Goal: Task Accomplishment & Management: Manage account settings

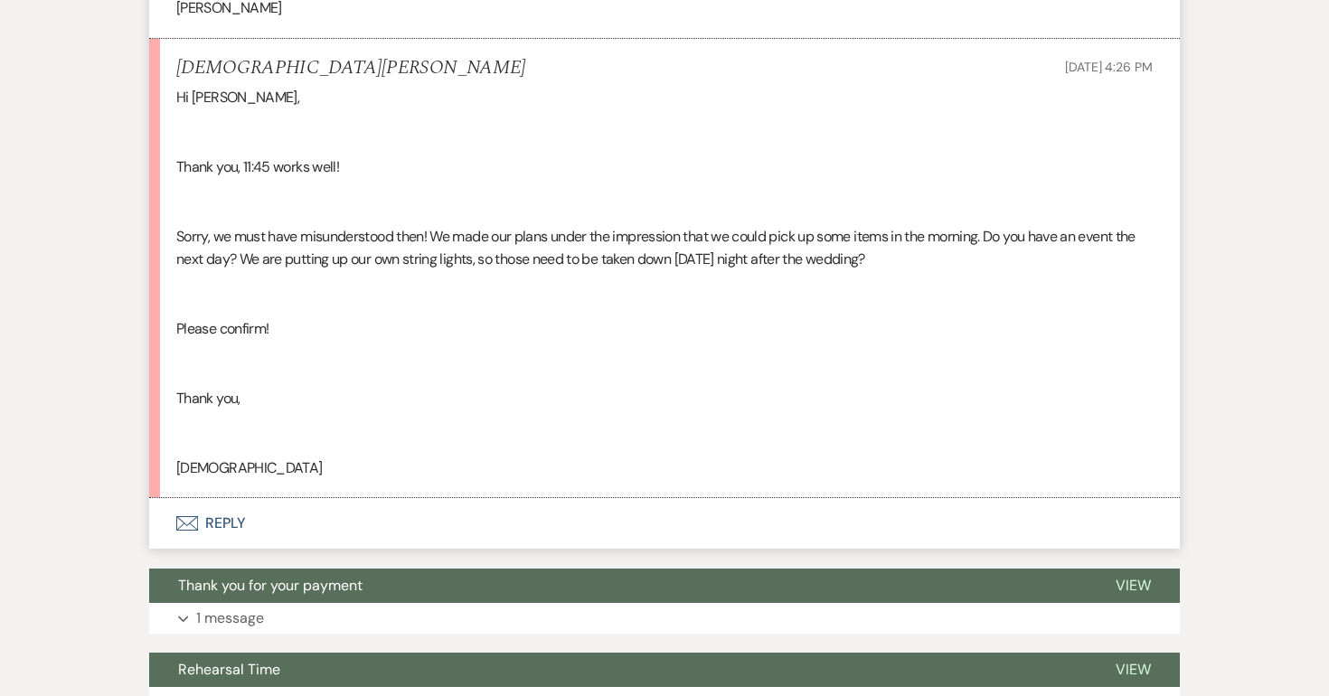
scroll to position [4889, 0]
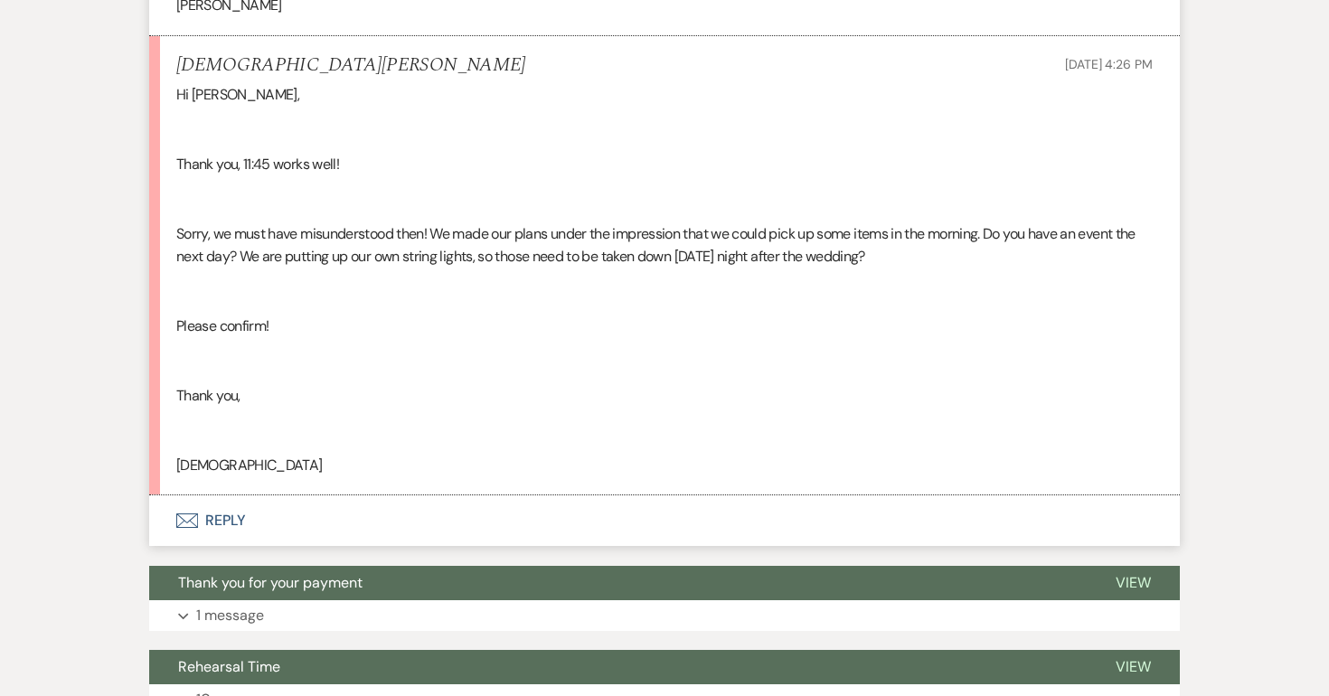
click at [230, 523] on button "Envelope Reply" at bounding box center [664, 521] width 1031 height 51
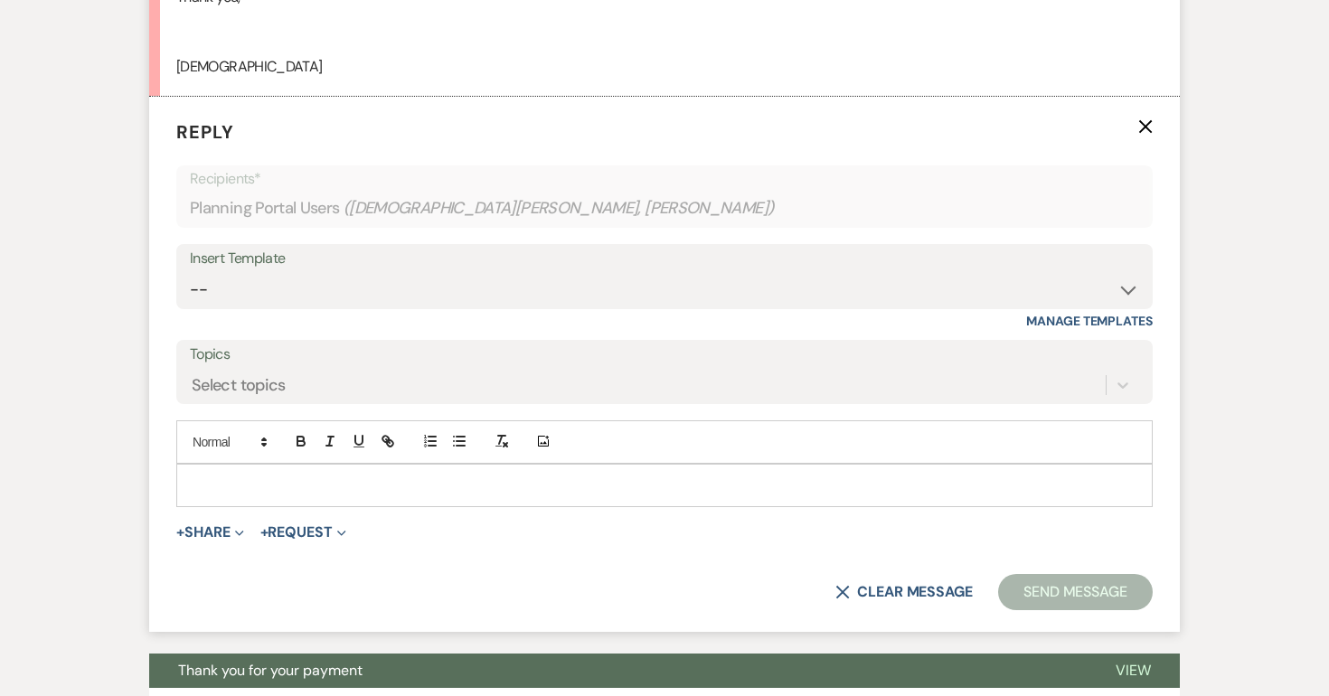
scroll to position [5305, 0]
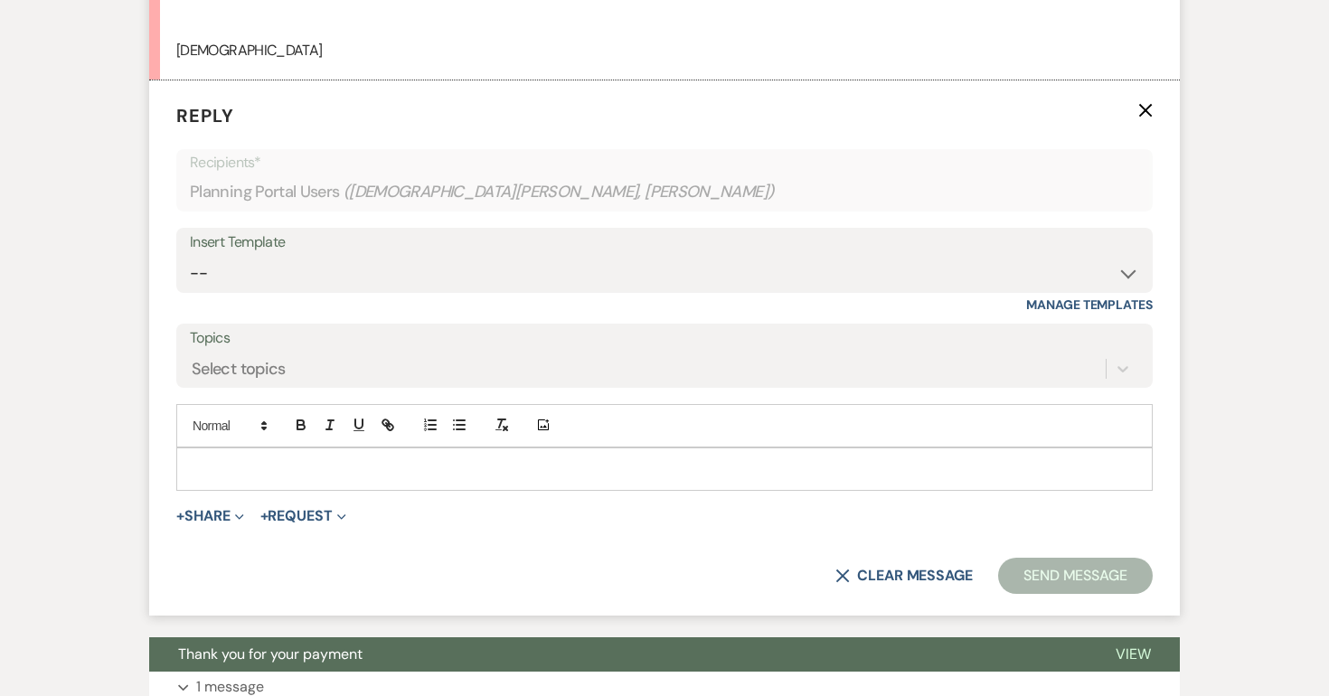
click at [248, 473] on p at bounding box center [665, 469] width 948 height 20
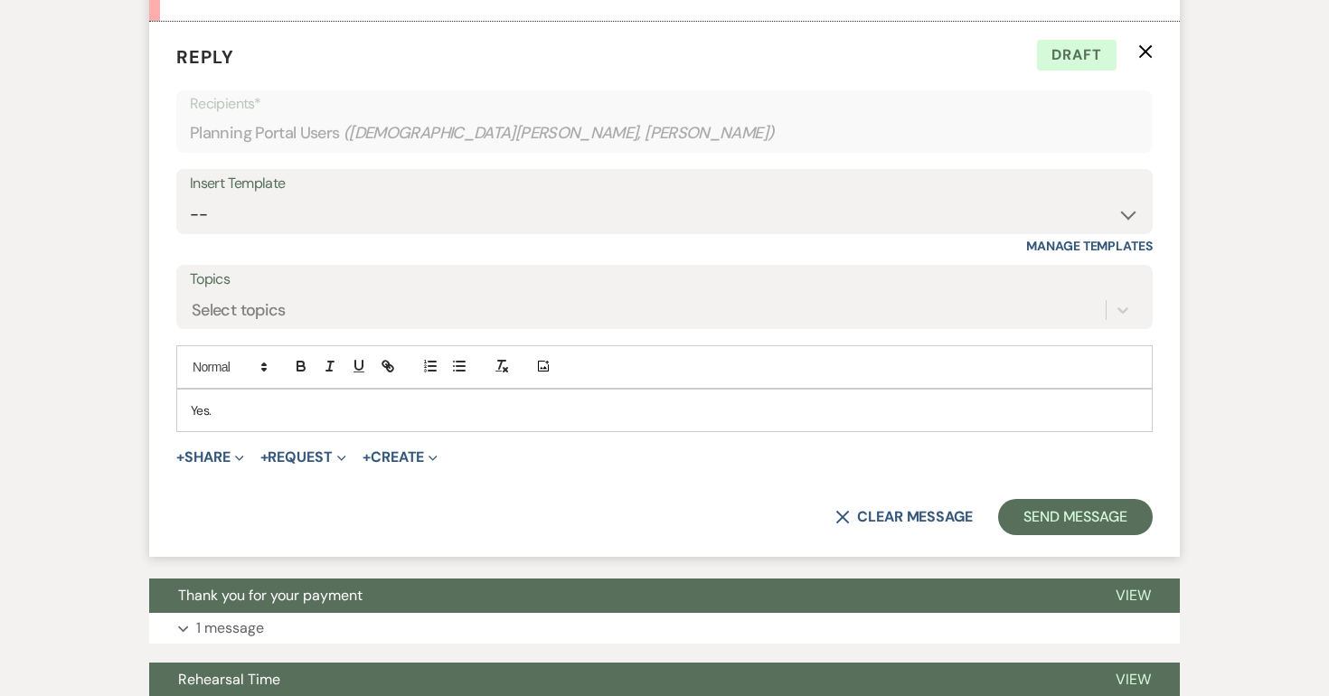
scroll to position [5367, 0]
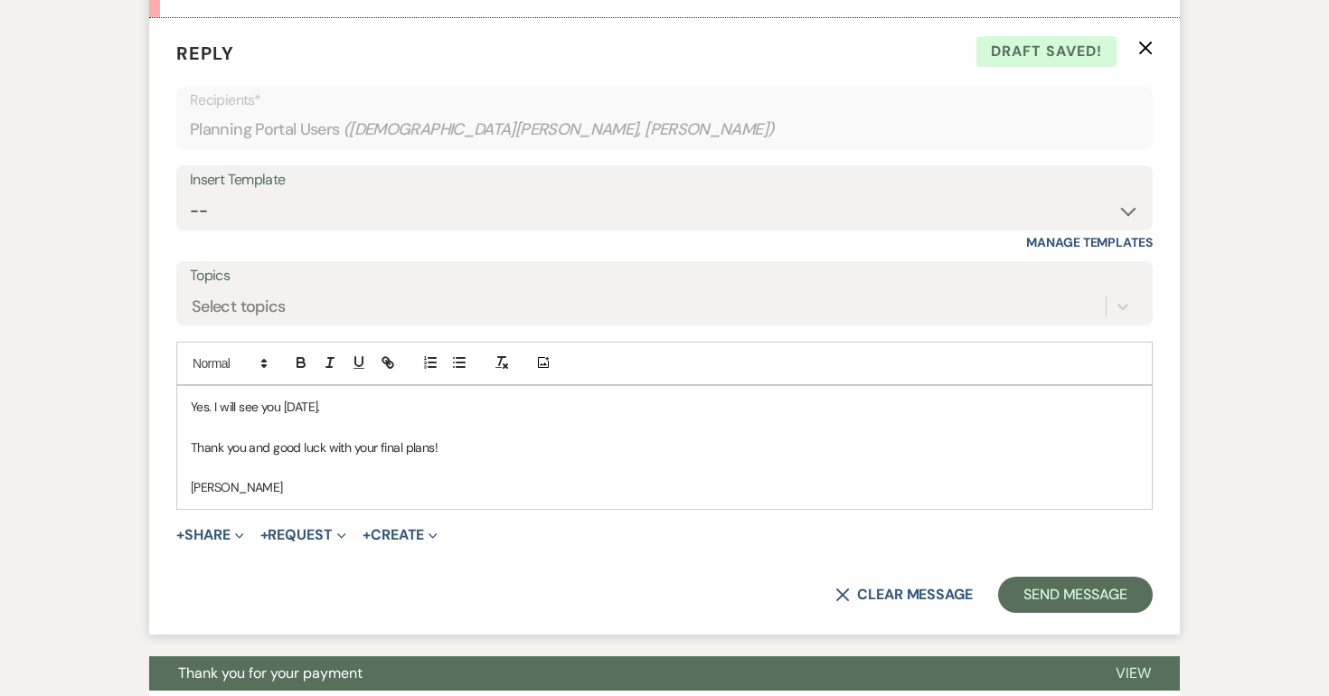
click at [209, 408] on p "Yes. I will see you [DATE]." at bounding box center [665, 407] width 948 height 20
click at [1069, 587] on button "Send Message" at bounding box center [1075, 595] width 155 height 36
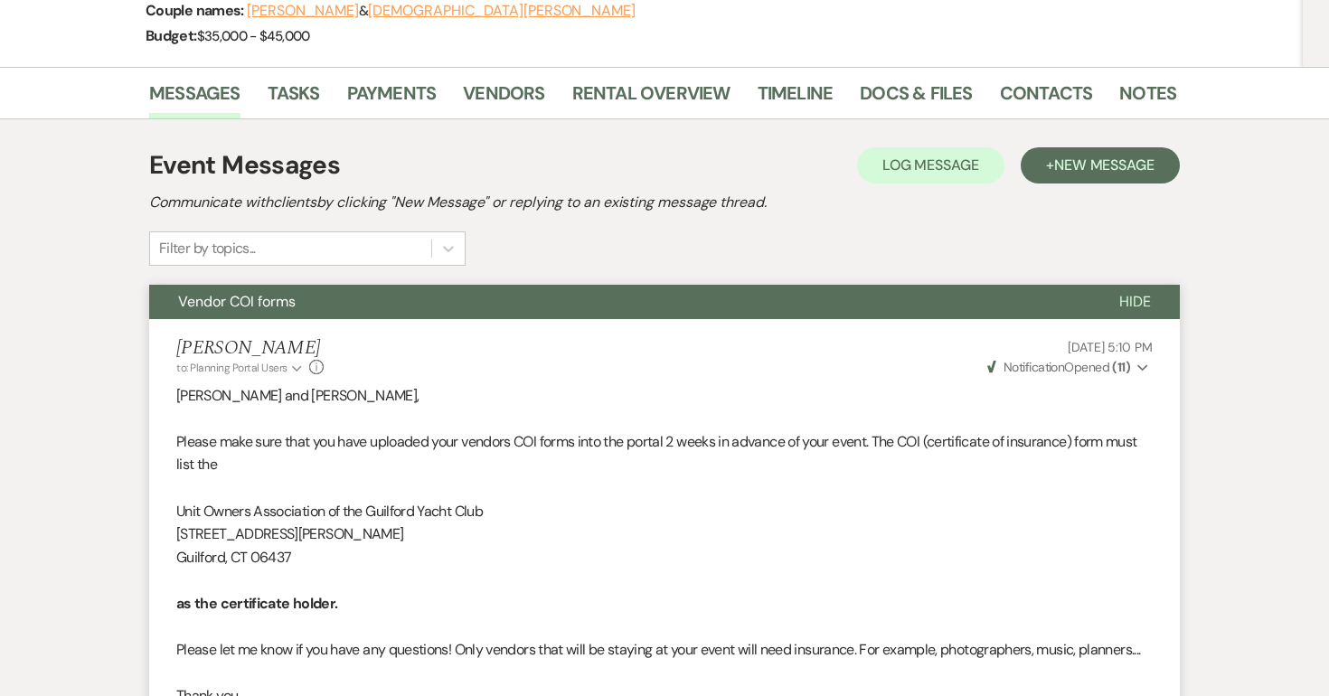
scroll to position [0, 0]
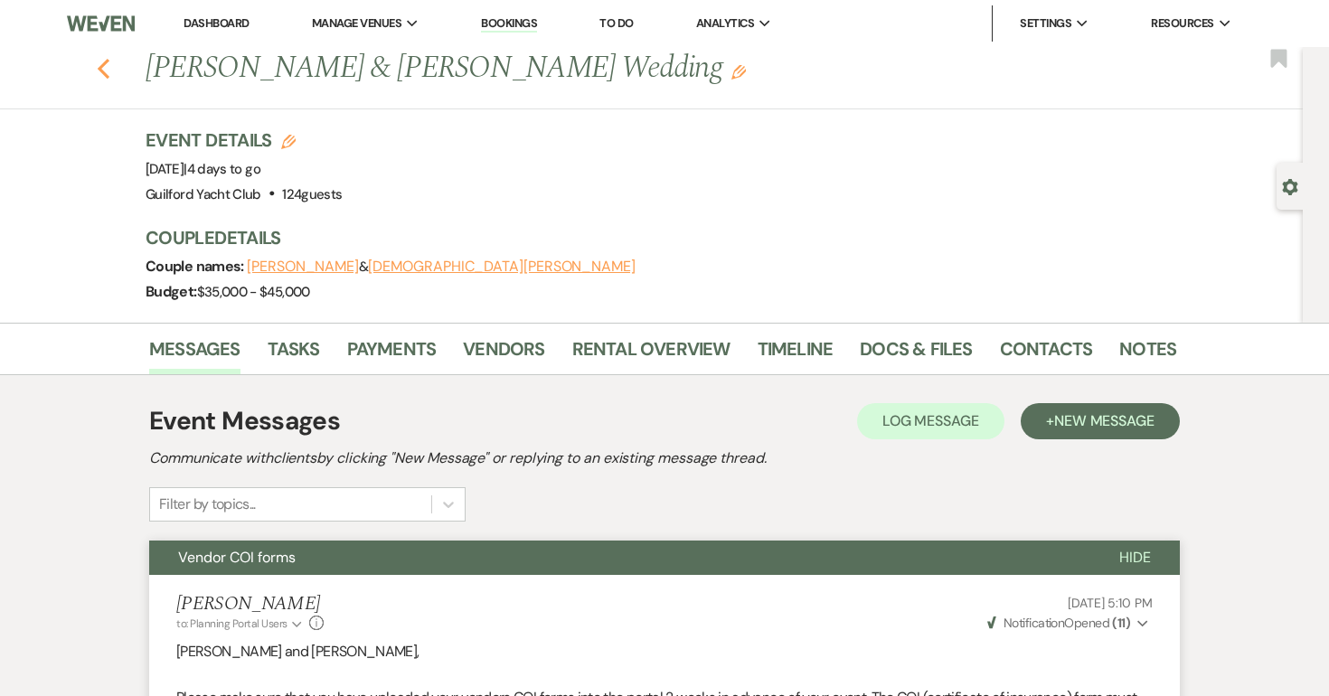
click at [103, 71] on use "button" at bounding box center [104, 69] width 12 height 20
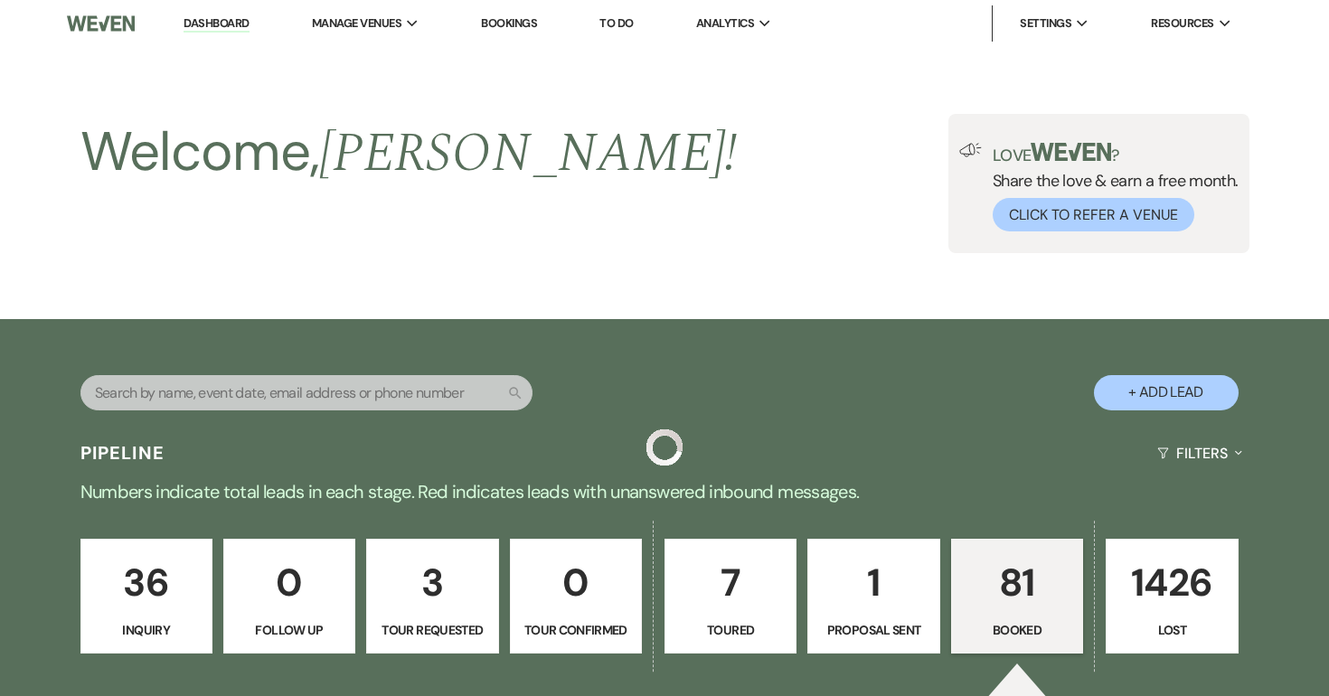
scroll to position [376, 0]
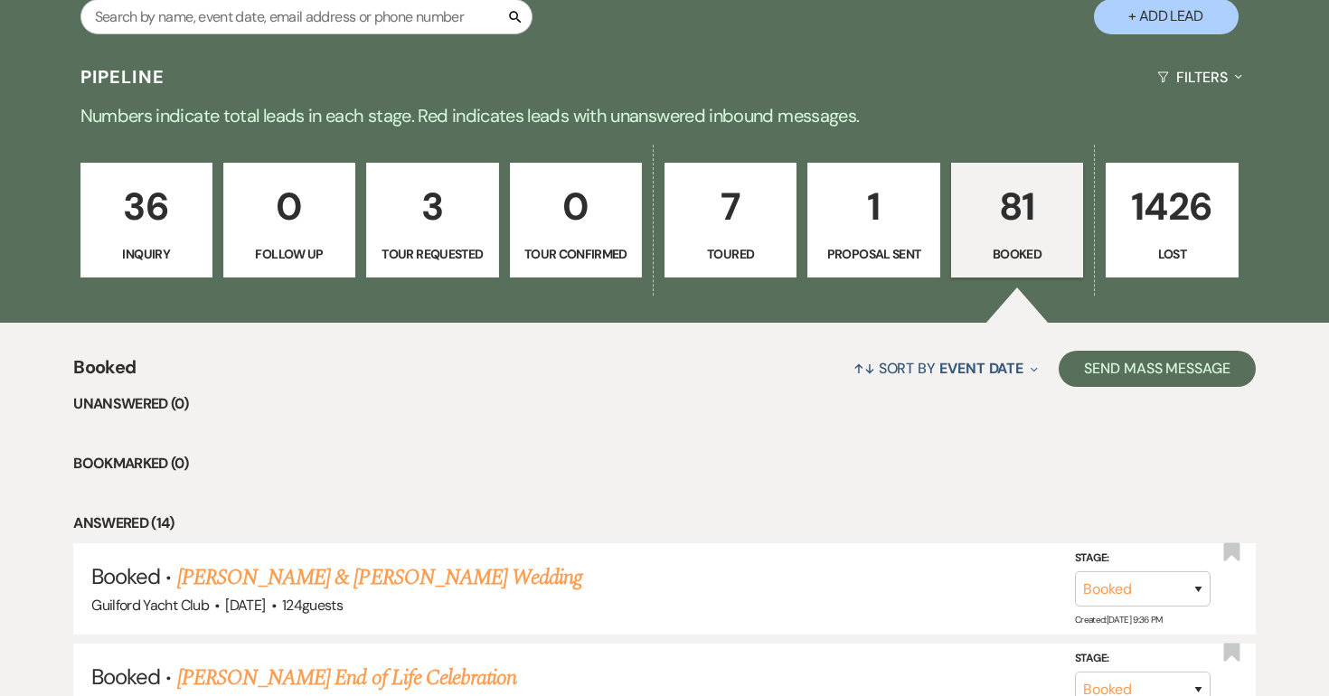
click at [882, 257] on p "Proposal Sent" at bounding box center [873, 254] width 109 height 20
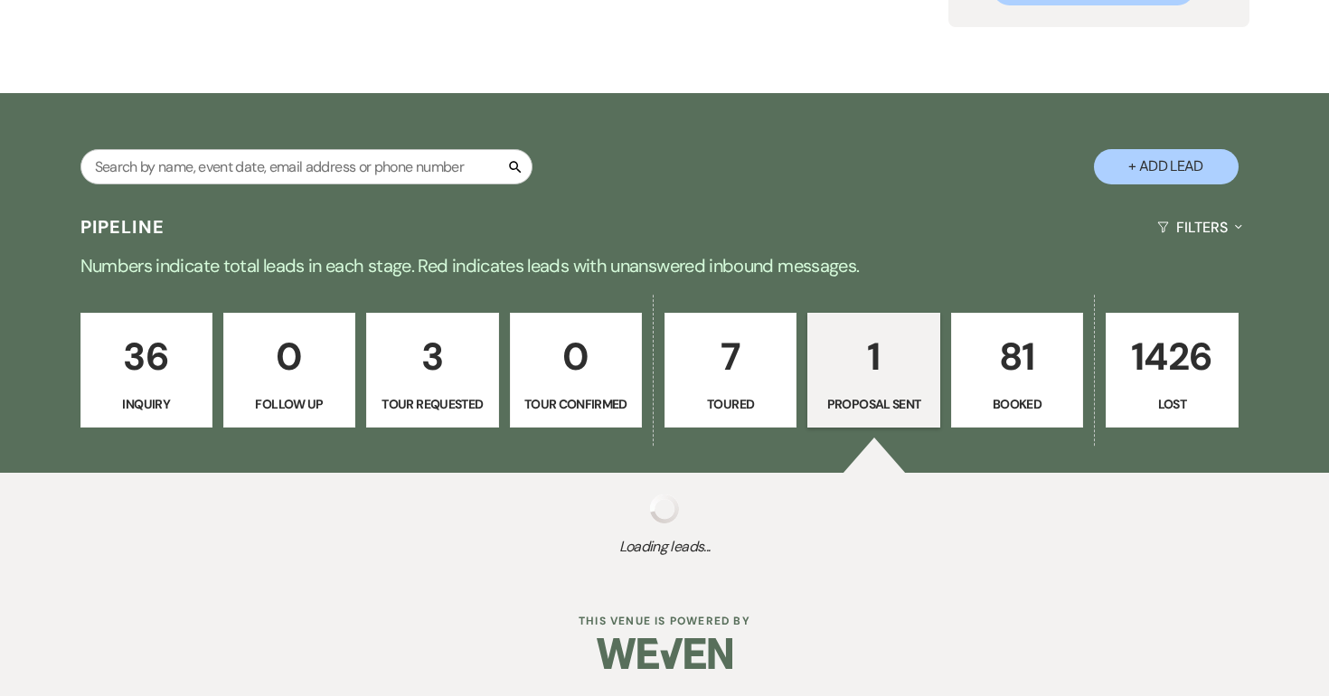
select select "6"
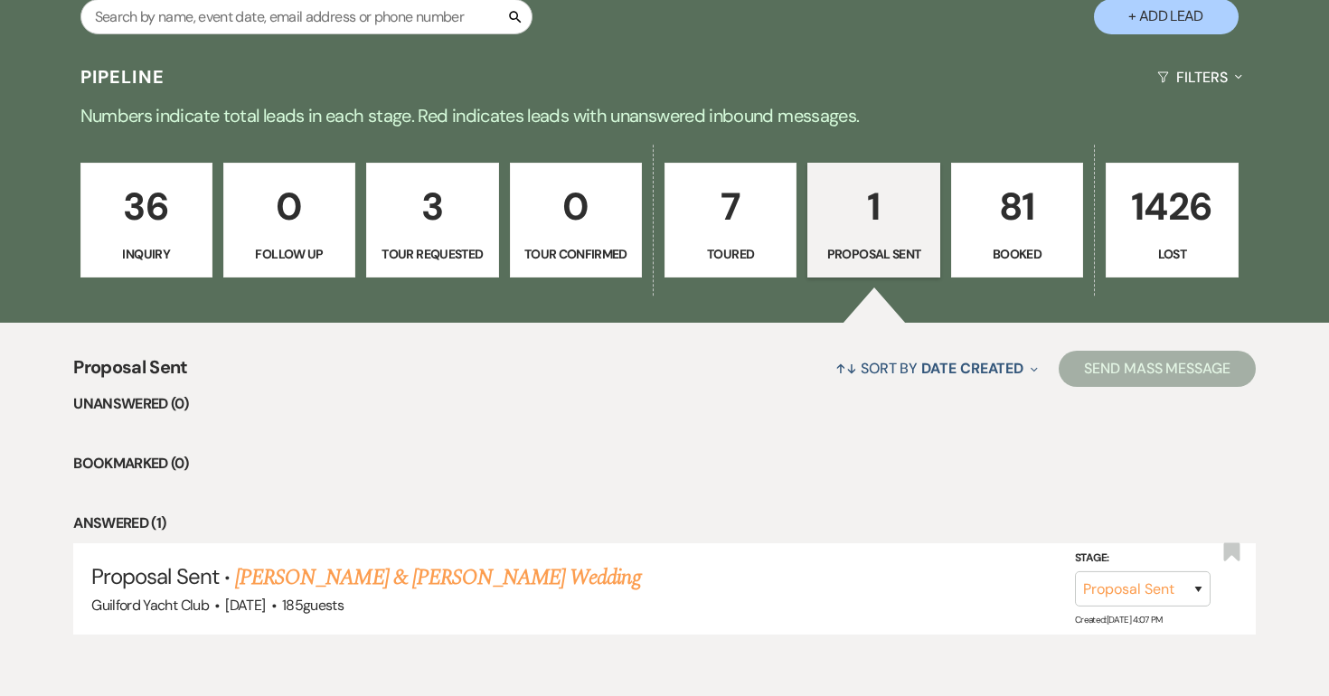
scroll to position [461, 0]
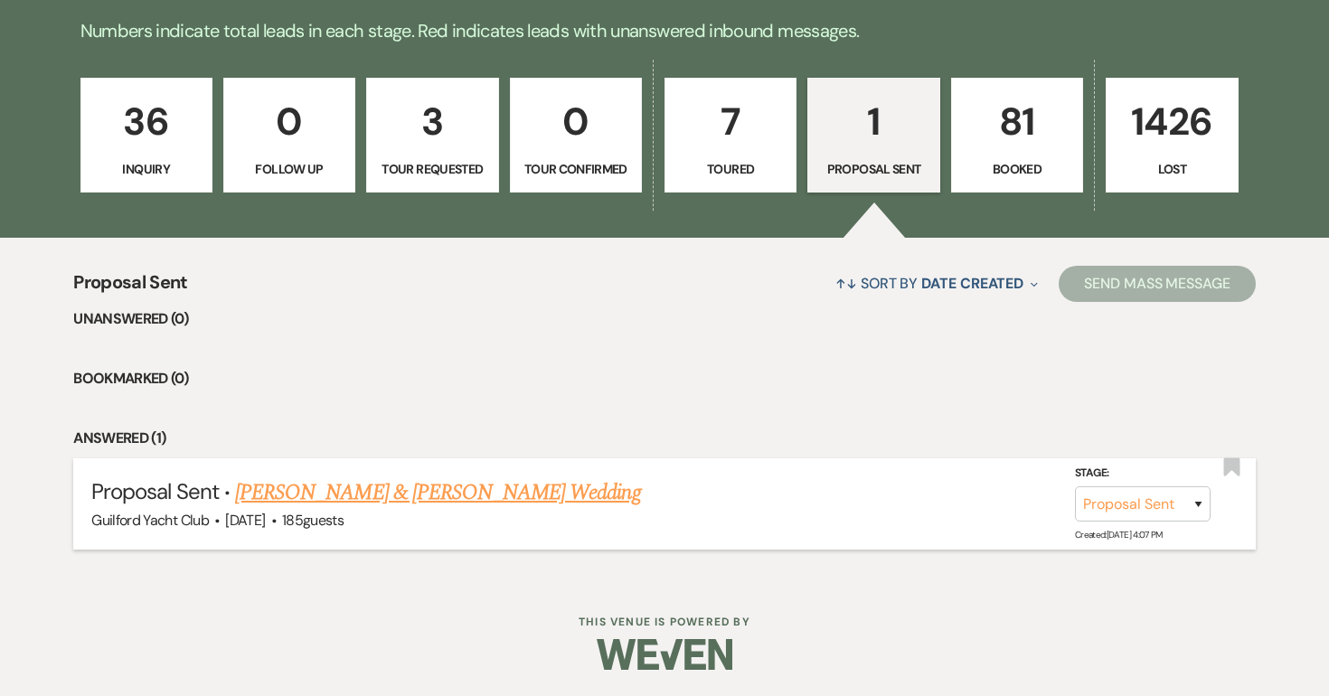
click at [491, 486] on link "[PERSON_NAME] & [PERSON_NAME] Wedding" at bounding box center [437, 493] width 405 height 33
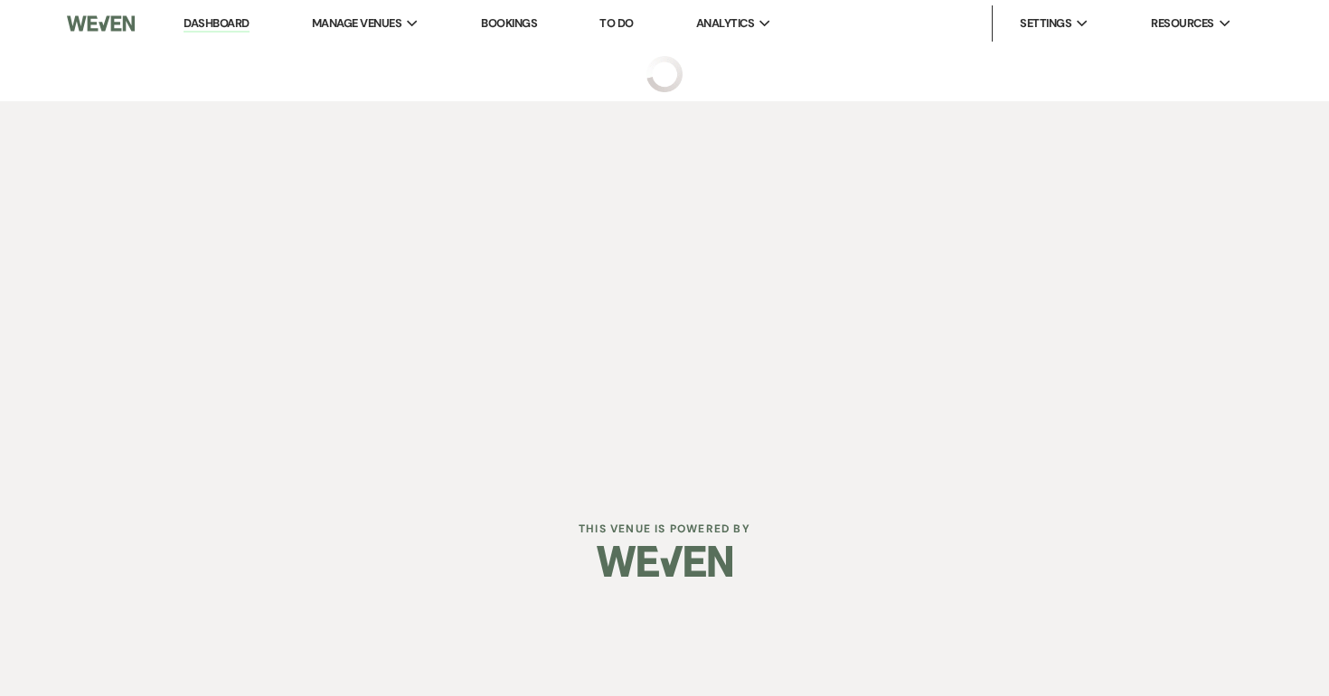
select select "6"
select select "5"
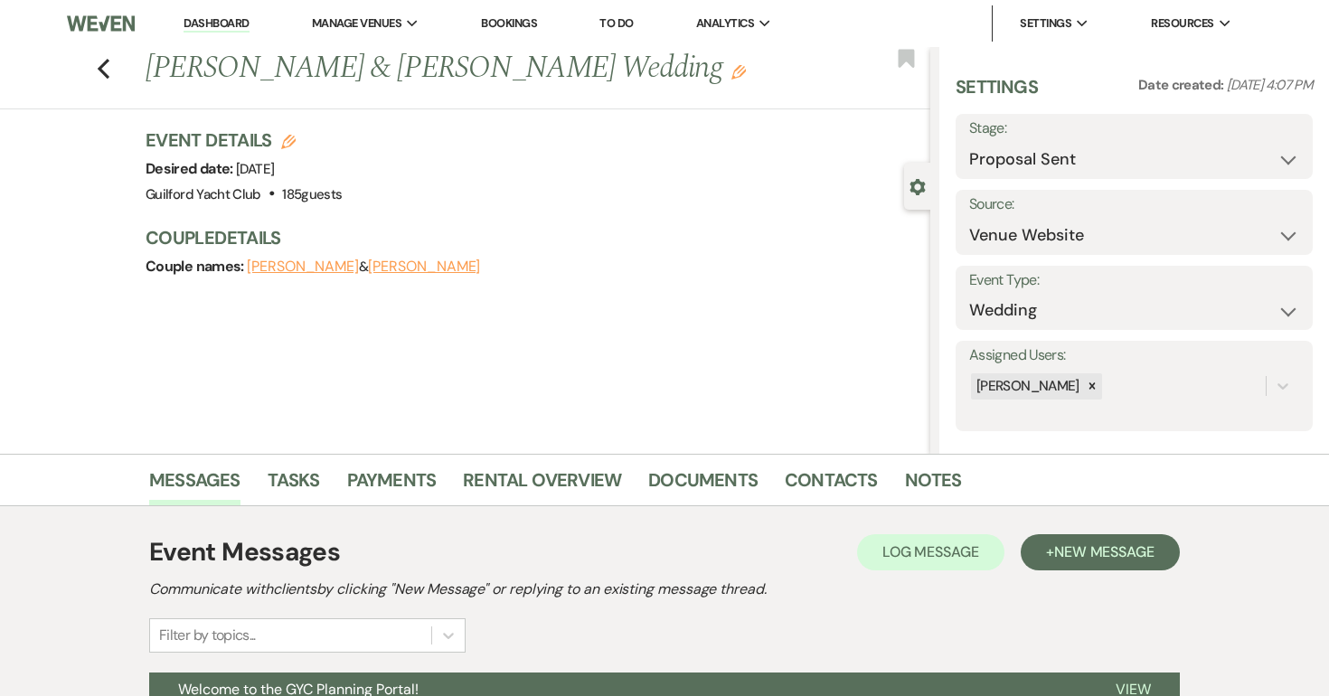
scroll to position [437, 0]
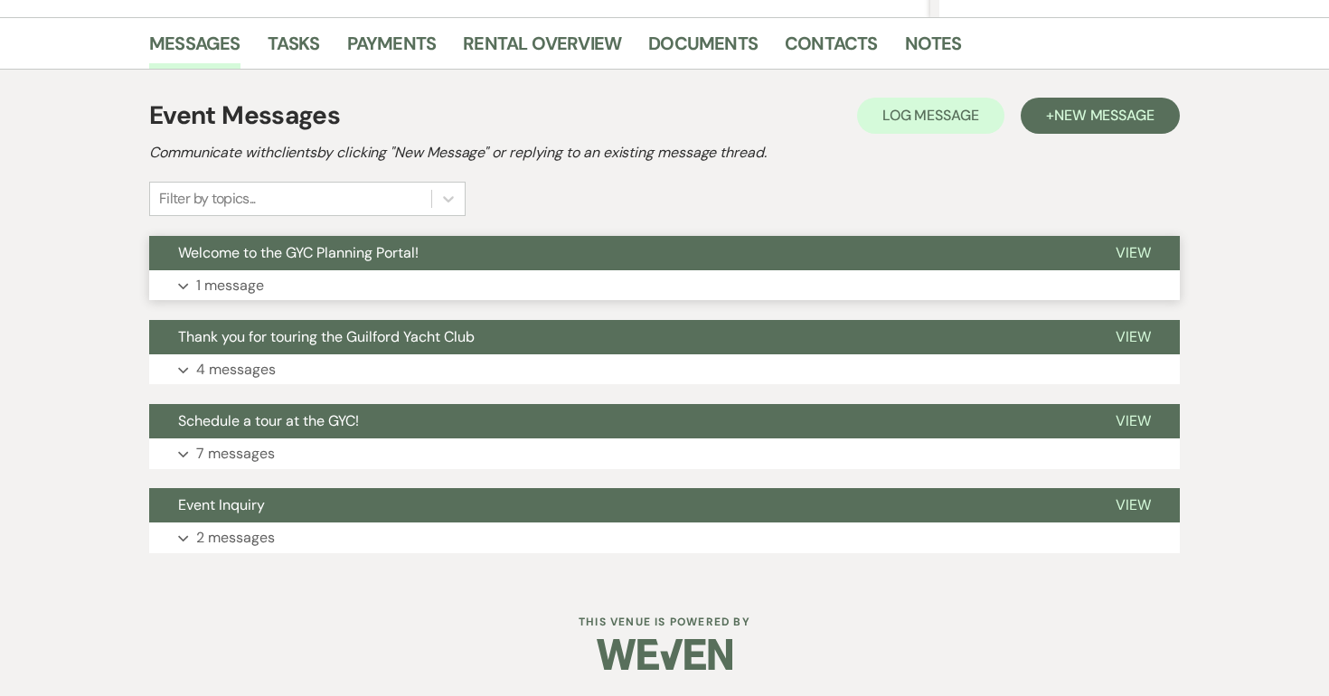
click at [1138, 241] on button "View" at bounding box center [1133, 253] width 93 height 34
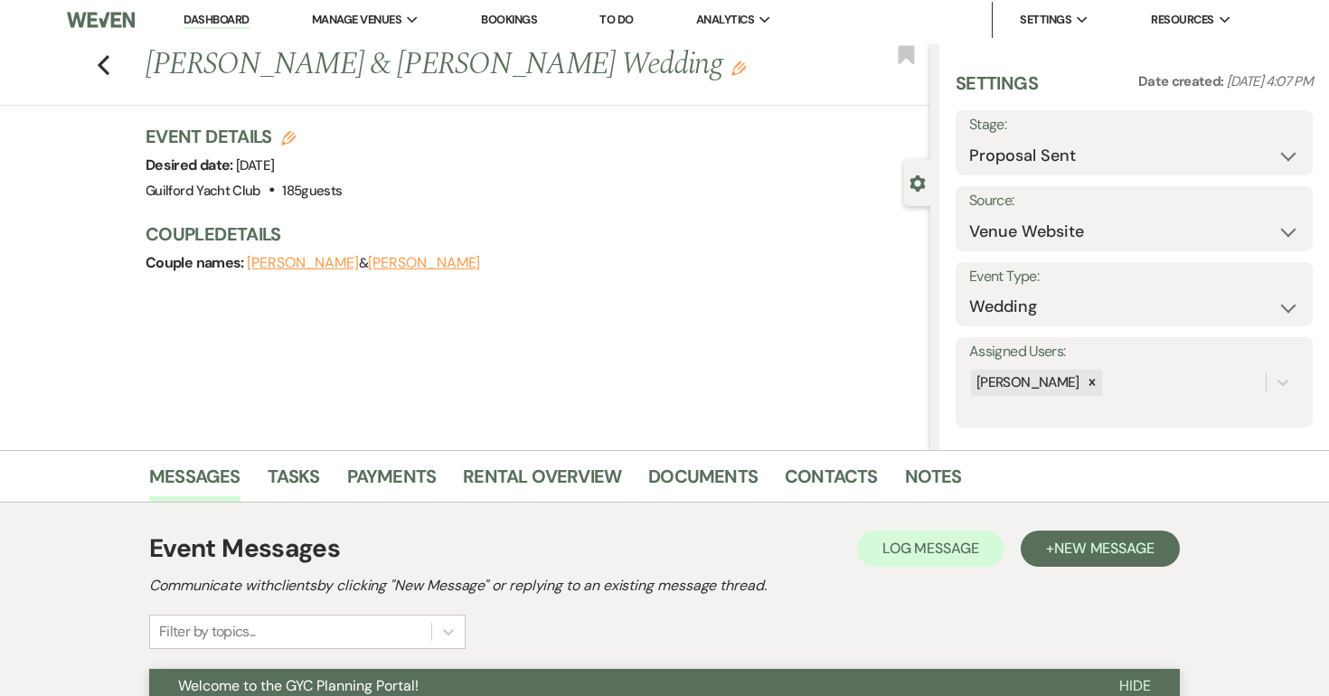
scroll to position [0, 0]
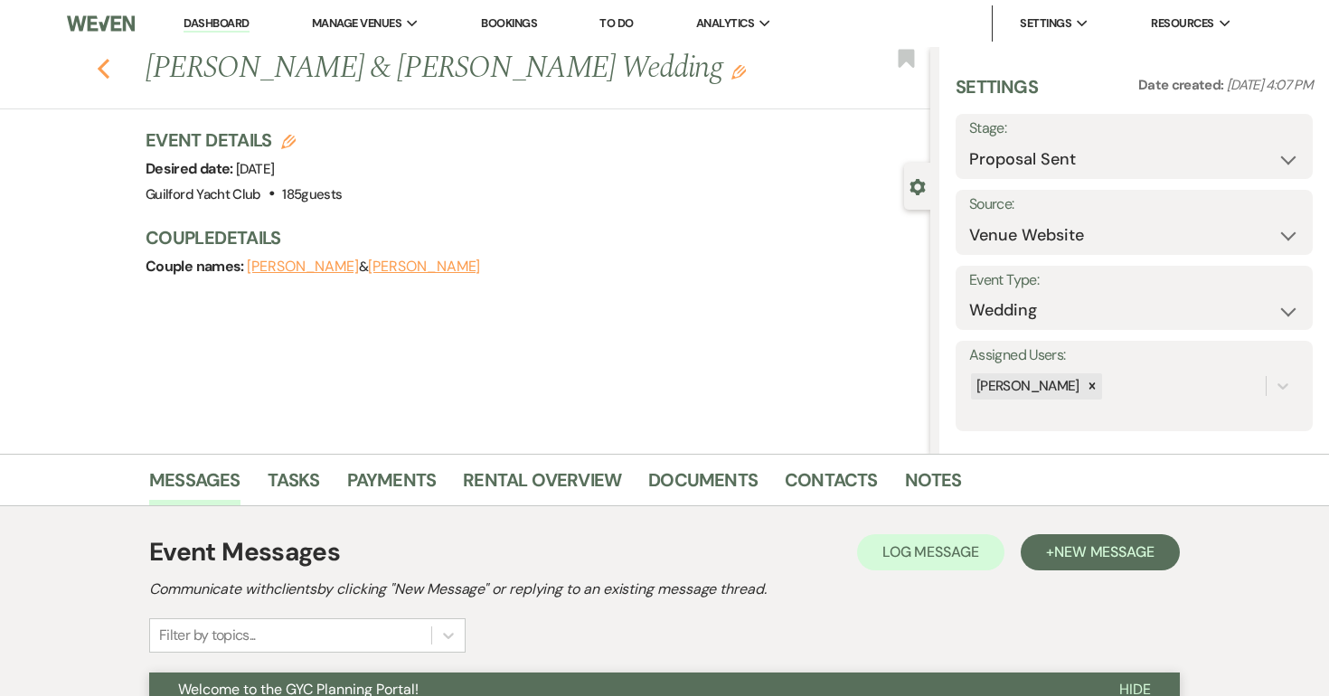
click at [105, 74] on use "button" at bounding box center [104, 69] width 12 height 20
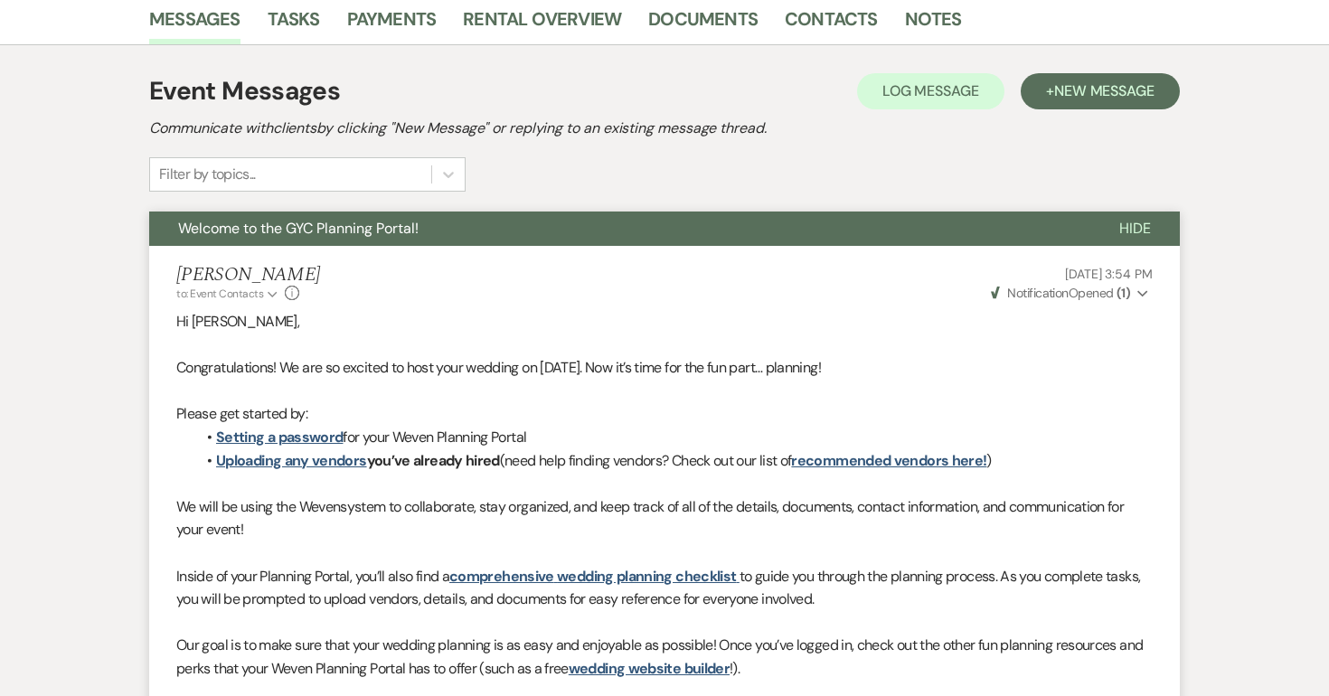
select select "6"
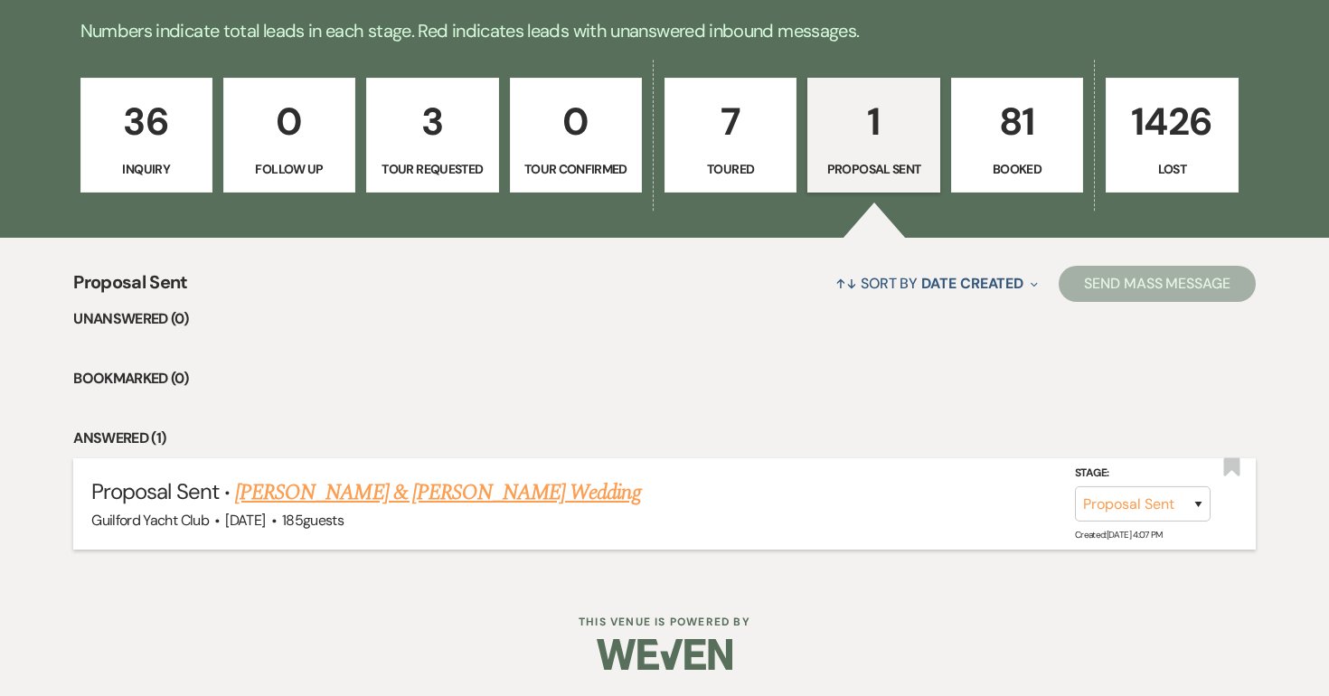
click at [388, 488] on link "[PERSON_NAME] & [PERSON_NAME] Wedding" at bounding box center [437, 493] width 405 height 33
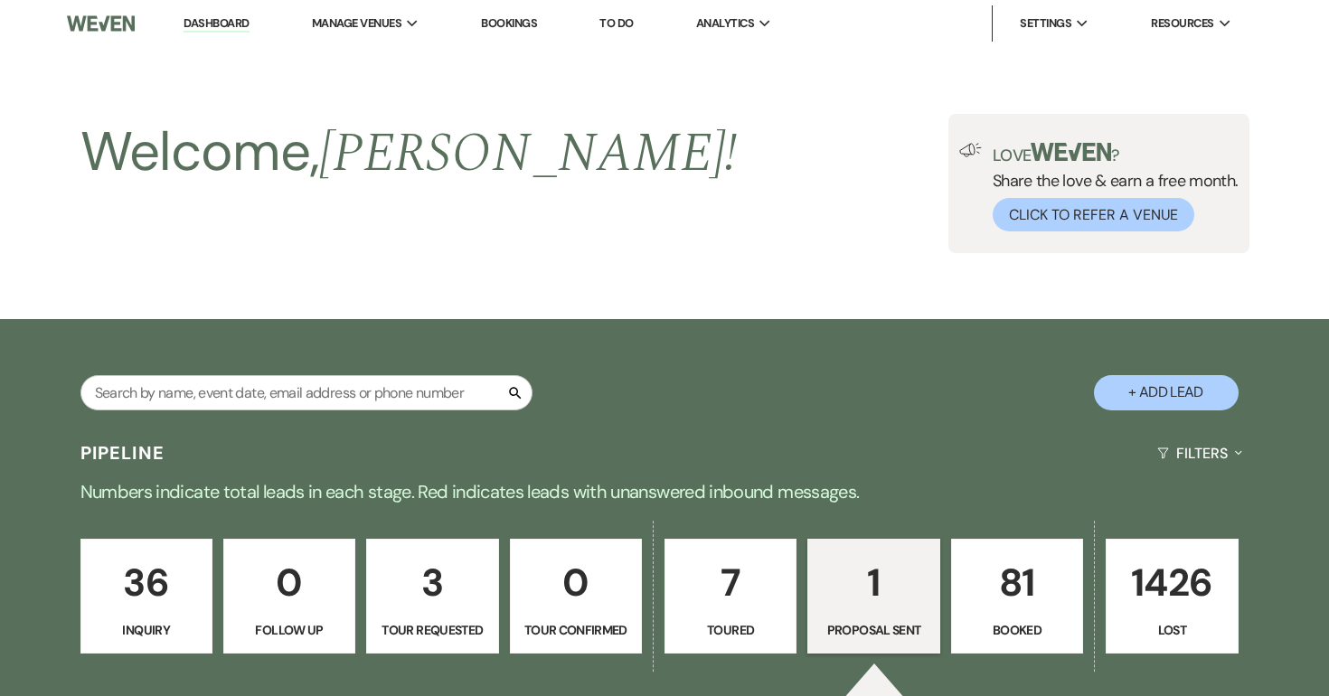
select select "6"
select select "5"
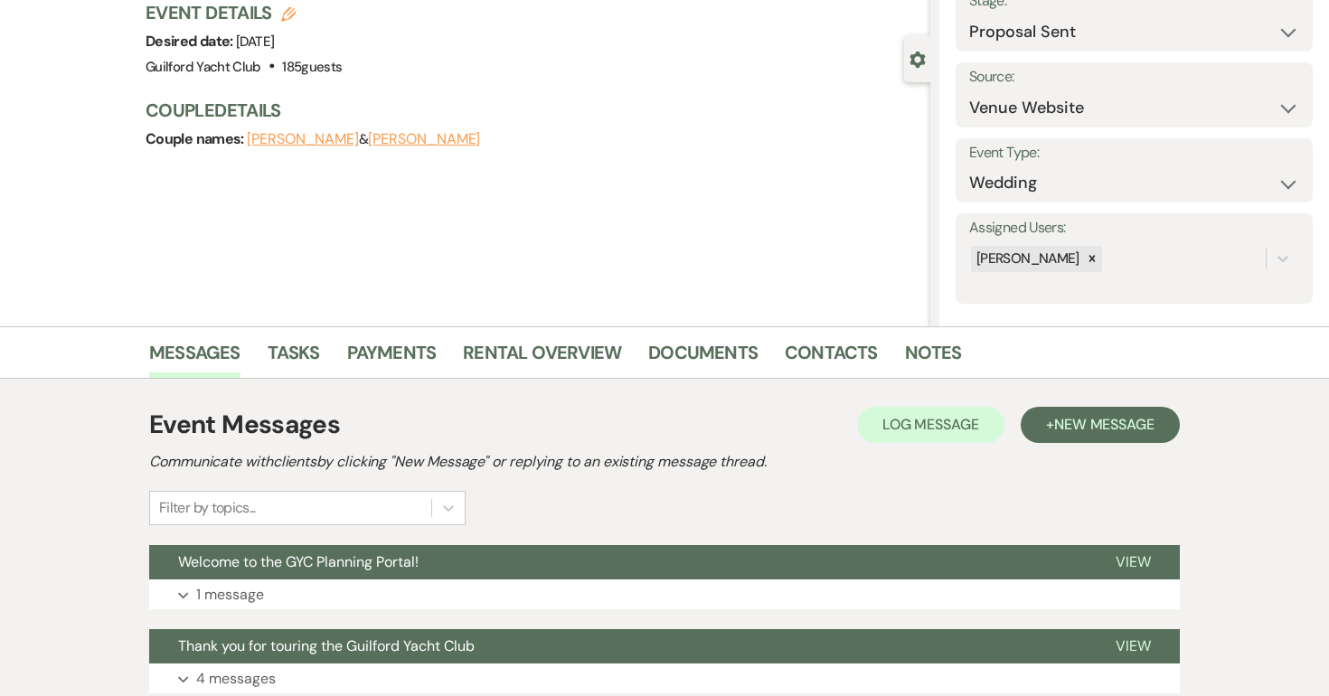
scroll to position [437, 0]
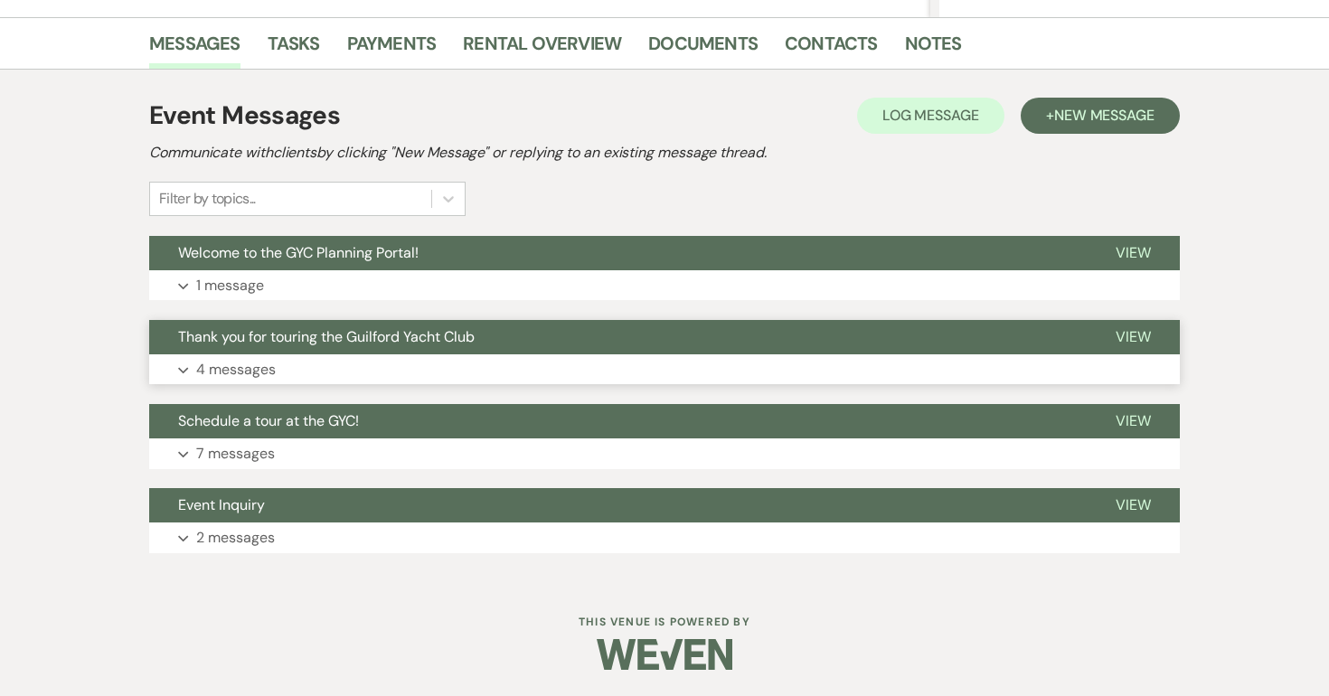
click at [1127, 335] on span "View" at bounding box center [1133, 336] width 35 height 19
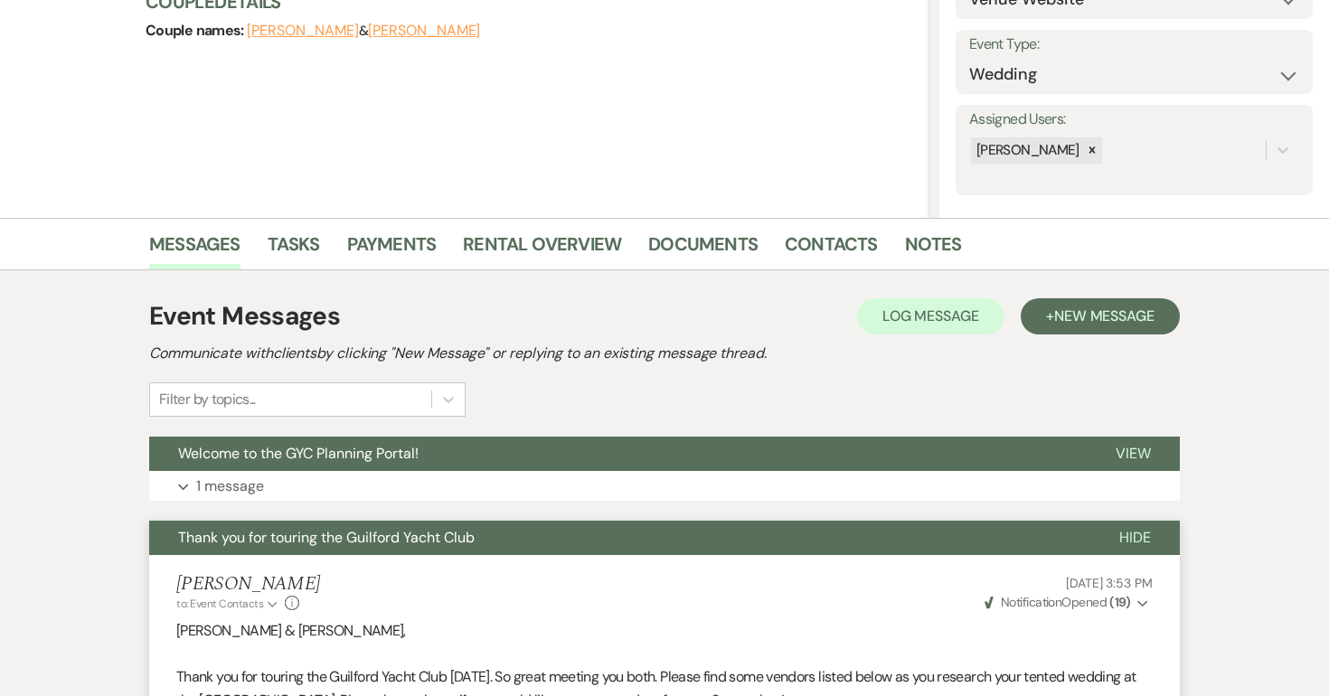
scroll to position [0, 0]
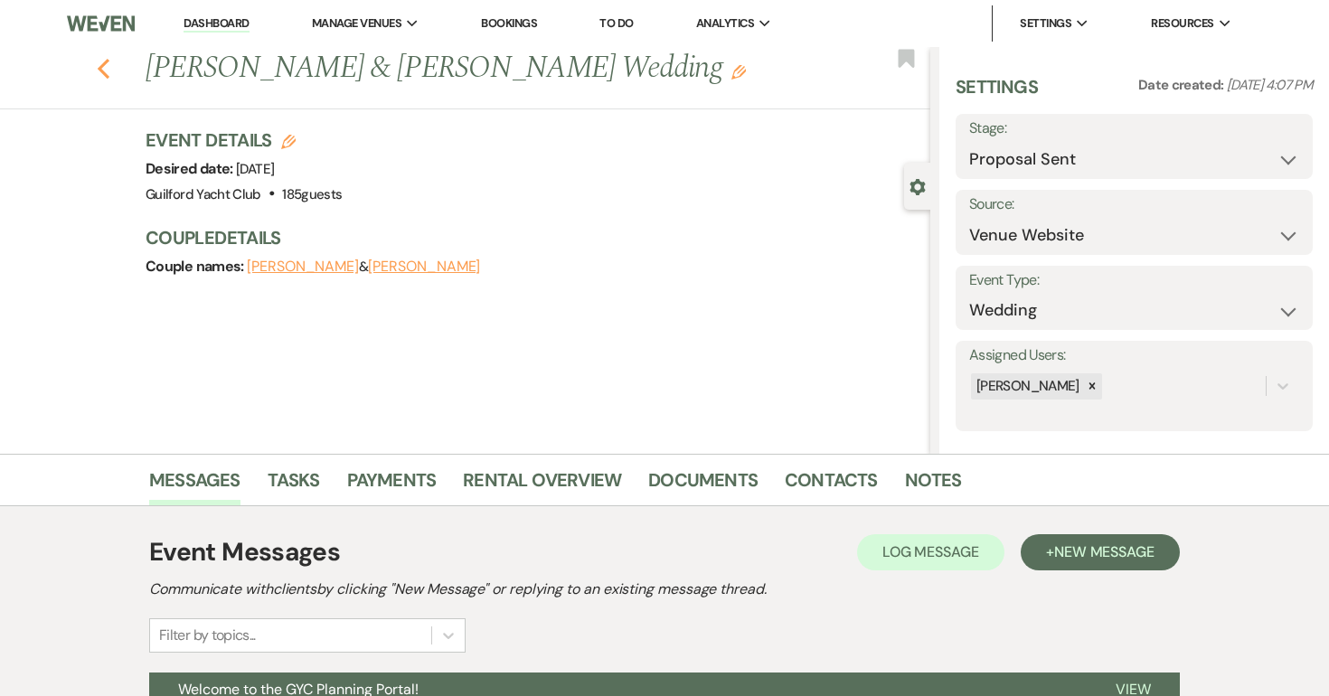
click at [102, 71] on use "button" at bounding box center [104, 69] width 12 height 20
select select "6"
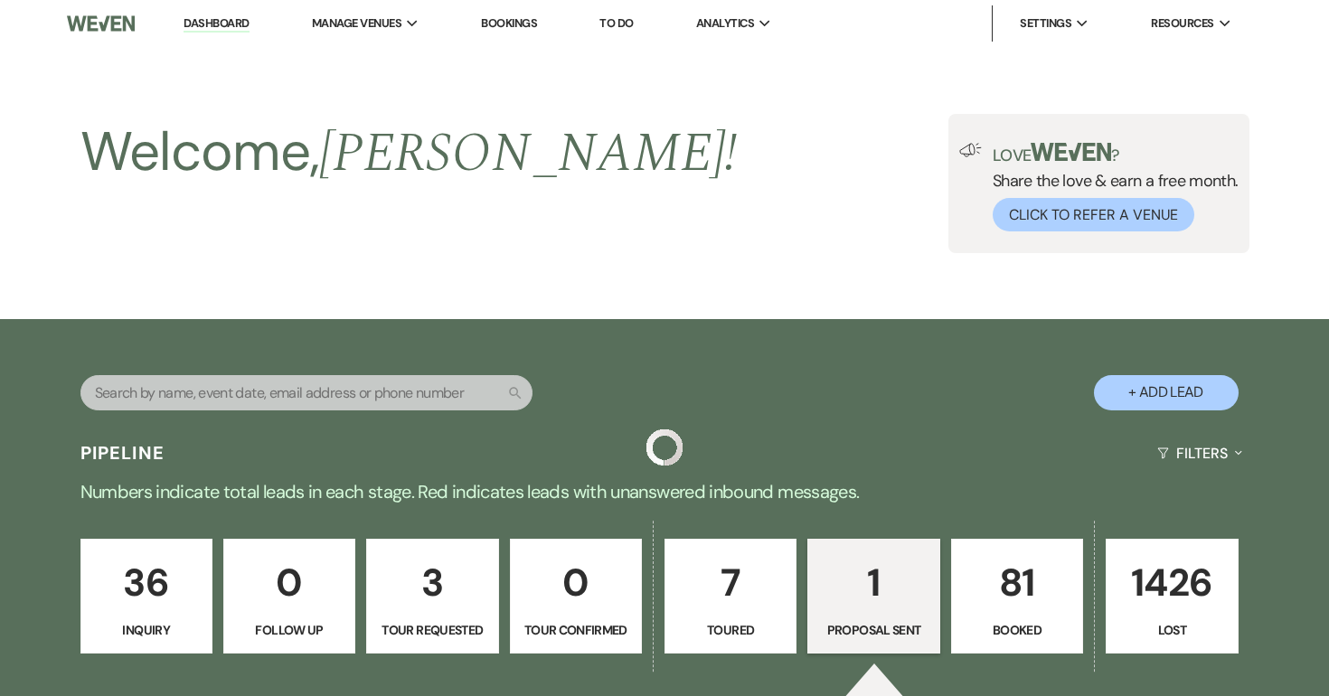
scroll to position [461, 0]
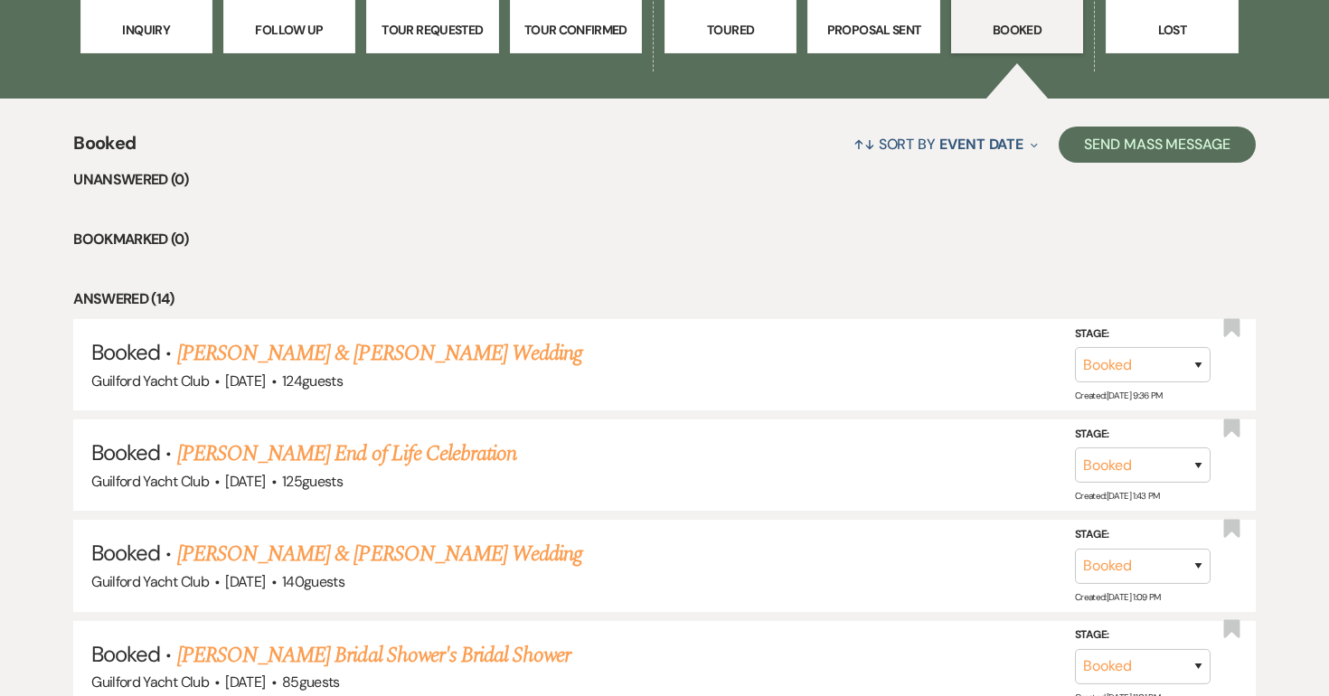
scroll to position [728, 0]
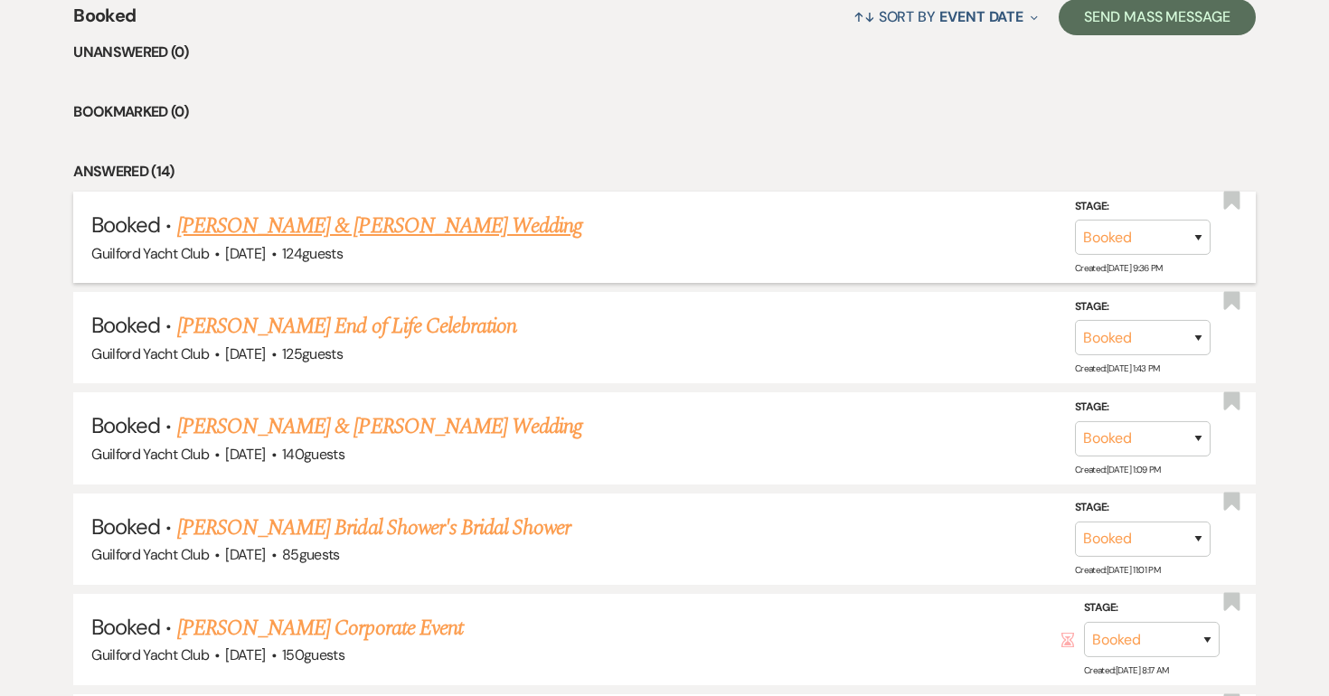
click at [421, 234] on link "[PERSON_NAME] & [PERSON_NAME] Wedding" at bounding box center [379, 226] width 405 height 33
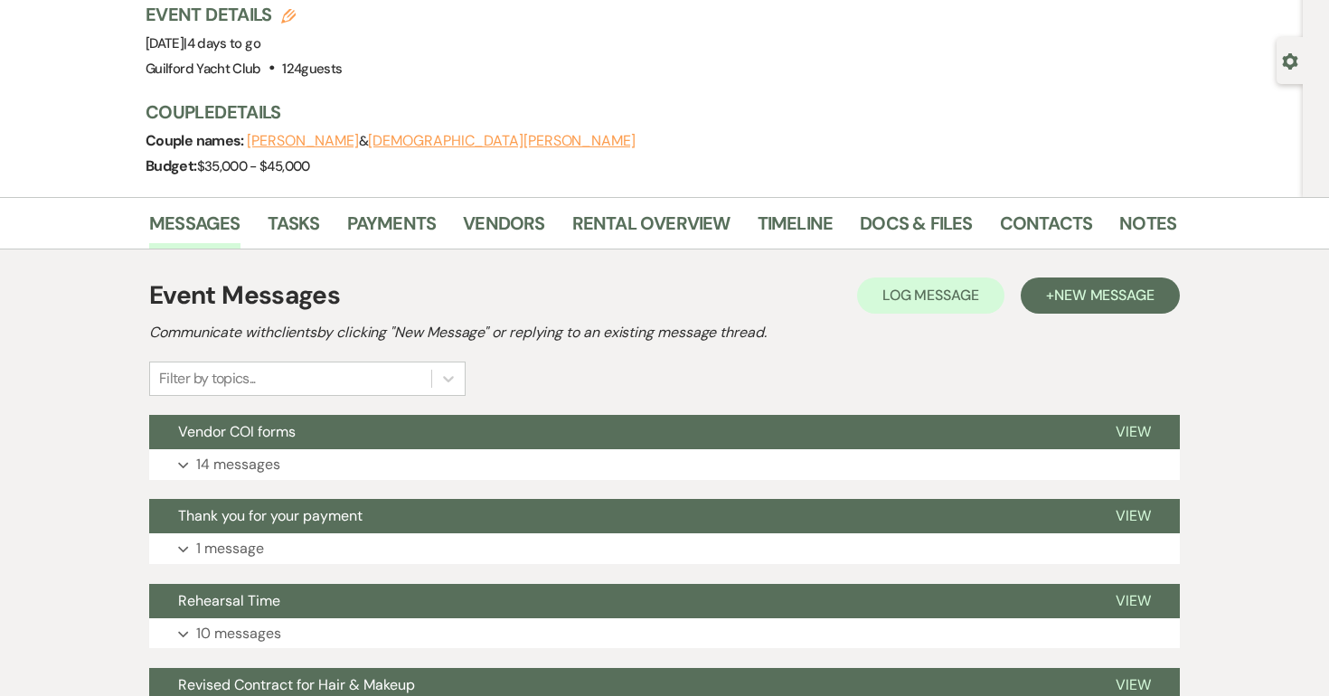
scroll to position [148, 0]
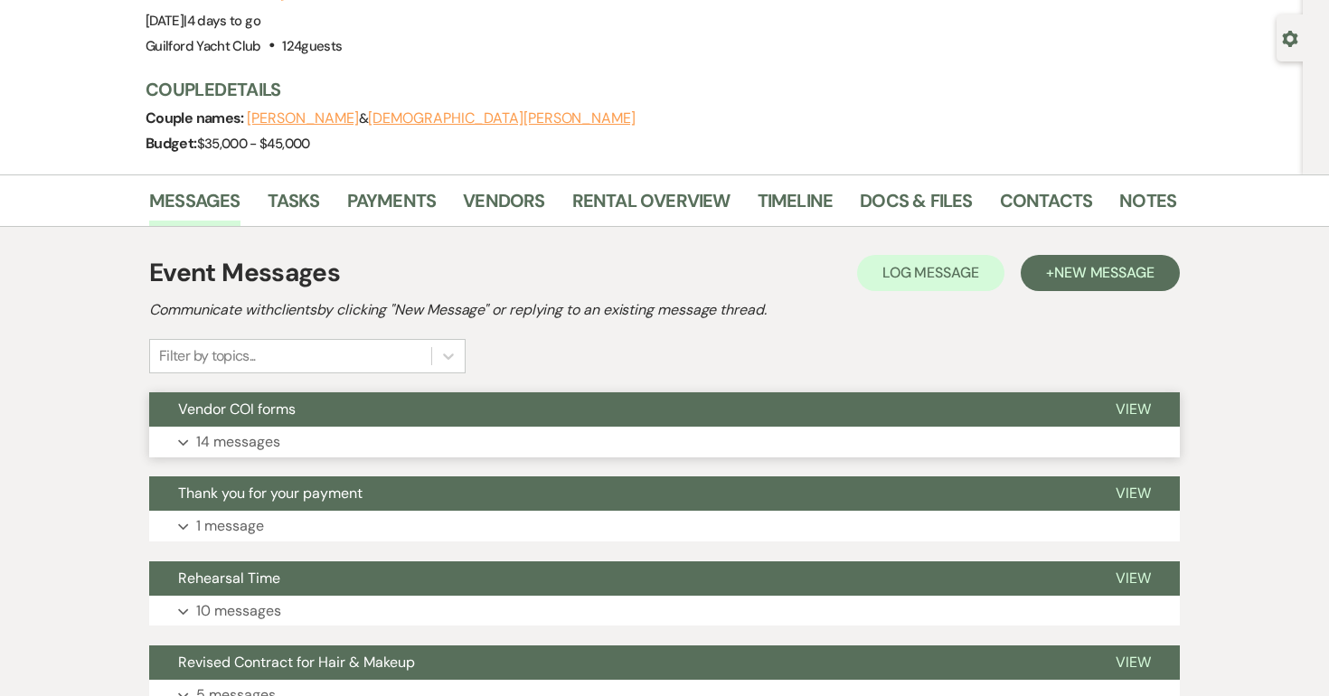
click at [1123, 408] on span "View" at bounding box center [1133, 409] width 35 height 19
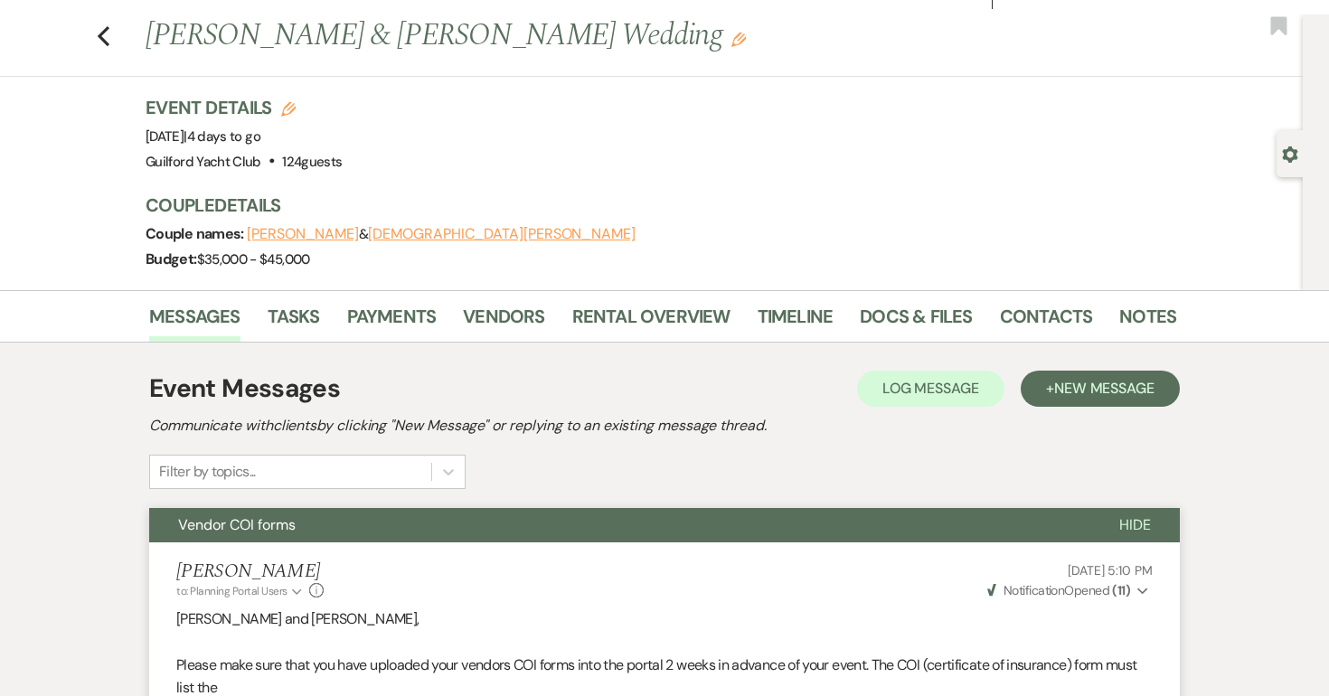
scroll to position [0, 0]
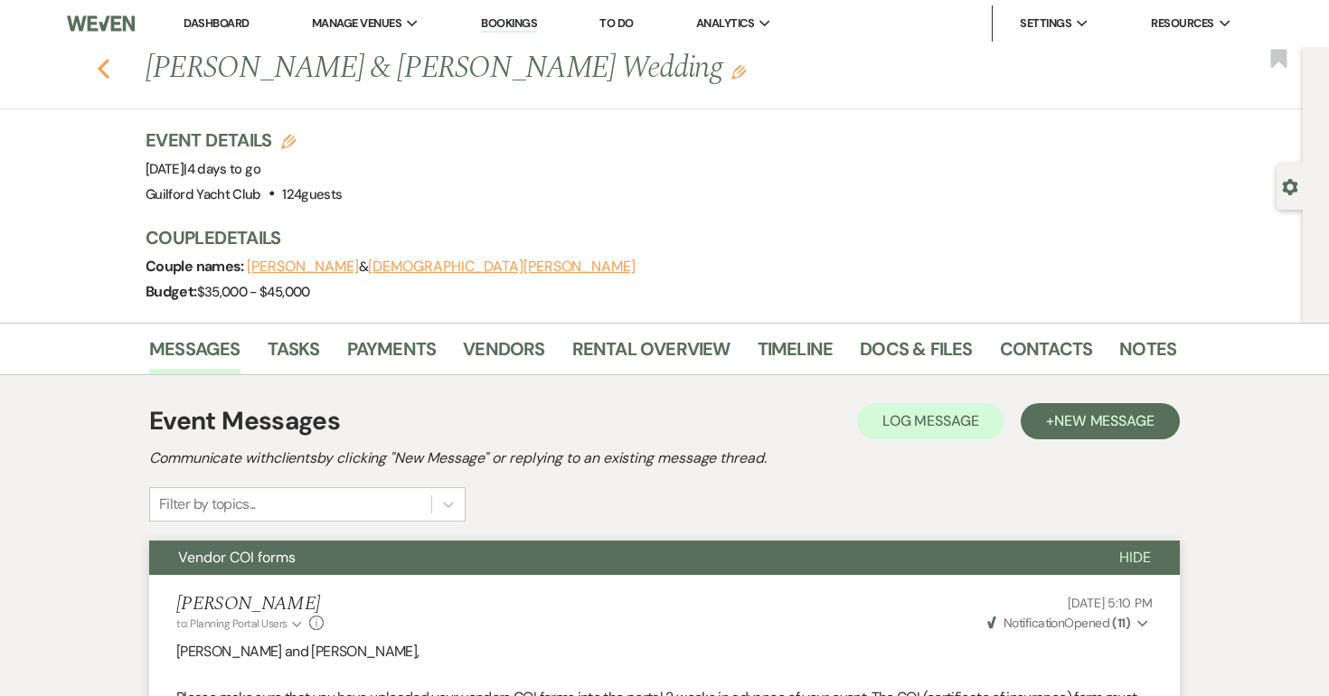
click at [101, 65] on use "button" at bounding box center [104, 69] width 12 height 20
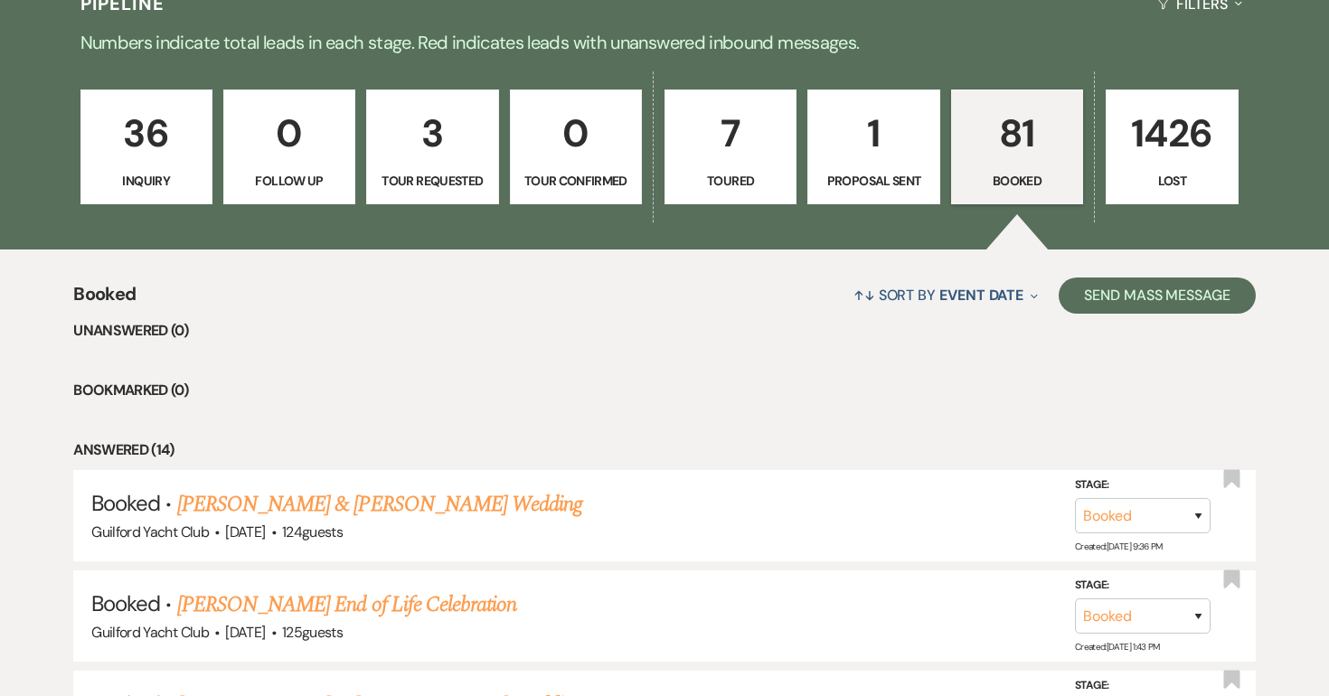
scroll to position [356, 0]
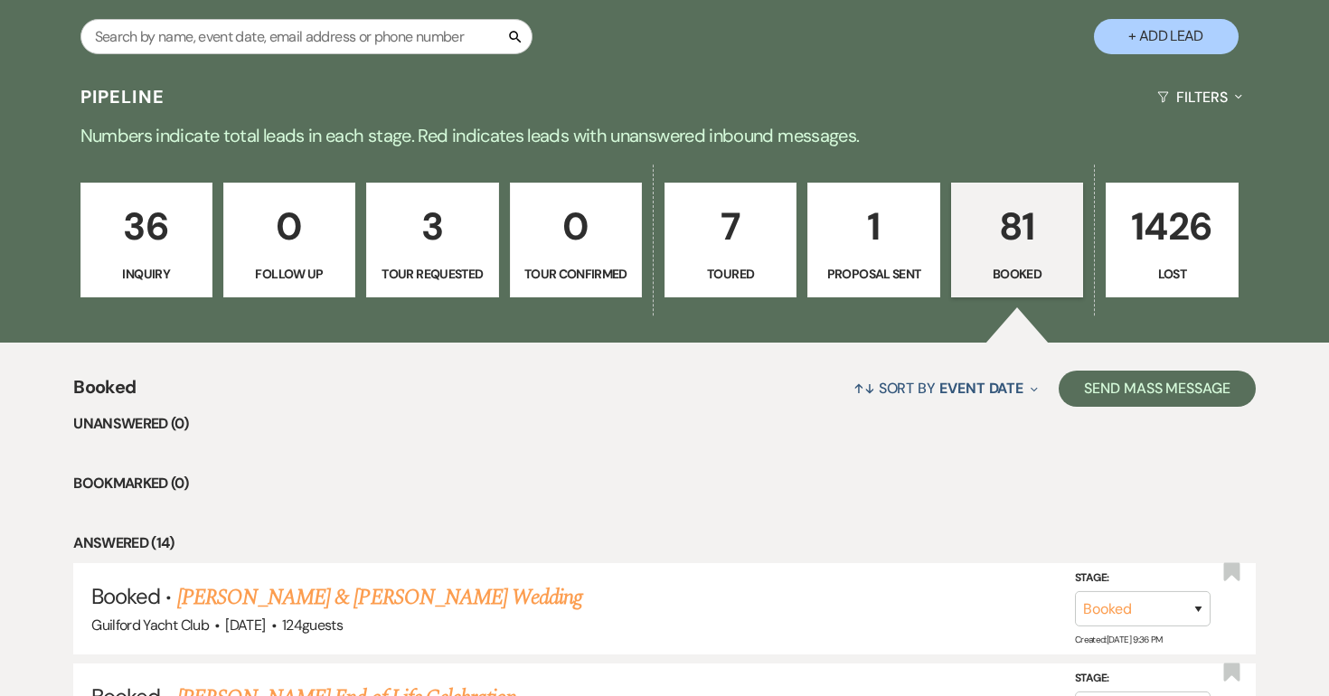
click at [129, 227] on p "36" at bounding box center [146, 226] width 109 height 61
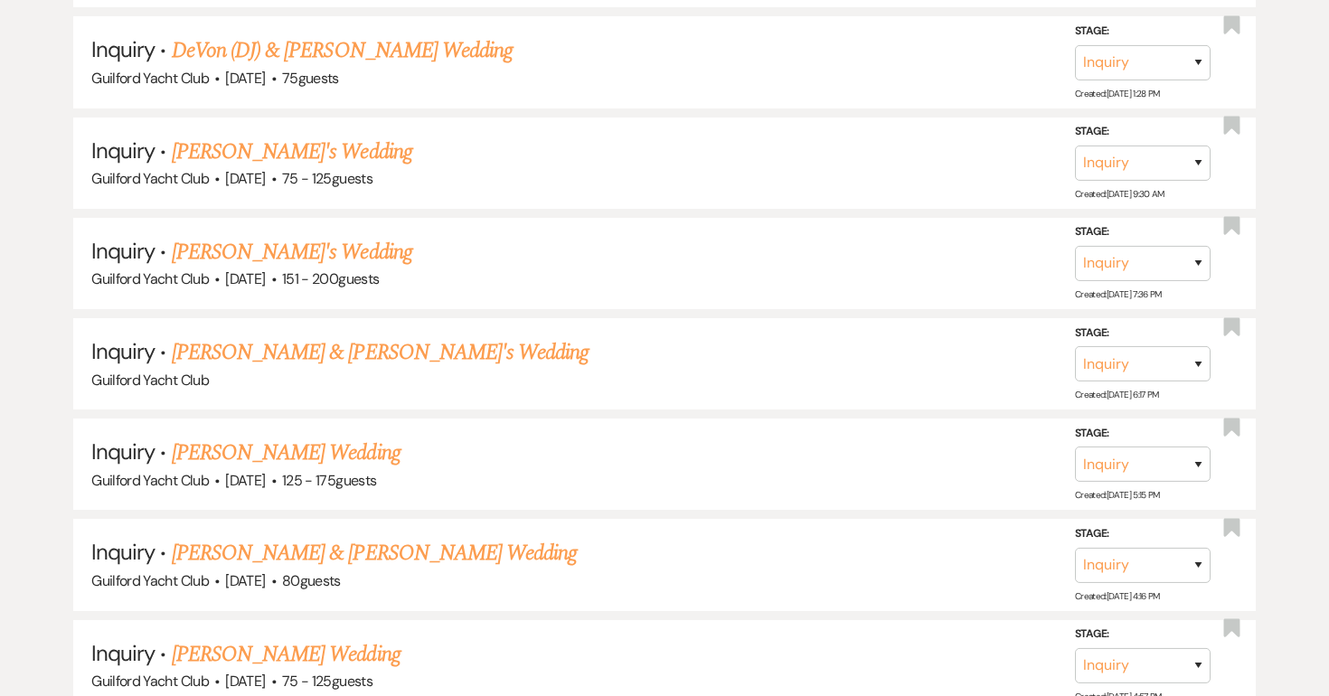
scroll to position [3949, 0]
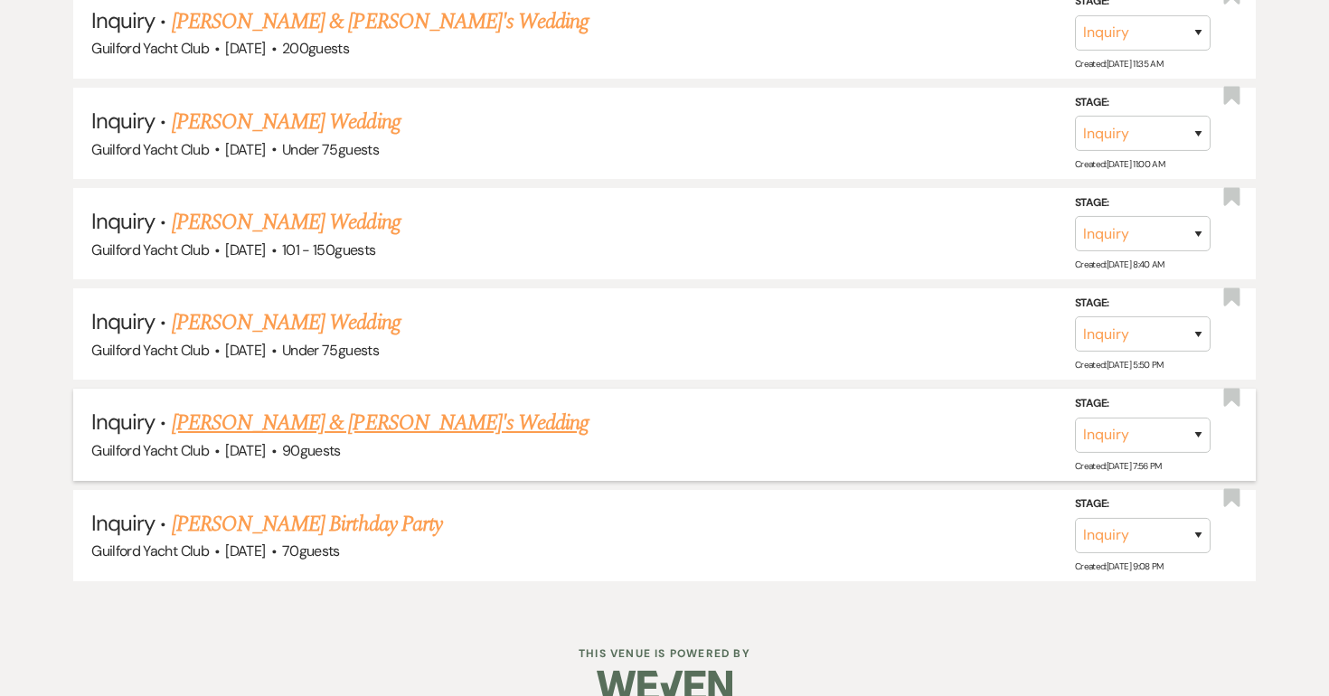
click at [260, 407] on link "Zach & Sierra's Wedding" at bounding box center [381, 423] width 418 height 33
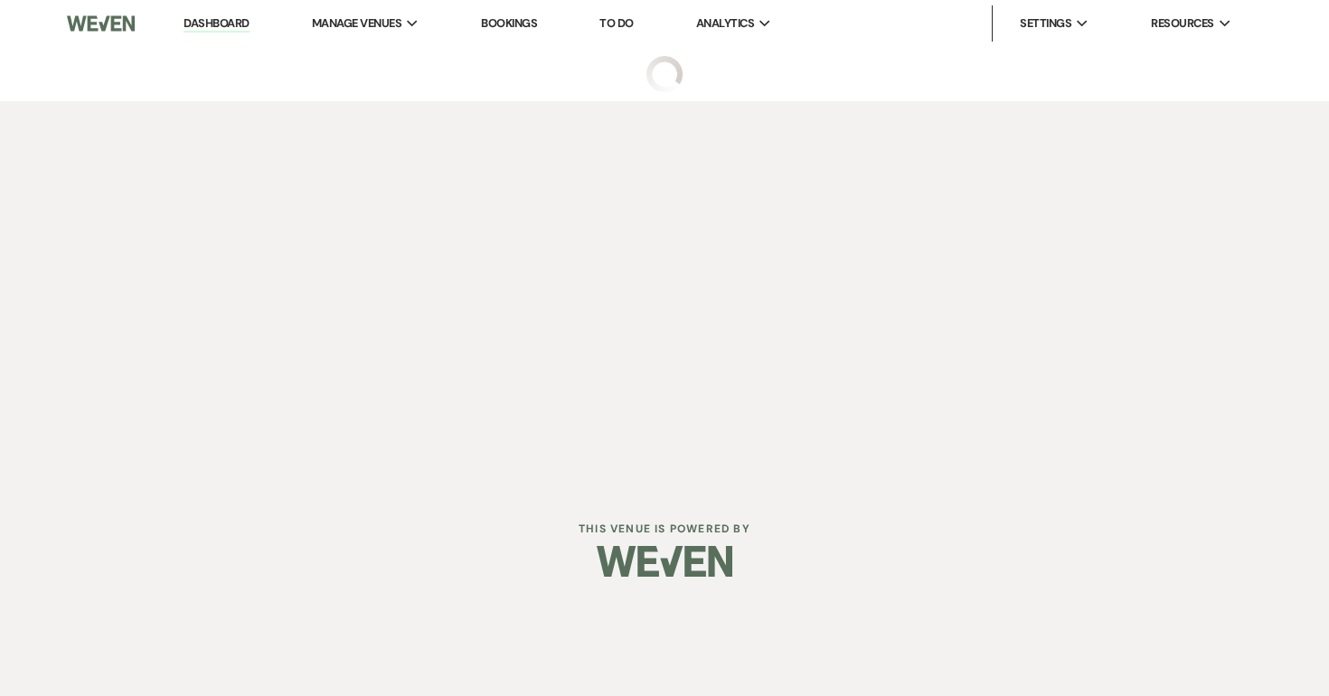
select select "5"
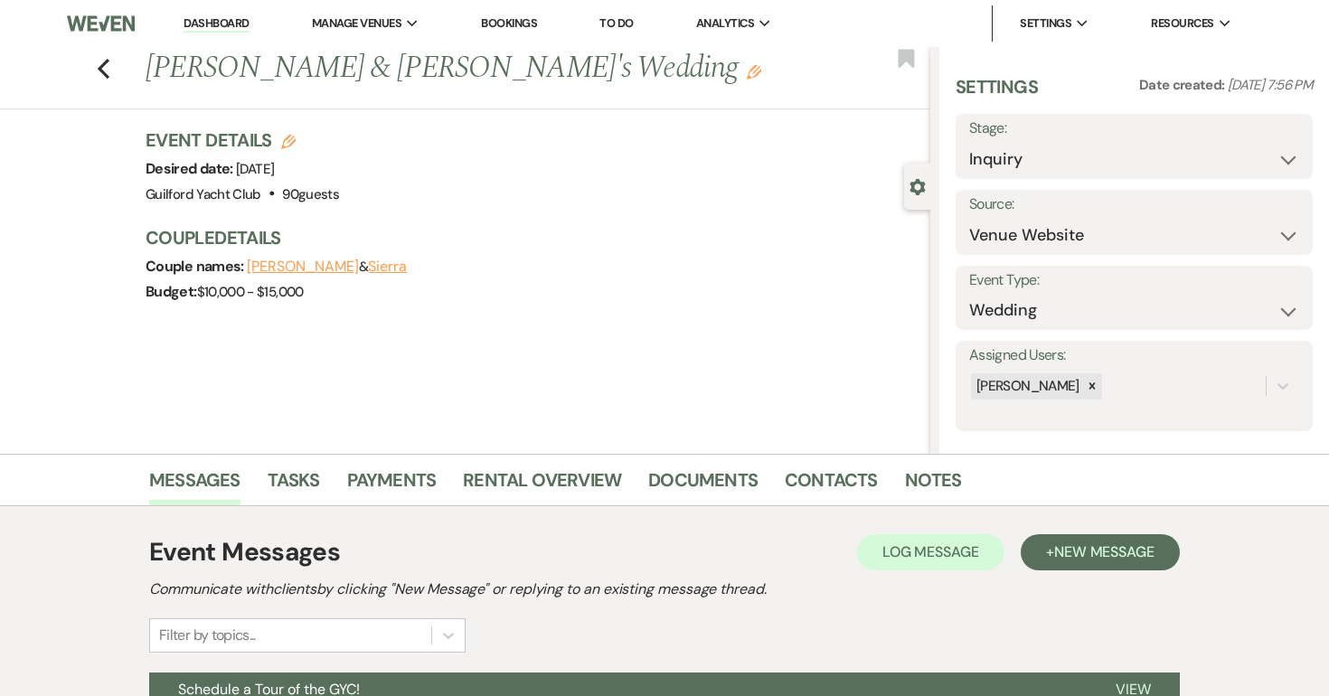
scroll to position [269, 0]
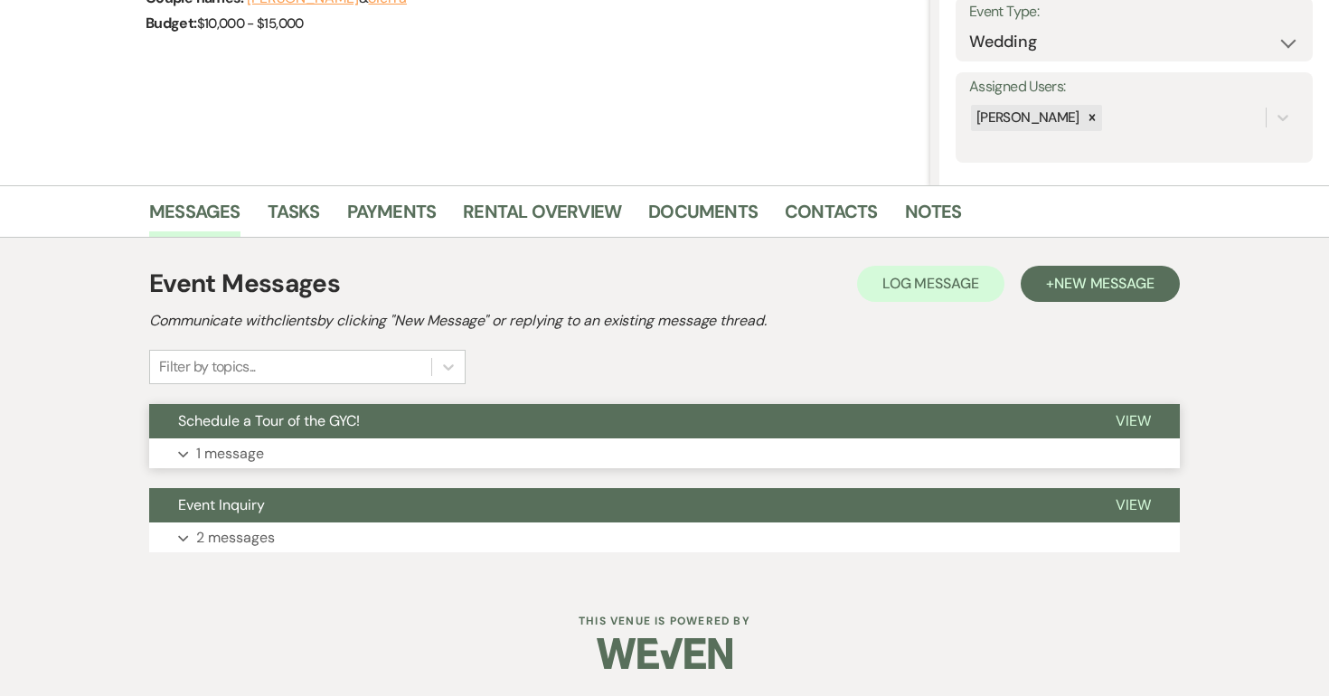
click at [1151, 419] on button "View" at bounding box center [1133, 421] width 93 height 34
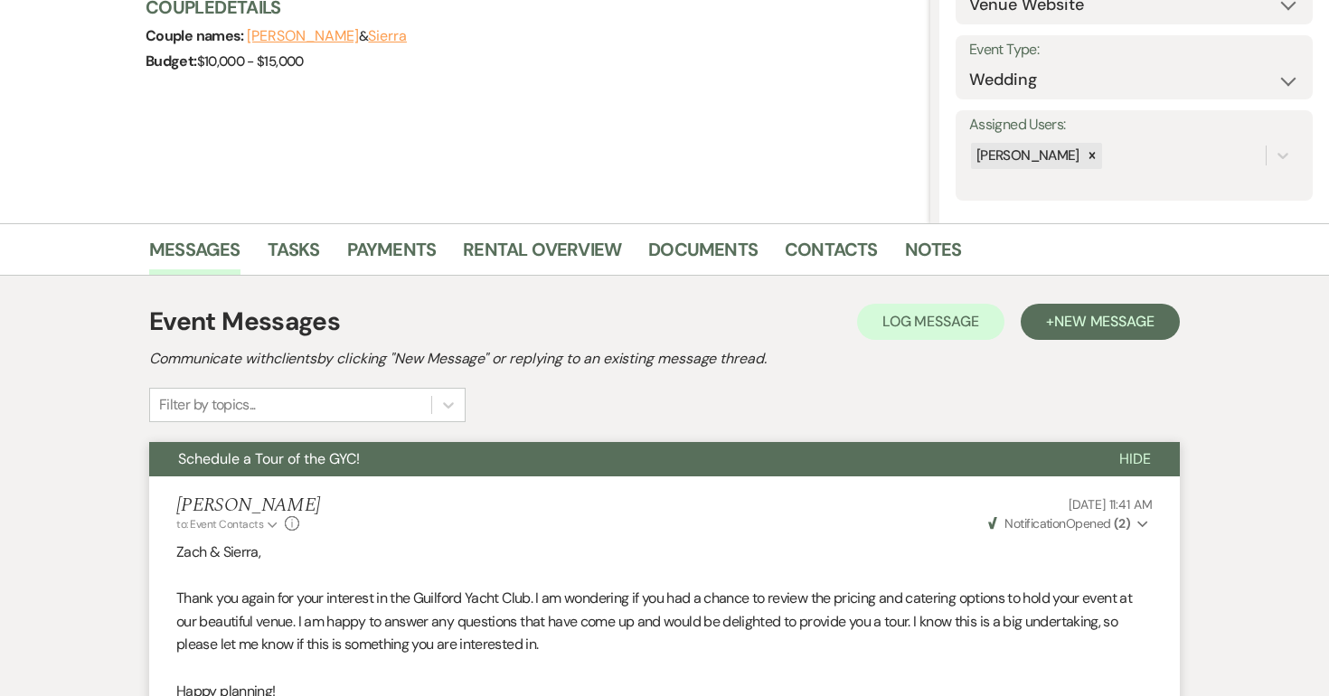
scroll to position [0, 0]
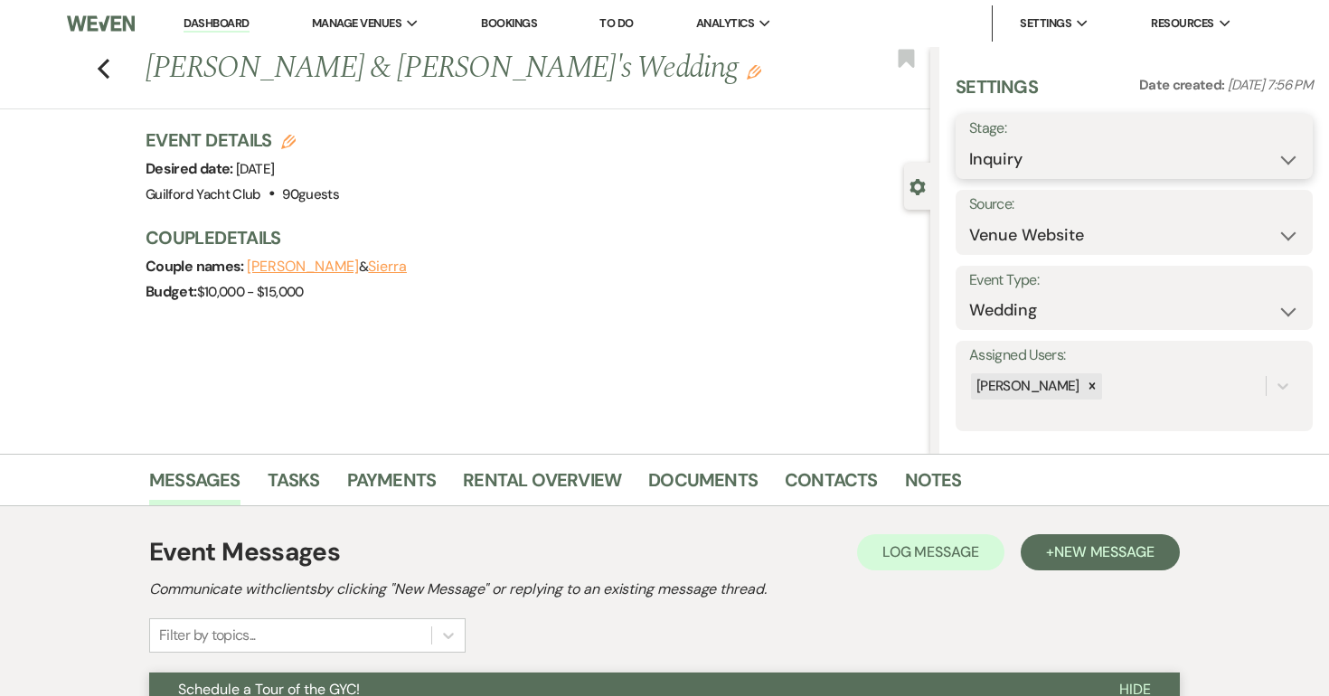
click at [1072, 169] on select "Inquiry Follow Up Tour Requested Tour Confirmed Toured Proposal Sent Booked Lost" at bounding box center [1134, 159] width 330 height 35
select select "8"
click at [969, 142] on select "Inquiry Follow Up Tour Requested Tour Confirmed Toured Proposal Sent Booked Lost" at bounding box center [1134, 159] width 330 height 35
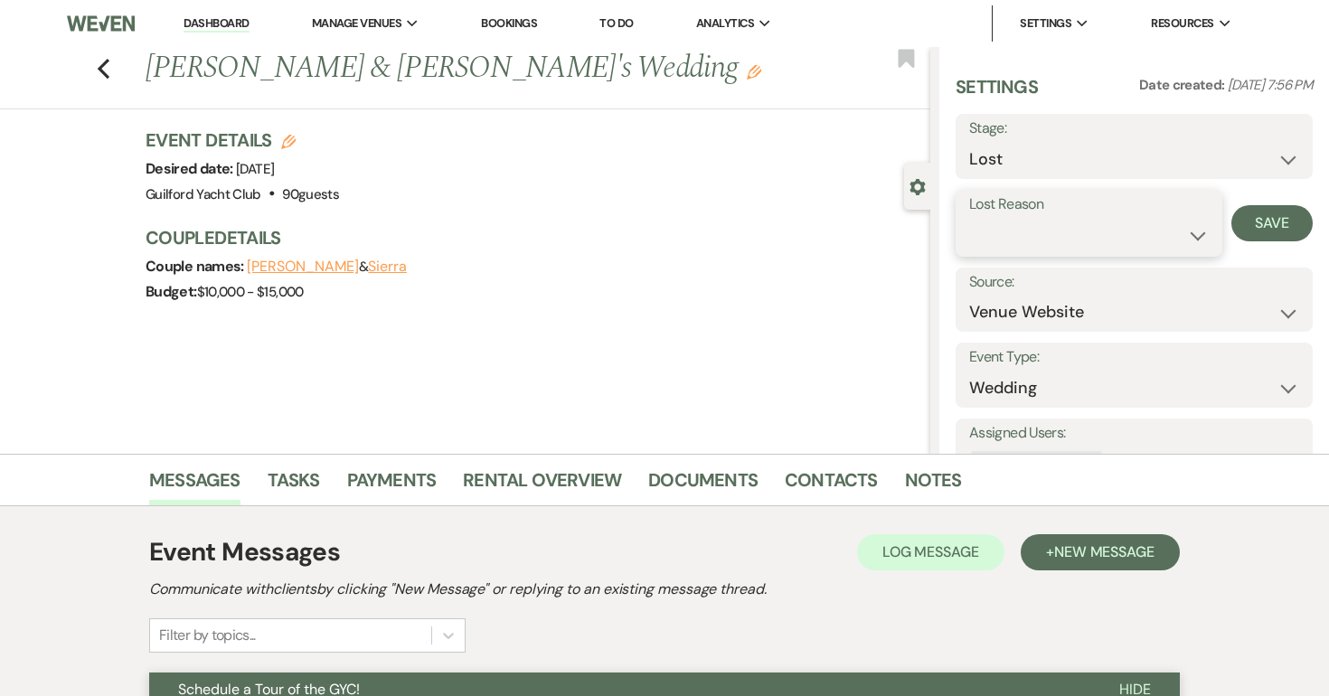
click at [1020, 231] on select "Booked Elsewhere Budget Date Unavailable No Response Not a Good Match Capacity …" at bounding box center [1089, 235] width 240 height 35
select select "5"
click at [969, 218] on select "Booked Elsewhere Budget Date Unavailable No Response Not a Good Match Capacity …" at bounding box center [1089, 235] width 240 height 35
click at [1291, 206] on button "Save" at bounding box center [1272, 223] width 81 height 36
click at [104, 67] on icon "Previous" at bounding box center [104, 69] width 14 height 22
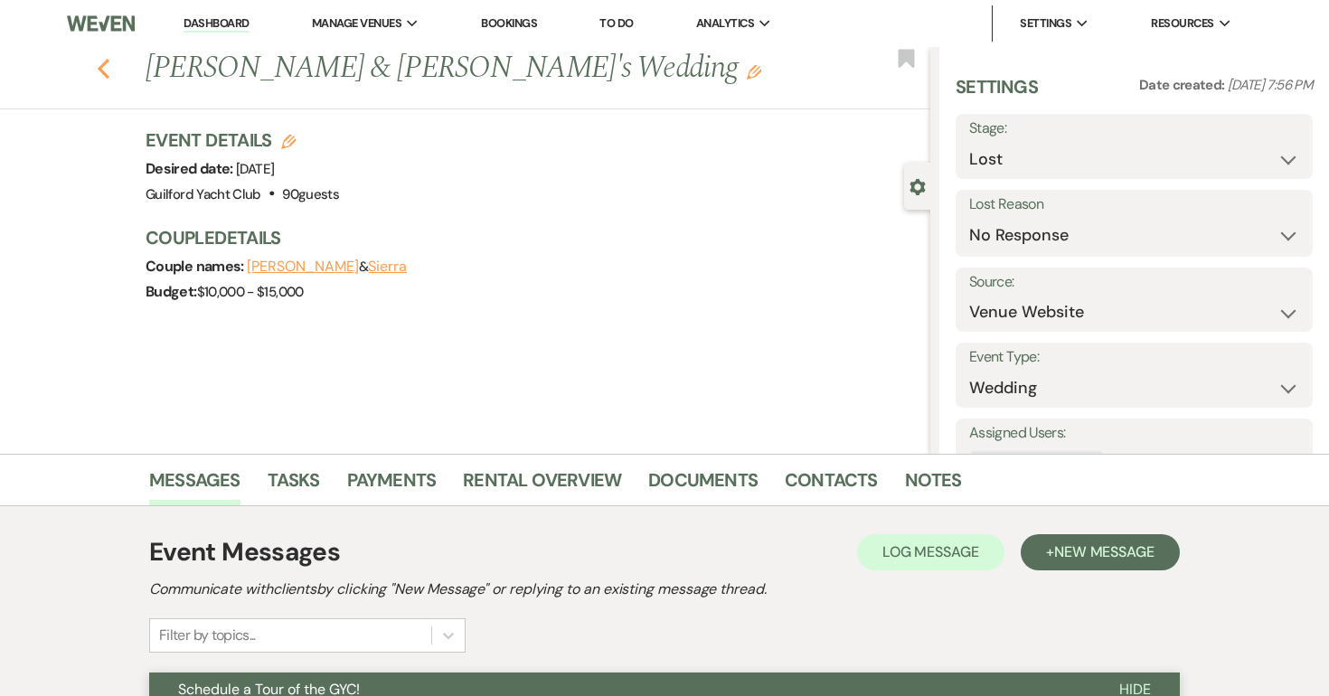
select select "8"
select select "5"
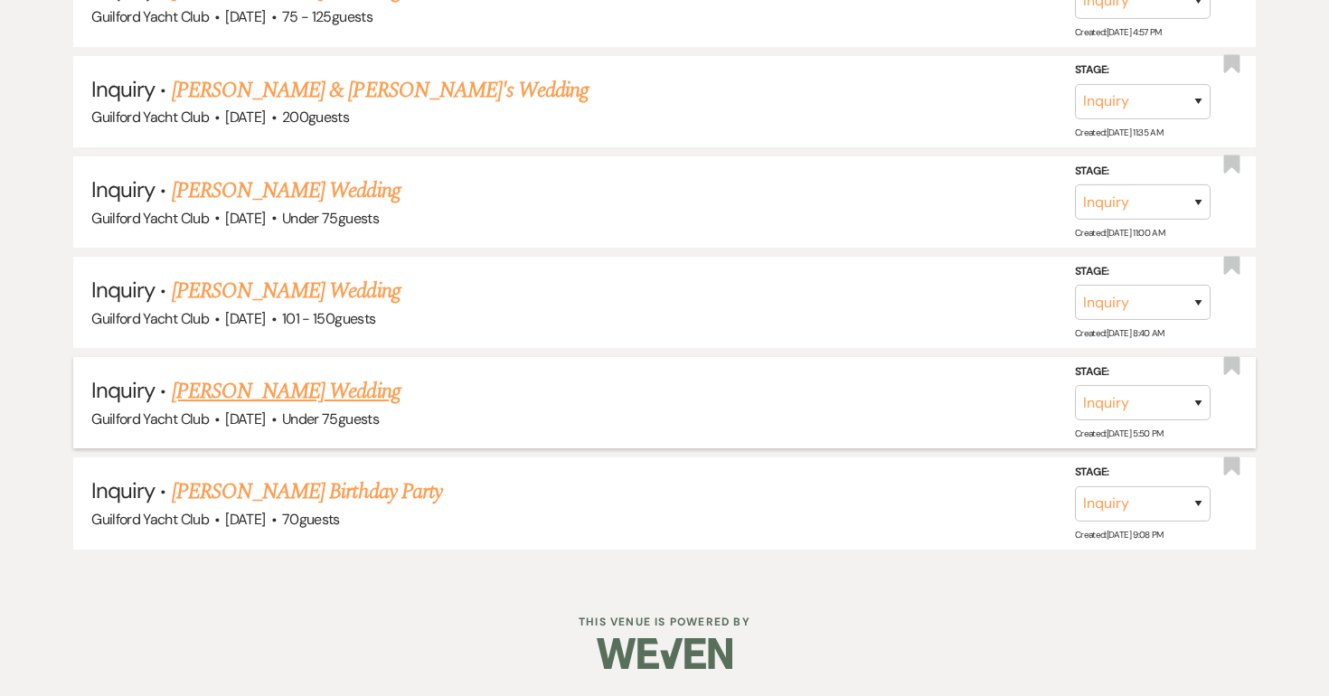
scroll to position [3850, 0]
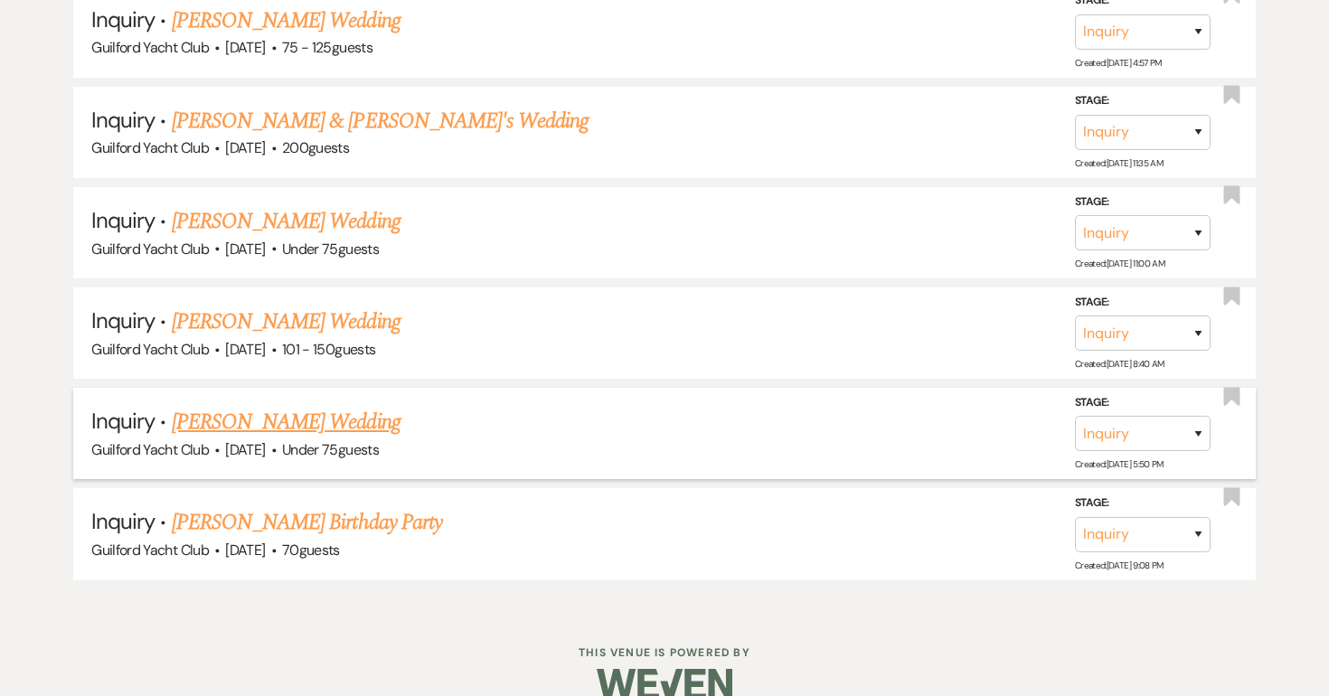
click at [285, 406] on link "Heather Downing's Wedding" at bounding box center [286, 422] width 229 height 33
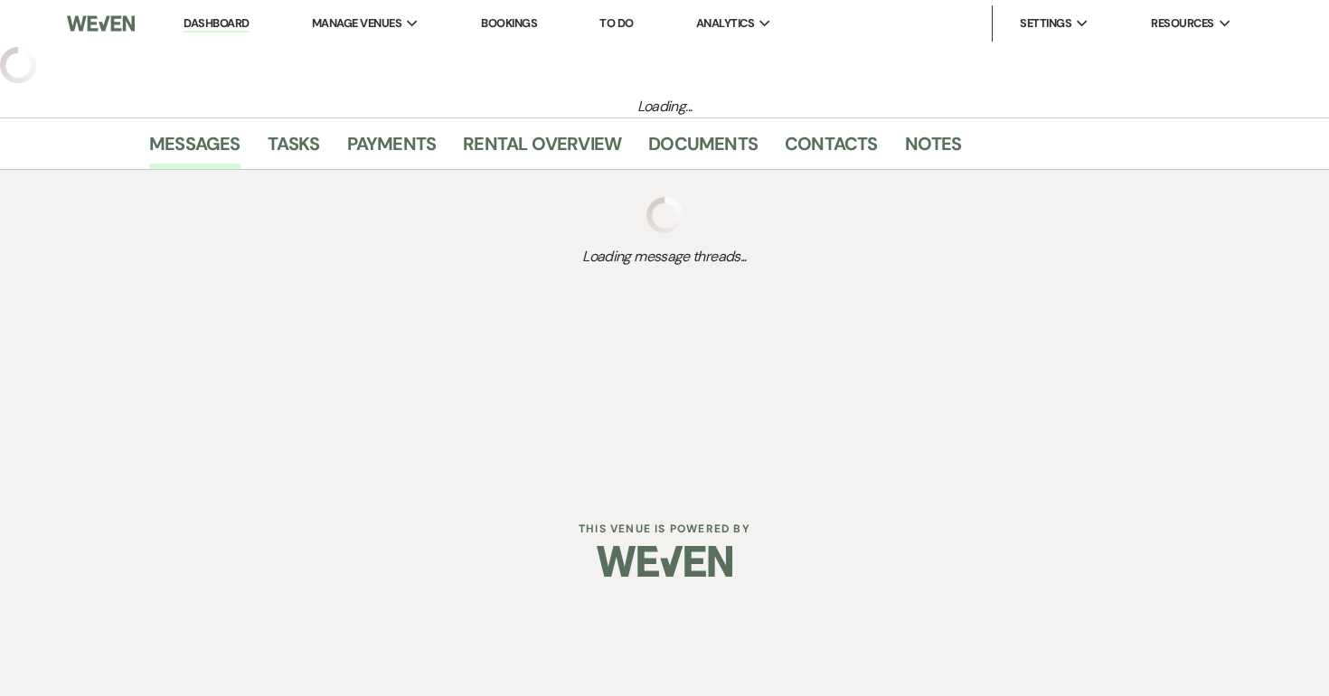
select select "3"
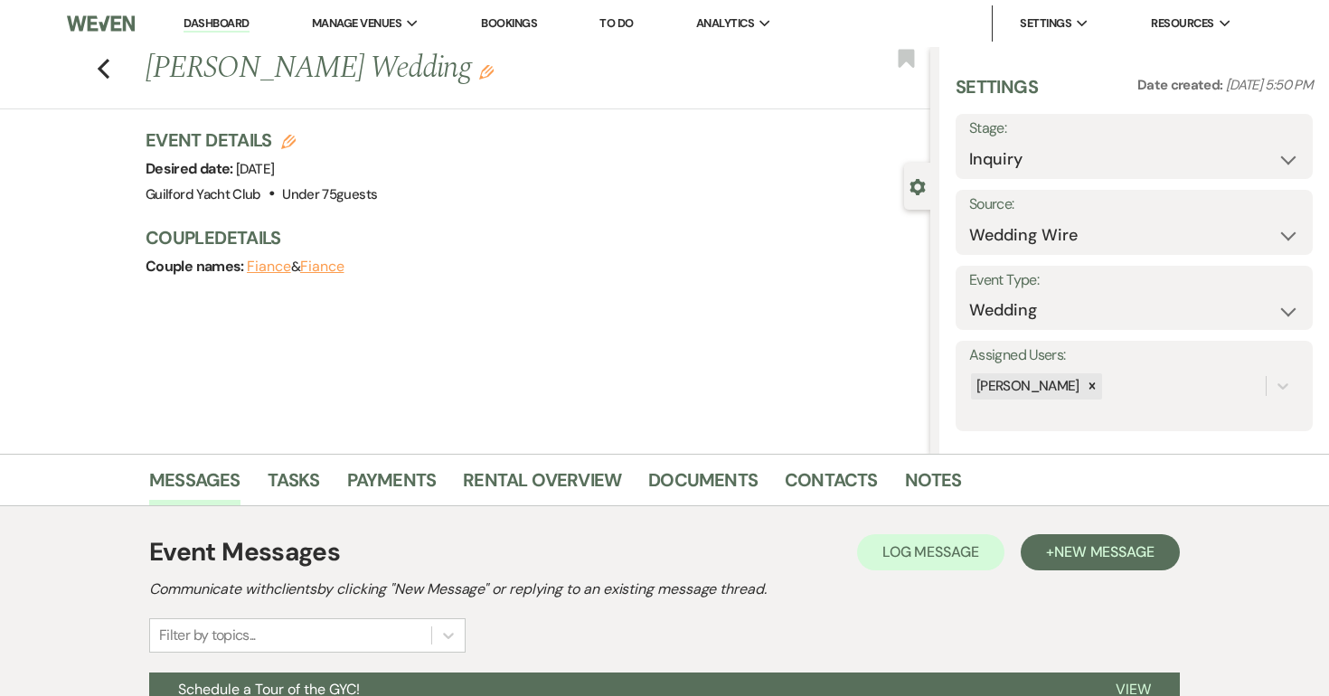
scroll to position [269, 0]
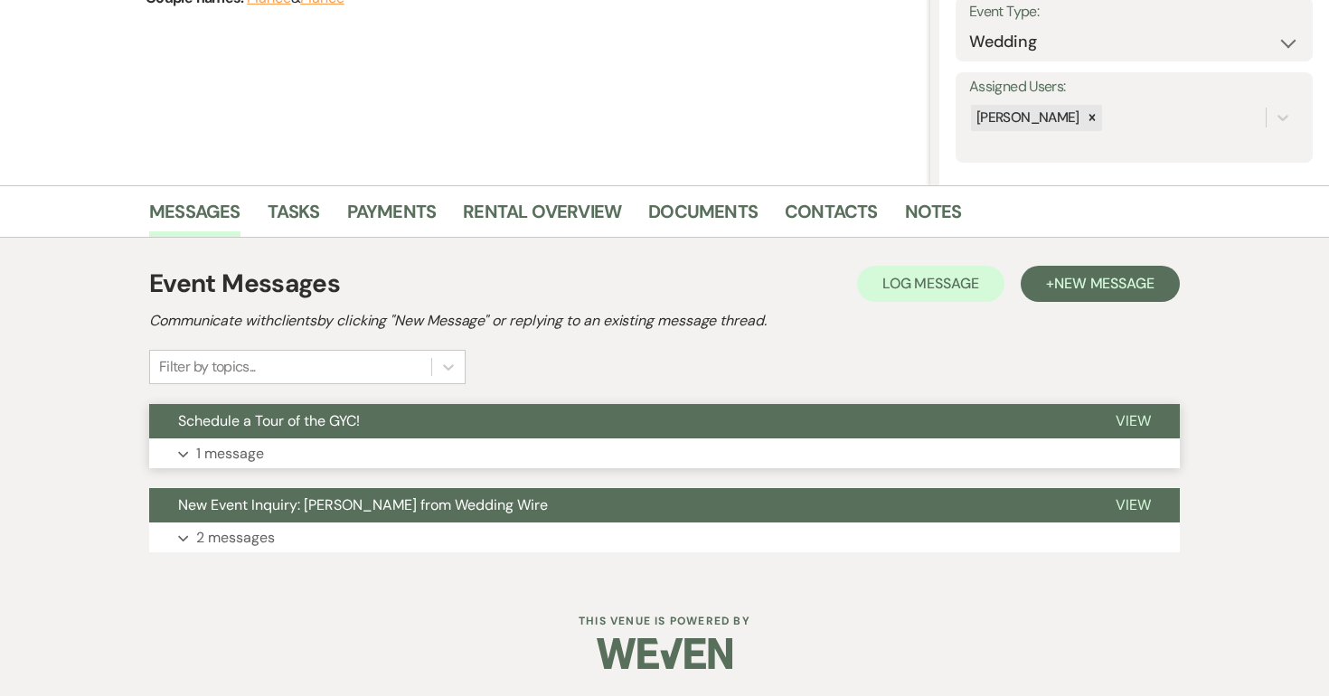
click at [1120, 429] on span "View" at bounding box center [1133, 420] width 35 height 19
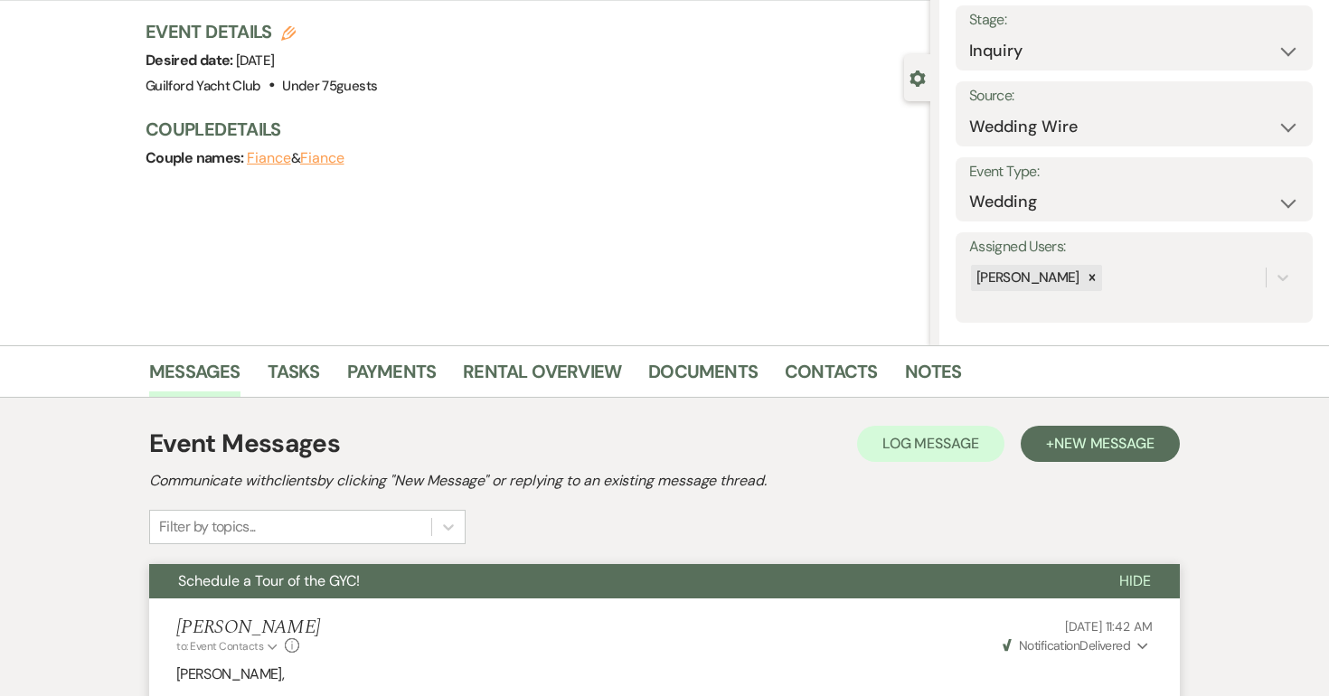
scroll to position [0, 0]
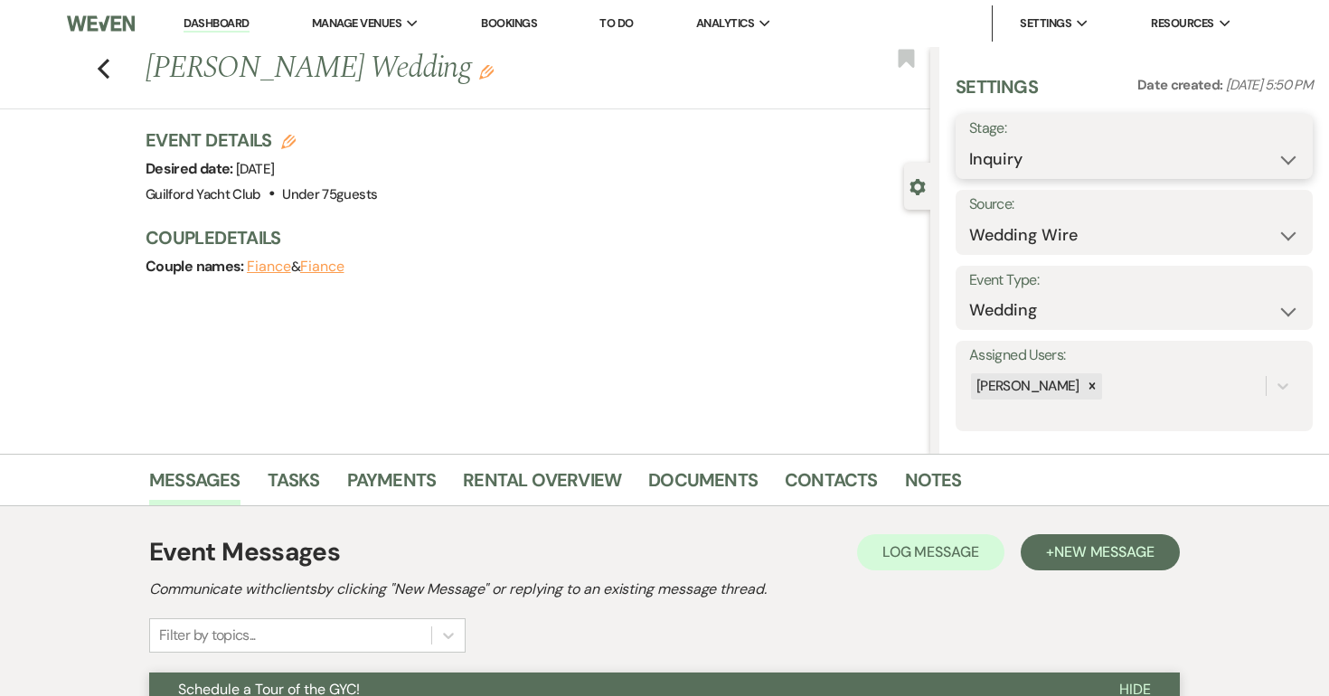
click at [1030, 149] on select "Inquiry Follow Up Tour Requested Tour Confirmed Toured Proposal Sent Booked Lost" at bounding box center [1134, 159] width 330 height 35
select select "8"
click at [969, 142] on select "Inquiry Follow Up Tour Requested Tour Confirmed Toured Proposal Sent Booked Lost" at bounding box center [1134, 159] width 330 height 35
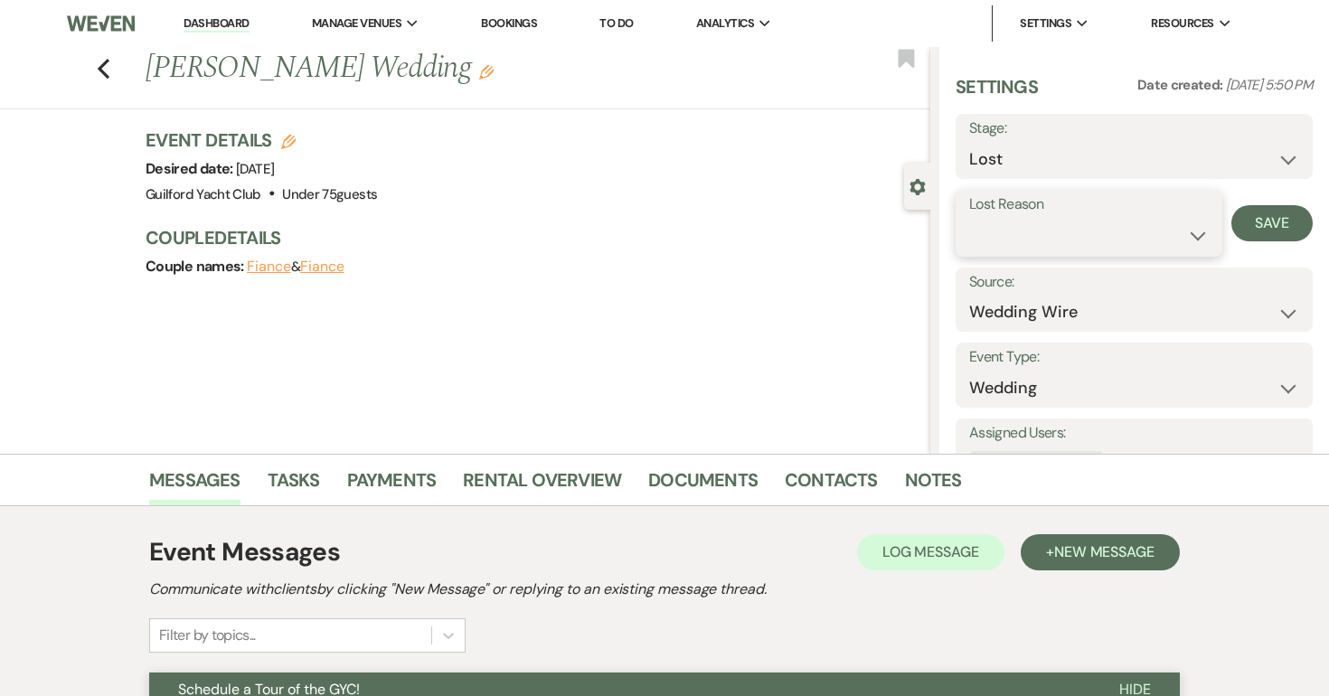
click at [994, 232] on select "Booked Elsewhere Budget Date Unavailable No Response Not a Good Match Capacity …" at bounding box center [1089, 235] width 240 height 35
select select "5"
click at [969, 218] on select "Booked Elsewhere Budget Date Unavailable No Response Not a Good Match Capacity …" at bounding box center [1089, 235] width 240 height 35
click at [1277, 224] on button "Save" at bounding box center [1272, 223] width 81 height 36
click at [104, 65] on use "button" at bounding box center [104, 69] width 12 height 20
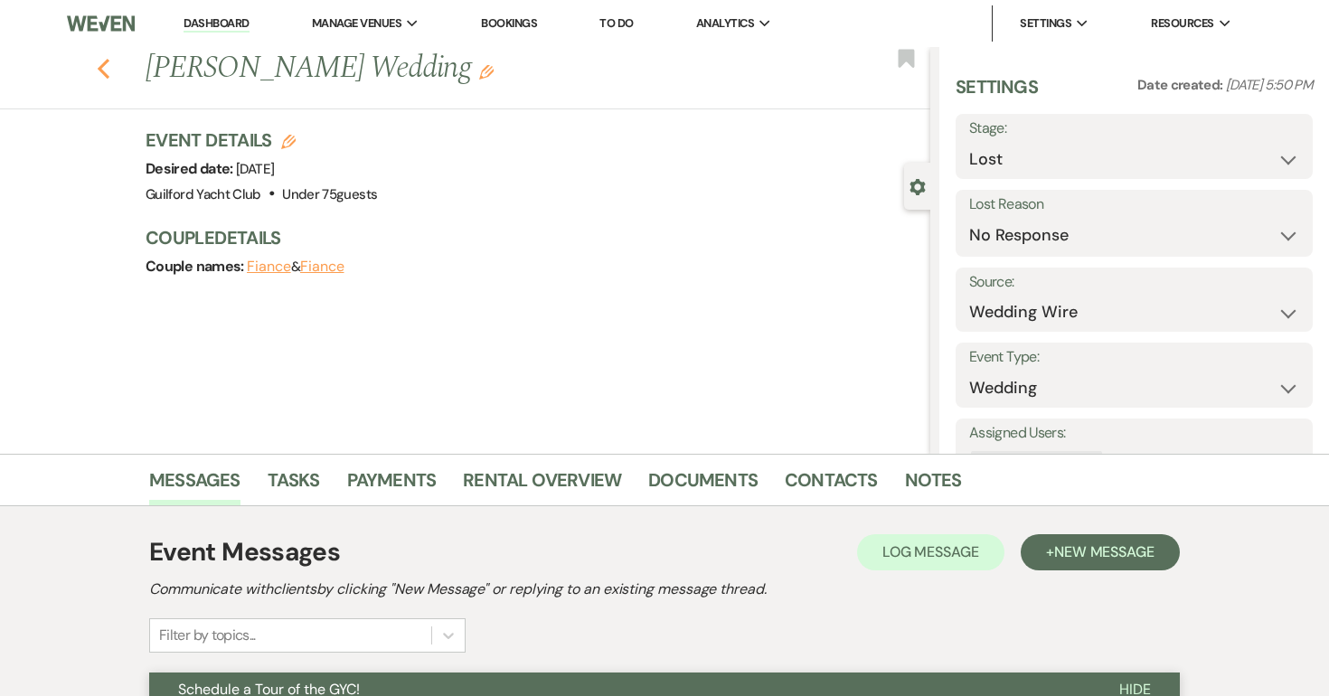
scroll to position [3750, 0]
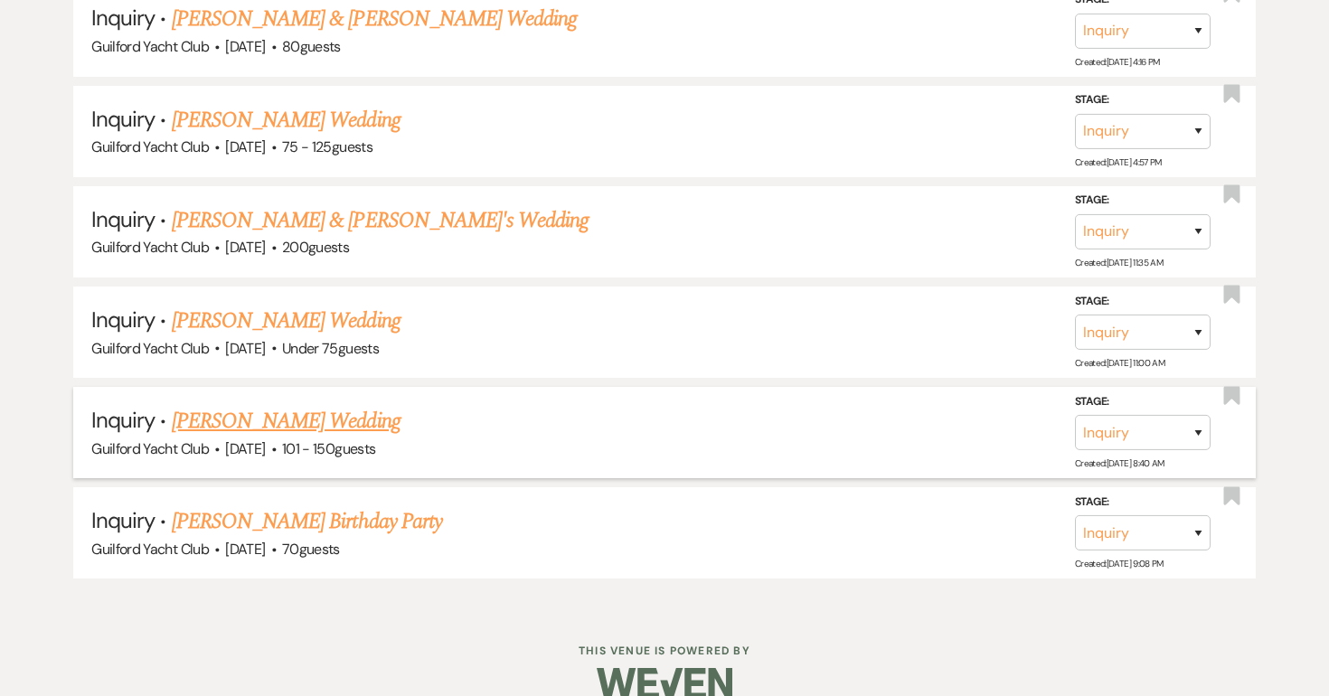
click at [311, 405] on link "Rachel Haviland's Wedding" at bounding box center [286, 421] width 229 height 33
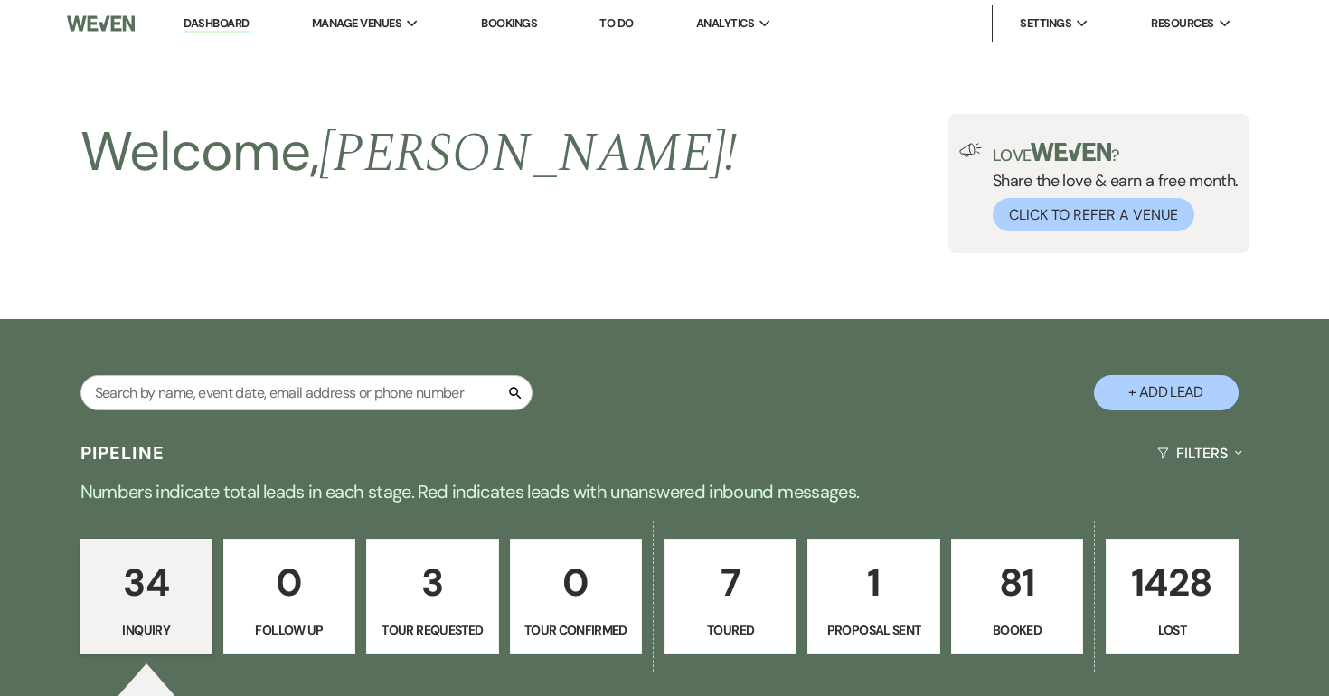
select select "2"
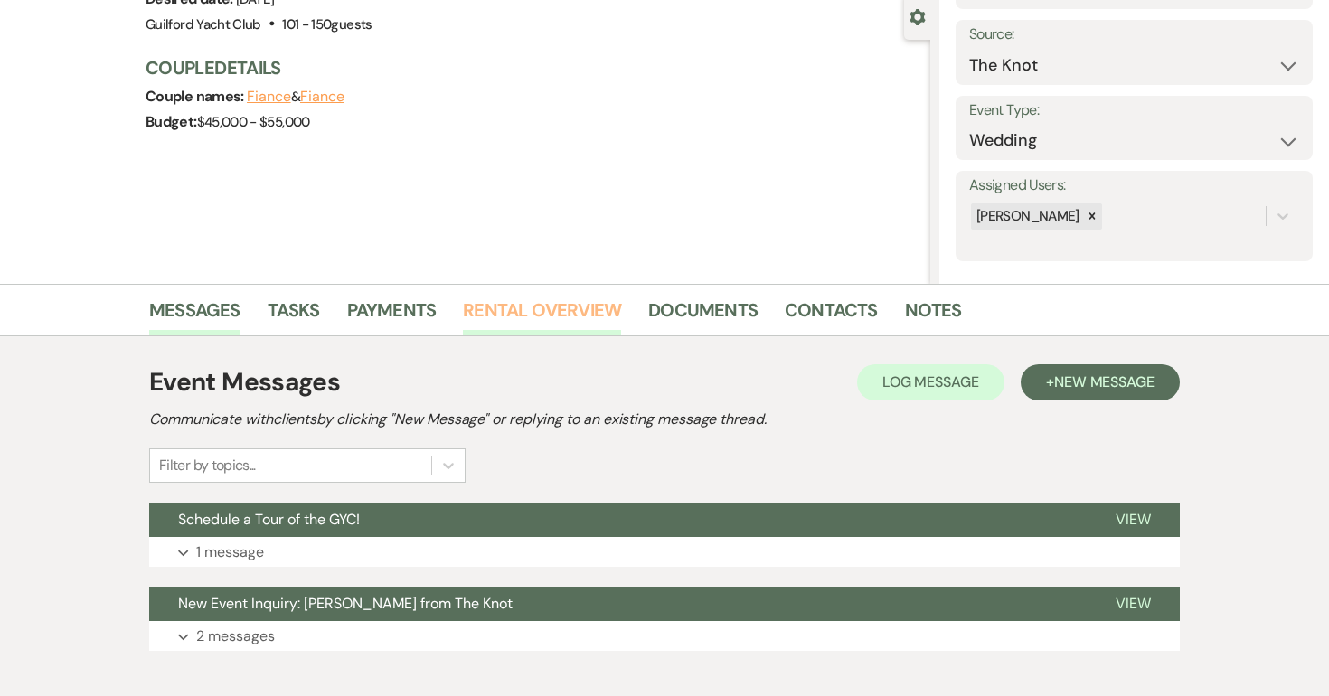
scroll to position [269, 0]
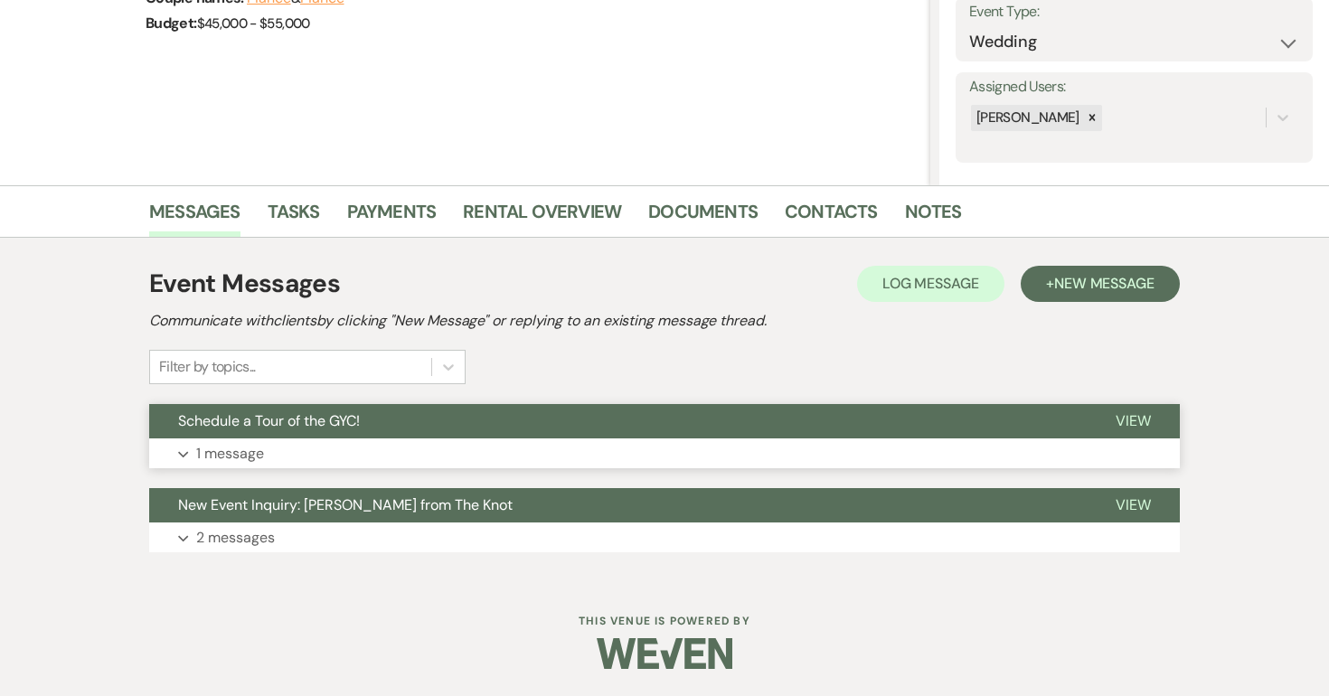
click at [1125, 427] on span "View" at bounding box center [1133, 420] width 35 height 19
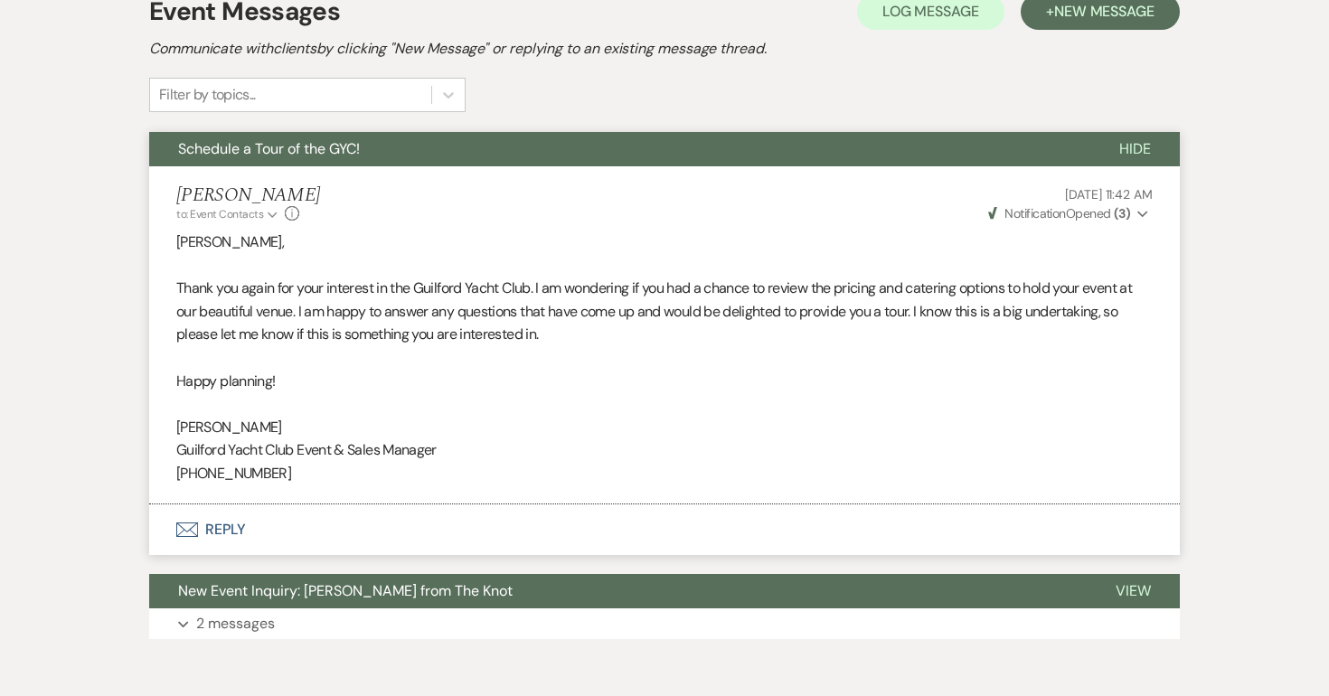
scroll to position [0, 0]
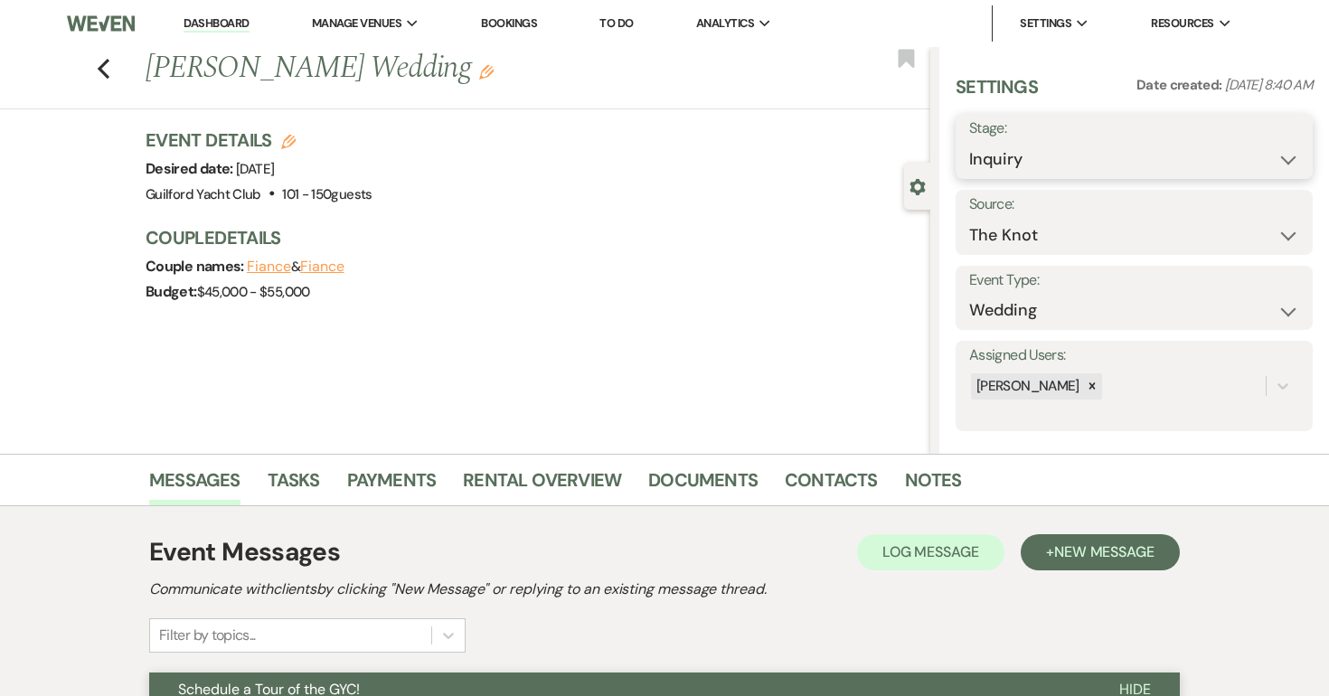
click at [1035, 161] on select "Inquiry Follow Up Tour Requested Tour Confirmed Toured Proposal Sent Booked Lost" at bounding box center [1134, 159] width 330 height 35
select select "8"
click at [969, 142] on select "Inquiry Follow Up Tour Requested Tour Confirmed Toured Proposal Sent Booked Lost" at bounding box center [1134, 159] width 330 height 35
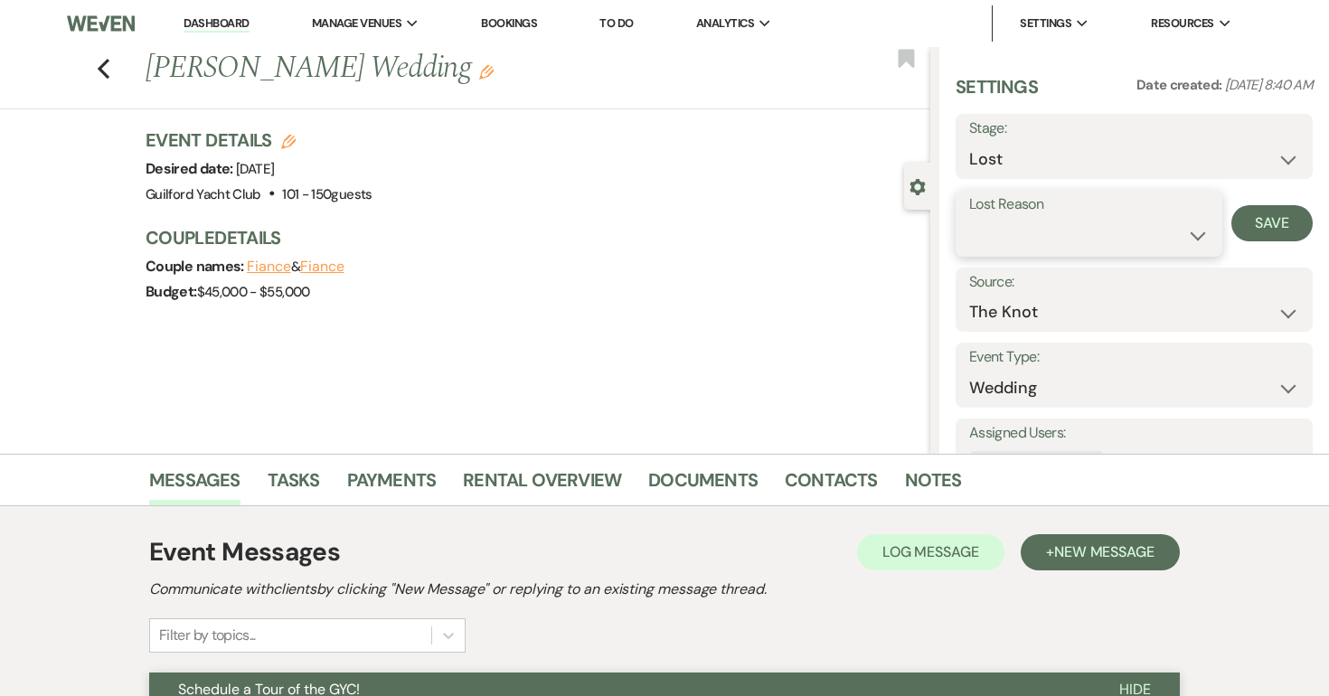
click at [999, 243] on select "Booked Elsewhere Budget Date Unavailable No Response Not a Good Match Capacity …" at bounding box center [1089, 235] width 240 height 35
select select "5"
click at [969, 218] on select "Booked Elsewhere Budget Date Unavailable No Response Not a Good Match Capacity …" at bounding box center [1089, 235] width 240 height 35
click at [1268, 215] on button "Save" at bounding box center [1272, 223] width 81 height 36
click at [101, 71] on use "button" at bounding box center [104, 69] width 12 height 20
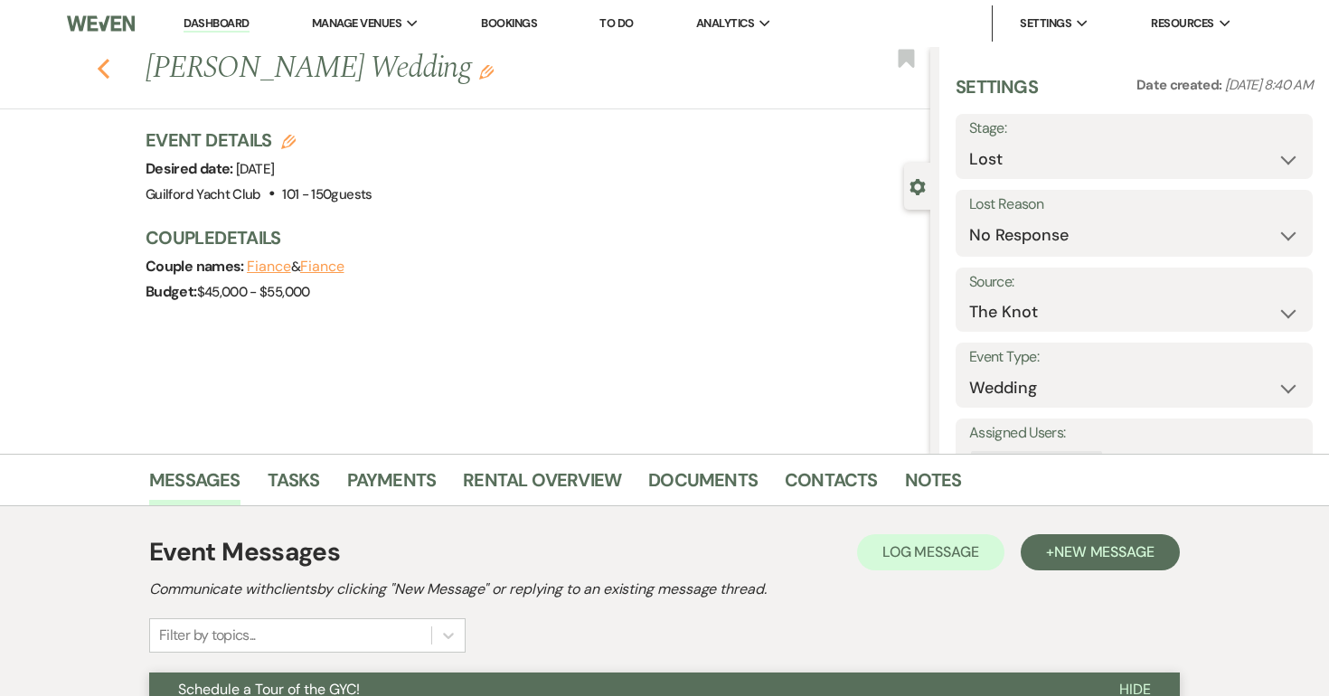
select select "8"
select select "5"
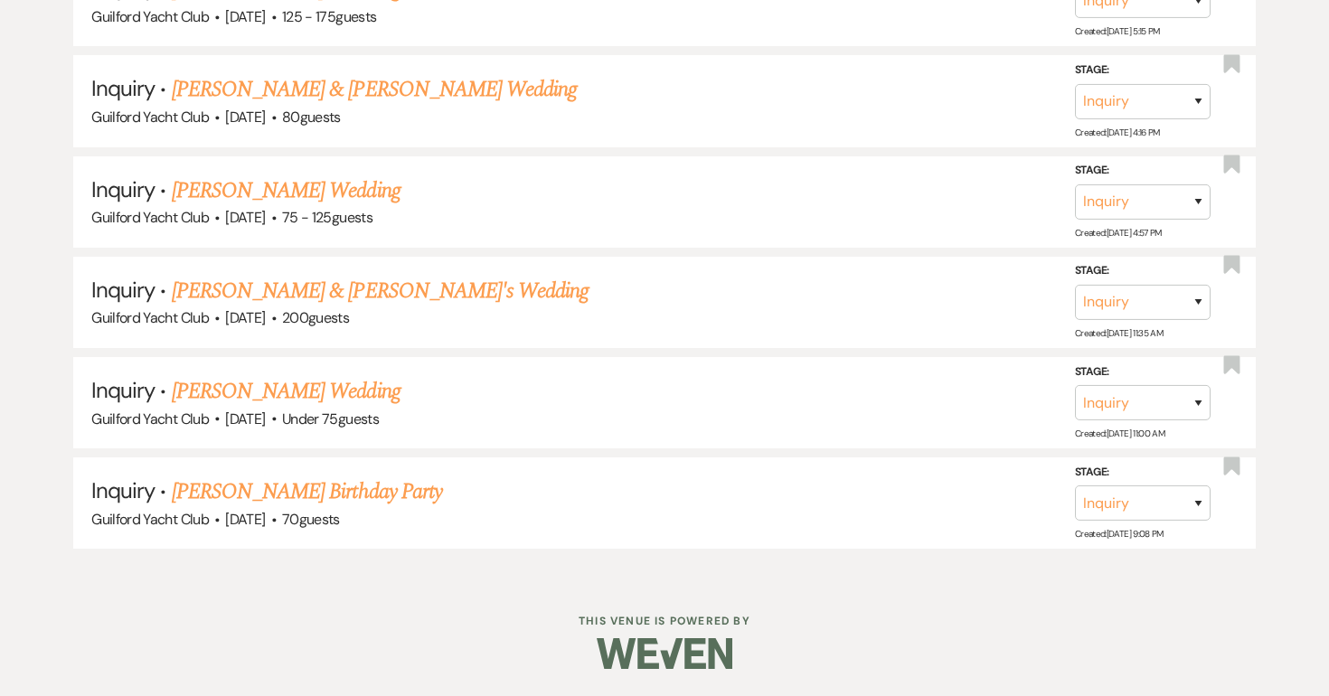
scroll to position [3650, 0]
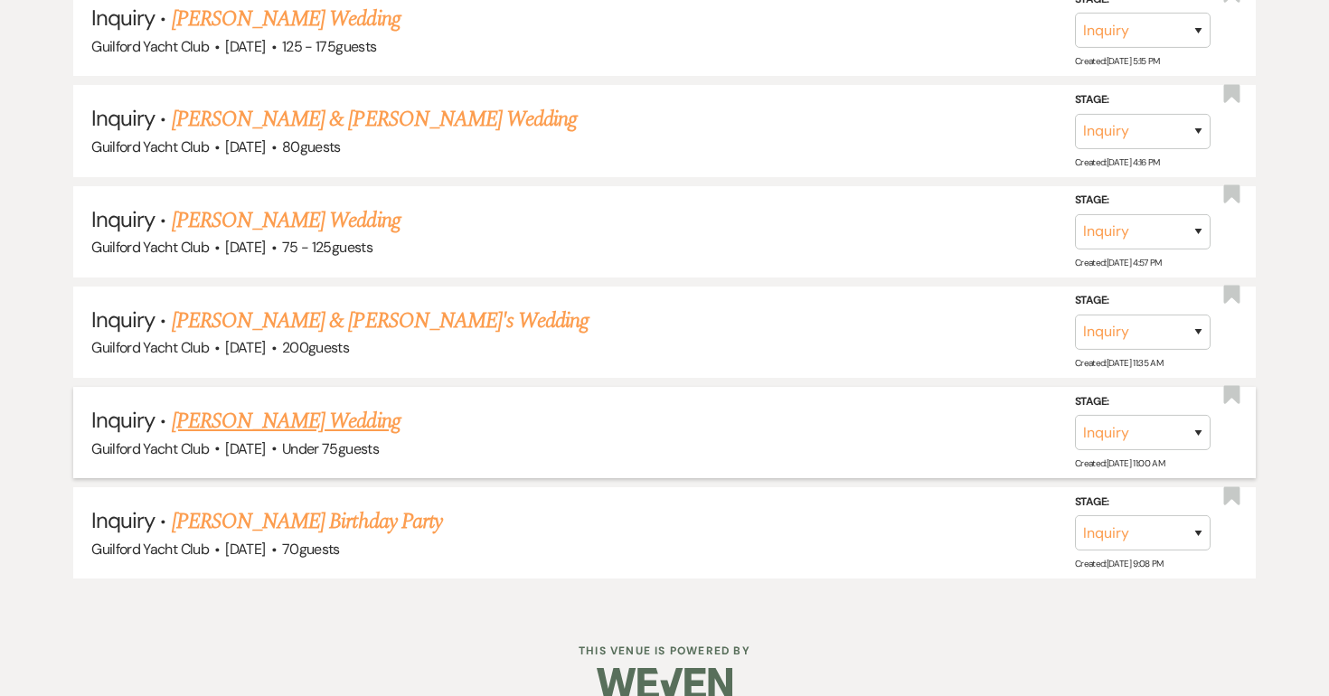
click at [315, 405] on link "Payton Palmer's Wedding" at bounding box center [286, 421] width 229 height 33
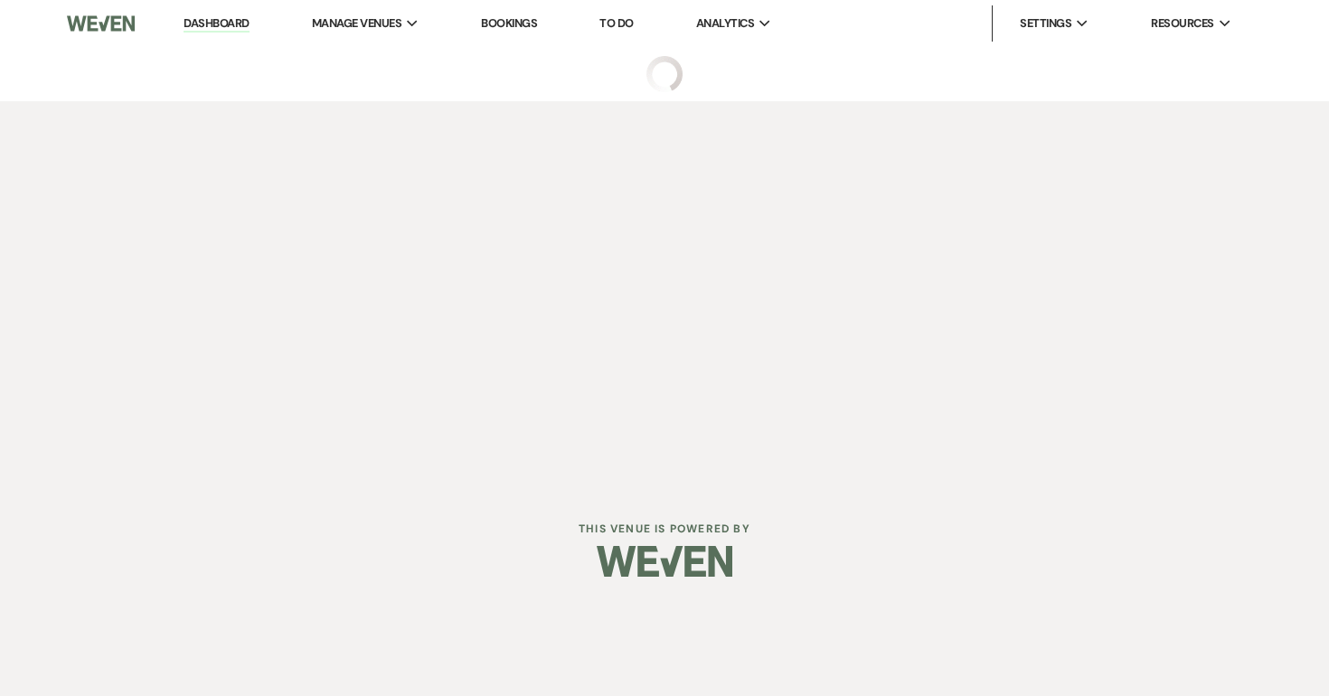
select select "3"
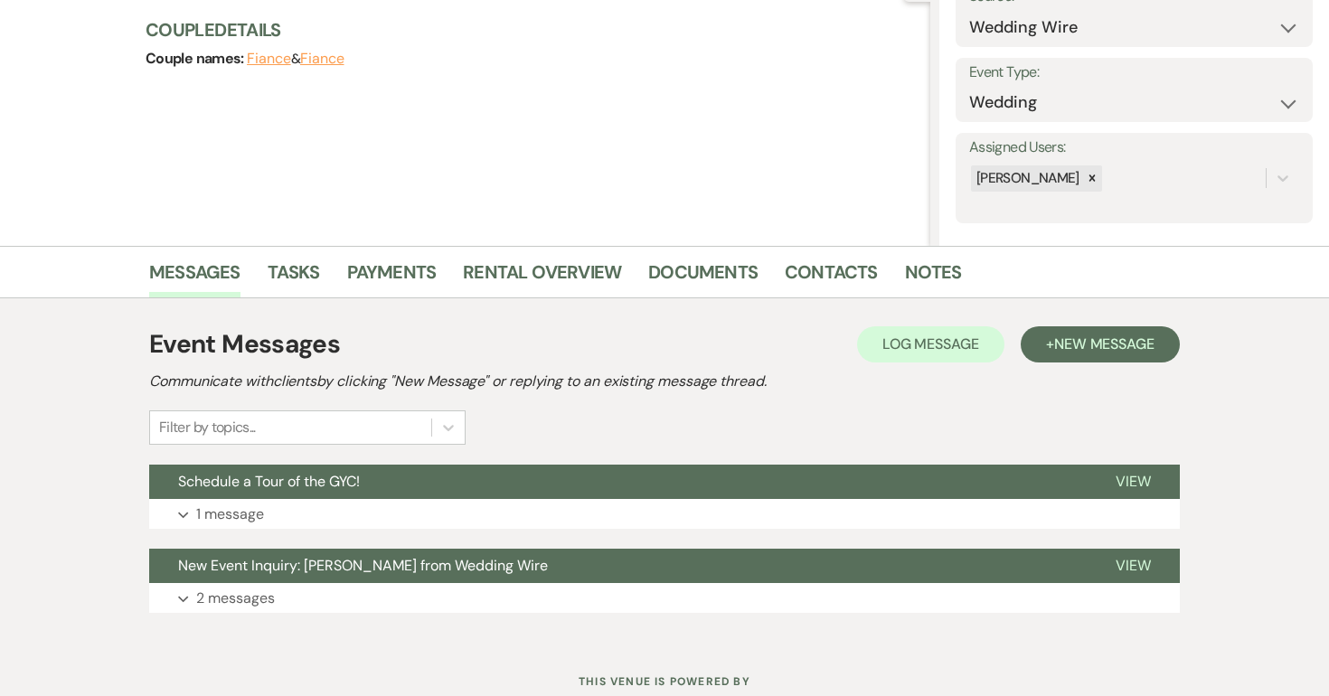
scroll to position [269, 0]
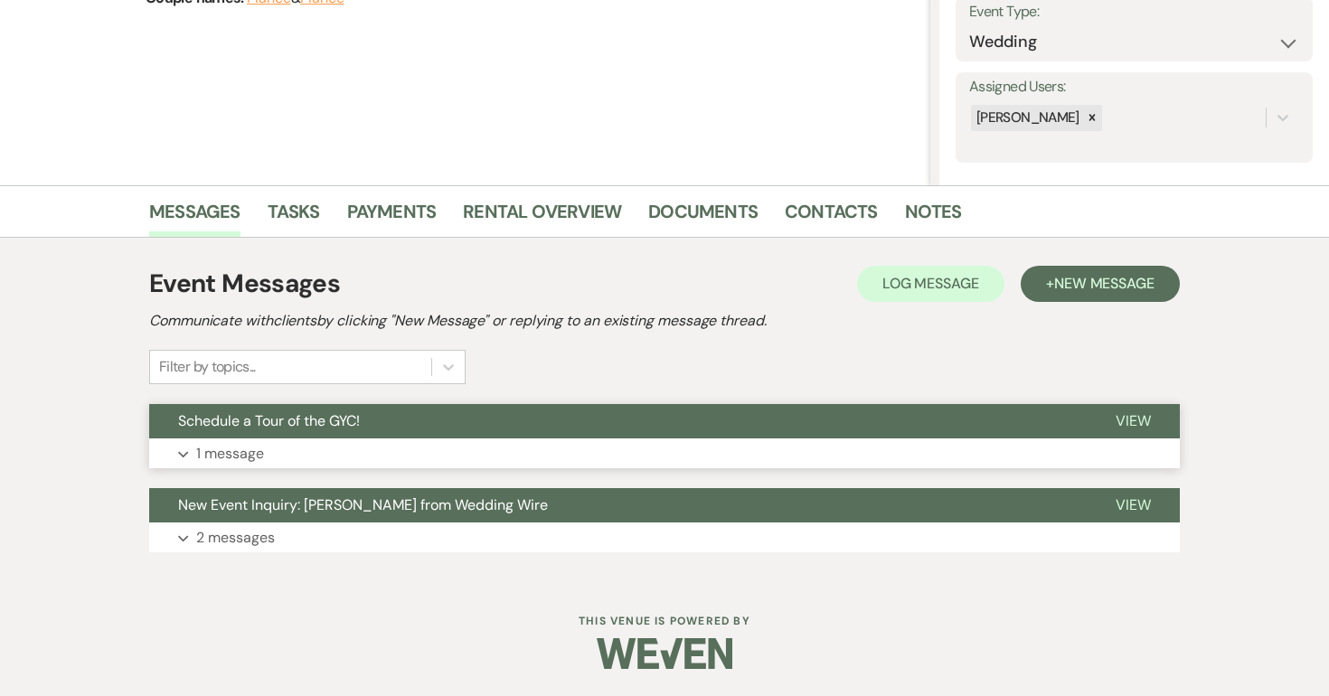
click at [1130, 418] on span "View" at bounding box center [1133, 420] width 35 height 19
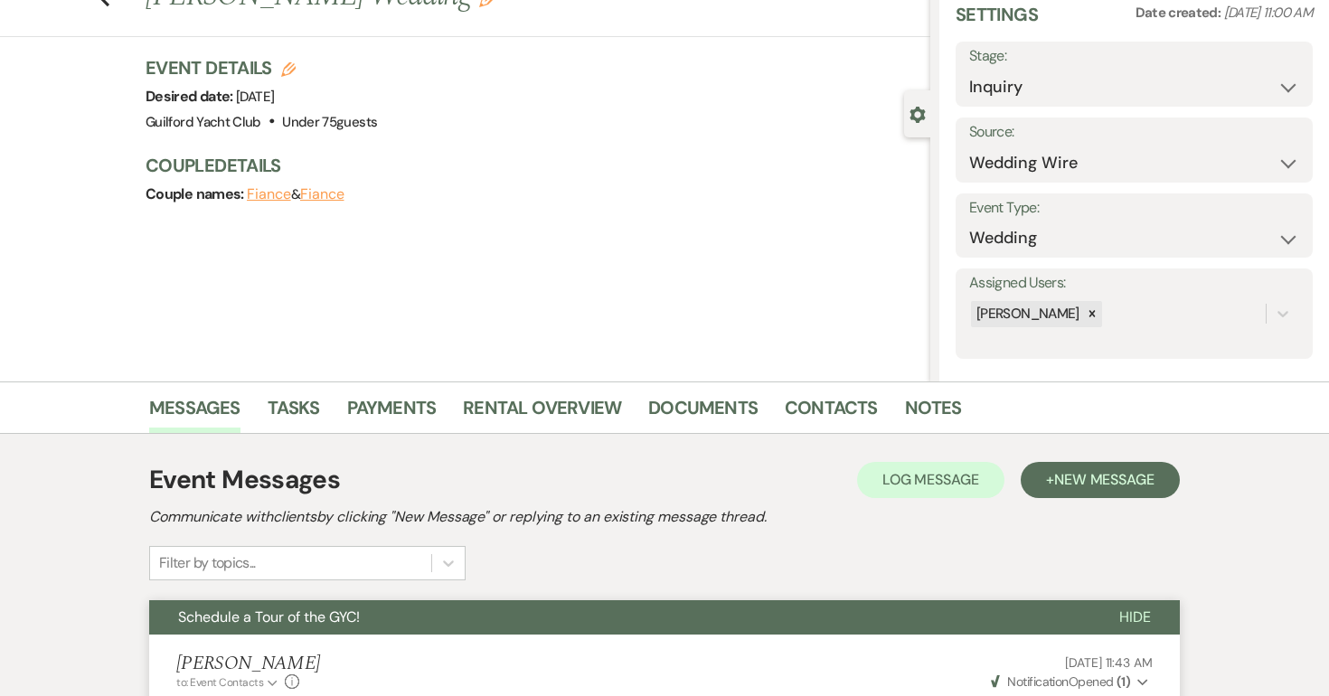
scroll to position [0, 0]
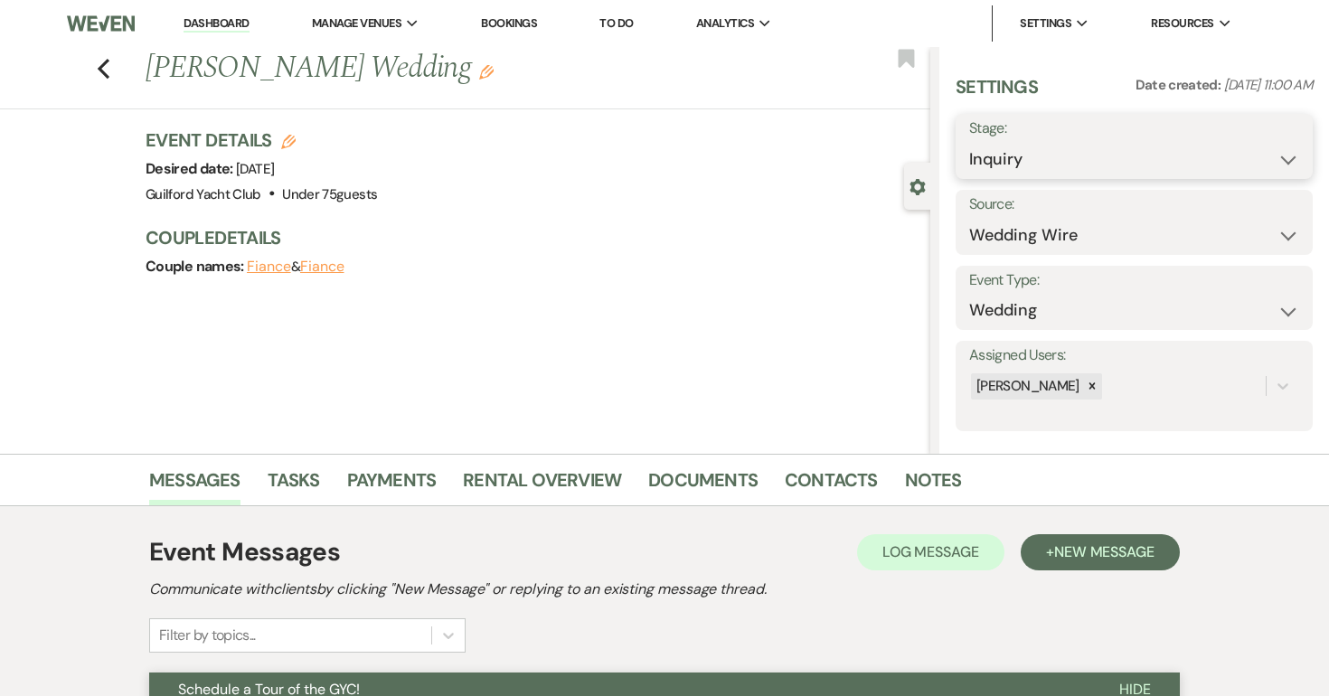
click at [1039, 159] on select "Inquiry Follow Up Tour Requested Tour Confirmed Toured Proposal Sent Booked Lost" at bounding box center [1134, 159] width 330 height 35
select select "8"
click at [969, 142] on select "Inquiry Follow Up Tour Requested Tour Confirmed Toured Proposal Sent Booked Lost" at bounding box center [1134, 159] width 330 height 35
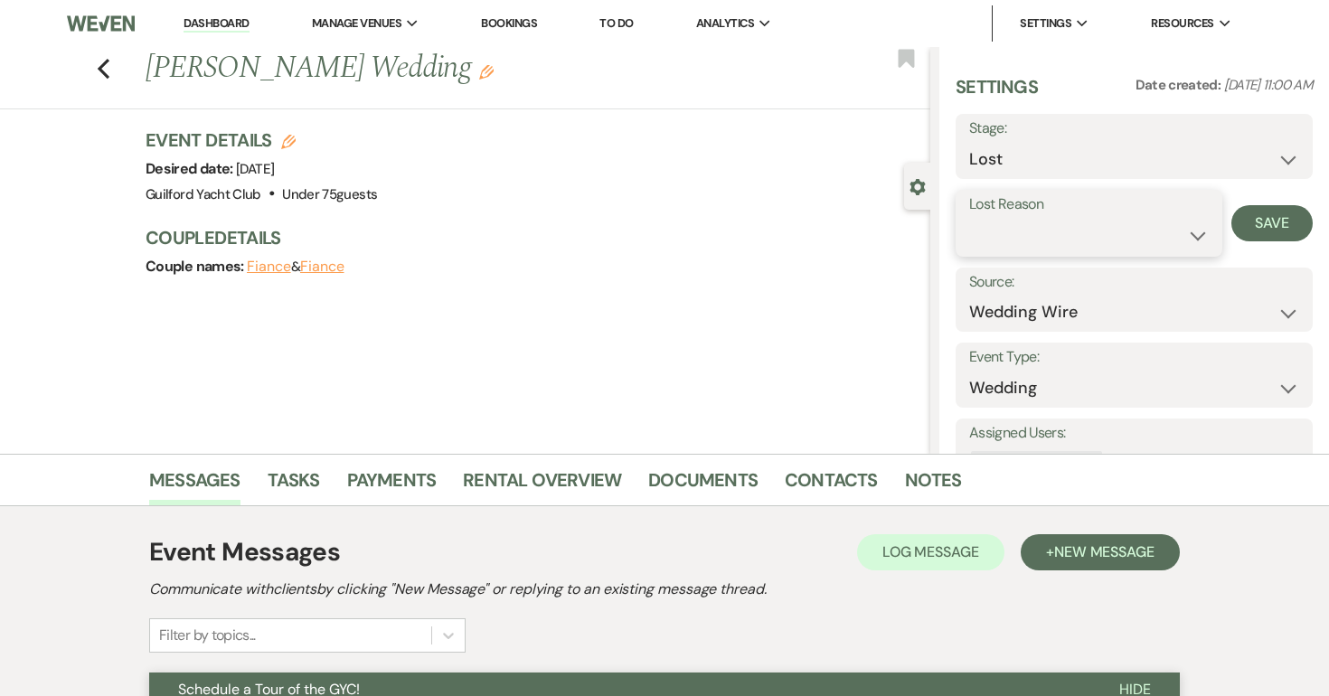
click at [990, 235] on select "Booked Elsewhere Budget Date Unavailable No Response Not a Good Match Capacity …" at bounding box center [1089, 235] width 240 height 35
select select "5"
click at [969, 218] on select "Booked Elsewhere Budget Date Unavailable No Response Not a Good Match Capacity …" at bounding box center [1089, 235] width 240 height 35
click at [1271, 218] on button "Save" at bounding box center [1272, 223] width 81 height 36
click at [99, 62] on icon "Previous" at bounding box center [104, 69] width 14 height 22
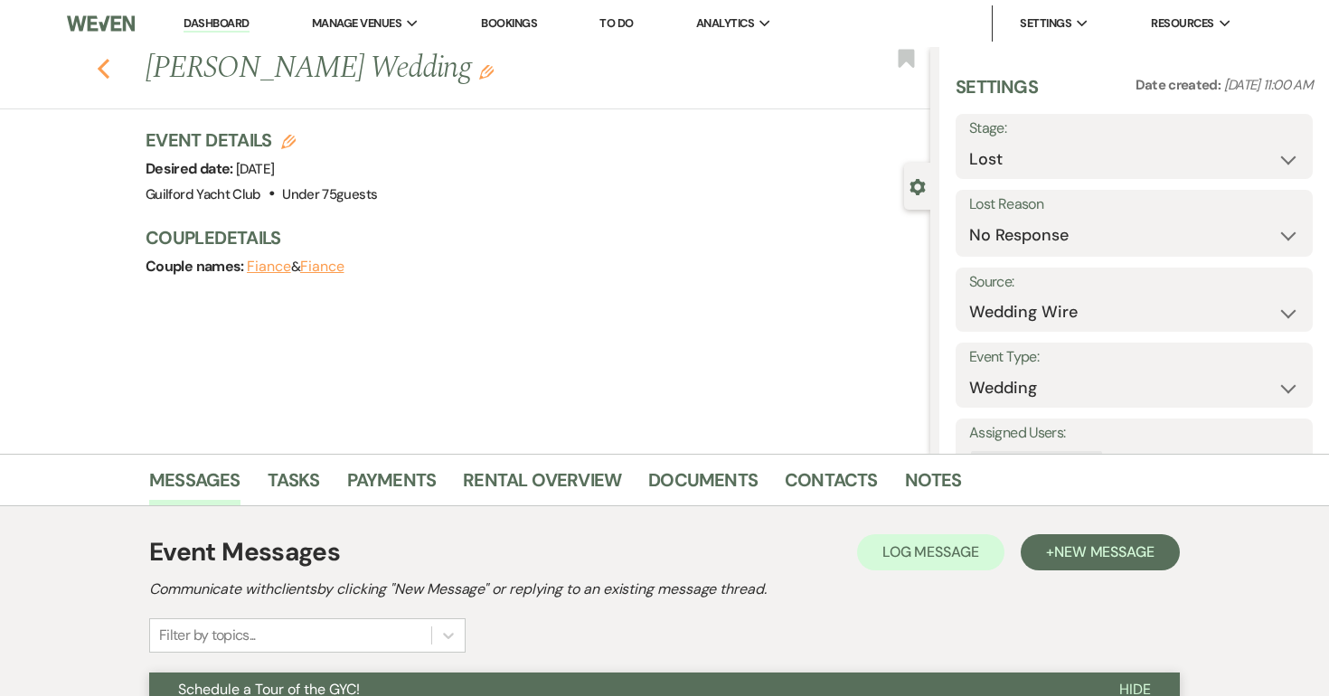
select select "8"
select select "5"
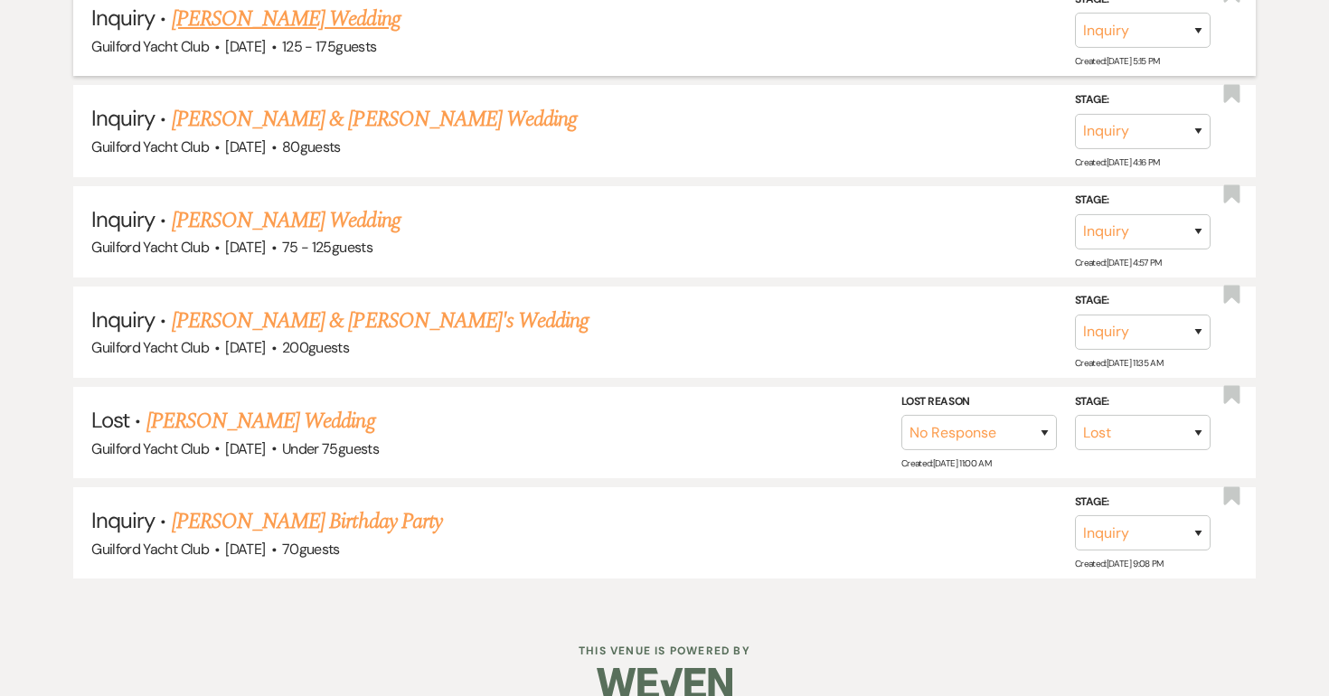
scroll to position [3550, 0]
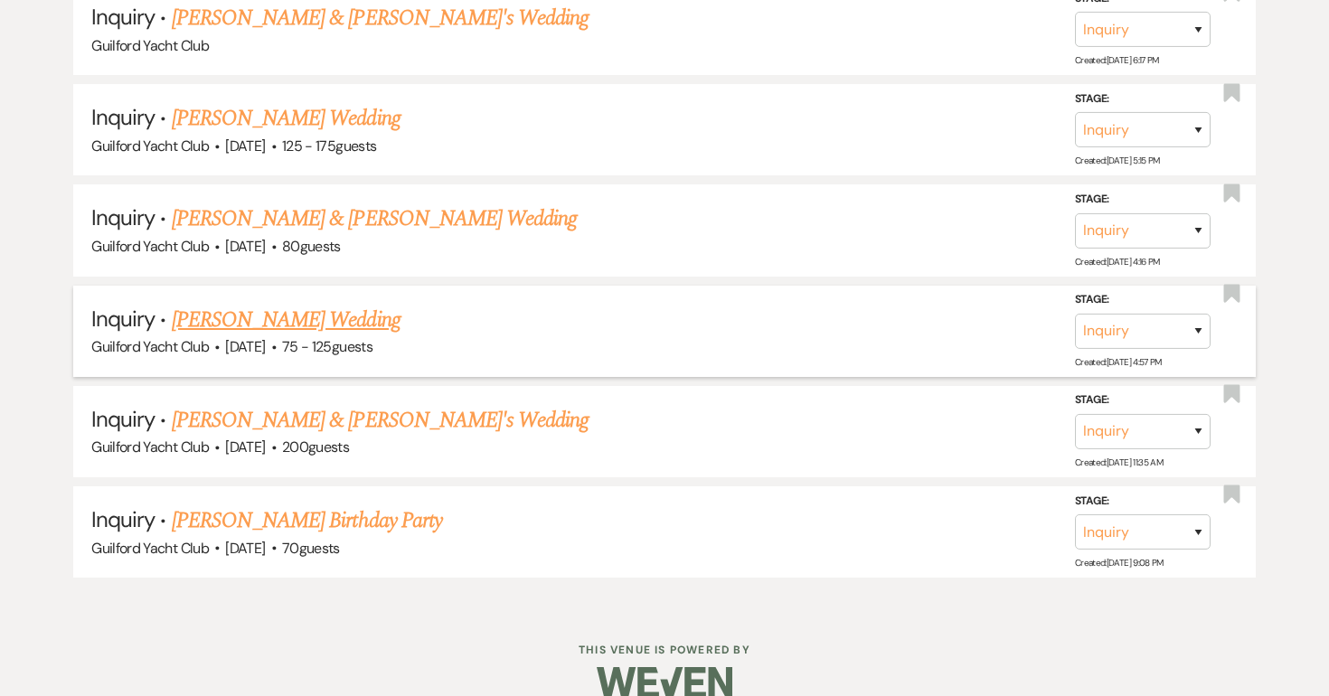
click at [227, 304] on link "Alexsy Typrowicz's Wedding" at bounding box center [286, 320] width 229 height 33
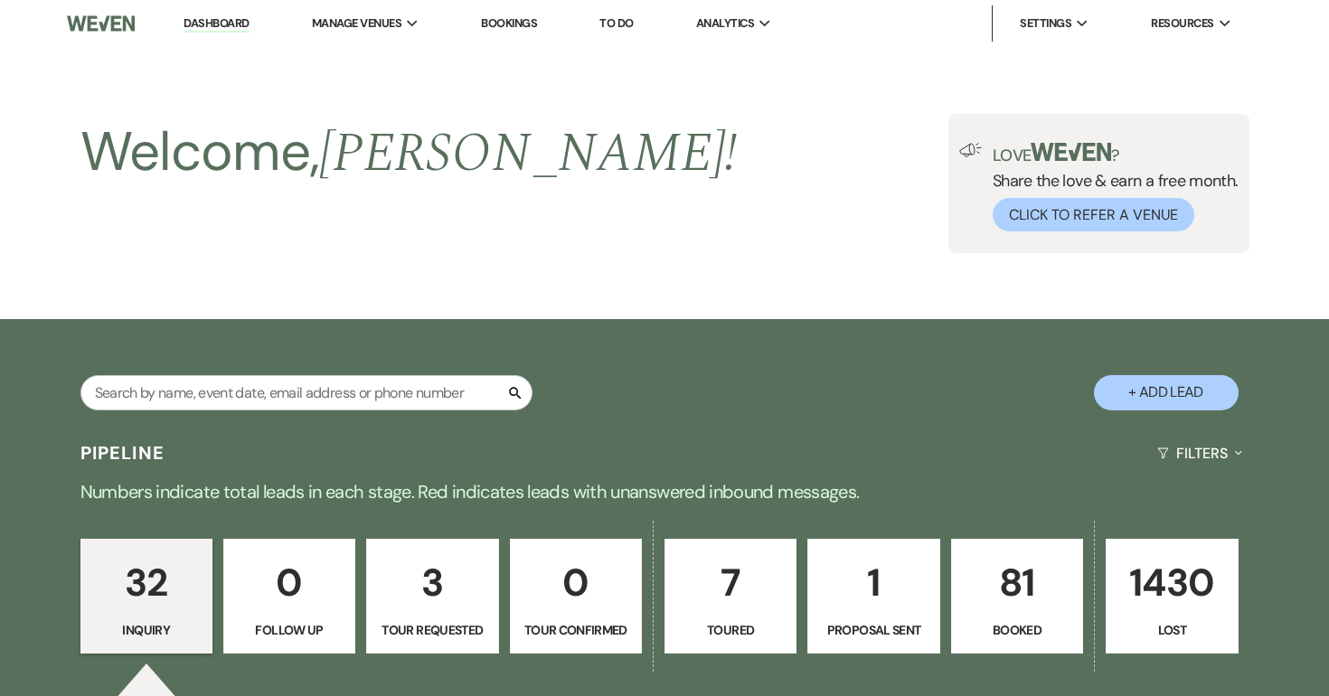
select select "3"
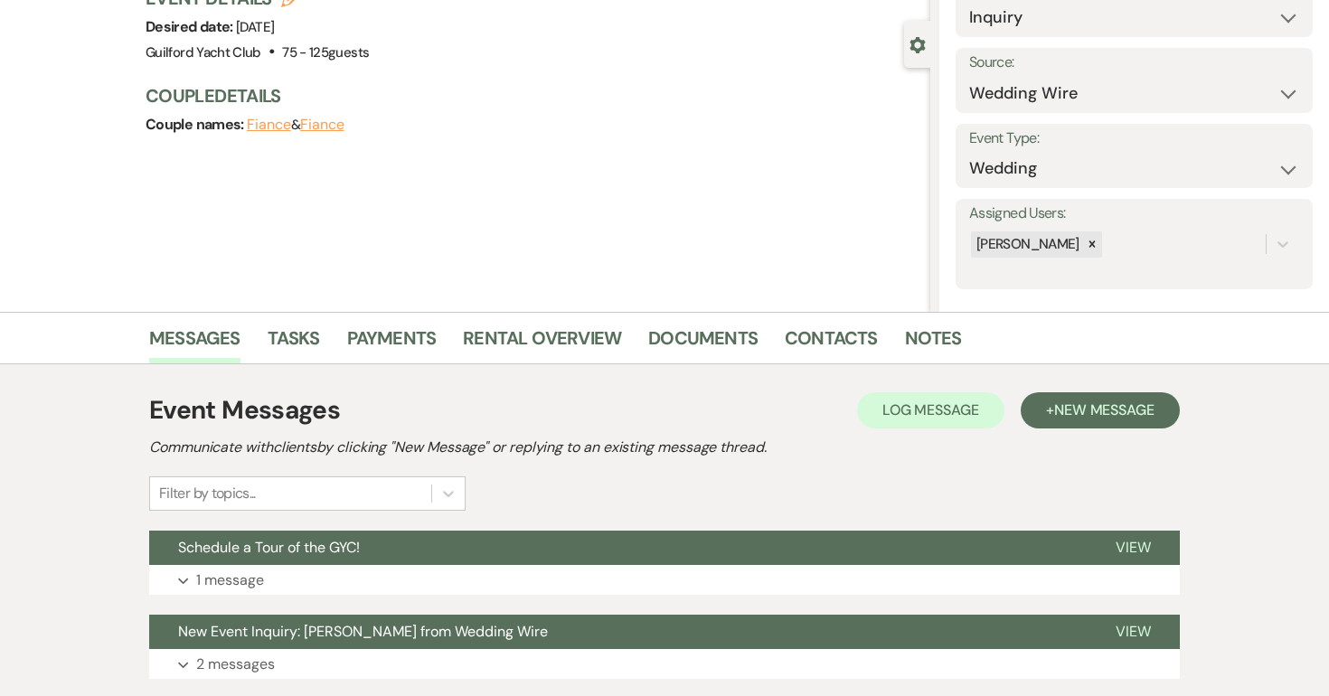
scroll to position [269, 0]
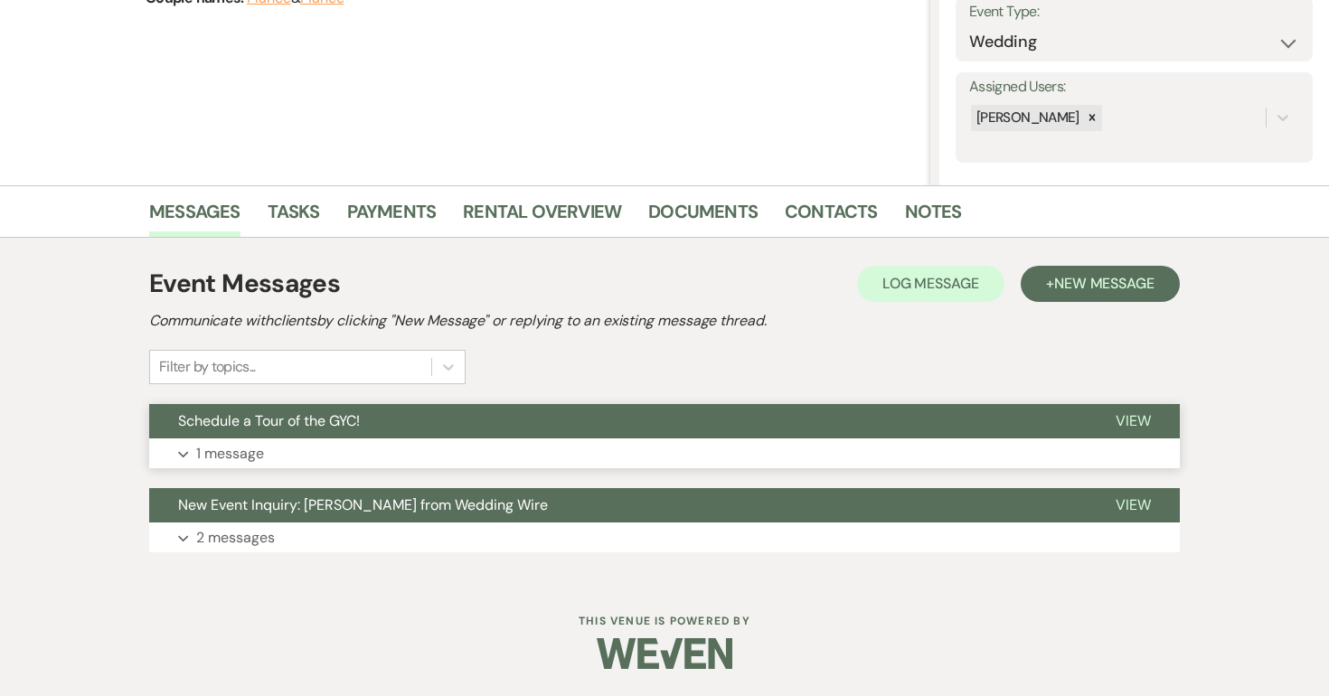
click at [1120, 431] on button "View" at bounding box center [1133, 421] width 93 height 34
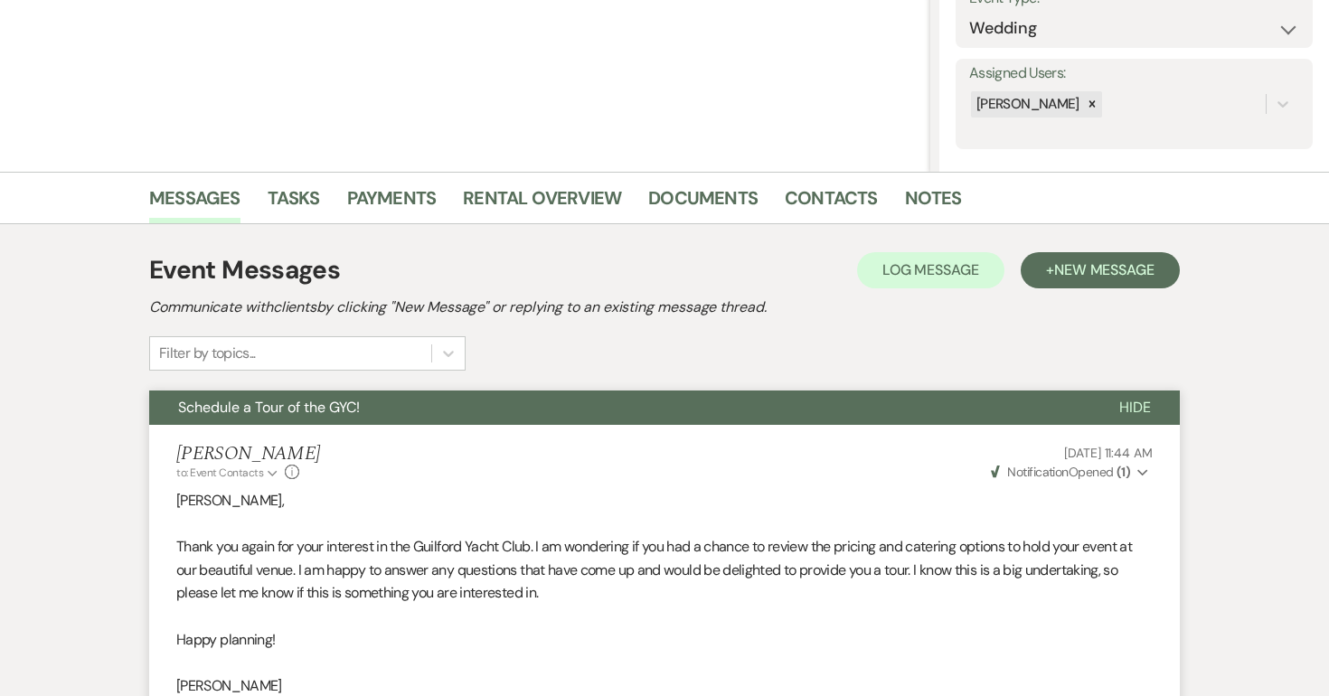
scroll to position [0, 0]
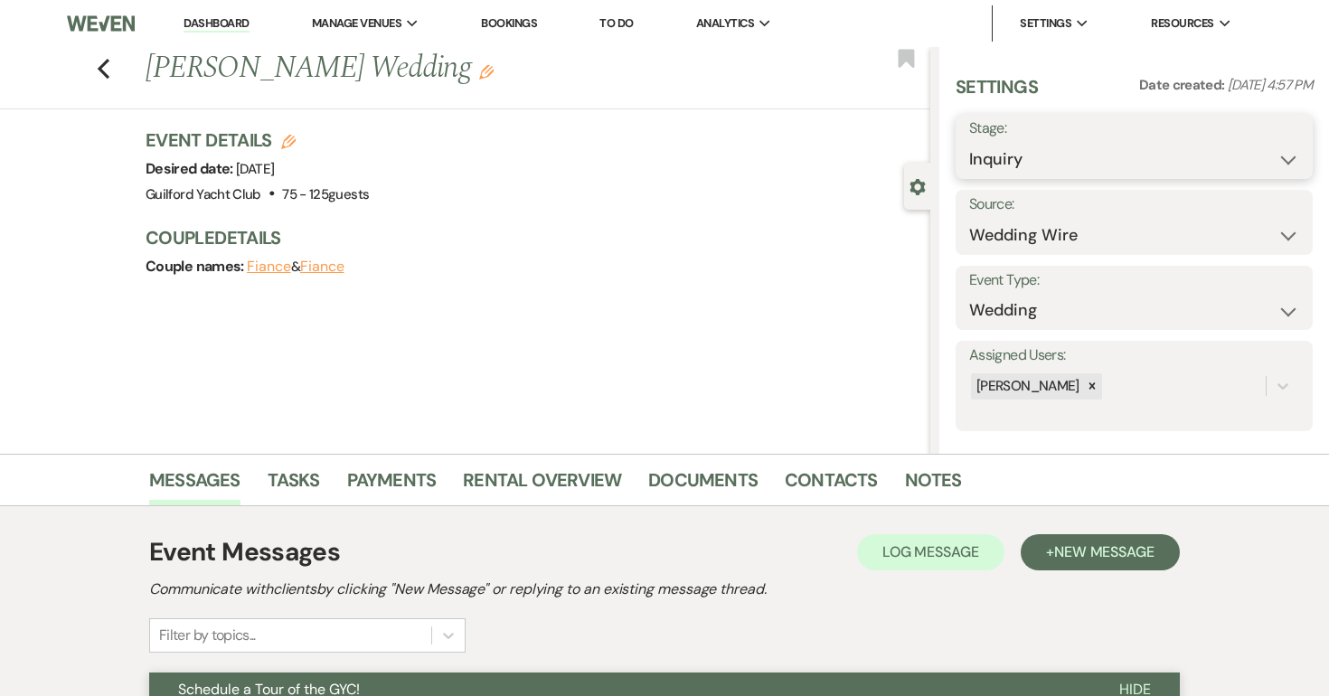
click at [1077, 173] on select "Inquiry Follow Up Tour Requested Tour Confirmed Toured Proposal Sent Booked Lost" at bounding box center [1134, 159] width 330 height 35
select select "8"
click at [969, 142] on select "Inquiry Follow Up Tour Requested Tour Confirmed Toured Proposal Sent Booked Lost" at bounding box center [1134, 159] width 330 height 35
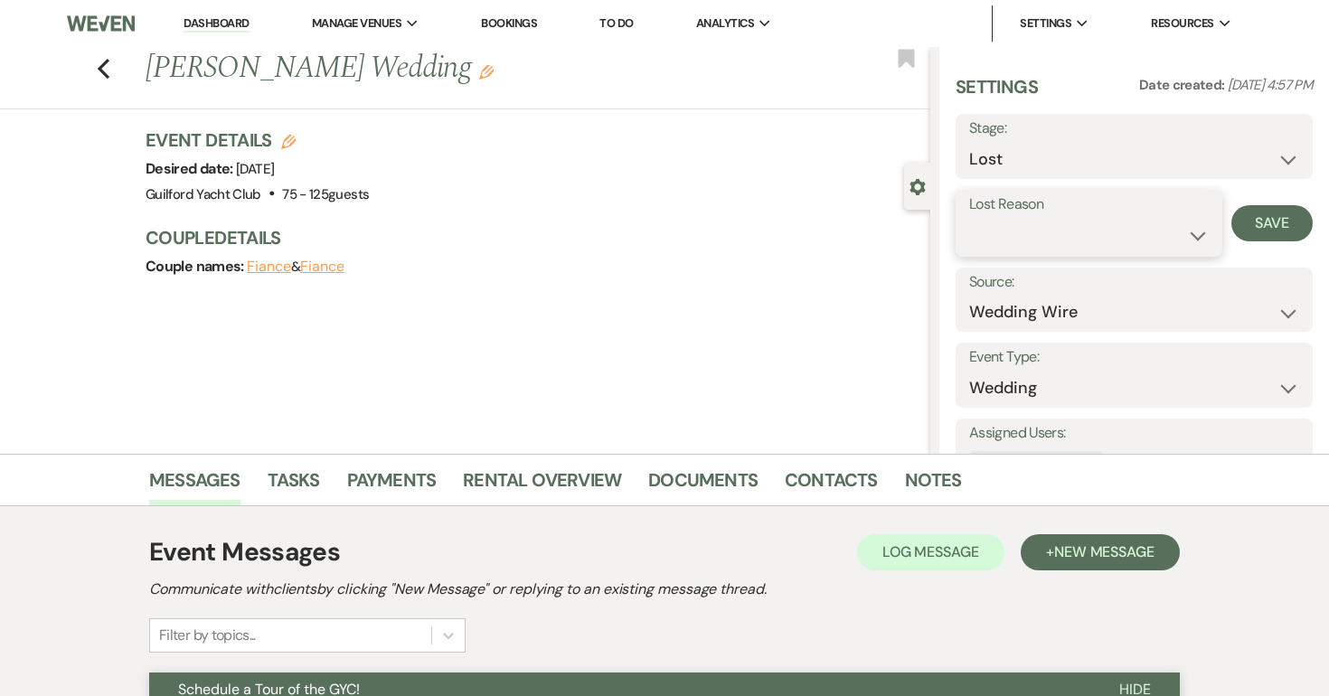
click at [1001, 230] on select "Booked Elsewhere Budget Date Unavailable No Response Not a Good Match Capacity …" at bounding box center [1089, 235] width 240 height 35
select select "5"
click at [969, 218] on select "Booked Elsewhere Budget Date Unavailable No Response Not a Good Match Capacity …" at bounding box center [1089, 235] width 240 height 35
click at [1277, 217] on button "Save" at bounding box center [1272, 223] width 81 height 36
click at [99, 63] on icon "Previous" at bounding box center [104, 69] width 14 height 22
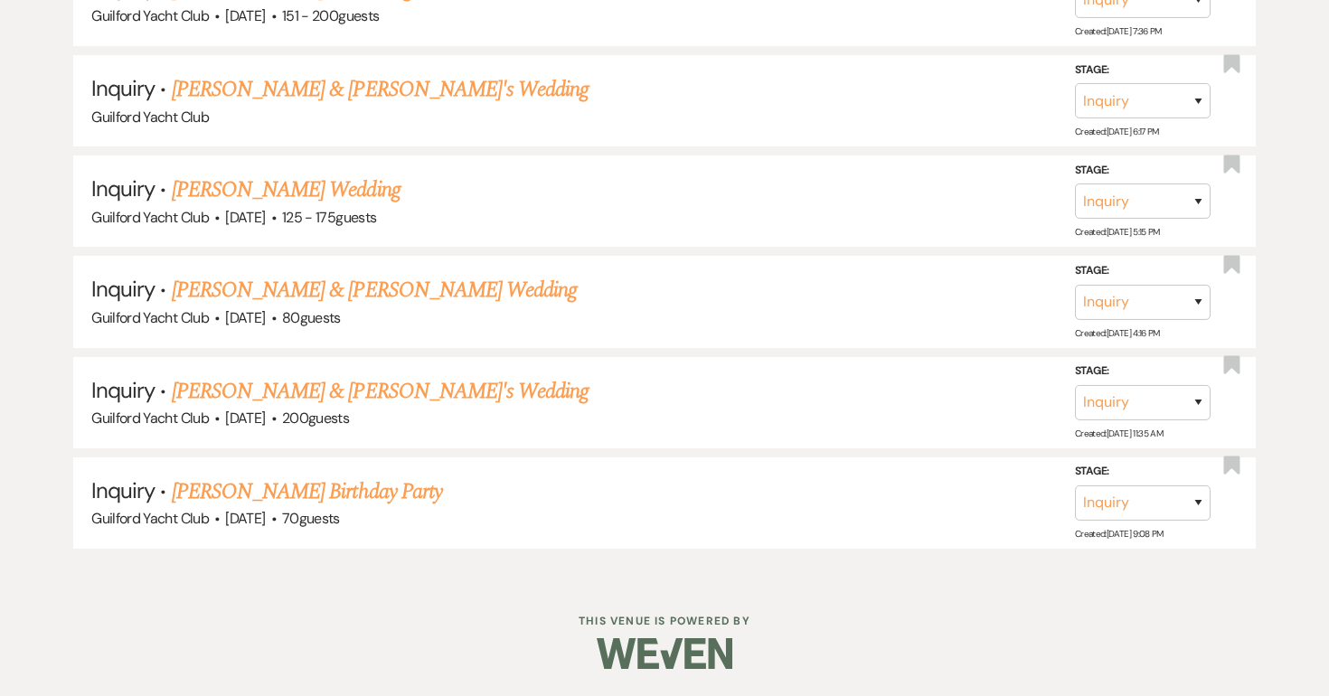
scroll to position [3451, 0]
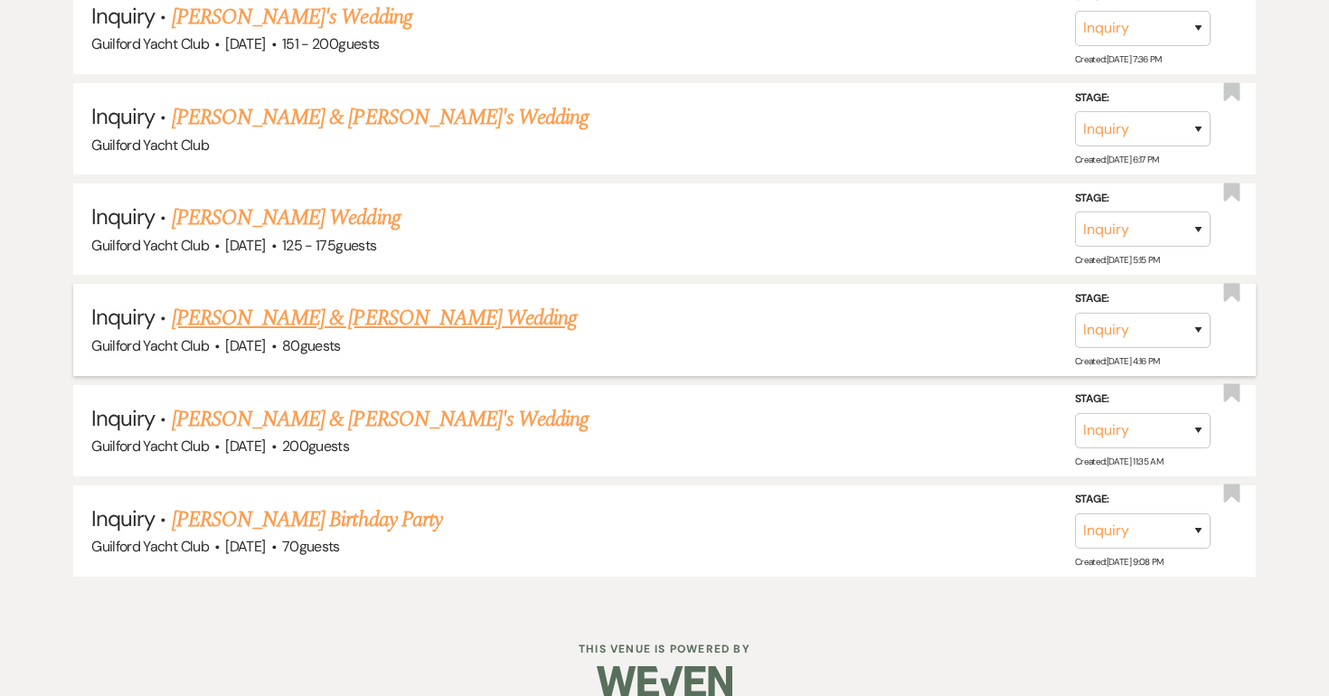
click at [261, 302] on link "Matthew Lynch & Alyssa Davanzo's Wedding" at bounding box center [374, 318] width 405 height 33
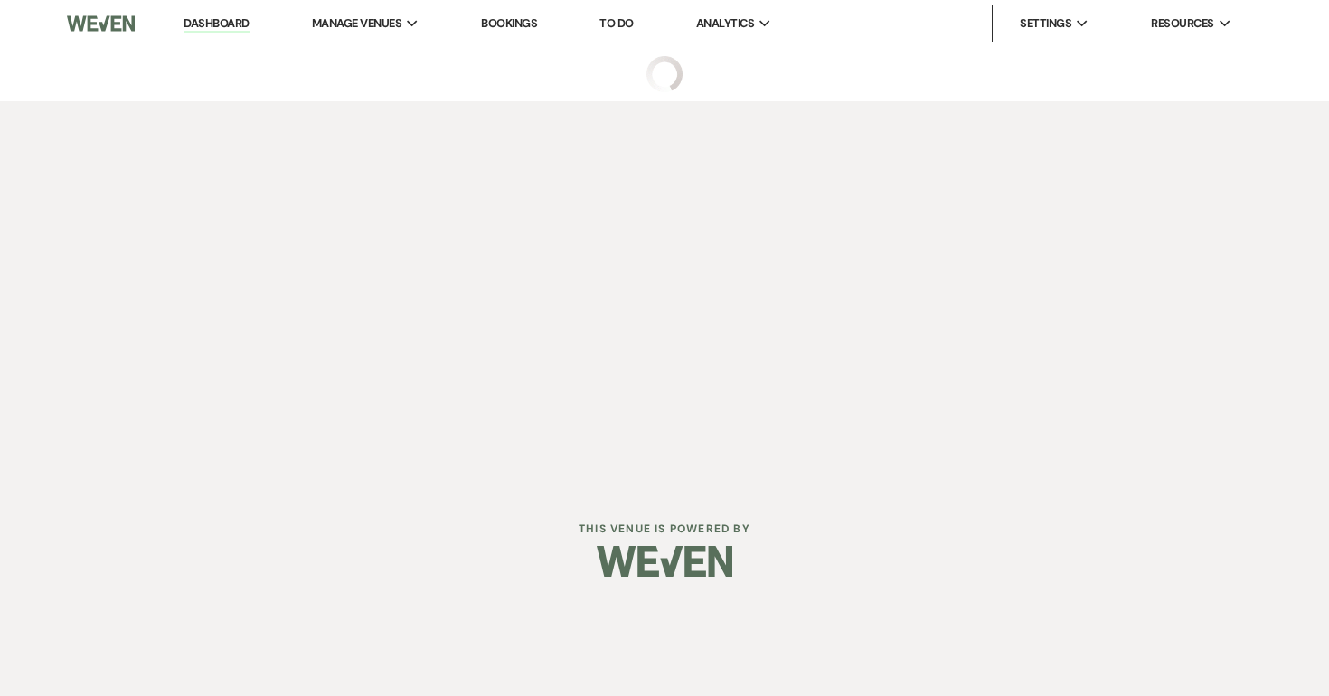
select select "5"
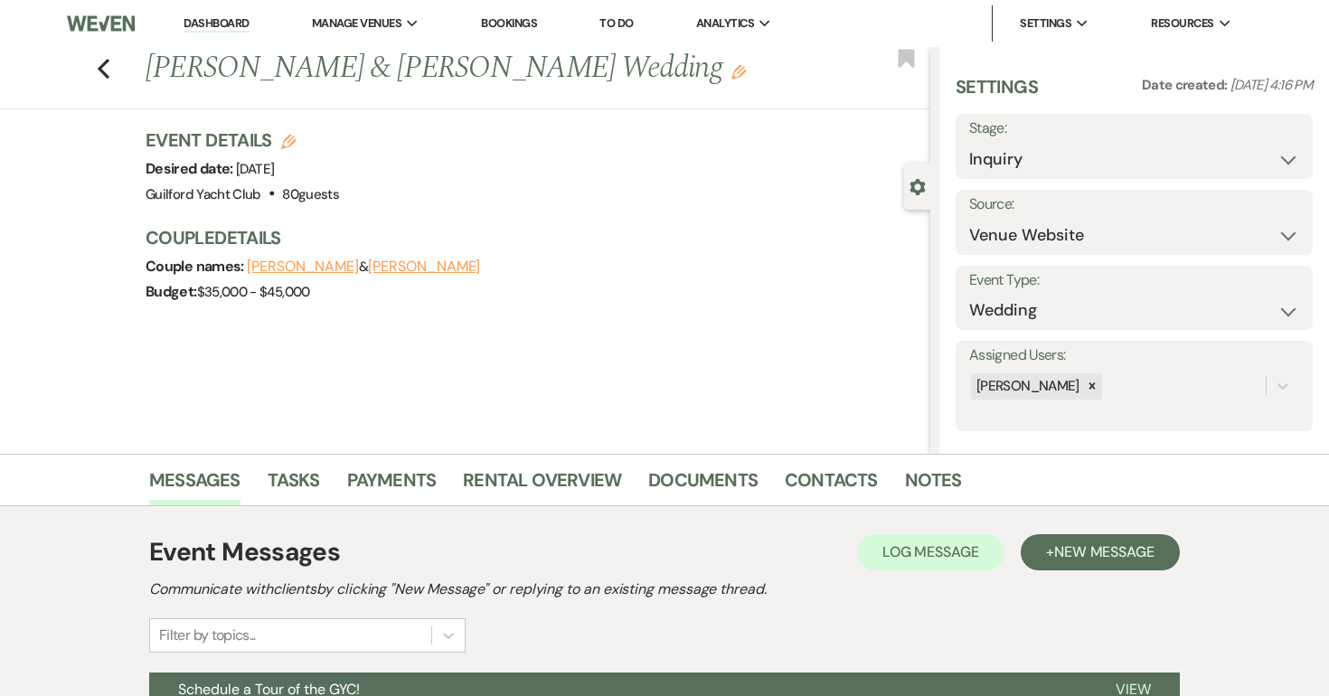
scroll to position [269, 0]
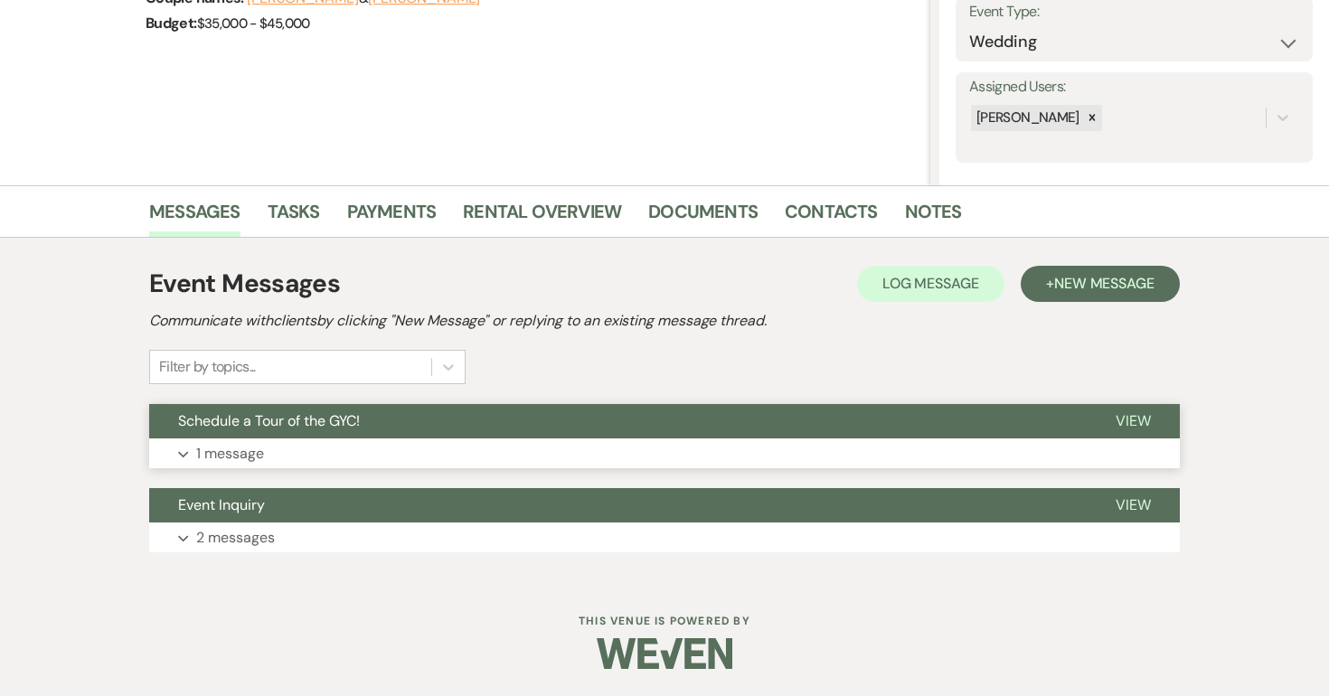
click at [1139, 425] on span "View" at bounding box center [1133, 420] width 35 height 19
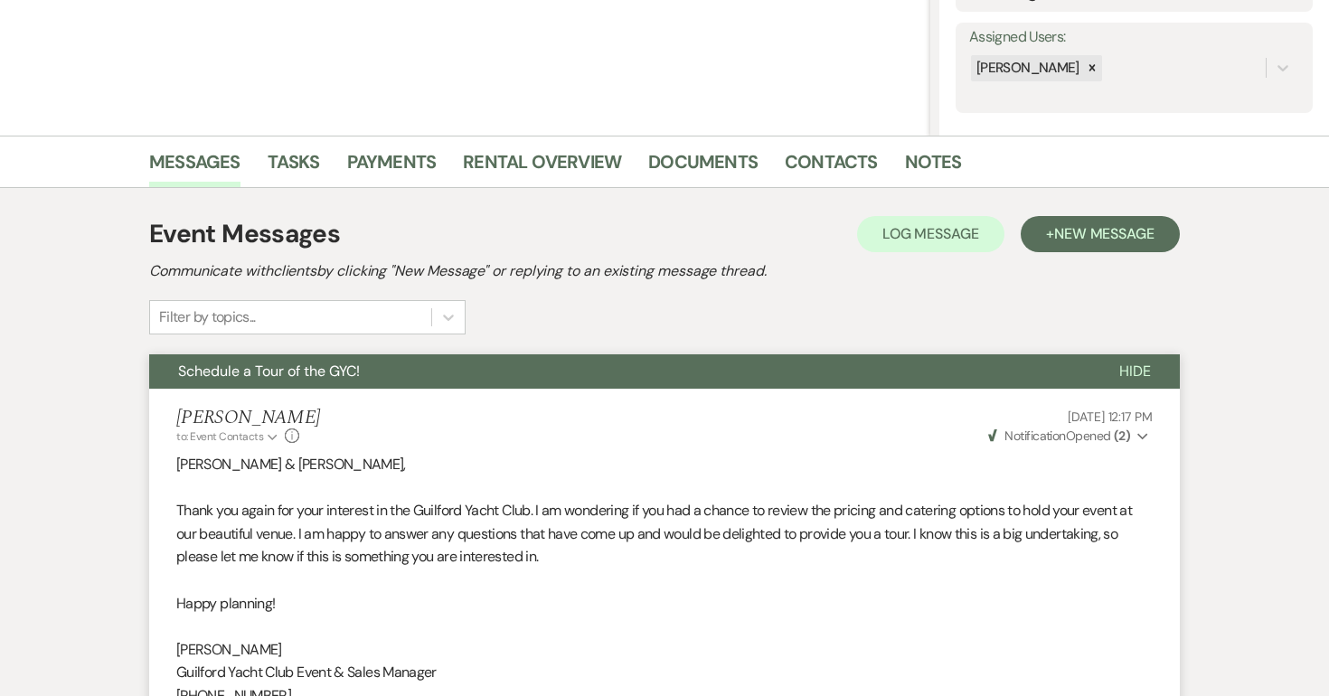
scroll to position [0, 0]
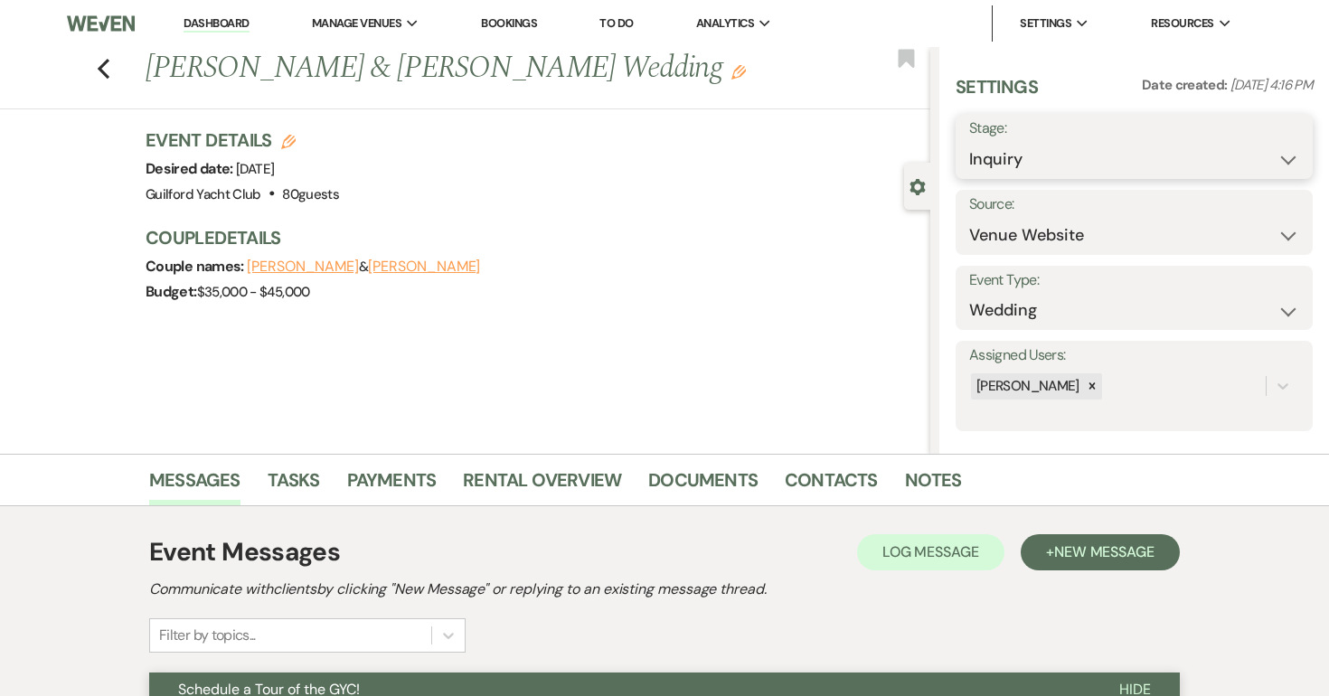
click at [1101, 142] on select "Inquiry Follow Up Tour Requested Tour Confirmed Toured Proposal Sent Booked Lost" at bounding box center [1134, 159] width 330 height 35
select select "8"
click at [969, 142] on select "Inquiry Follow Up Tour Requested Tour Confirmed Toured Proposal Sent Booked Lost" at bounding box center [1134, 159] width 330 height 35
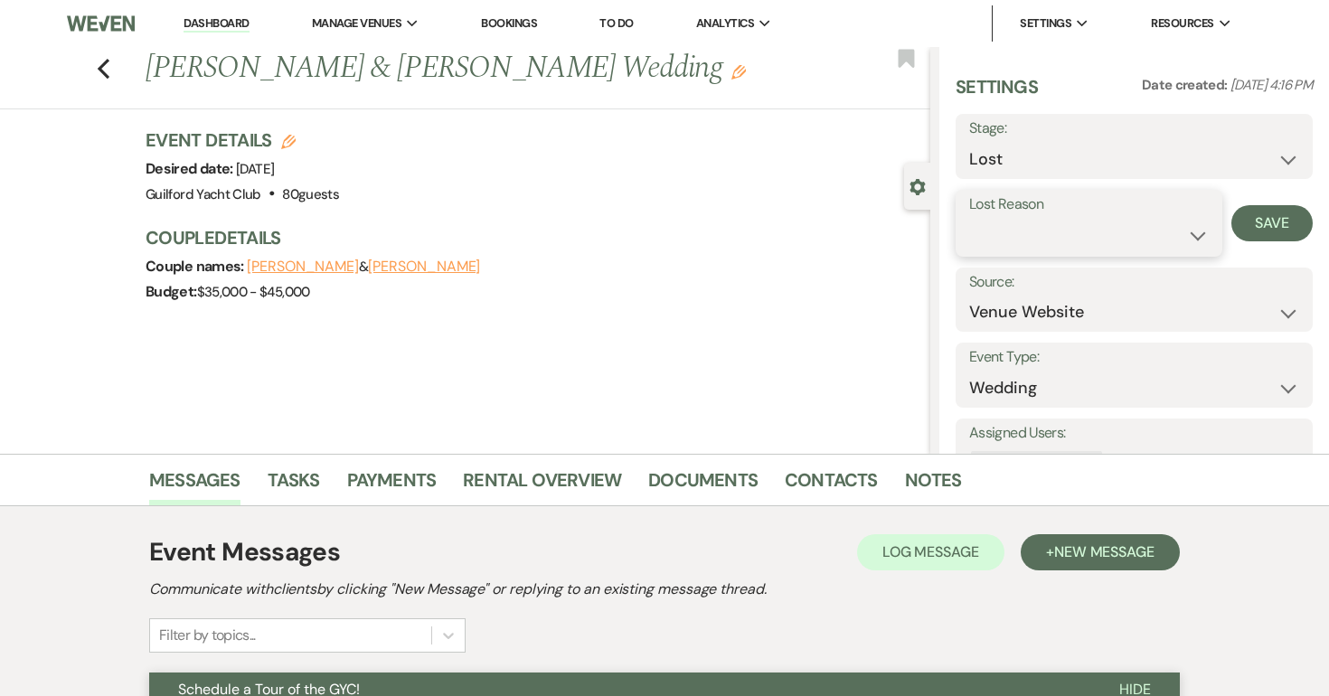
click at [1039, 224] on select "Booked Elsewhere Budget Date Unavailable No Response Not a Good Match Capacity …" at bounding box center [1089, 235] width 240 height 35
select select "5"
click at [969, 218] on select "Booked Elsewhere Budget Date Unavailable No Response Not a Good Match Capacity …" at bounding box center [1089, 235] width 240 height 35
click at [1268, 225] on button "Save" at bounding box center [1272, 223] width 81 height 36
click at [95, 59] on div "Previous Matthew Lynch & Alyssa Davanzo's Wedding Edit Bookmark" at bounding box center [461, 78] width 940 height 62
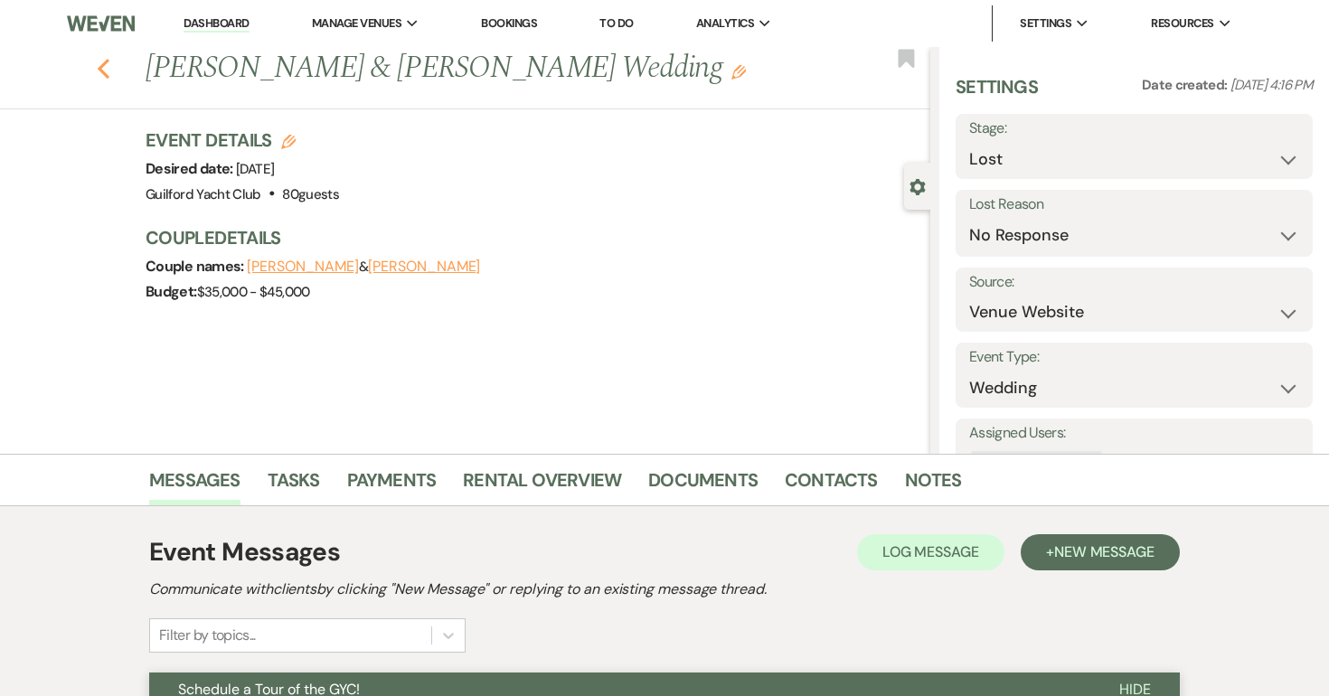
click at [108, 63] on icon "Previous" at bounding box center [104, 69] width 14 height 22
select select "8"
select select "5"
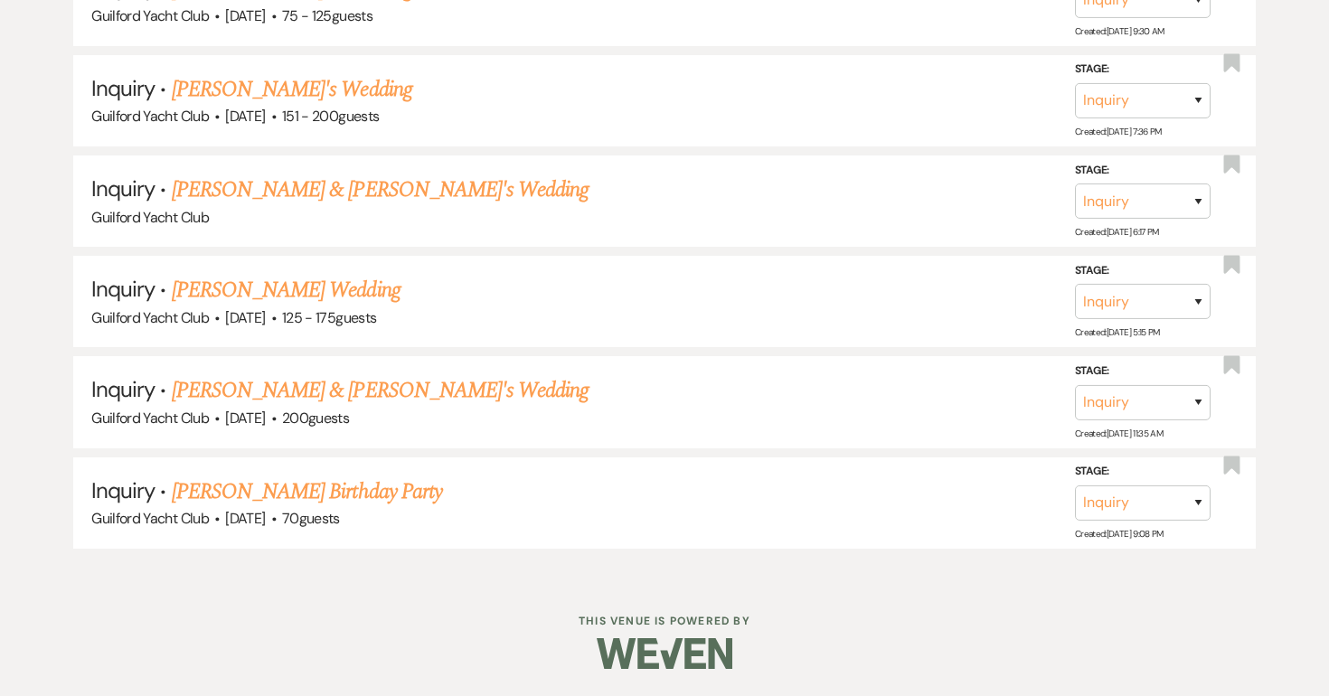
scroll to position [3351, 0]
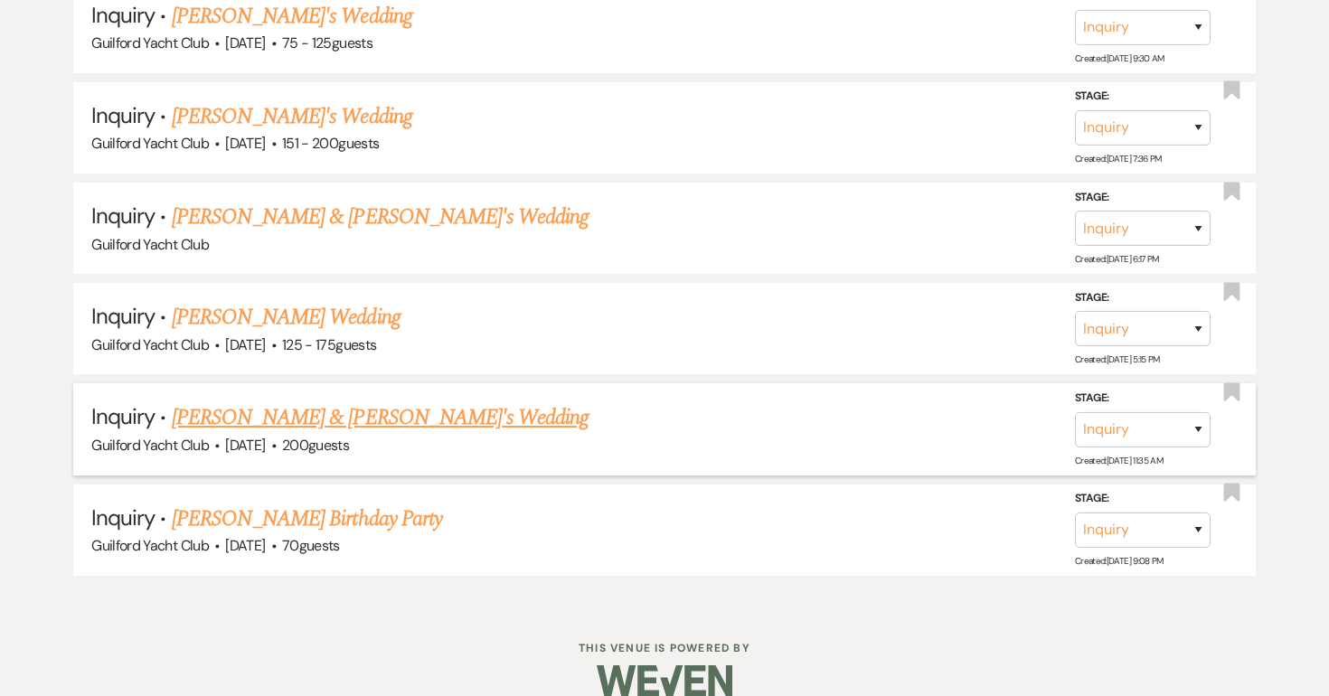
click at [277, 447] on span "·" at bounding box center [273, 447] width 5 height 0
click at [296, 402] on link "Caroline Kapustynski & Fiance's Wedding" at bounding box center [381, 418] width 418 height 33
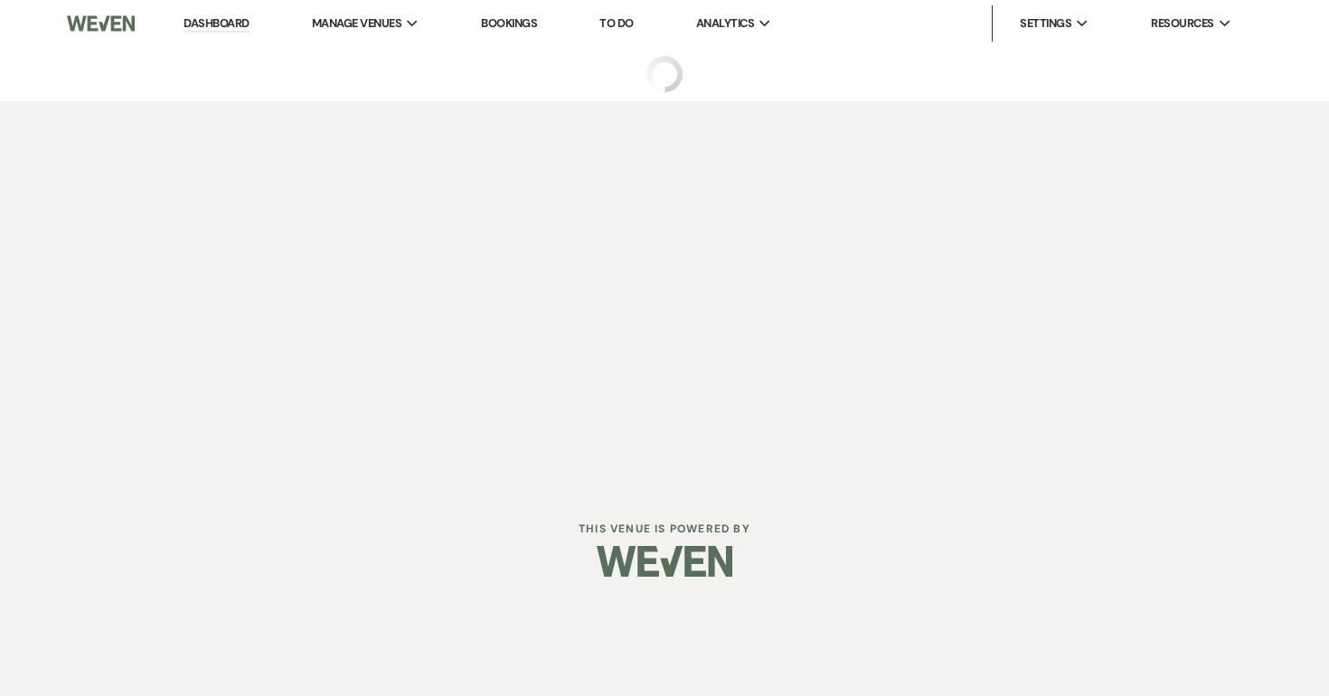
select select "5"
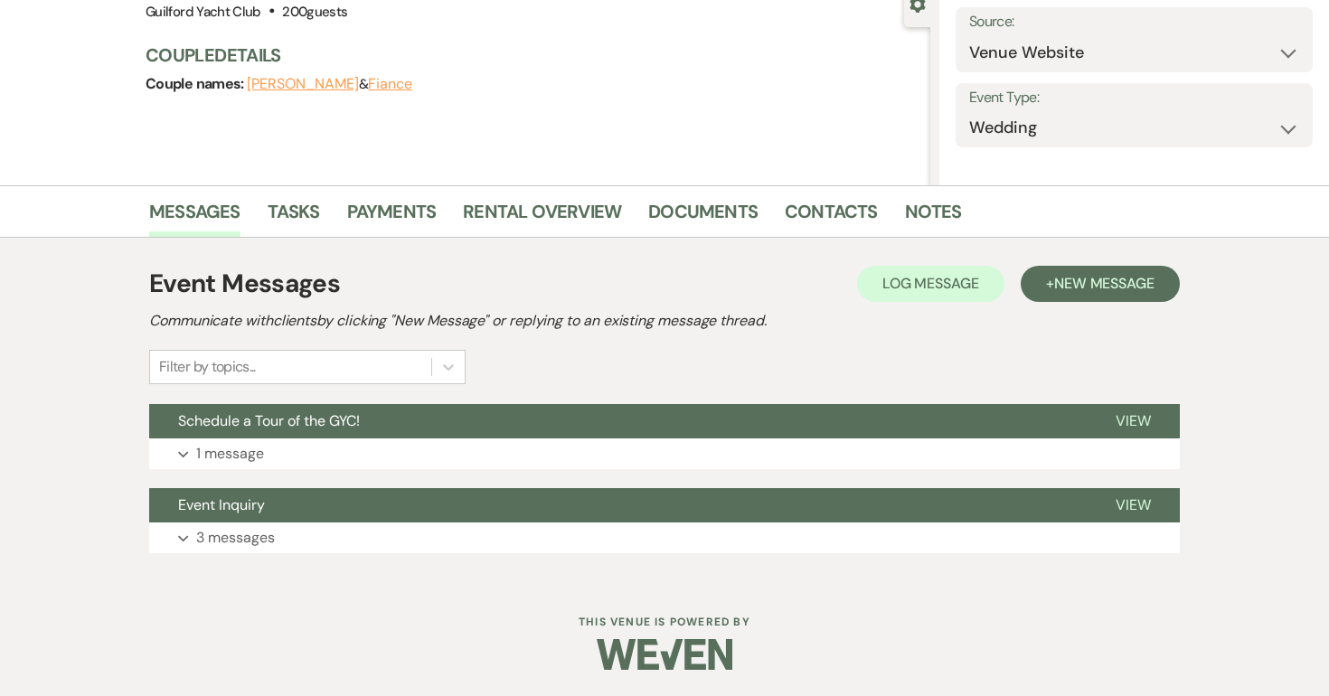
scroll to position [186, 0]
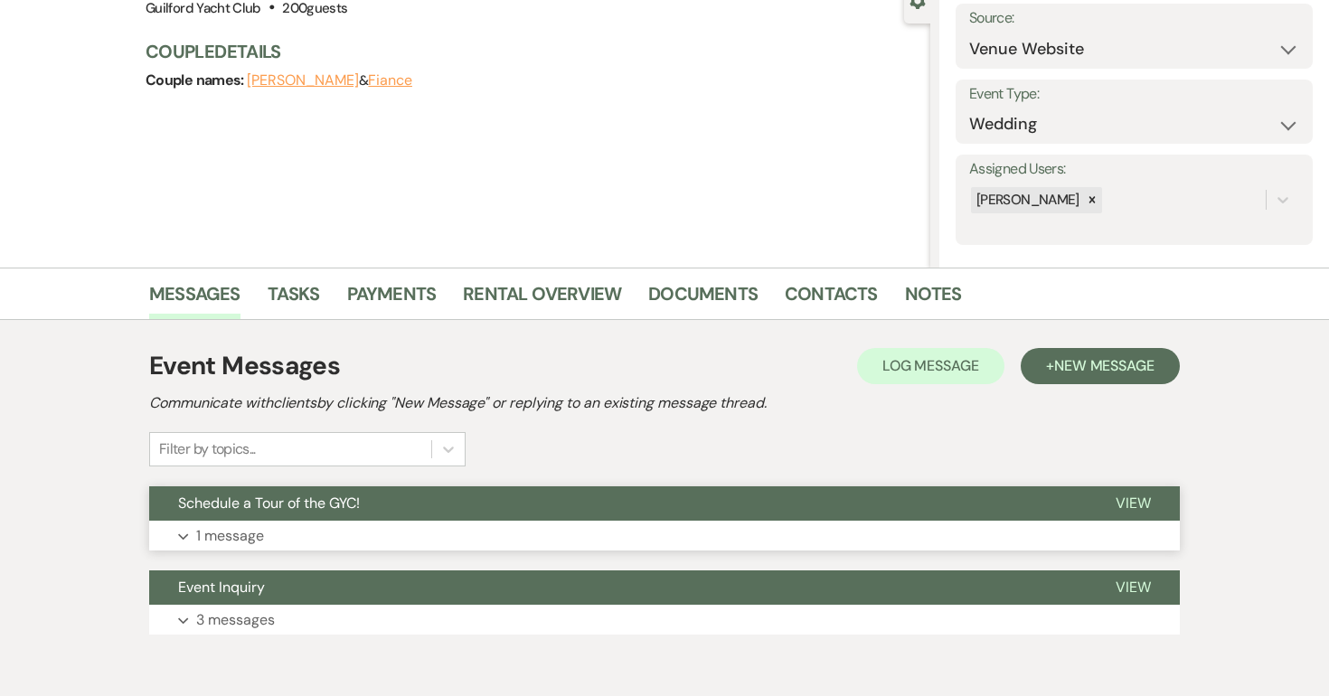
click at [1137, 498] on span "View" at bounding box center [1133, 503] width 35 height 19
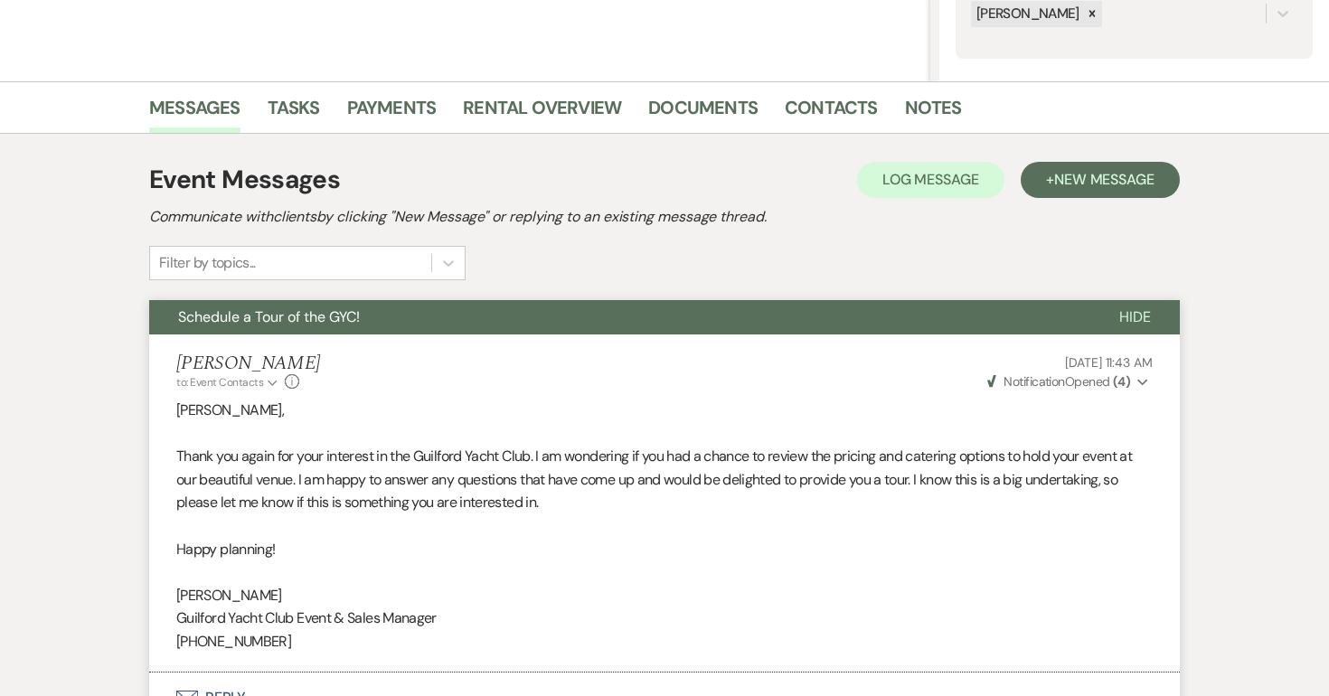
scroll to position [0, 0]
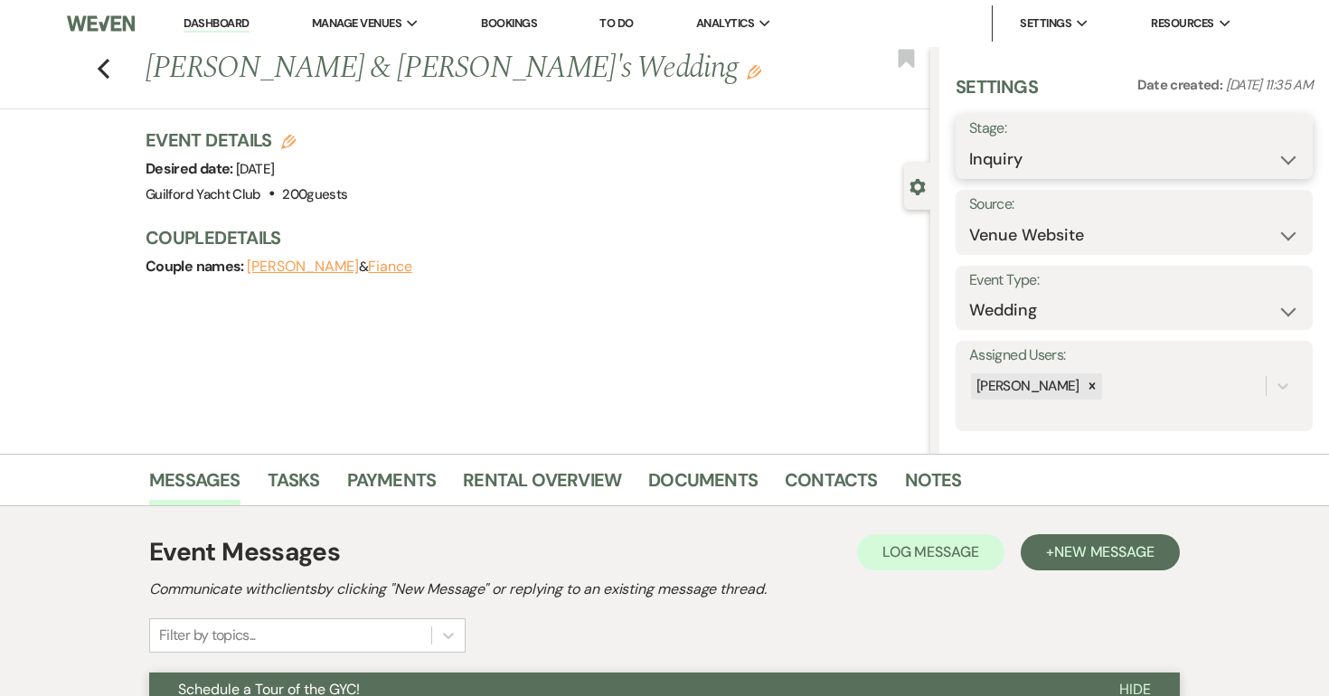
click at [1142, 157] on select "Inquiry Follow Up Tour Requested Tour Confirmed Toured Proposal Sent Booked Lost" at bounding box center [1134, 159] width 330 height 35
select select "8"
click at [969, 142] on select "Inquiry Follow Up Tour Requested Tour Confirmed Toured Proposal Sent Booked Lost" at bounding box center [1134, 159] width 330 height 35
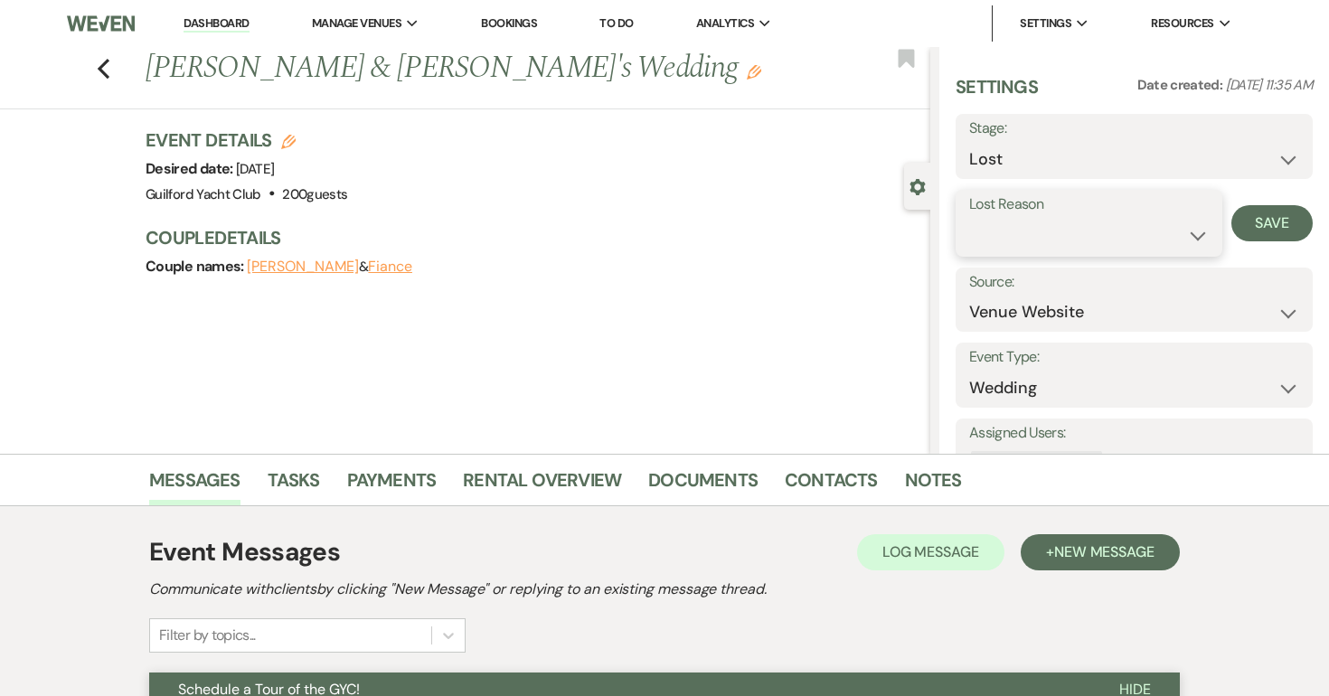
click at [1006, 237] on select "Booked Elsewhere Budget Date Unavailable No Response Not a Good Match Capacity …" at bounding box center [1089, 235] width 240 height 35
select select "5"
click at [969, 218] on select "Booked Elsewhere Budget Date Unavailable No Response Not a Good Match Capacity …" at bounding box center [1089, 235] width 240 height 35
click at [1252, 227] on button "Save" at bounding box center [1272, 223] width 81 height 36
click at [107, 66] on icon "Previous" at bounding box center [104, 69] width 14 height 22
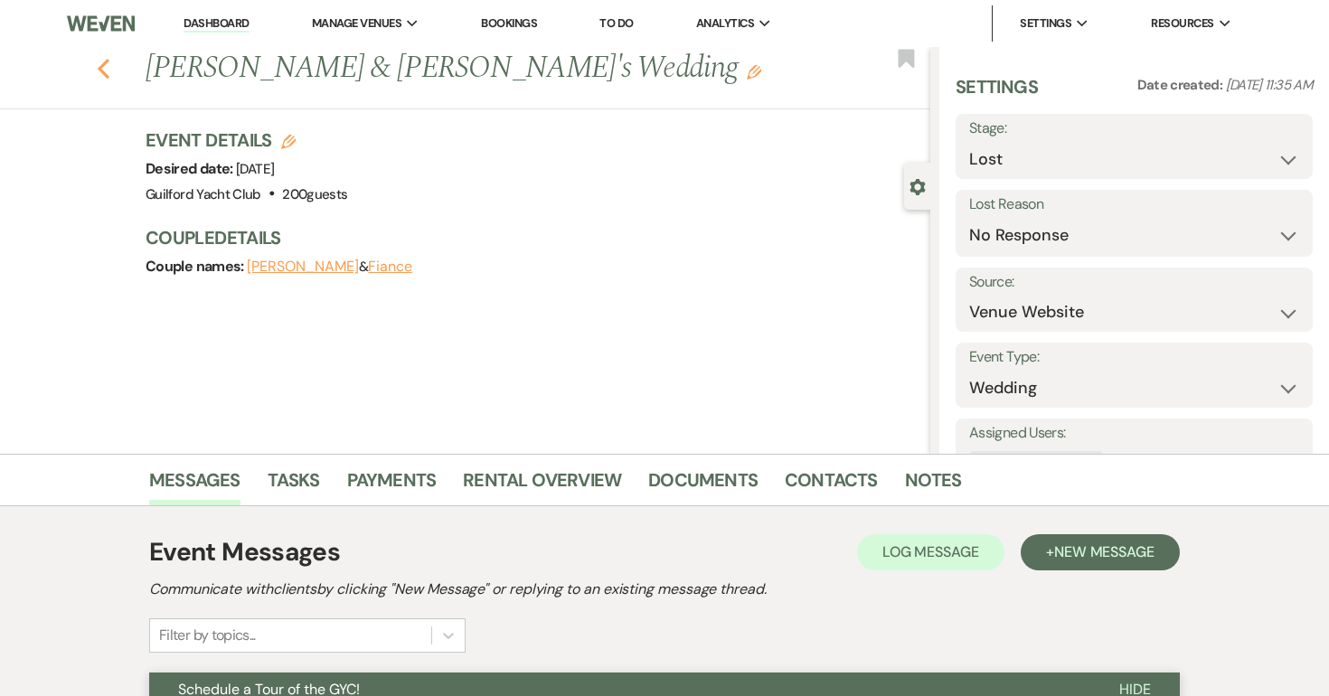
scroll to position [3252, 0]
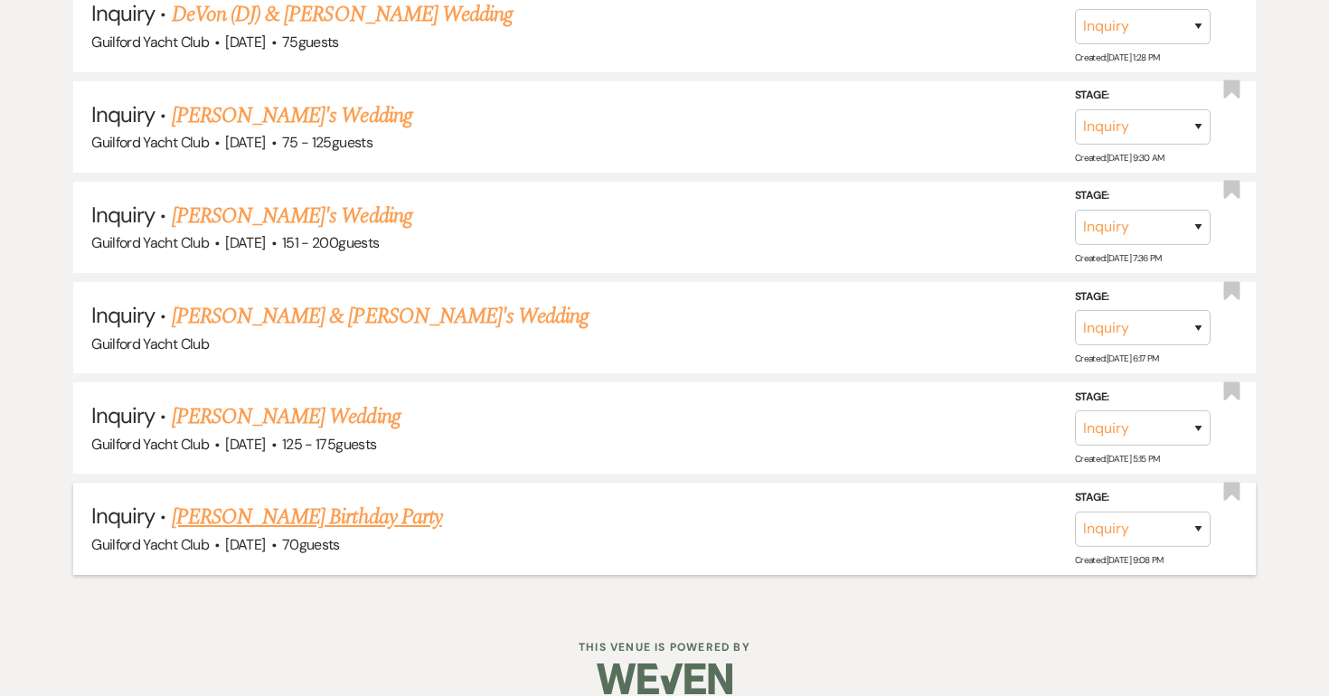
click at [283, 501] on link "Kate Vitagliano's Birthday Party" at bounding box center [307, 517] width 270 height 33
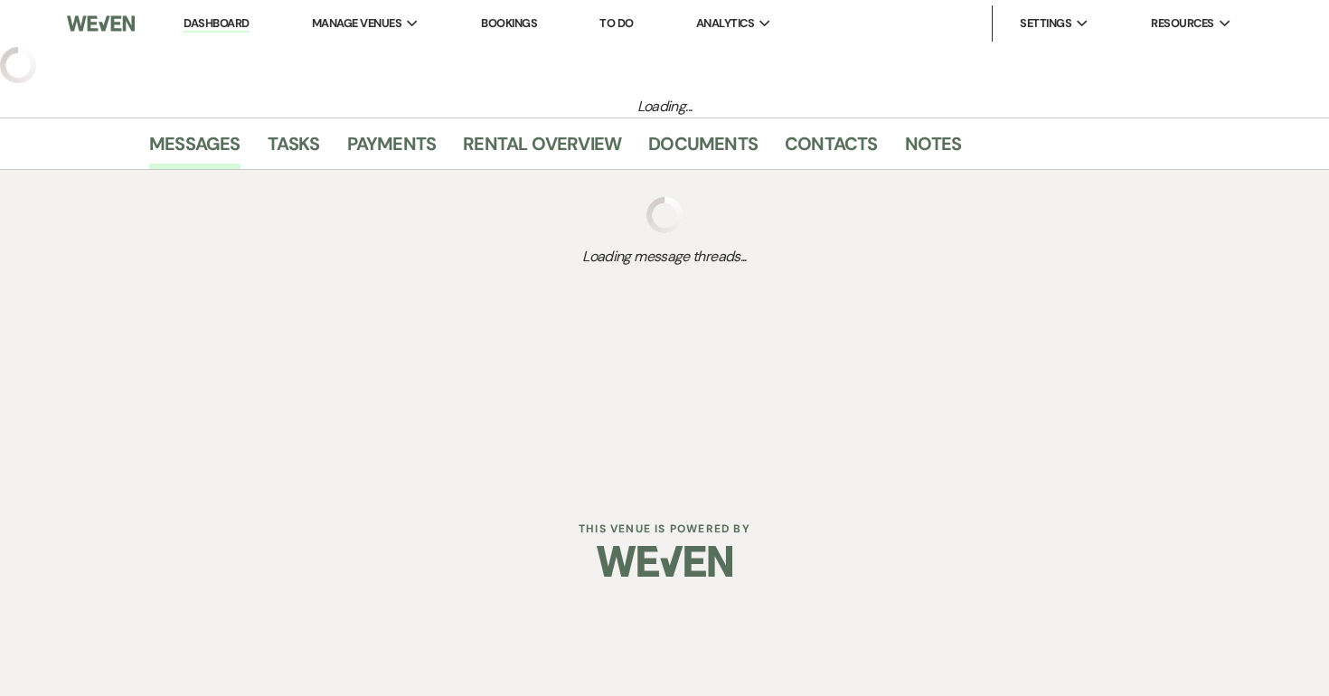
select select "5"
select select "4"
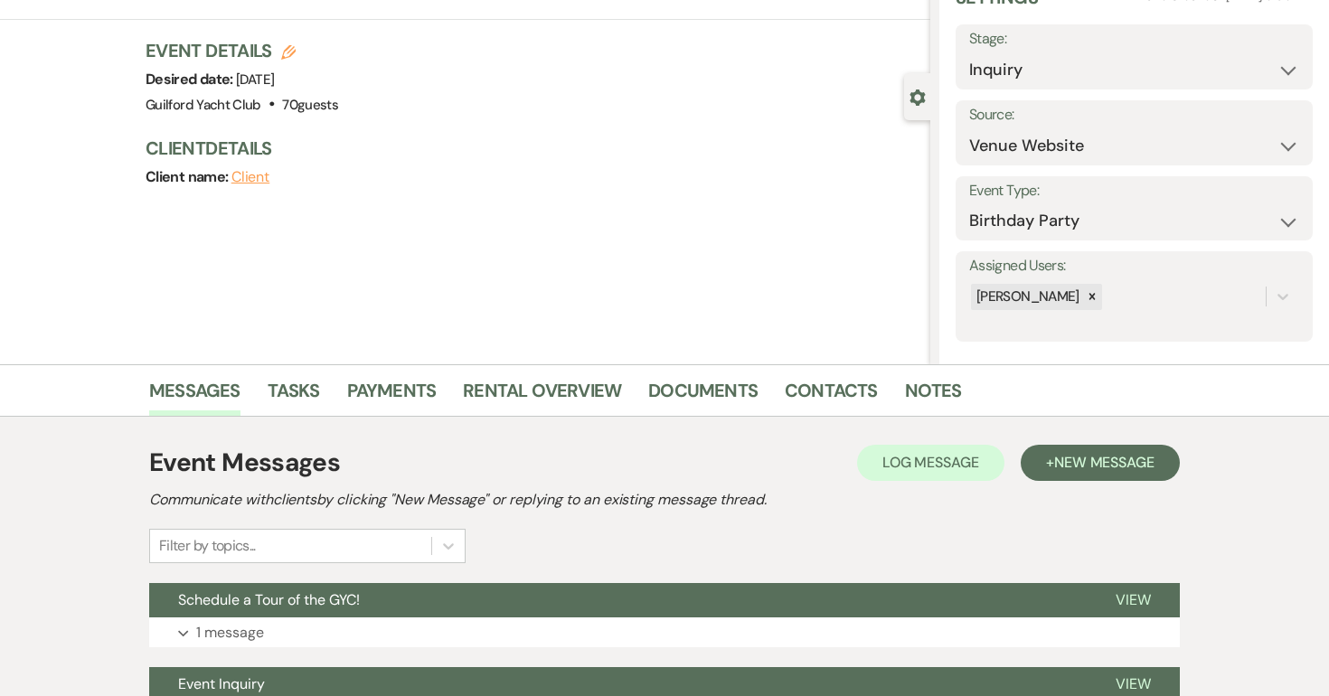
scroll to position [269, 0]
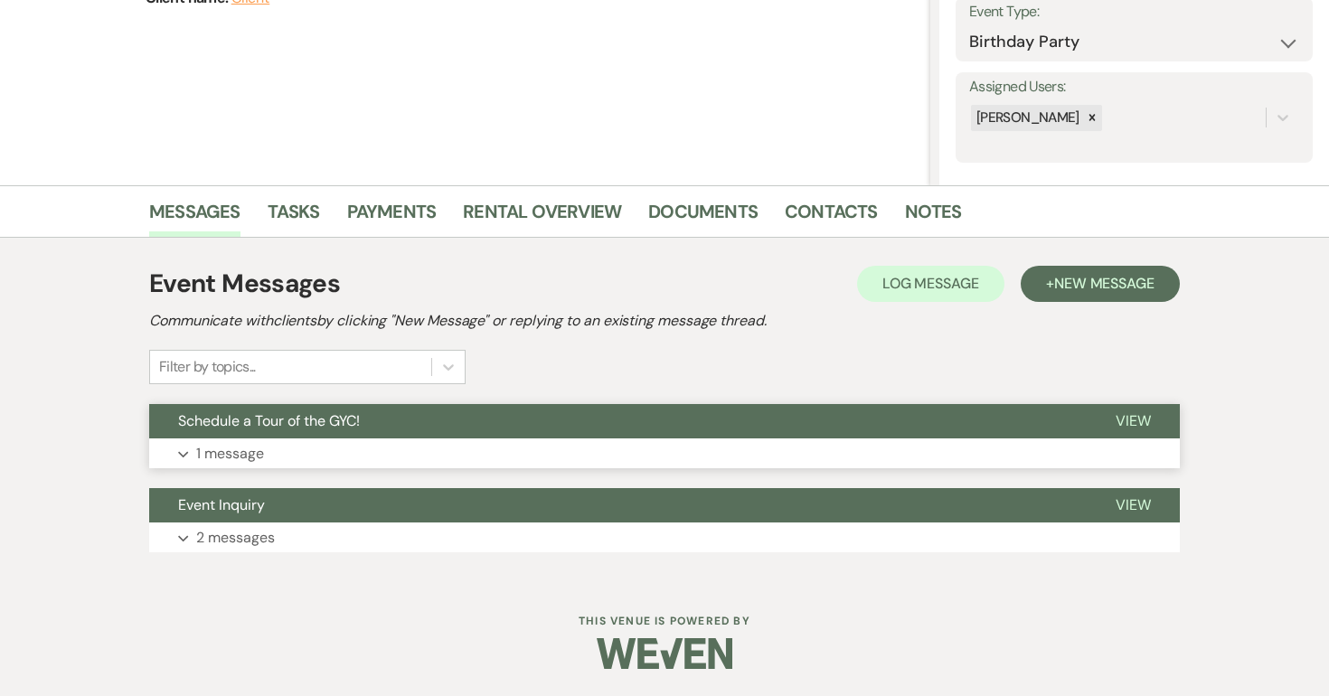
click at [1120, 415] on span "View" at bounding box center [1133, 420] width 35 height 19
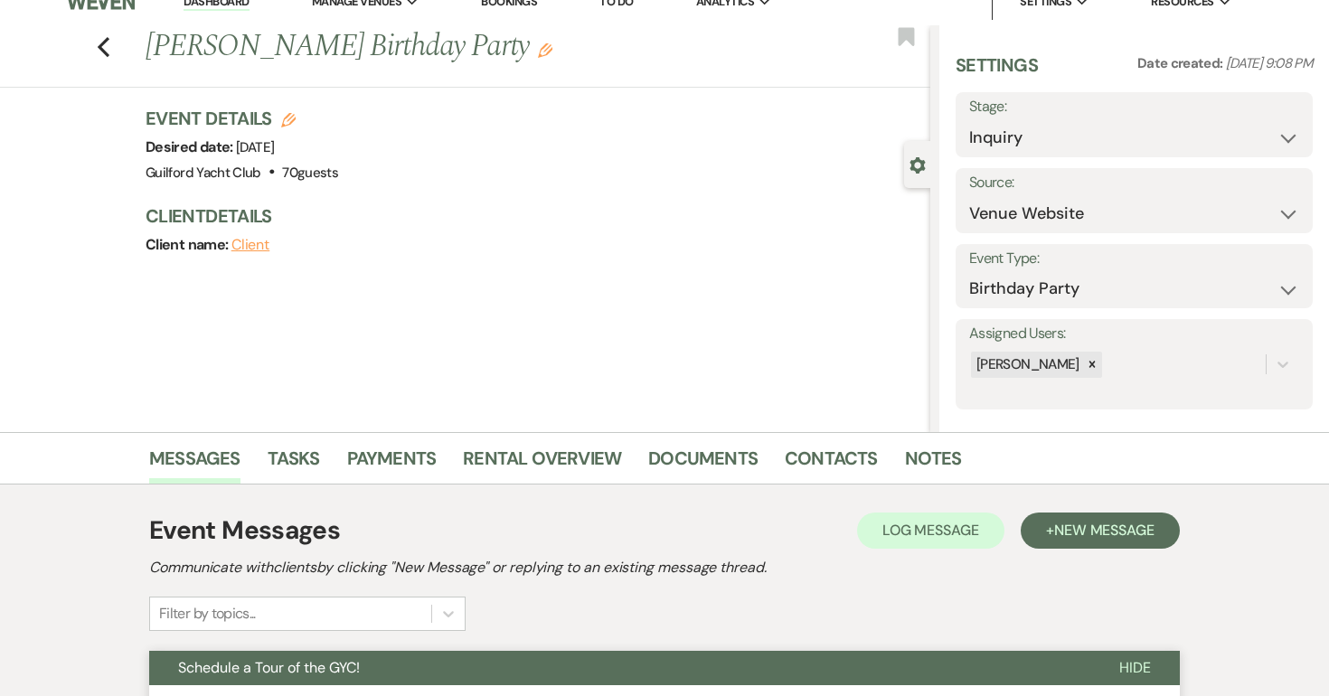
scroll to position [0, 0]
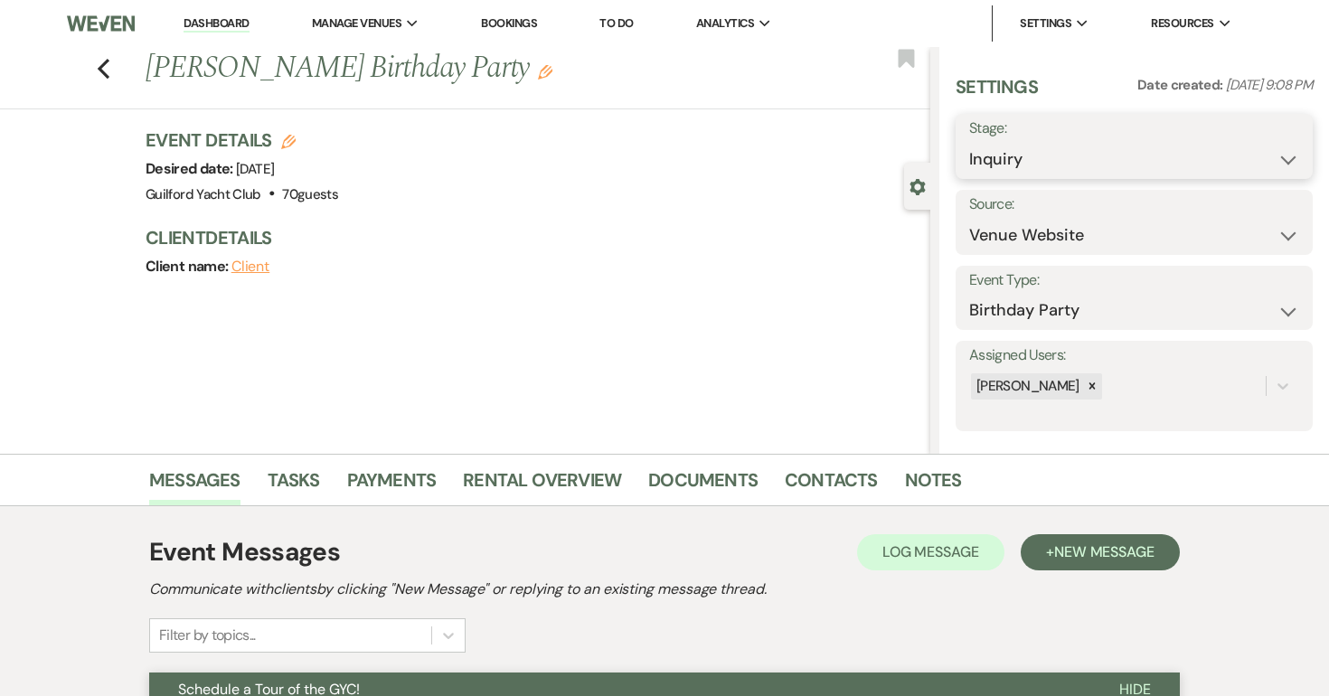
click at [1053, 163] on select "Inquiry Follow Up Tour Requested Tour Confirmed Toured Proposal Sent Booked Lost" at bounding box center [1134, 159] width 330 height 35
select select "8"
click at [969, 142] on select "Inquiry Follow Up Tour Requested Tour Confirmed Toured Proposal Sent Booked Lost" at bounding box center [1134, 159] width 330 height 35
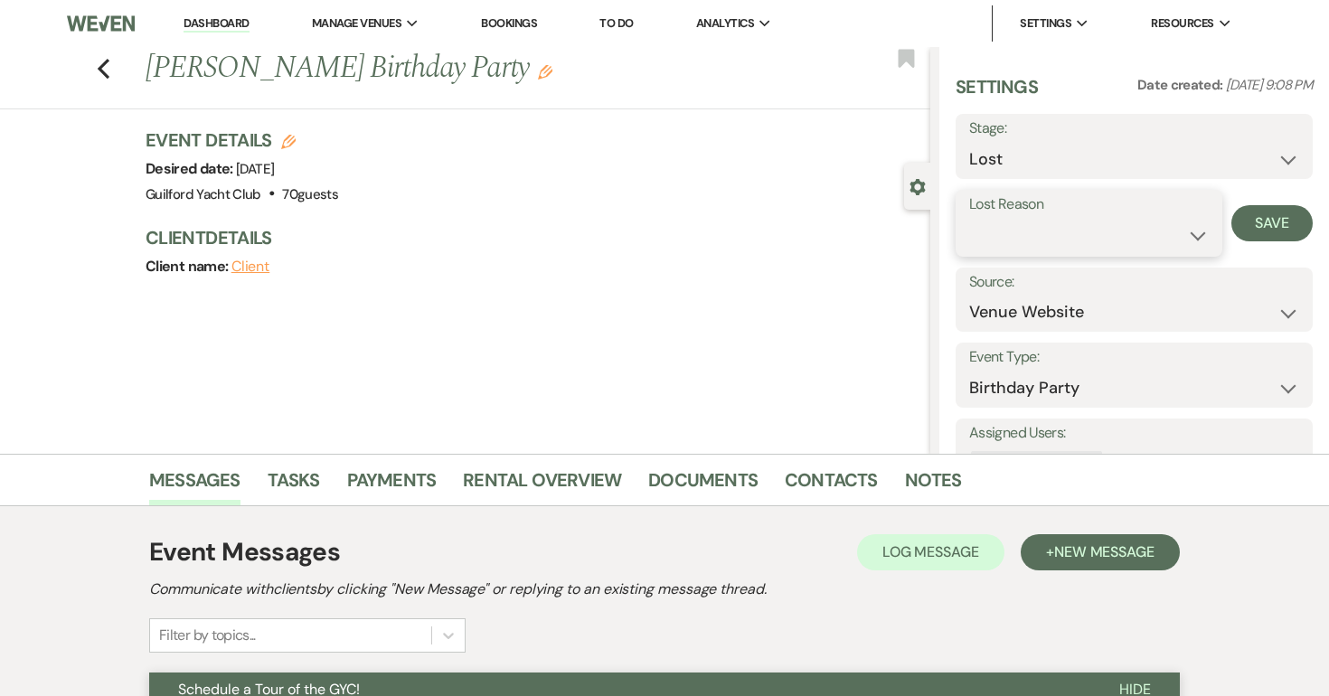
click at [1157, 231] on select "Booked Elsewhere Budget Date Unavailable No Response Not a Good Match Capacity …" at bounding box center [1089, 235] width 240 height 35
select select "5"
click at [969, 218] on select "Booked Elsewhere Budget Date Unavailable No Response Not a Good Match Capacity …" at bounding box center [1089, 235] width 240 height 35
click at [1281, 224] on button "Save" at bounding box center [1272, 223] width 81 height 36
click at [103, 61] on icon "Previous" at bounding box center [104, 69] width 14 height 22
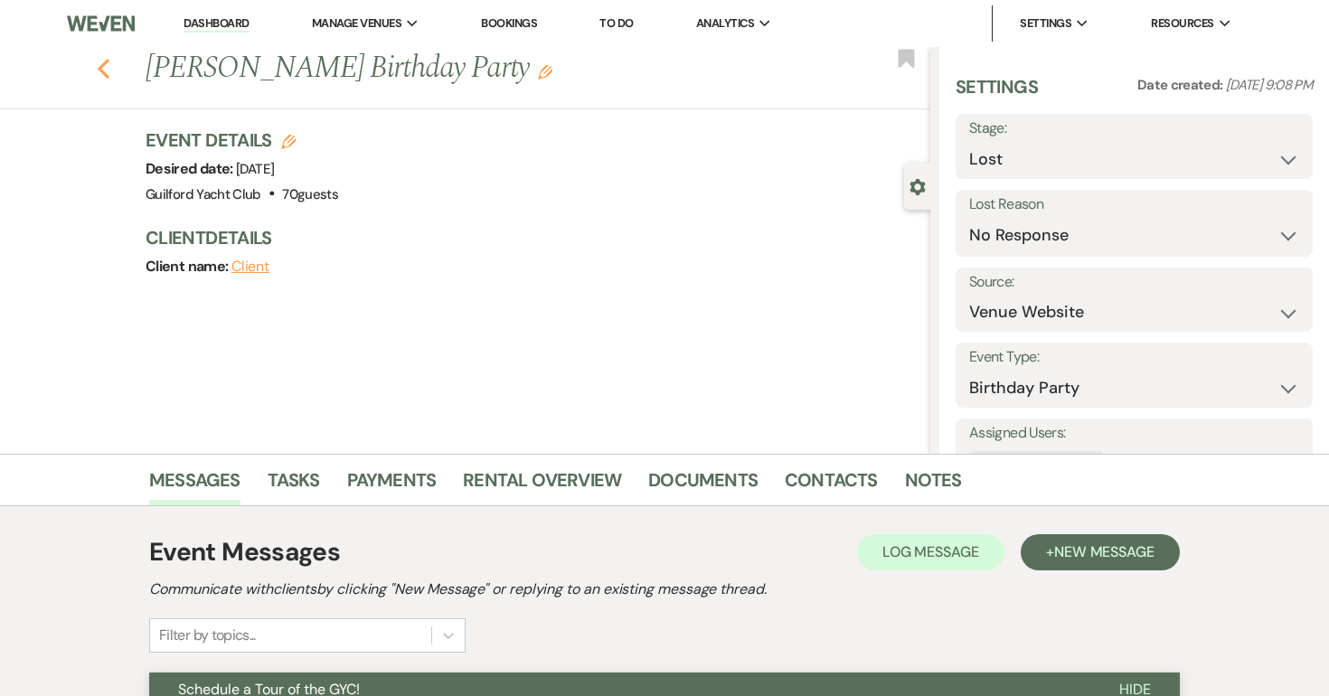
select select "8"
select select "5"
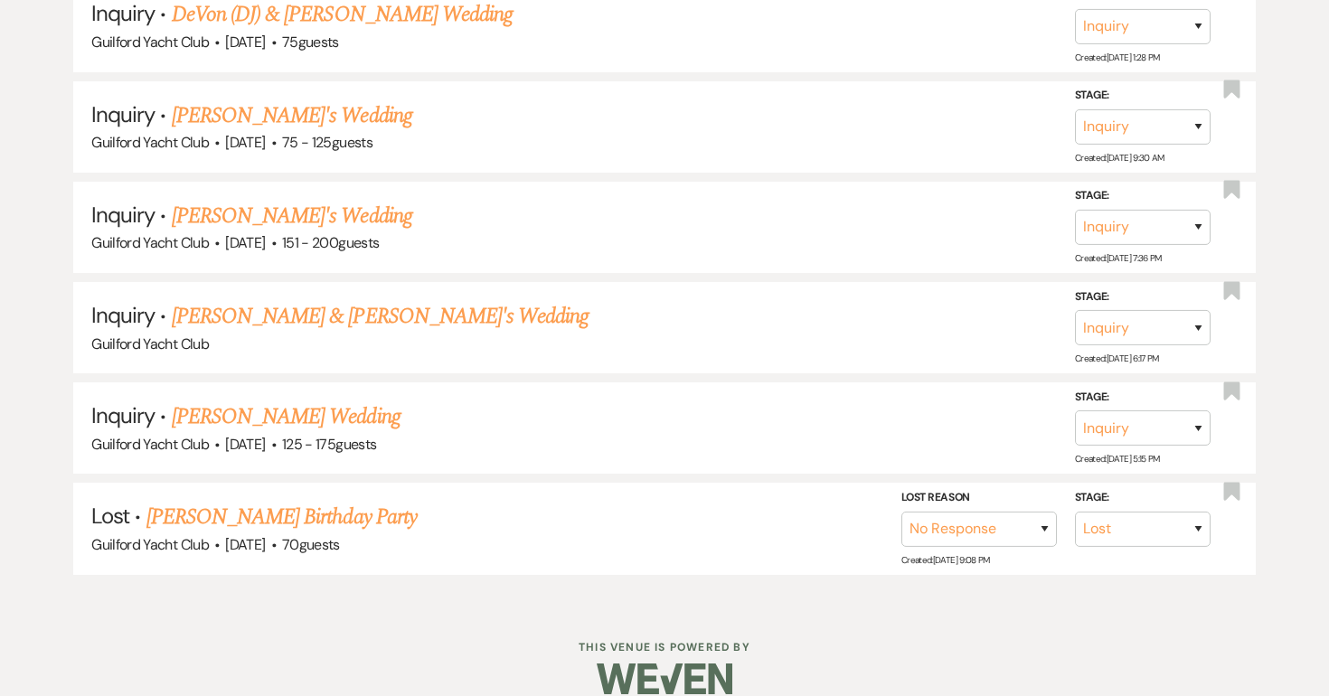
scroll to position [3151, 0]
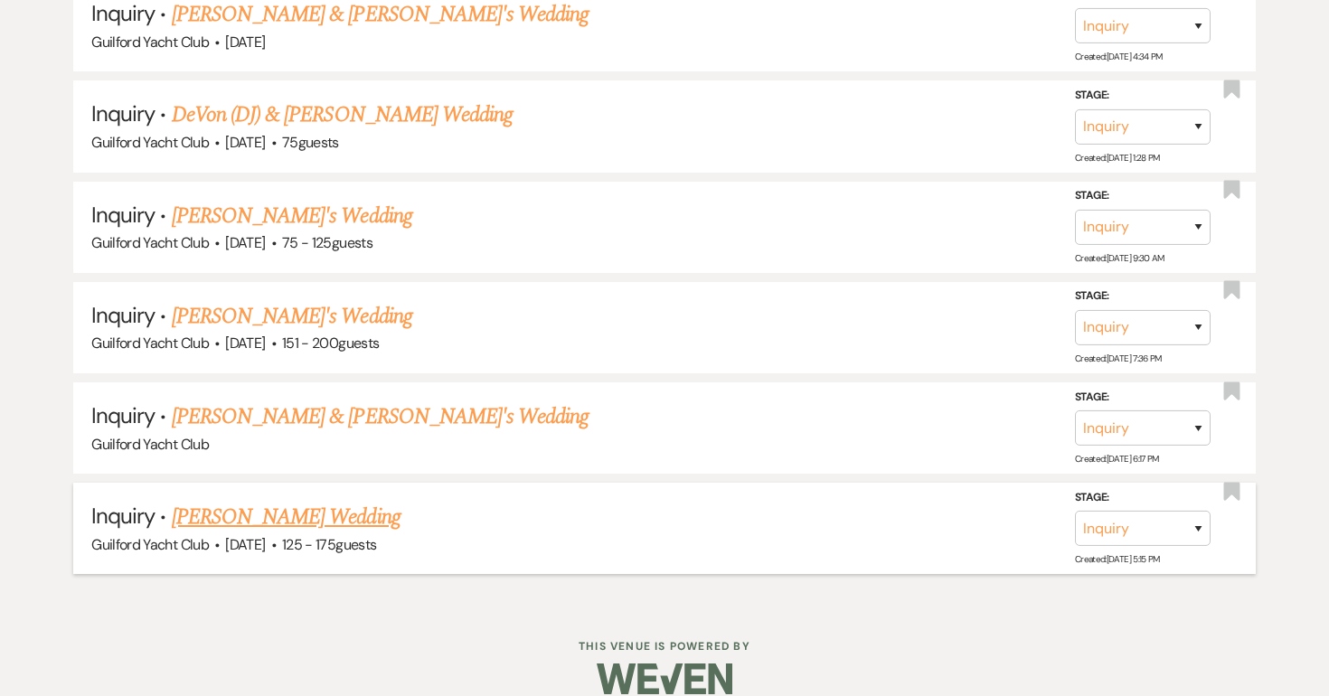
click at [286, 501] on link "Hannah Miller's Wedding" at bounding box center [286, 517] width 229 height 33
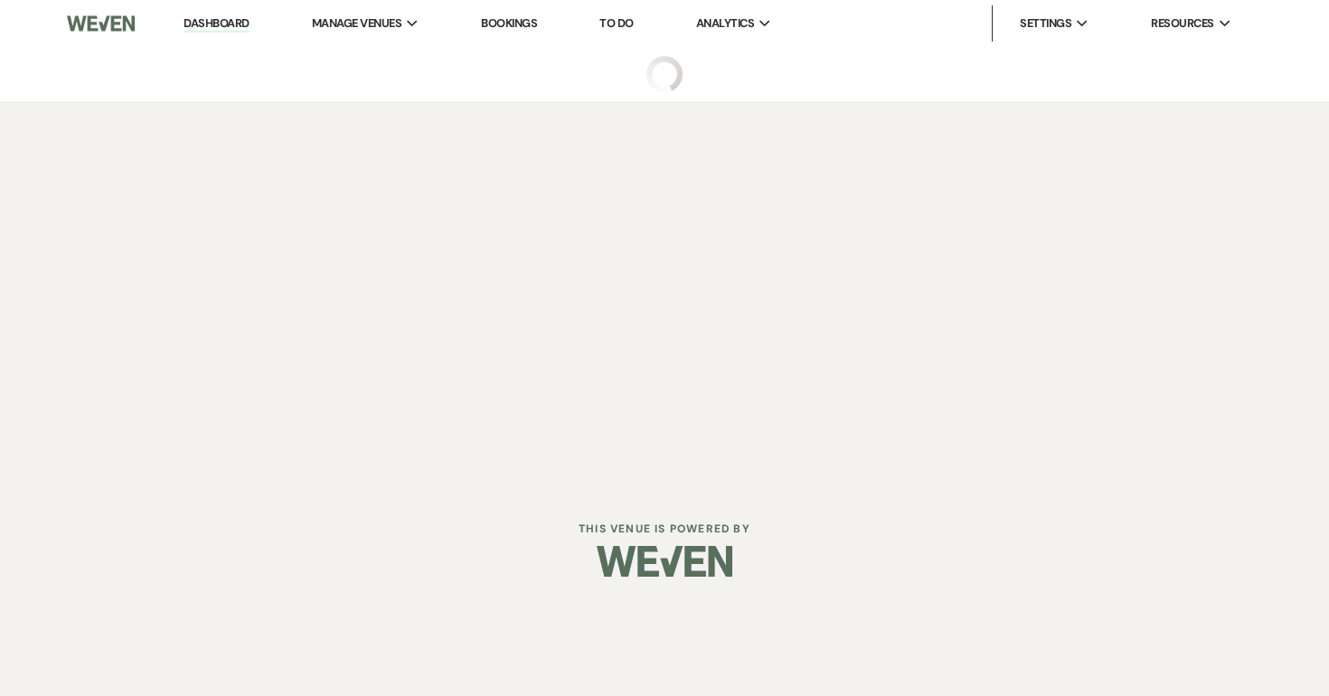
select select "3"
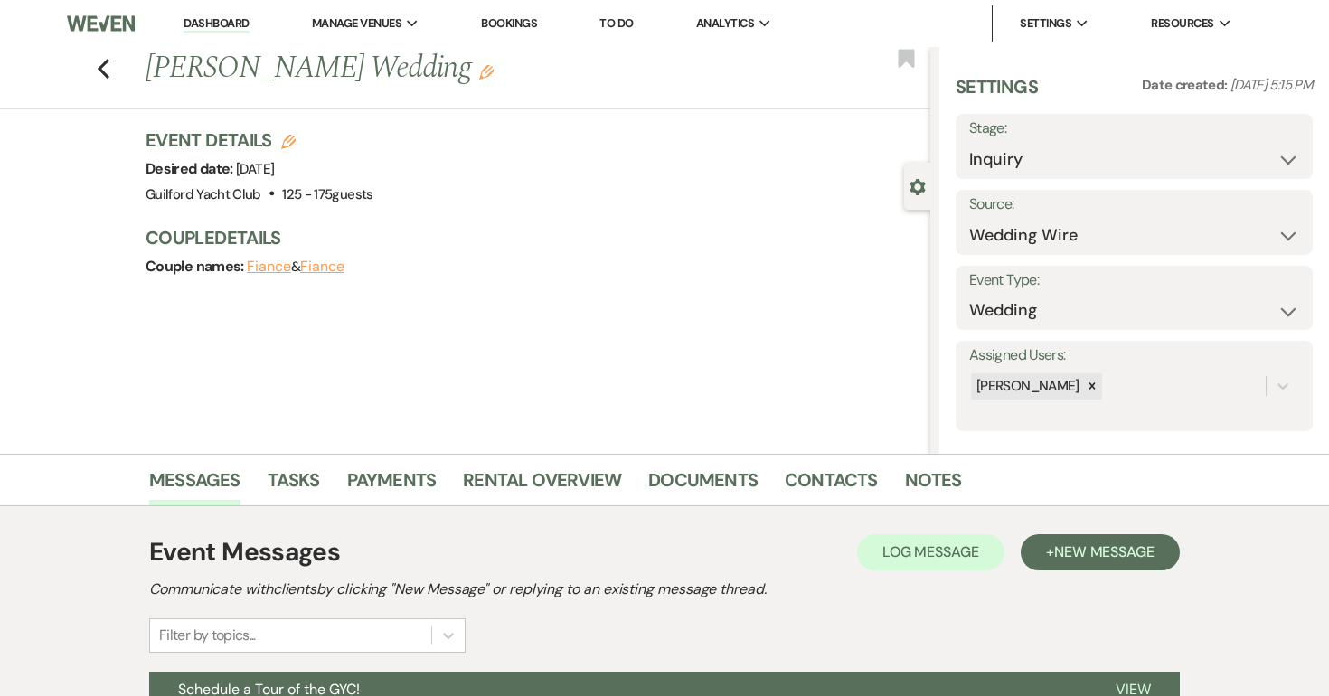
scroll to position [269, 0]
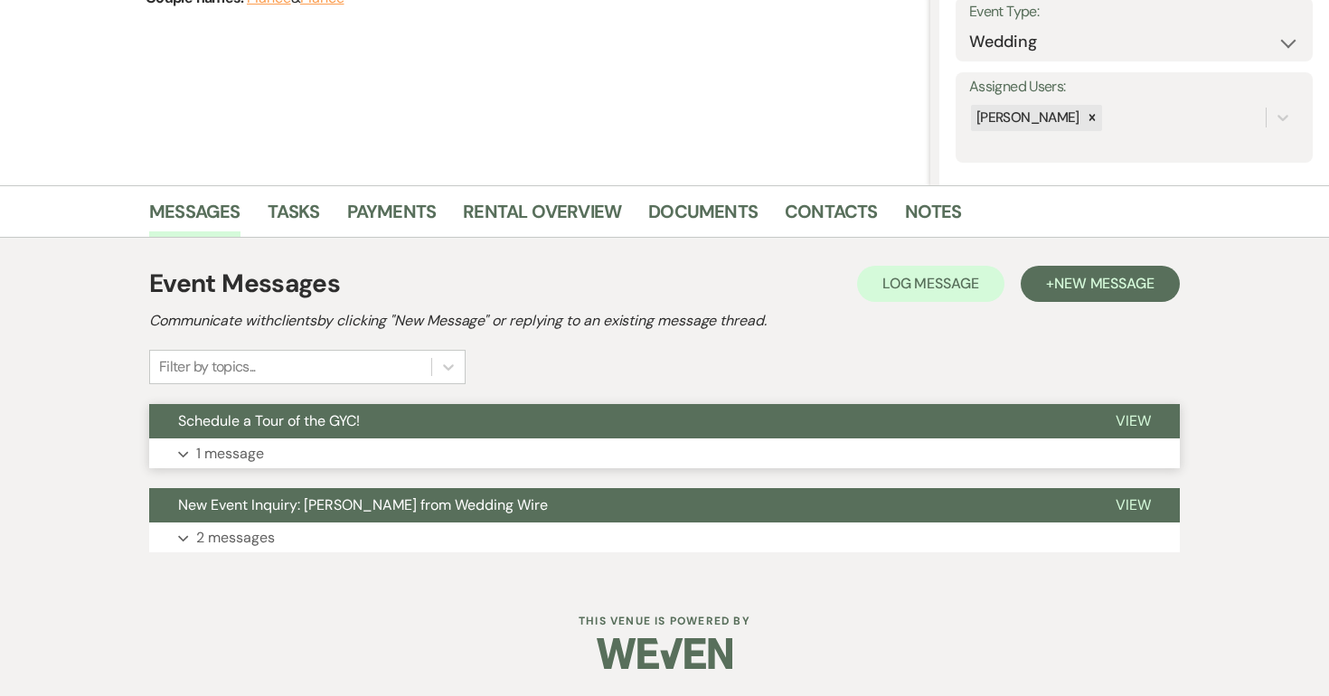
click at [1142, 424] on span "View" at bounding box center [1133, 420] width 35 height 19
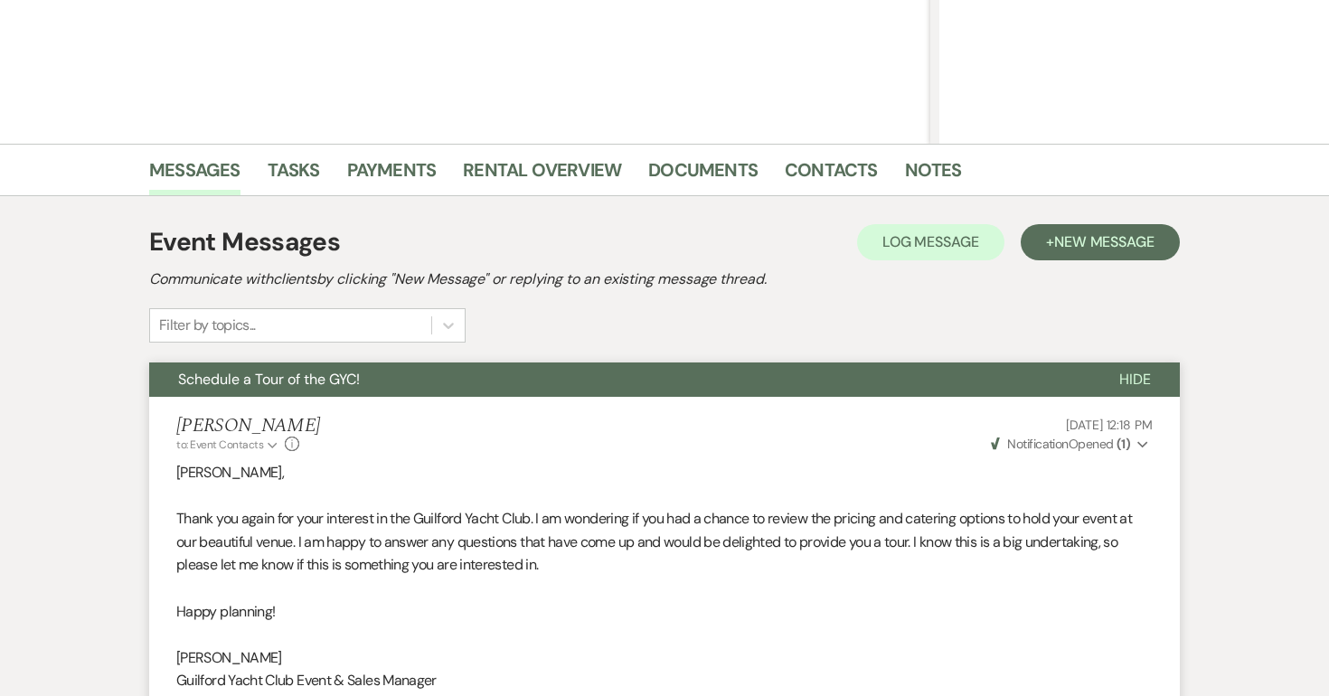
scroll to position [0, 0]
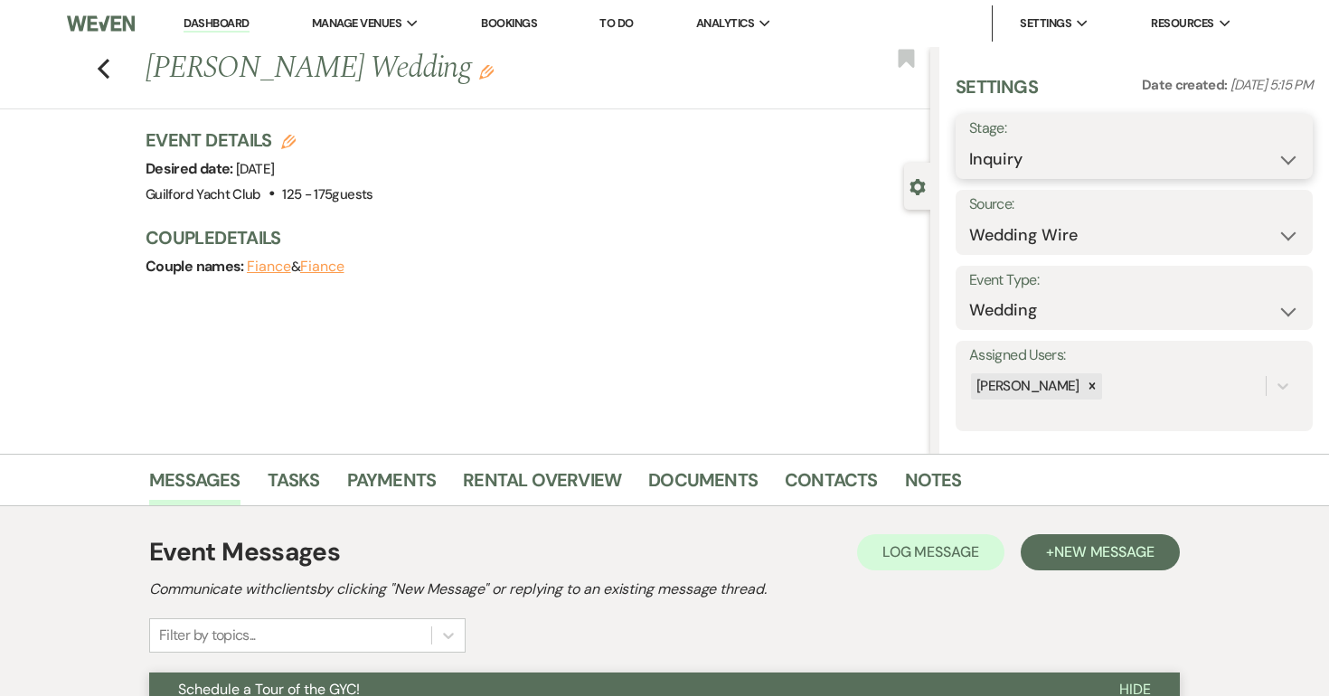
click at [1091, 148] on select "Inquiry Follow Up Tour Requested Tour Confirmed Toured Proposal Sent Booked Lost" at bounding box center [1134, 159] width 330 height 35
select select "8"
click at [969, 142] on select "Inquiry Follow Up Tour Requested Tour Confirmed Toured Proposal Sent Booked Lost" at bounding box center [1134, 159] width 330 height 35
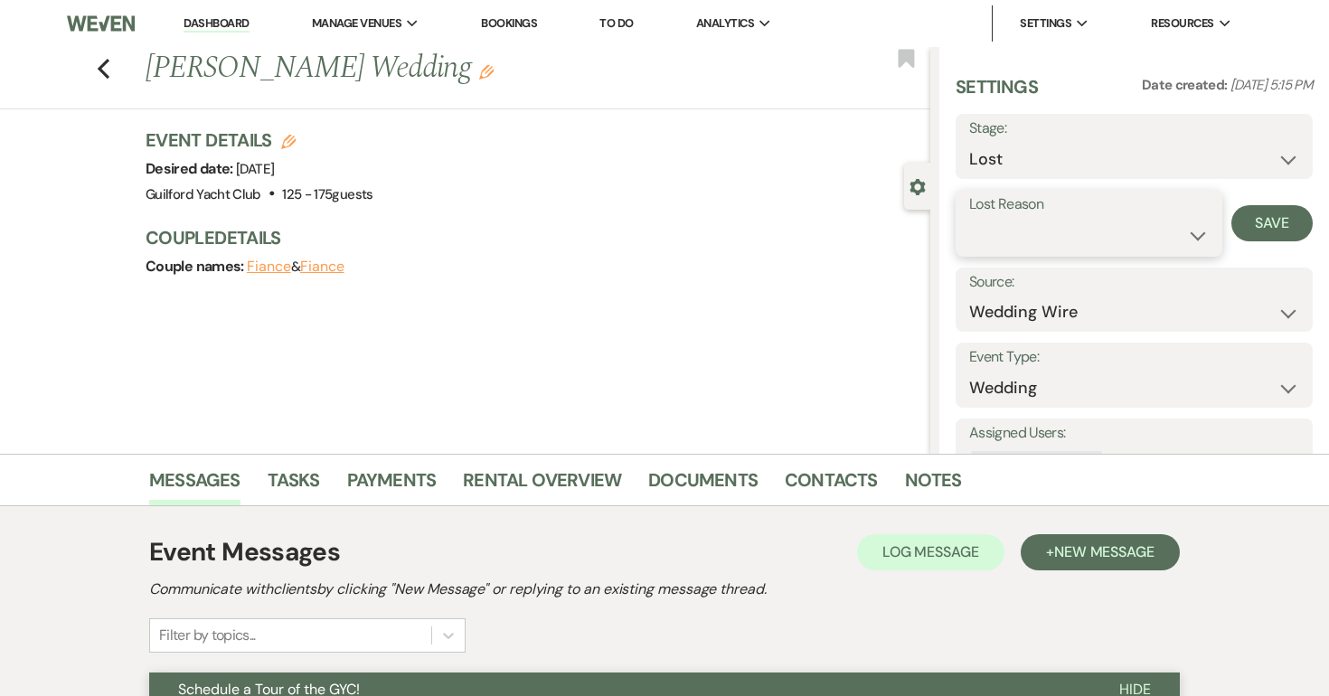
click at [1003, 235] on select "Booked Elsewhere Budget Date Unavailable No Response Not a Good Match Capacity …" at bounding box center [1089, 235] width 240 height 35
select select "5"
click at [969, 218] on select "Booked Elsewhere Budget Date Unavailable No Response Not a Good Match Capacity …" at bounding box center [1089, 235] width 240 height 35
click at [1290, 228] on button "Save" at bounding box center [1272, 223] width 81 height 36
click at [104, 60] on icon "Previous" at bounding box center [104, 69] width 14 height 22
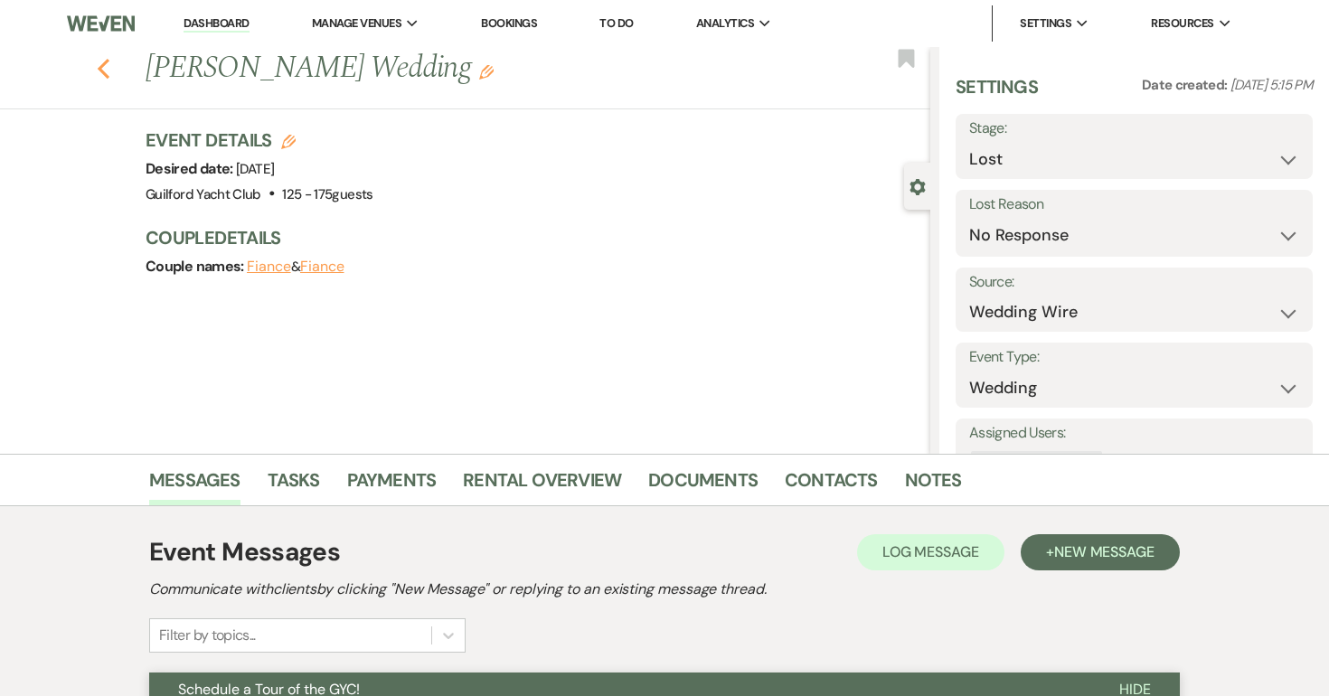
scroll to position [3052, 0]
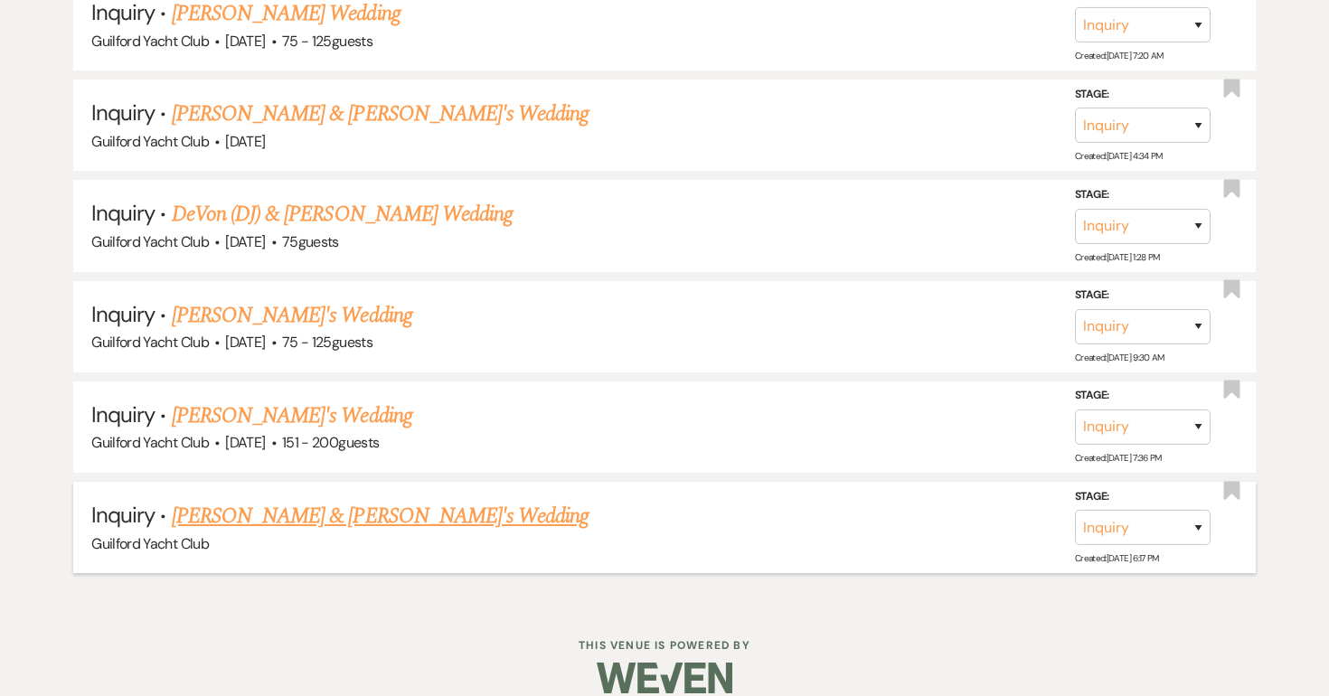
click at [297, 500] on link "Ashley Marro & Fiance's Wedding" at bounding box center [381, 516] width 418 height 33
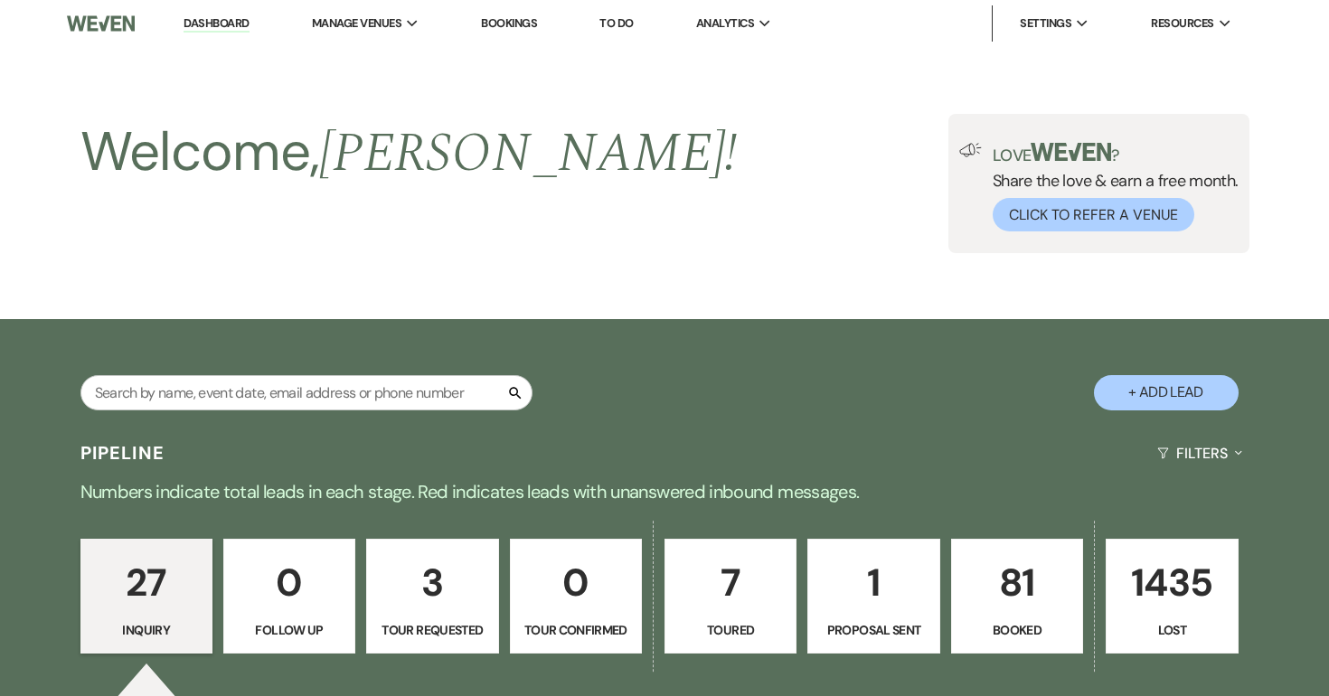
select select "5"
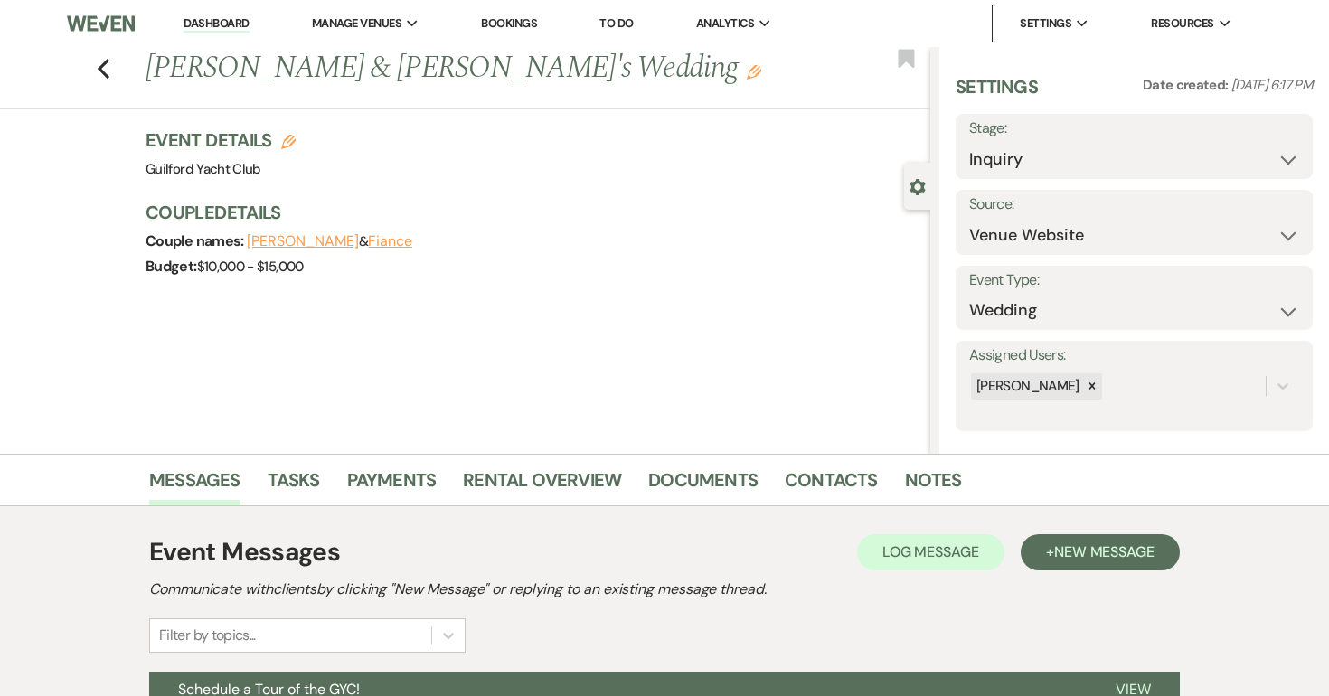
scroll to position [269, 0]
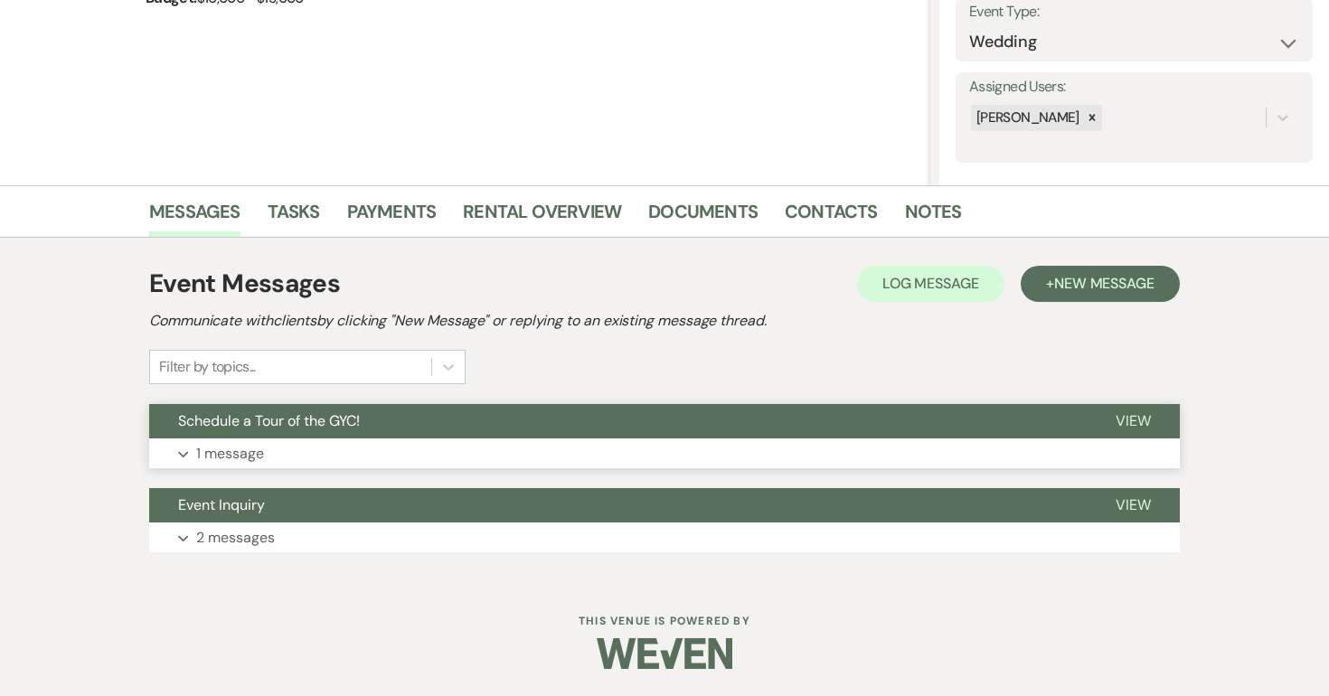
click at [1141, 414] on span "View" at bounding box center [1133, 420] width 35 height 19
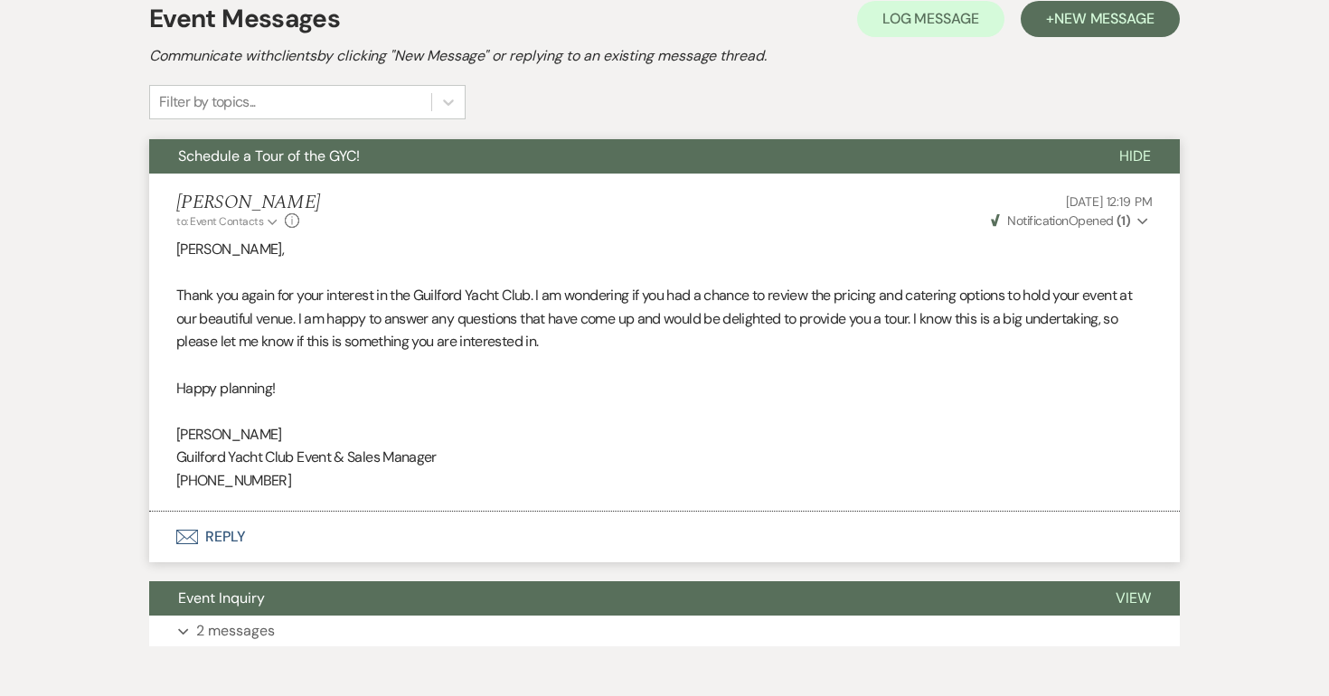
scroll to position [137, 0]
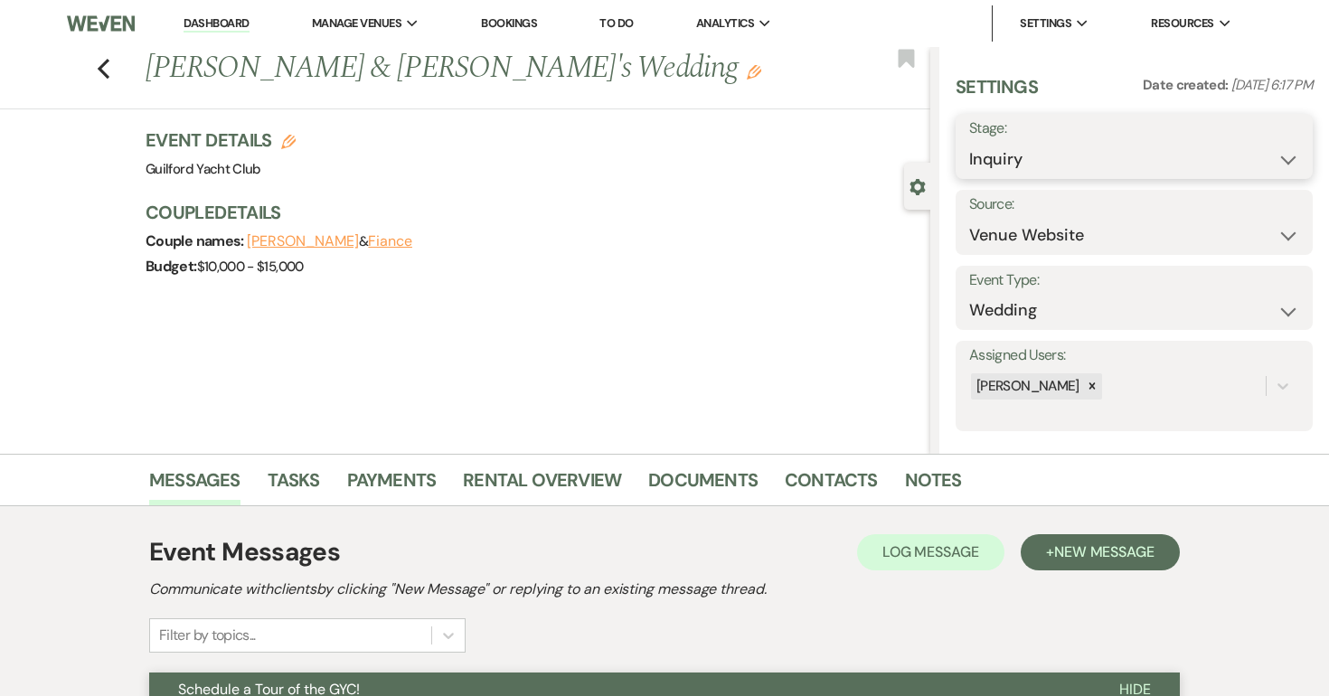
click at [1070, 157] on select "Inquiry Follow Up Tour Requested Tour Confirmed Toured Proposal Sent Booked Lost" at bounding box center [1134, 159] width 330 height 35
select select "8"
click at [969, 142] on select "Inquiry Follow Up Tour Requested Tour Confirmed Toured Proposal Sent Booked Lost" at bounding box center [1134, 159] width 330 height 35
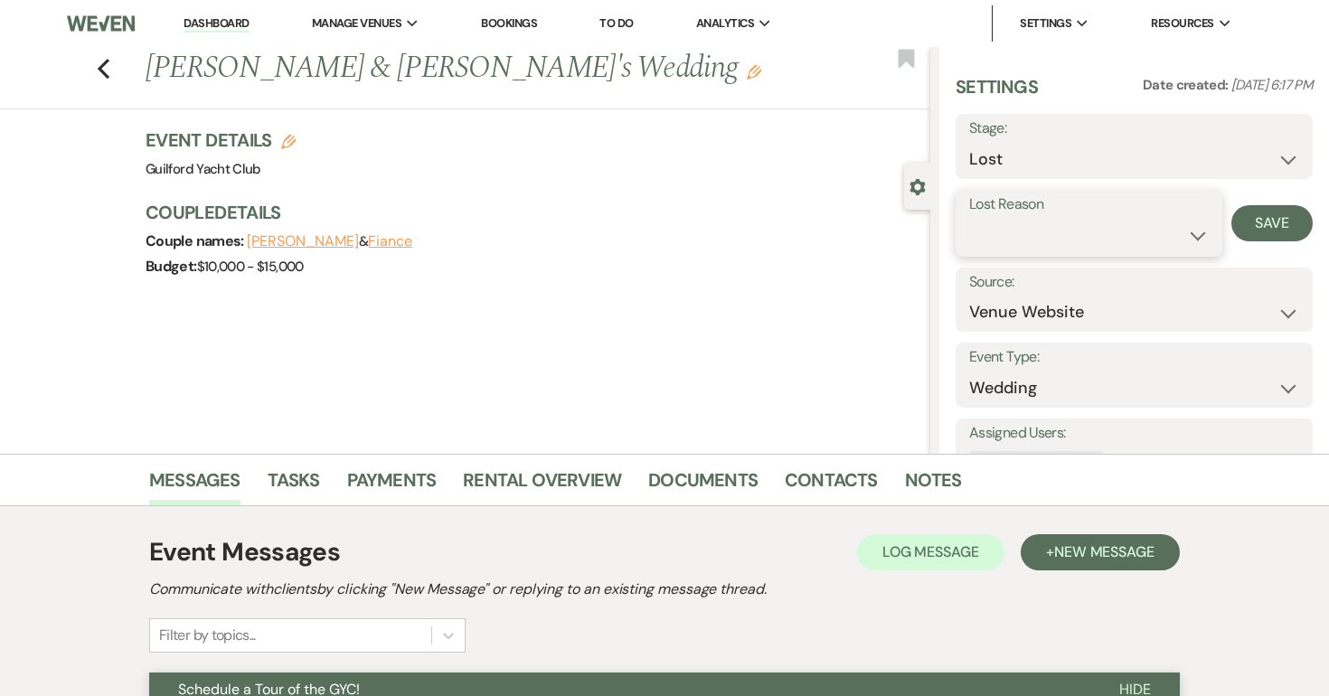
click at [1004, 237] on select "Booked Elsewhere Budget Date Unavailable No Response Not a Good Match Capacity …" at bounding box center [1089, 235] width 240 height 35
select select "5"
click at [969, 218] on select "Booked Elsewhere Budget Date Unavailable No Response Not a Good Match Capacity …" at bounding box center [1089, 235] width 240 height 35
click at [1260, 225] on button "Save" at bounding box center [1272, 223] width 81 height 36
click at [100, 61] on icon "Previous" at bounding box center [104, 69] width 14 height 22
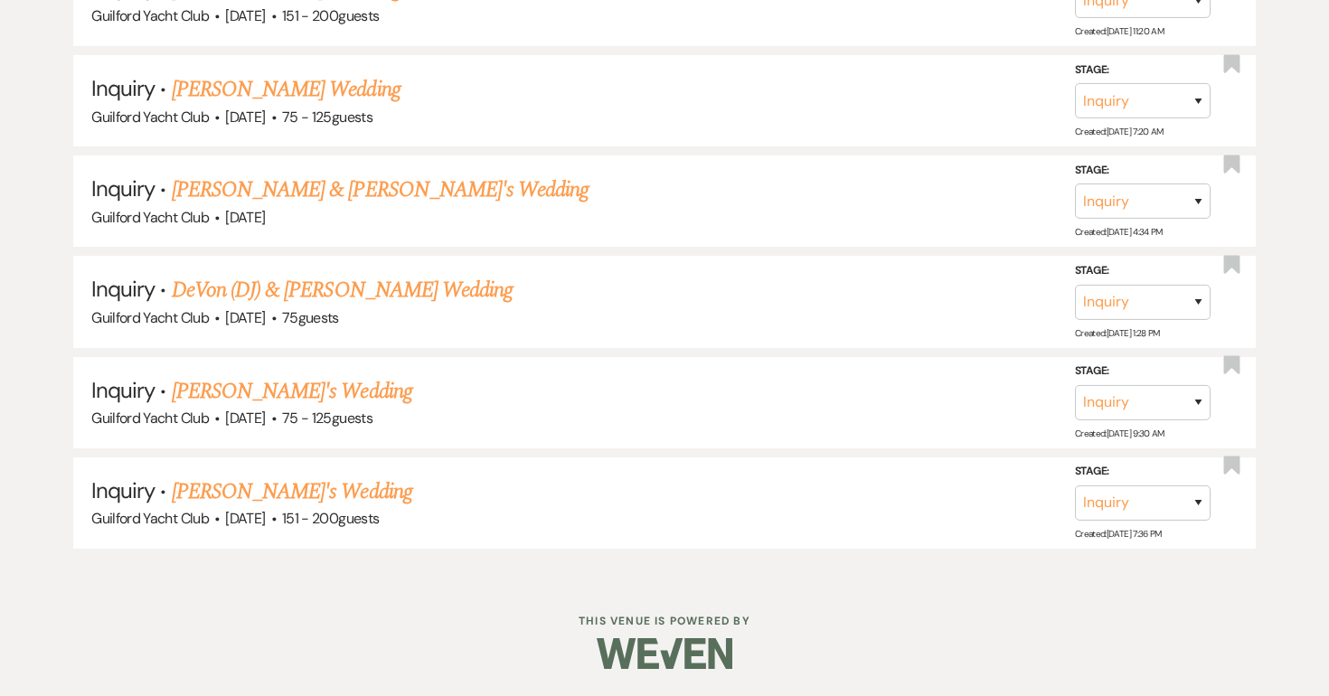
scroll to position [2952, 0]
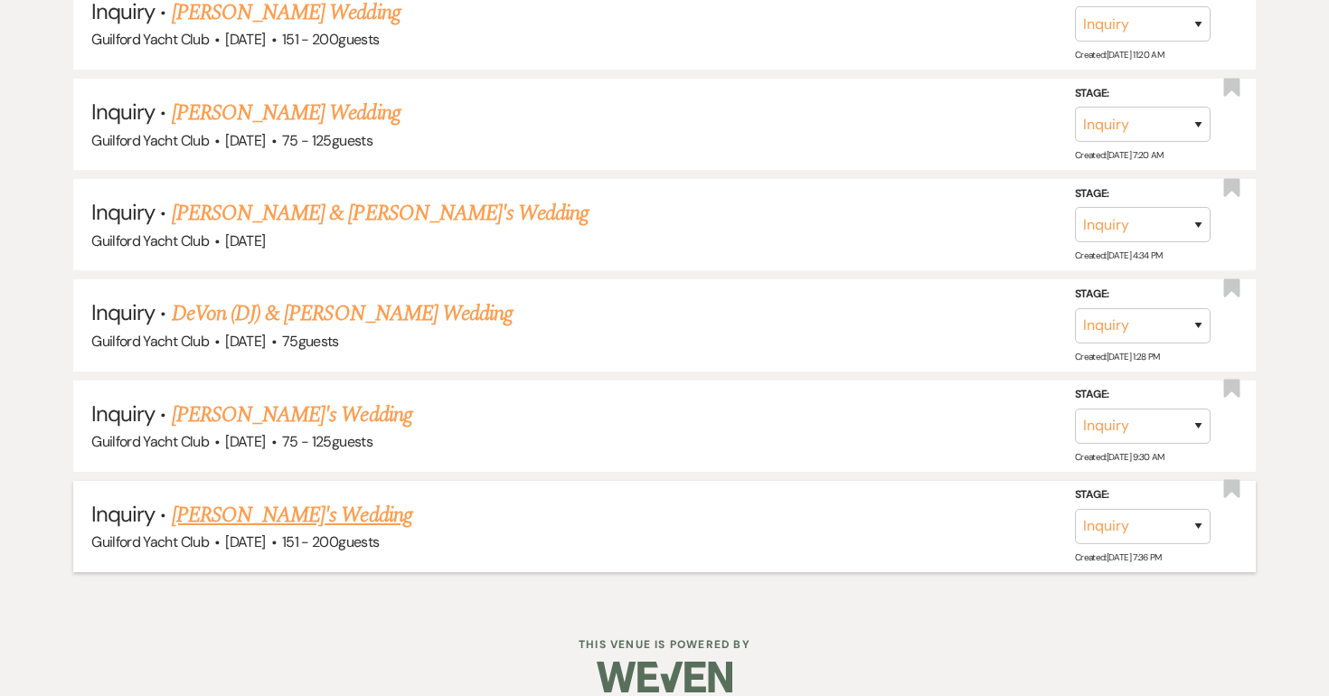
click at [245, 499] on link "Julia Bo's Wedding" at bounding box center [292, 515] width 241 height 33
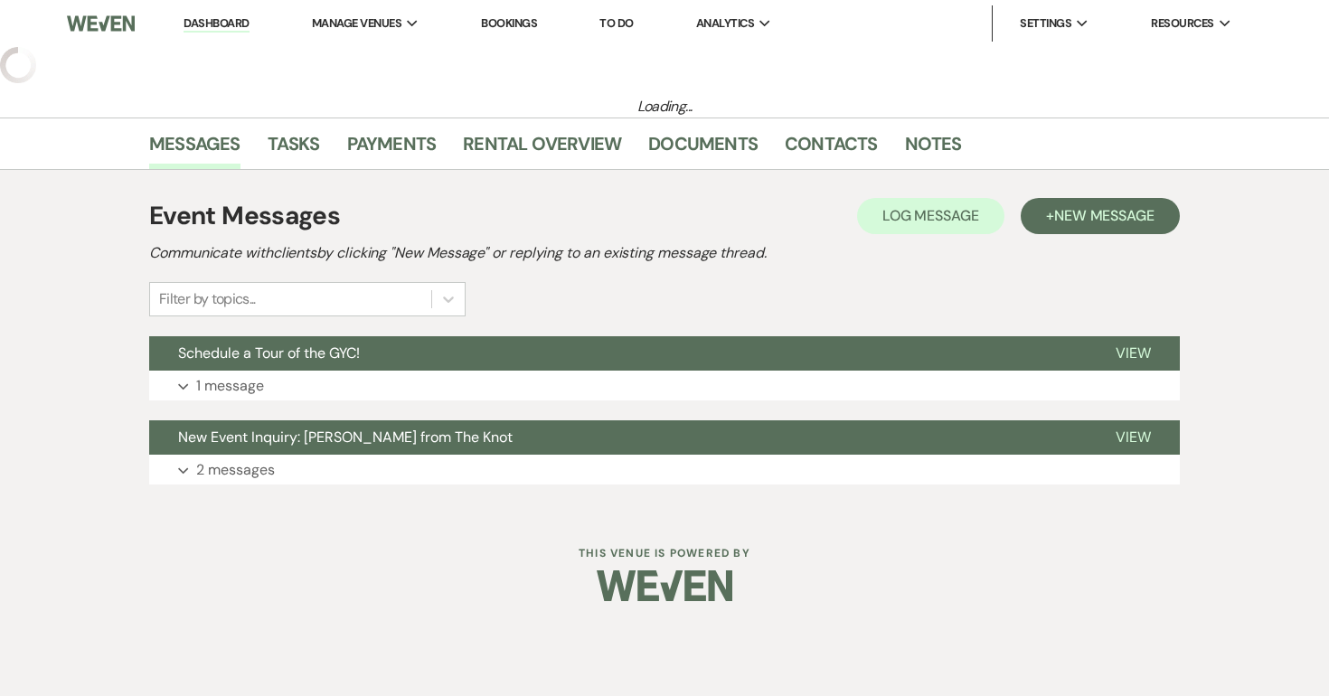
select select "2"
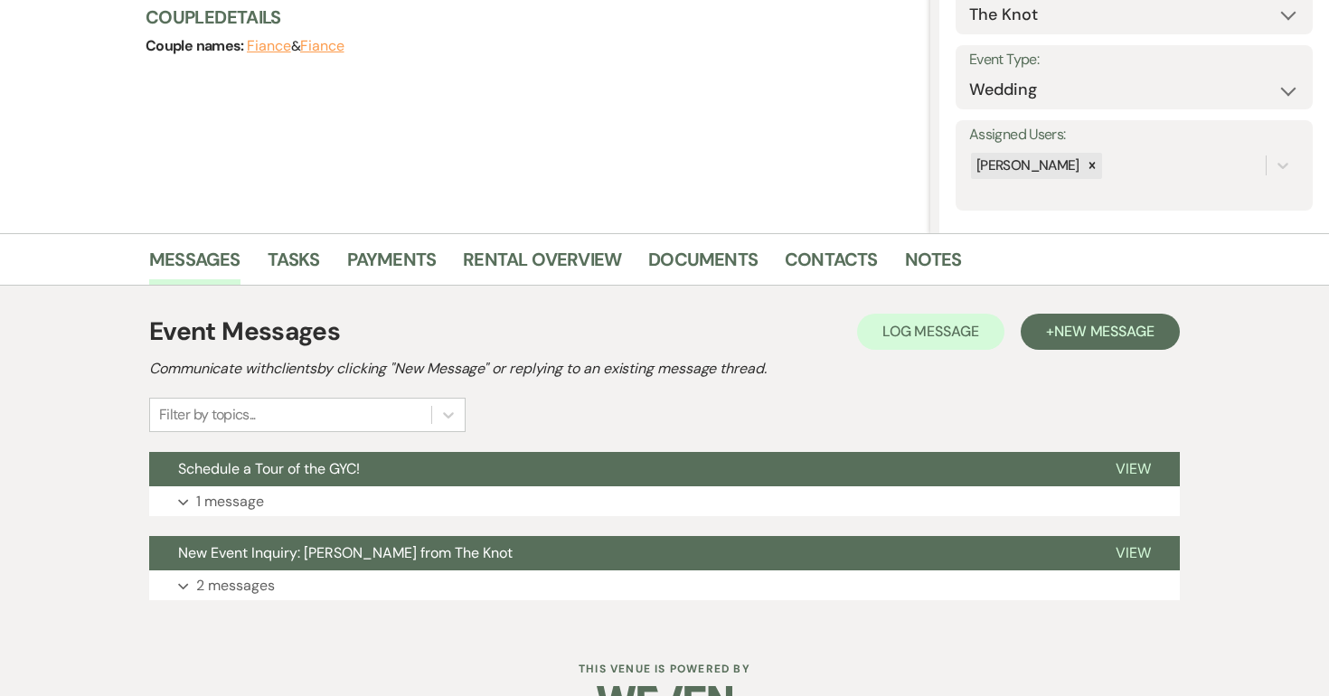
scroll to position [269, 0]
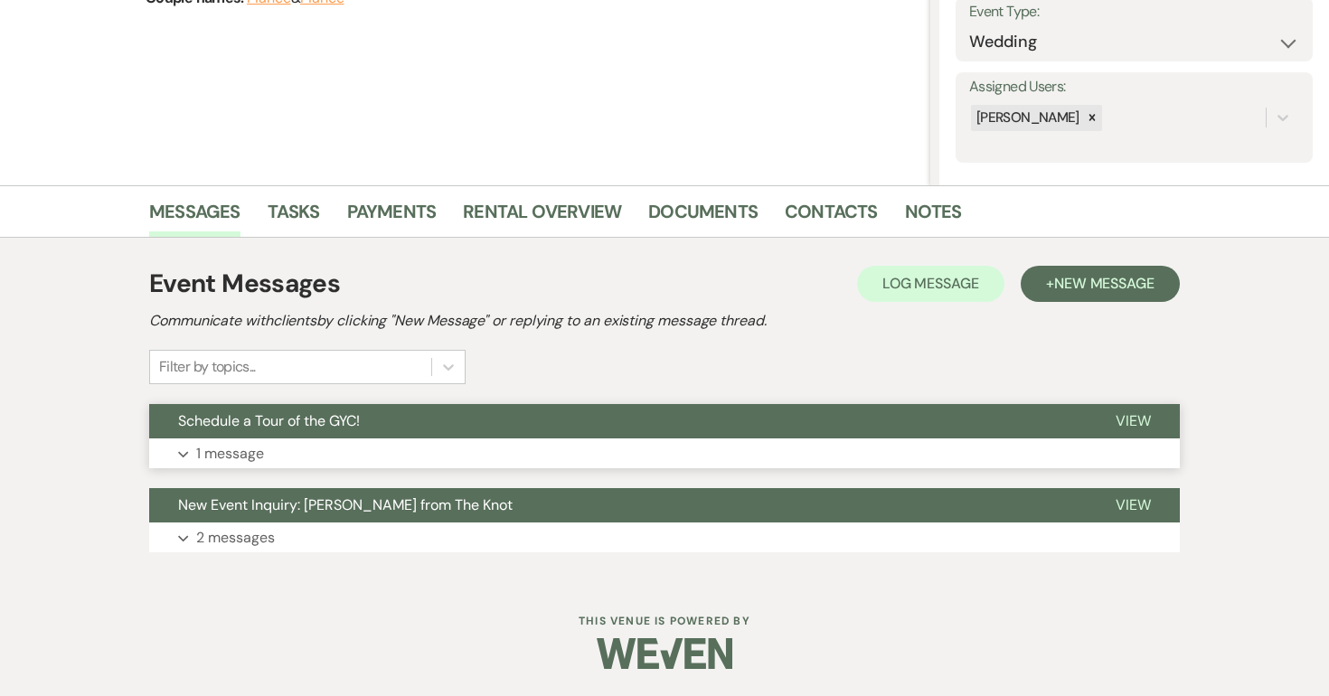
click at [1134, 418] on span "View" at bounding box center [1133, 420] width 35 height 19
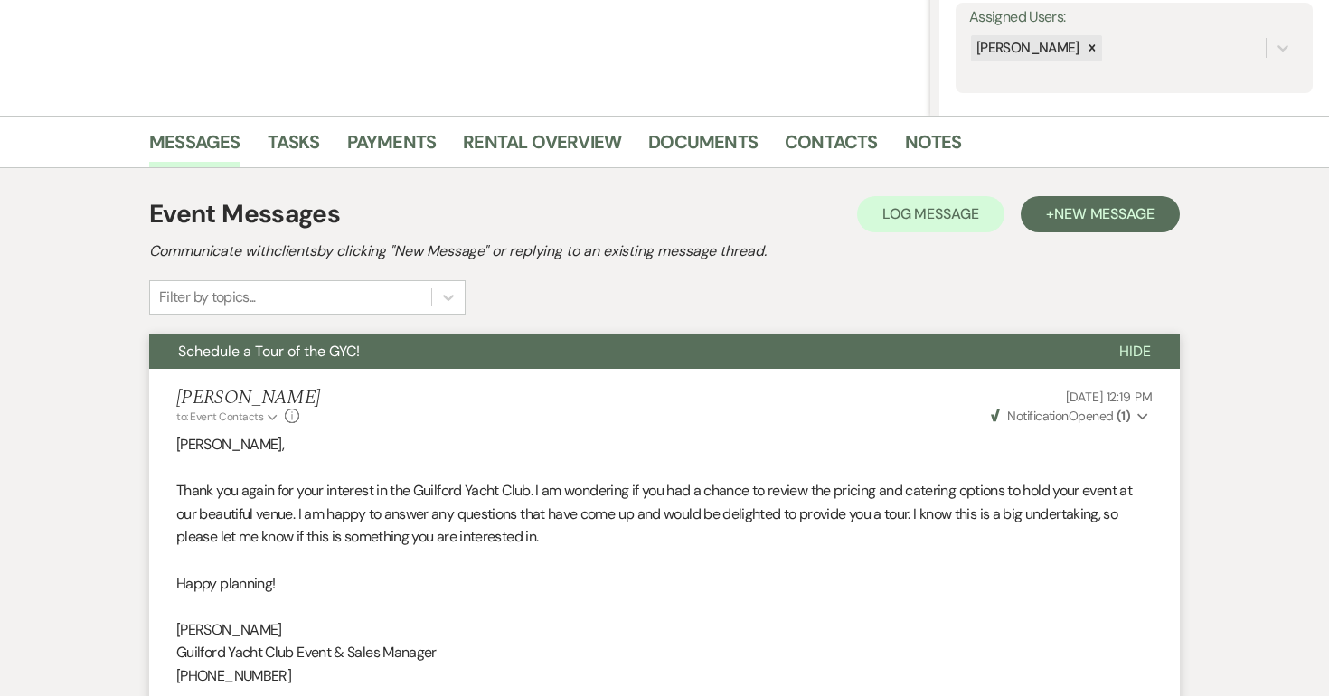
scroll to position [0, 0]
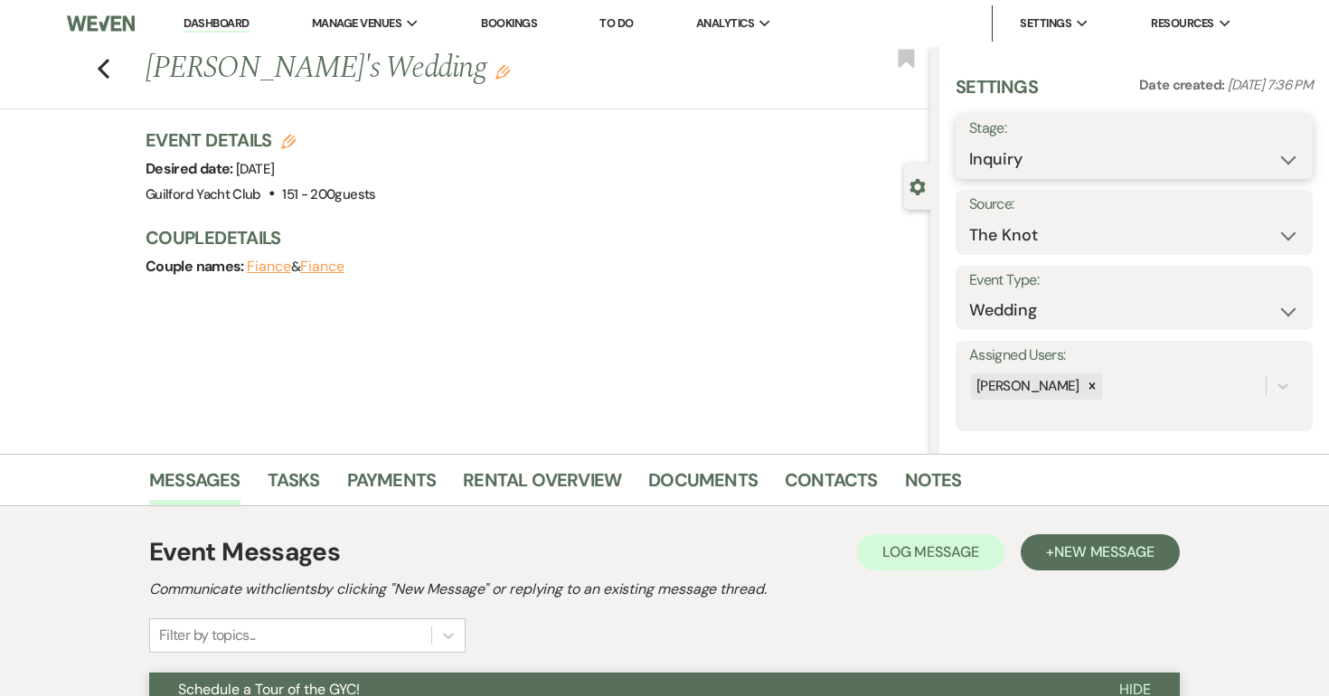
click at [1007, 156] on select "Inquiry Follow Up Tour Requested Tour Confirmed Toured Proposal Sent Booked Lost" at bounding box center [1134, 159] width 330 height 35
select select "8"
click at [969, 142] on select "Inquiry Follow Up Tour Requested Tour Confirmed Toured Proposal Sent Booked Lost" at bounding box center [1134, 159] width 330 height 35
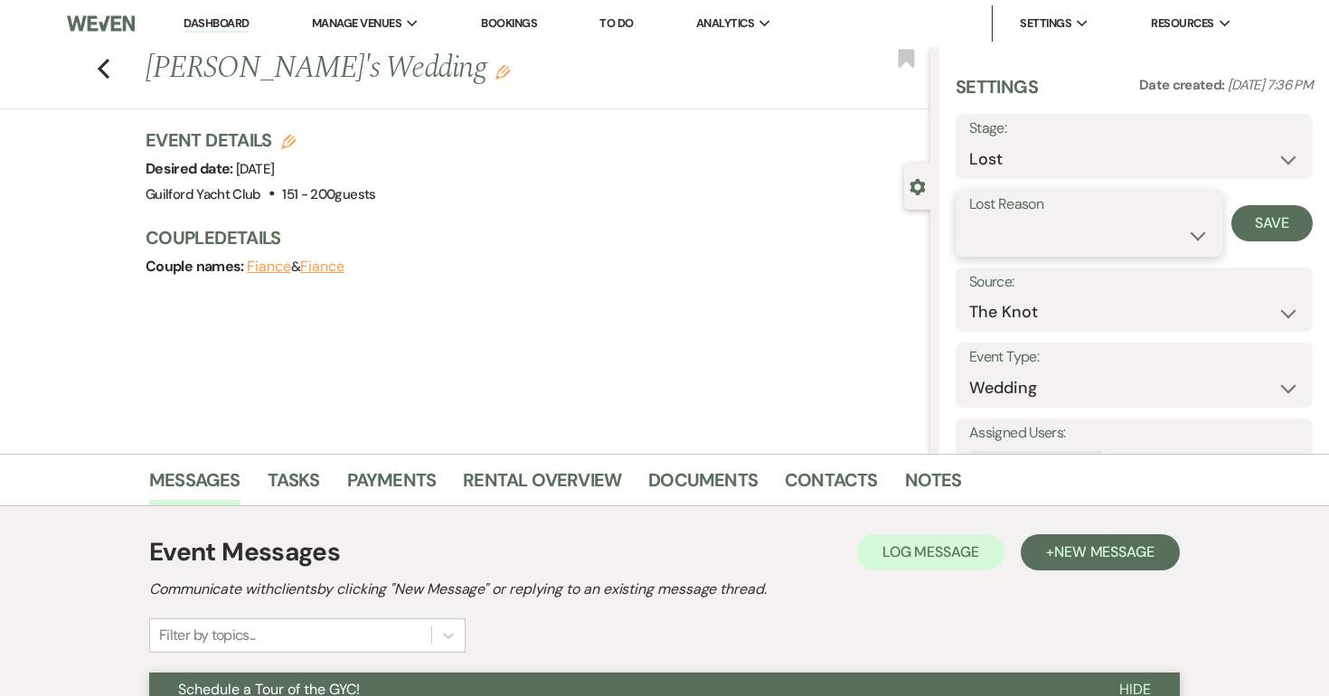
click at [1037, 225] on select "Booked Elsewhere Budget Date Unavailable No Response Not a Good Match Capacity …" at bounding box center [1089, 235] width 240 height 35
select select "5"
click at [969, 218] on select "Booked Elsewhere Budget Date Unavailable No Response Not a Good Match Capacity …" at bounding box center [1089, 235] width 240 height 35
click at [1270, 215] on button "Save" at bounding box center [1272, 223] width 81 height 36
click at [102, 62] on icon "Previous" at bounding box center [104, 69] width 14 height 22
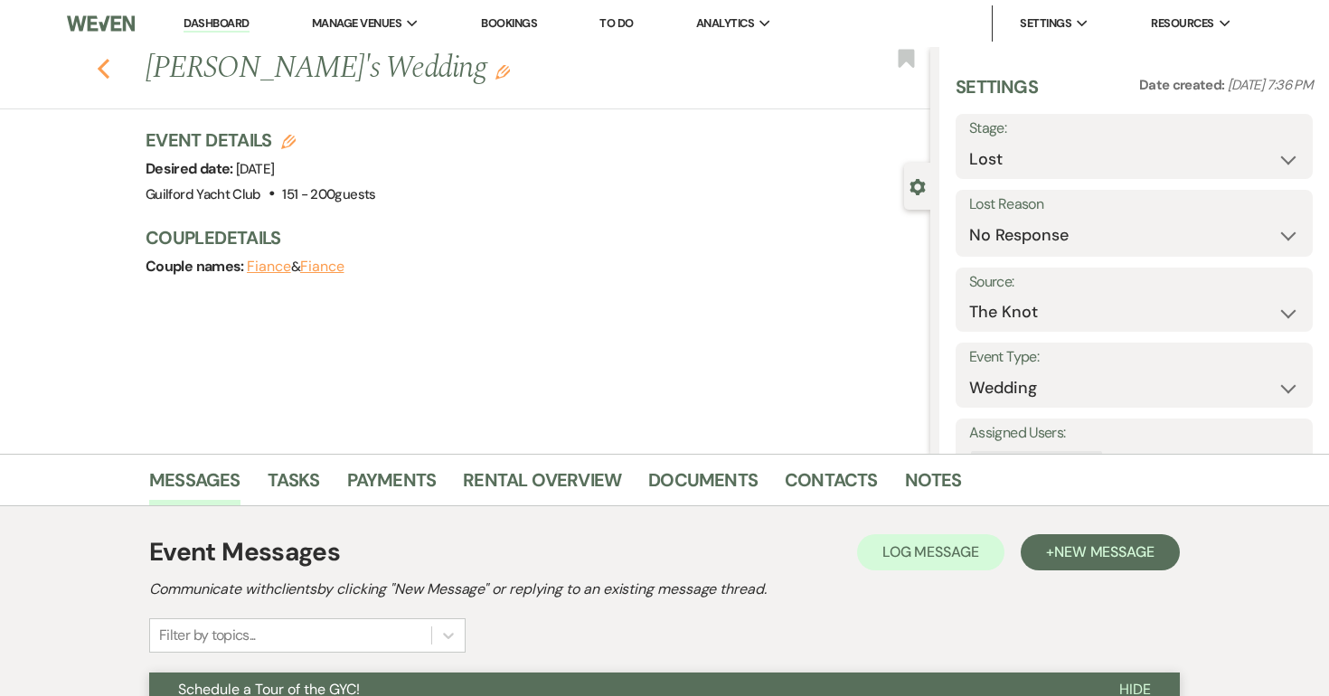
select select "8"
select select "5"
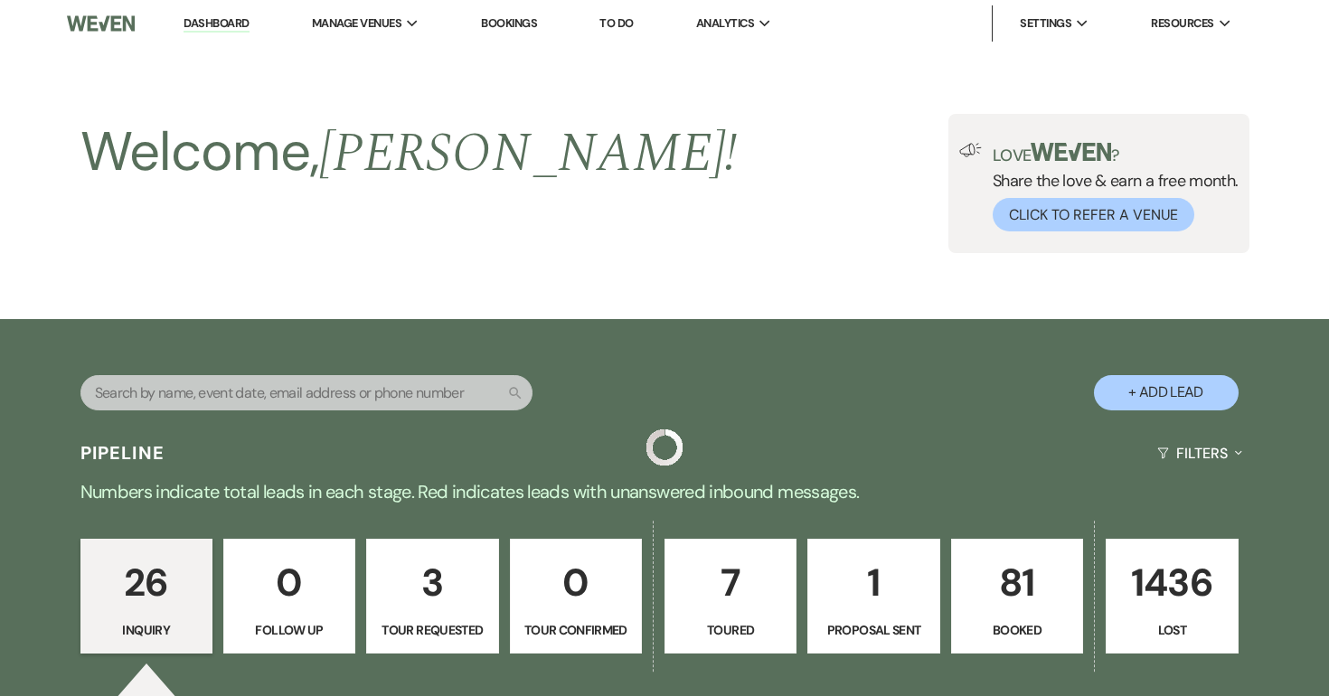
scroll to position [2853, 0]
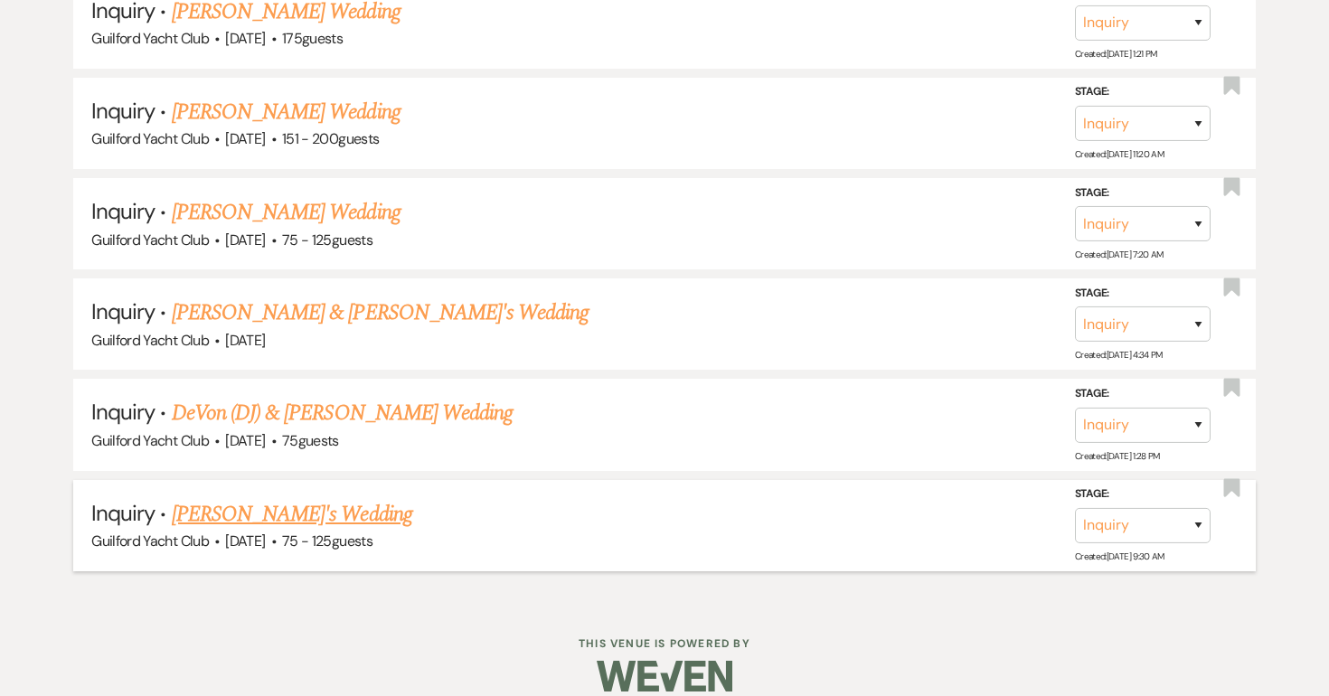
click at [310, 498] on link "Steven Loughborough's Wedding" at bounding box center [292, 514] width 241 height 33
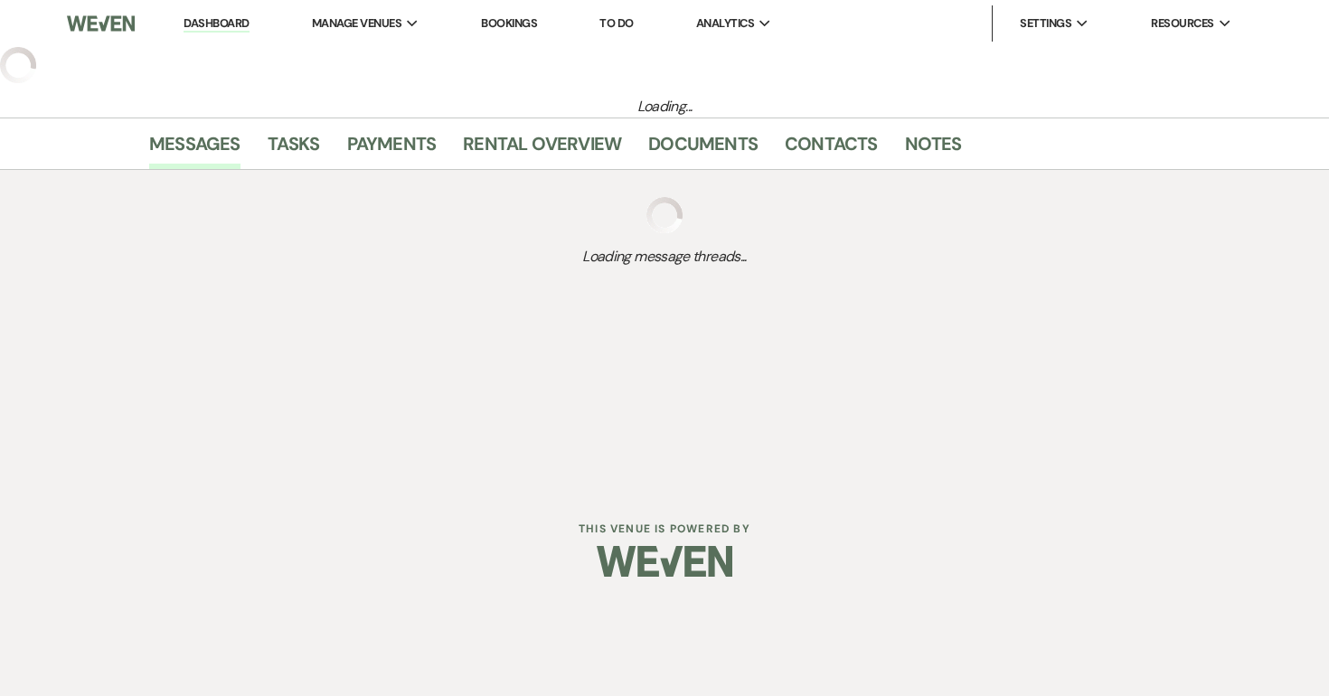
select select "3"
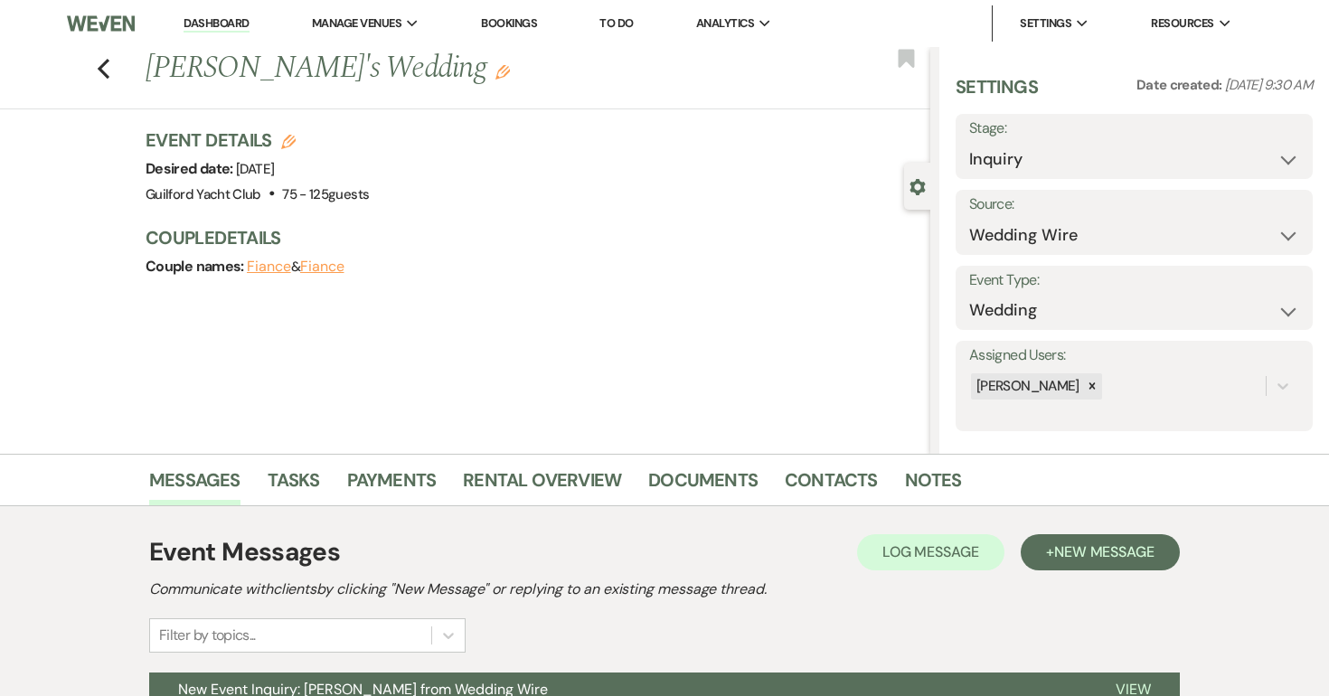
scroll to position [184, 0]
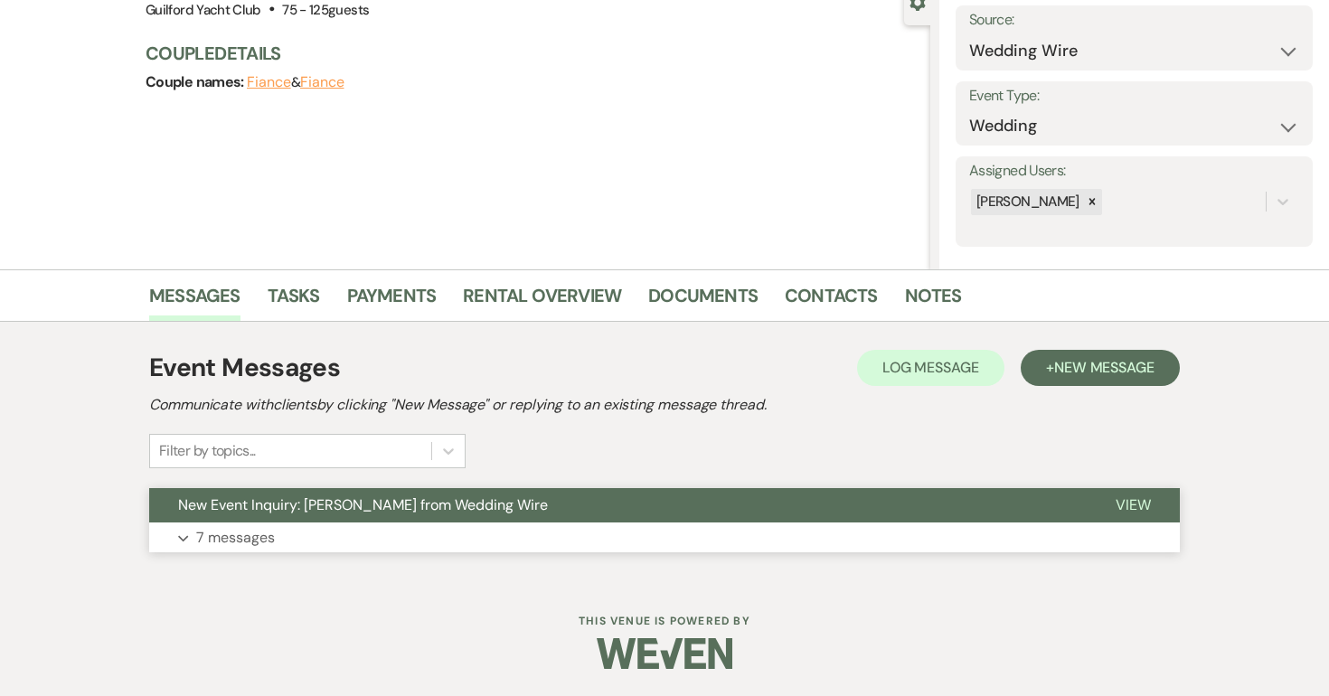
click at [1129, 504] on span "View" at bounding box center [1133, 505] width 35 height 19
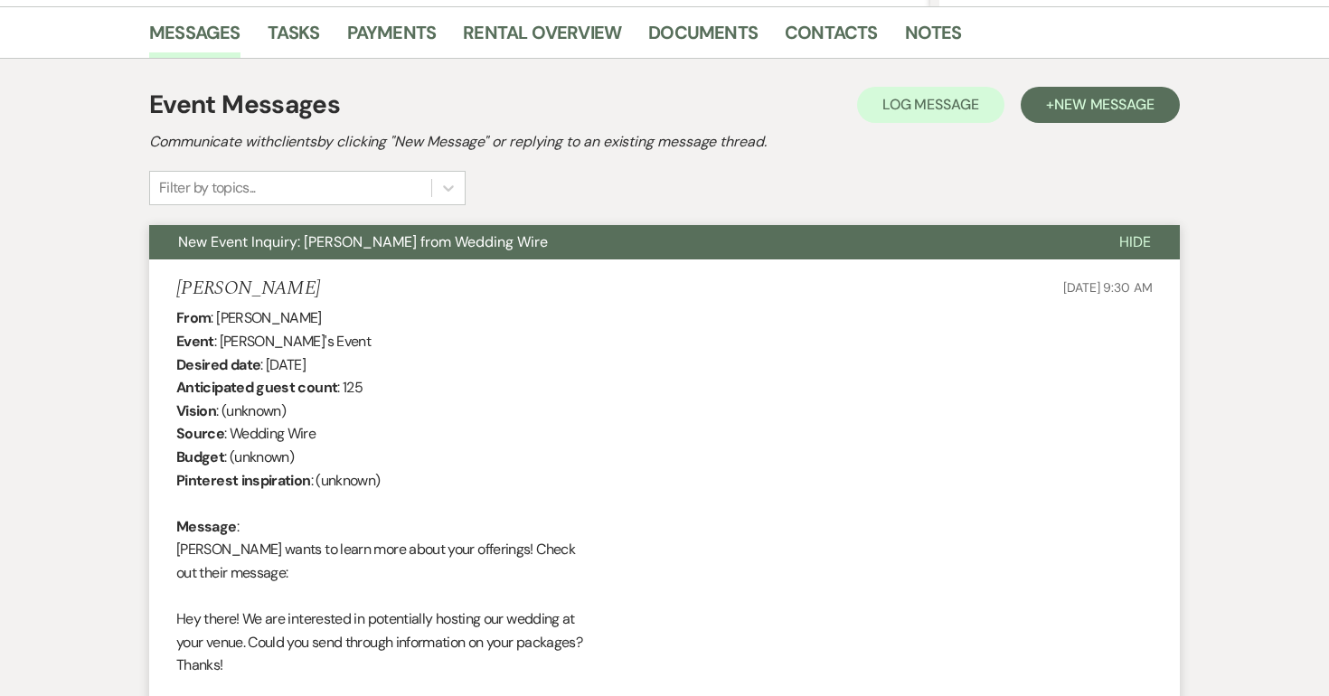
scroll to position [293, 0]
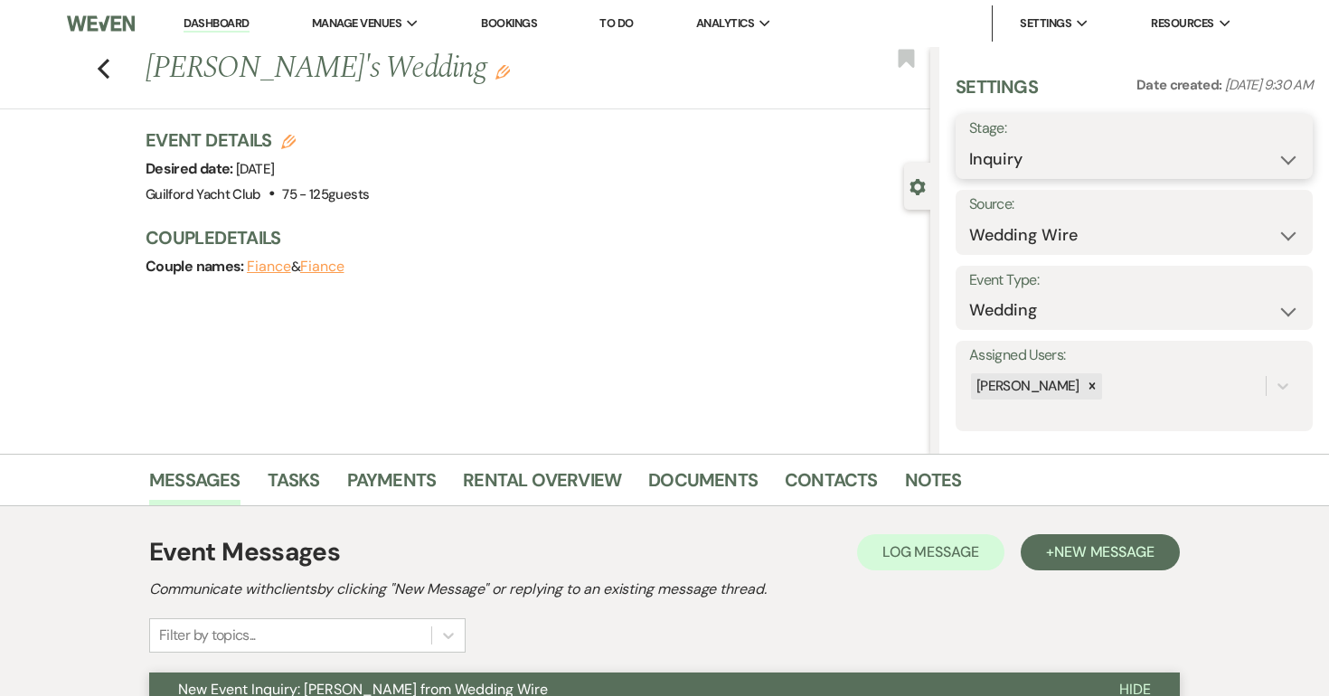
click at [1034, 160] on select "Inquiry Follow Up Tour Requested Tour Confirmed Toured Proposal Sent Booked Lost" at bounding box center [1134, 159] width 330 height 35
select select "8"
click at [969, 142] on select "Inquiry Follow Up Tour Requested Tour Confirmed Toured Proposal Sent Booked Lost" at bounding box center [1134, 159] width 330 height 35
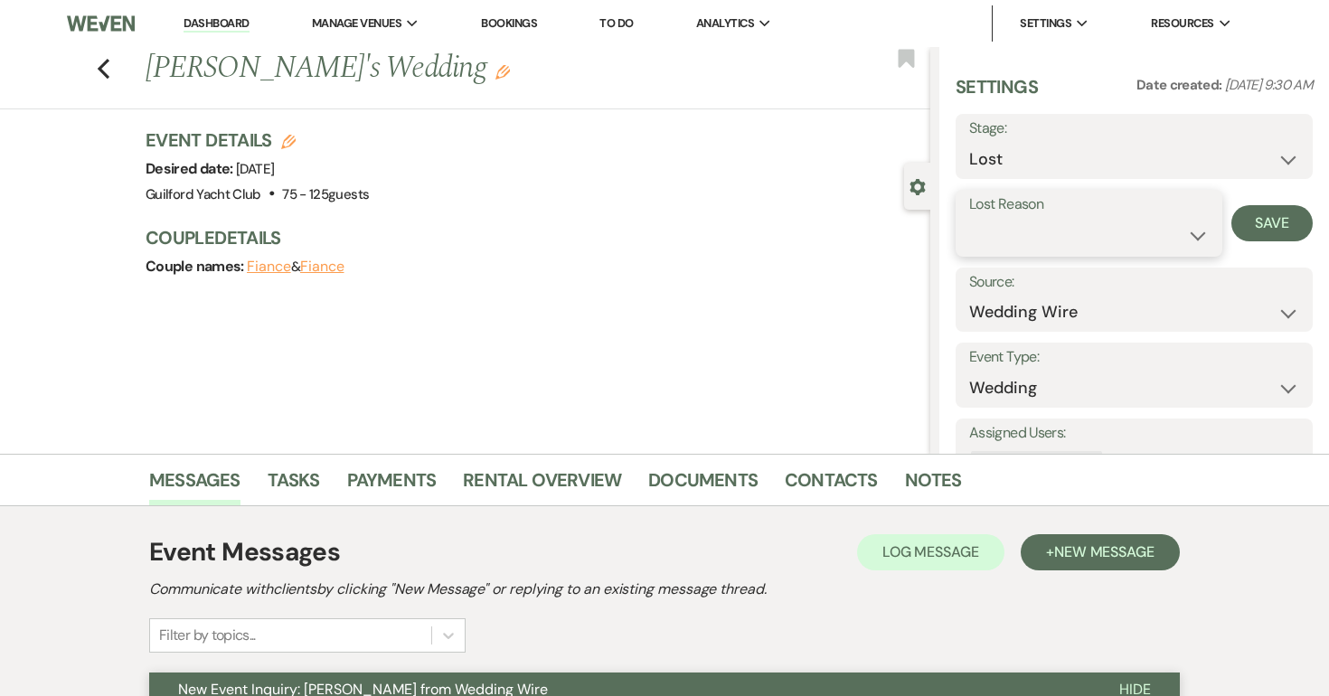
click at [1030, 231] on select "Booked Elsewhere Budget Date Unavailable No Response Not a Good Match Capacity …" at bounding box center [1089, 235] width 240 height 35
select select "5"
click at [969, 218] on select "Booked Elsewhere Budget Date Unavailable No Response Not a Good Match Capacity …" at bounding box center [1089, 235] width 240 height 35
click at [1279, 211] on button "Save" at bounding box center [1272, 223] width 81 height 36
click at [105, 63] on use "button" at bounding box center [104, 69] width 12 height 20
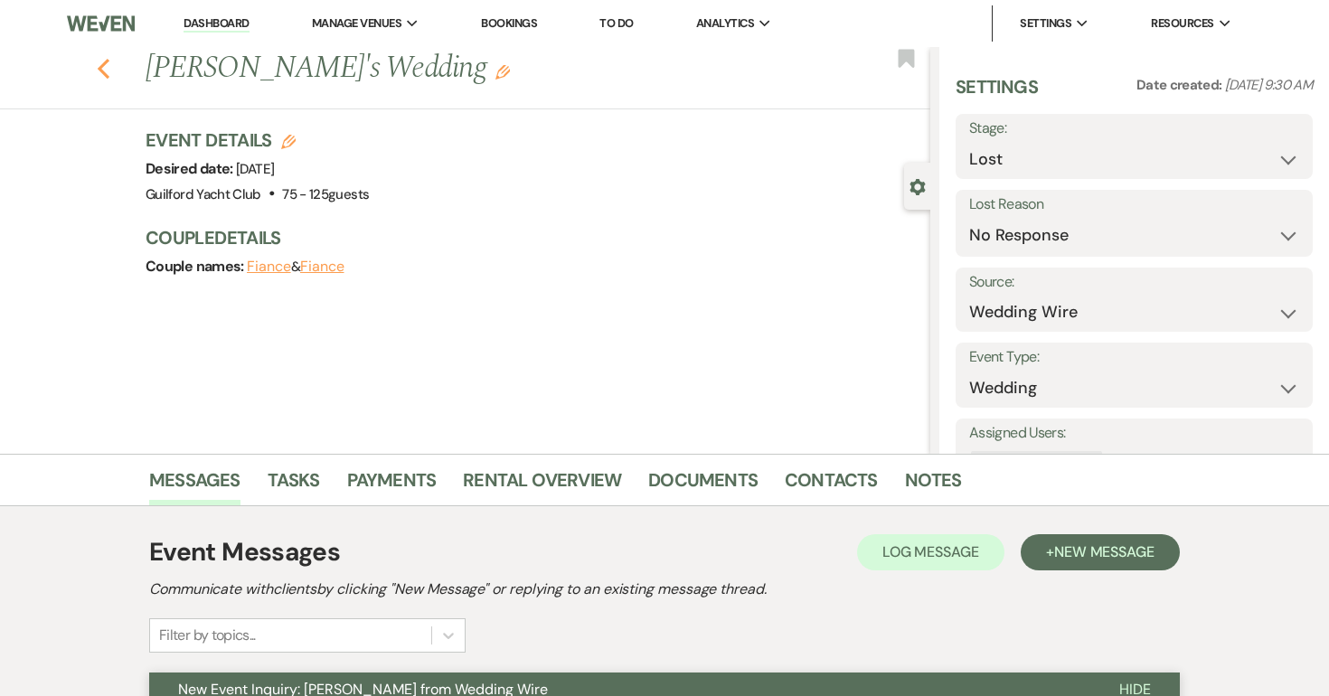
select select "8"
select select "5"
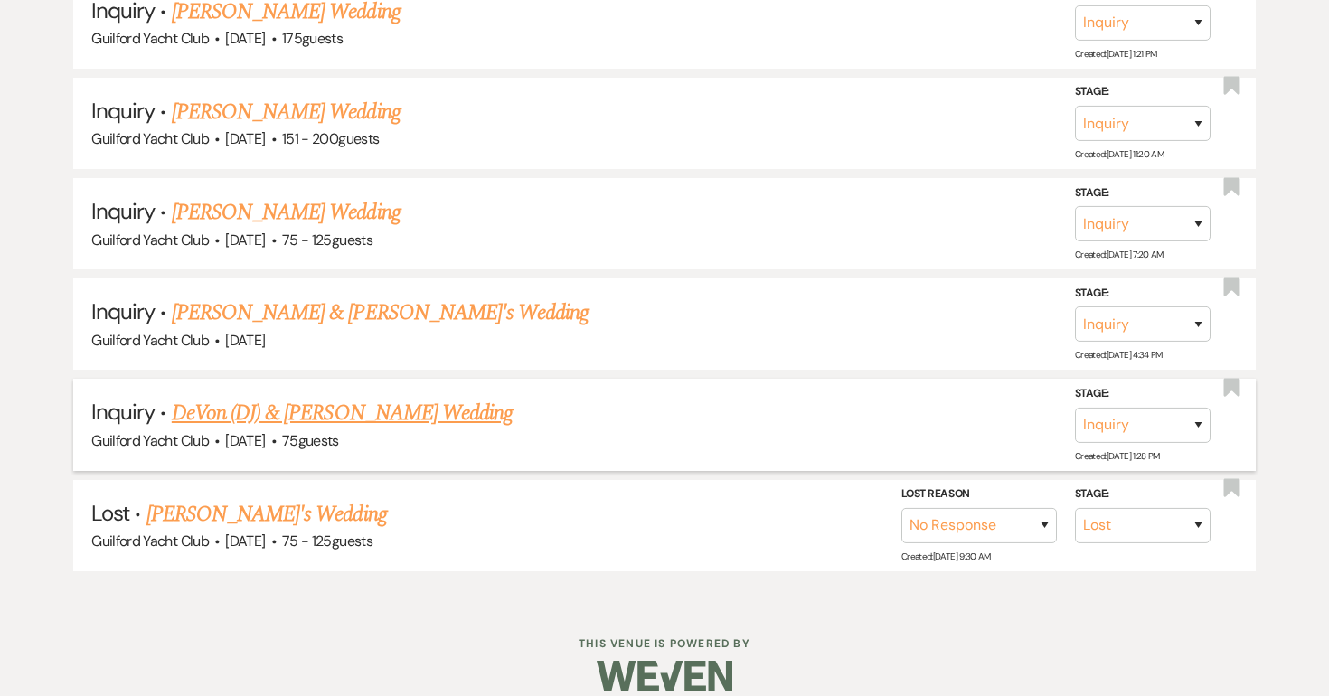
scroll to position [2754, 0]
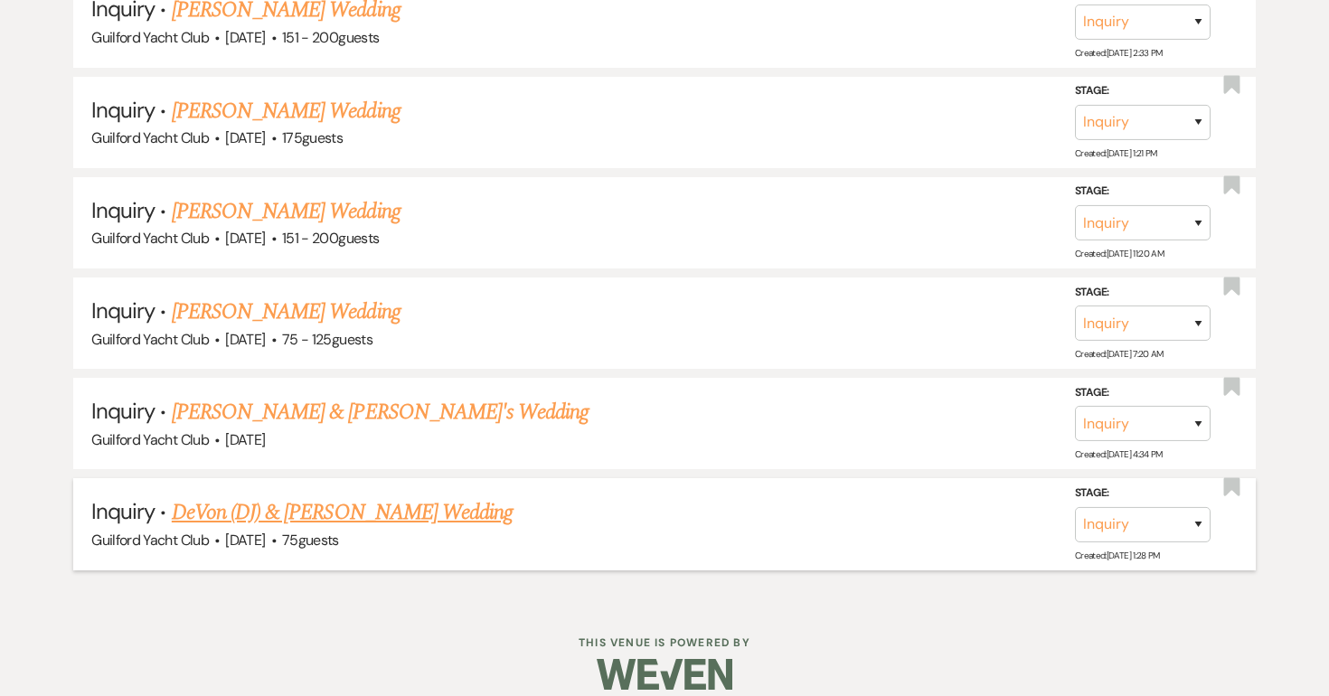
click at [266, 496] on link "DeVon (DJ) & Edelen's Wedding" at bounding box center [342, 512] width 341 height 33
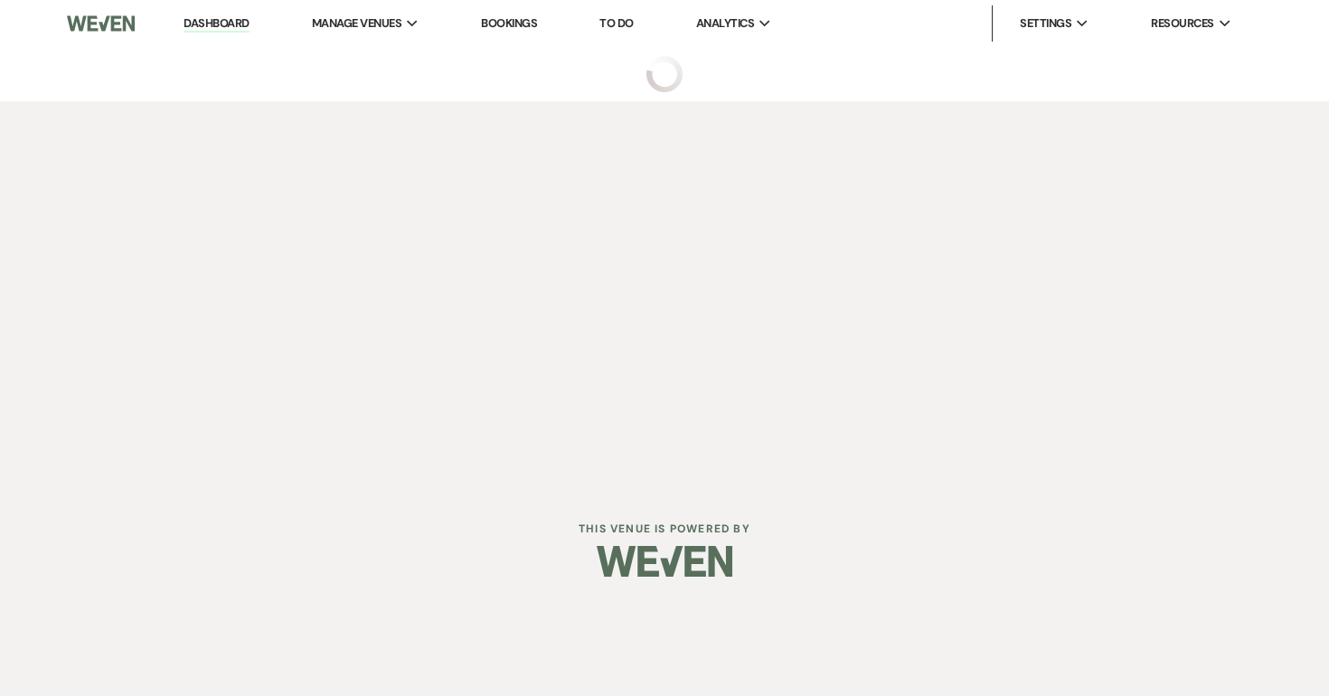
select select "5"
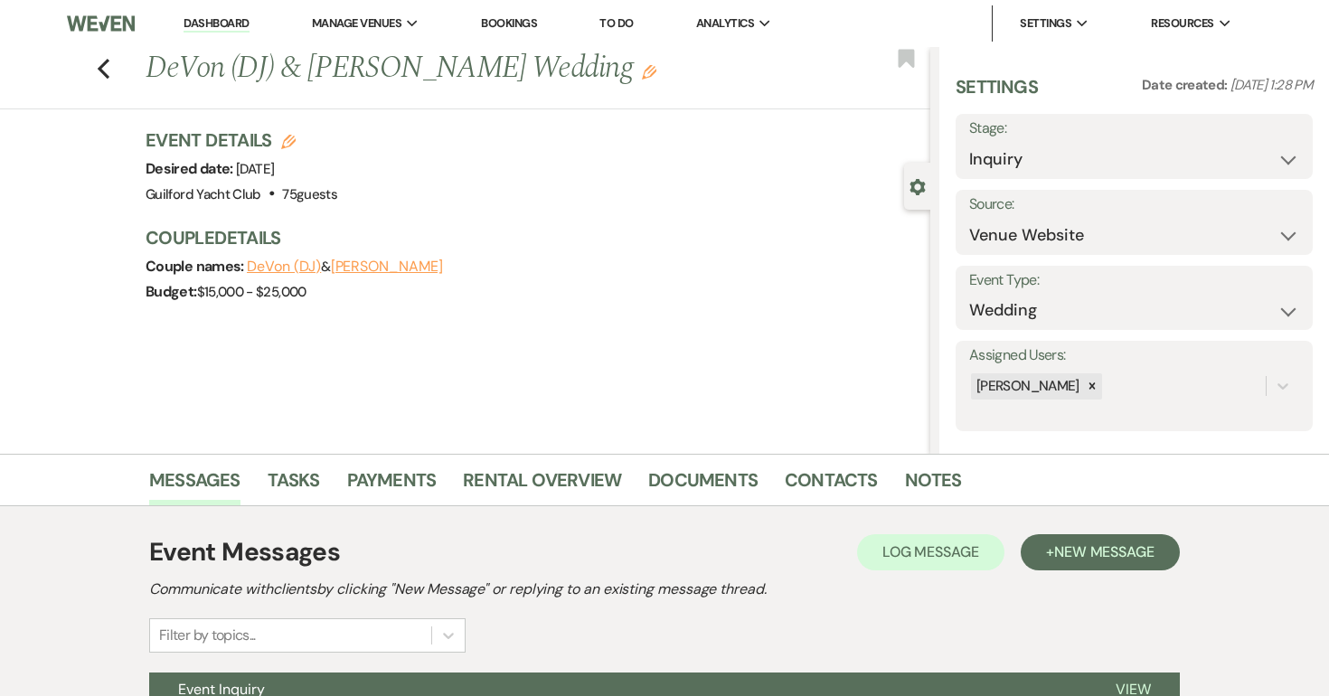
scroll to position [184, 0]
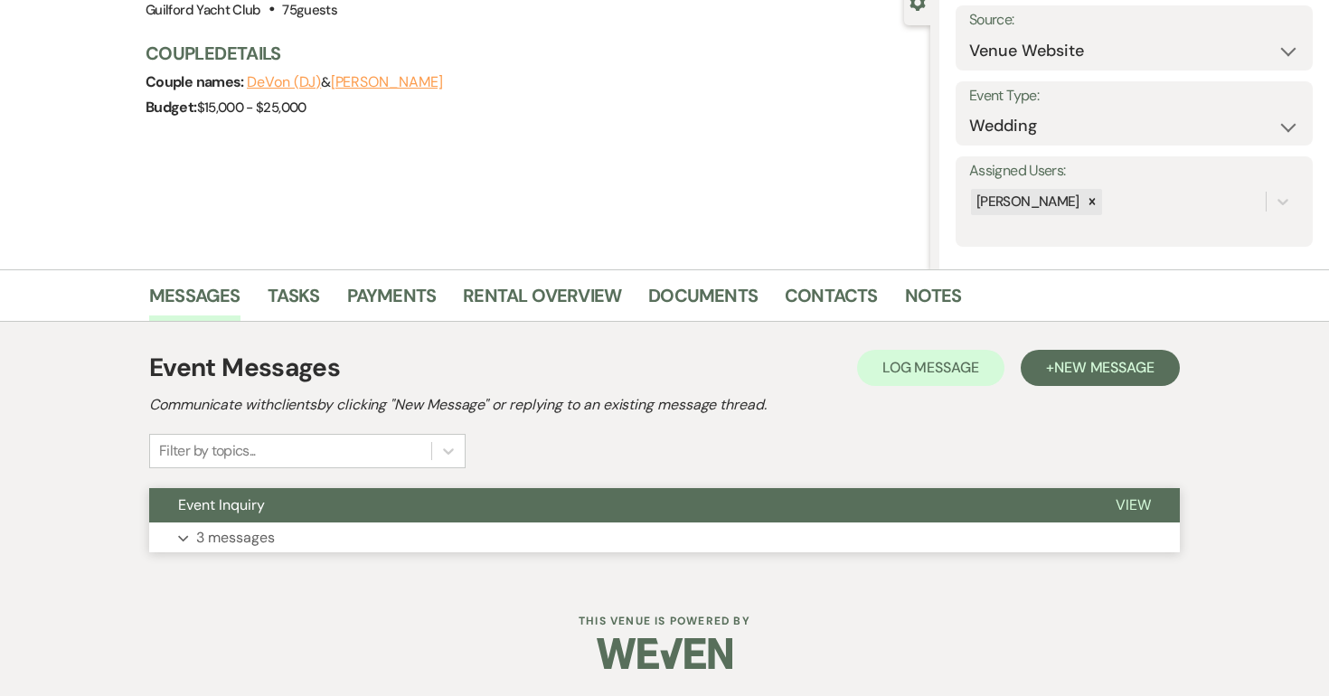
click at [1129, 508] on span "View" at bounding box center [1133, 505] width 35 height 19
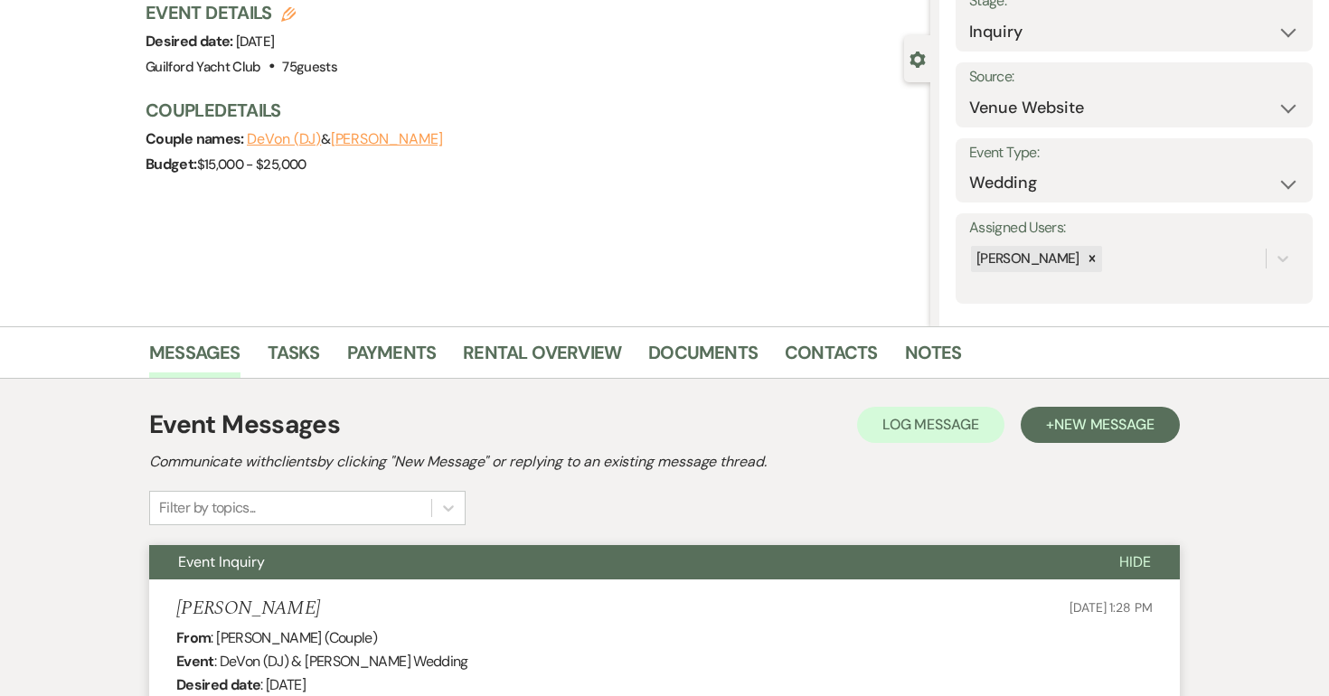
scroll to position [121, 0]
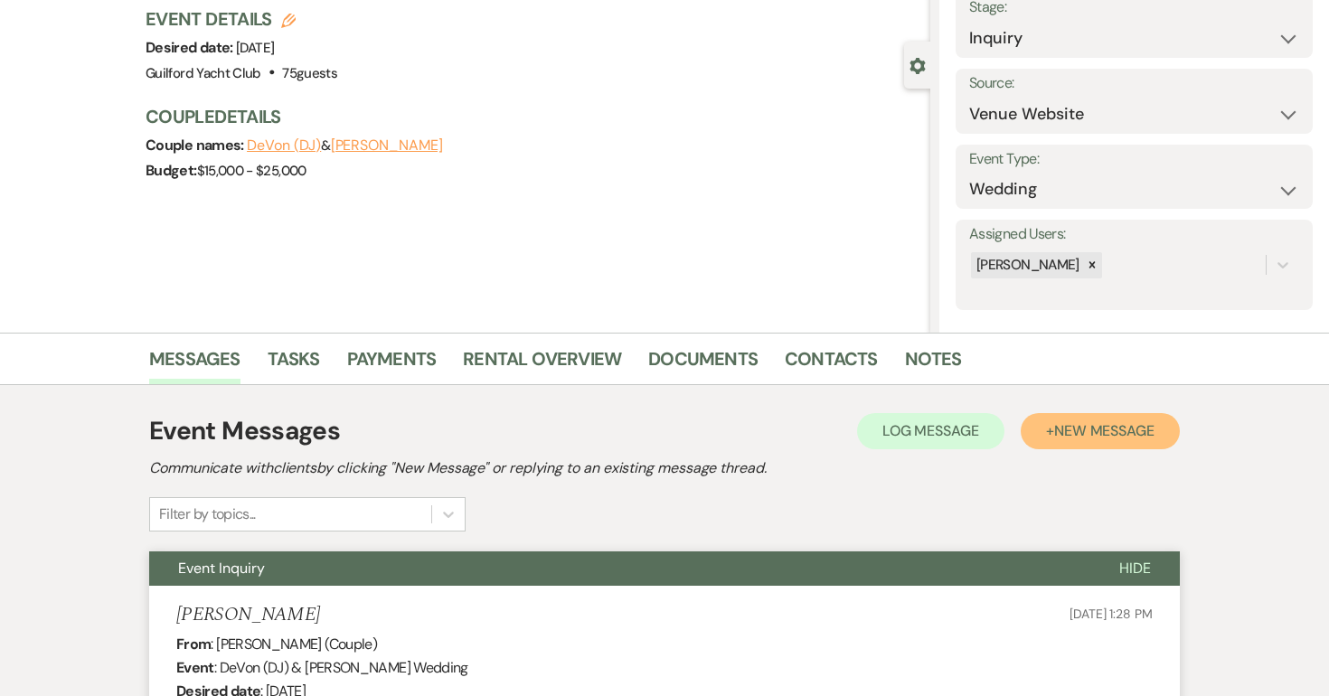
click at [1113, 424] on span "New Message" at bounding box center [1104, 430] width 100 height 19
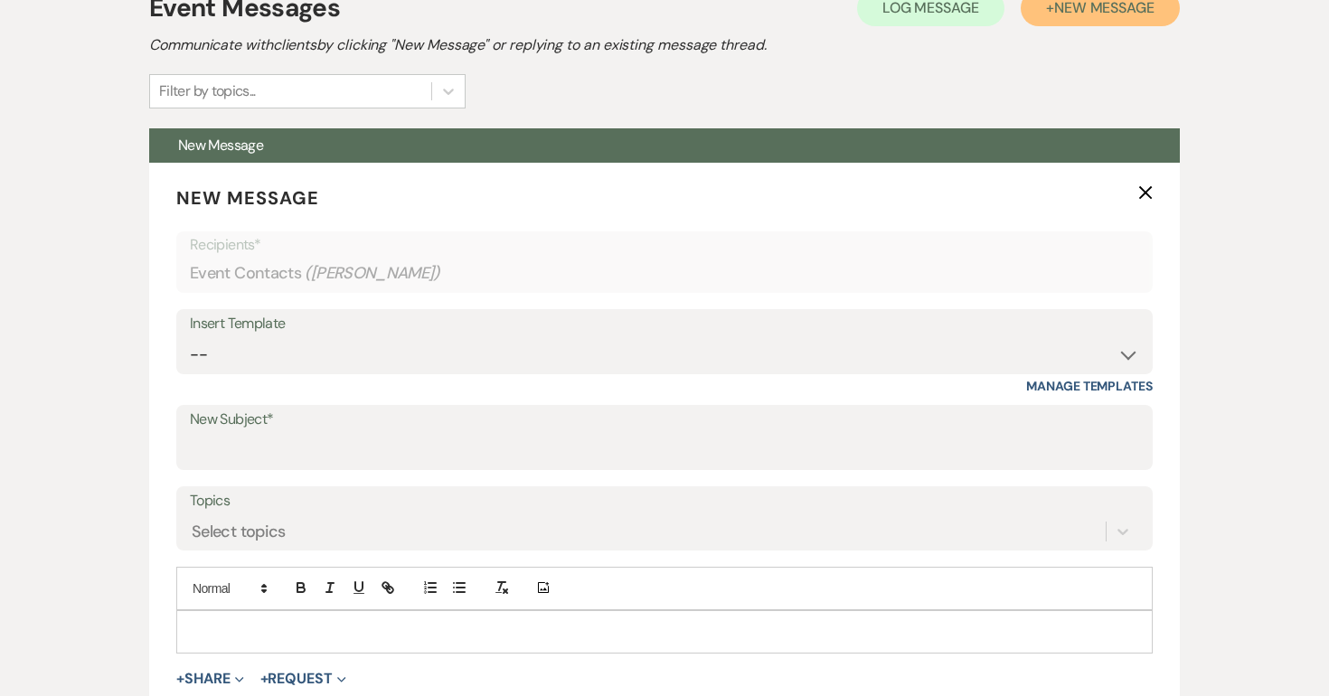
scroll to position [648, 0]
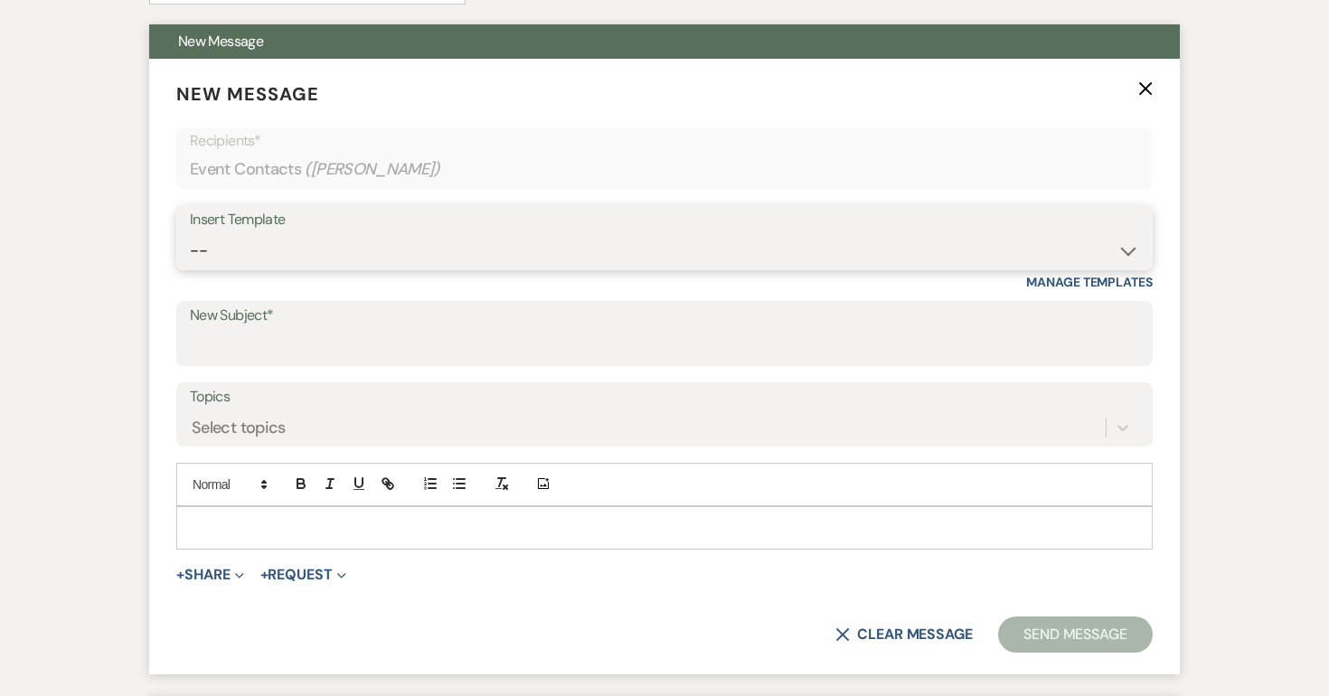
click at [260, 242] on select "-- Weven Planning Portal Introduction (Booked Events) Initial Inquiry Response …" at bounding box center [664, 250] width 949 height 35
select select "2059"
click at [190, 233] on select "-- Weven Planning Portal Introduction (Booked Events) Initial Inquiry Response …" at bounding box center [664, 250] width 949 height 35
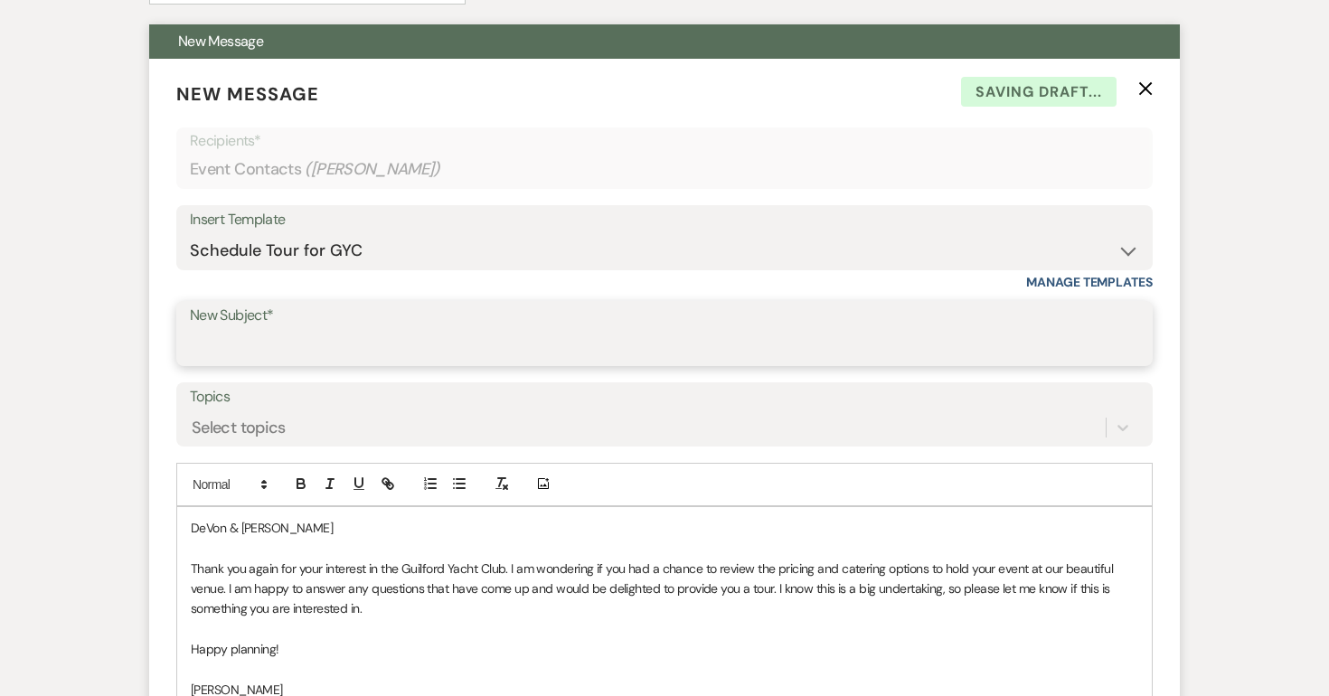
click at [245, 335] on input "New Subject*" at bounding box center [664, 346] width 949 height 35
type input "Schedule a tour at the GYC!"
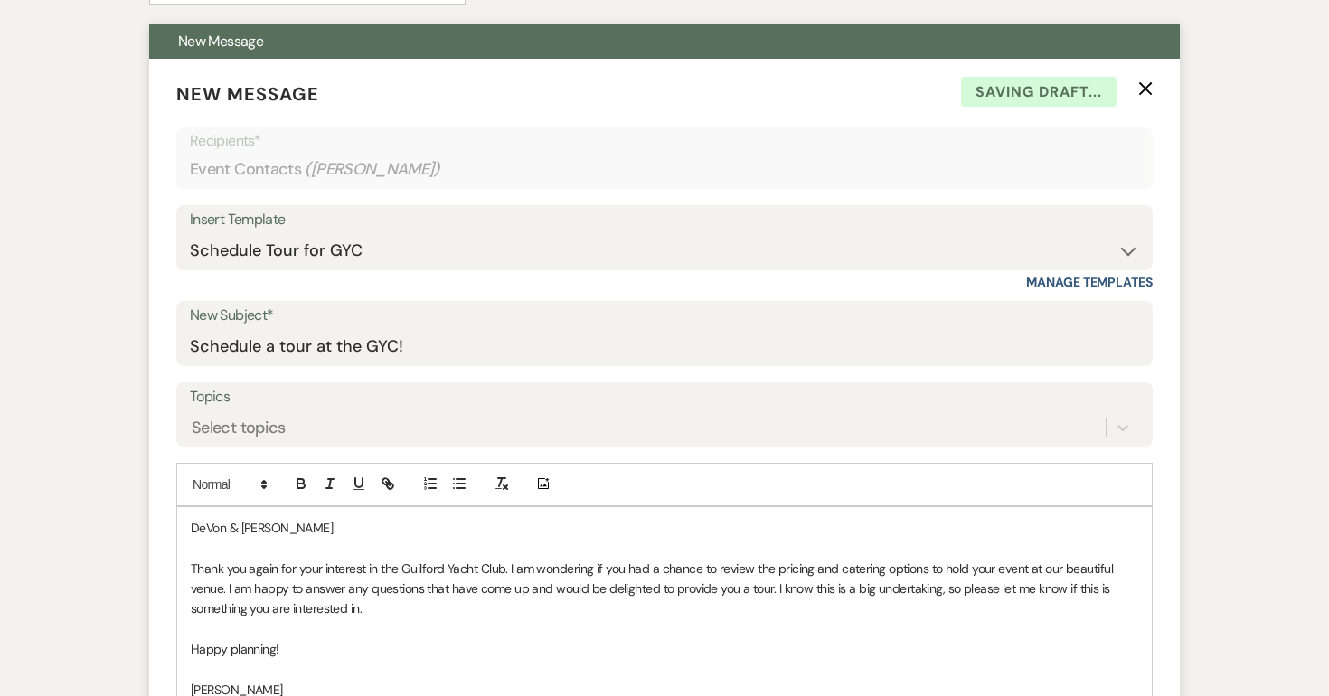
click at [326, 518] on p "DeVon & Edelen" at bounding box center [665, 528] width 948 height 20
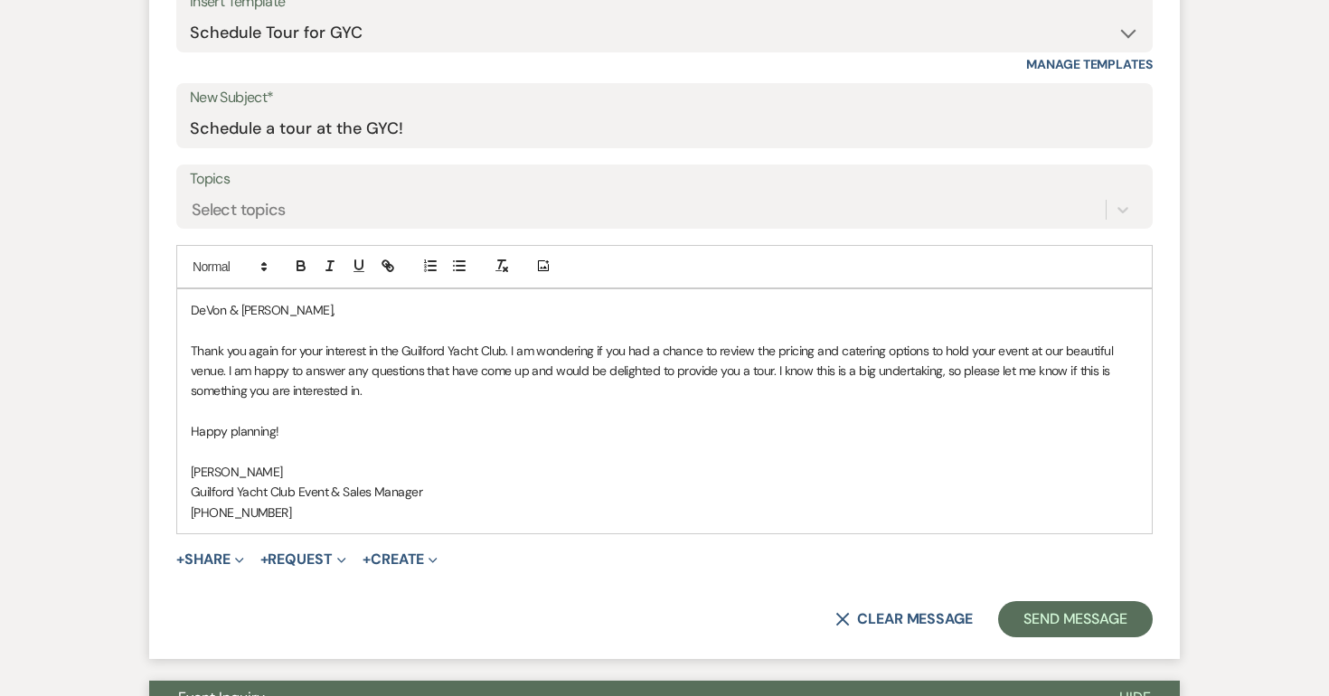
scroll to position [867, 0]
click at [998, 619] on button "Send Message" at bounding box center [1075, 618] width 155 height 36
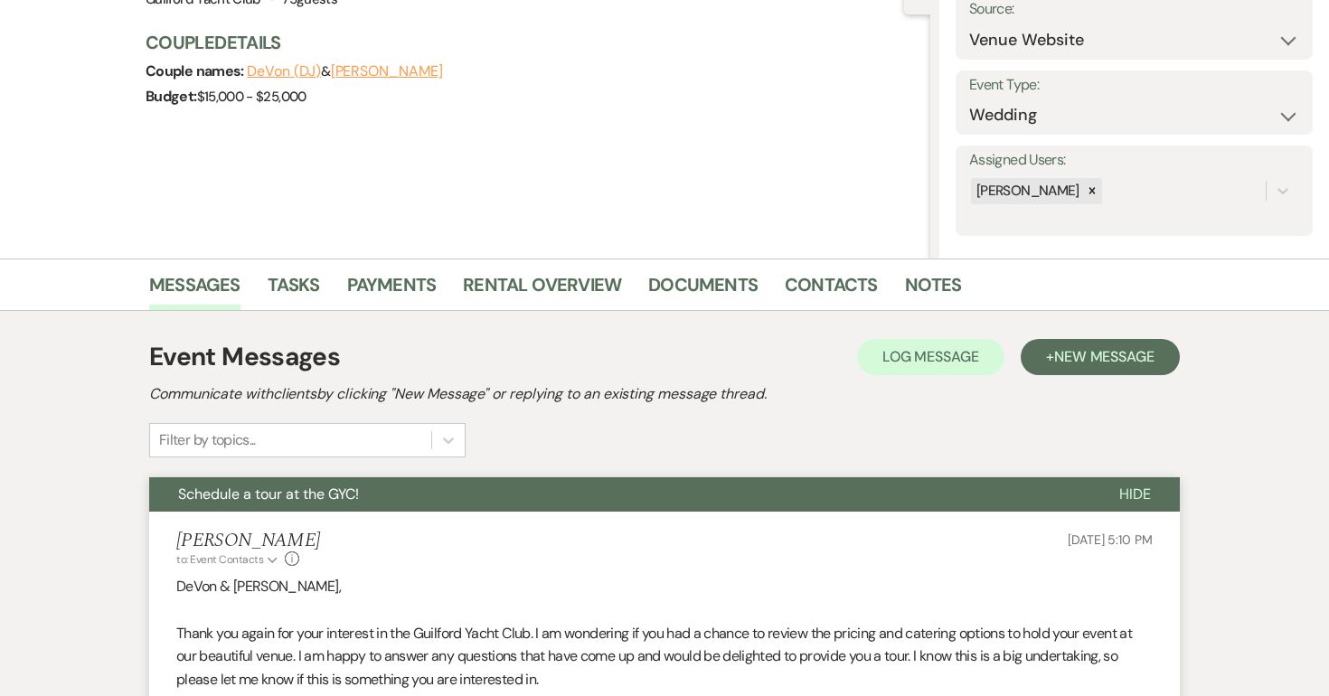
scroll to position [0, 0]
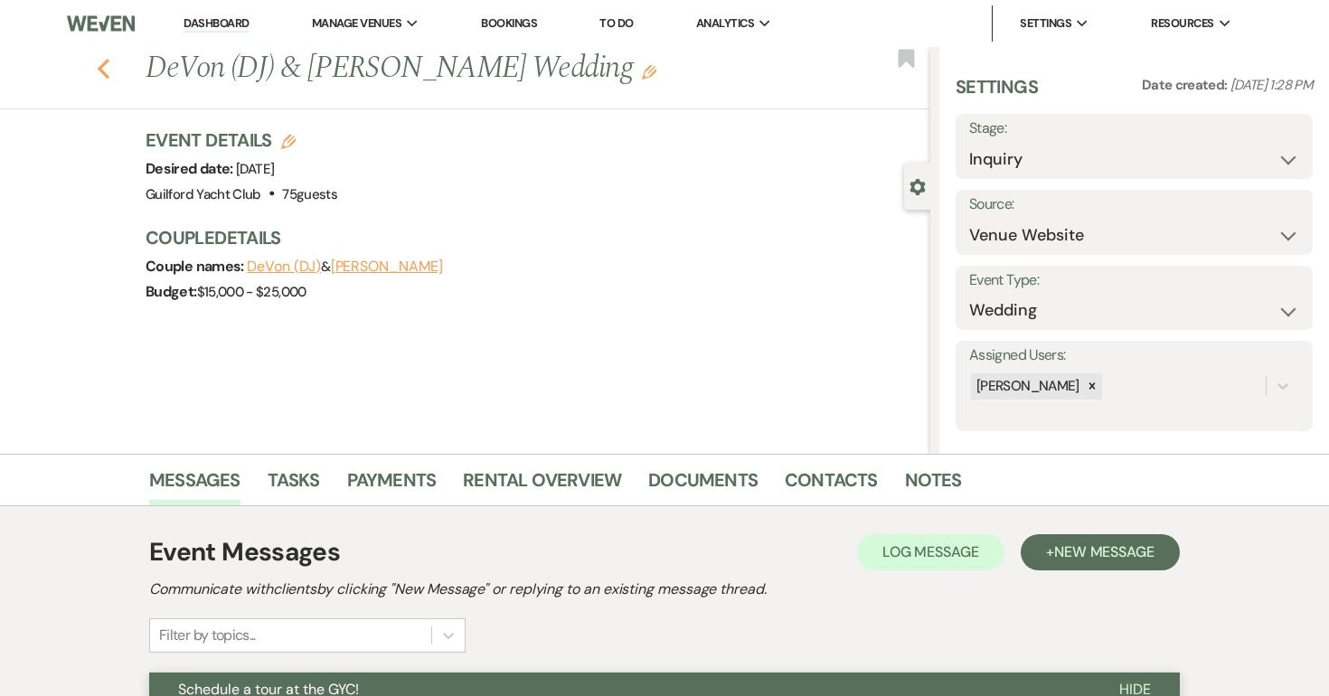
click at [100, 69] on use "button" at bounding box center [104, 69] width 12 height 20
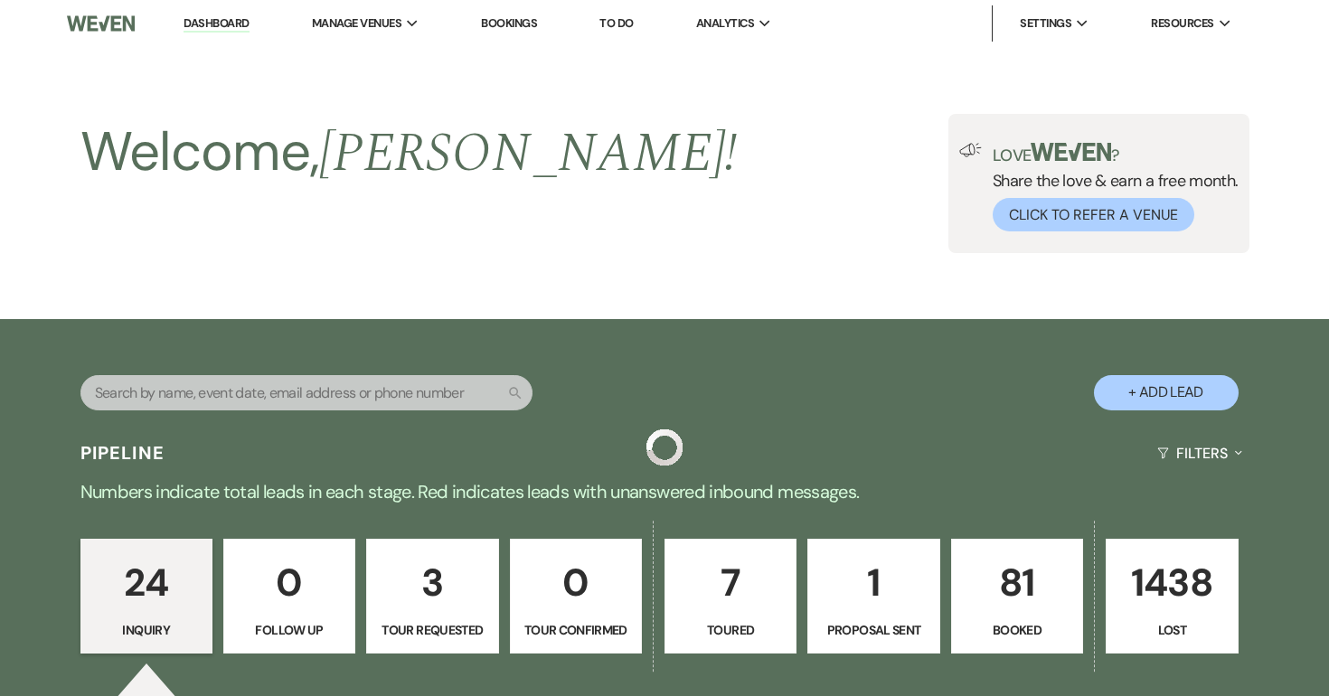
scroll to position [2754, 0]
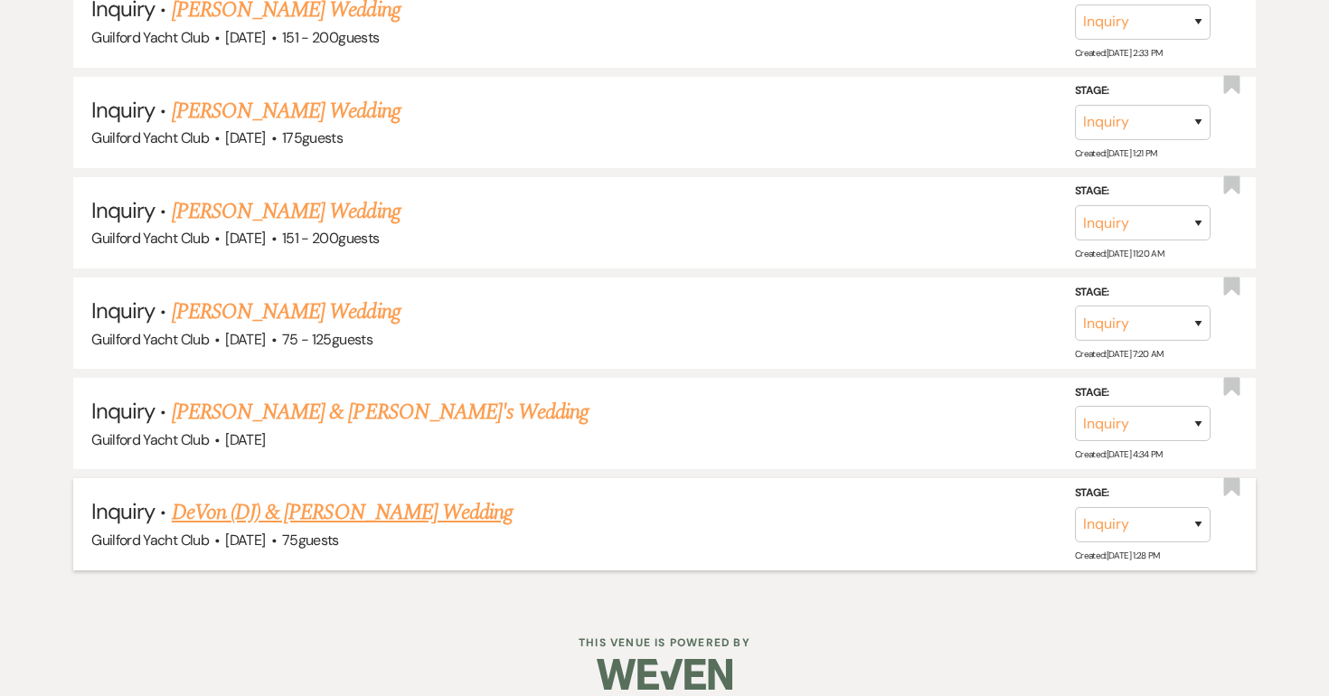
click at [244, 498] on link "DeVon (DJ) & Edelen's Wedding" at bounding box center [342, 512] width 341 height 33
select select "5"
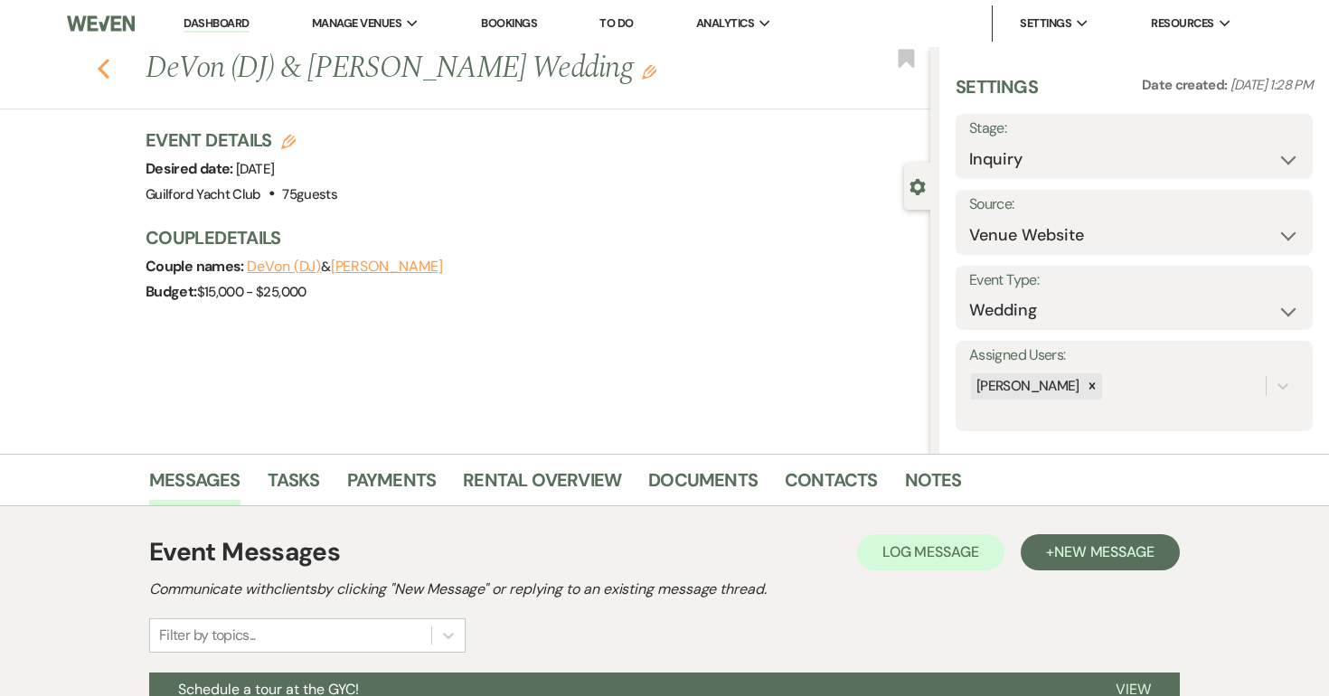
click at [103, 61] on icon "Previous" at bounding box center [104, 69] width 14 height 22
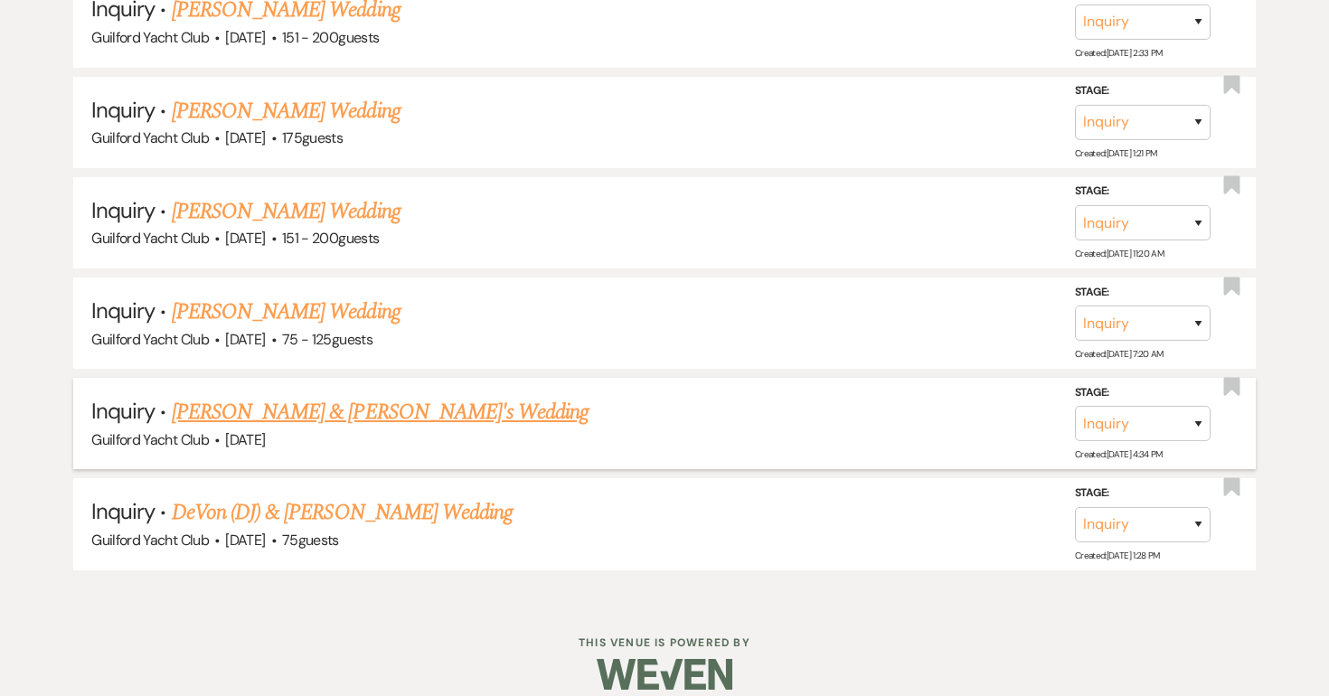
click at [250, 396] on link "Joe & Lucy's Wedding" at bounding box center [381, 412] width 418 height 33
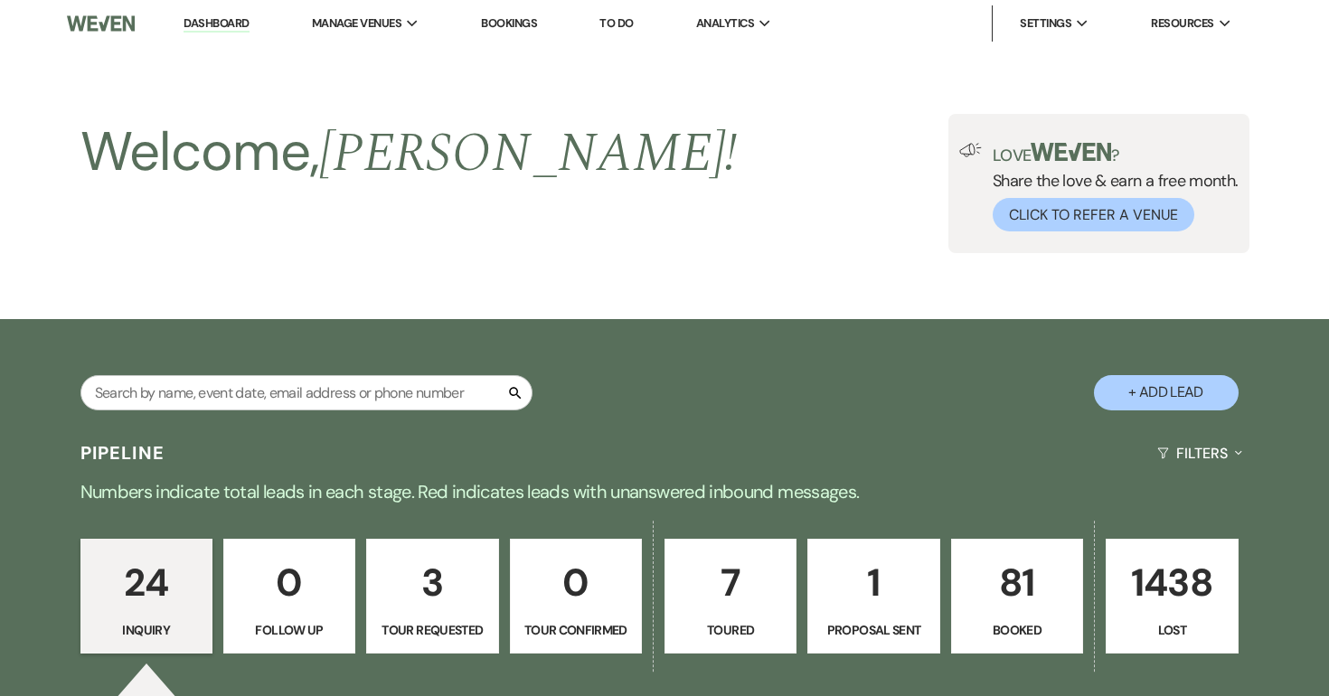
select select "5"
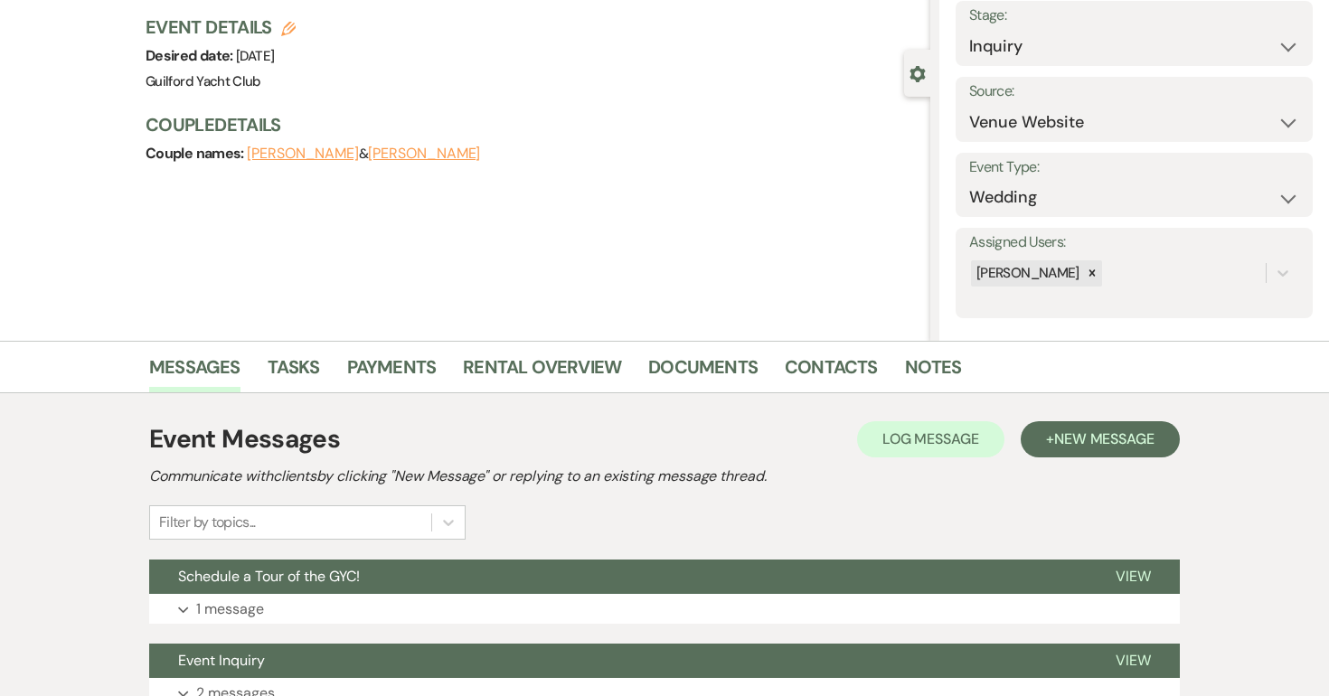
scroll to position [269, 0]
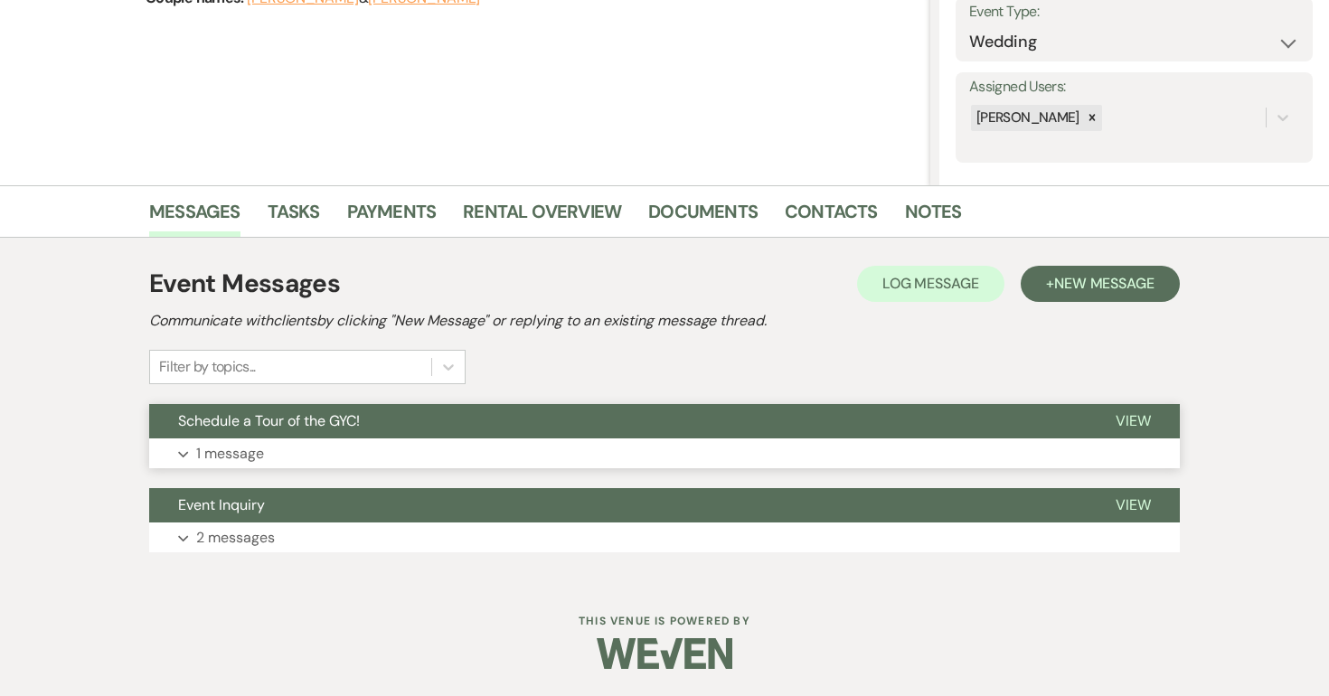
click at [1138, 432] on button "View" at bounding box center [1133, 421] width 93 height 34
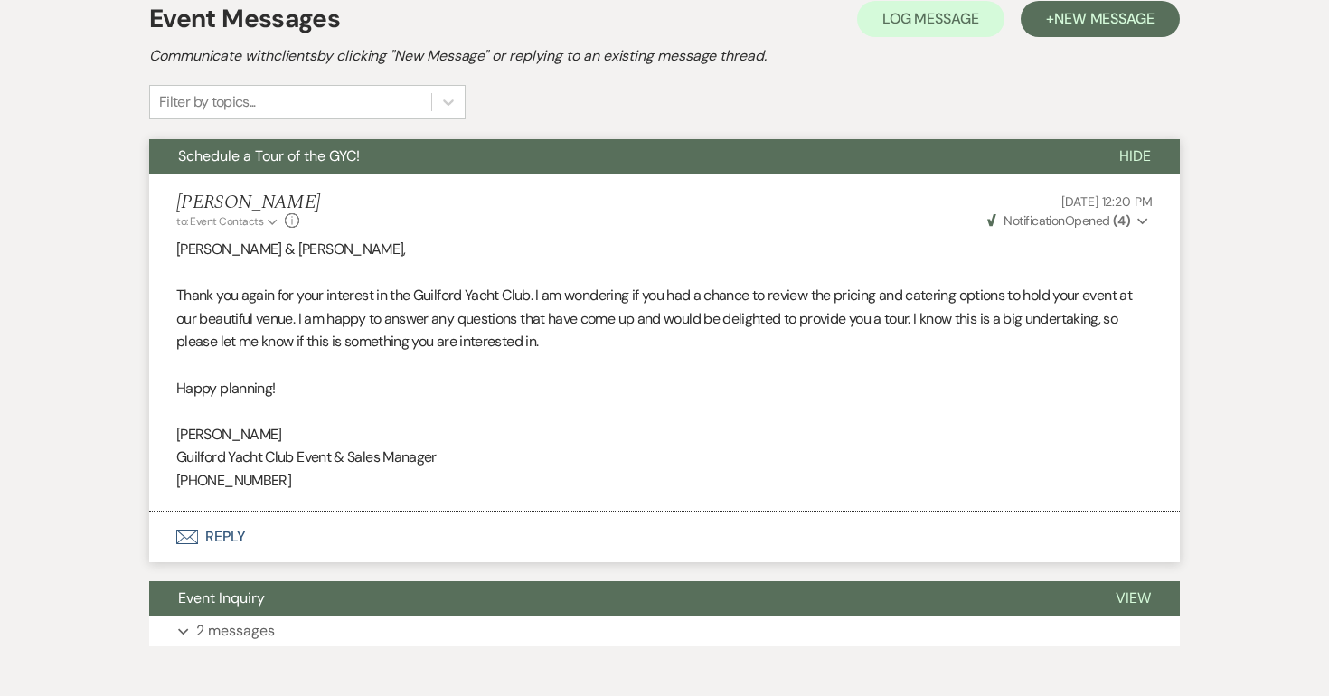
scroll to position [0, 0]
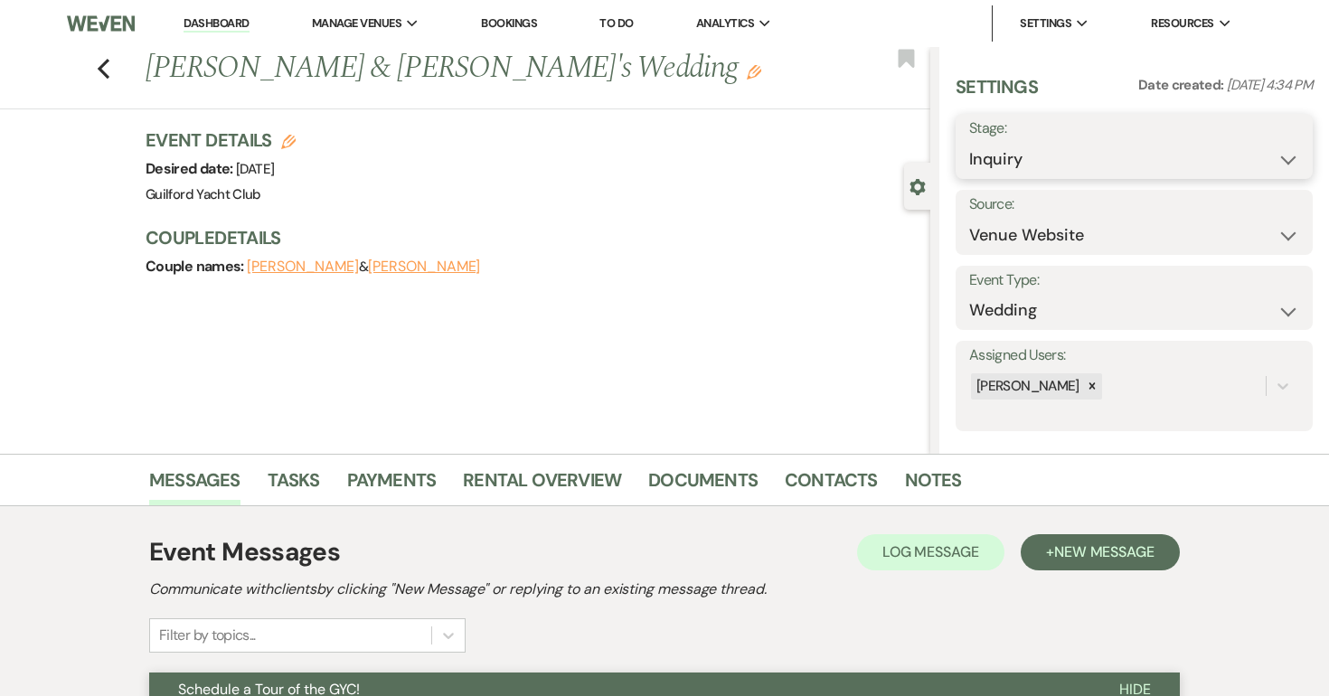
click at [1091, 164] on select "Inquiry Follow Up Tour Requested Tour Confirmed Toured Proposal Sent Booked Lost" at bounding box center [1134, 159] width 330 height 35
select select "8"
click at [969, 142] on select "Inquiry Follow Up Tour Requested Tour Confirmed Toured Proposal Sent Booked Lost" at bounding box center [1134, 159] width 330 height 35
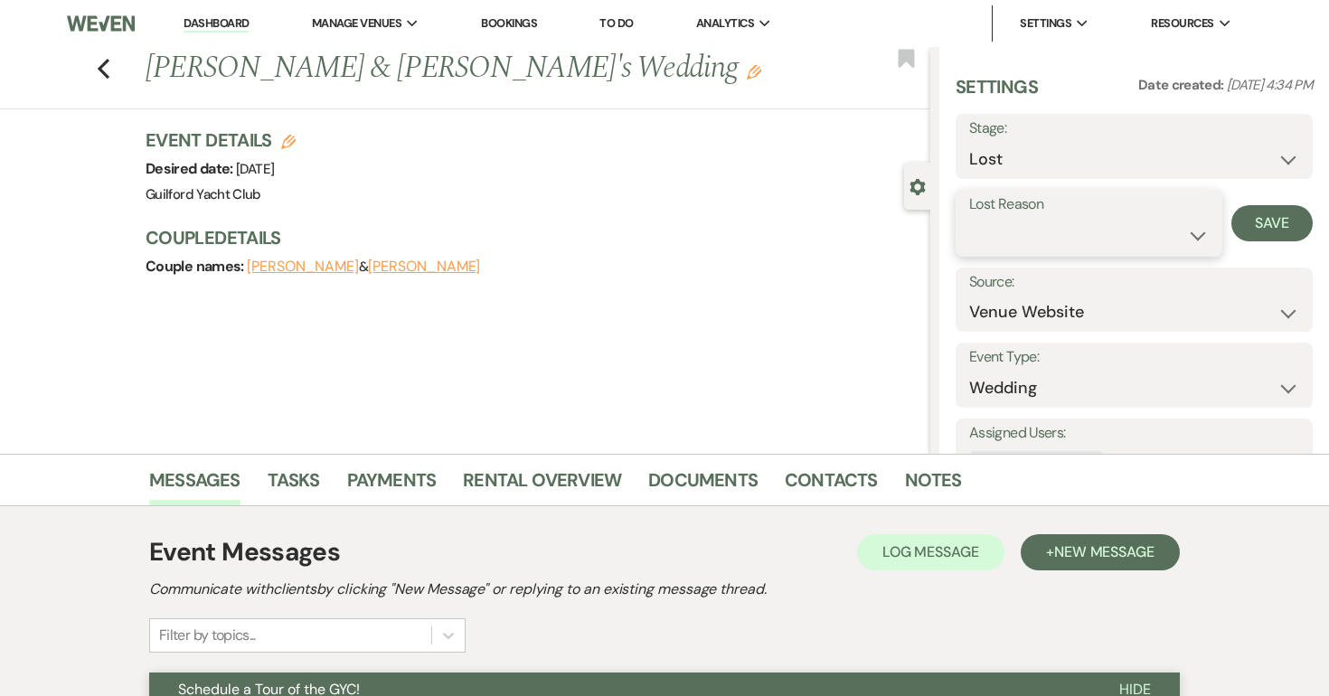
click at [998, 241] on select "Booked Elsewhere Budget Date Unavailable No Response Not a Good Match Capacity …" at bounding box center [1089, 235] width 240 height 35
select select "5"
click at [969, 218] on select "Booked Elsewhere Budget Date Unavailable No Response Not a Good Match Capacity …" at bounding box center [1089, 235] width 240 height 35
click at [1250, 224] on button "Save" at bounding box center [1272, 223] width 81 height 36
click at [91, 57] on div "Previous Joe & Lucy's Wedding Edit Bookmark" at bounding box center [461, 78] width 940 height 62
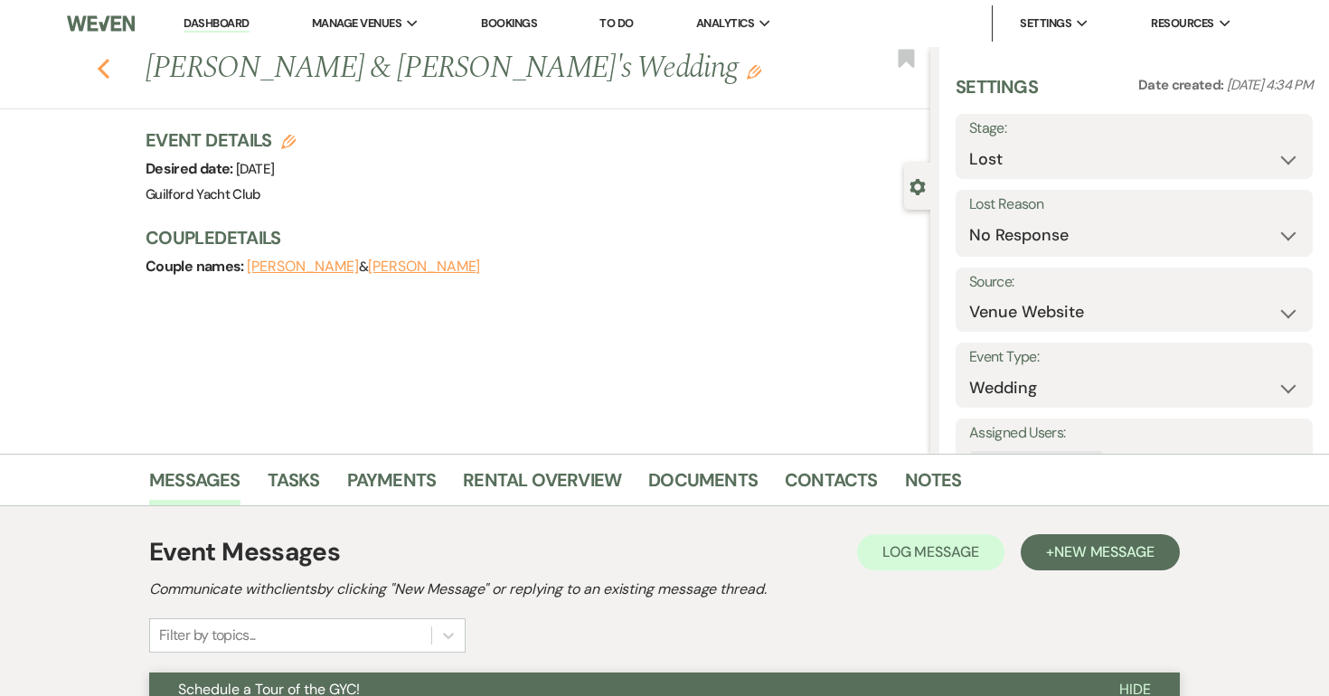
click at [98, 61] on icon "Previous" at bounding box center [104, 69] width 14 height 22
select select "8"
select select "5"
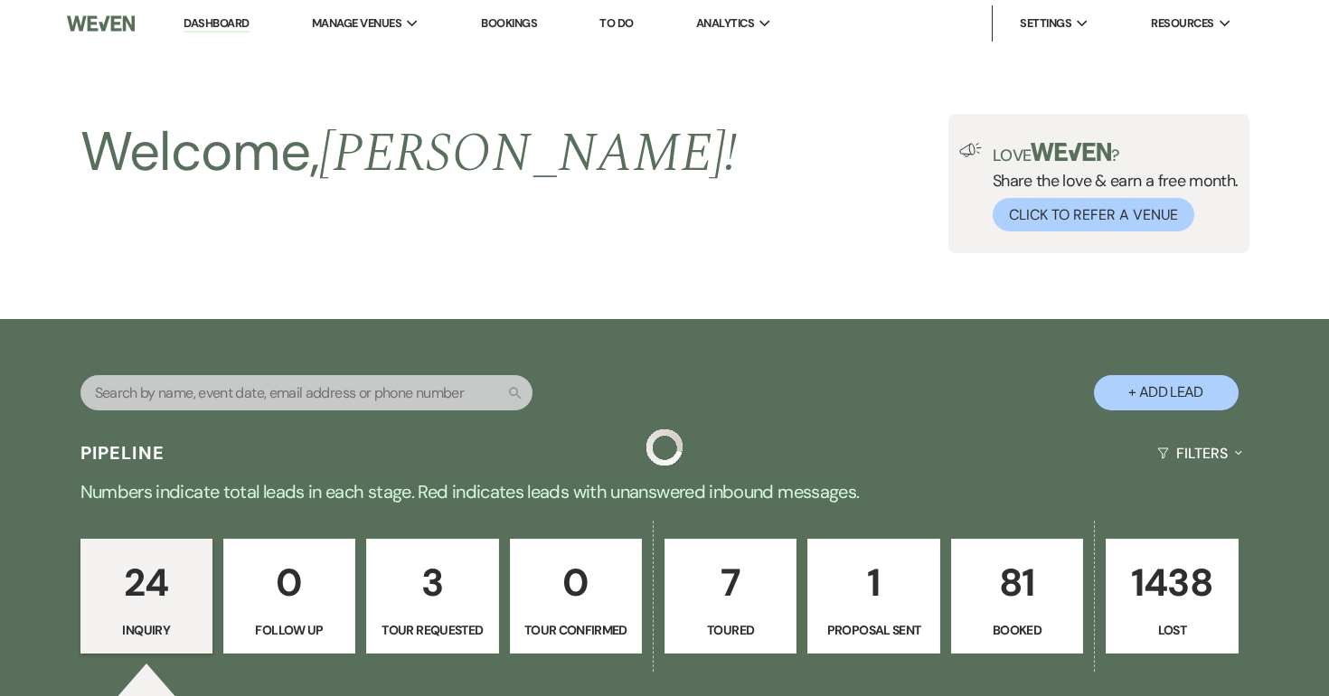
scroll to position [2653, 0]
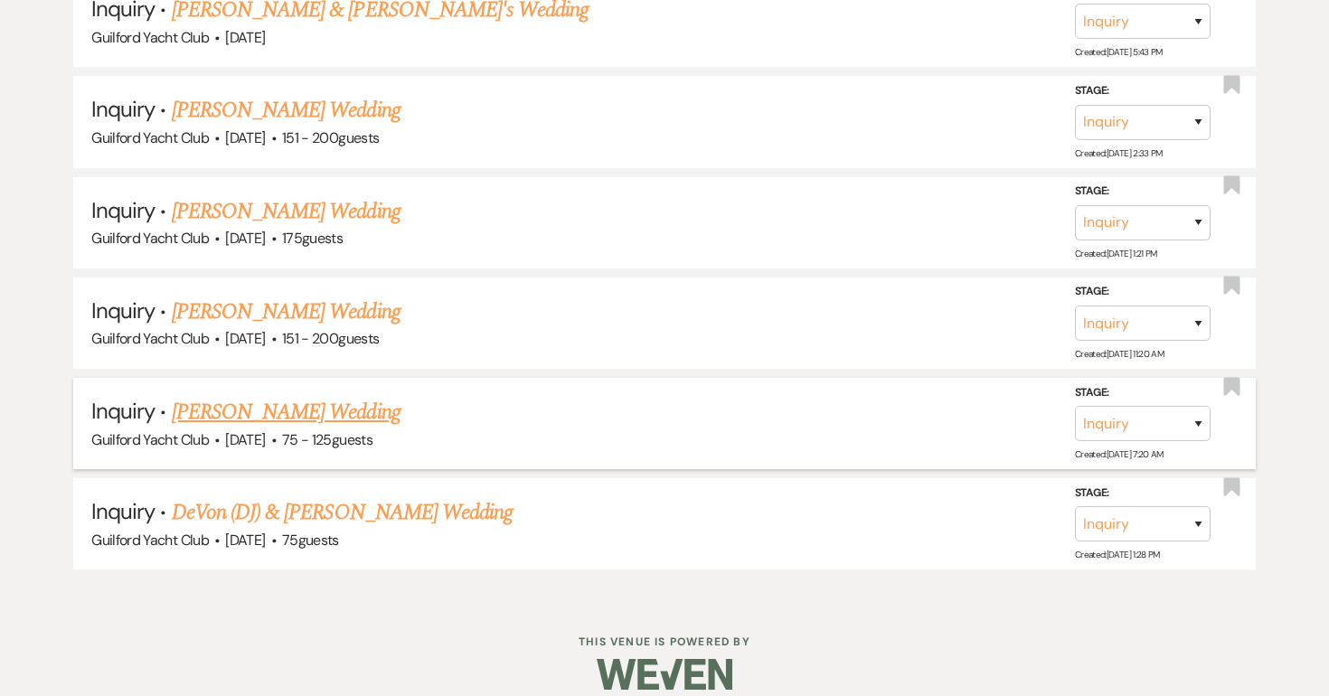
click at [333, 399] on link "Lisa Graziano's Wedding" at bounding box center [286, 412] width 229 height 33
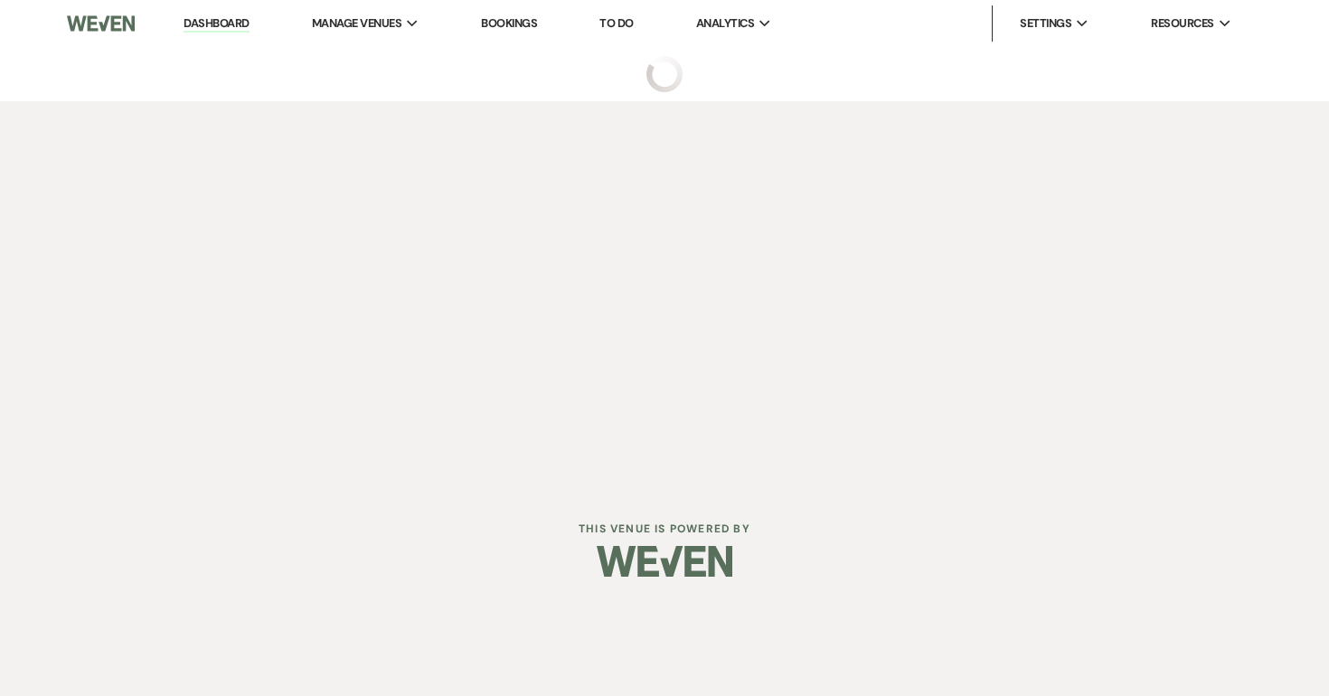
select select "3"
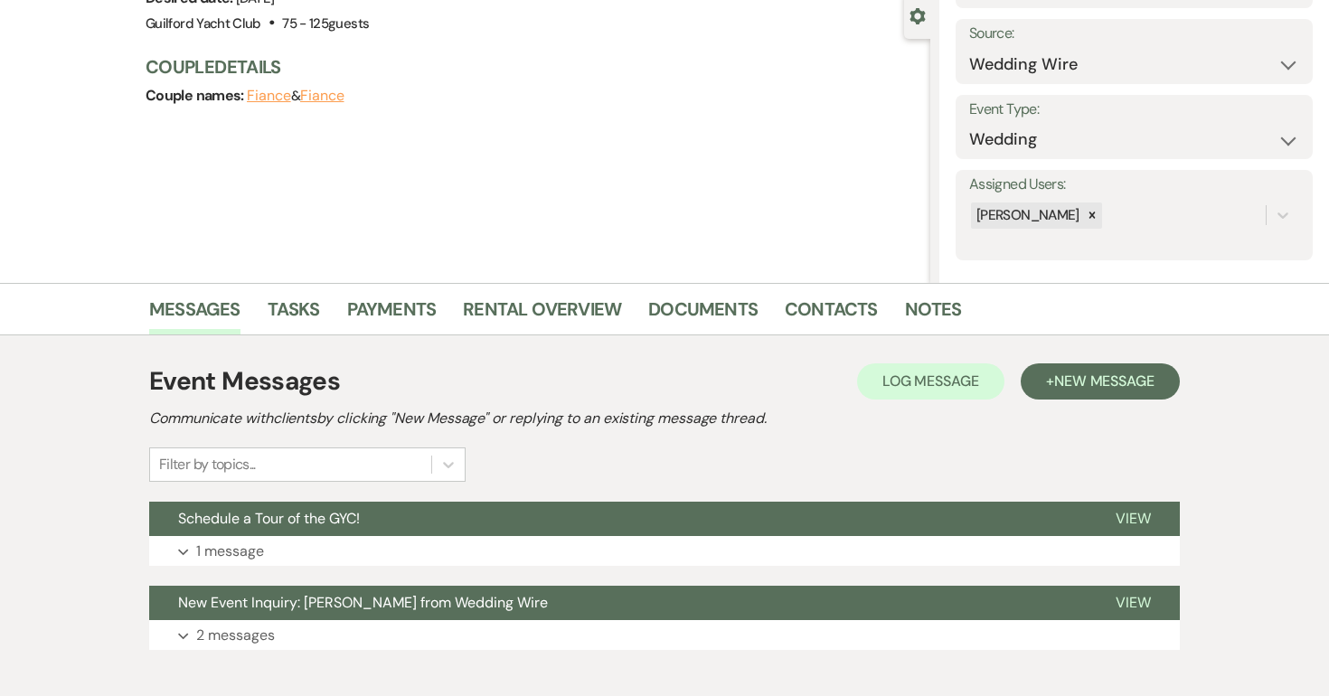
scroll to position [269, 0]
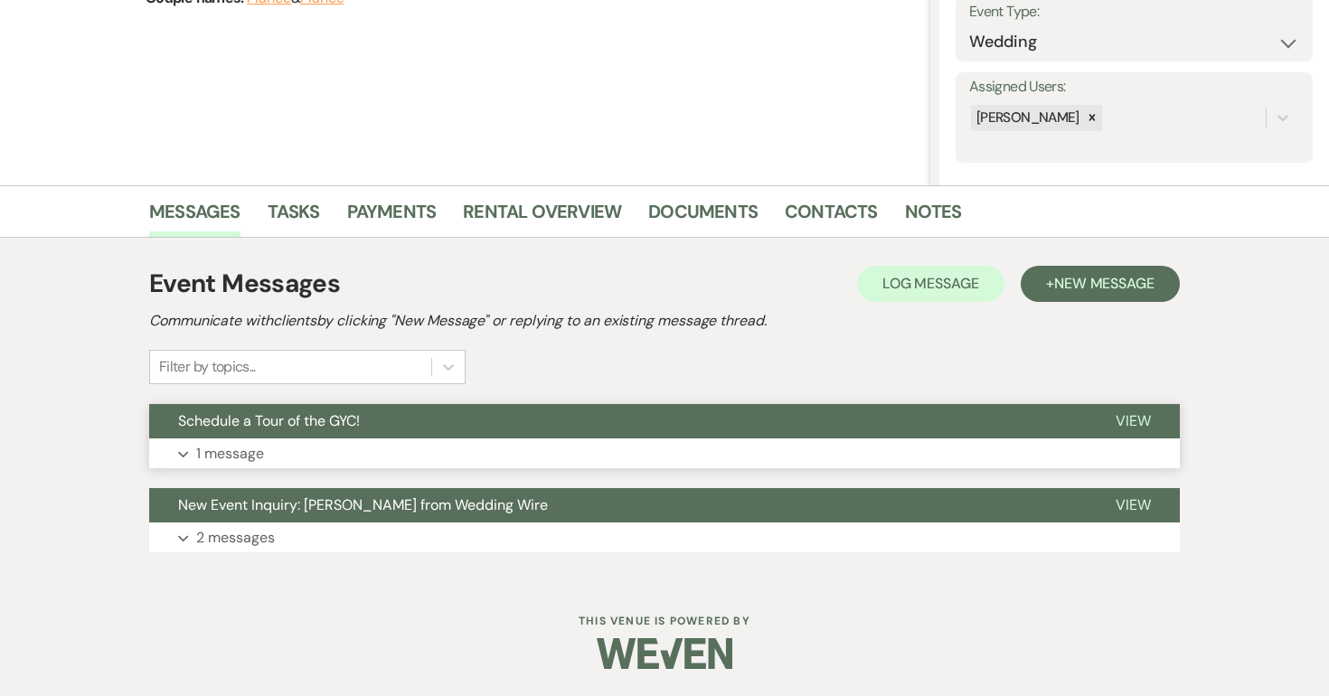
click at [1132, 420] on span "View" at bounding box center [1133, 420] width 35 height 19
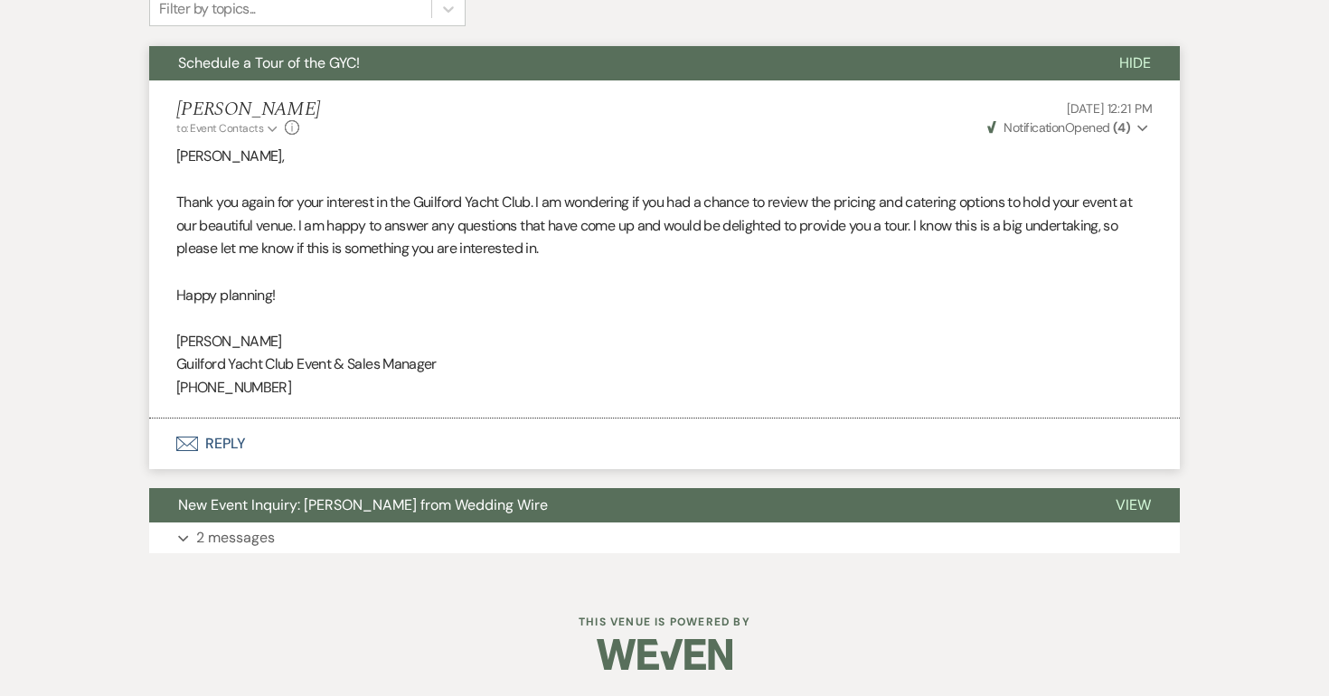
scroll to position [0, 0]
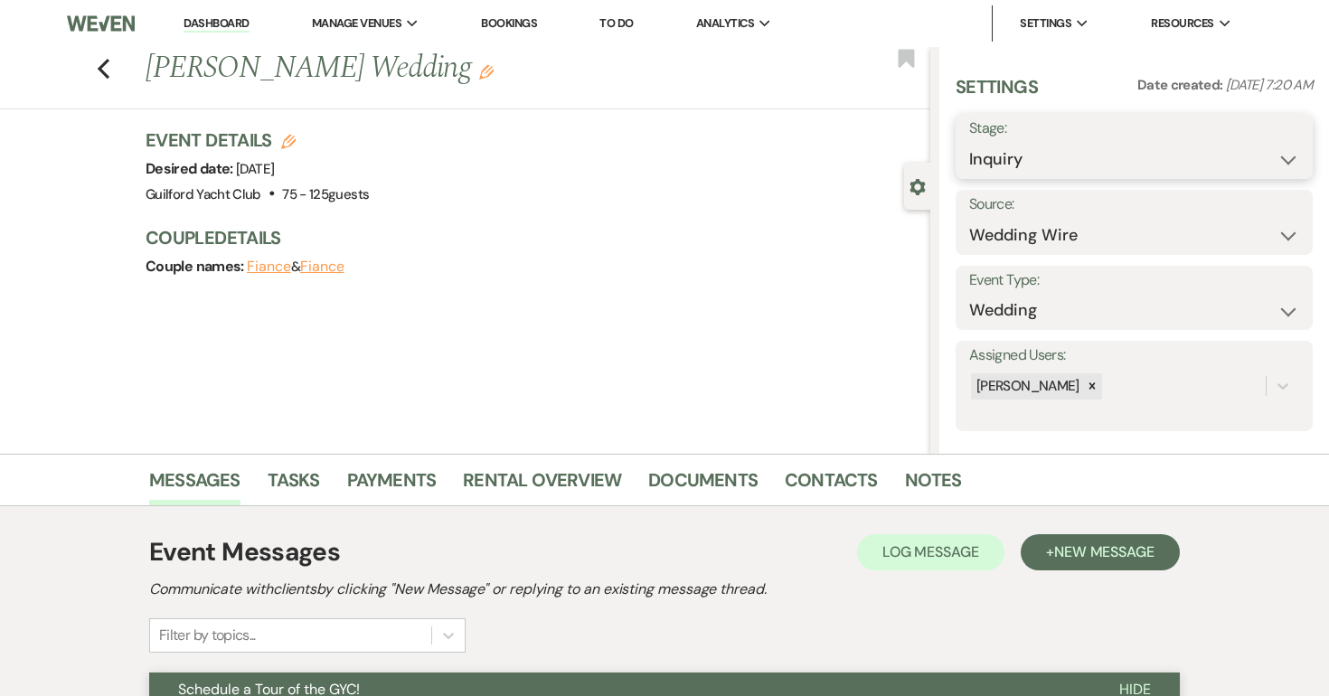
click at [1074, 158] on select "Inquiry Follow Up Tour Requested Tour Confirmed Toured Proposal Sent Booked Lost" at bounding box center [1134, 159] width 330 height 35
select select "8"
click at [969, 142] on select "Inquiry Follow Up Tour Requested Tour Confirmed Toured Proposal Sent Booked Lost" at bounding box center [1134, 159] width 330 height 35
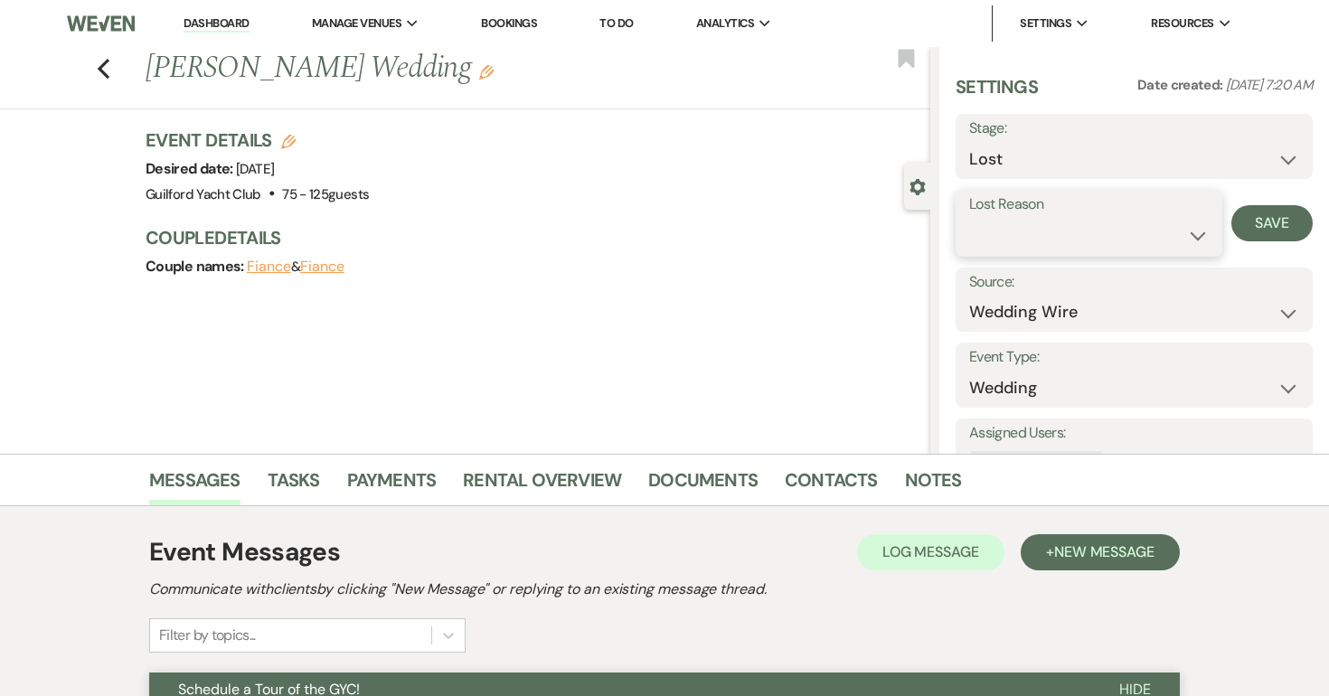
click at [985, 240] on select "Booked Elsewhere Budget Date Unavailable No Response Not a Good Match Capacity …" at bounding box center [1089, 235] width 240 height 35
select select "5"
click at [969, 218] on select "Booked Elsewhere Budget Date Unavailable No Response Not a Good Match Capacity …" at bounding box center [1089, 235] width 240 height 35
click at [1259, 232] on button "Save" at bounding box center [1272, 223] width 81 height 36
click at [105, 70] on icon "Previous" at bounding box center [104, 69] width 14 height 22
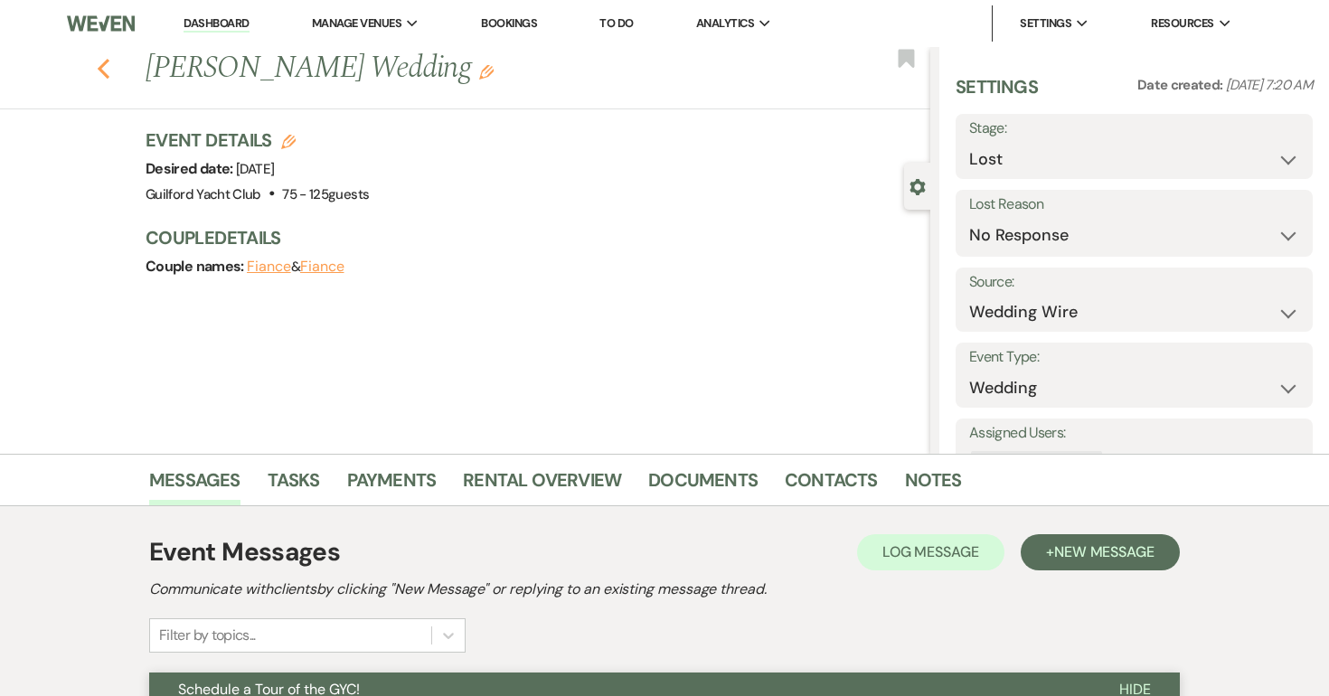
select select "8"
select select "5"
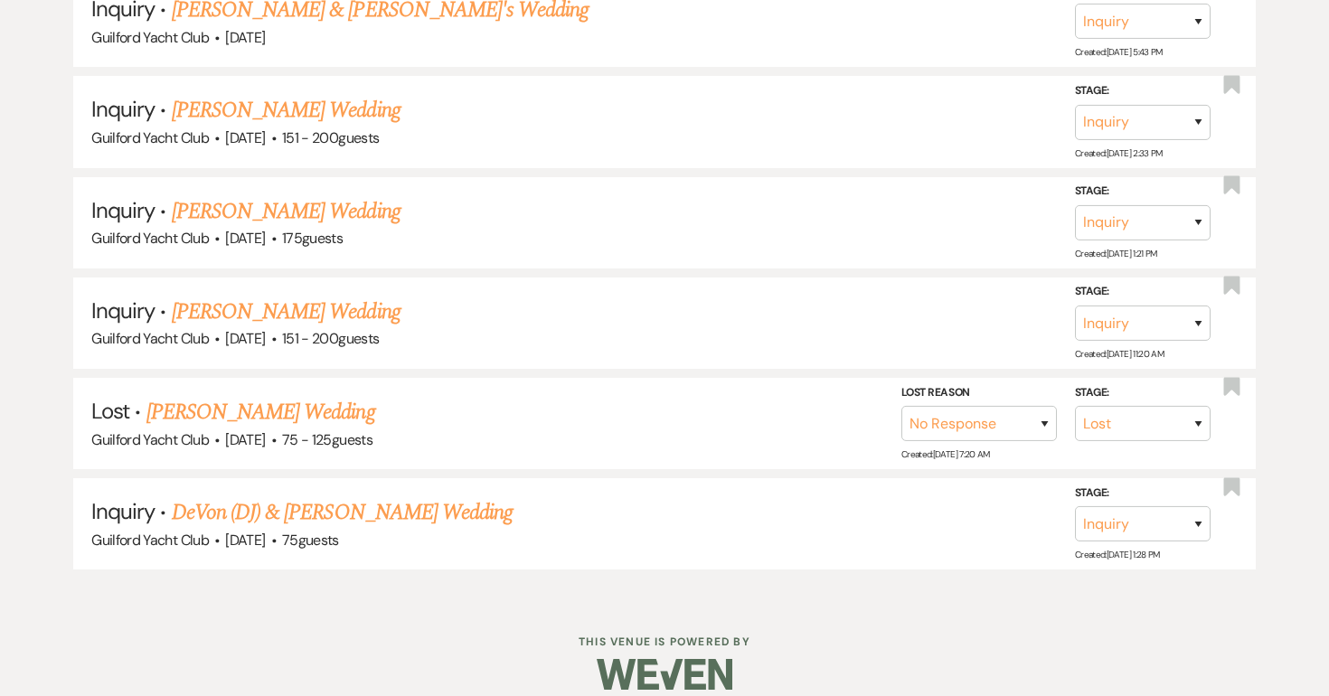
scroll to position [2554, 0]
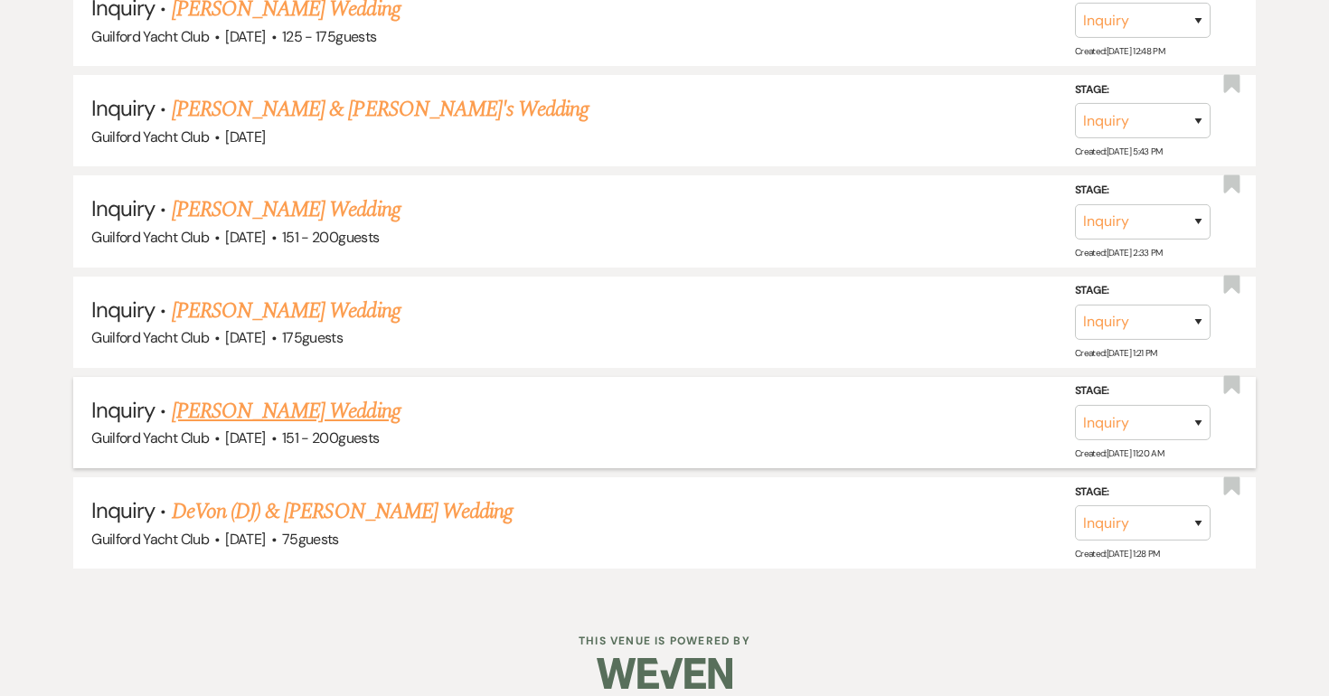
click at [277, 439] on span "·" at bounding box center [273, 439] width 5 height 0
click at [280, 395] on link "Mariah Balestracci's Wedding" at bounding box center [286, 411] width 229 height 33
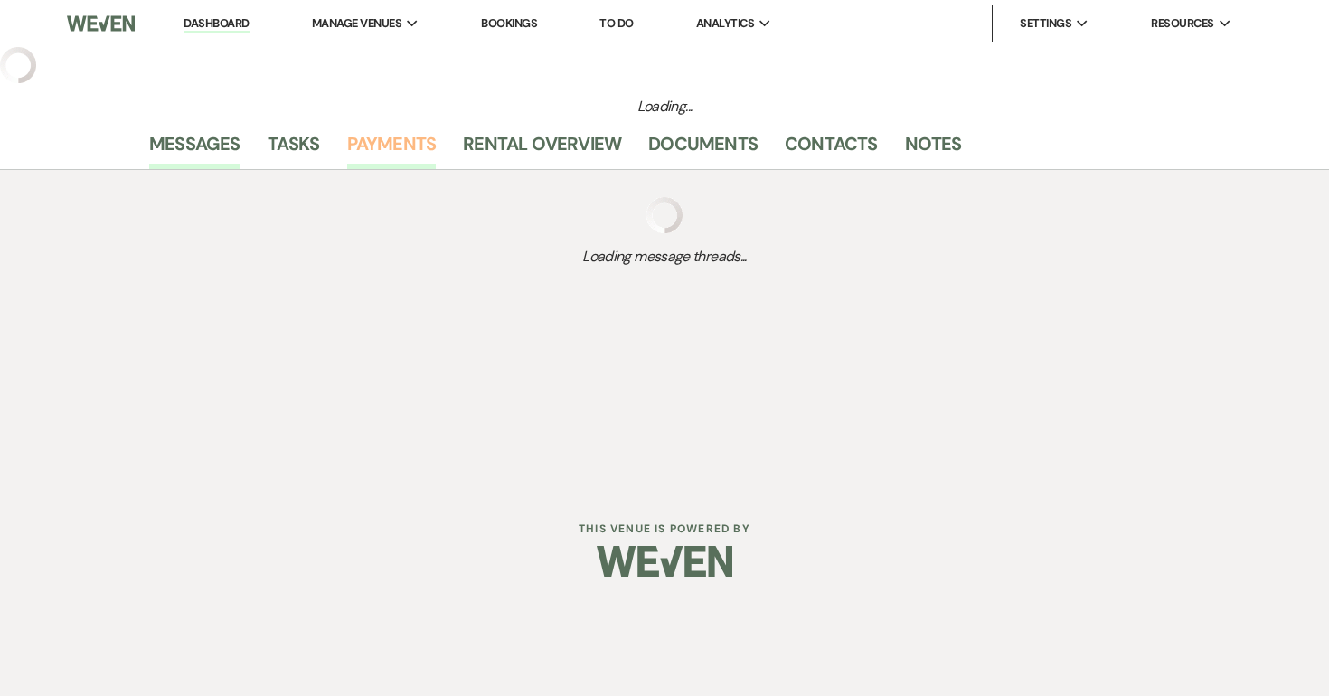
select select "2"
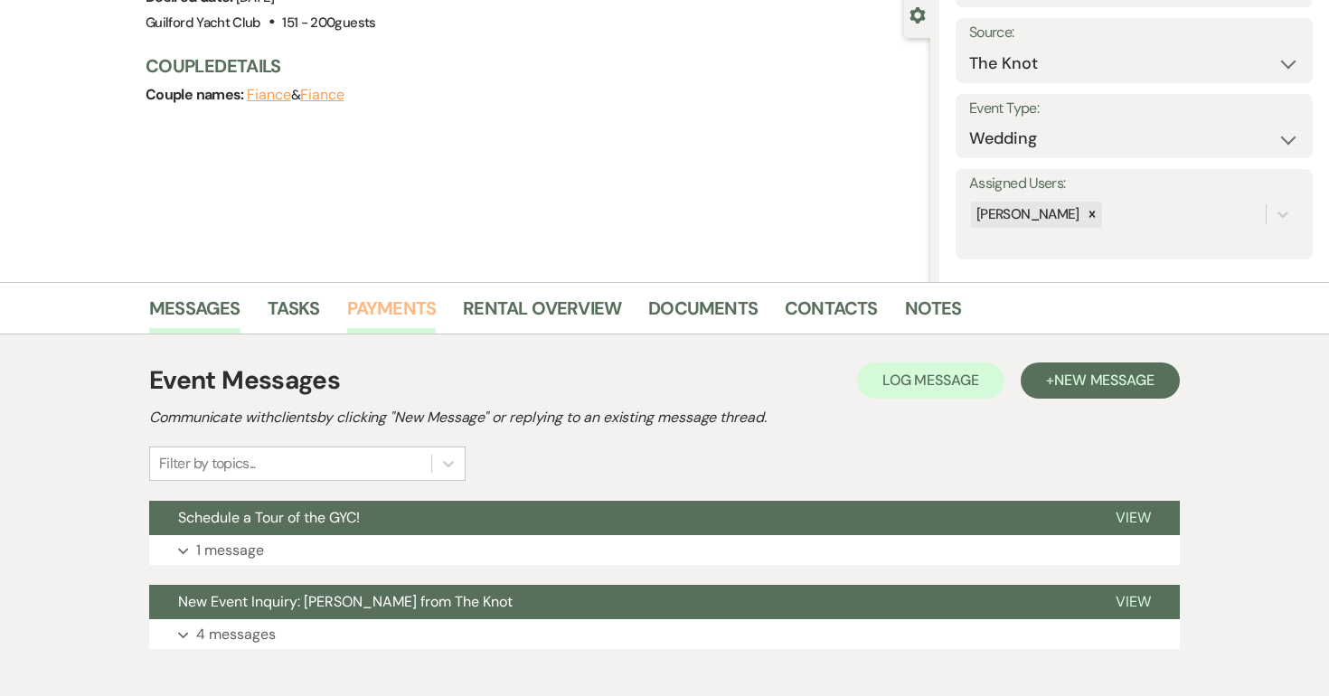
scroll to position [269, 0]
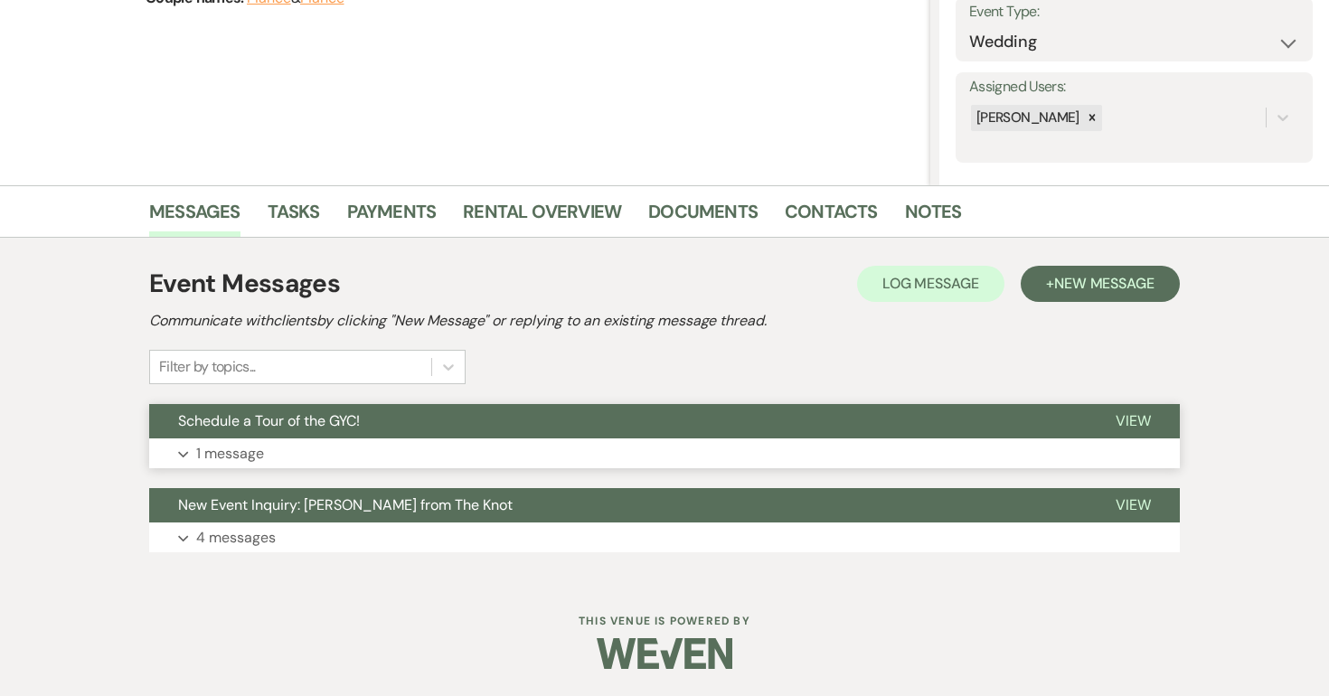
click at [1142, 417] on span "View" at bounding box center [1133, 420] width 35 height 19
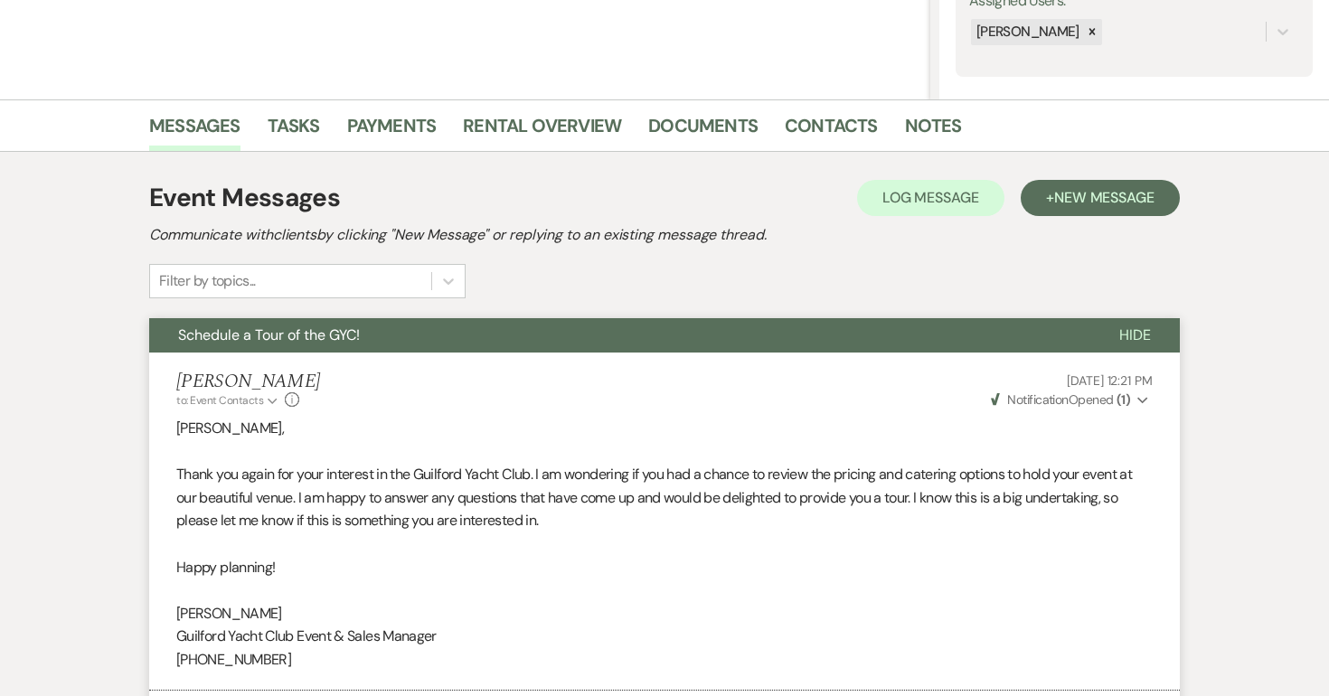
scroll to position [0, 0]
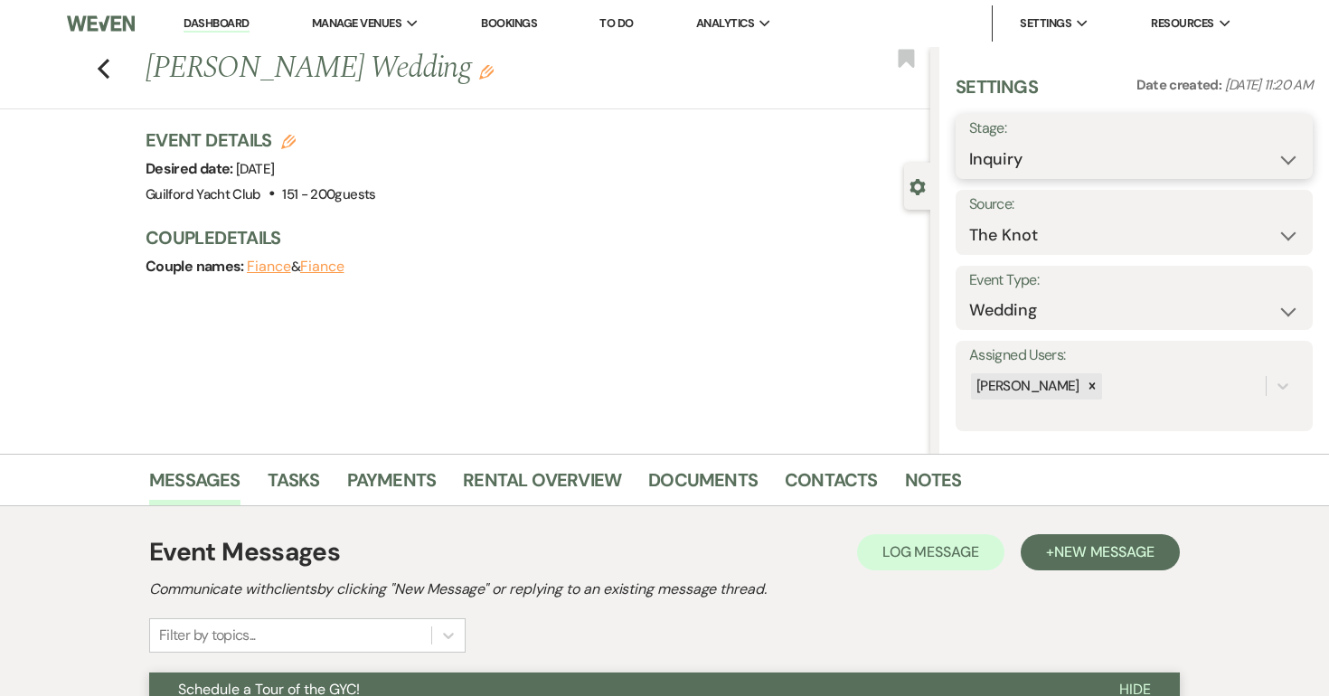
click at [1063, 159] on select "Inquiry Follow Up Tour Requested Tour Confirmed Toured Proposal Sent Booked Lost" at bounding box center [1134, 159] width 330 height 35
select select "8"
click at [969, 142] on select "Inquiry Follow Up Tour Requested Tour Confirmed Toured Proposal Sent Booked Lost" at bounding box center [1134, 159] width 330 height 35
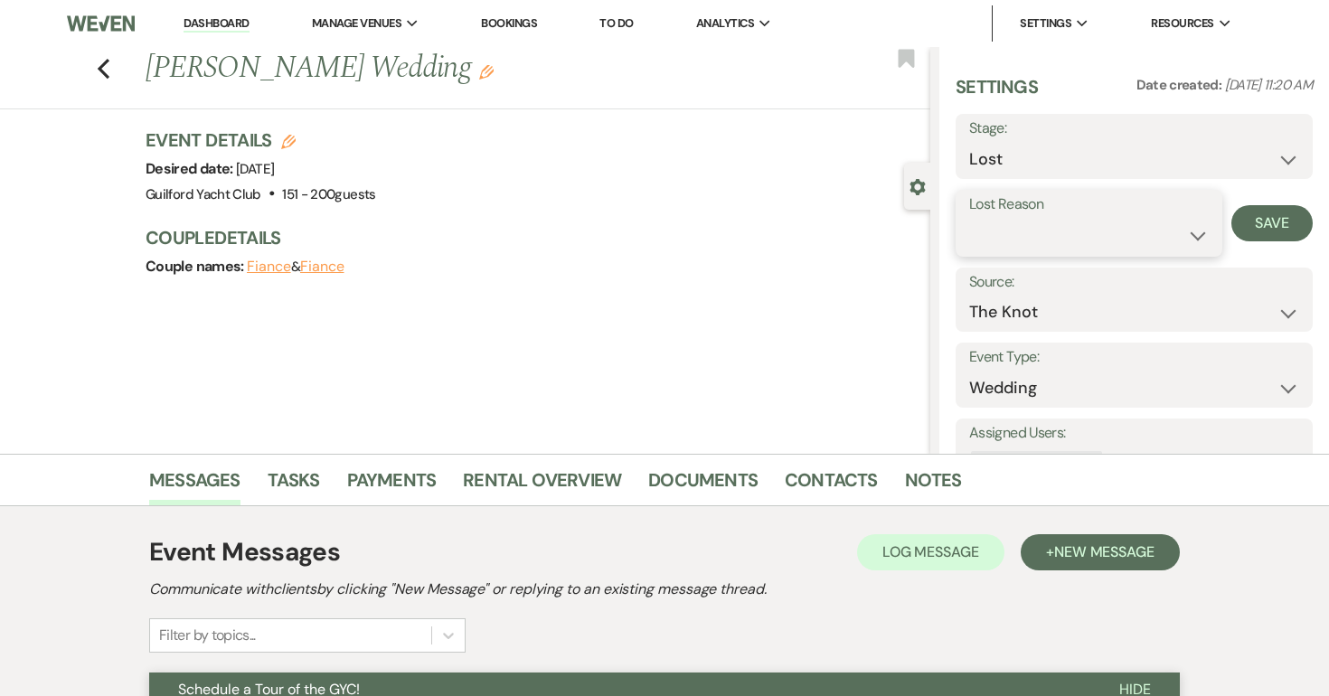
click at [982, 232] on select "Booked Elsewhere Budget Date Unavailable No Response Not a Good Match Capacity …" at bounding box center [1089, 235] width 240 height 35
select select "5"
click at [969, 218] on select "Booked Elsewhere Budget Date Unavailable No Response Not a Good Match Capacity …" at bounding box center [1089, 235] width 240 height 35
click at [1289, 224] on button "Save" at bounding box center [1272, 223] width 81 height 36
click at [112, 57] on div "Previous Mariah Balestracci's Wedding Edit Bookmark" at bounding box center [461, 78] width 940 height 62
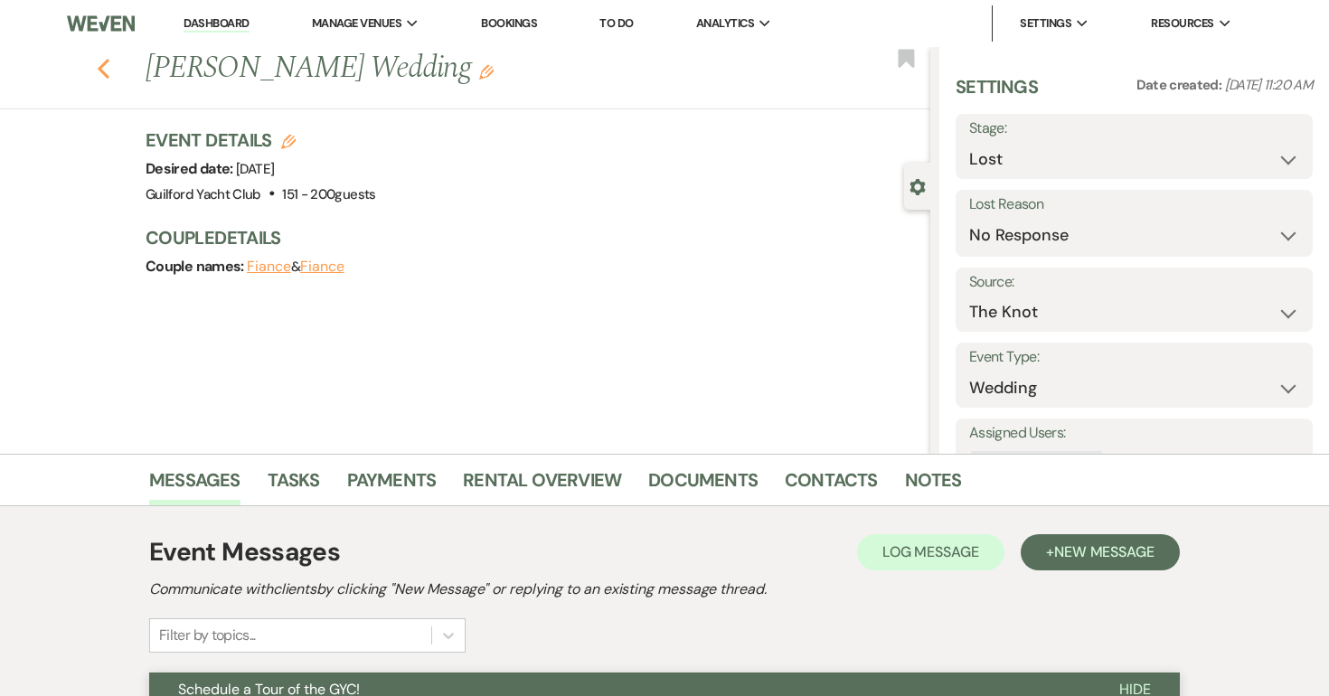
click at [104, 64] on use "button" at bounding box center [104, 69] width 12 height 20
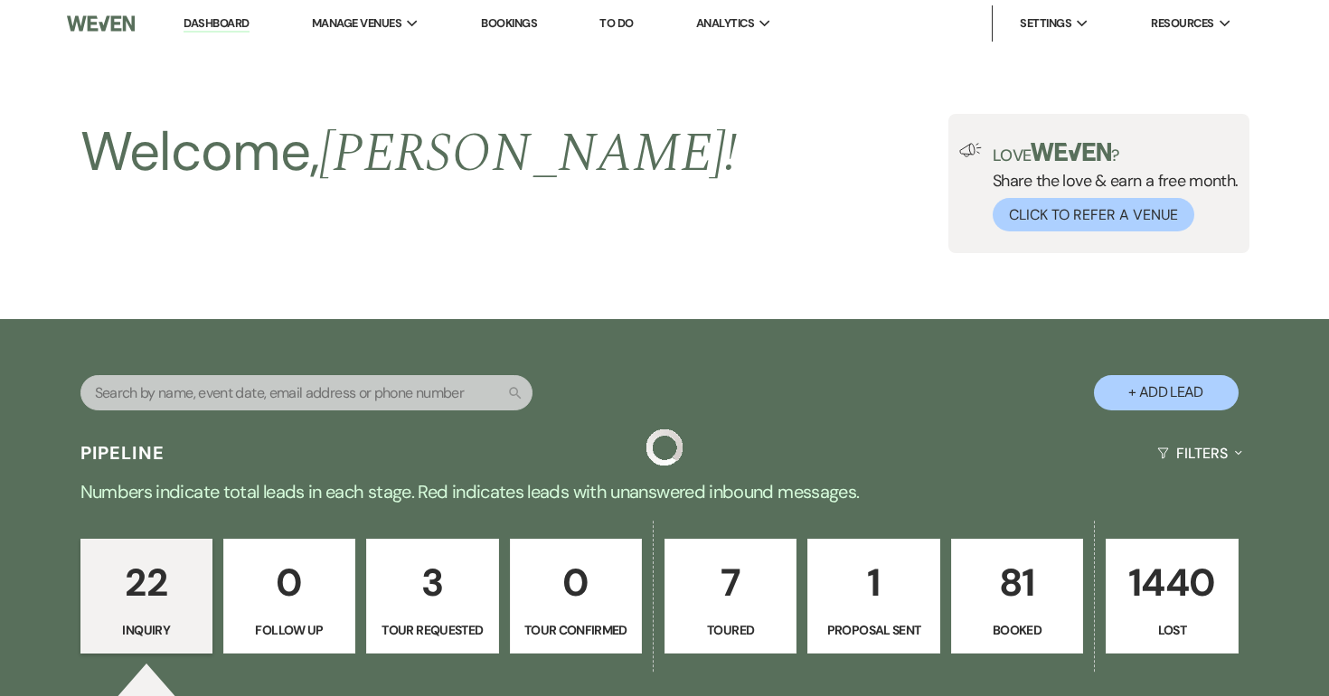
scroll to position [2454, 0]
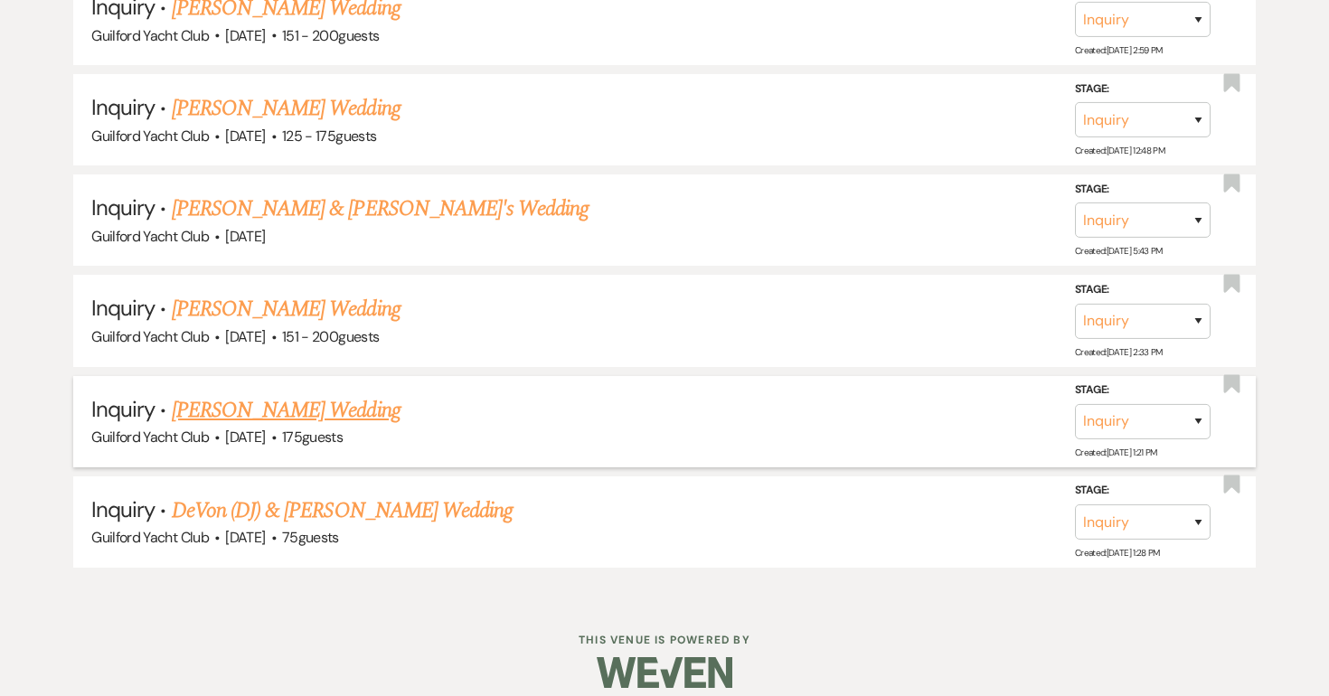
click at [250, 401] on link "Renee Begay's Wedding" at bounding box center [286, 410] width 229 height 33
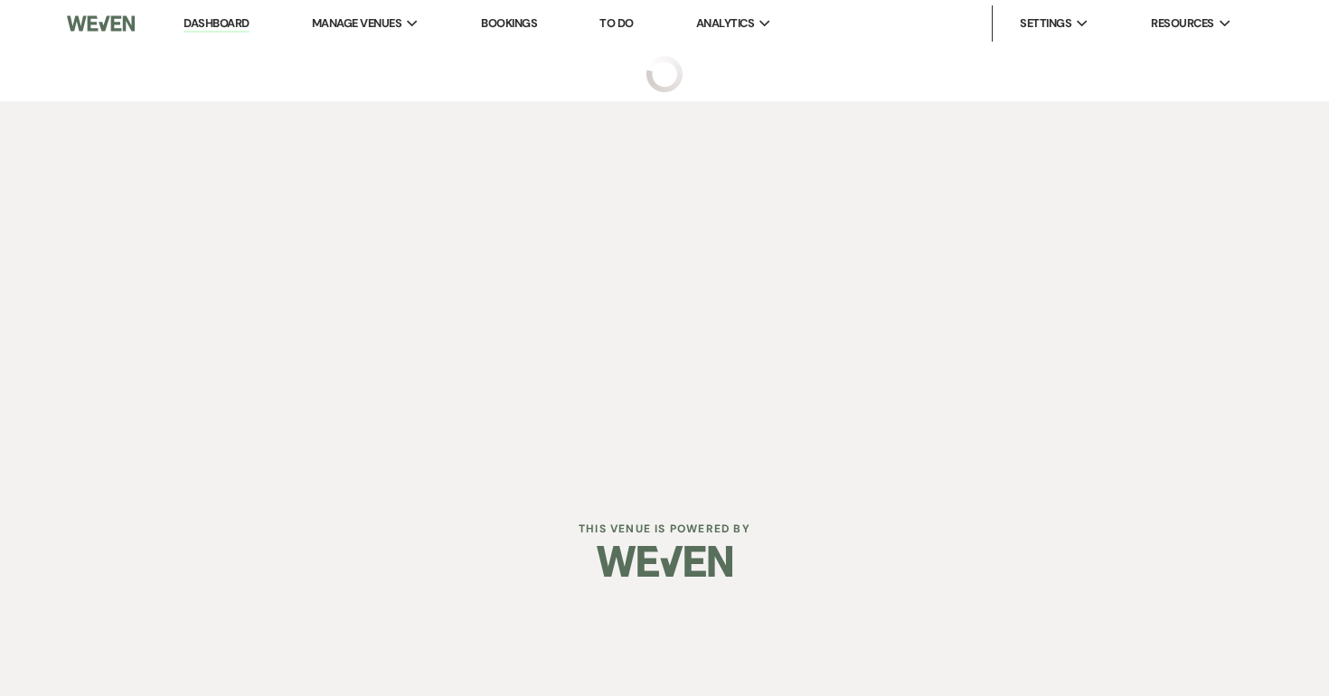
select select "3"
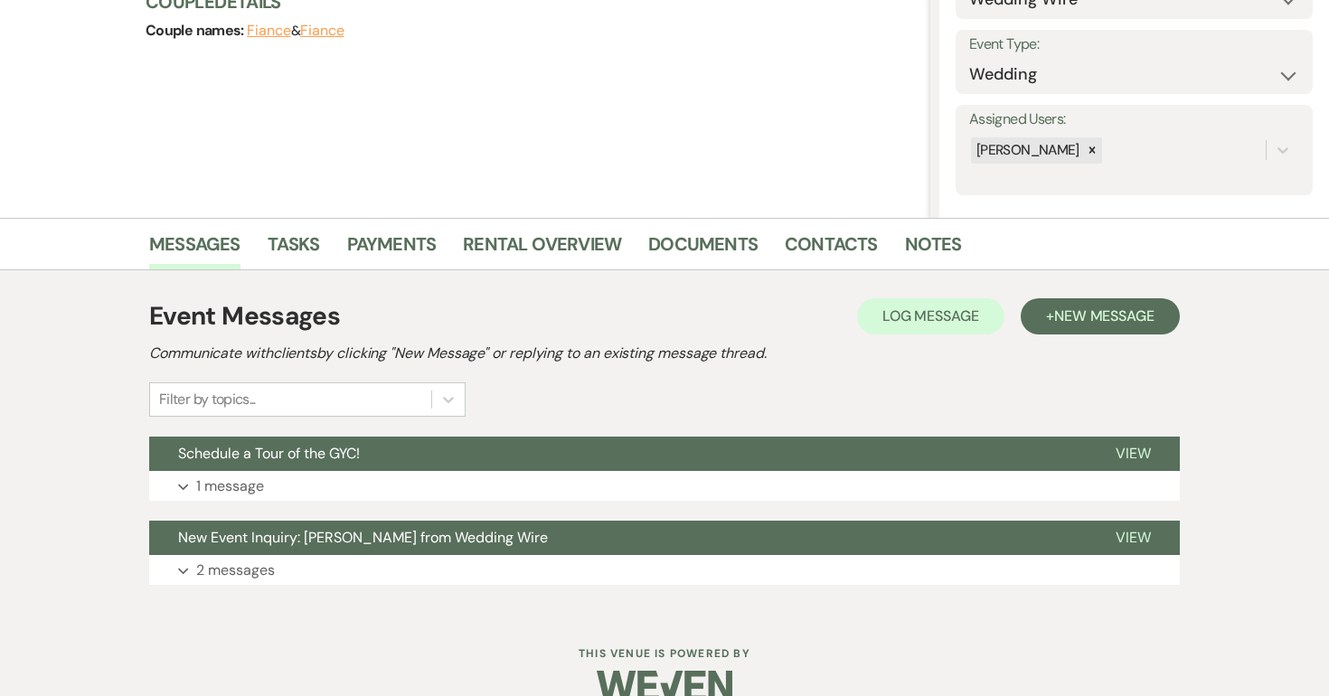
scroll to position [269, 0]
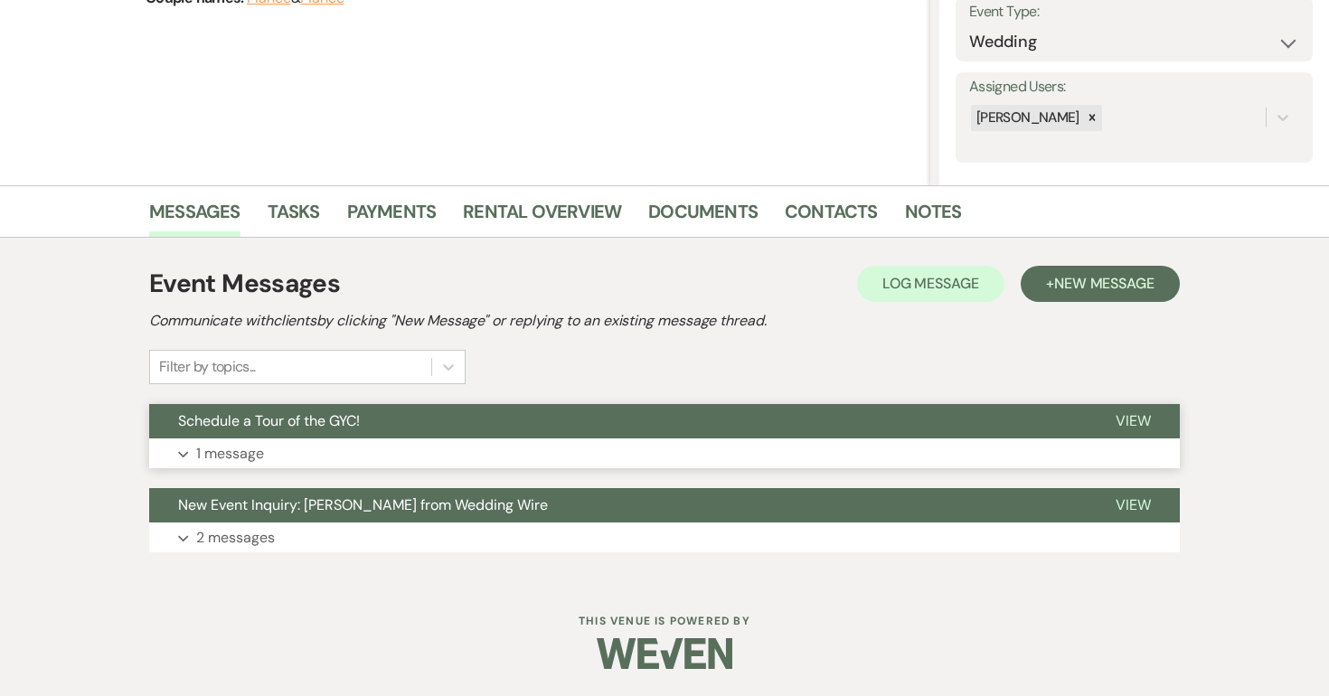
click at [1129, 418] on span "View" at bounding box center [1133, 420] width 35 height 19
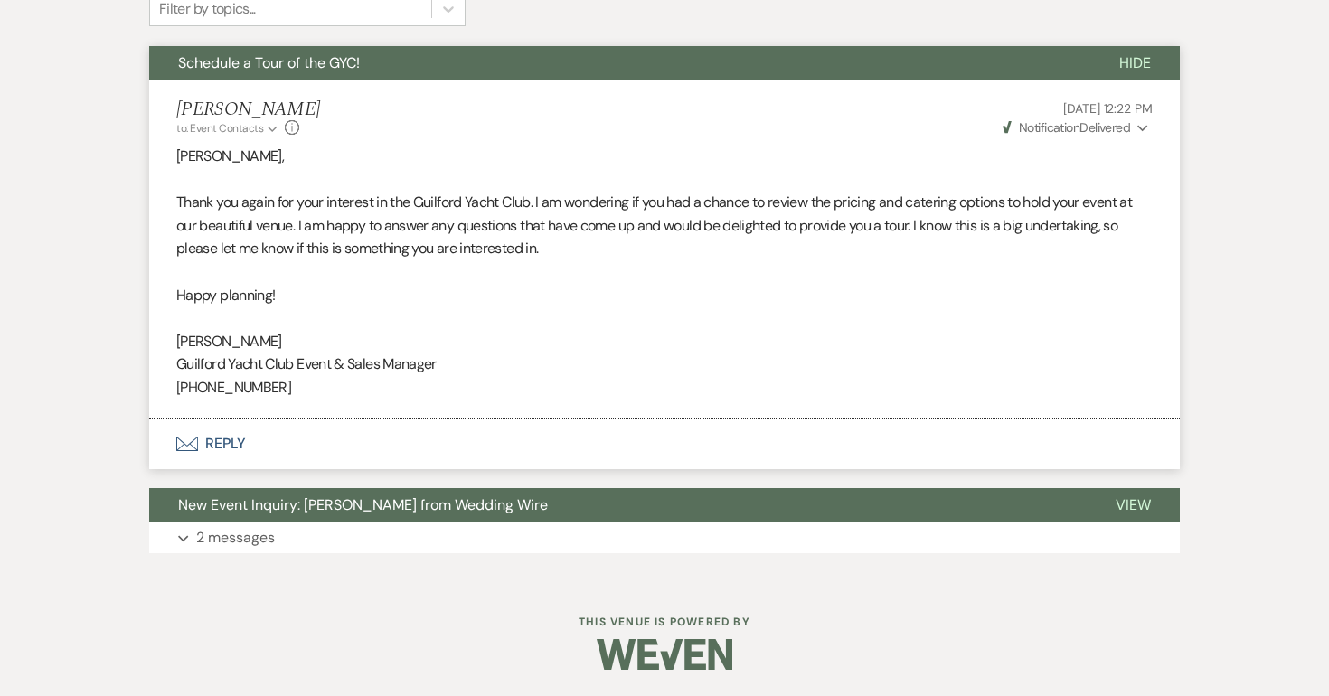
scroll to position [37, 0]
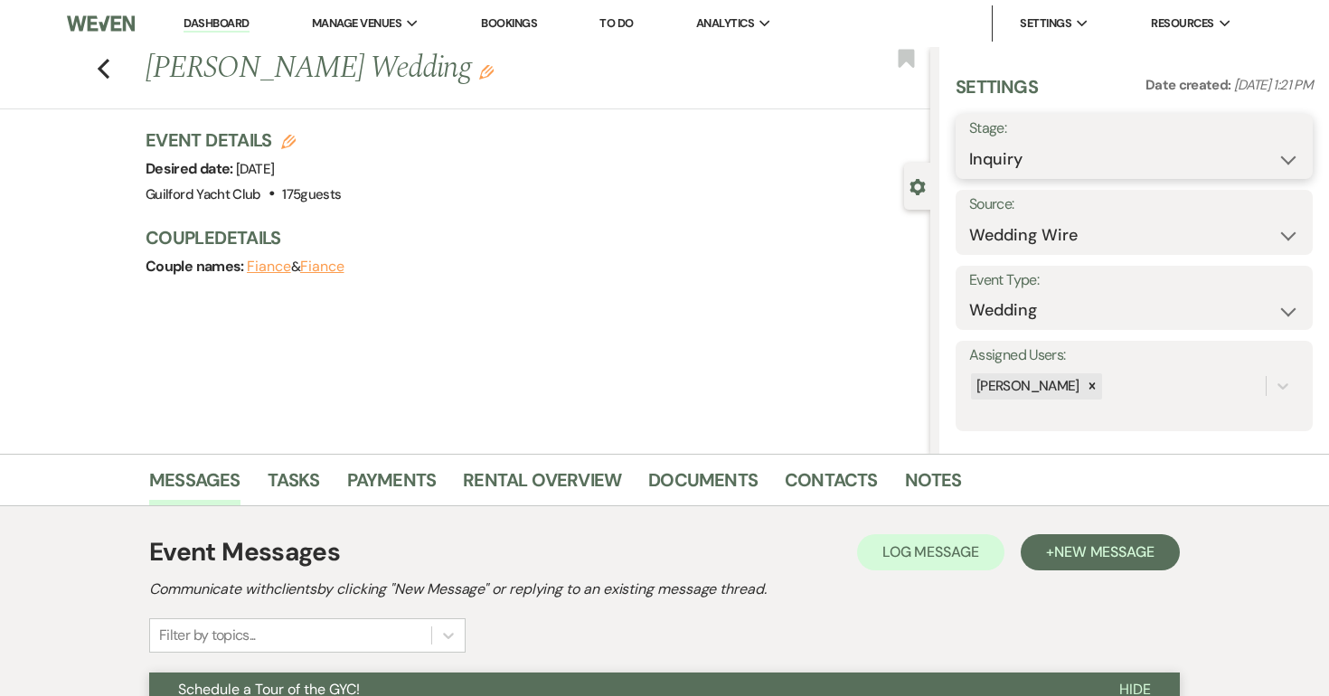
click at [1039, 147] on select "Inquiry Follow Up Tour Requested Tour Confirmed Toured Proposal Sent Booked Lost" at bounding box center [1134, 159] width 330 height 35
select select "8"
click at [969, 142] on select "Inquiry Follow Up Tour Requested Tour Confirmed Toured Proposal Sent Booked Lost" at bounding box center [1134, 159] width 330 height 35
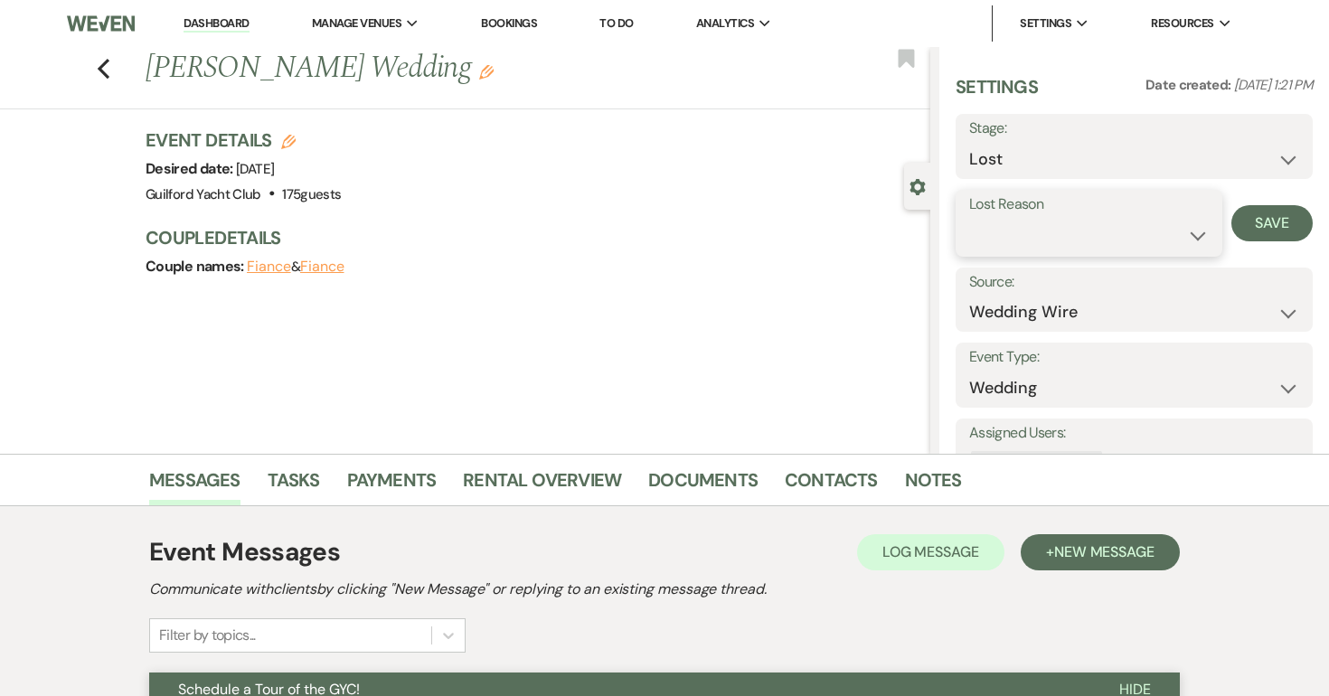
click at [994, 233] on select "Booked Elsewhere Budget Date Unavailable No Response Not a Good Match Capacity …" at bounding box center [1089, 235] width 240 height 35
select select "5"
click at [969, 218] on select "Booked Elsewhere Budget Date Unavailable No Response Not a Good Match Capacity …" at bounding box center [1089, 235] width 240 height 35
click at [1251, 222] on button "Save" at bounding box center [1272, 223] width 81 height 36
click at [99, 60] on icon "Previous" at bounding box center [104, 69] width 14 height 22
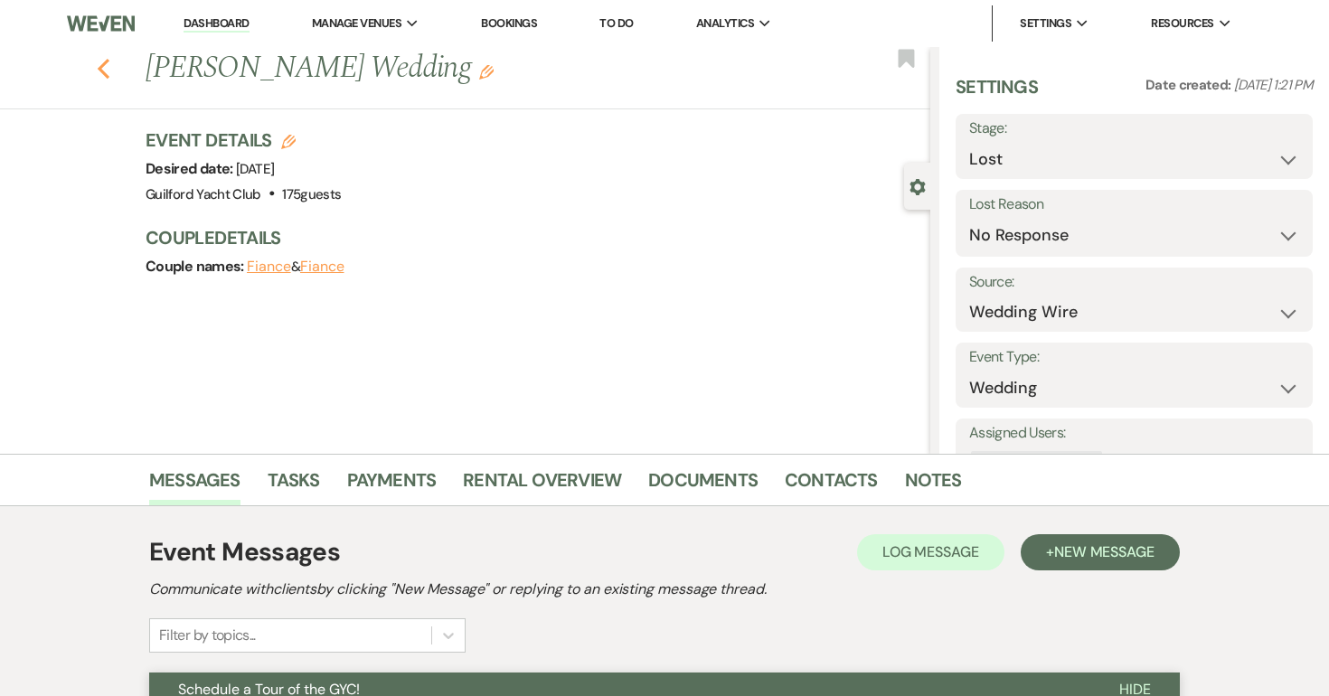
select select "8"
select select "5"
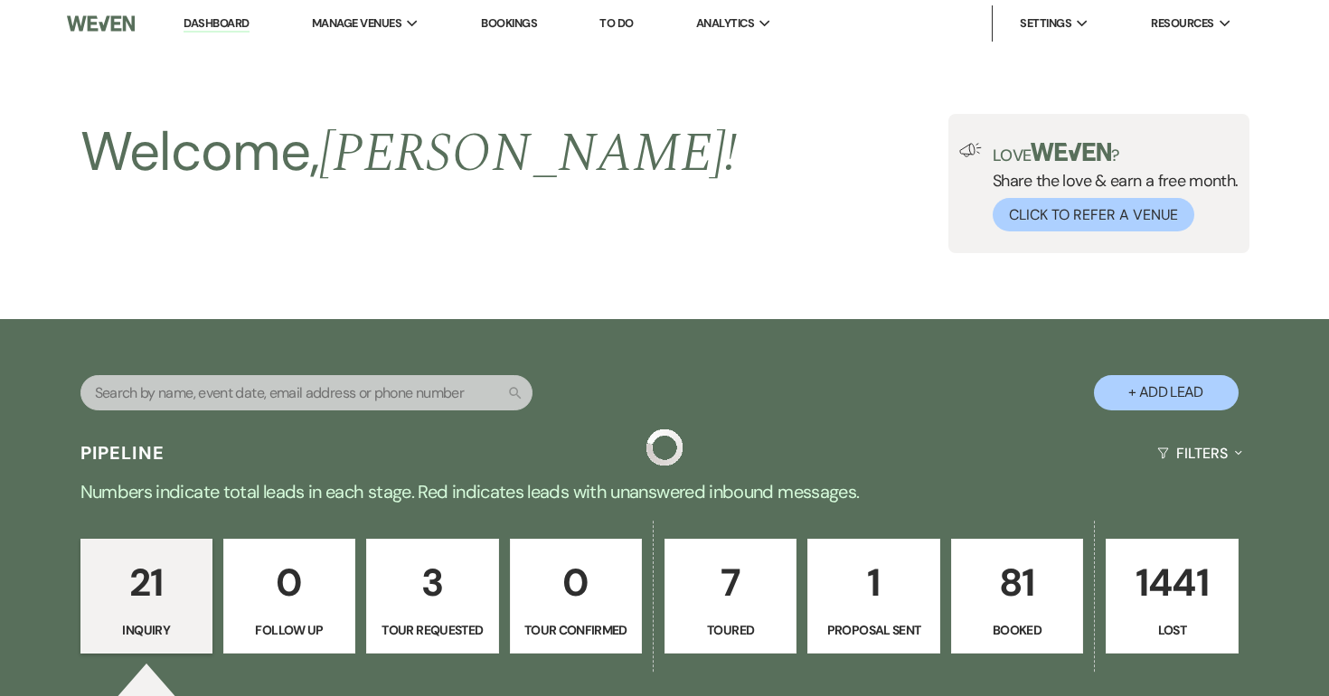
scroll to position [2355, 0]
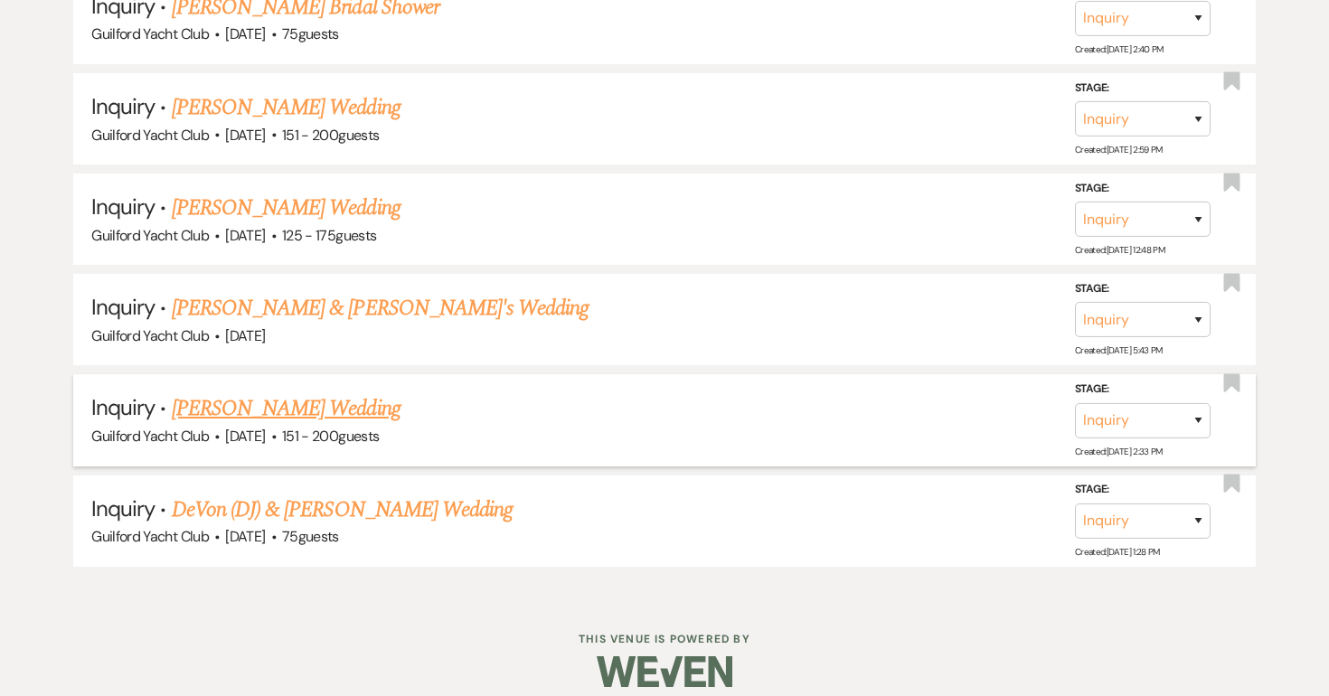
click at [220, 396] on link "Shirley Torres's Wedding" at bounding box center [286, 408] width 229 height 33
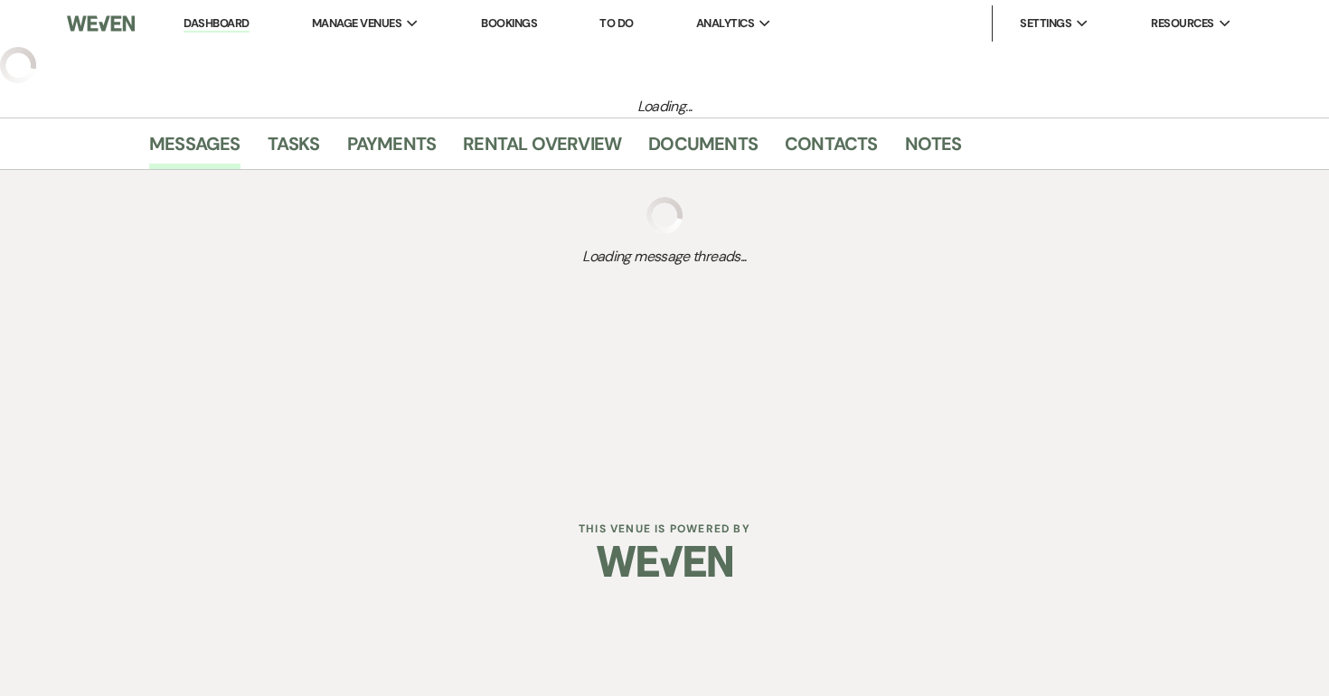
select select "2"
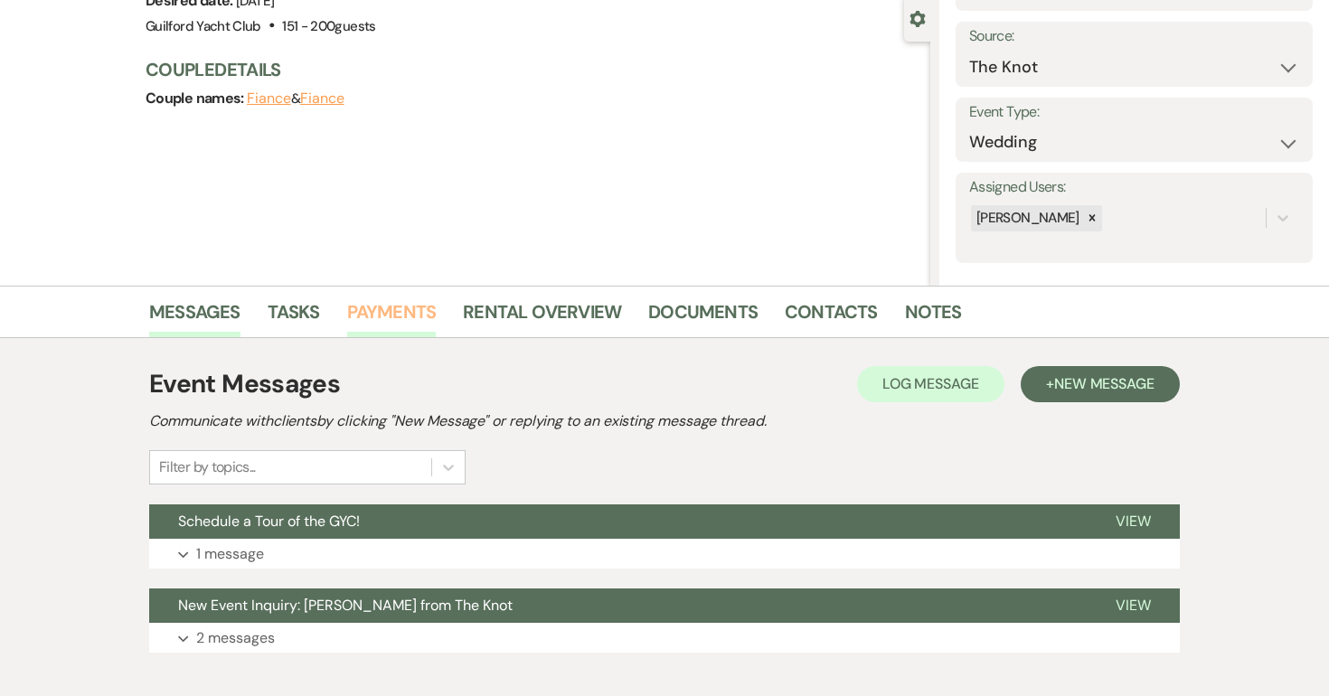
scroll to position [269, 0]
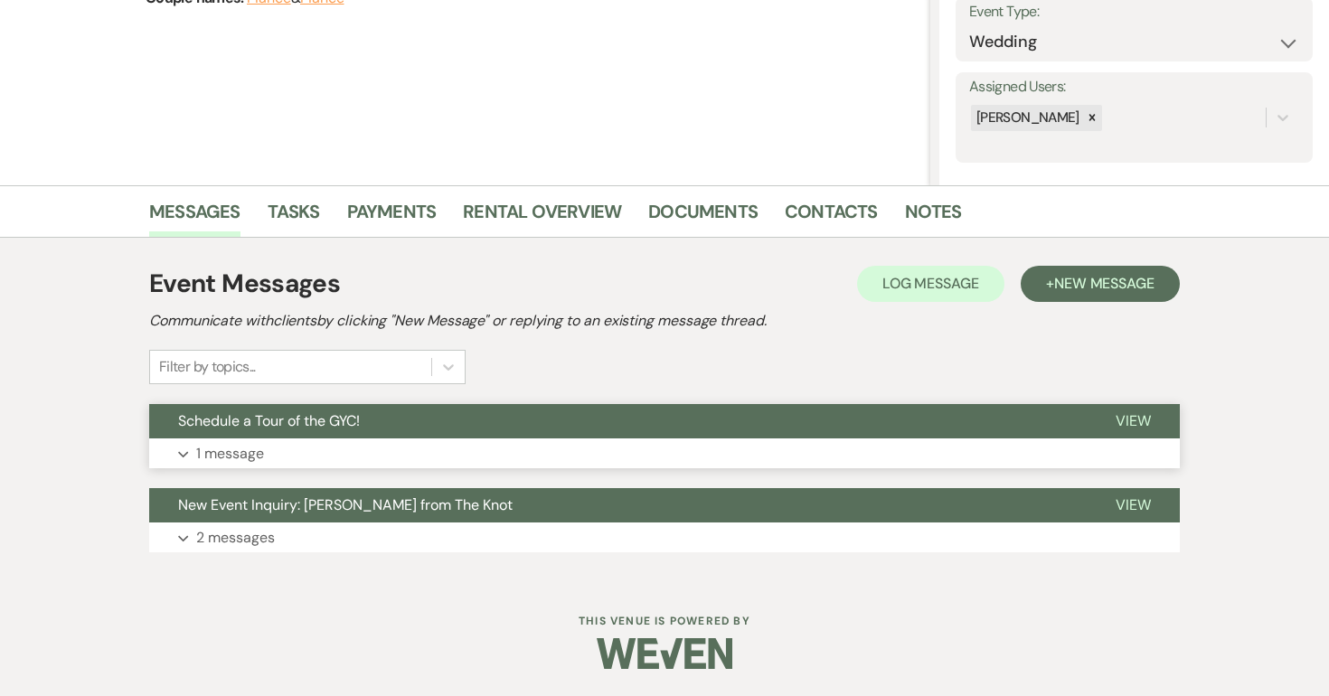
click at [1141, 415] on span "View" at bounding box center [1133, 420] width 35 height 19
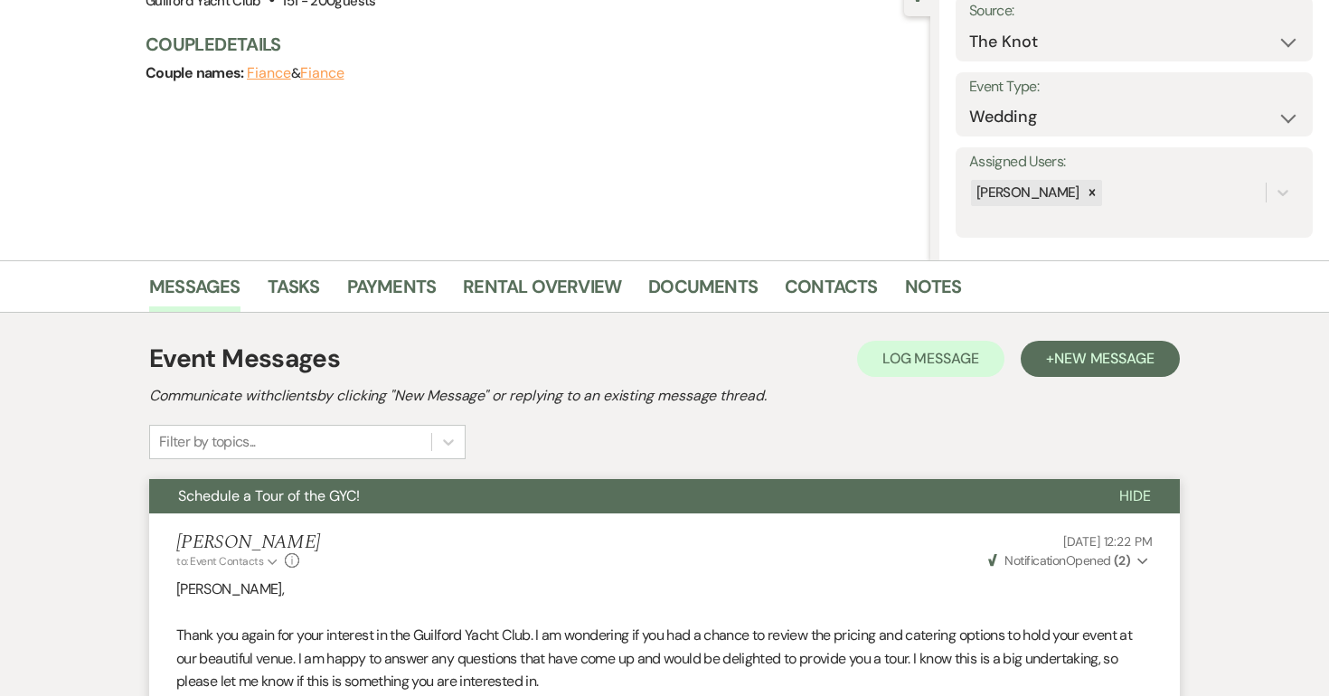
scroll to position [0, 0]
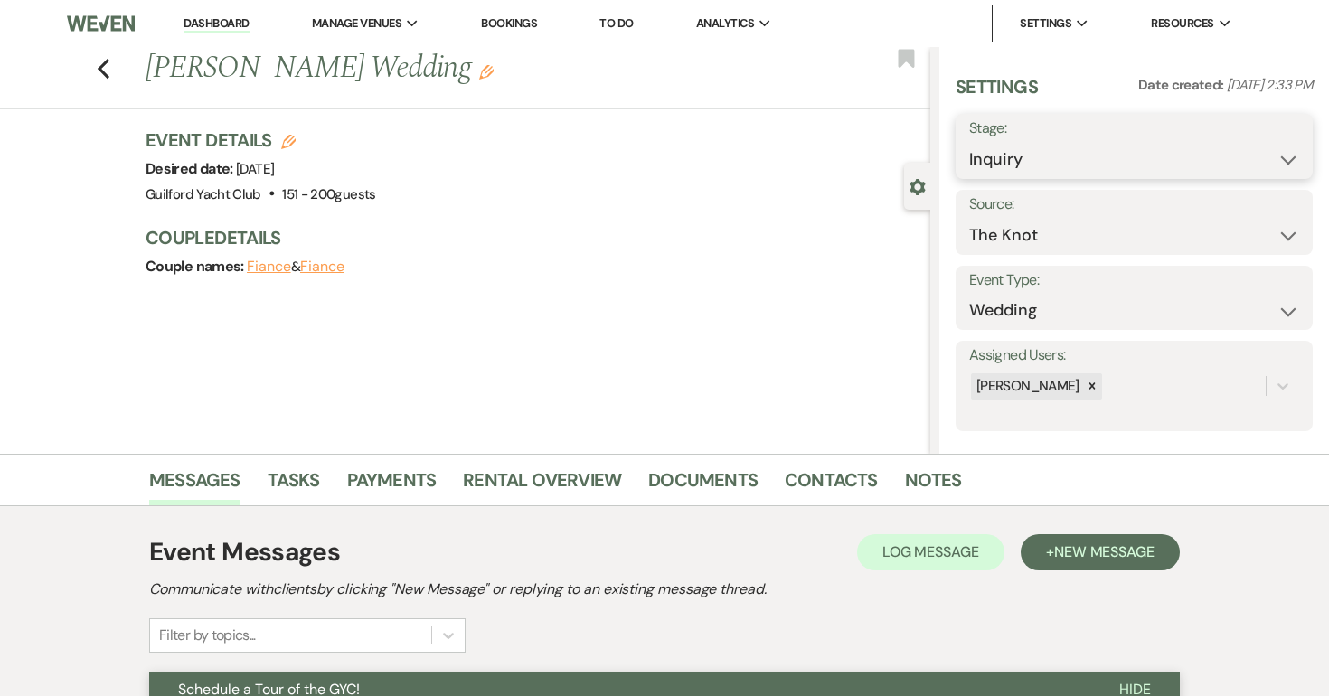
click at [1056, 166] on select "Inquiry Follow Up Tour Requested Tour Confirmed Toured Proposal Sent Booked Lost" at bounding box center [1134, 159] width 330 height 35
select select "8"
click at [969, 142] on select "Inquiry Follow Up Tour Requested Tour Confirmed Toured Proposal Sent Booked Lost" at bounding box center [1134, 159] width 330 height 35
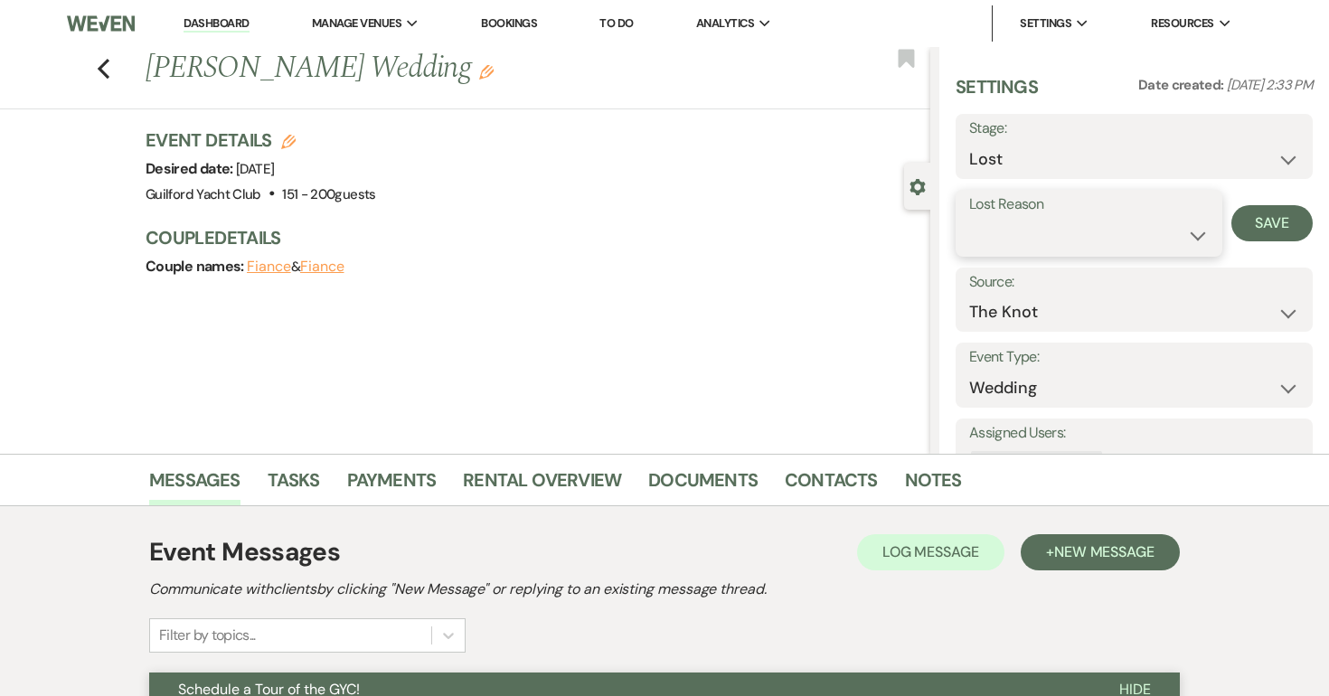
click at [989, 231] on select "Booked Elsewhere Budget Date Unavailable No Response Not a Good Match Capacity …" at bounding box center [1089, 235] width 240 height 35
select select "5"
click at [969, 218] on select "Booked Elsewhere Budget Date Unavailable No Response Not a Good Match Capacity …" at bounding box center [1089, 235] width 240 height 35
click at [1268, 229] on button "Save" at bounding box center [1272, 223] width 81 height 36
click at [107, 61] on use "button" at bounding box center [104, 69] width 12 height 20
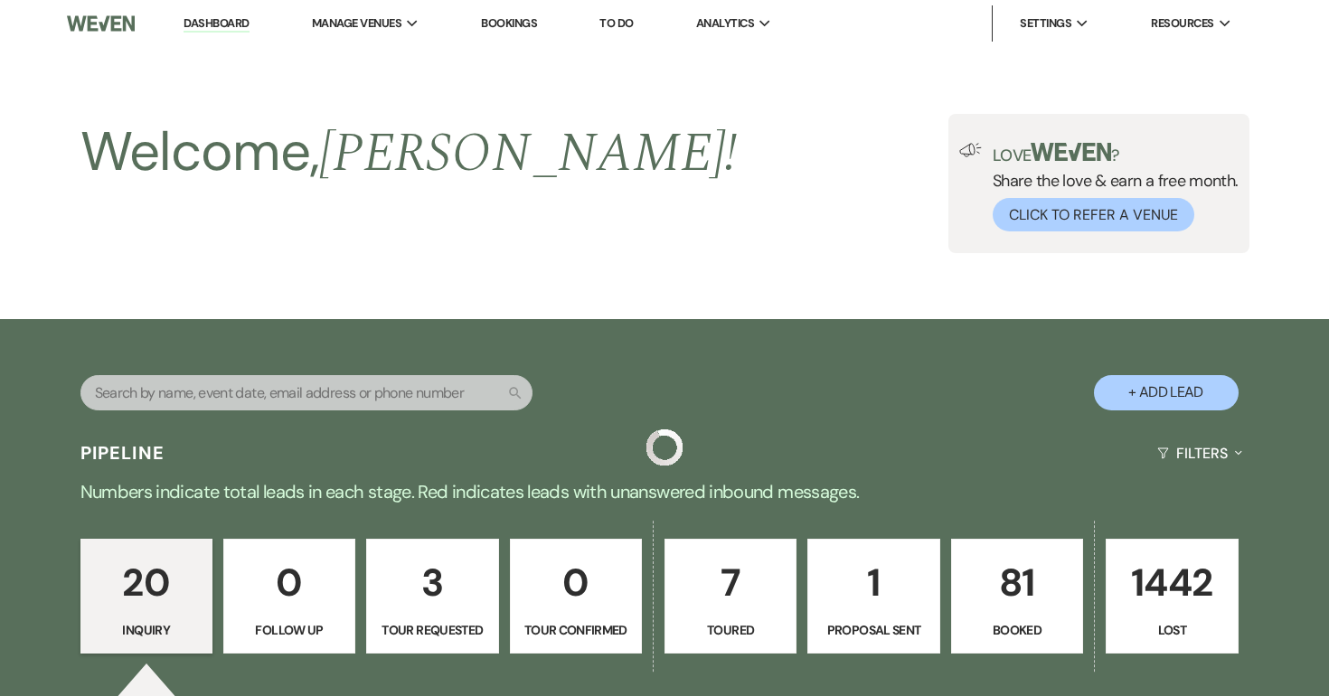
scroll to position [2255, 0]
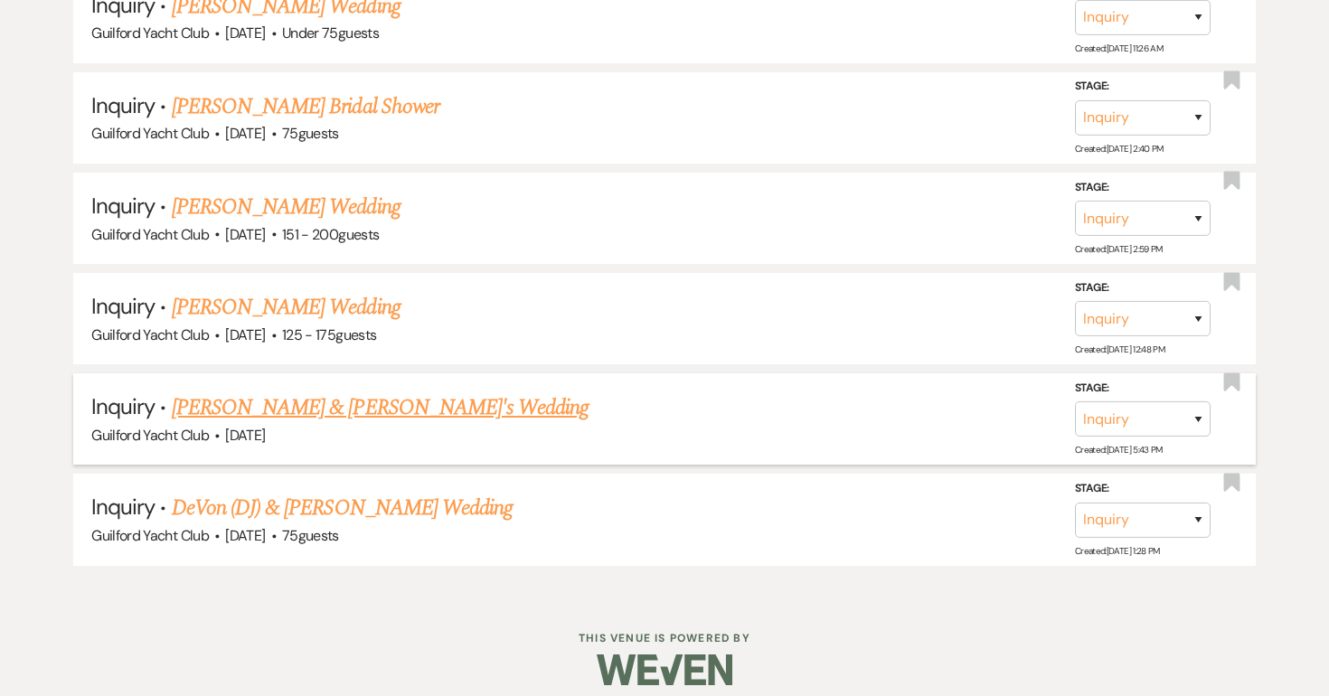
click at [295, 395] on link "Meghan Zazuri & Fiance's Wedding" at bounding box center [381, 408] width 418 height 33
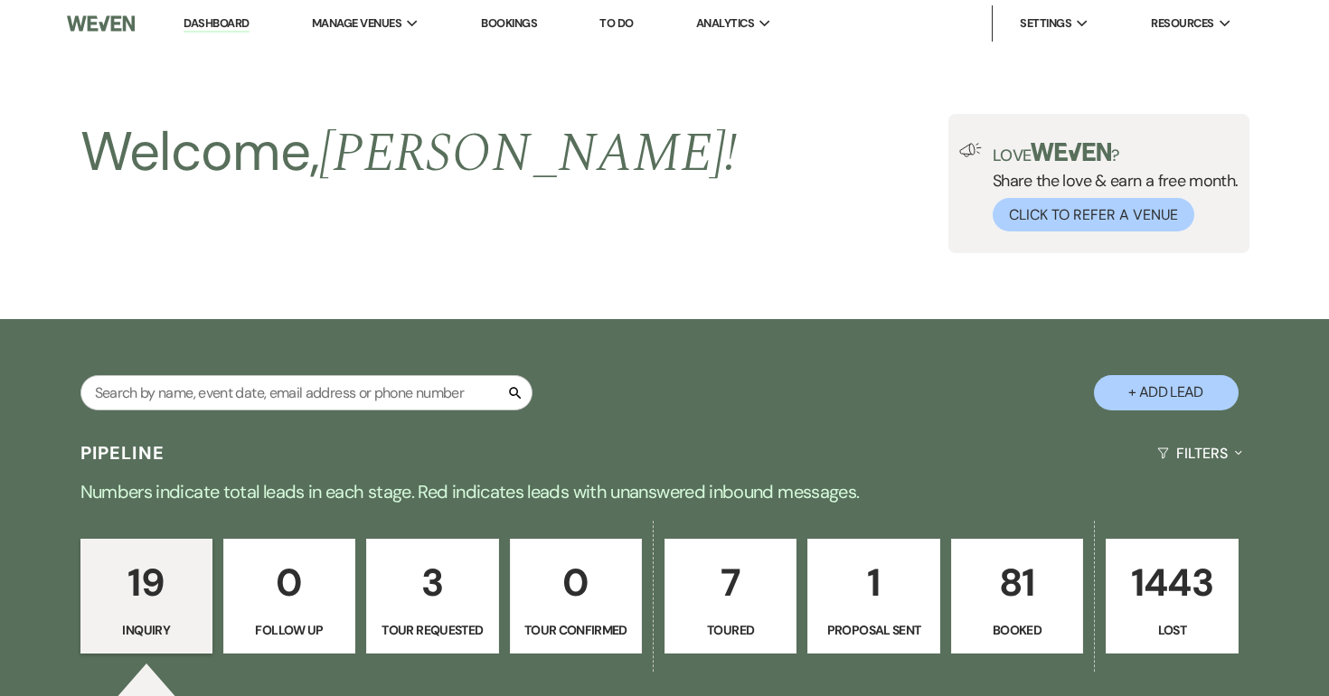
select select "5"
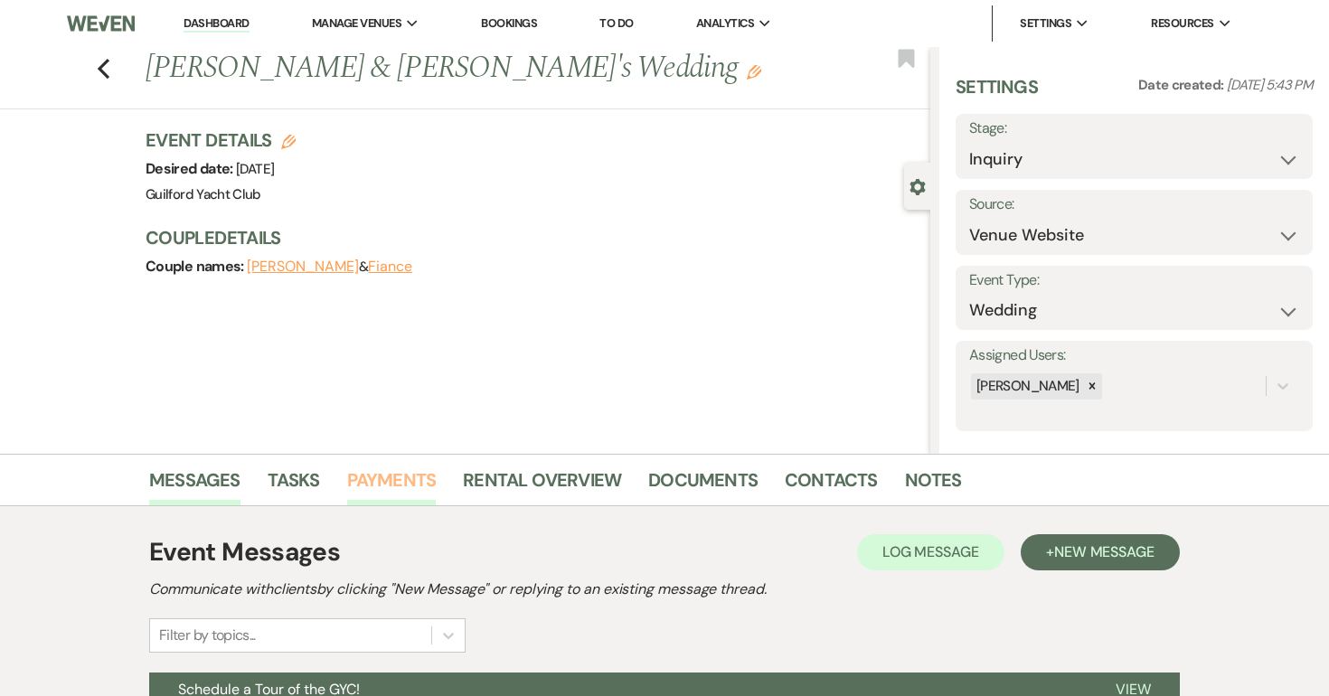
scroll to position [269, 0]
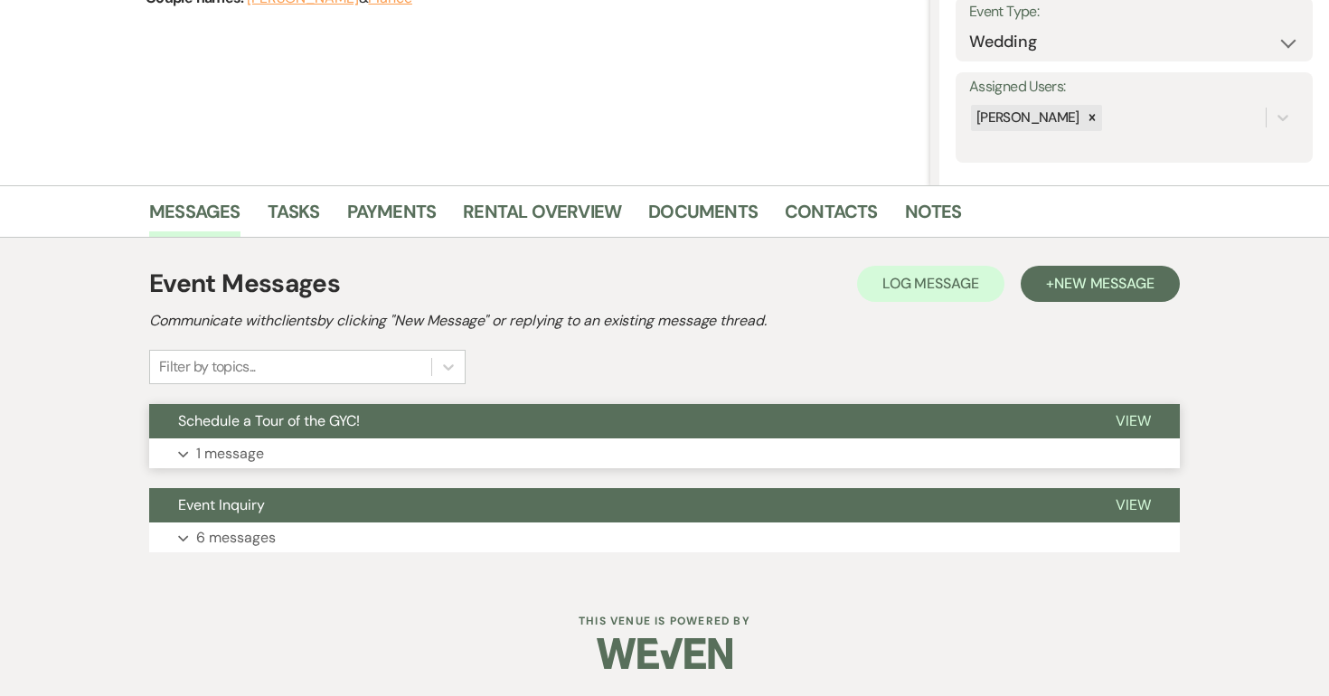
click at [1141, 427] on span "View" at bounding box center [1133, 420] width 35 height 19
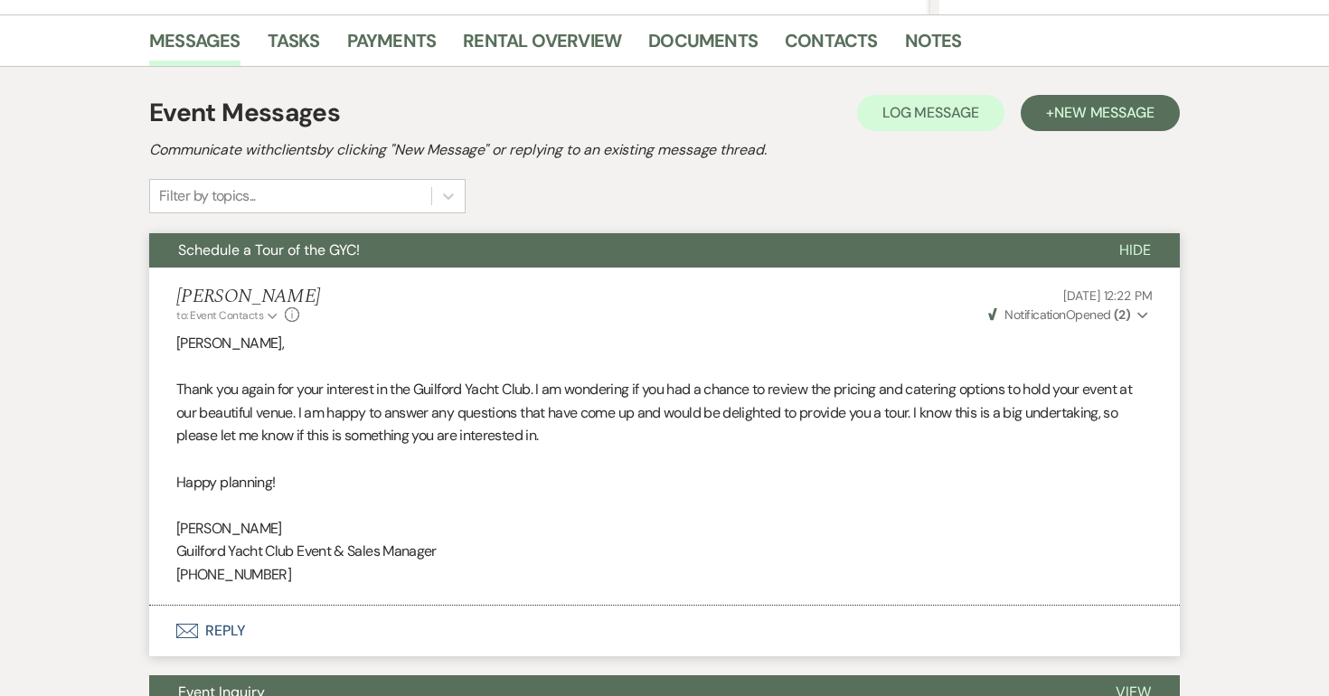
scroll to position [0, 0]
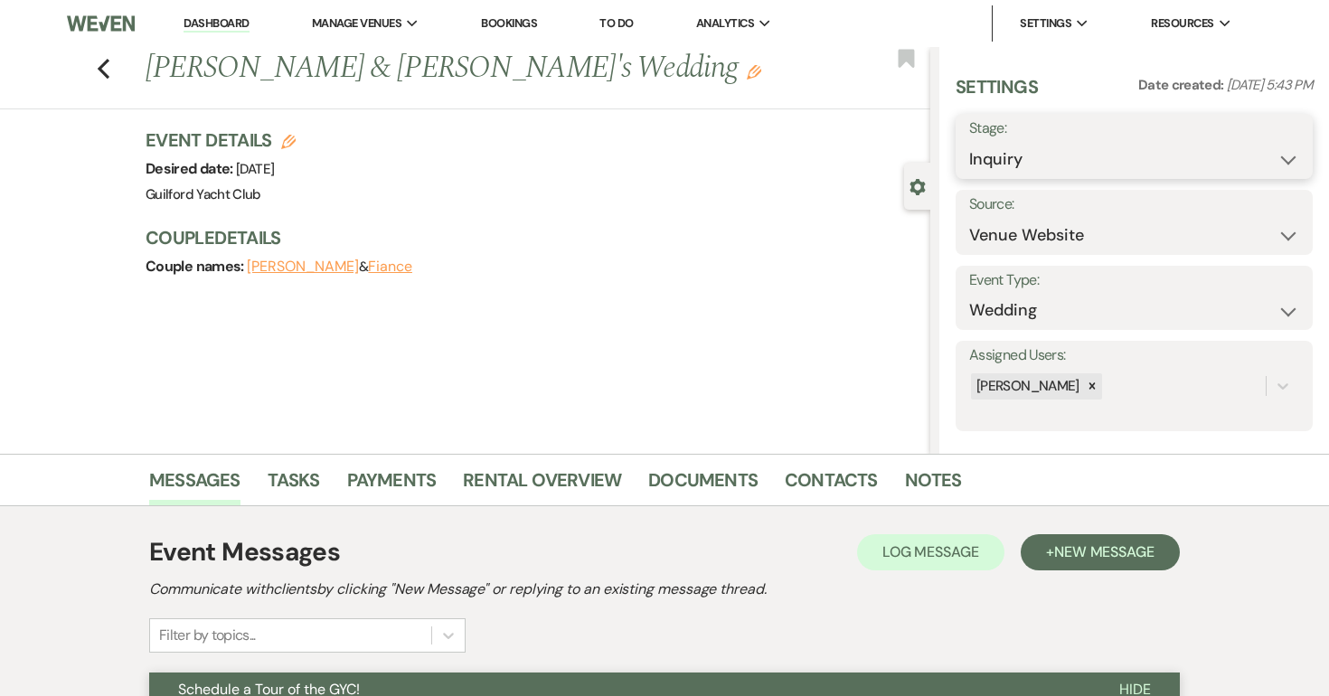
click at [1142, 167] on select "Inquiry Follow Up Tour Requested Tour Confirmed Toured Proposal Sent Booked Lost" at bounding box center [1134, 159] width 330 height 35
select select "8"
click at [969, 142] on select "Inquiry Follow Up Tour Requested Tour Confirmed Toured Proposal Sent Booked Lost" at bounding box center [1134, 159] width 330 height 35
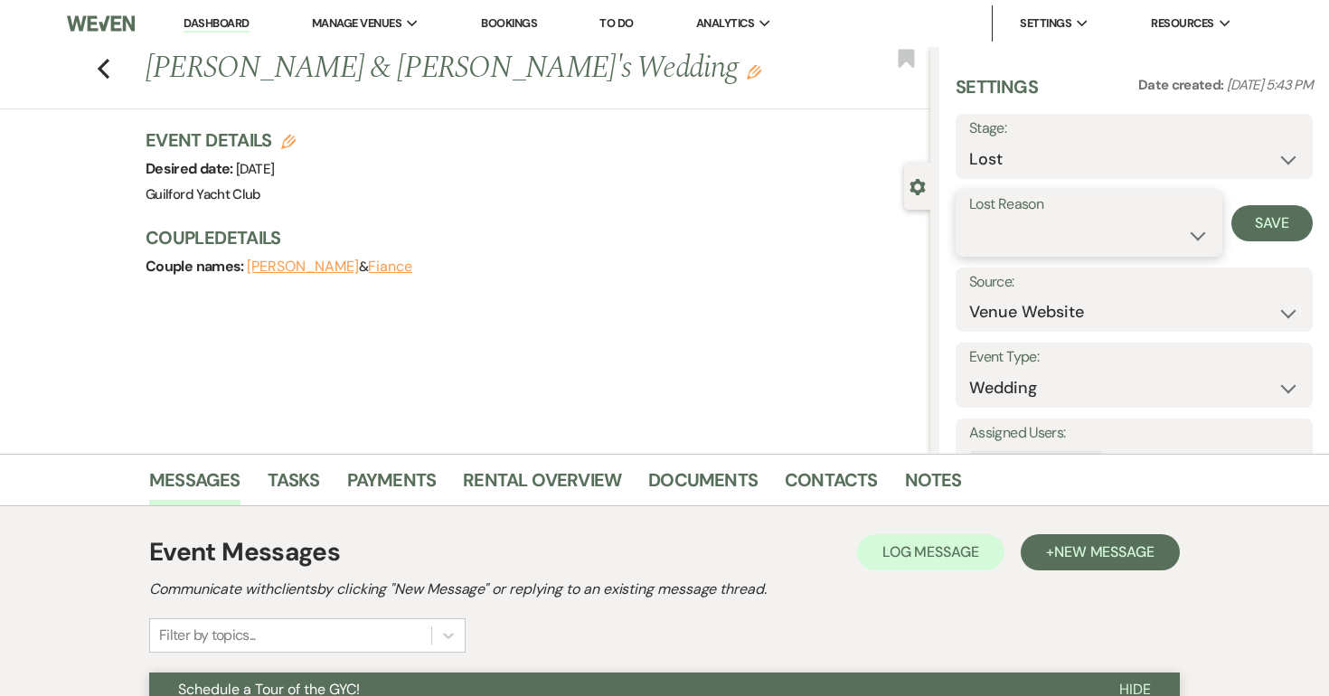
click at [1048, 243] on select "Booked Elsewhere Budget Date Unavailable No Response Not a Good Match Capacity …" at bounding box center [1089, 235] width 240 height 35
select select "5"
click at [969, 218] on select "Booked Elsewhere Budget Date Unavailable No Response Not a Good Match Capacity …" at bounding box center [1089, 235] width 240 height 35
click at [1289, 222] on button "Save" at bounding box center [1272, 223] width 81 height 36
click at [98, 59] on icon "Previous" at bounding box center [104, 69] width 14 height 22
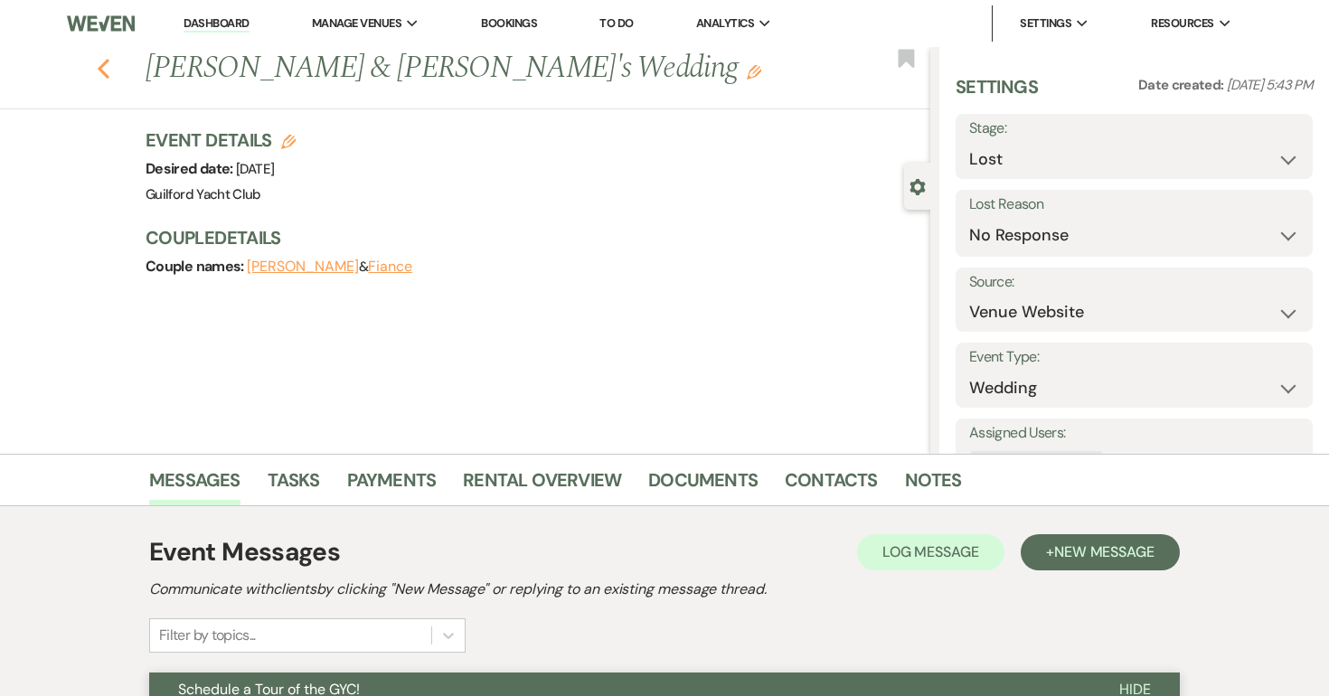
select select "8"
select select "5"
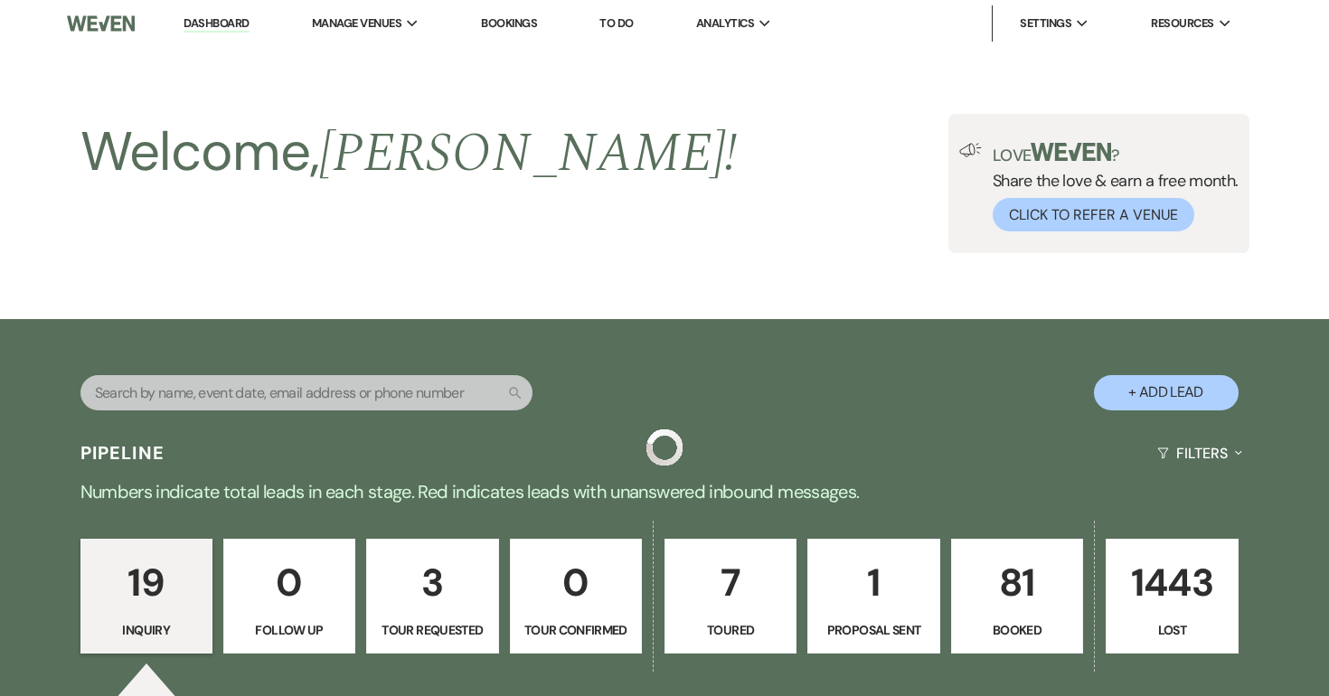
scroll to position [2156, 0]
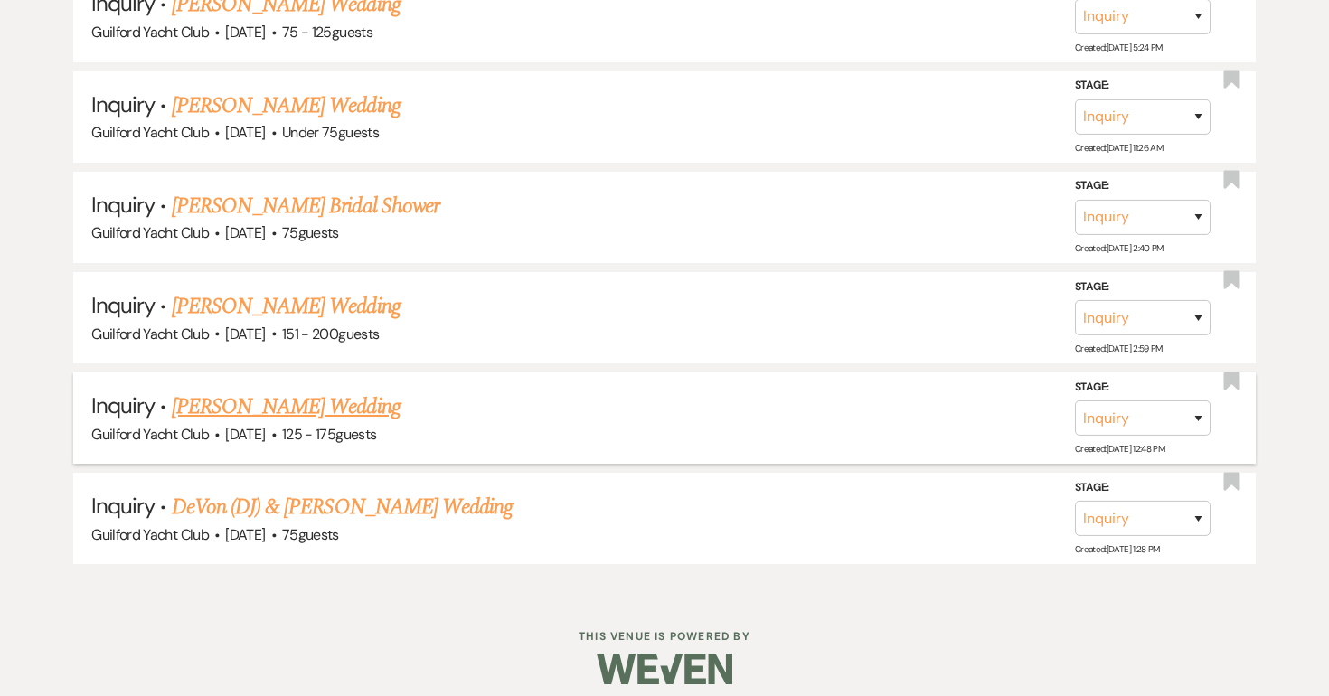
click at [219, 391] on link "Aaron Culbert's Wedding" at bounding box center [286, 407] width 229 height 33
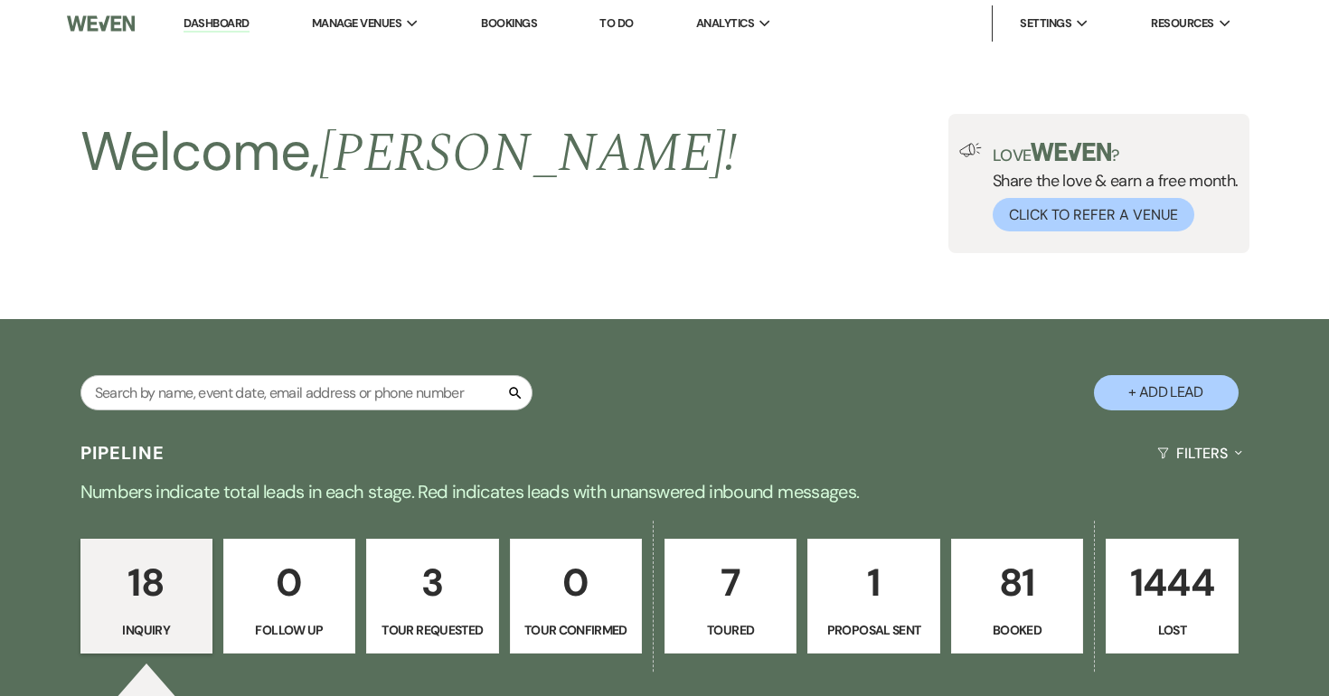
select select "3"
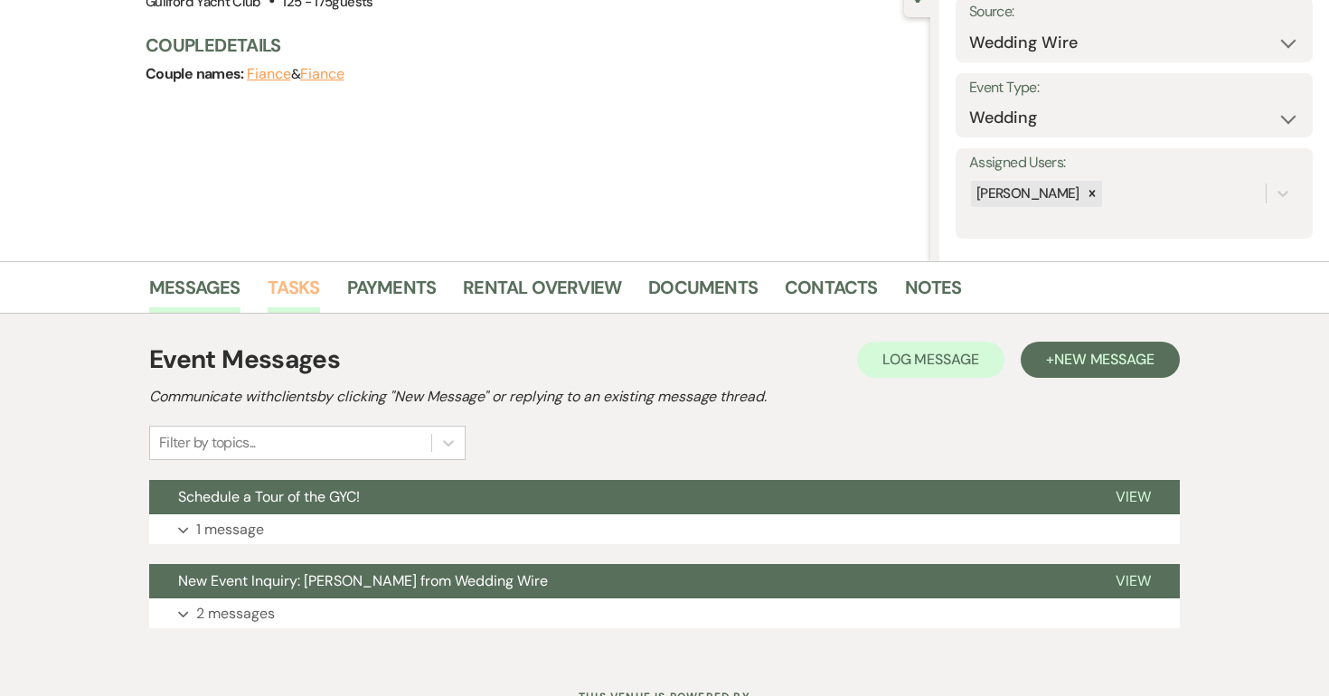
scroll to position [269, 0]
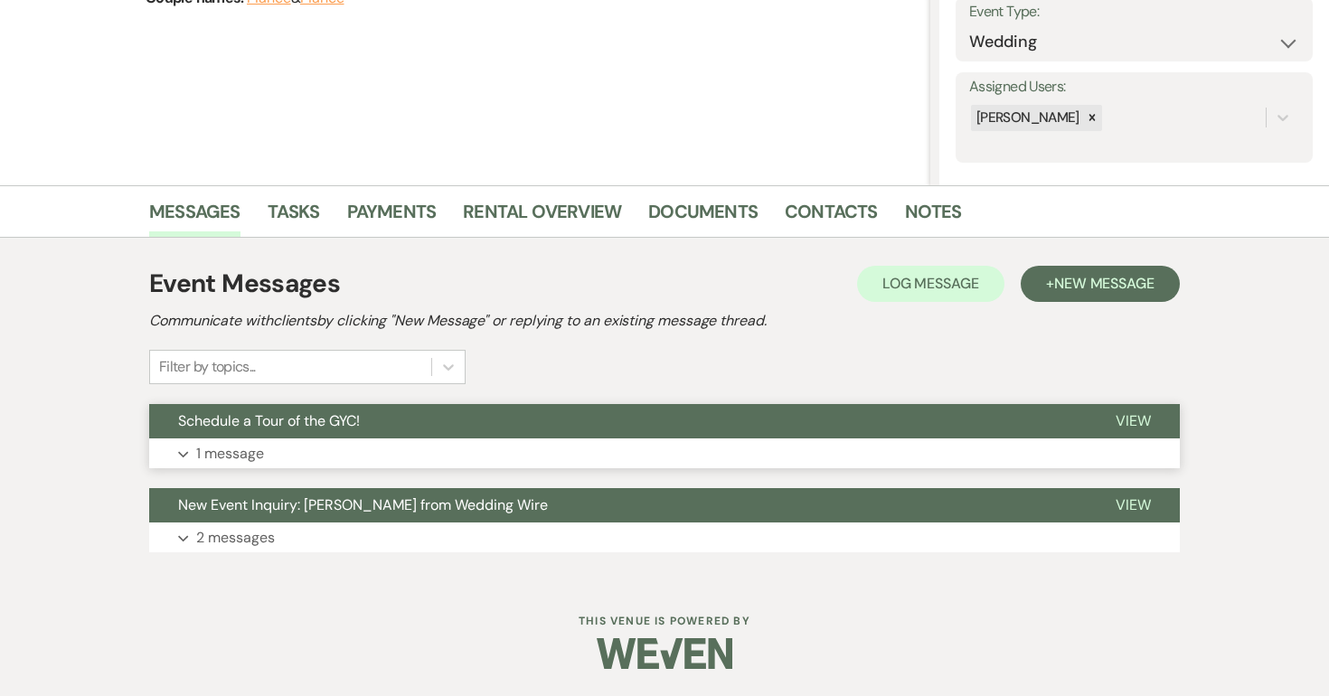
click at [1118, 421] on span "View" at bounding box center [1133, 420] width 35 height 19
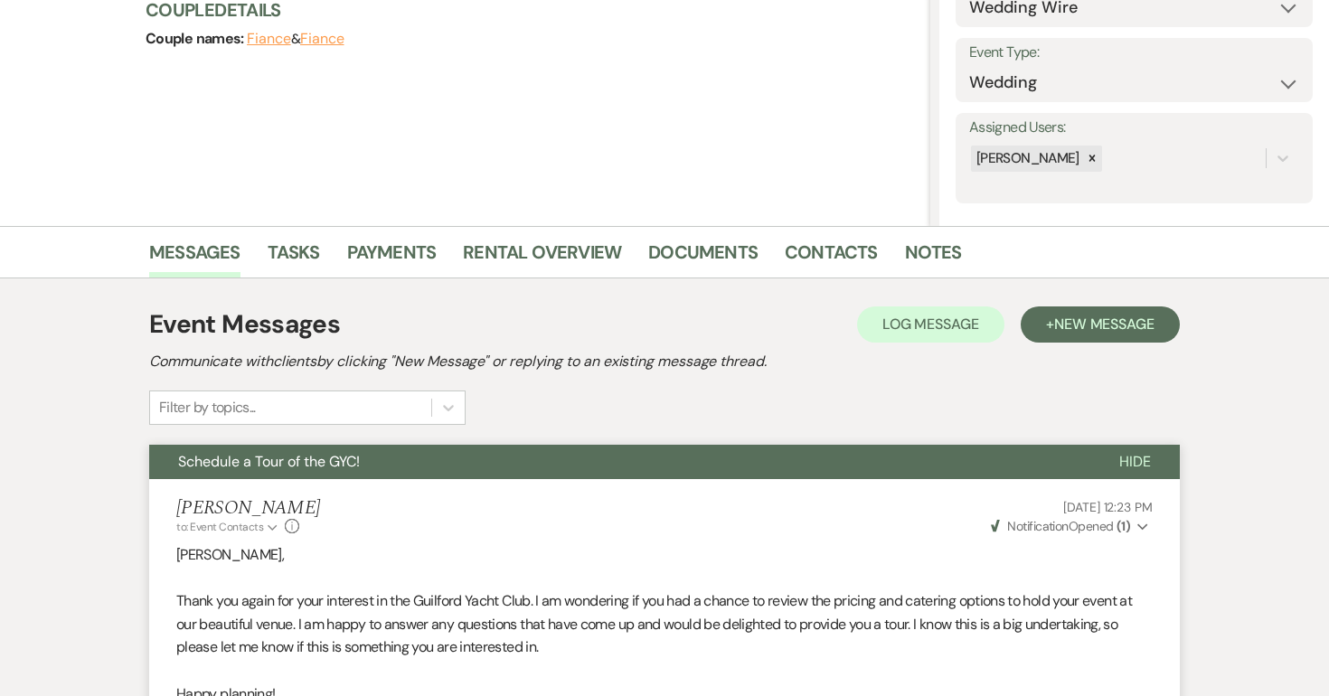
scroll to position [0, 0]
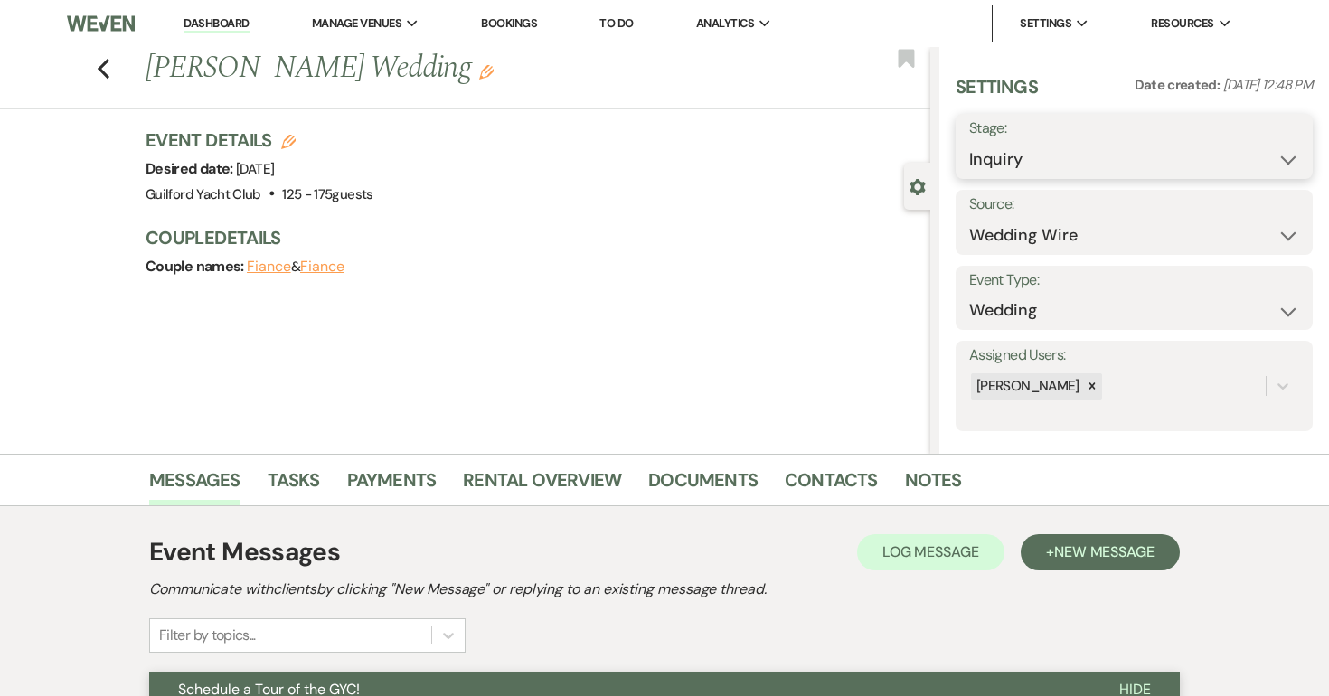
click at [1106, 160] on select "Inquiry Follow Up Tour Requested Tour Confirmed Toured Proposal Sent Booked Lost" at bounding box center [1134, 159] width 330 height 35
select select "8"
click at [969, 142] on select "Inquiry Follow Up Tour Requested Tour Confirmed Toured Proposal Sent Booked Lost" at bounding box center [1134, 159] width 330 height 35
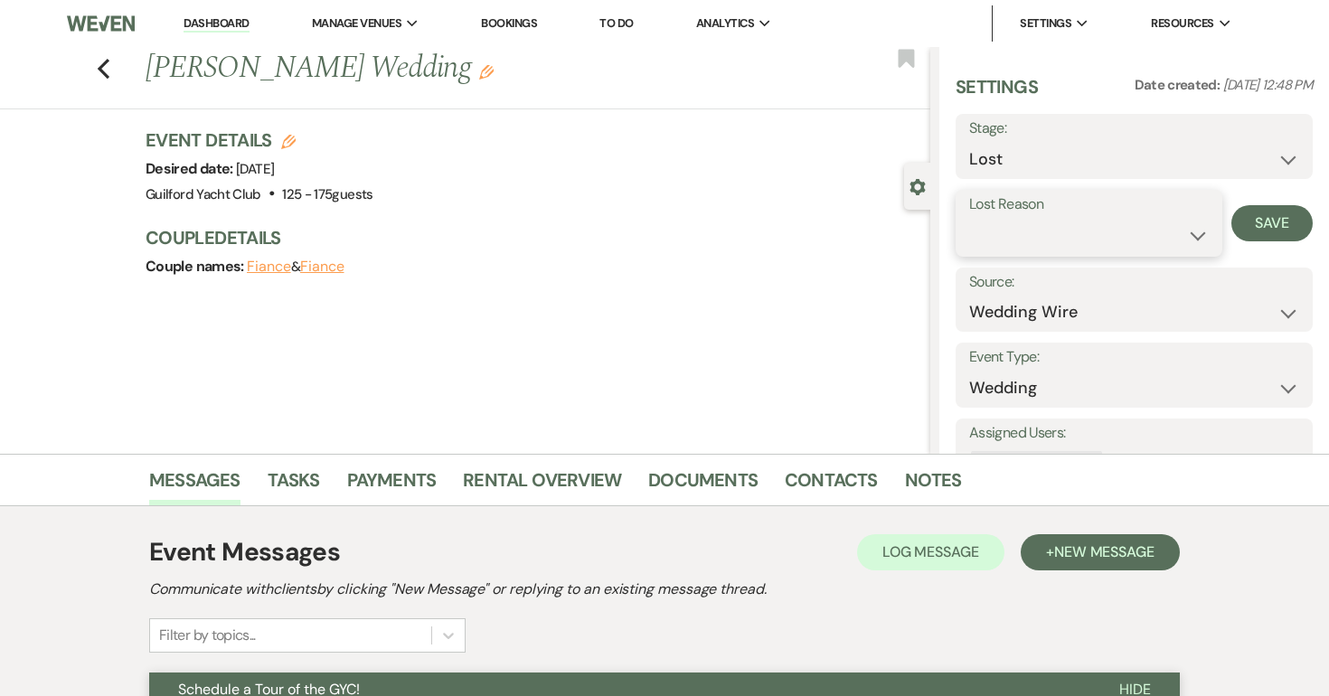
click at [1019, 235] on select "Booked Elsewhere Budget Date Unavailable No Response Not a Good Match Capacity …" at bounding box center [1089, 235] width 240 height 35
select select "5"
click at [969, 218] on select "Booked Elsewhere Budget Date Unavailable No Response Not a Good Match Capacity …" at bounding box center [1089, 235] width 240 height 35
click at [1248, 222] on button "Save" at bounding box center [1272, 223] width 81 height 36
click at [106, 63] on use "button" at bounding box center [104, 69] width 12 height 20
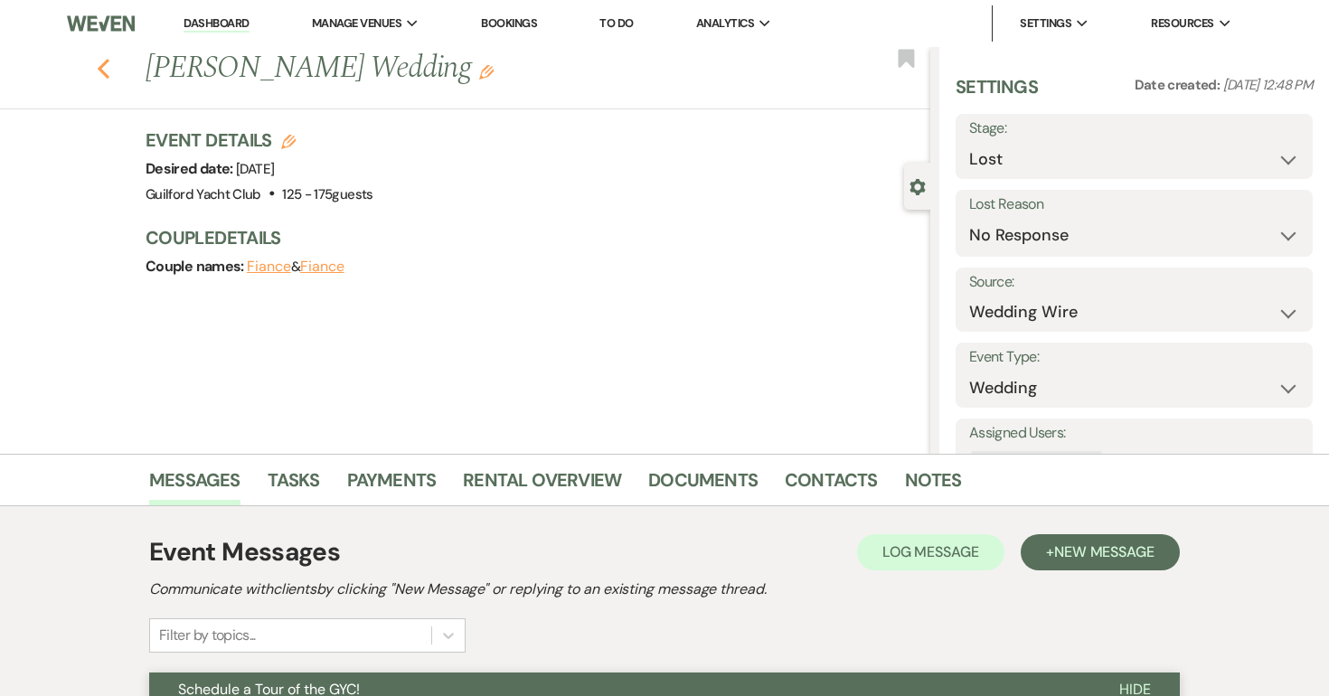
select select "8"
select select "5"
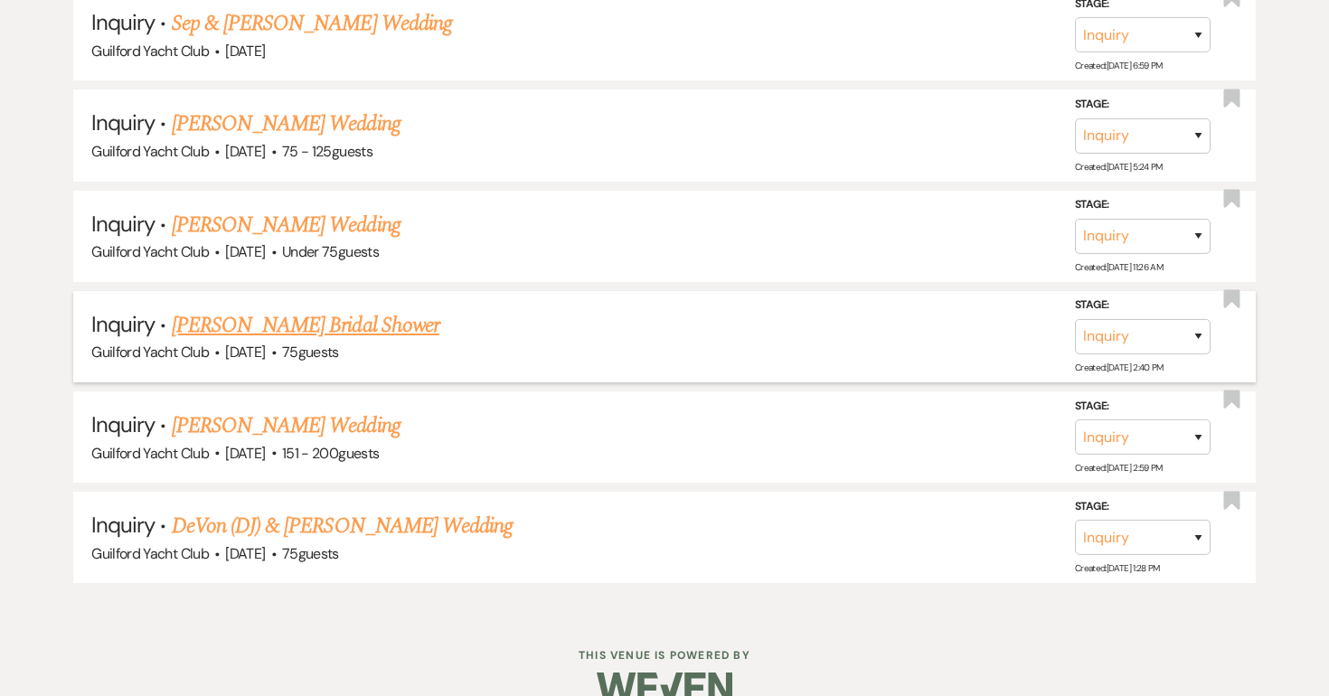
scroll to position [2055, 0]
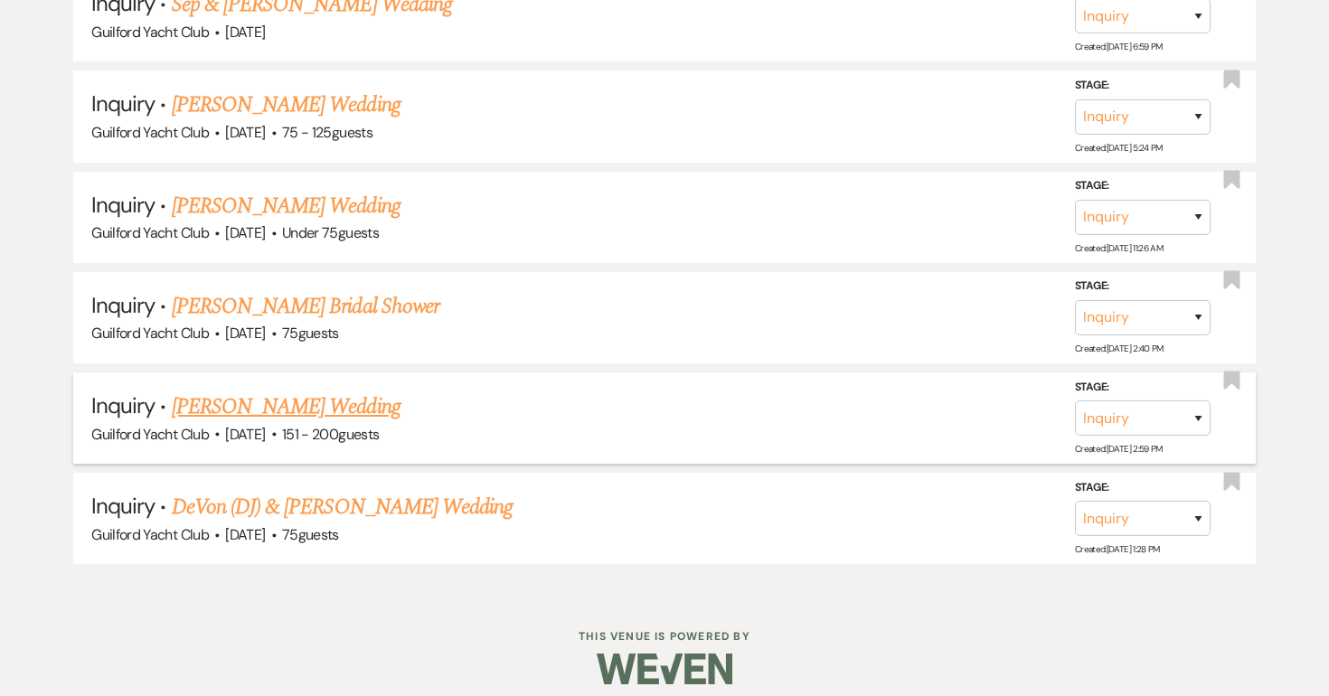
click at [287, 395] on link "Alexandra DeFrance's Wedding" at bounding box center [286, 407] width 229 height 33
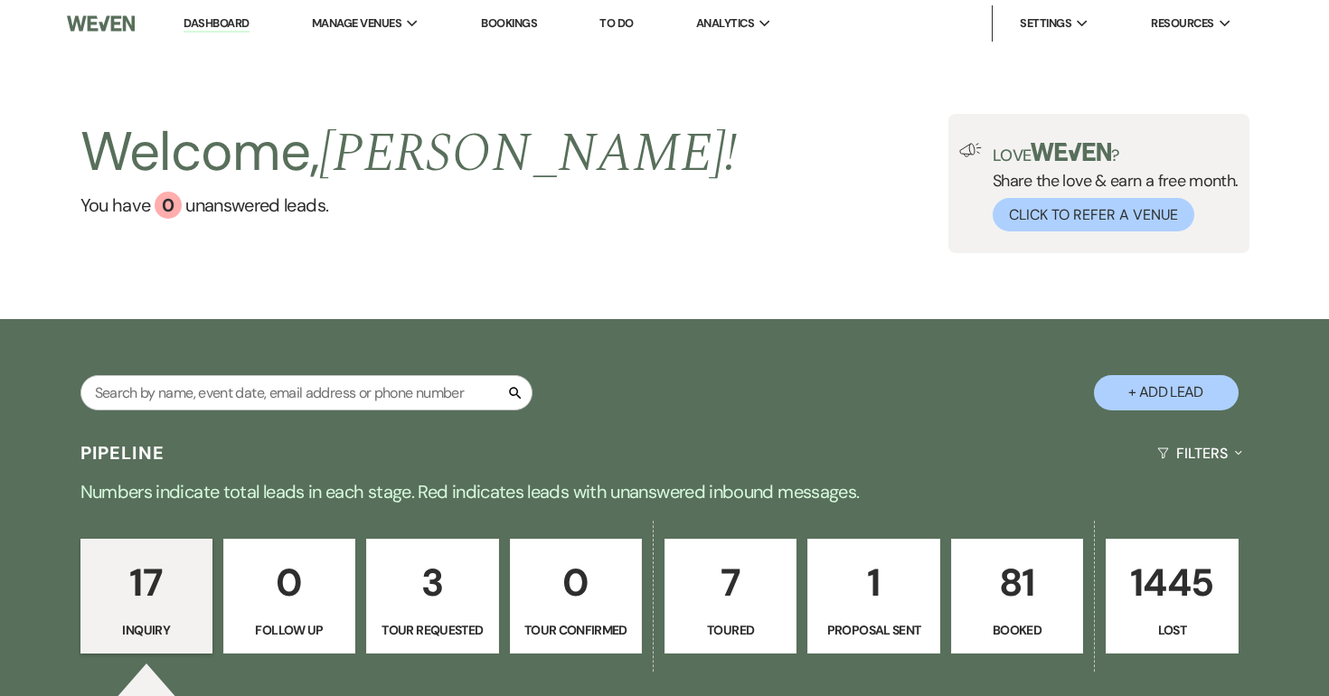
select select "2"
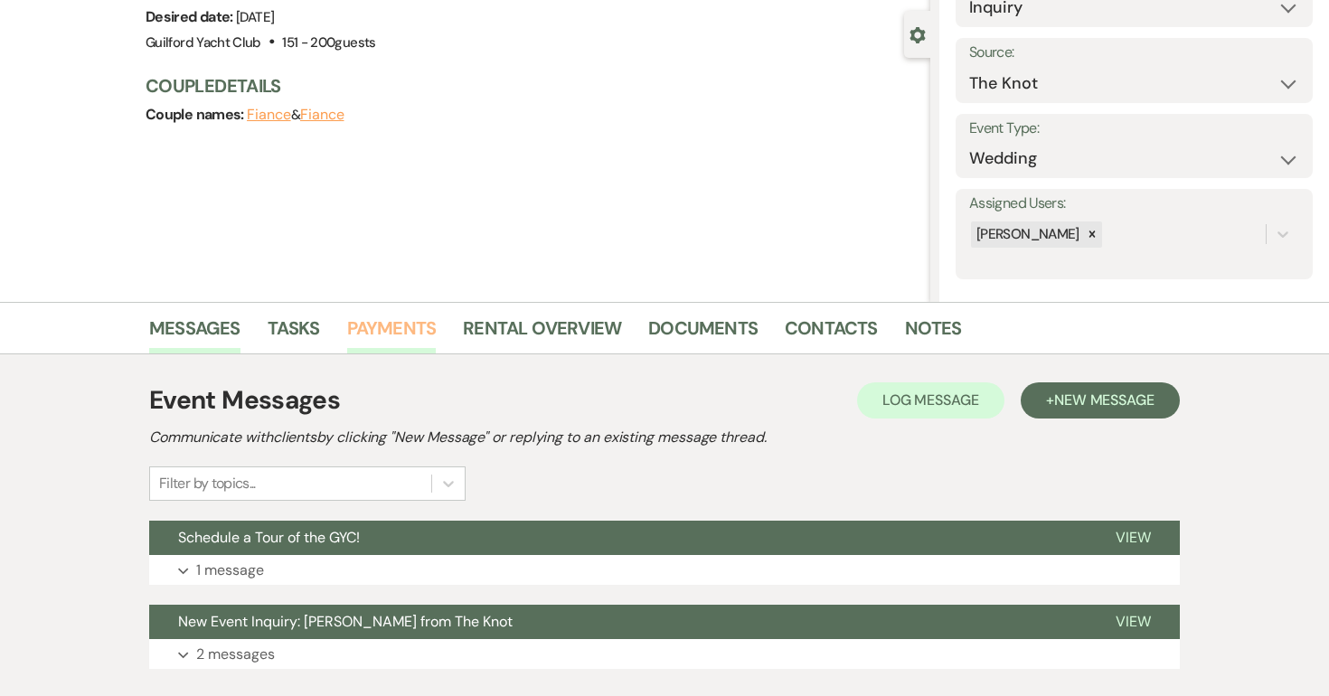
scroll to position [269, 0]
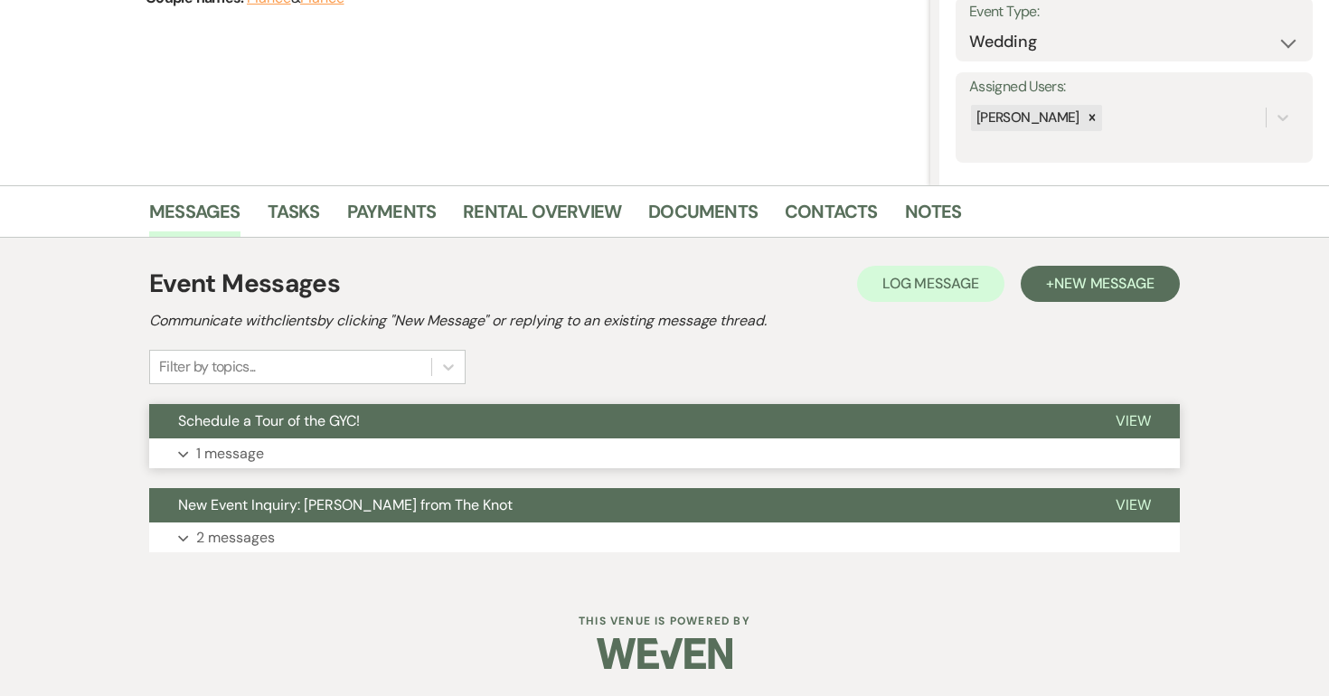
click at [1148, 421] on span "View" at bounding box center [1133, 420] width 35 height 19
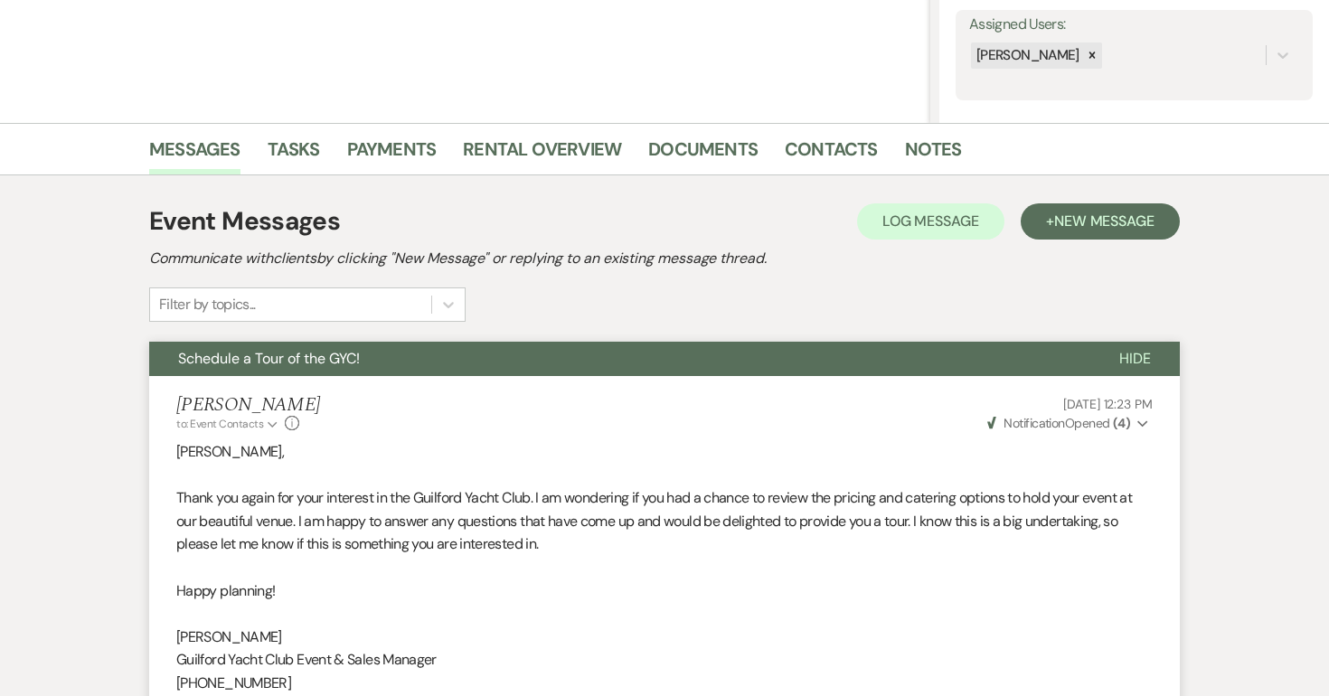
scroll to position [0, 0]
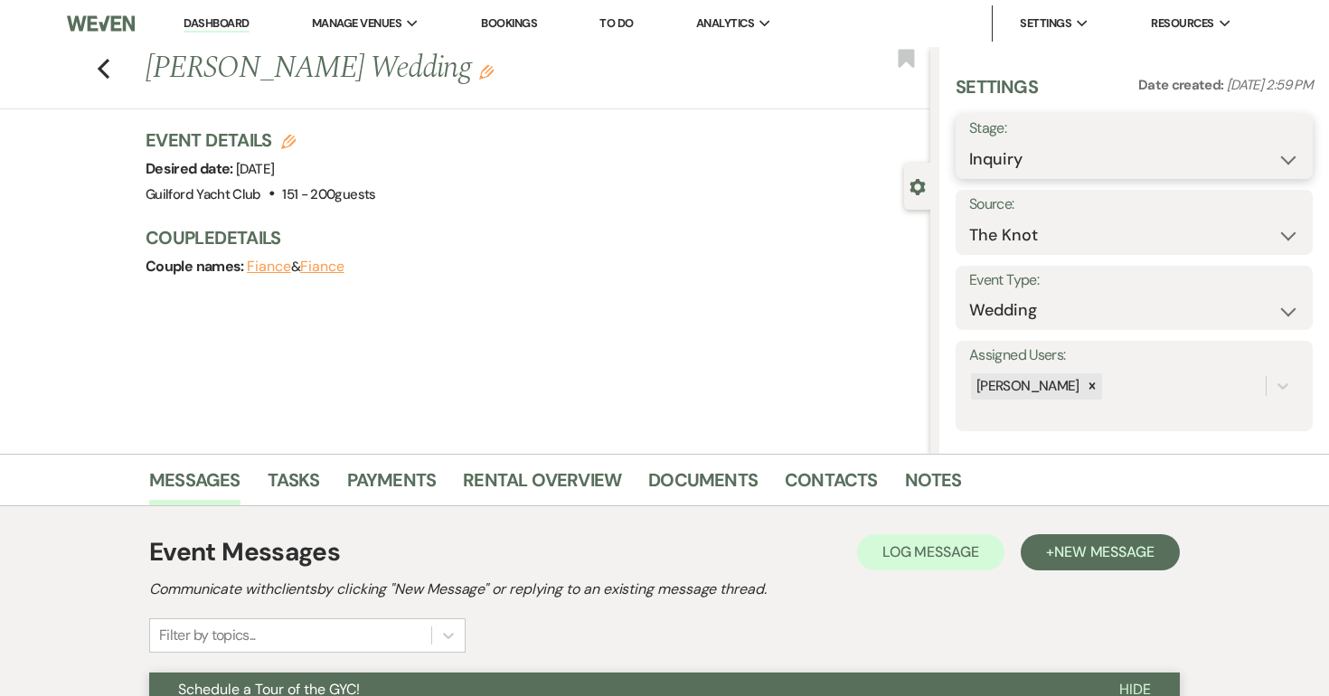
click at [1082, 155] on select "Inquiry Follow Up Tour Requested Tour Confirmed Toured Proposal Sent Booked Lost" at bounding box center [1134, 159] width 330 height 35
select select "8"
click at [969, 142] on select "Inquiry Follow Up Tour Requested Tour Confirmed Toured Proposal Sent Booked Lost" at bounding box center [1134, 159] width 330 height 35
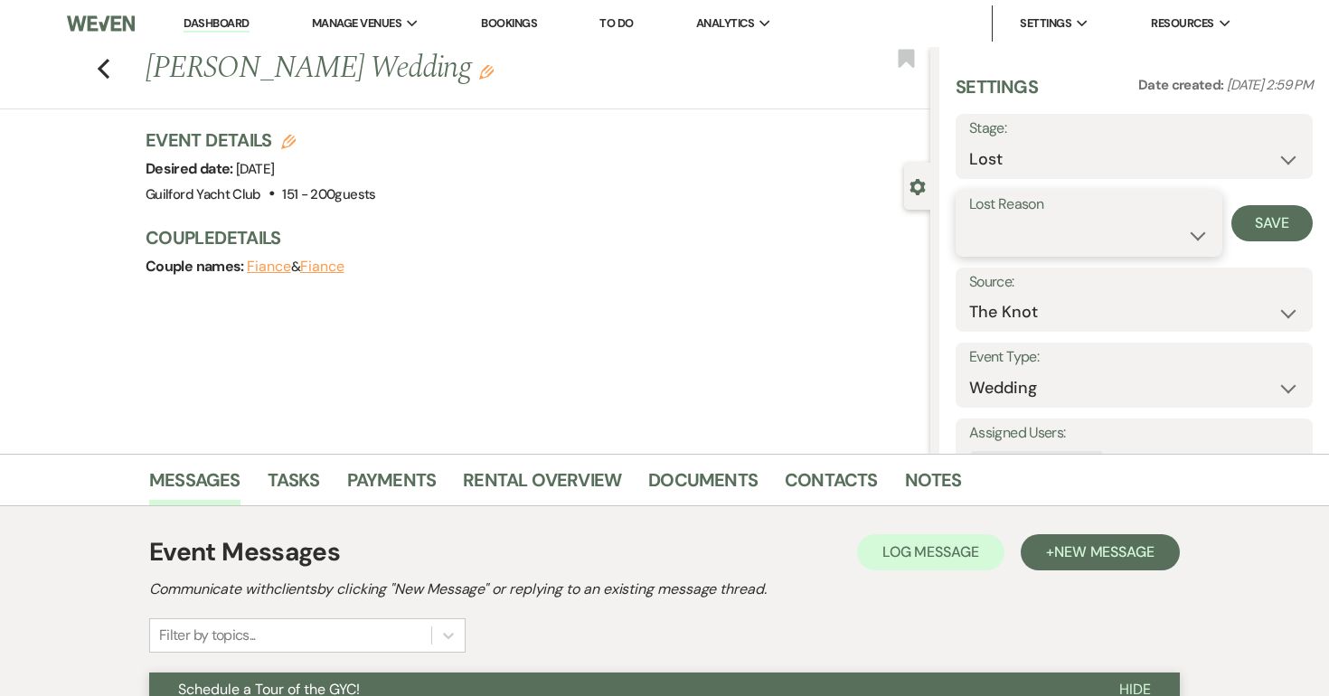
click at [1010, 242] on select "Booked Elsewhere Budget Date Unavailable No Response Not a Good Match Capacity …" at bounding box center [1089, 235] width 240 height 35
select select "5"
click at [969, 218] on select "Booked Elsewhere Budget Date Unavailable No Response Not a Good Match Capacity …" at bounding box center [1089, 235] width 240 height 35
click at [1287, 213] on button "Save" at bounding box center [1272, 223] width 81 height 36
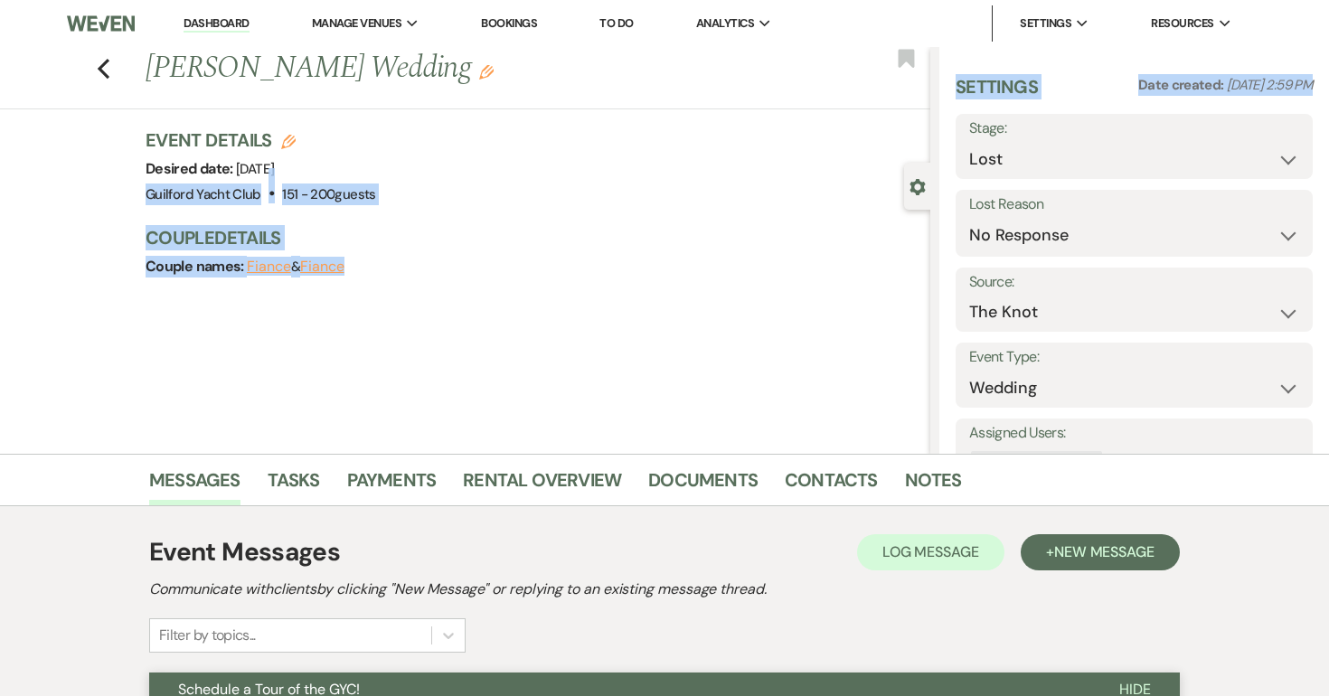
drag, startPoint x: 940, startPoint y: 168, endPoint x: 688, endPoint y: 191, distance: 252.4
click at [694, 187] on section "Previous Alexandra DeFrance's Wedding Edit Bookmark Gear Settings Settings Date…" at bounding box center [664, 250] width 1329 height 407
click at [99, 63] on icon "Previous" at bounding box center [104, 69] width 14 height 22
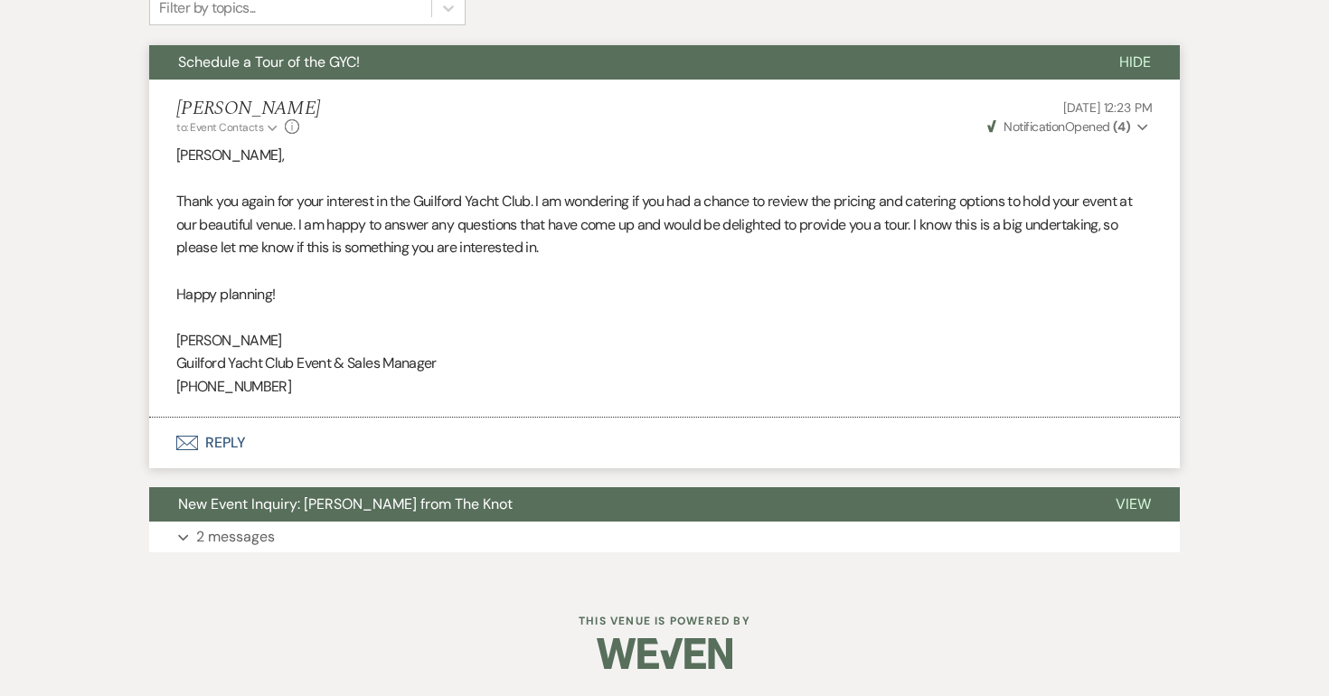
select select "8"
select select "5"
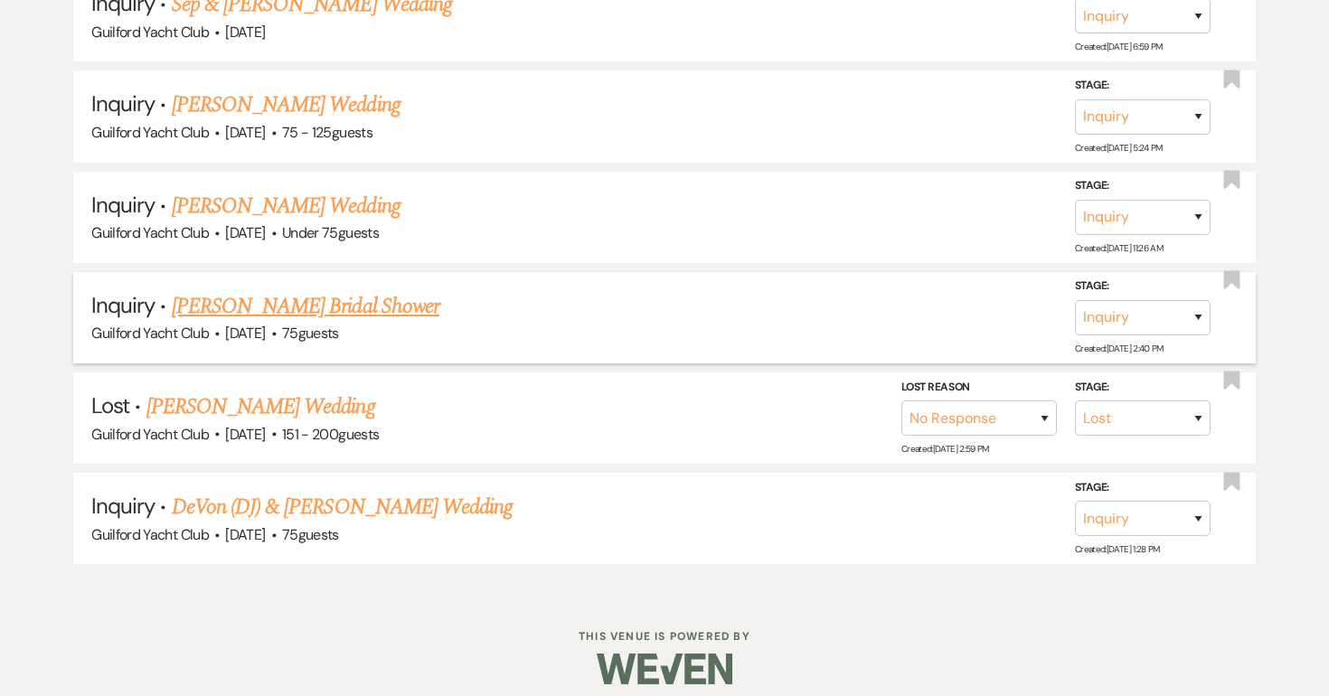
scroll to position [1956, 0]
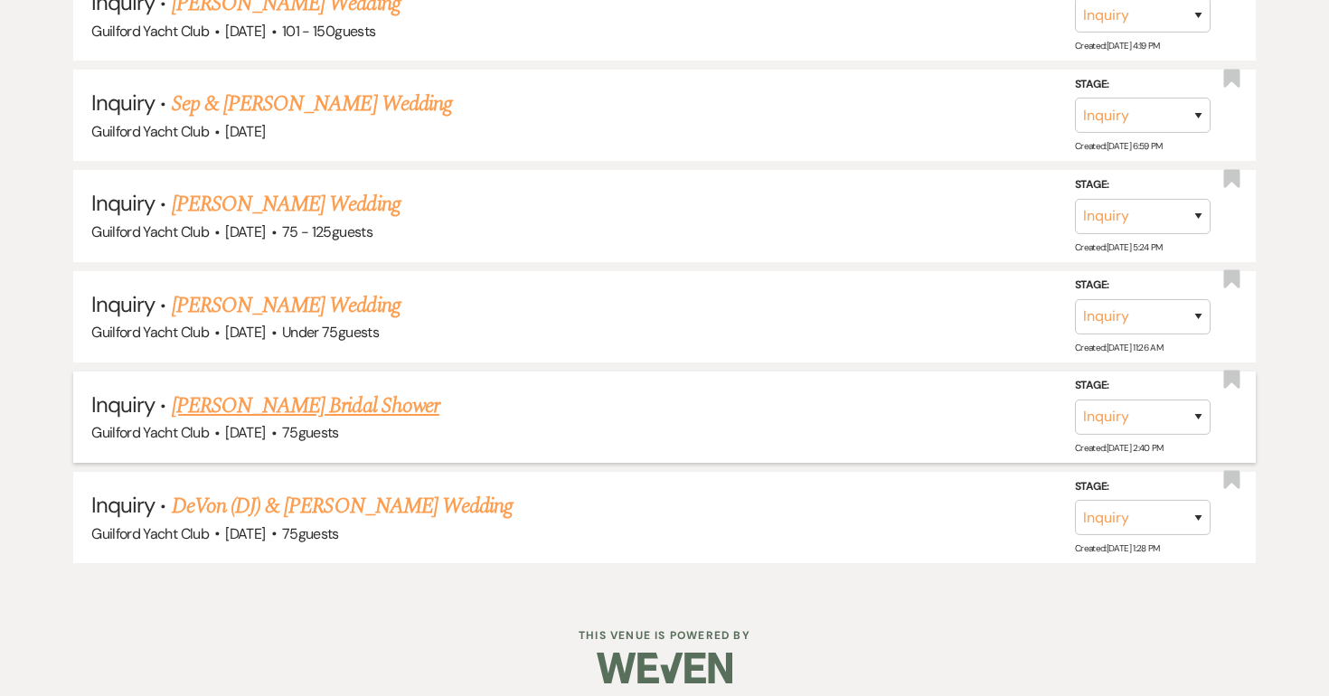
click at [253, 397] on link "Elizabeth Gonsalves's Bridal Shower" at bounding box center [306, 406] width 268 height 33
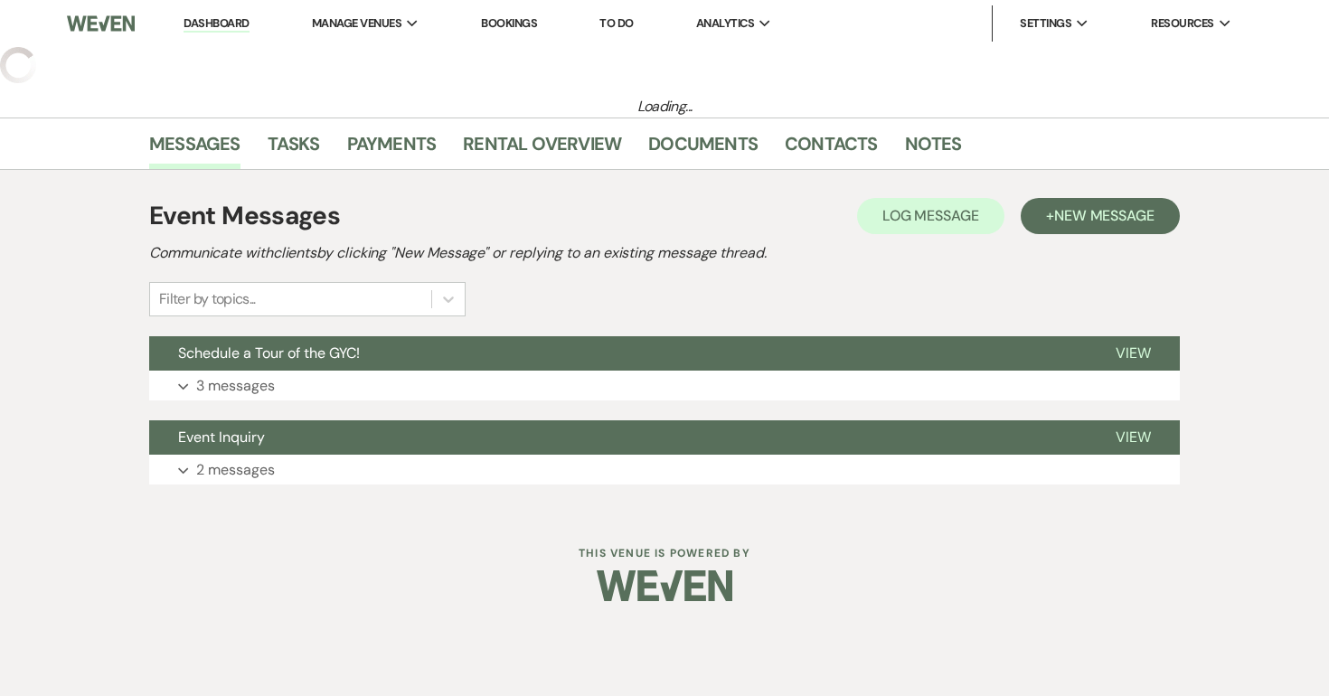
select select "5"
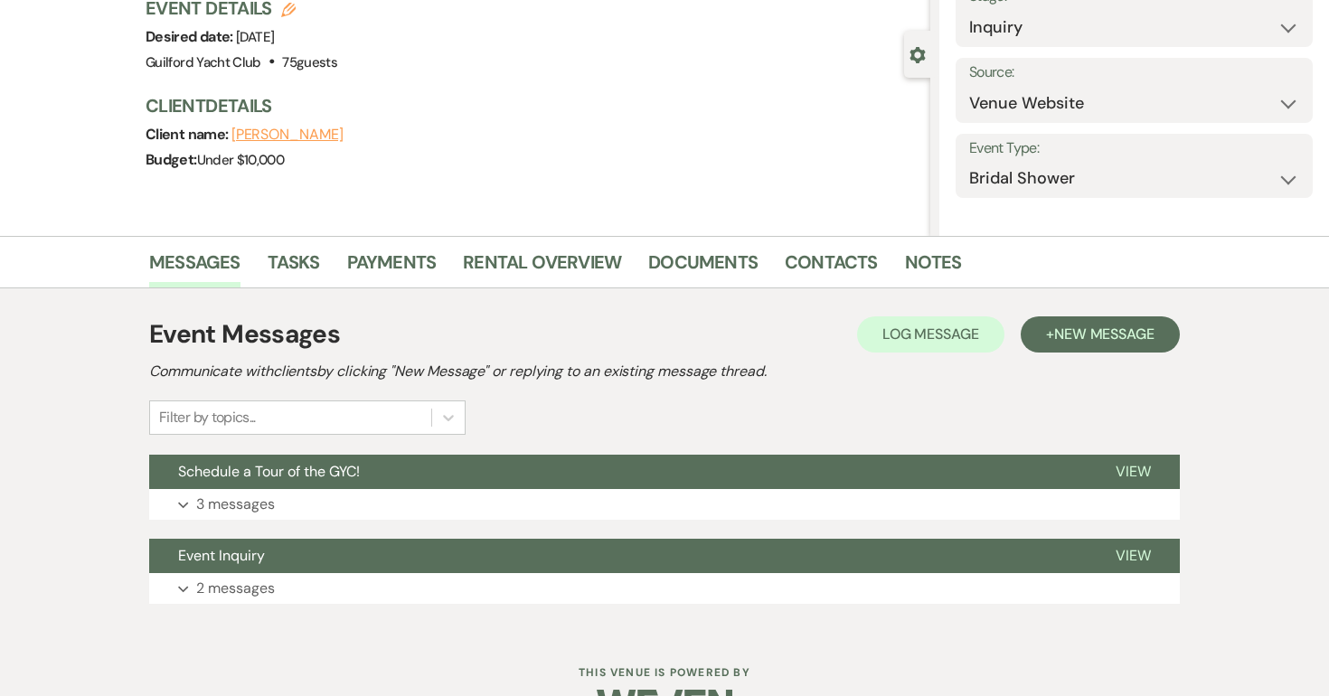
scroll to position [183, 0]
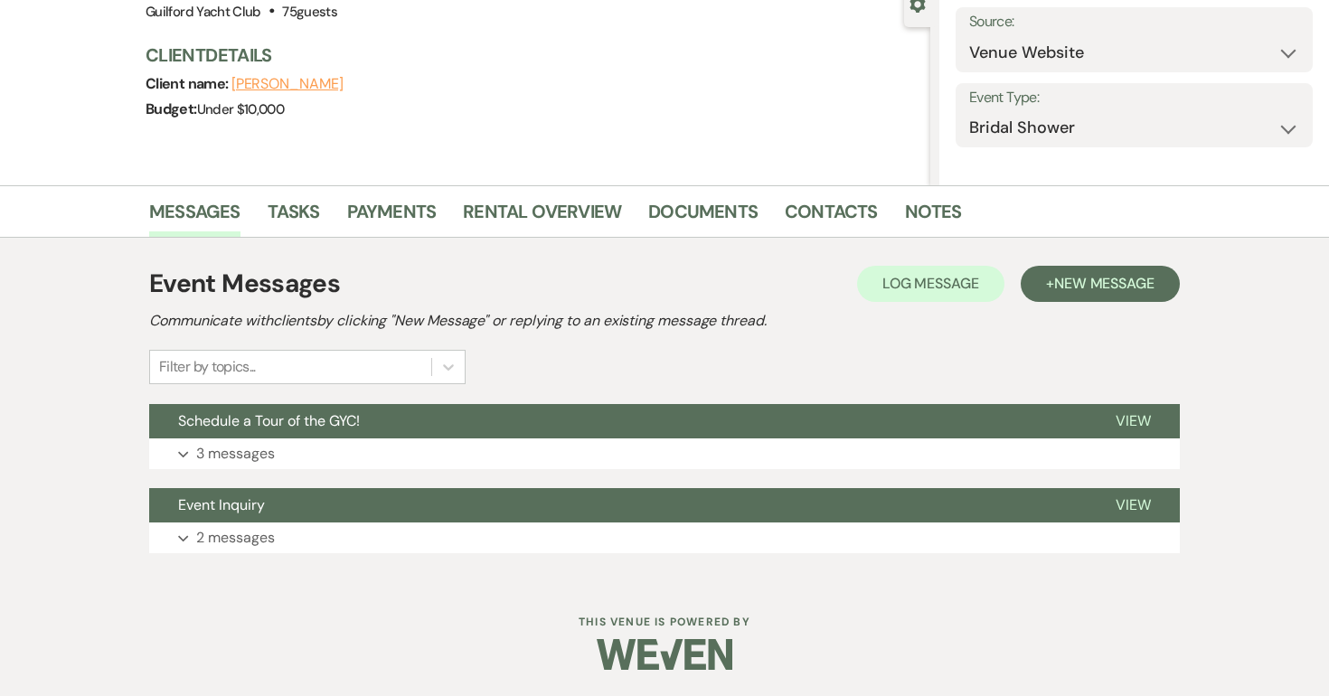
click at [1132, 332] on h2 "Communicate with clients by clicking "New Message" or replying to an existing m…" at bounding box center [664, 321] width 1031 height 22
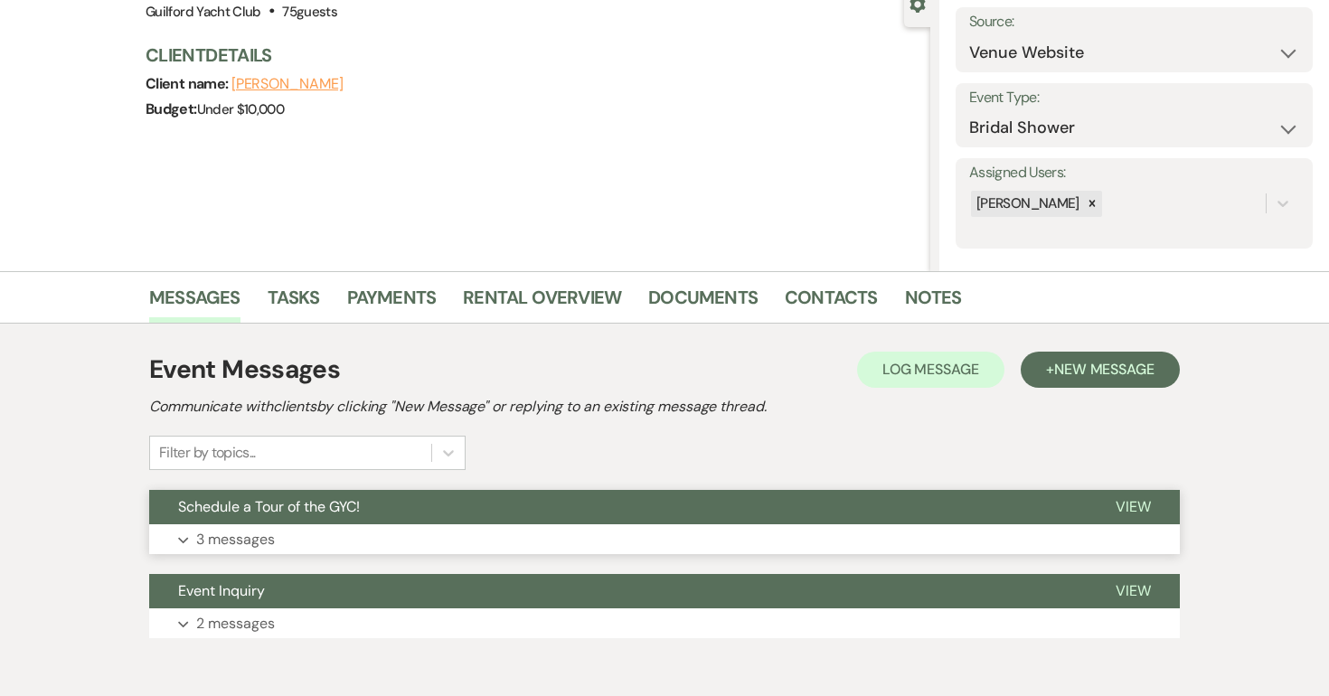
click at [1134, 507] on span "View" at bounding box center [1133, 506] width 35 height 19
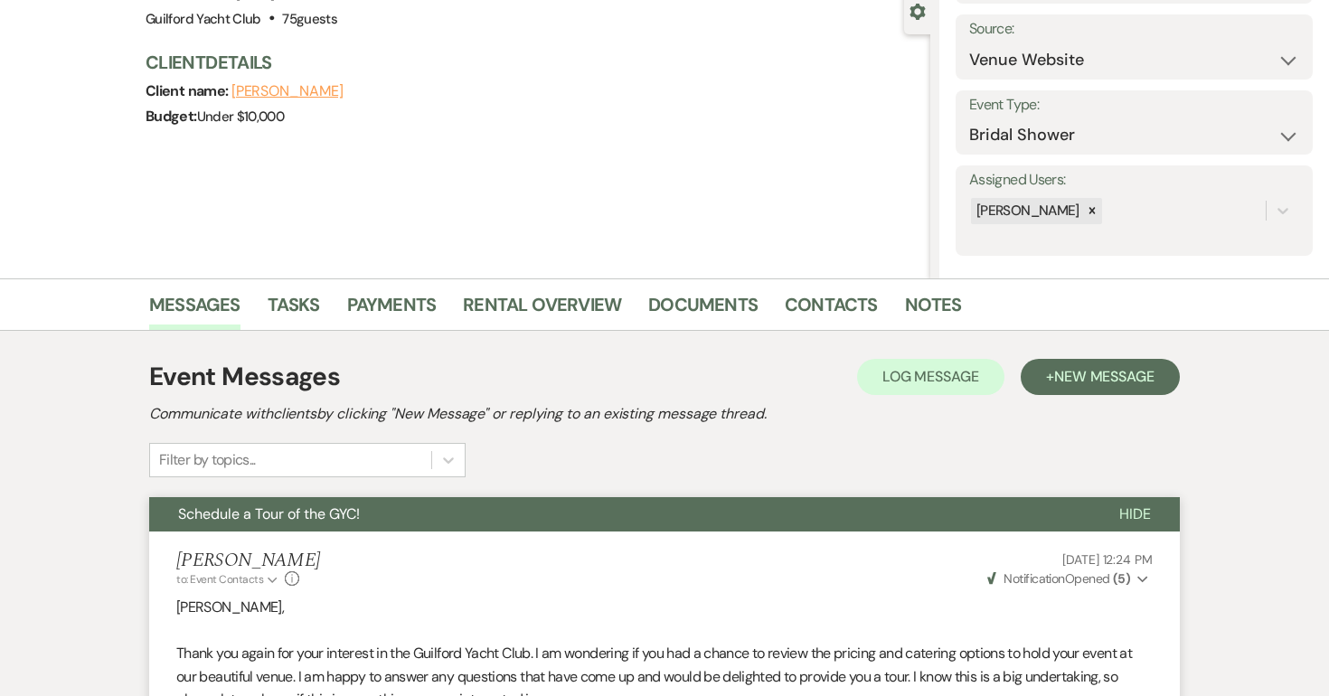
scroll to position [0, 0]
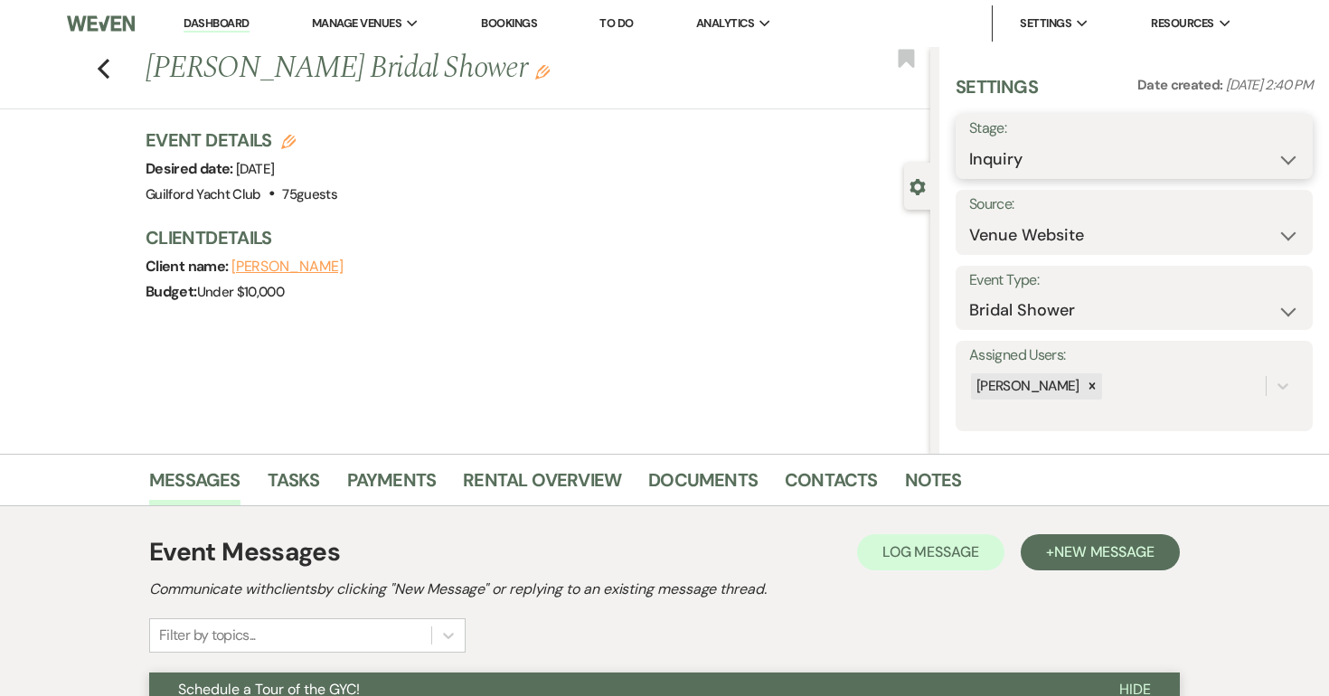
click at [1021, 155] on select "Inquiry Follow Up Tour Requested Tour Confirmed Toured Proposal Sent Booked Lost" at bounding box center [1134, 159] width 330 height 35
select select "8"
click at [969, 142] on select "Inquiry Follow Up Tour Requested Tour Confirmed Toured Proposal Sent Booked Lost" at bounding box center [1134, 159] width 330 height 35
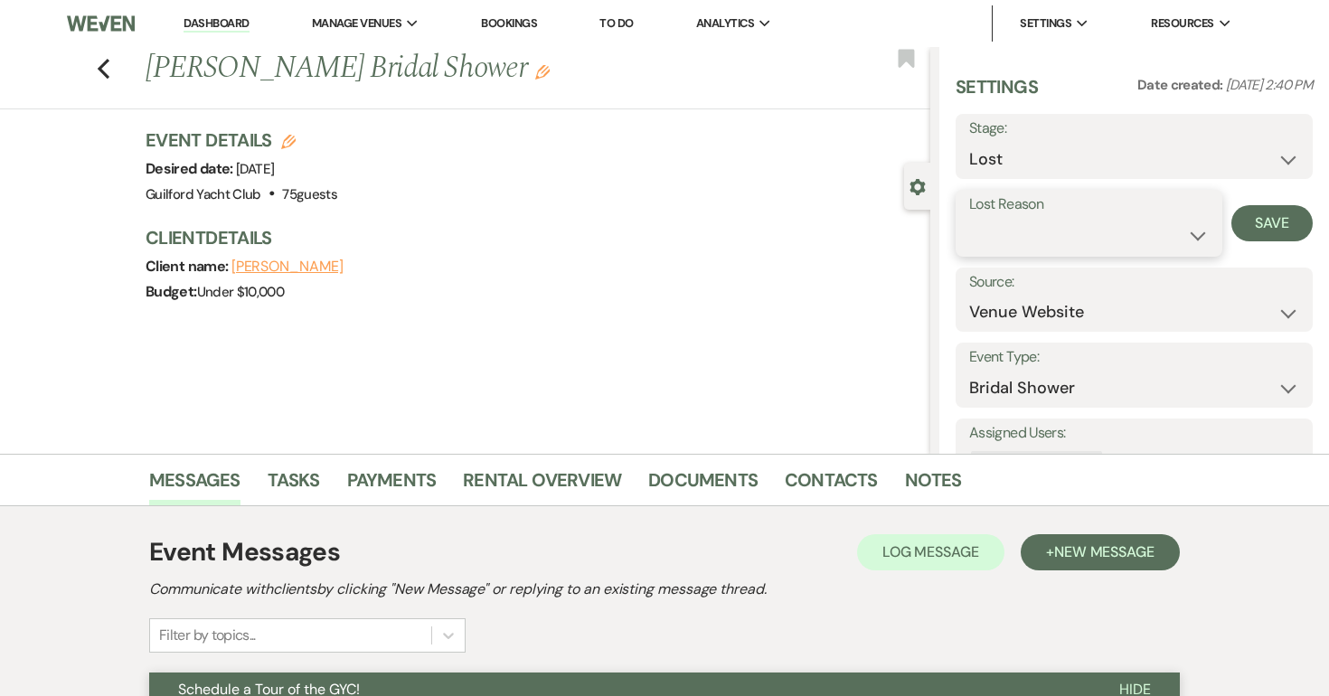
click at [1030, 228] on select "Booked Elsewhere Budget Date Unavailable No Response Not a Good Match Capacity …" at bounding box center [1089, 235] width 240 height 35
select select "6"
click at [969, 218] on select "Booked Elsewhere Budget Date Unavailable No Response Not a Good Match Capacity …" at bounding box center [1089, 235] width 240 height 35
click at [1301, 221] on button "Save" at bounding box center [1272, 223] width 81 height 36
click at [105, 63] on use "button" at bounding box center [104, 69] width 12 height 20
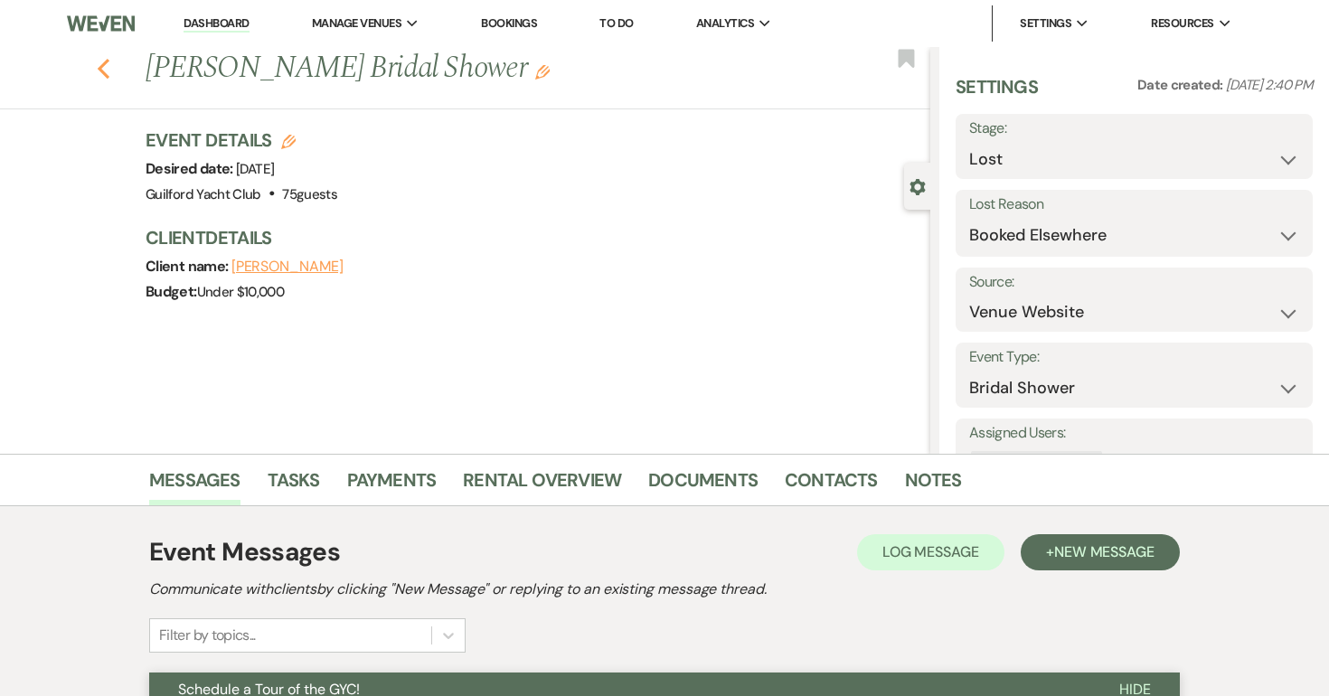
select select "8"
select select "6"
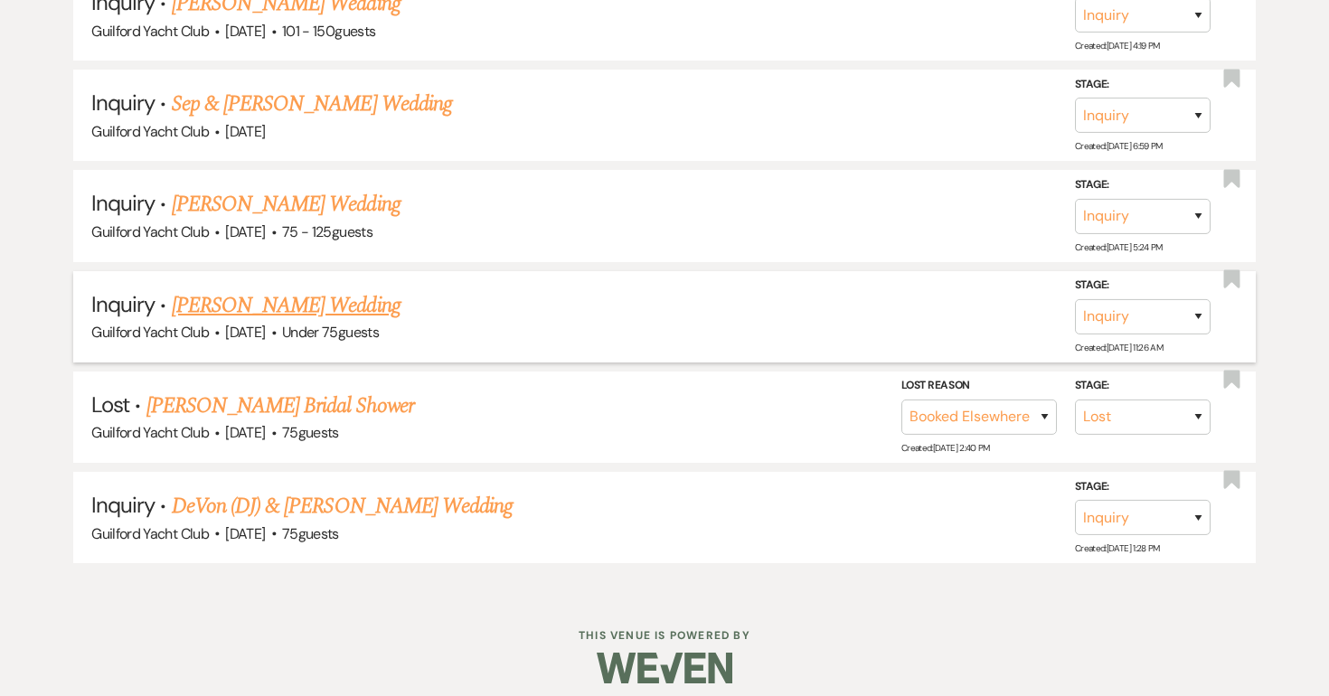
scroll to position [1856, 0]
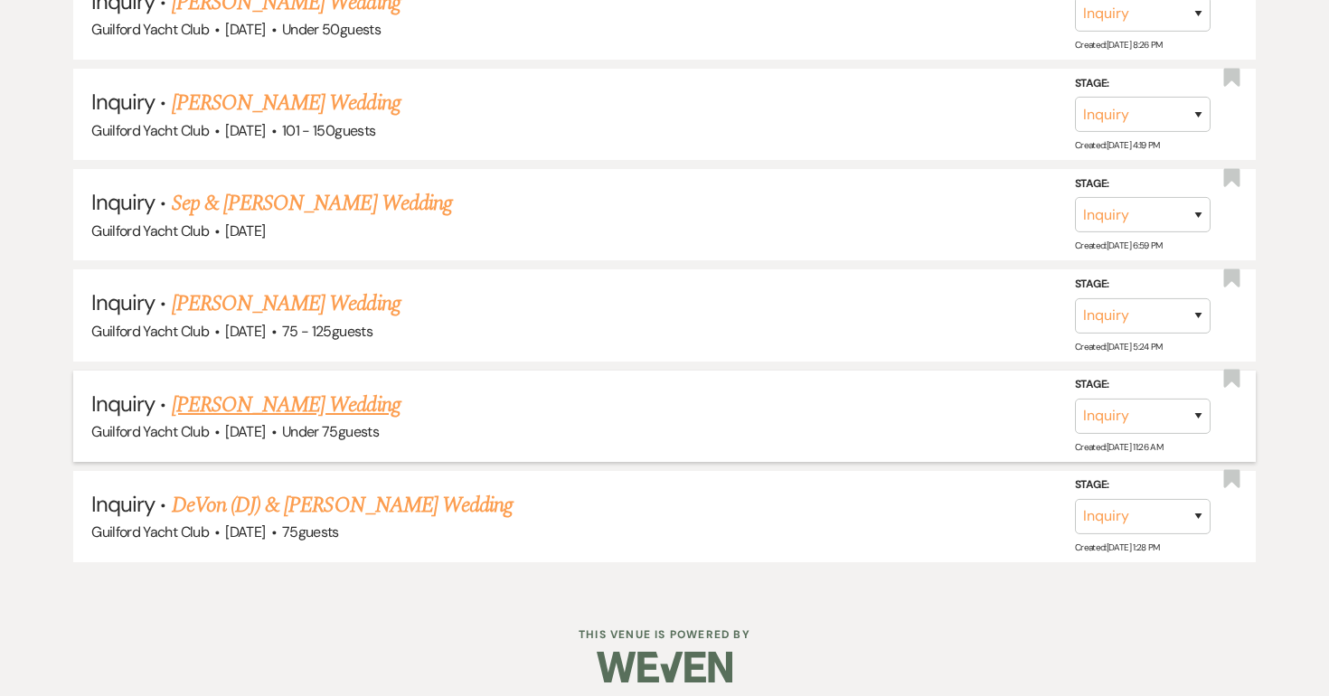
click at [279, 392] on link "Celina Laureano's Wedding" at bounding box center [286, 405] width 229 height 33
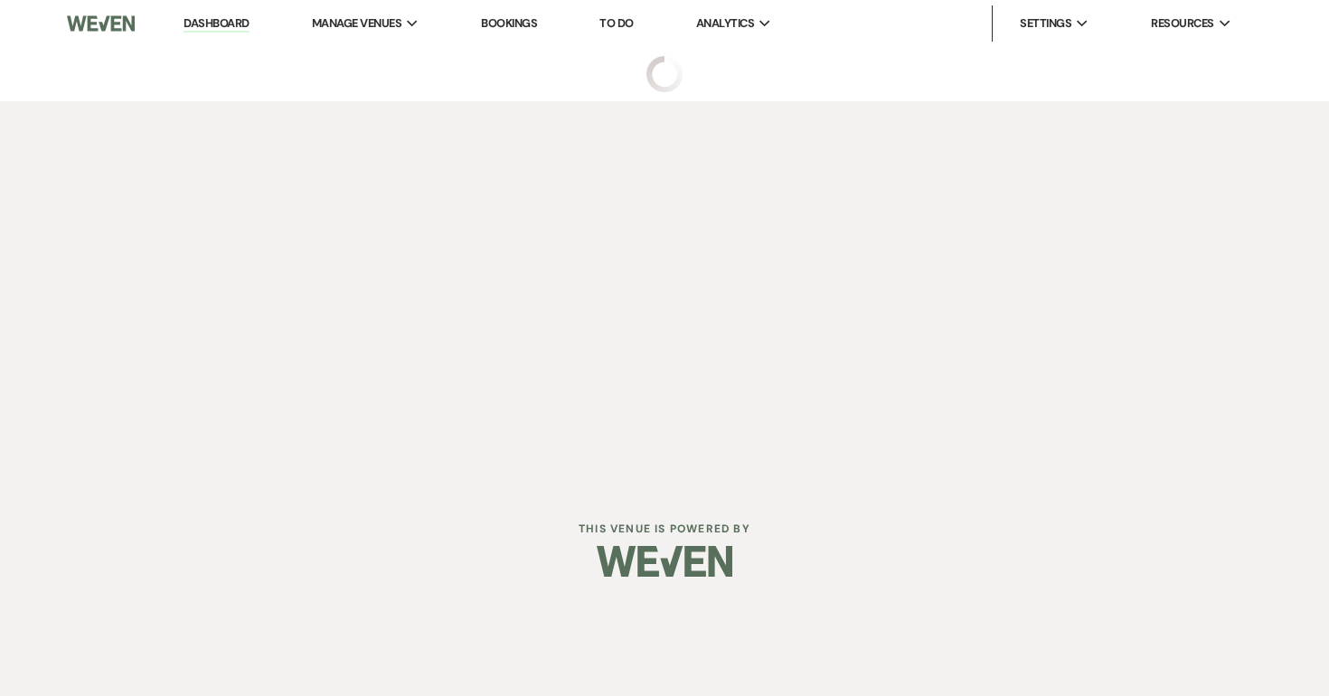
select select "3"
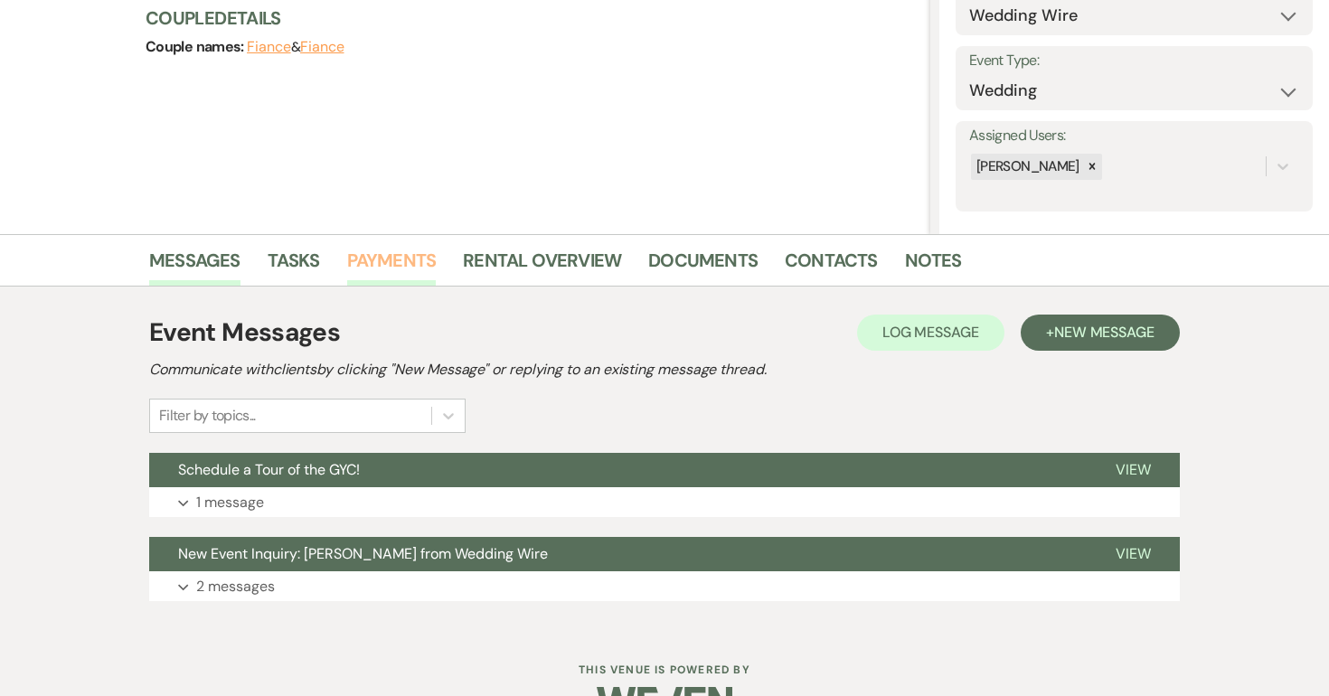
scroll to position [269, 0]
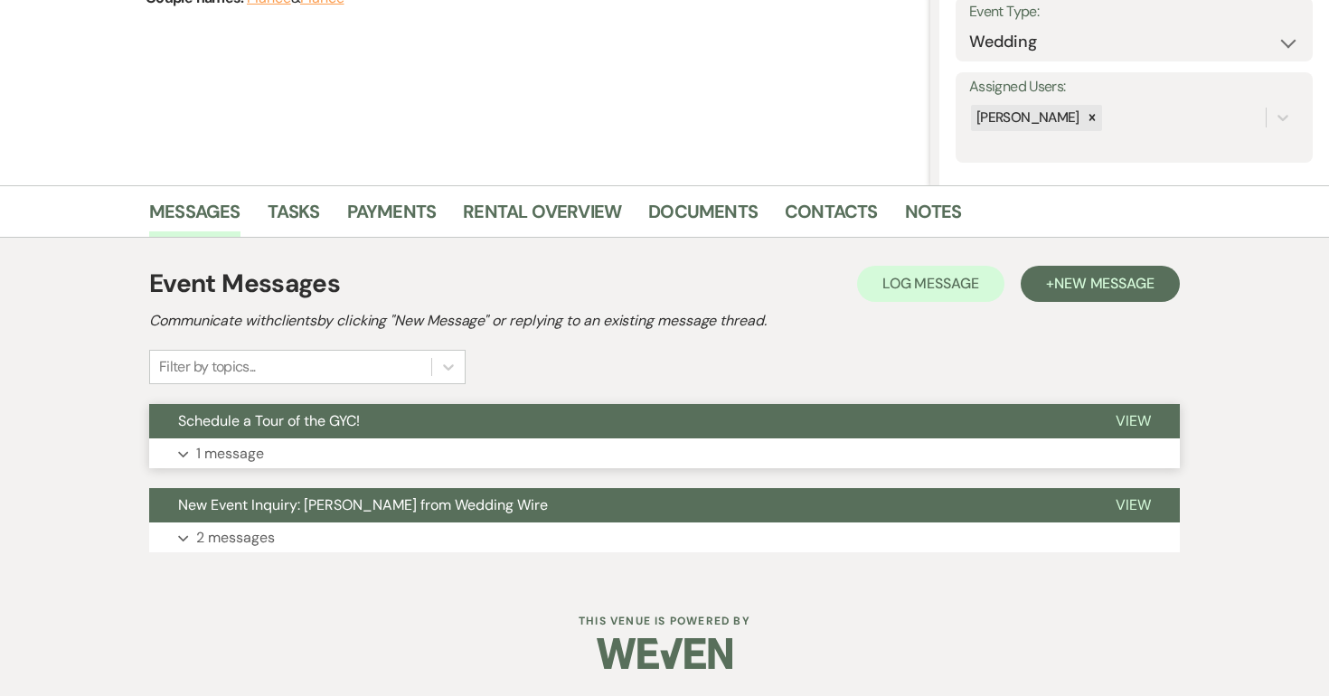
click at [1129, 427] on span "View" at bounding box center [1133, 420] width 35 height 19
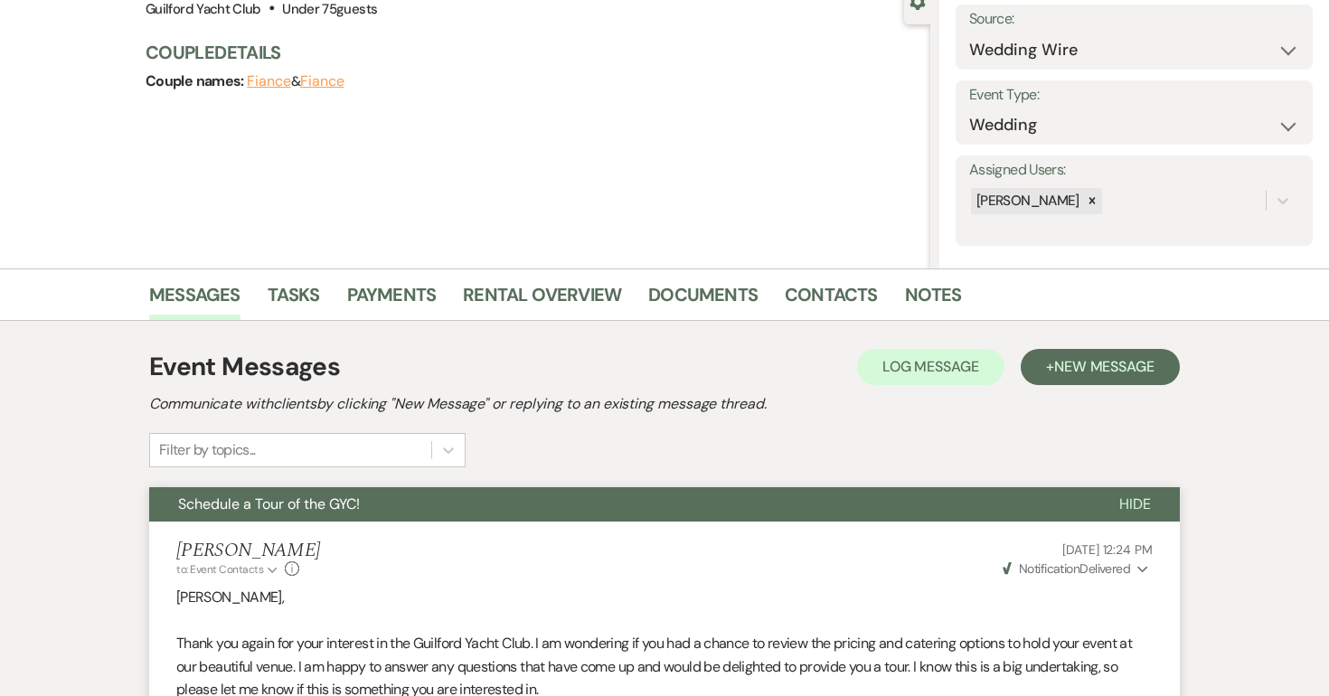
scroll to position [0, 0]
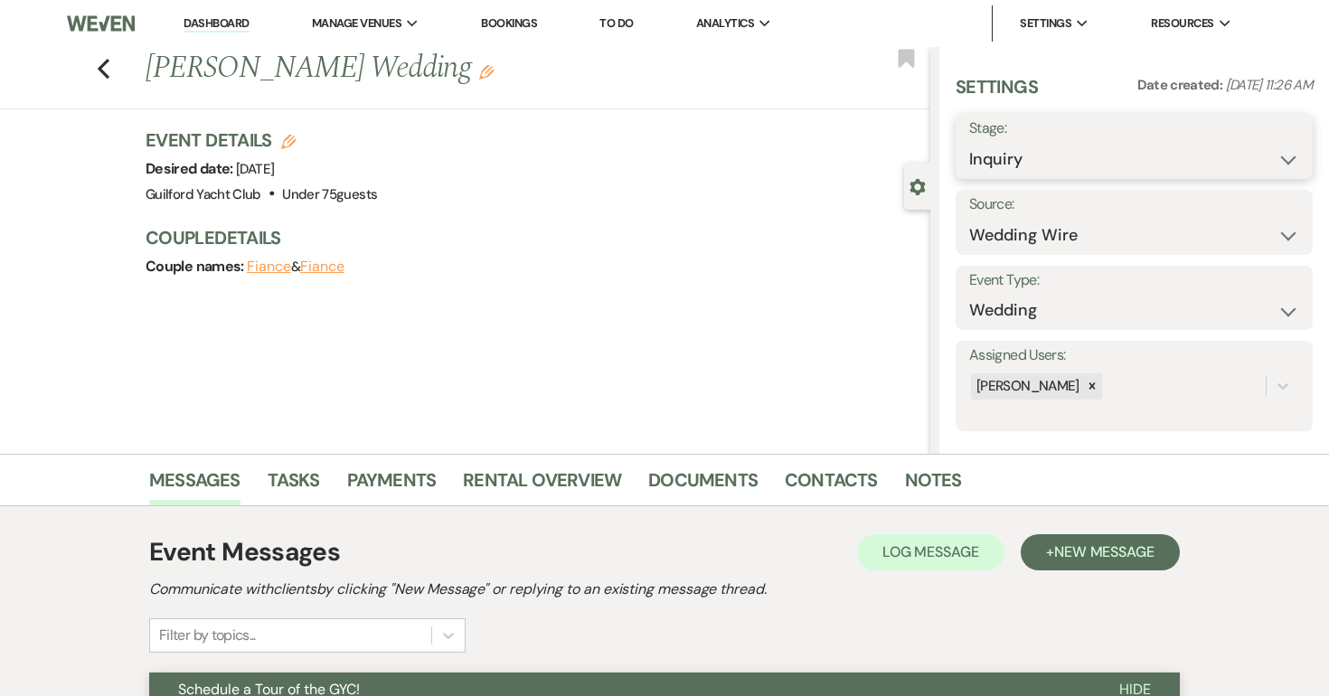
click at [1117, 142] on select "Inquiry Follow Up Tour Requested Tour Confirmed Toured Proposal Sent Booked Lost" at bounding box center [1134, 159] width 330 height 35
select select "8"
click at [969, 142] on select "Inquiry Follow Up Tour Requested Tour Confirmed Toured Proposal Sent Booked Lost" at bounding box center [1134, 159] width 330 height 35
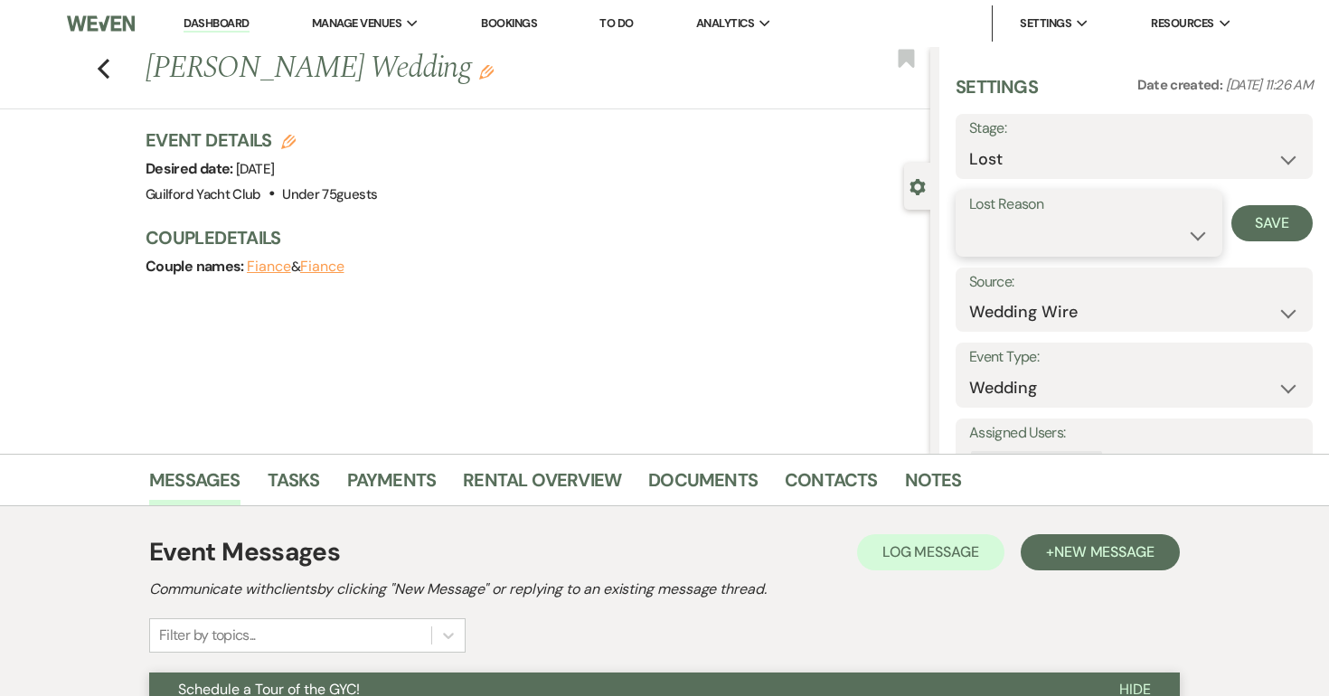
click at [1010, 238] on select "Booked Elsewhere Budget Date Unavailable No Response Not a Good Match Capacity …" at bounding box center [1089, 235] width 240 height 35
select select "5"
click at [969, 218] on select "Booked Elsewhere Budget Date Unavailable No Response Not a Good Match Capacity …" at bounding box center [1089, 235] width 240 height 35
click at [1263, 222] on button "Save" at bounding box center [1272, 223] width 81 height 36
click at [102, 61] on icon "Previous" at bounding box center [104, 69] width 14 height 22
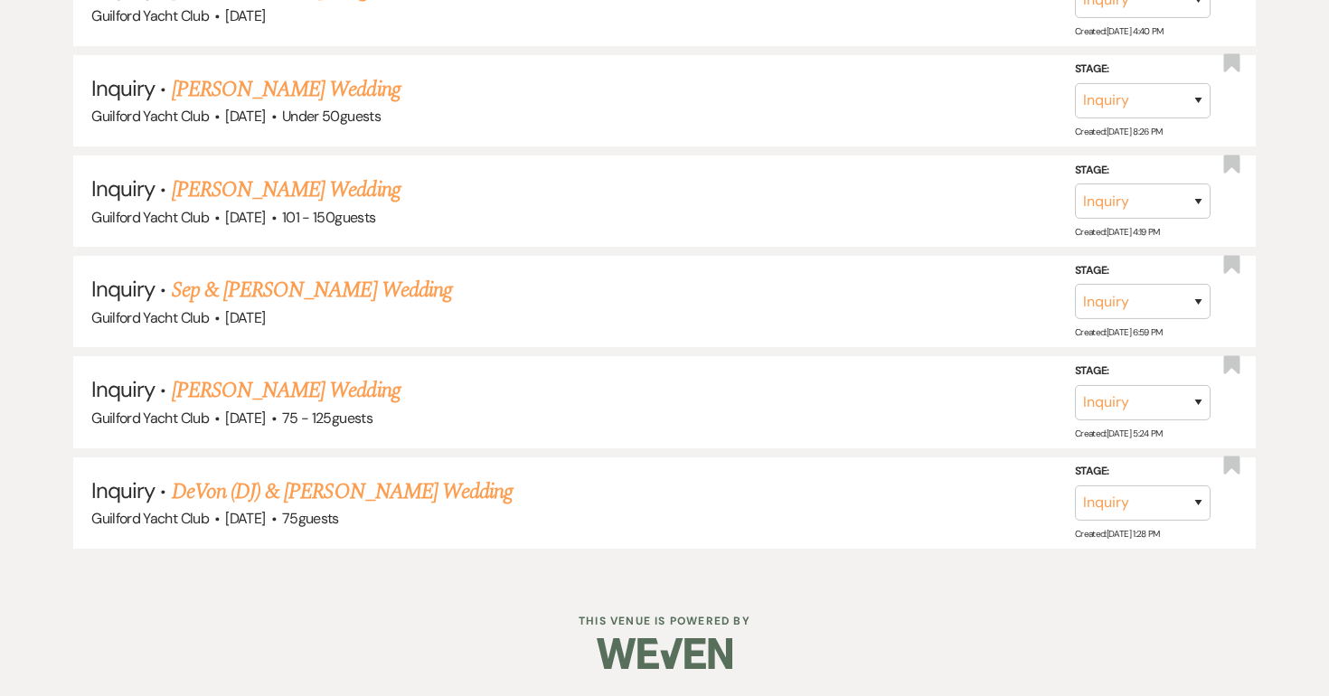
scroll to position [1757, 0]
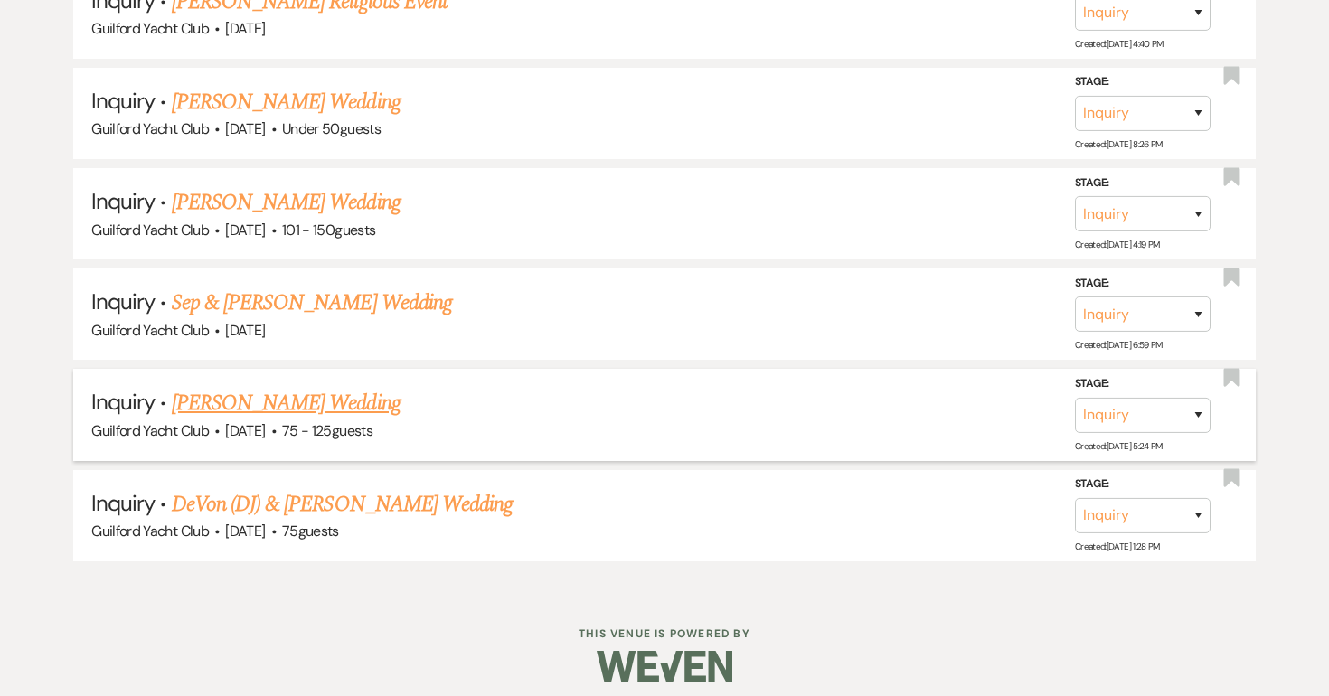
click at [272, 398] on link "Vivien Davies's Wedding" at bounding box center [286, 403] width 229 height 33
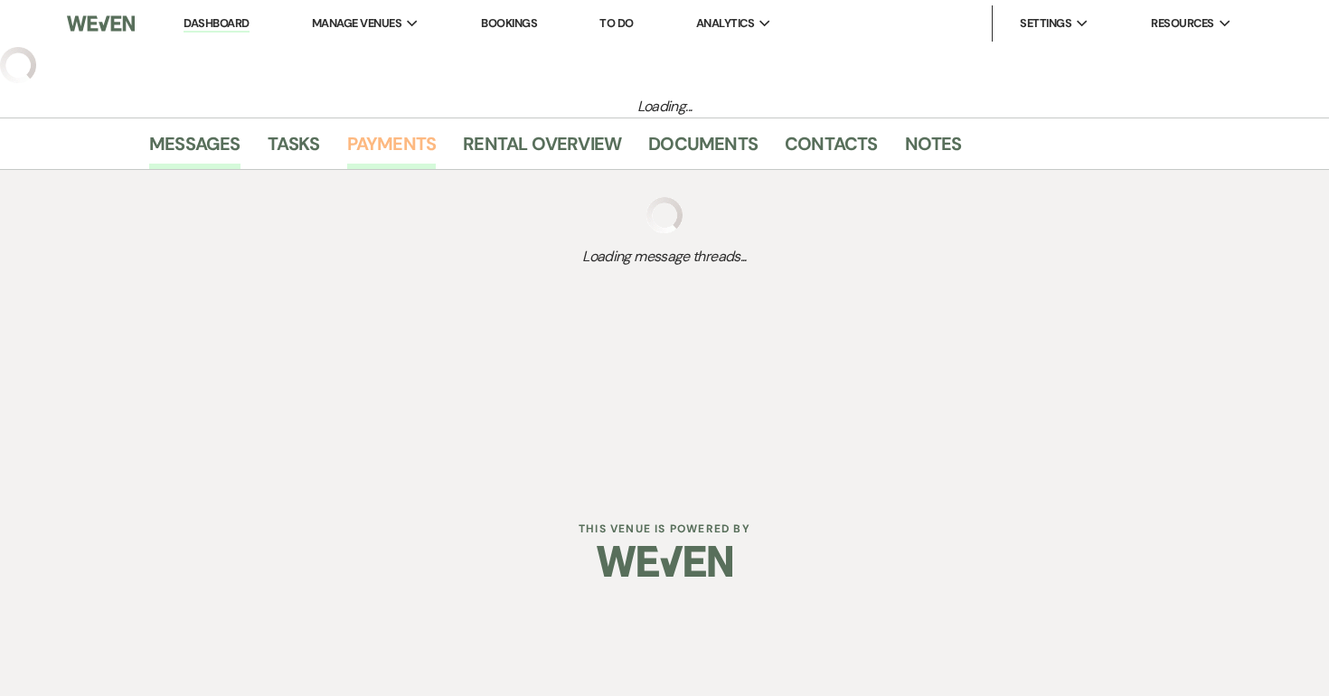
select select "3"
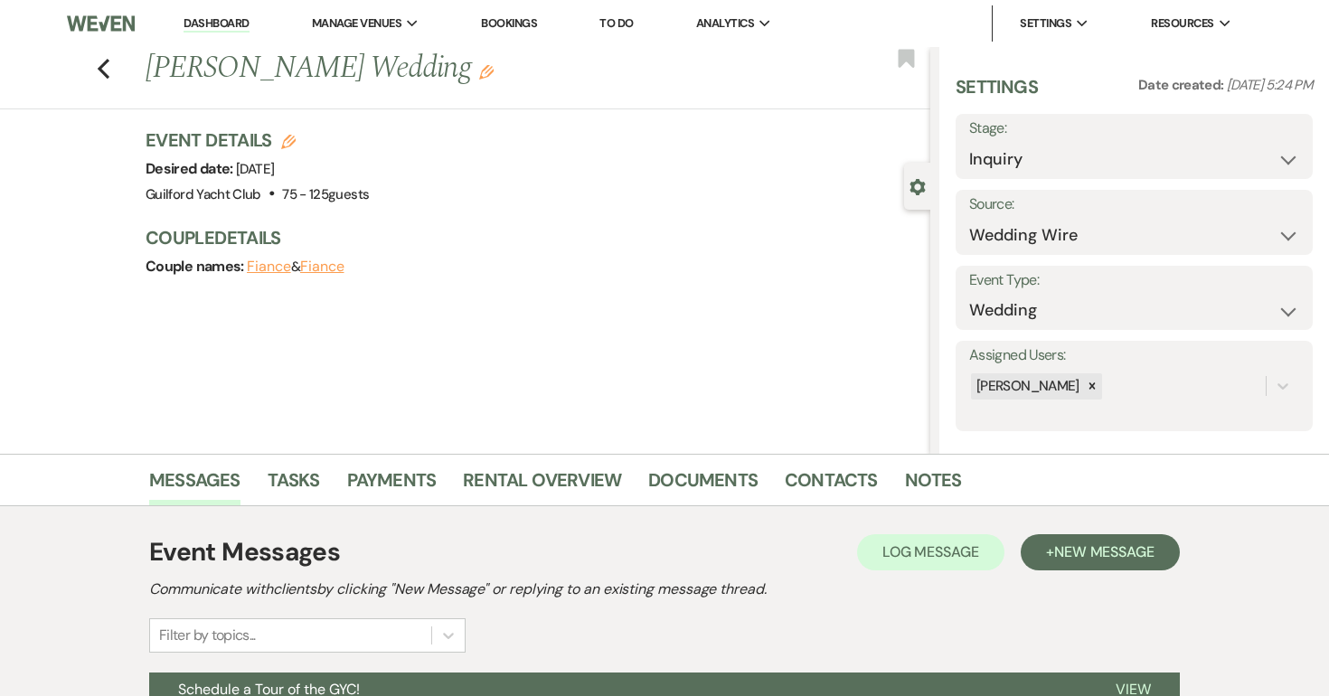
scroll to position [269, 0]
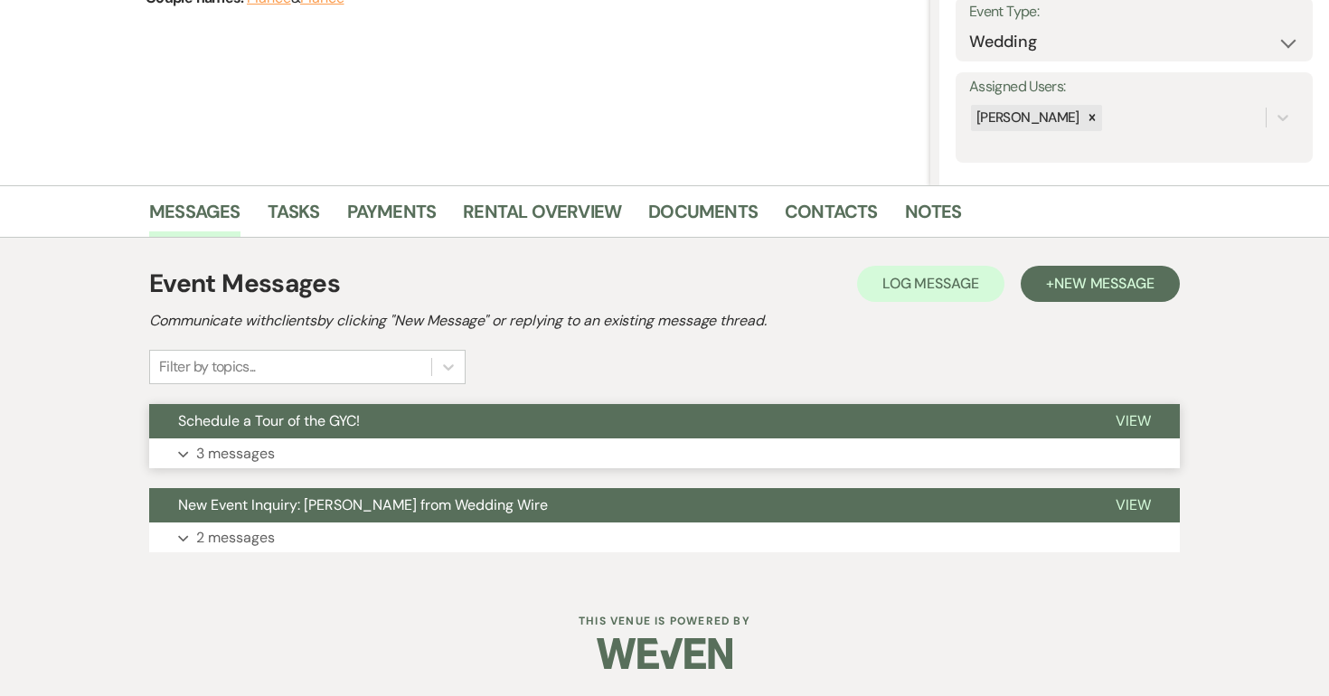
click at [1150, 417] on span "View" at bounding box center [1133, 420] width 35 height 19
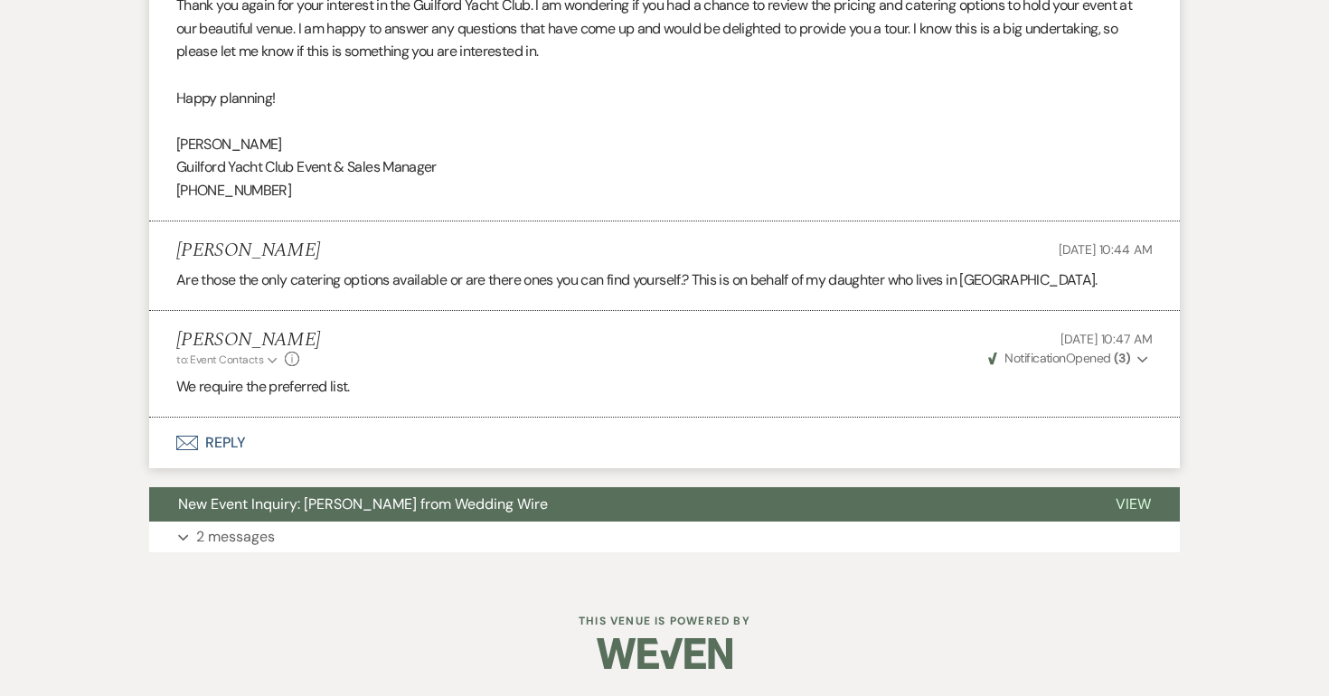
scroll to position [0, 0]
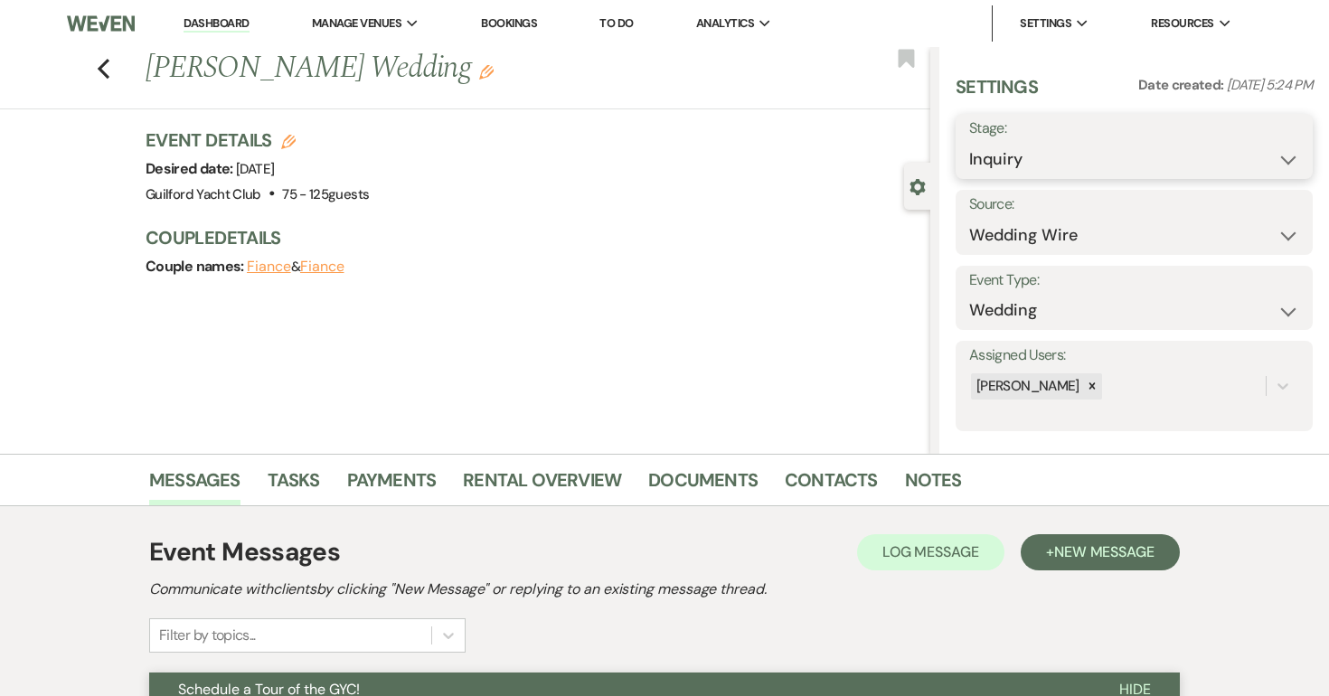
click at [1052, 168] on select "Inquiry Follow Up Tour Requested Tour Confirmed Toured Proposal Sent Booked Lost" at bounding box center [1134, 159] width 330 height 35
select select "8"
click at [969, 142] on select "Inquiry Follow Up Tour Requested Tour Confirmed Toured Proposal Sent Booked Lost" at bounding box center [1134, 159] width 330 height 35
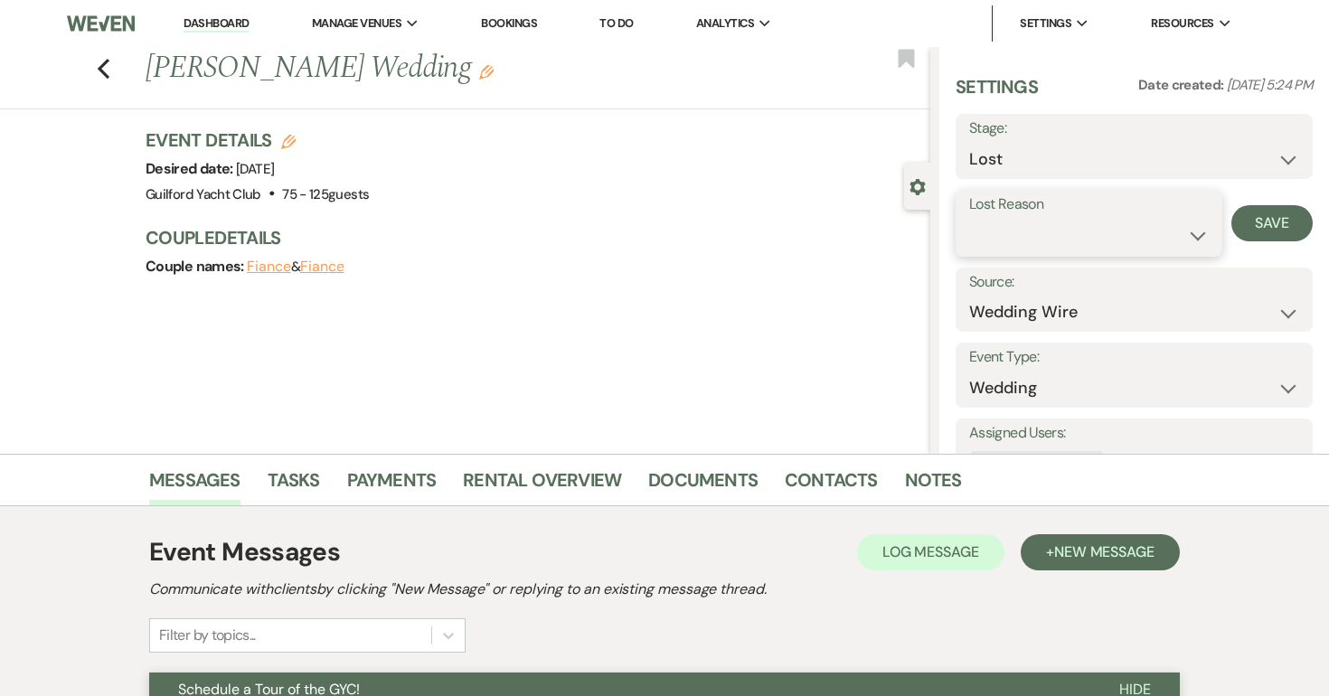
click at [1027, 231] on select "Booked Elsewhere Budget Date Unavailable No Response Not a Good Match Capacity …" at bounding box center [1089, 235] width 240 height 35
select select "5"
click at [969, 218] on select "Booked Elsewhere Budget Date Unavailable No Response Not a Good Match Capacity …" at bounding box center [1089, 235] width 240 height 35
click at [1286, 223] on button "Save" at bounding box center [1272, 223] width 81 height 36
click at [90, 67] on div "Previous Vivien Davies's Wedding Edit Bookmark" at bounding box center [461, 78] width 940 height 62
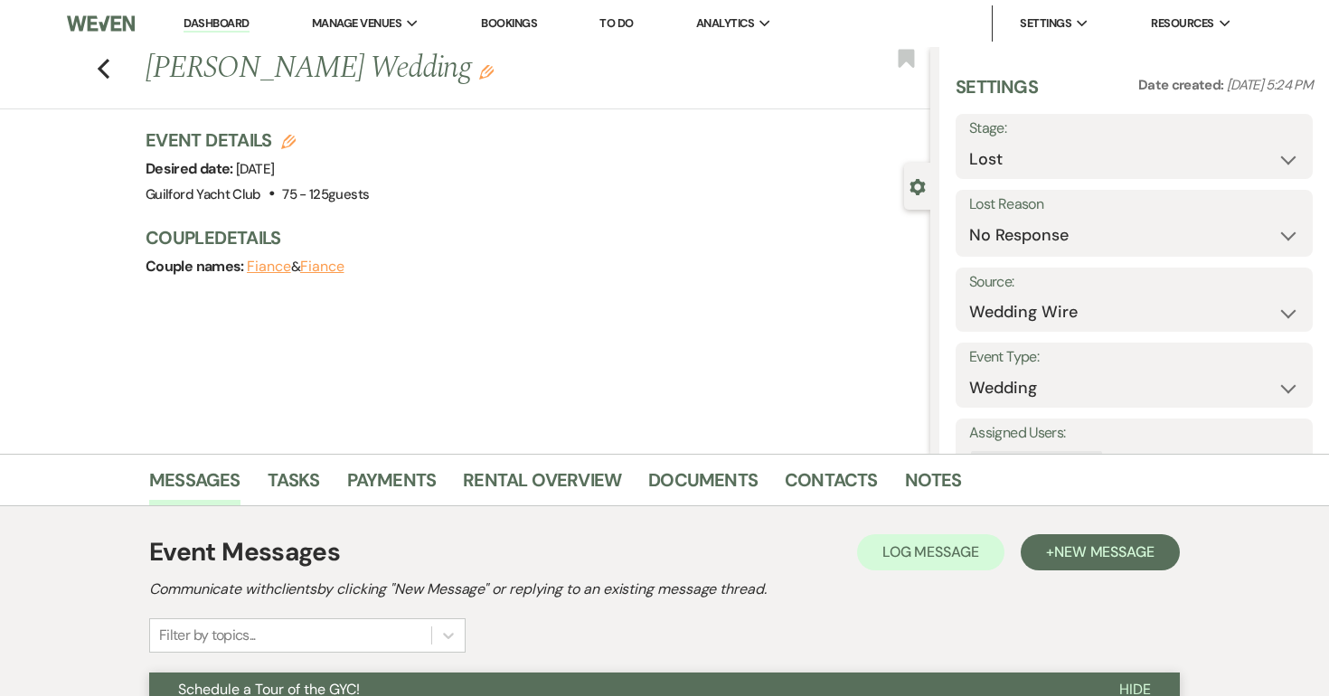
click at [111, 68] on div "Previous Vivien Davies's Wedding Edit Bookmark" at bounding box center [461, 78] width 940 height 62
click at [105, 69] on icon "Previous" at bounding box center [104, 69] width 14 height 22
select select "8"
select select "5"
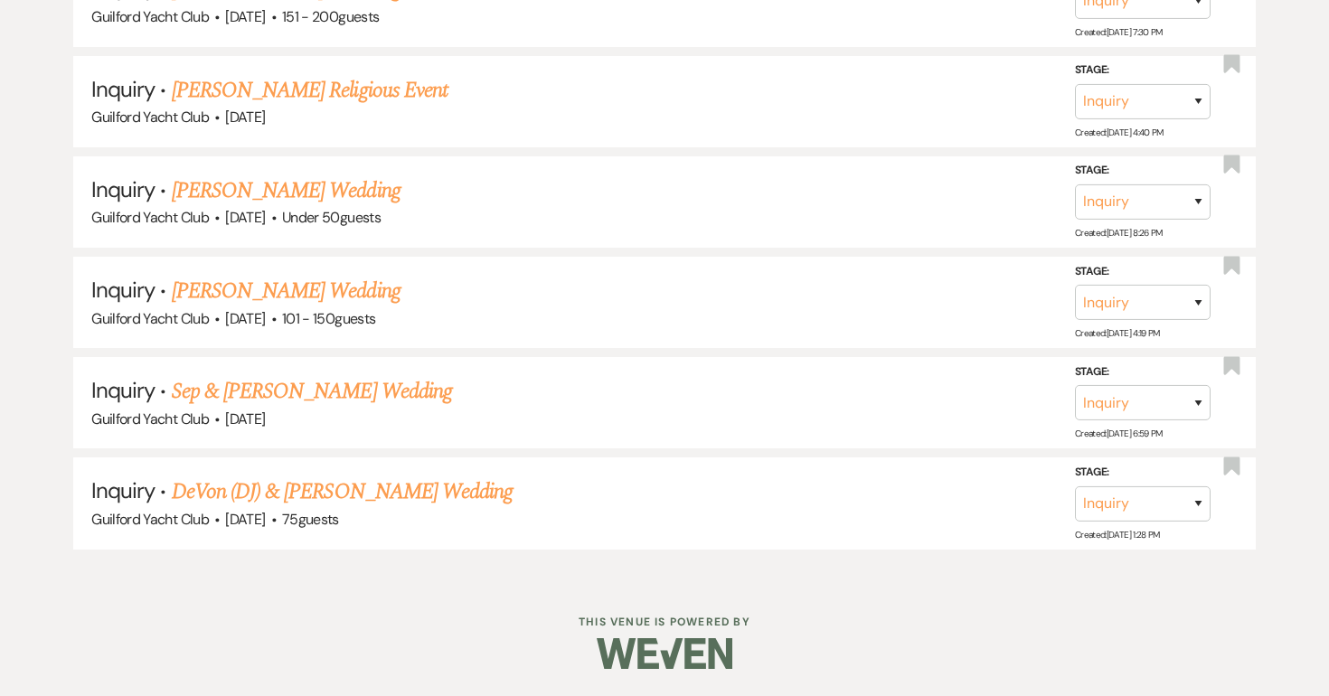
scroll to position [1658, 0]
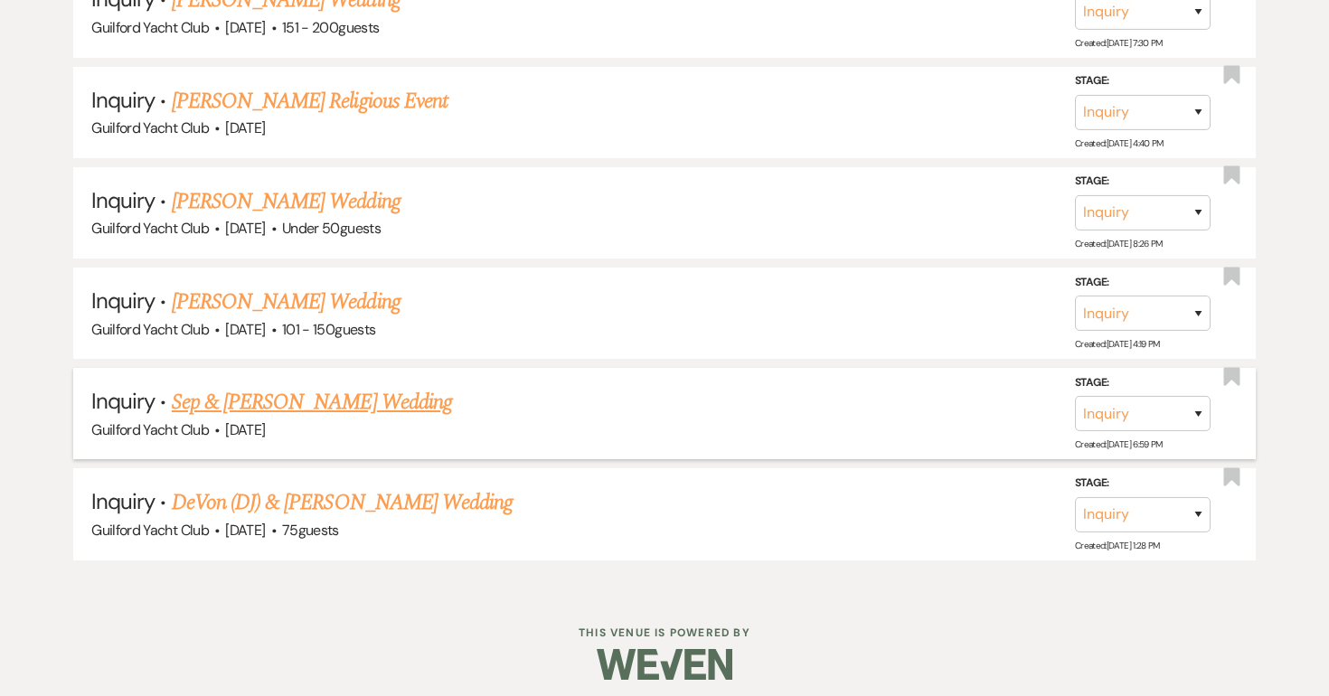
click at [328, 397] on link "Sep & Nicole Marcelynas's Wedding" at bounding box center [312, 402] width 280 height 33
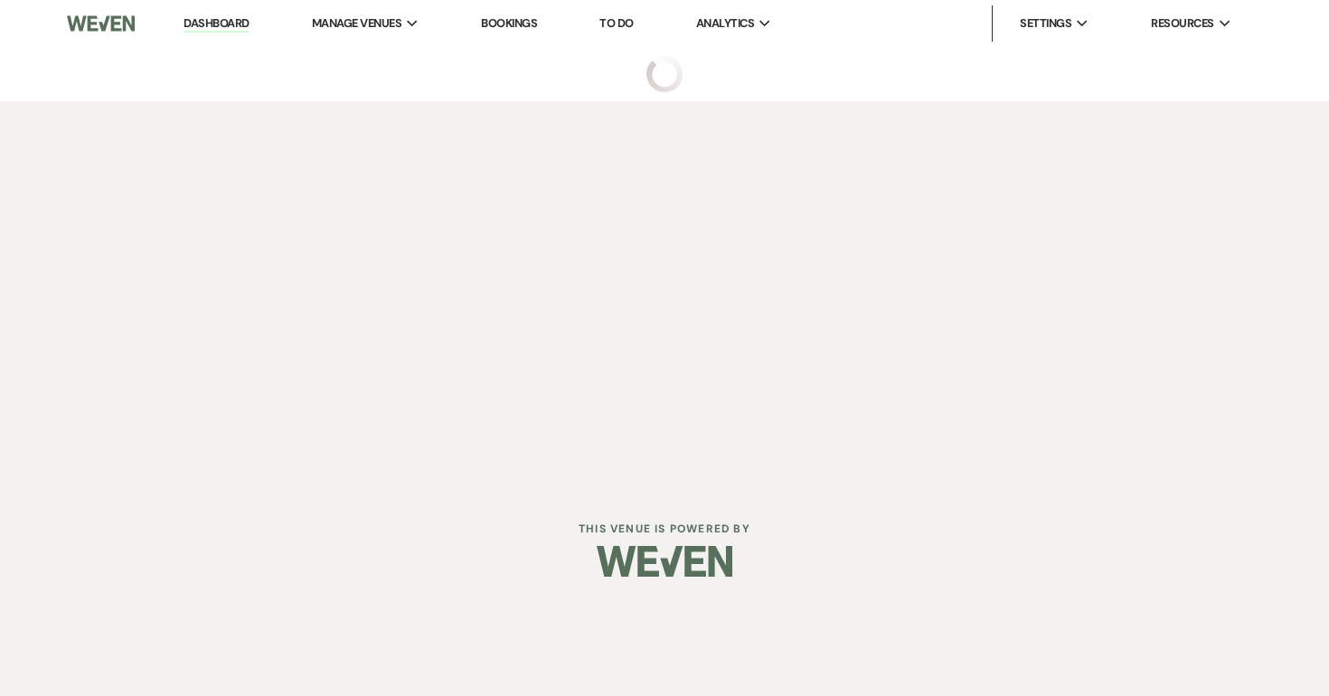
select select "5"
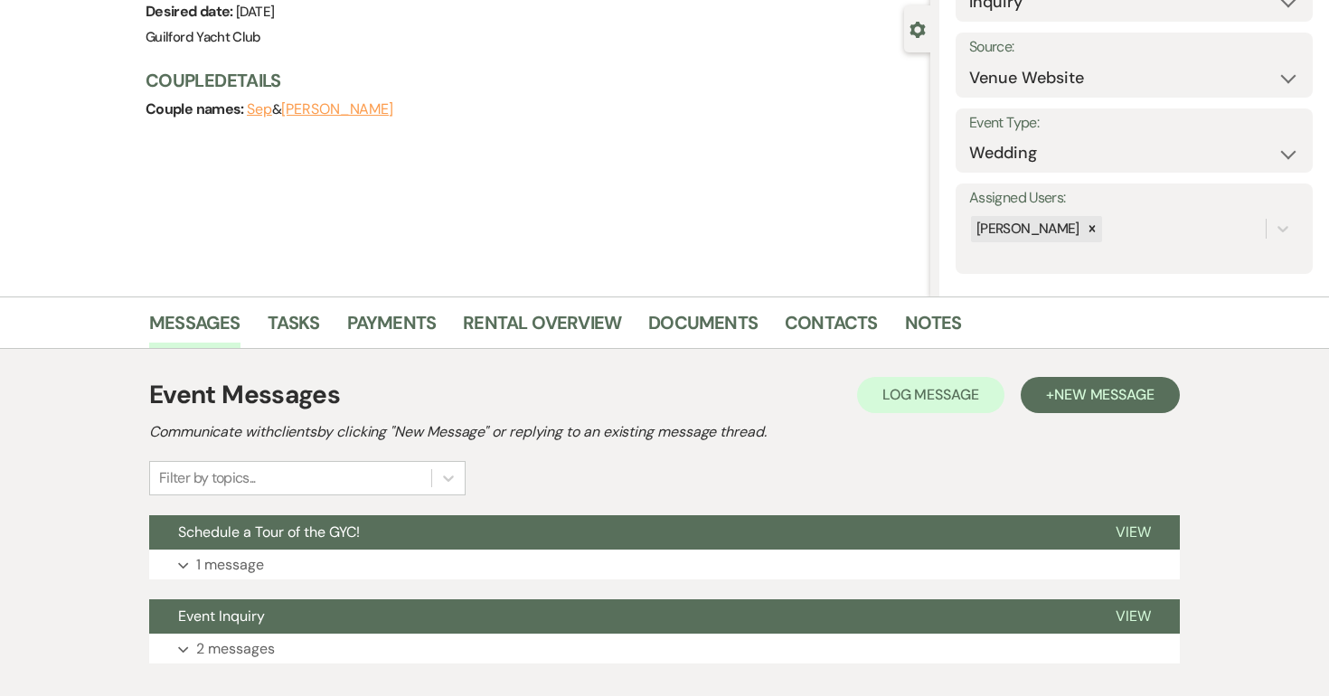
scroll to position [269, 0]
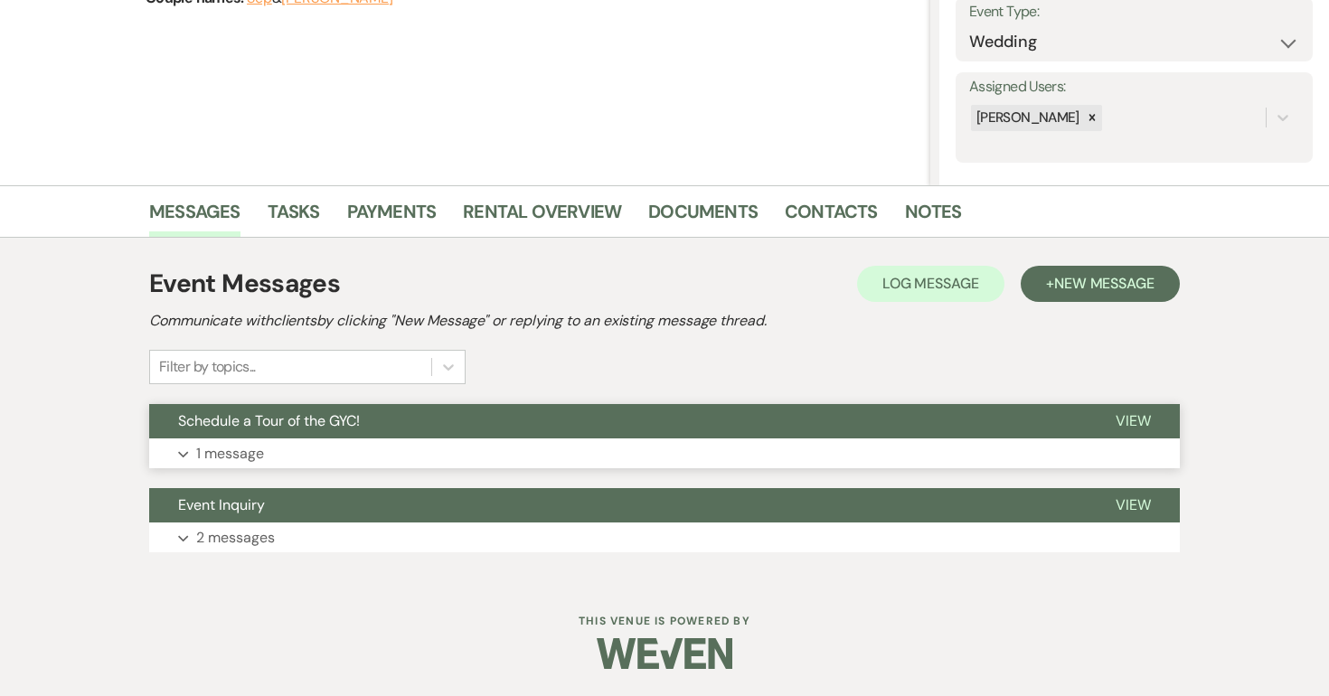
click at [1131, 421] on span "View" at bounding box center [1133, 420] width 35 height 19
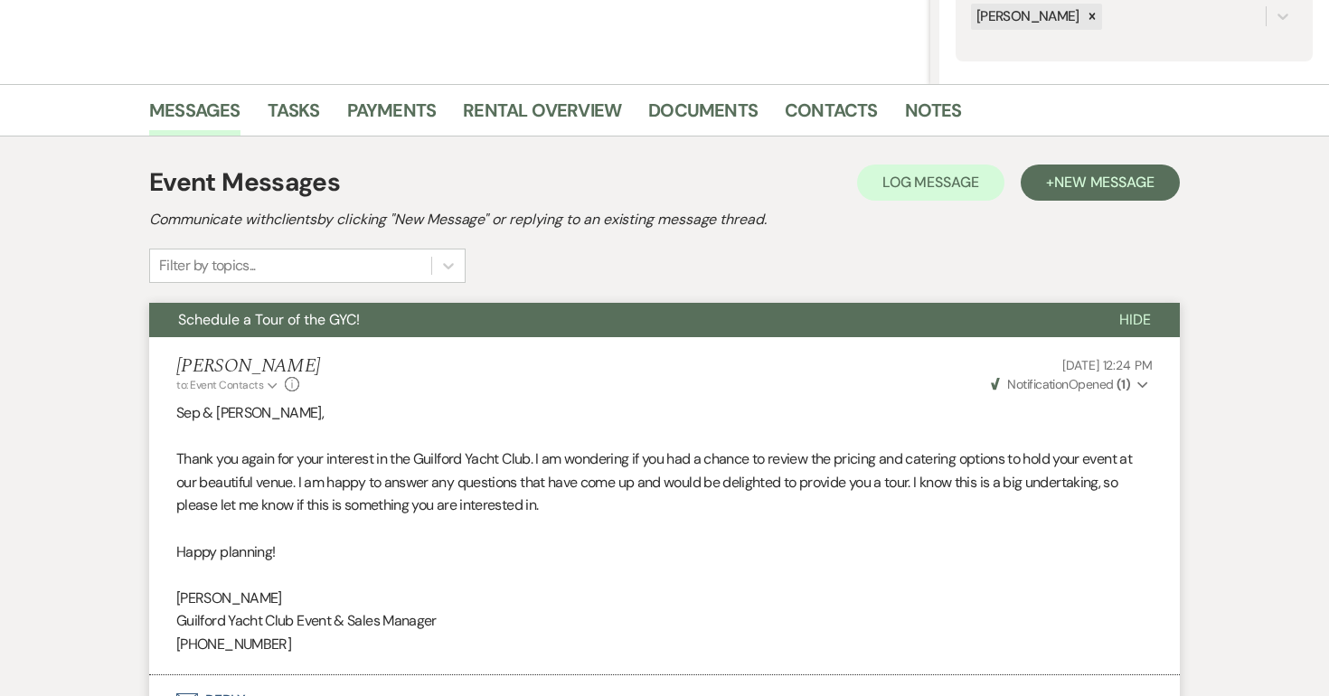
scroll to position [0, 0]
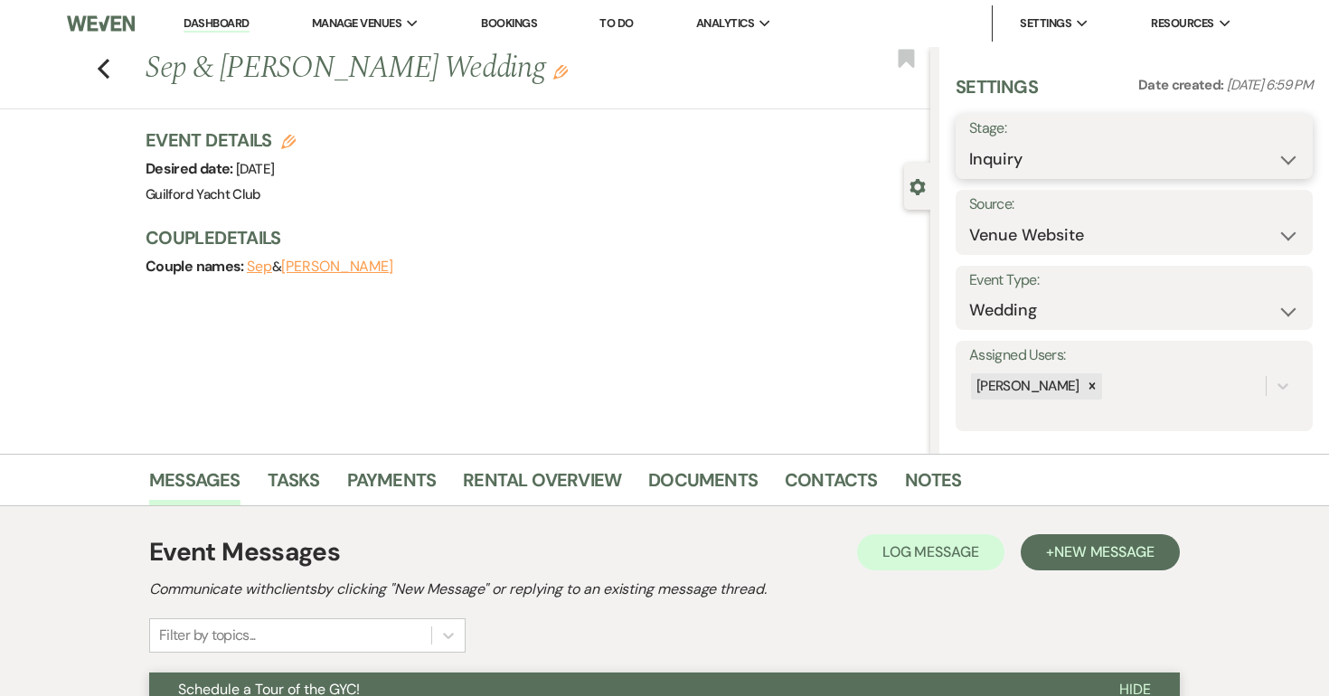
click at [1019, 159] on select "Inquiry Follow Up Tour Requested Tour Confirmed Toured Proposal Sent Booked Lost" at bounding box center [1134, 159] width 330 height 35
select select "8"
click at [969, 142] on select "Inquiry Follow Up Tour Requested Tour Confirmed Toured Proposal Sent Booked Lost" at bounding box center [1134, 159] width 330 height 35
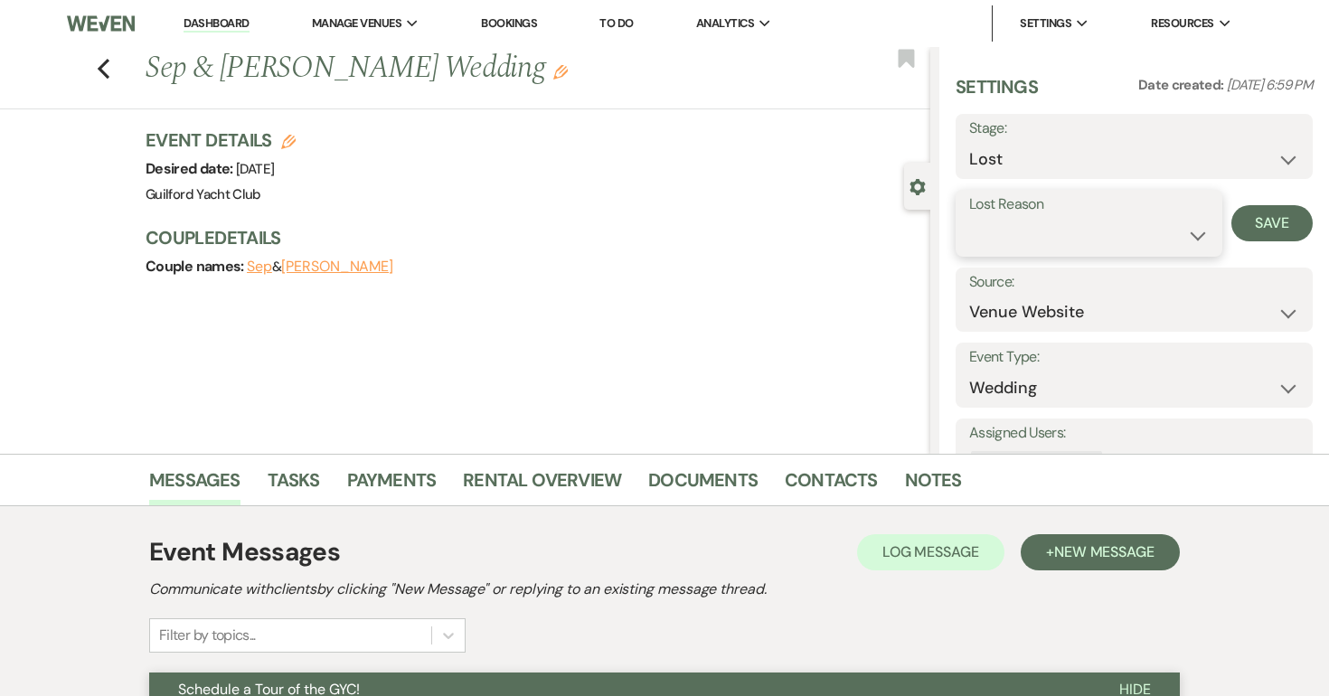
click at [980, 243] on select "Booked Elsewhere Budget Date Unavailable No Response Not a Good Match Capacity …" at bounding box center [1089, 235] width 240 height 35
select select "5"
click at [969, 218] on select "Booked Elsewhere Budget Date Unavailable No Response Not a Good Match Capacity …" at bounding box center [1089, 235] width 240 height 35
click at [1255, 229] on button "Save" at bounding box center [1272, 223] width 81 height 36
click at [102, 63] on use "button" at bounding box center [104, 69] width 12 height 20
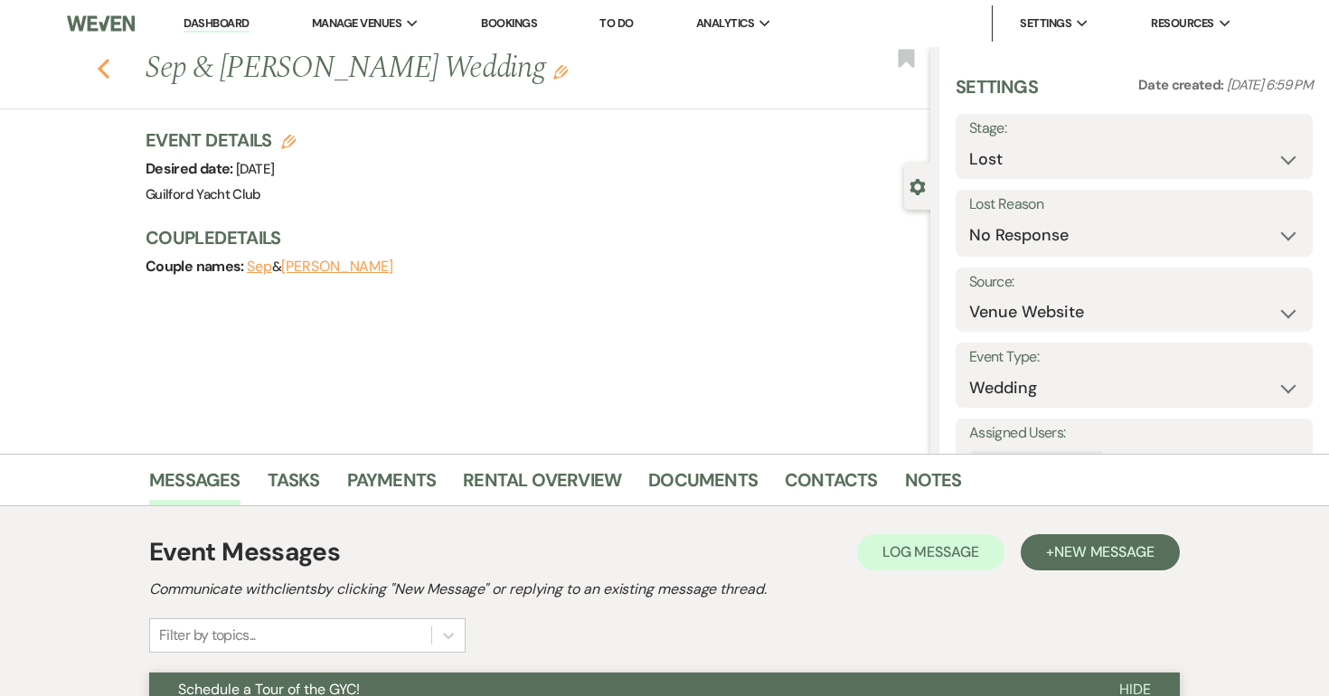
select select "8"
select select "5"
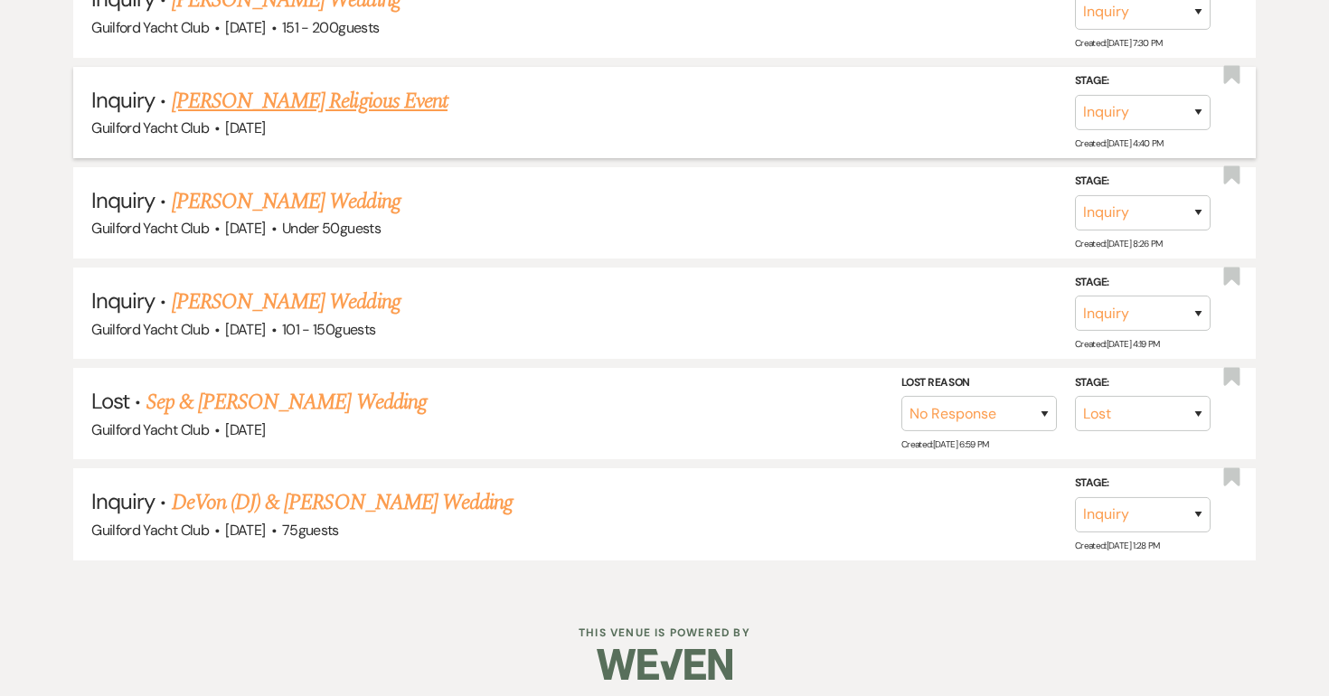
scroll to position [1557, 0]
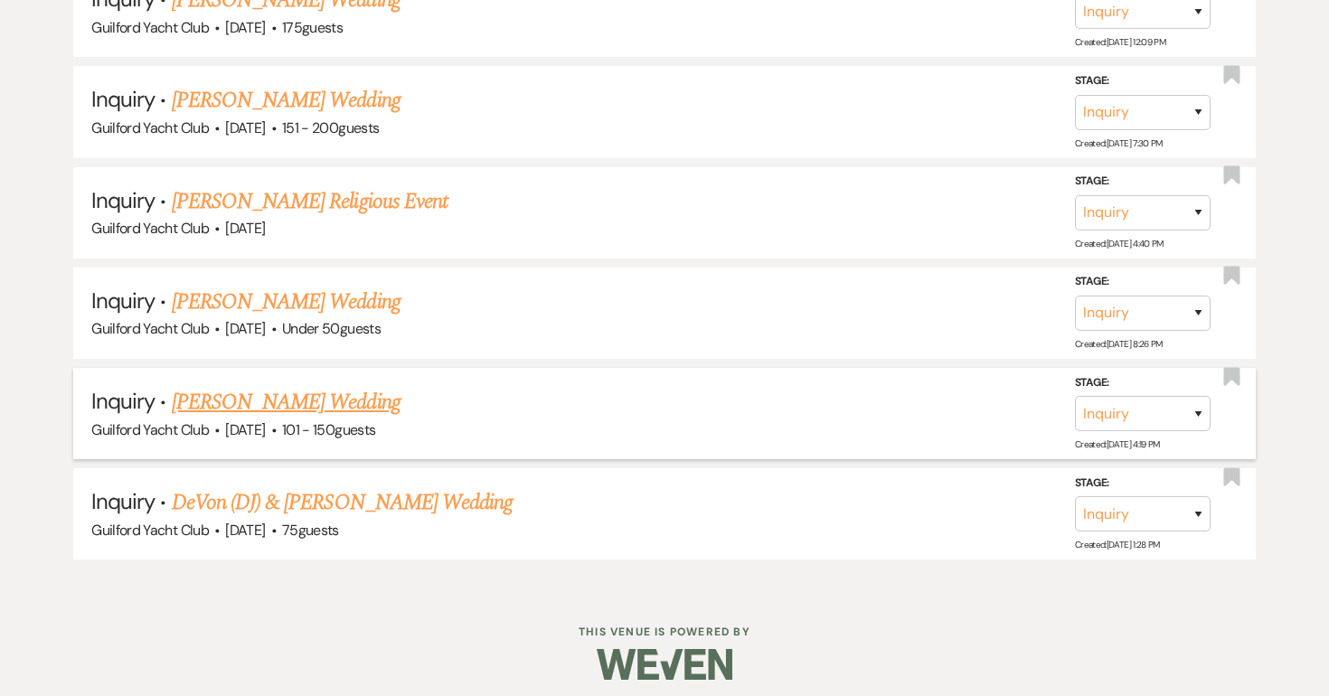
click at [300, 390] on link "Denise Mccormick's Wedding" at bounding box center [286, 402] width 229 height 33
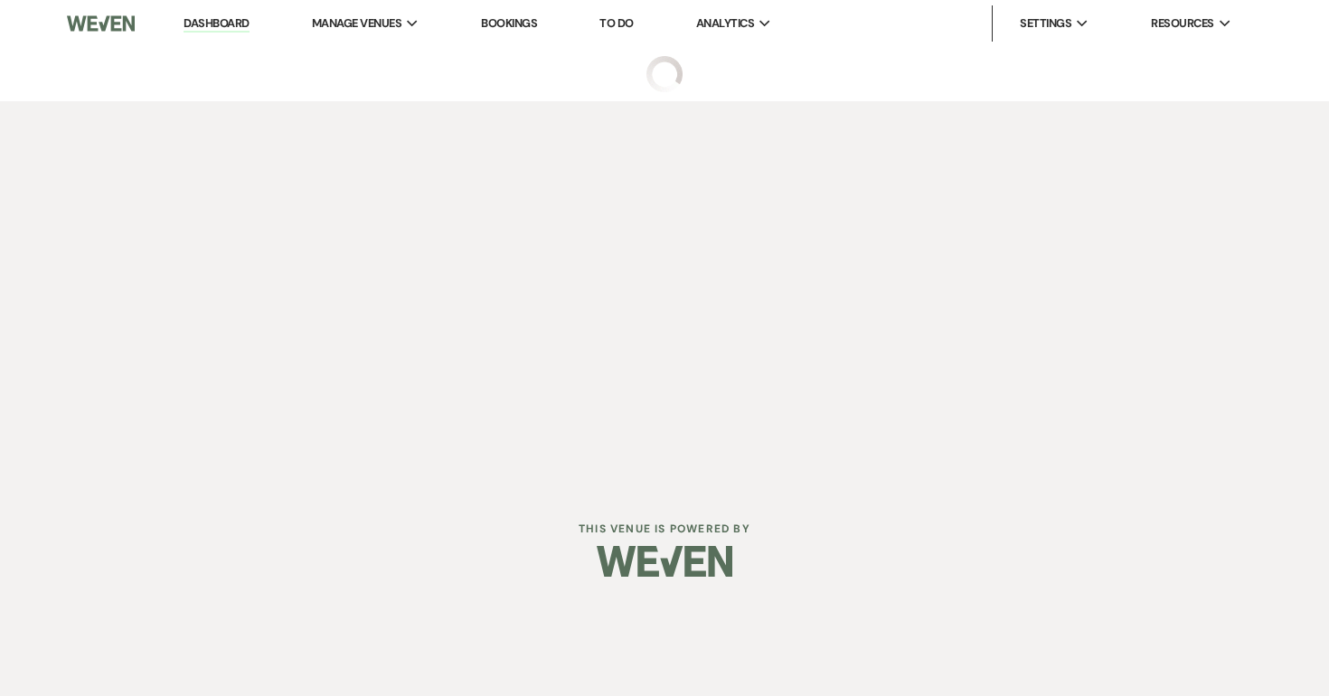
select select "2"
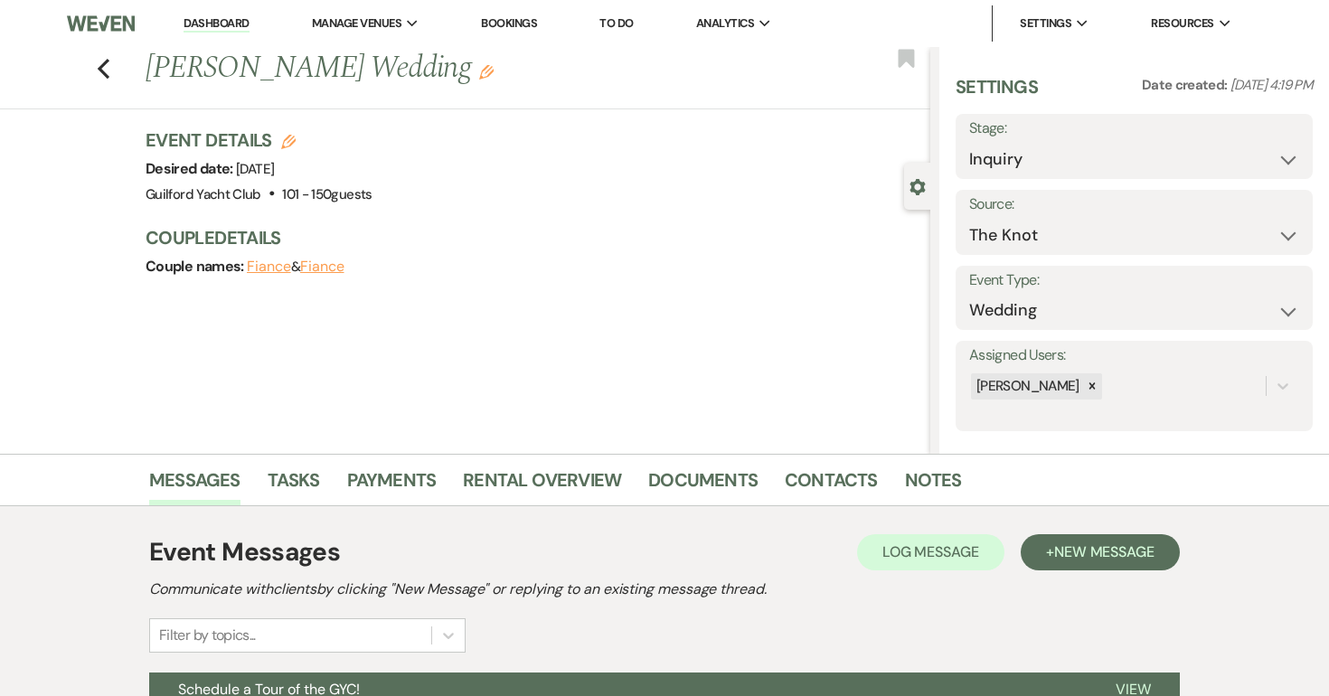
scroll to position [269, 0]
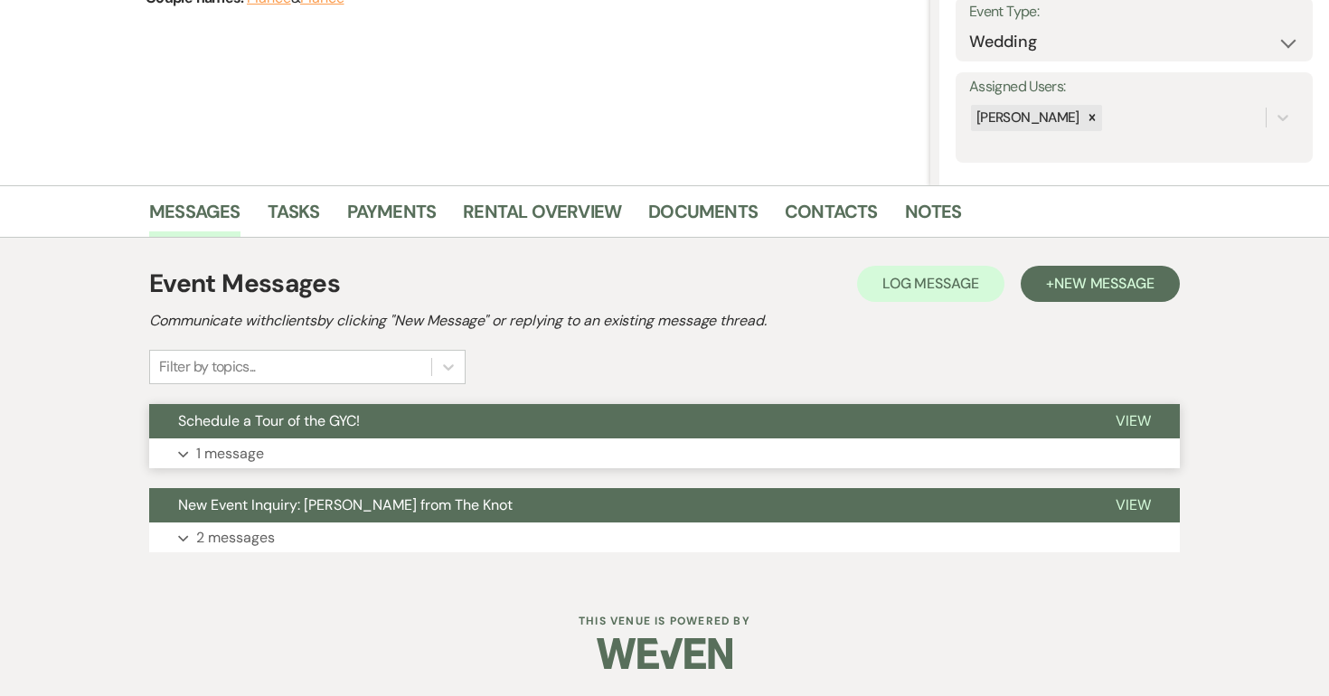
click at [1134, 430] on span "View" at bounding box center [1133, 420] width 35 height 19
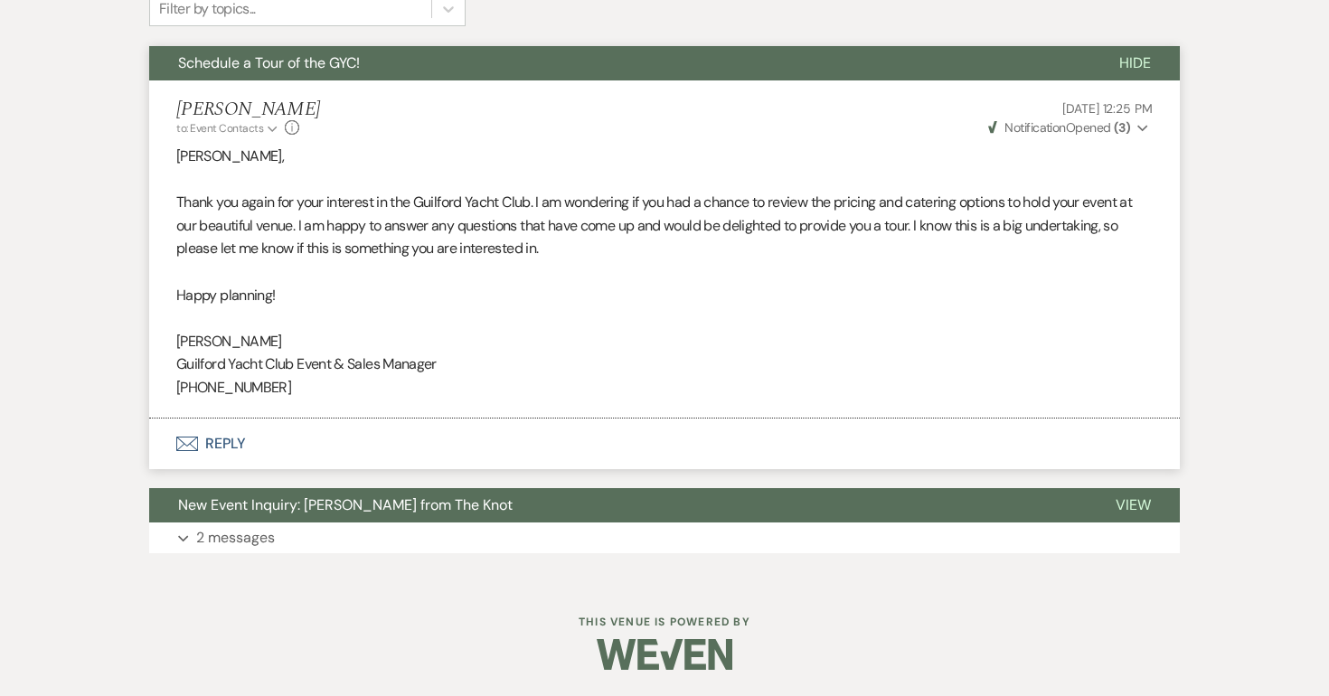
scroll to position [0, 0]
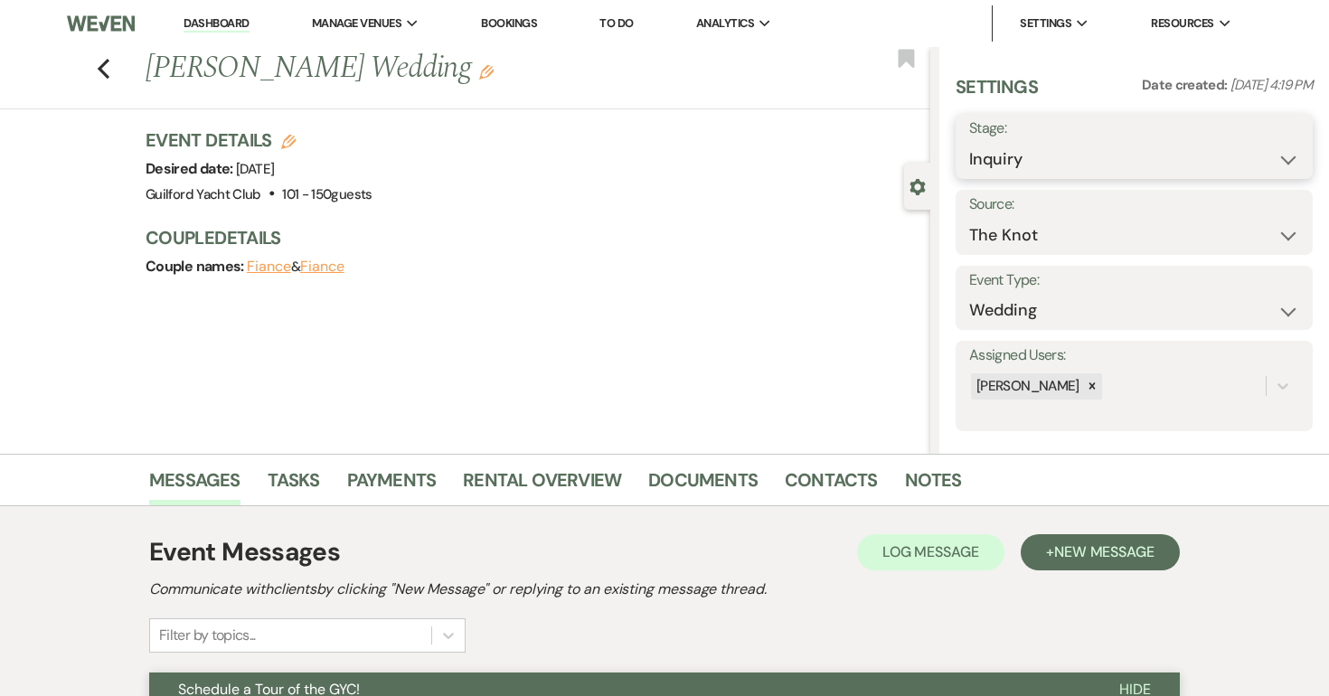
click at [1109, 146] on select "Inquiry Follow Up Tour Requested Tour Confirmed Toured Proposal Sent Booked Lost" at bounding box center [1134, 159] width 330 height 35
click at [1063, 160] on select "Inquiry Follow Up Tour Requested Tour Confirmed Toured Proposal Sent Booked Lost" at bounding box center [1134, 159] width 330 height 35
select select "8"
click at [969, 142] on select "Inquiry Follow Up Tour Requested Tour Confirmed Toured Proposal Sent Booked Lost" at bounding box center [1134, 159] width 330 height 35
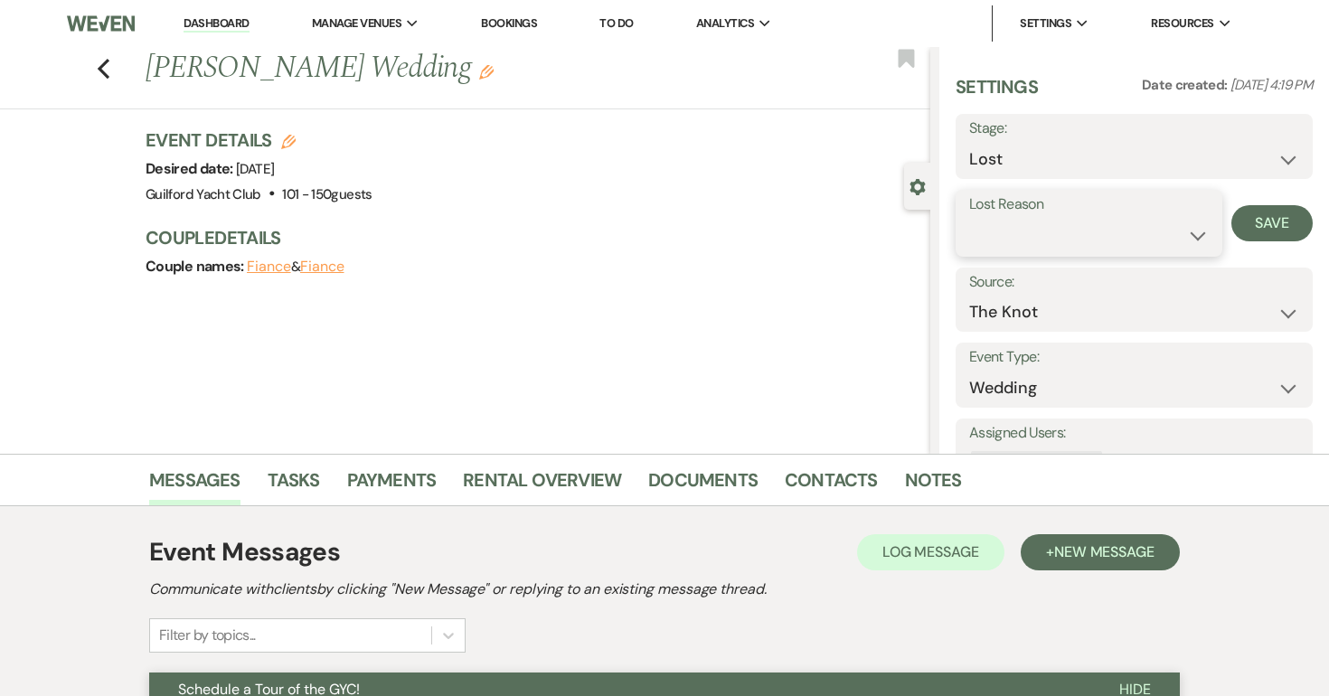
click at [1041, 247] on select "Booked Elsewhere Budget Date Unavailable No Response Not a Good Match Capacity …" at bounding box center [1089, 235] width 240 height 35
select select "5"
click at [969, 218] on select "Booked Elsewhere Budget Date Unavailable No Response Not a Good Match Capacity …" at bounding box center [1089, 235] width 240 height 35
click at [1290, 224] on button "Save" at bounding box center [1272, 223] width 81 height 36
click at [99, 64] on icon "Previous" at bounding box center [104, 69] width 14 height 22
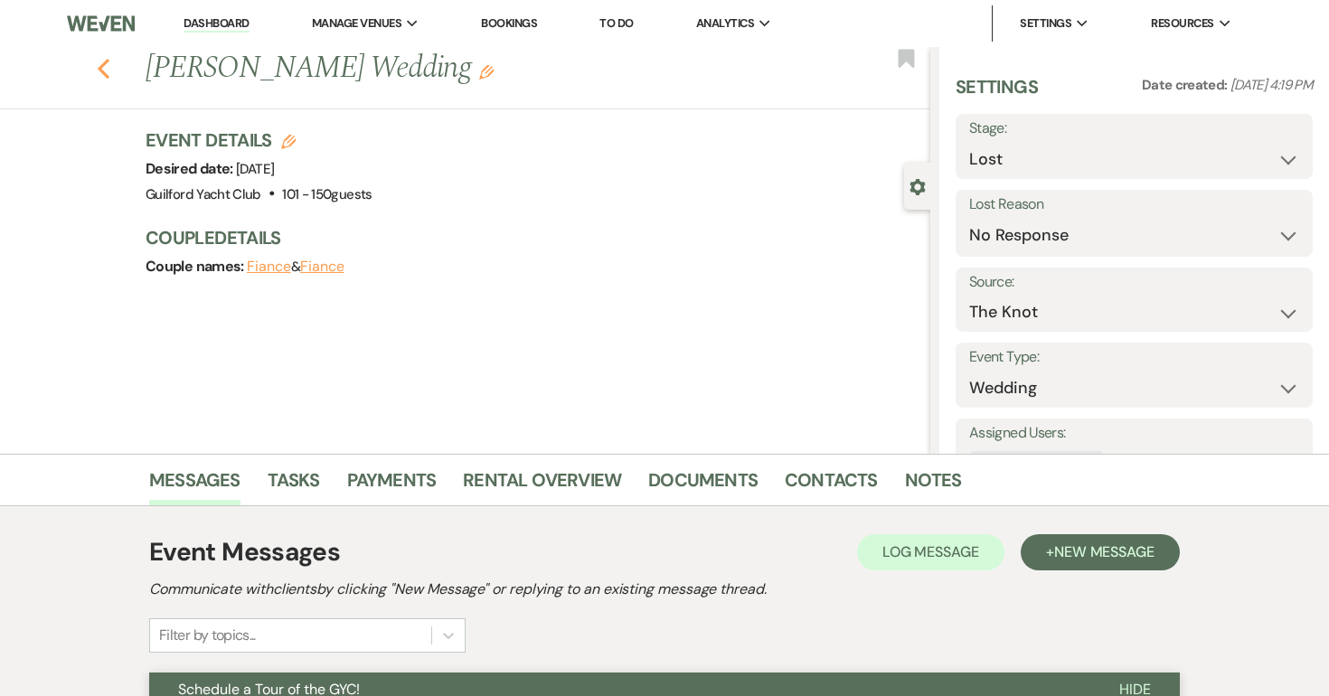
scroll to position [1458, 0]
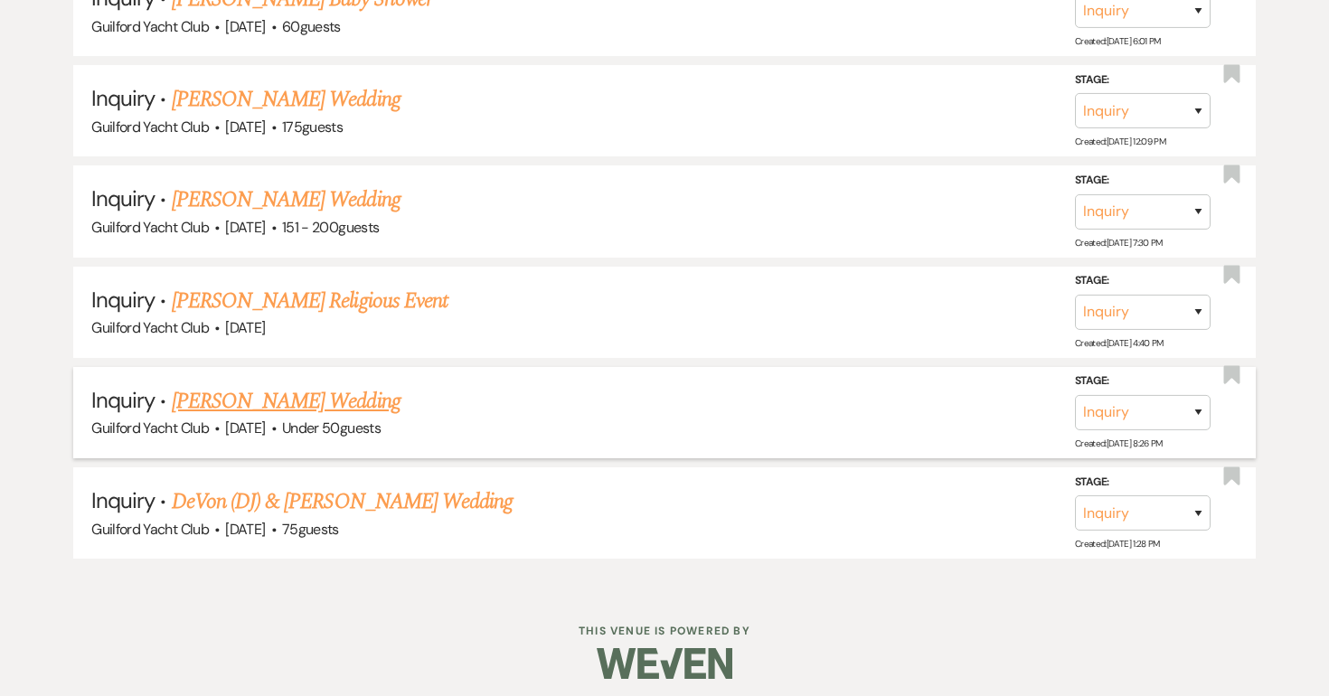
click at [277, 430] on span "·" at bounding box center [273, 430] width 5 height 0
click at [316, 388] on link "Marisa Bishop's Wedding" at bounding box center [286, 401] width 229 height 33
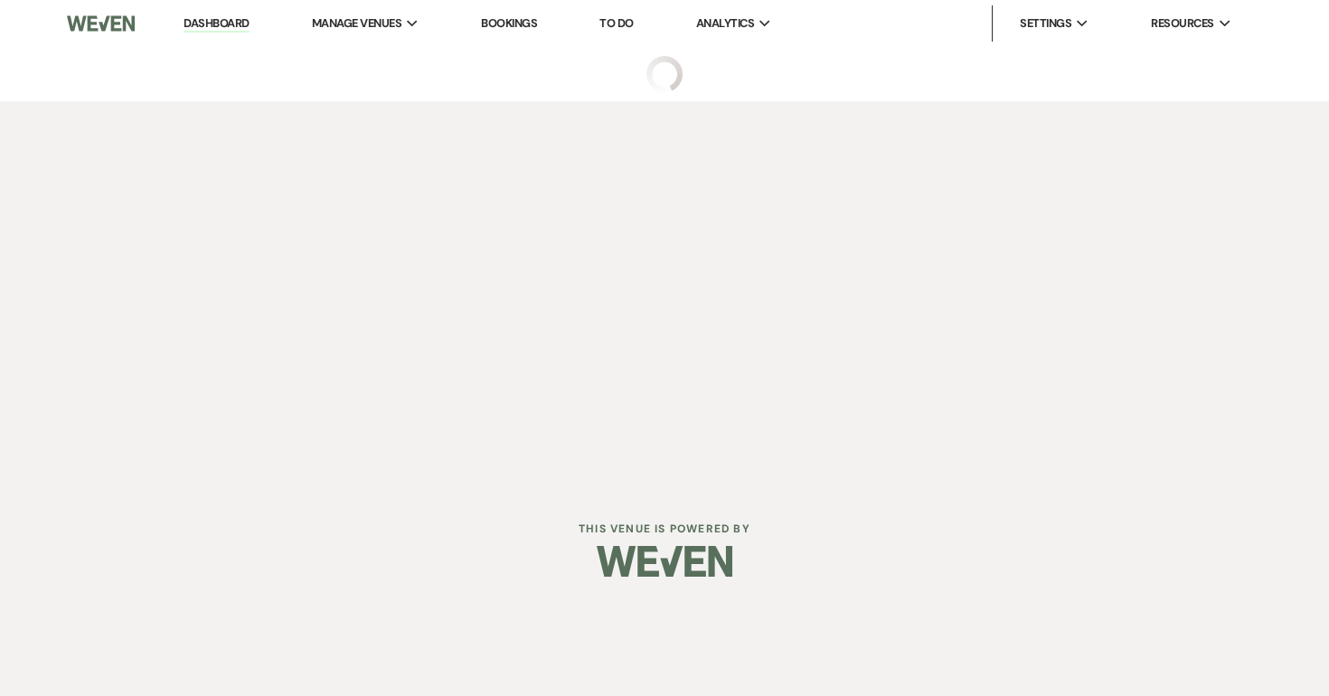
select select "2"
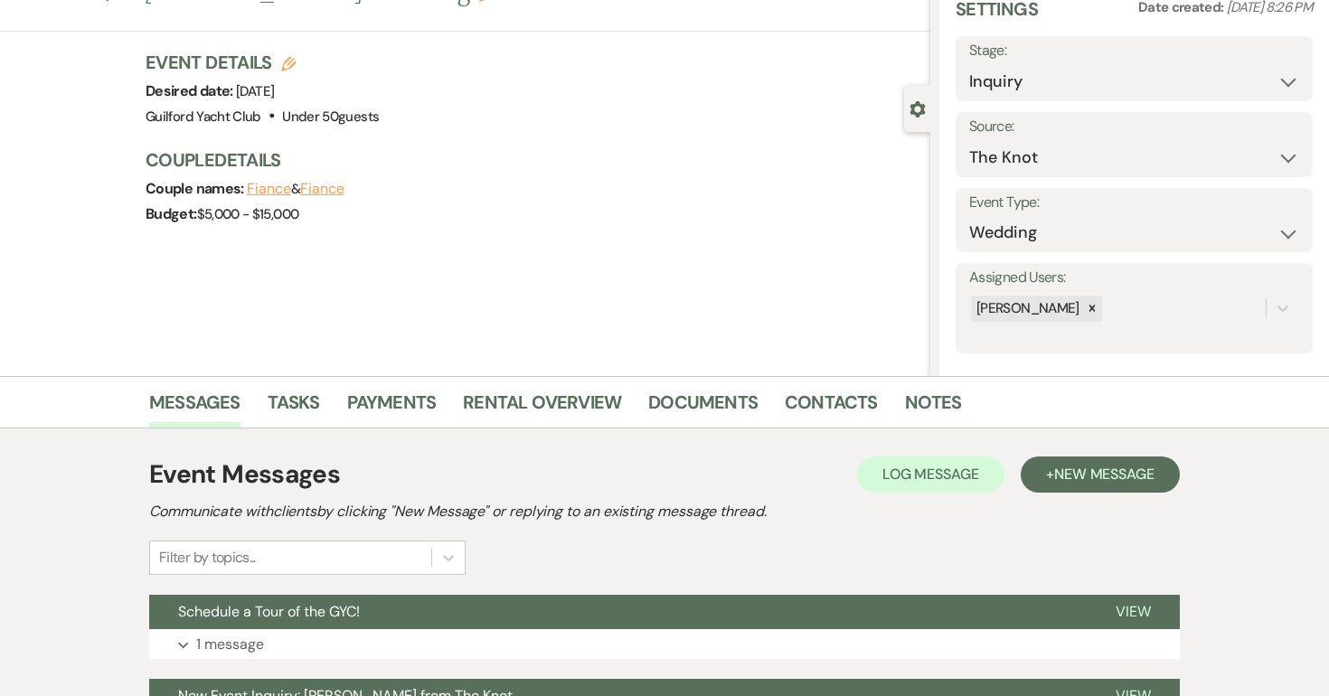
scroll to position [269, 0]
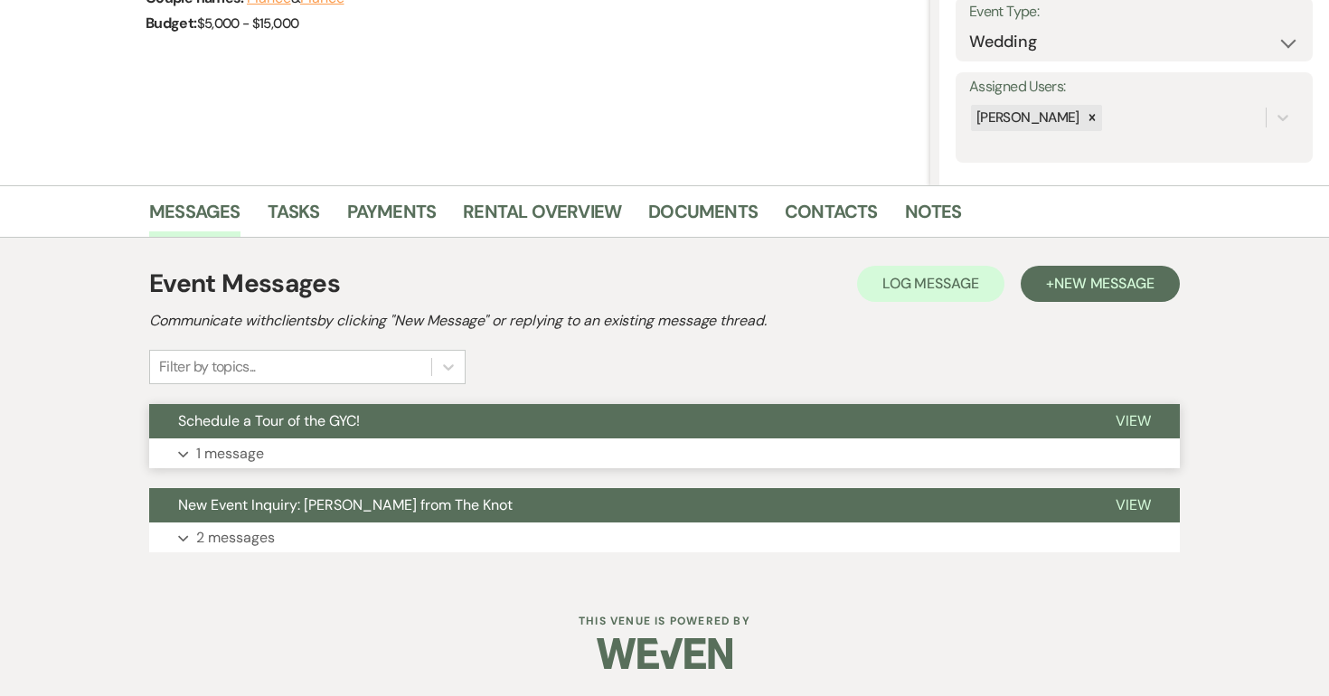
click at [1134, 412] on span "View" at bounding box center [1133, 420] width 35 height 19
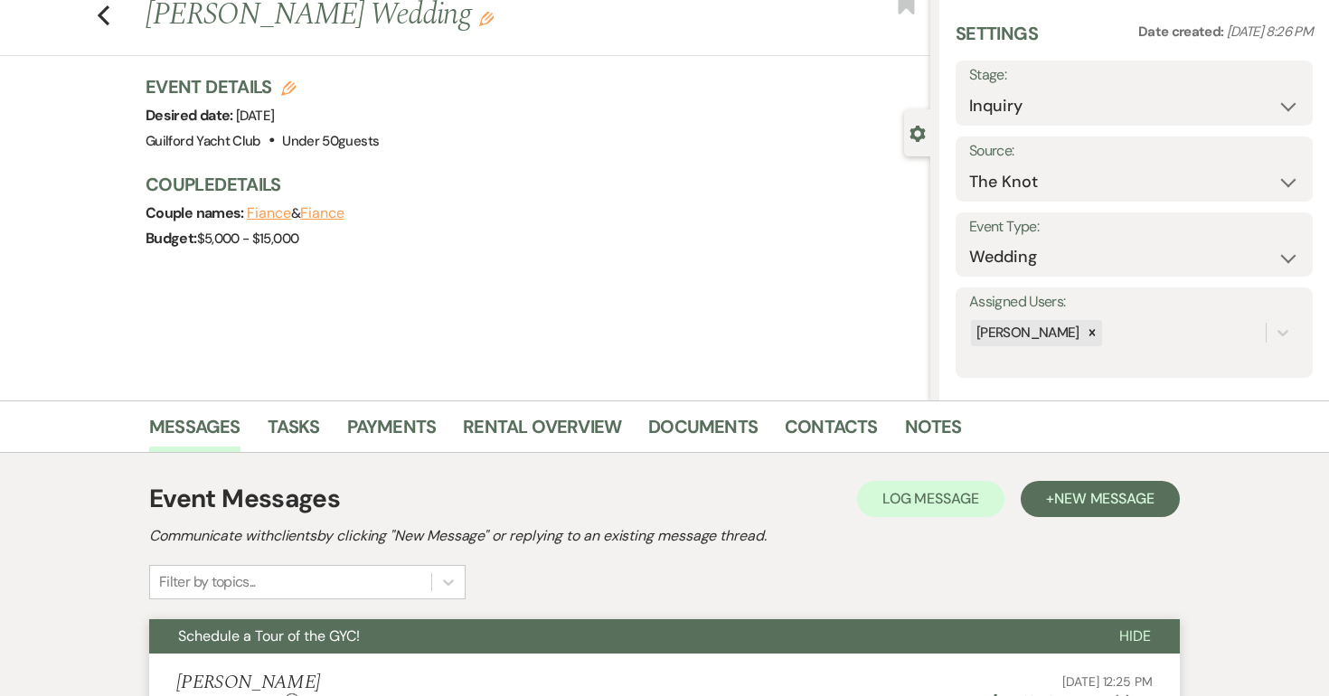
scroll to position [0, 0]
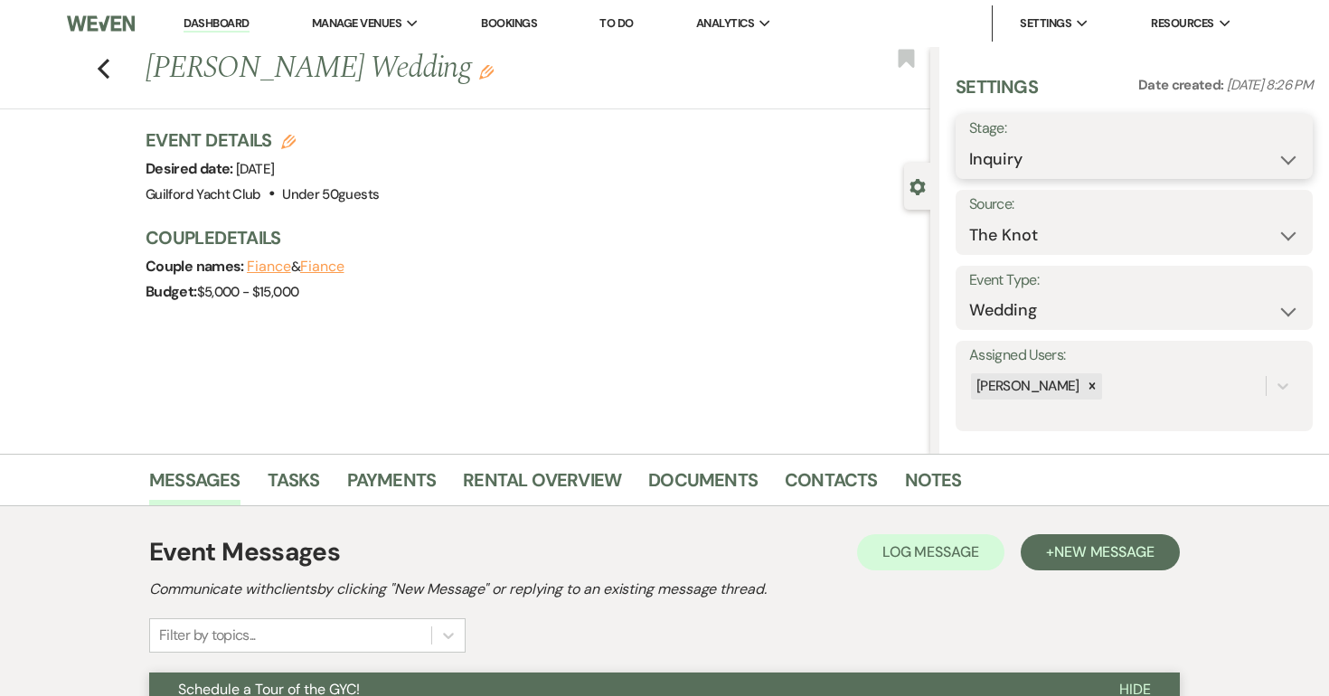
click at [1063, 161] on select "Inquiry Follow Up Tour Requested Tour Confirmed Toured Proposal Sent Booked Lost" at bounding box center [1134, 159] width 330 height 35
select select "8"
click at [969, 142] on select "Inquiry Follow Up Tour Requested Tour Confirmed Toured Proposal Sent Booked Lost" at bounding box center [1134, 159] width 330 height 35
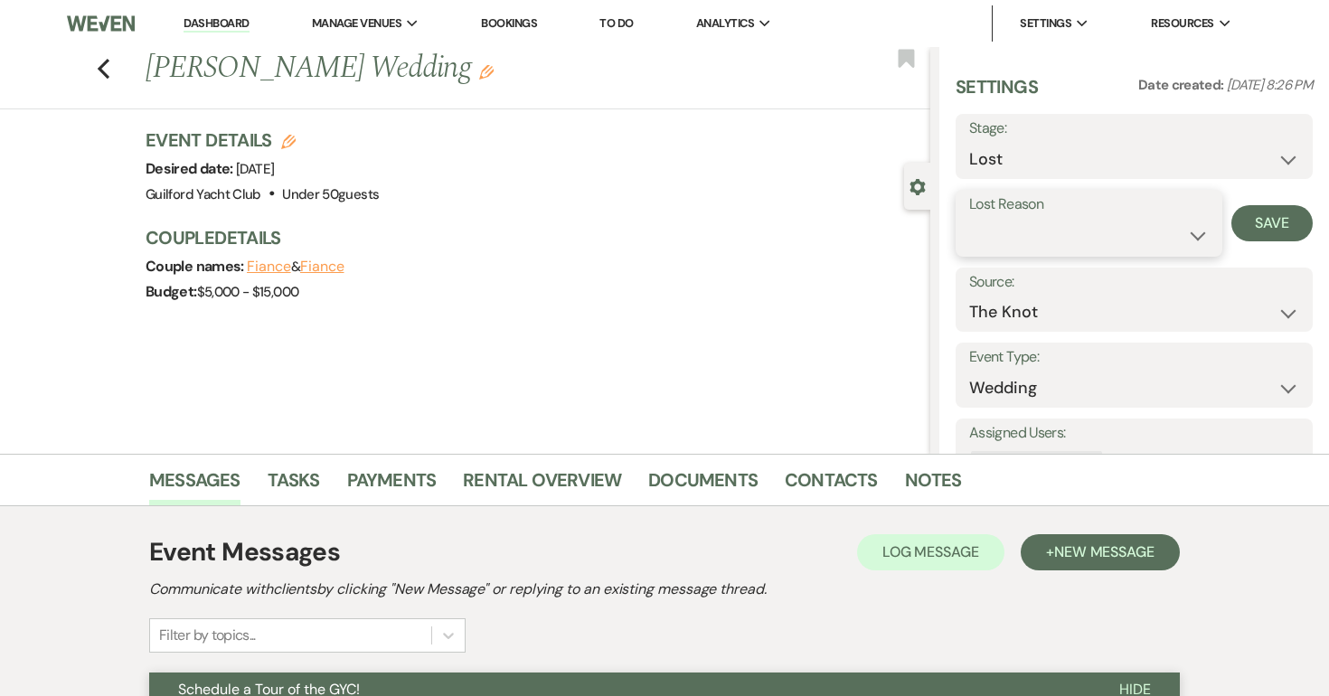
click at [1005, 249] on select "Booked Elsewhere Budget Date Unavailable No Response Not a Good Match Capacity …" at bounding box center [1089, 235] width 240 height 35
select select "5"
click at [969, 218] on select "Booked Elsewhere Budget Date Unavailable No Response Not a Good Match Capacity …" at bounding box center [1089, 235] width 240 height 35
click at [1302, 223] on button "Save" at bounding box center [1272, 223] width 81 height 36
click at [108, 65] on icon "Previous" at bounding box center [104, 69] width 14 height 22
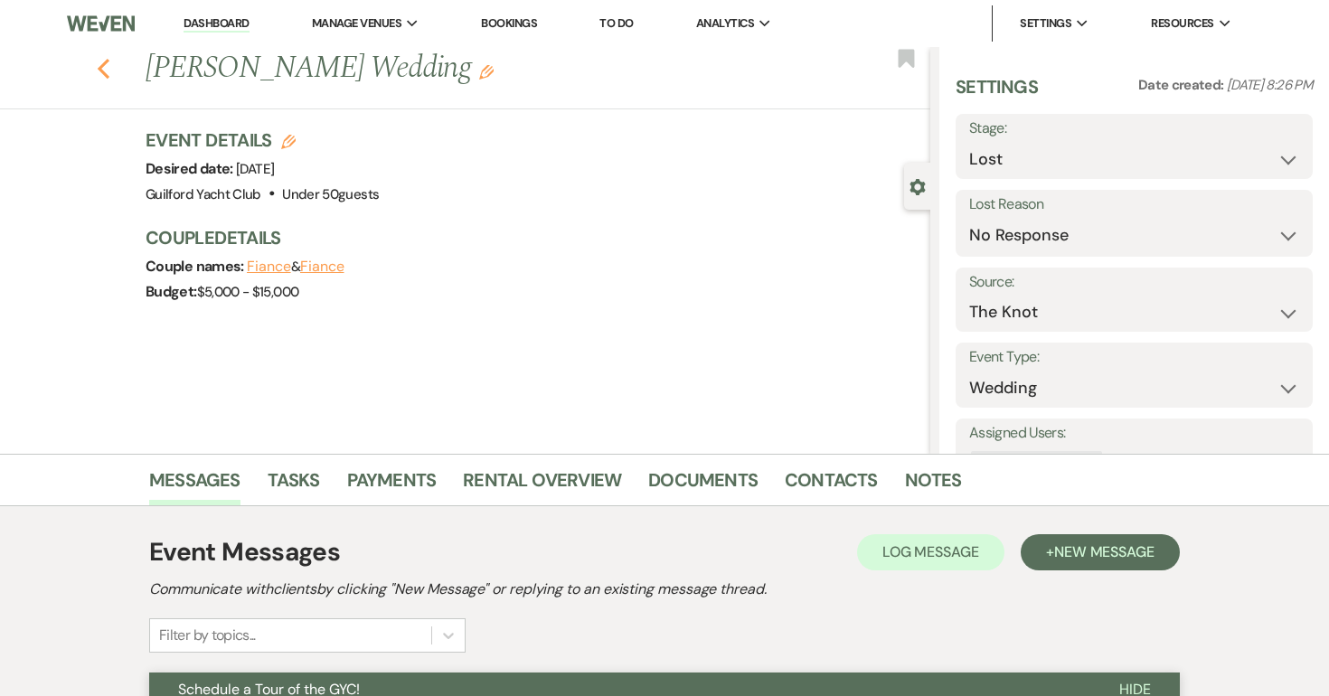
select select "8"
select select "5"
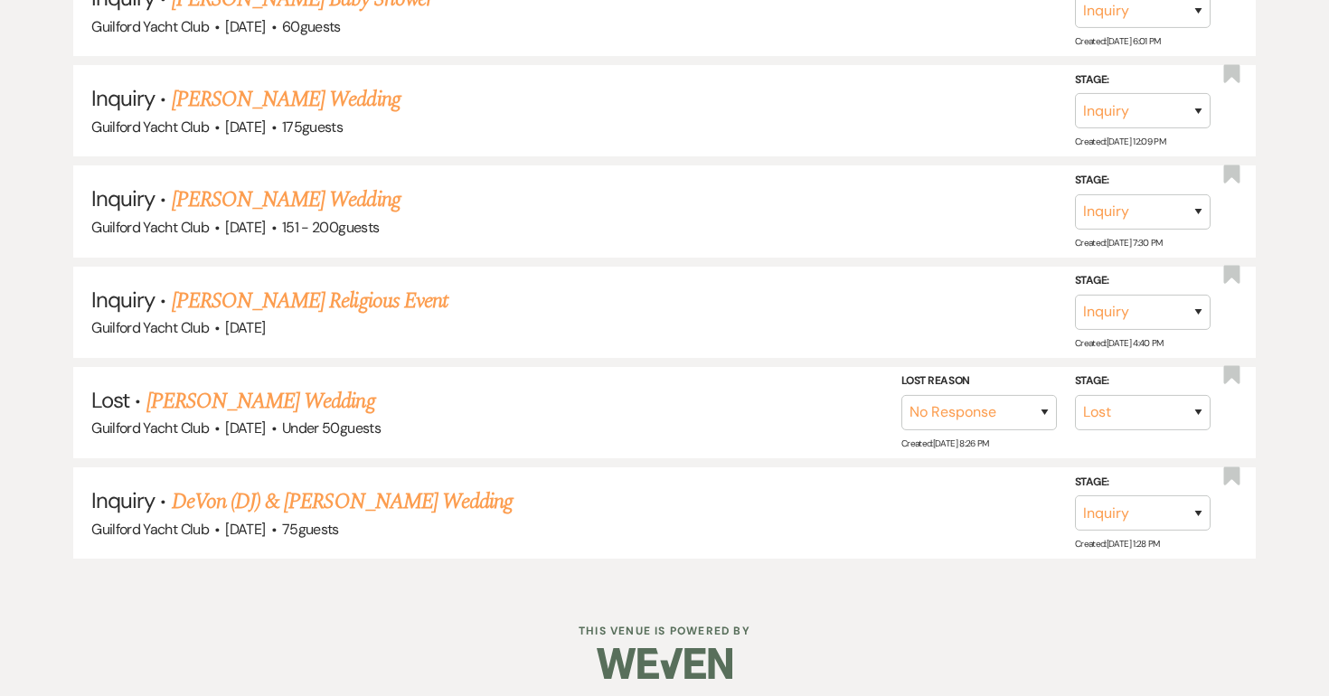
scroll to position [1358, 0]
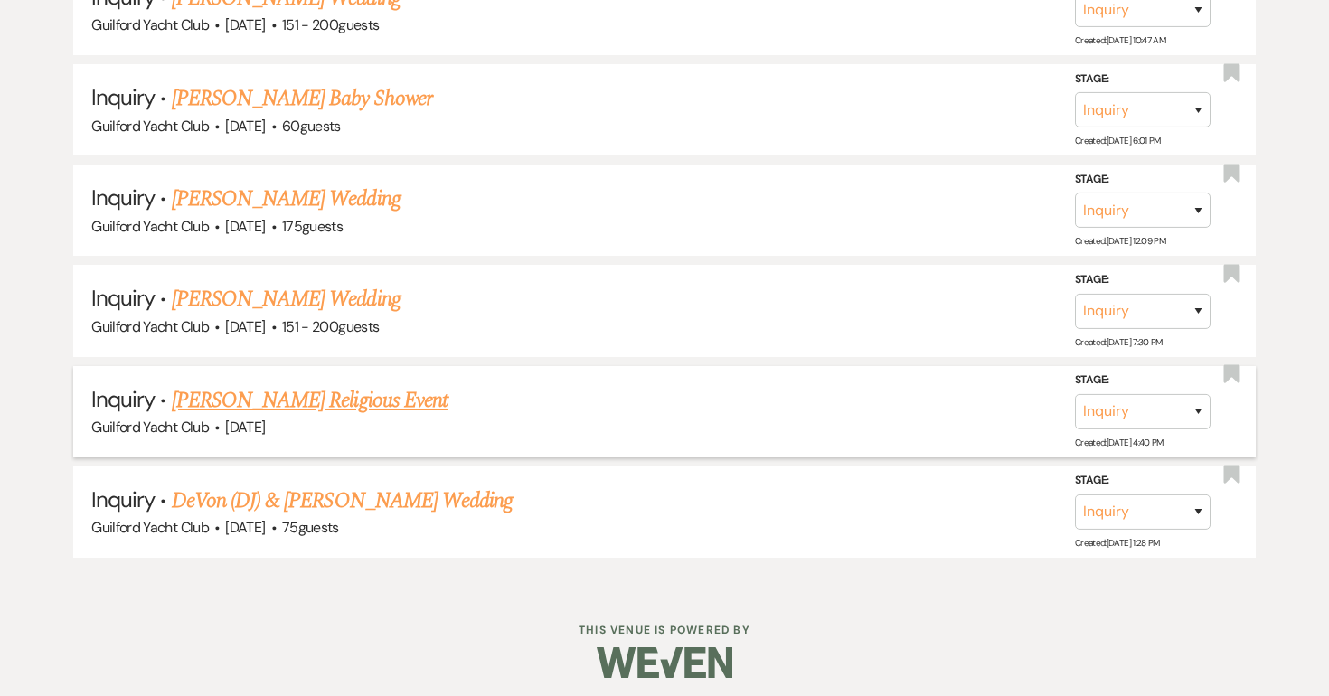
click at [285, 392] on link "Glen Riccitelli's Religious Event" at bounding box center [310, 400] width 276 height 33
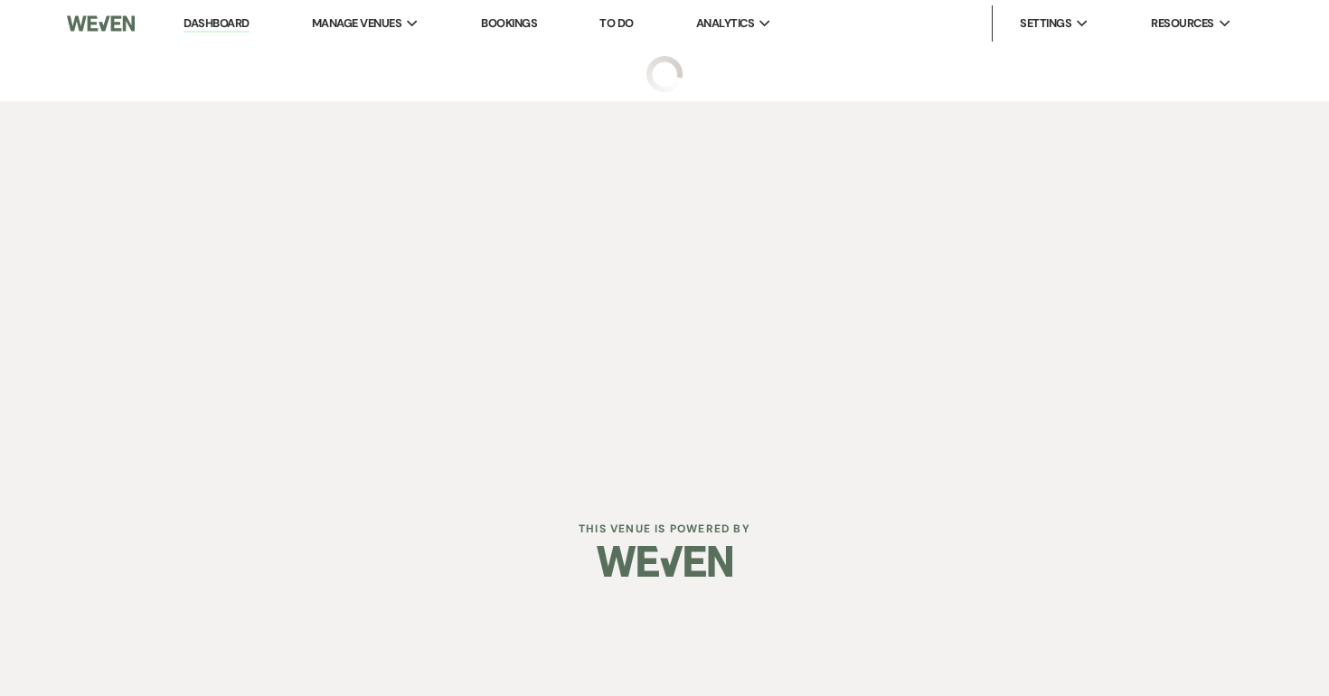
select select "22"
select select "12"
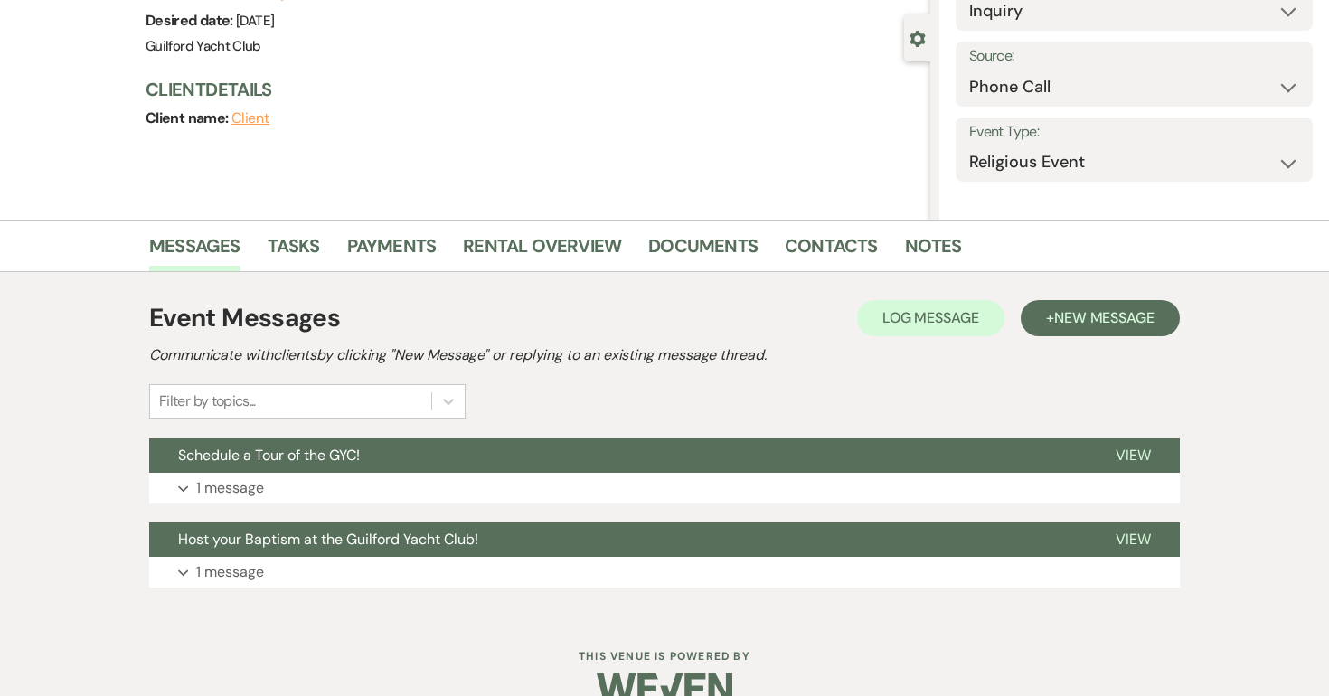
scroll to position [269, 0]
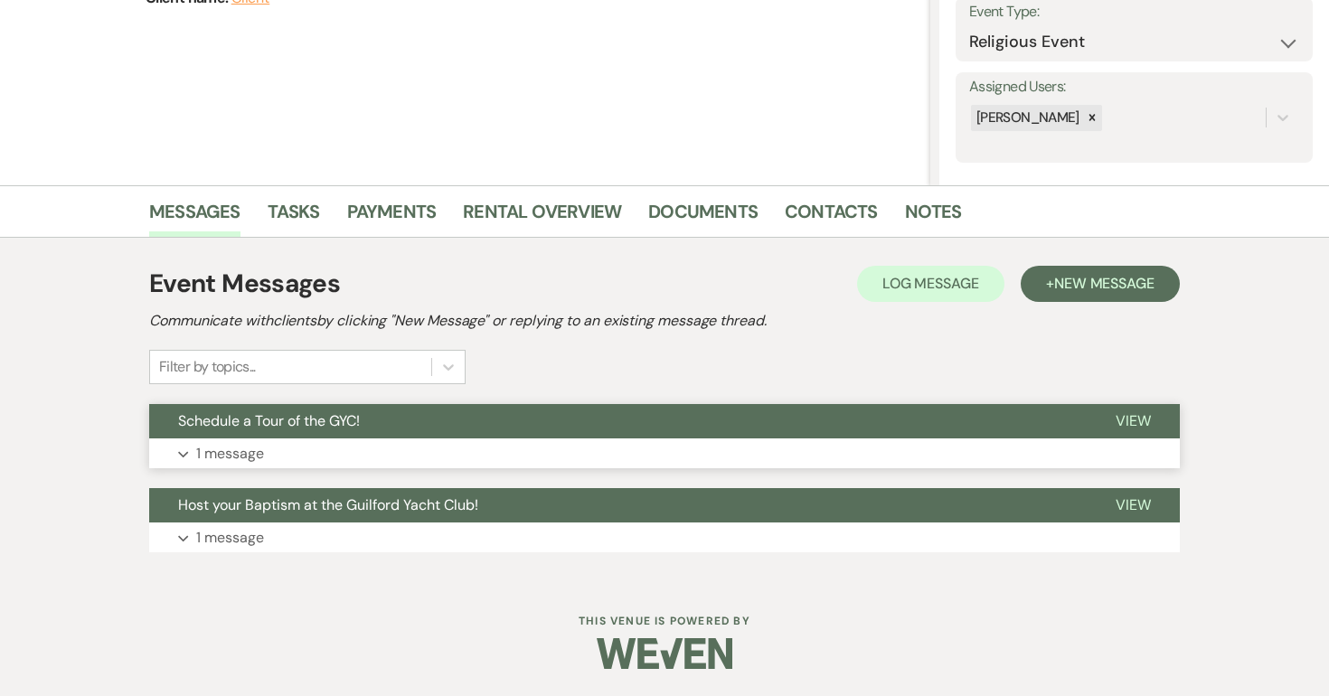
click at [1136, 416] on span "View" at bounding box center [1133, 420] width 35 height 19
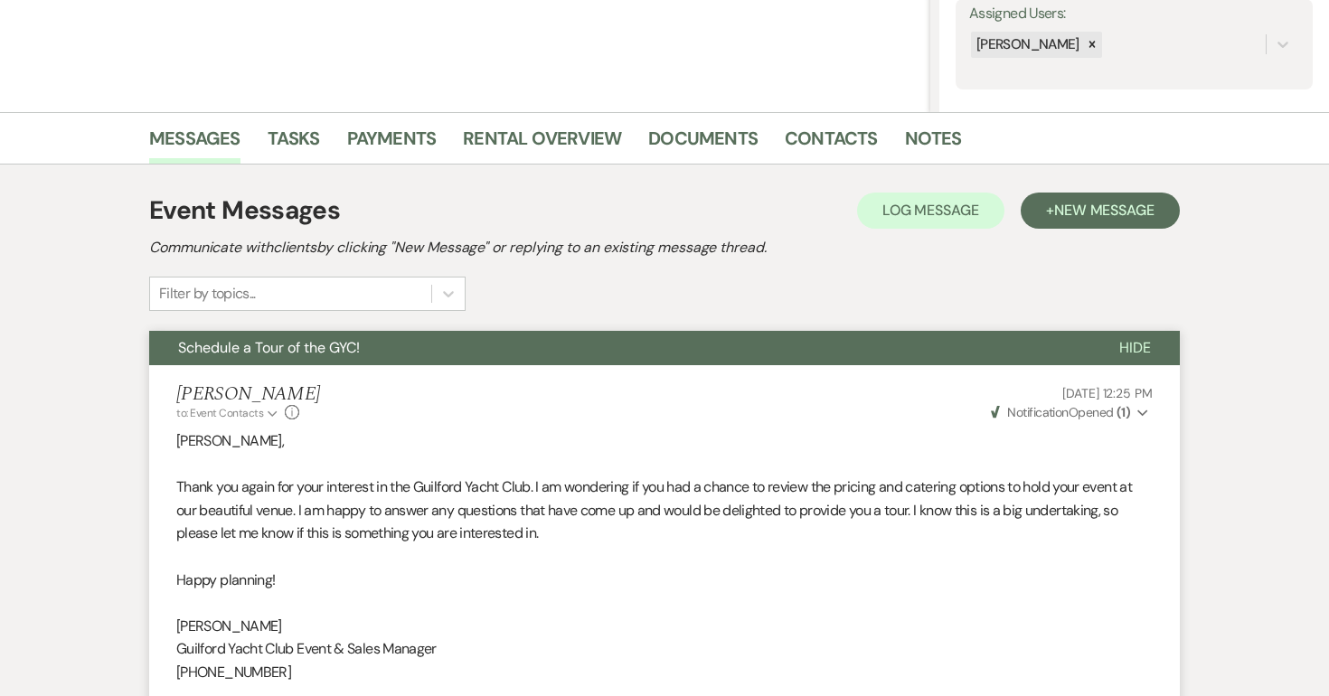
scroll to position [0, 0]
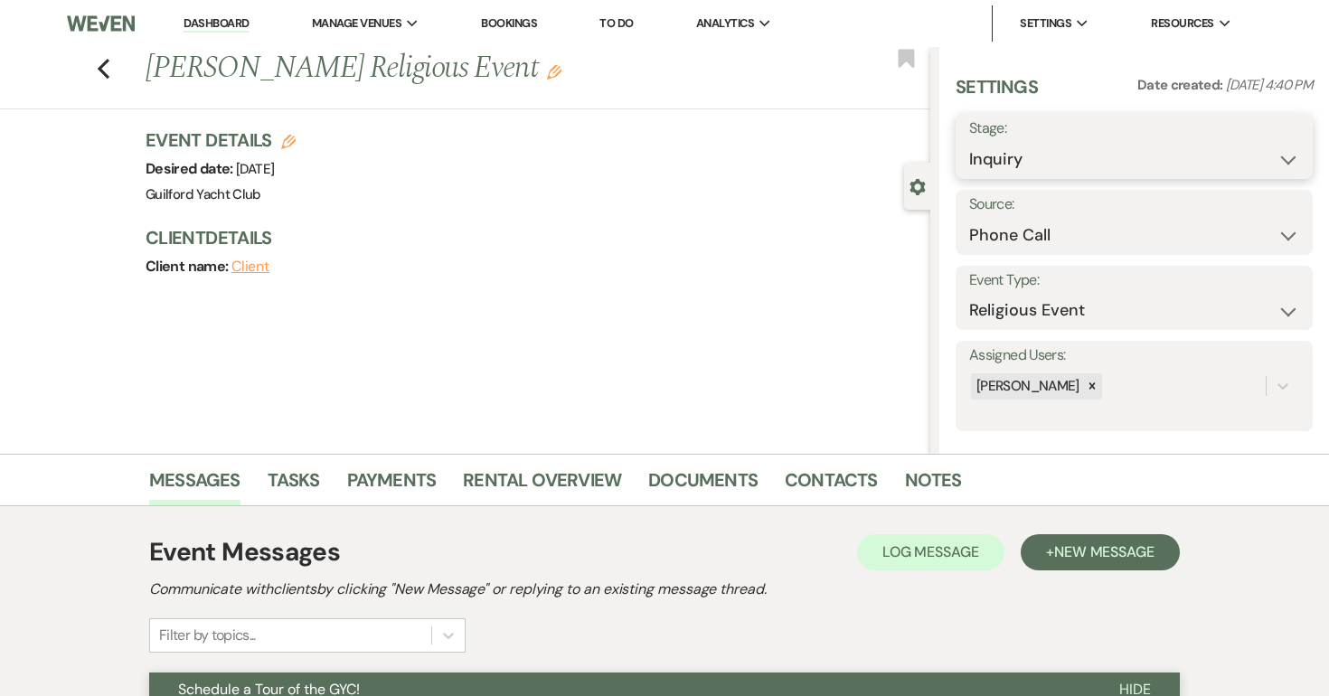
click at [1074, 153] on select "Inquiry Follow Up Tour Requested Tour Confirmed Toured Proposal Sent Booked Lost" at bounding box center [1134, 159] width 330 height 35
select select "8"
click at [969, 142] on select "Inquiry Follow Up Tour Requested Tour Confirmed Toured Proposal Sent Booked Lost" at bounding box center [1134, 159] width 330 height 35
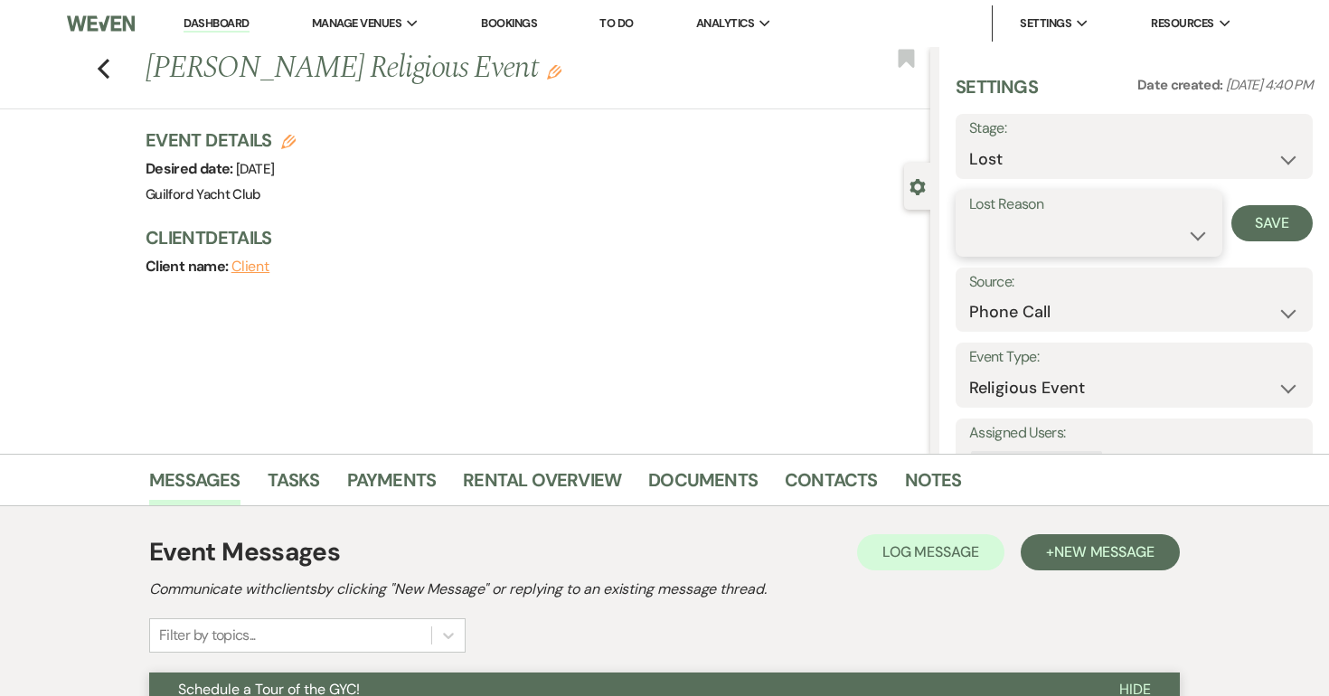
click at [1063, 236] on select "Booked Elsewhere Budget Date Unavailable No Response Not a Good Match Capacity …" at bounding box center [1089, 235] width 240 height 35
select select "5"
click at [969, 218] on select "Booked Elsewhere Budget Date Unavailable No Response Not a Good Match Capacity …" at bounding box center [1089, 235] width 240 height 35
click at [1276, 216] on button "Save" at bounding box center [1272, 223] width 81 height 36
click at [106, 67] on icon "Previous" at bounding box center [104, 69] width 14 height 22
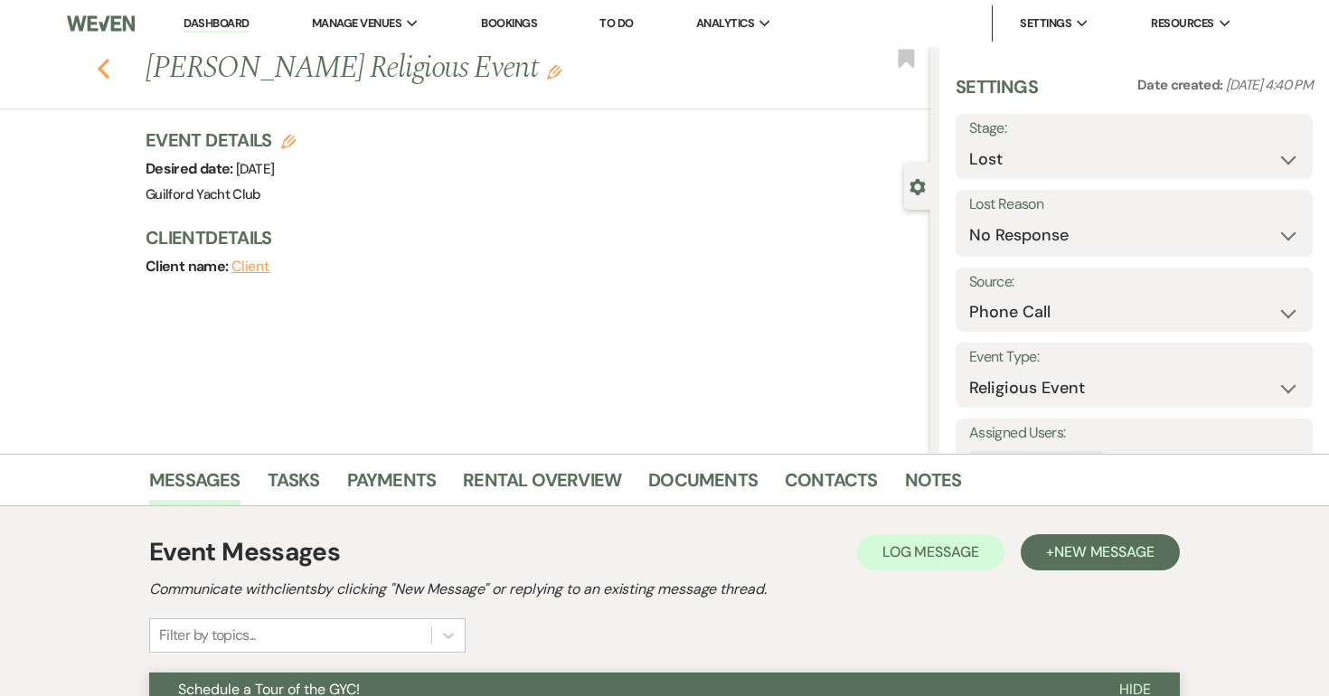
scroll to position [1259, 0]
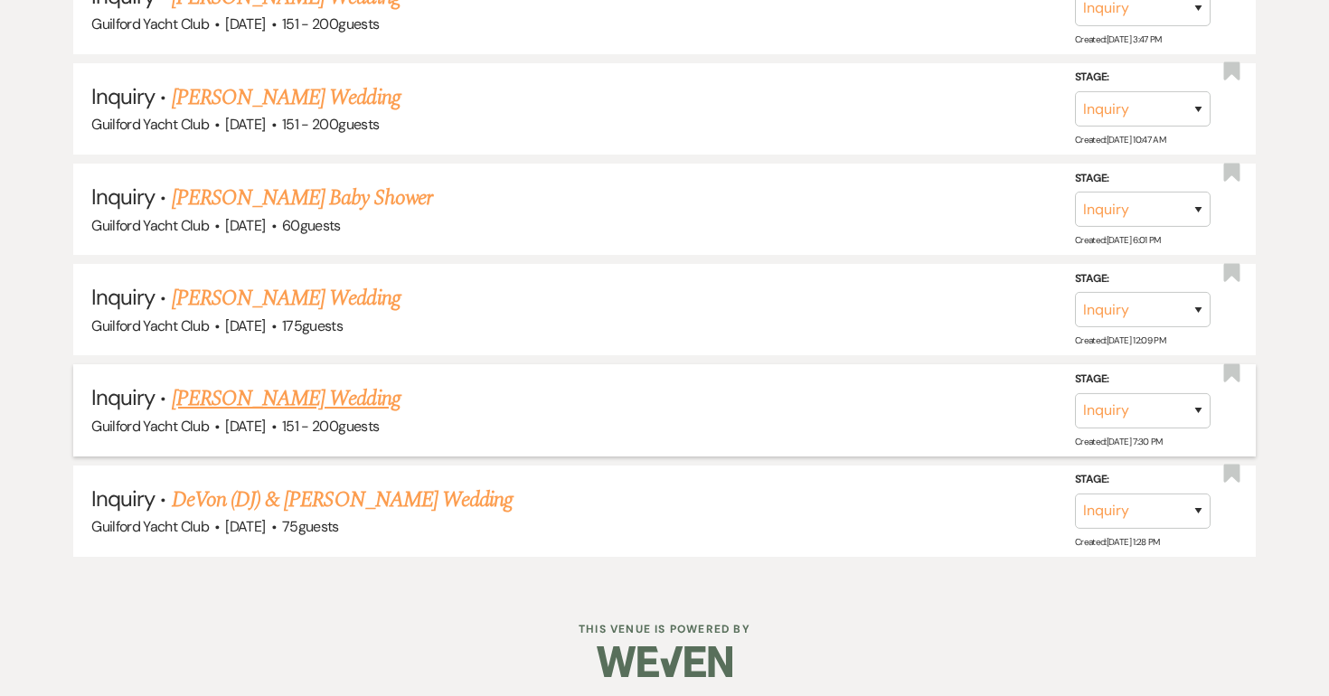
click at [327, 392] on link "Allison Lundy's Wedding" at bounding box center [286, 399] width 229 height 33
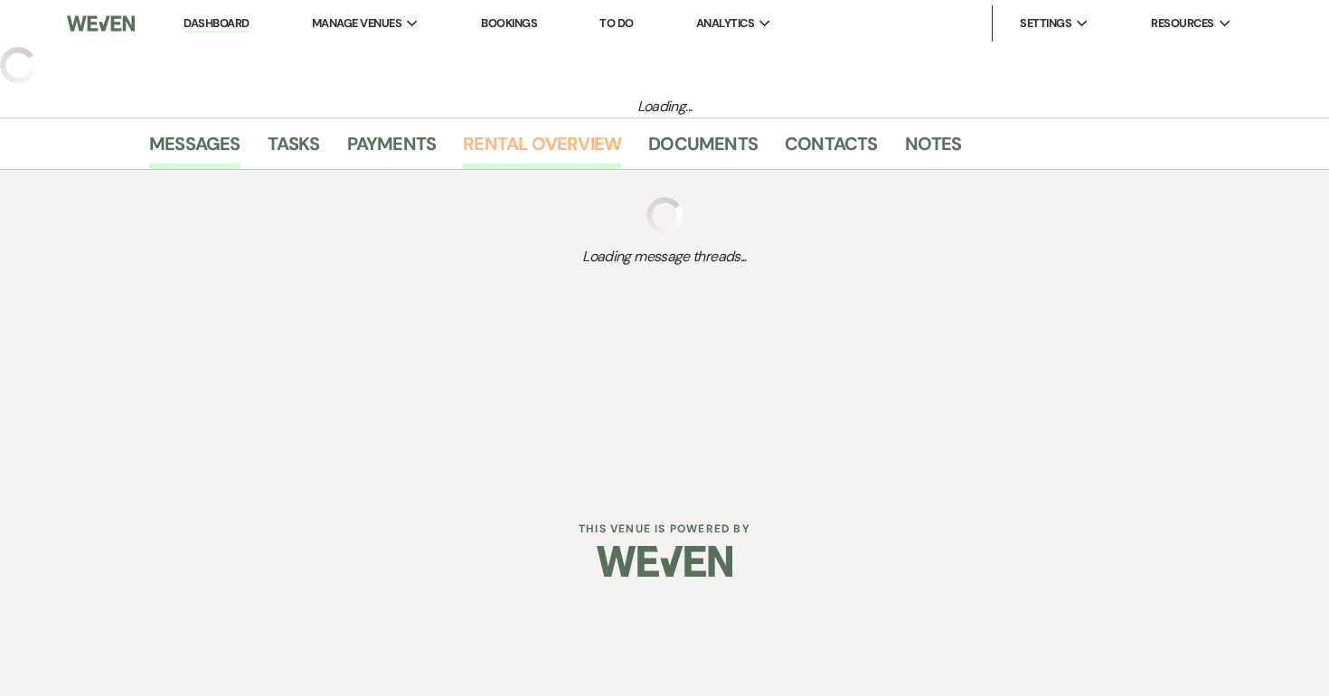
select select "2"
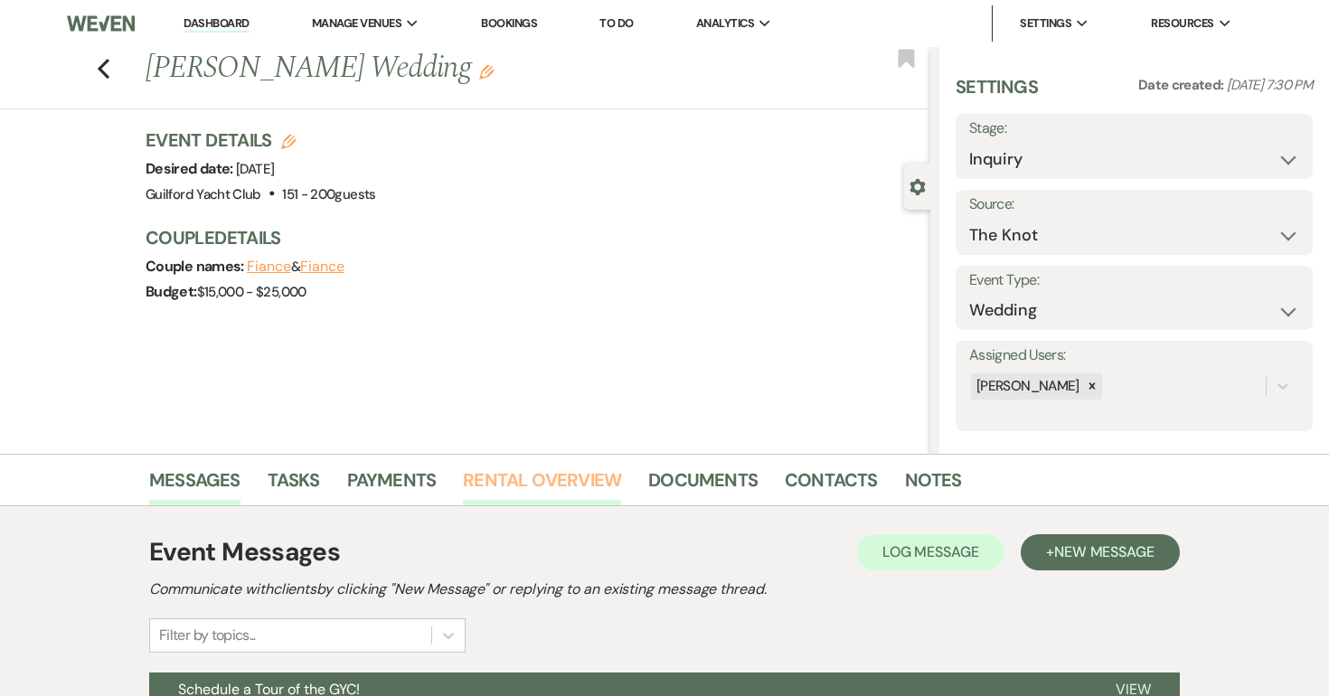
scroll to position [269, 0]
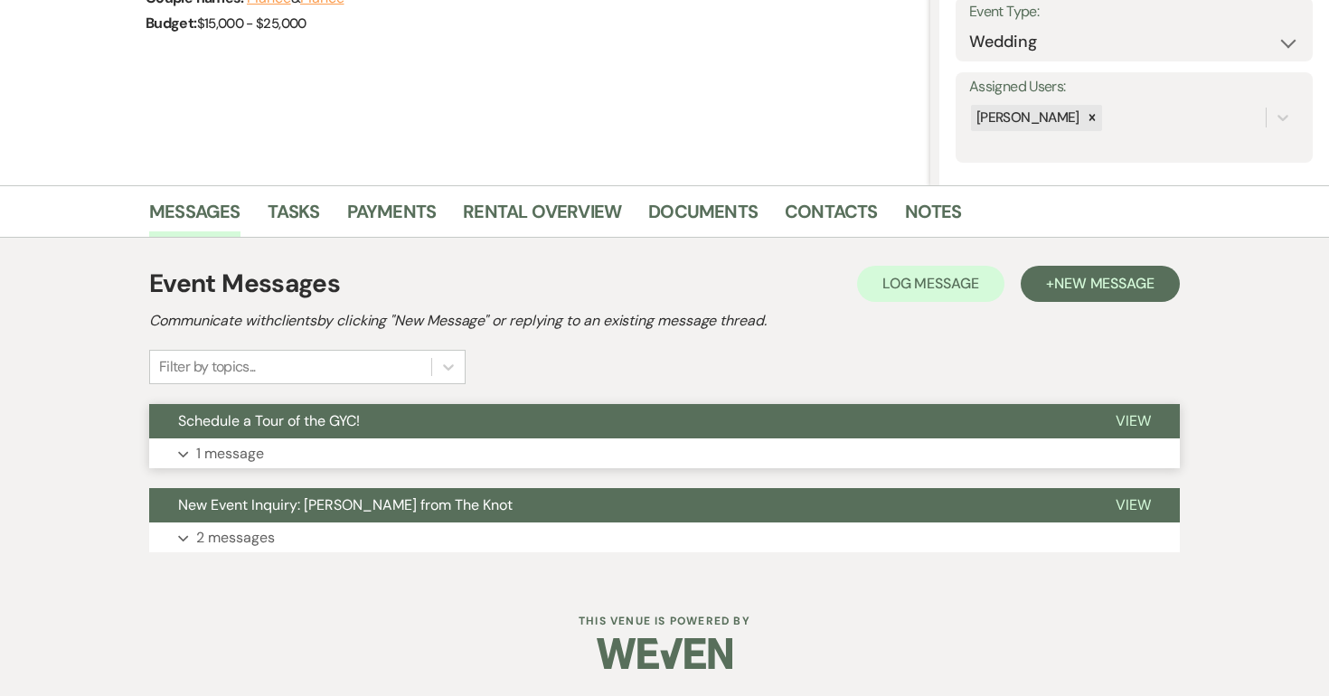
click at [1122, 424] on span "View" at bounding box center [1133, 420] width 35 height 19
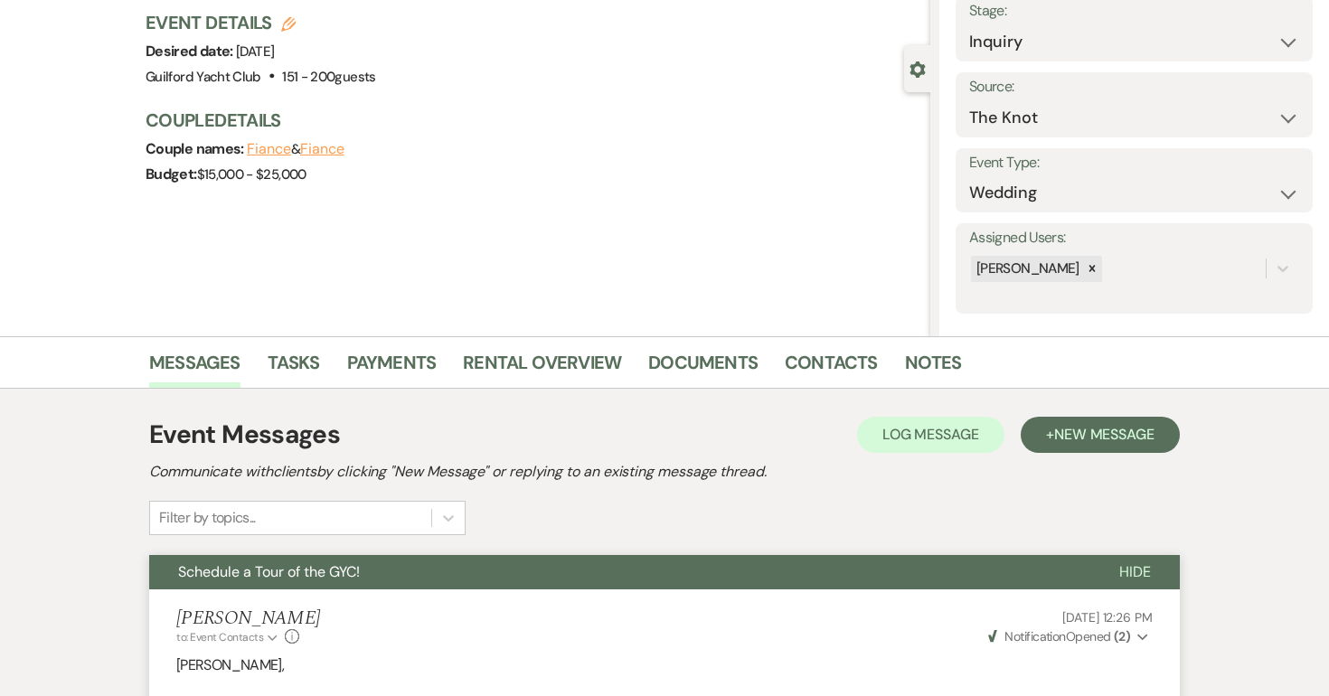
scroll to position [0, 0]
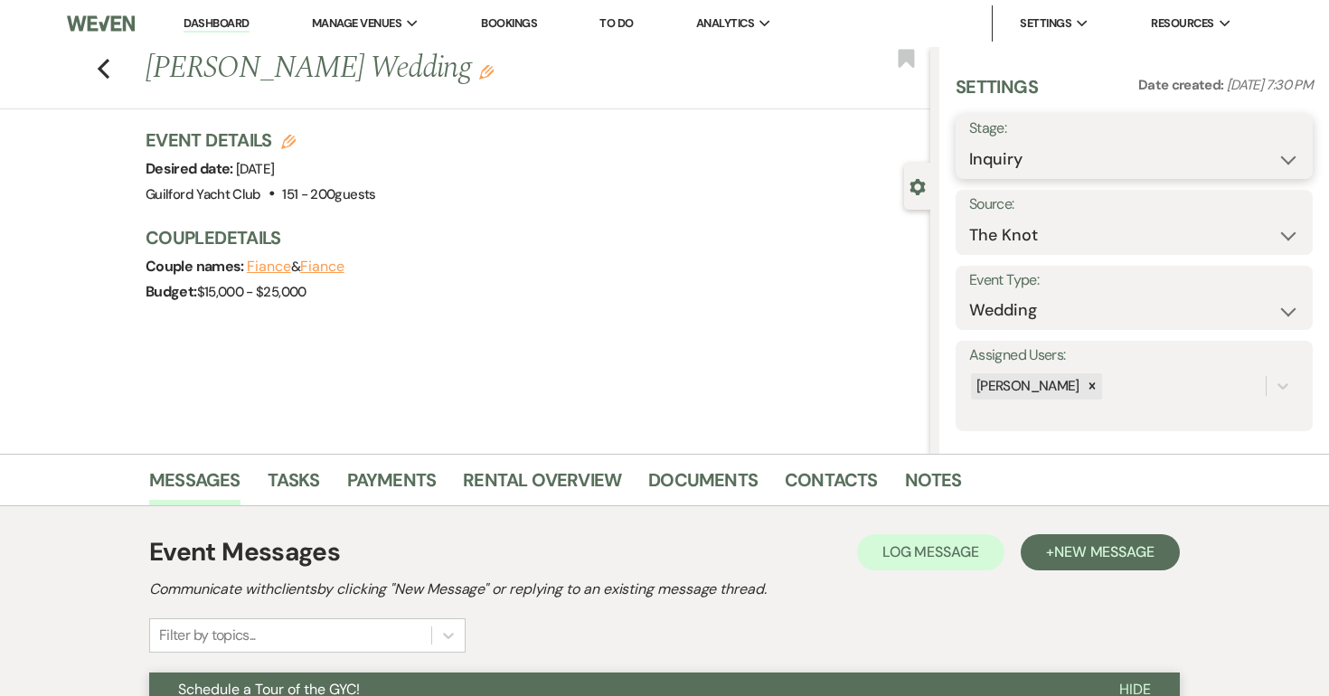
click at [1032, 160] on select "Inquiry Follow Up Tour Requested Tour Confirmed Toured Proposal Sent Booked Lost" at bounding box center [1134, 159] width 330 height 35
select select "8"
click at [969, 142] on select "Inquiry Follow Up Tour Requested Tour Confirmed Toured Proposal Sent Booked Lost" at bounding box center [1134, 159] width 330 height 35
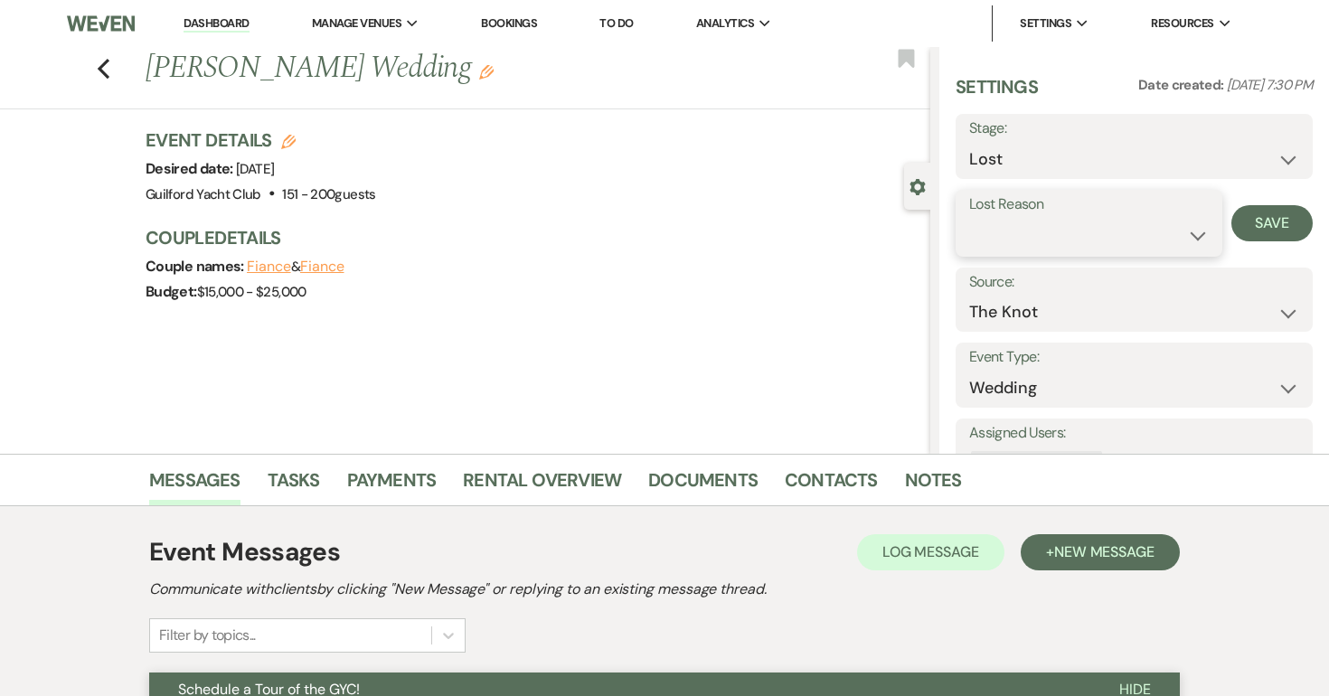
click at [1110, 220] on select "Booked Elsewhere Budget Date Unavailable No Response Not a Good Match Capacity …" at bounding box center [1089, 235] width 240 height 35
select select "5"
click at [969, 218] on select "Booked Elsewhere Budget Date Unavailable No Response Not a Good Match Capacity …" at bounding box center [1089, 235] width 240 height 35
click at [1285, 228] on button "Save" at bounding box center [1272, 223] width 81 height 36
click at [101, 68] on icon "Previous" at bounding box center [104, 69] width 14 height 22
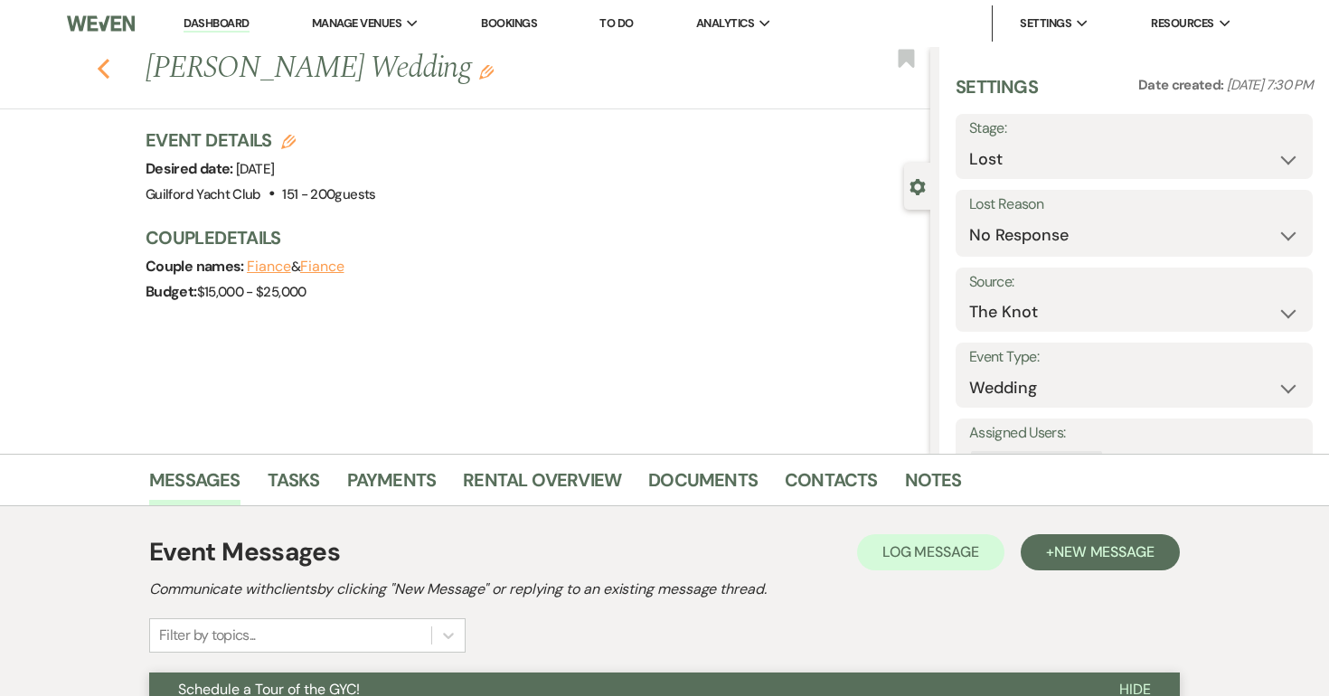
select select "8"
select select "5"
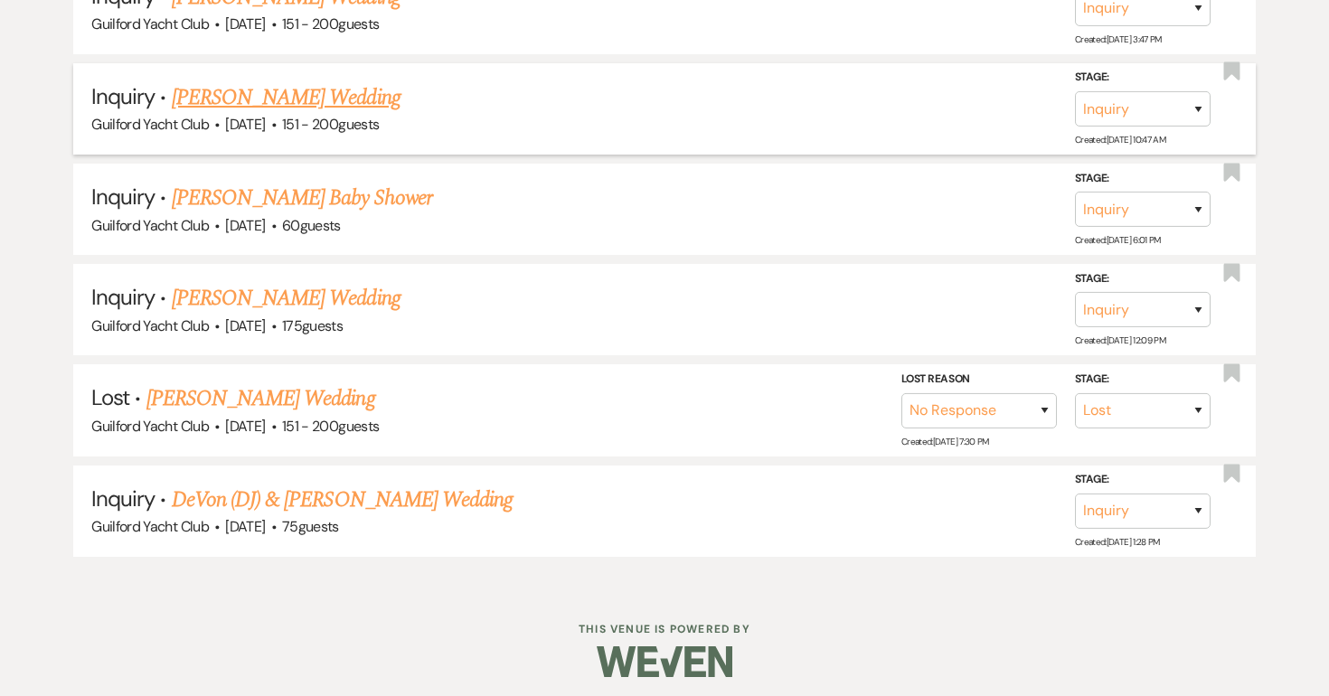
scroll to position [1159, 0]
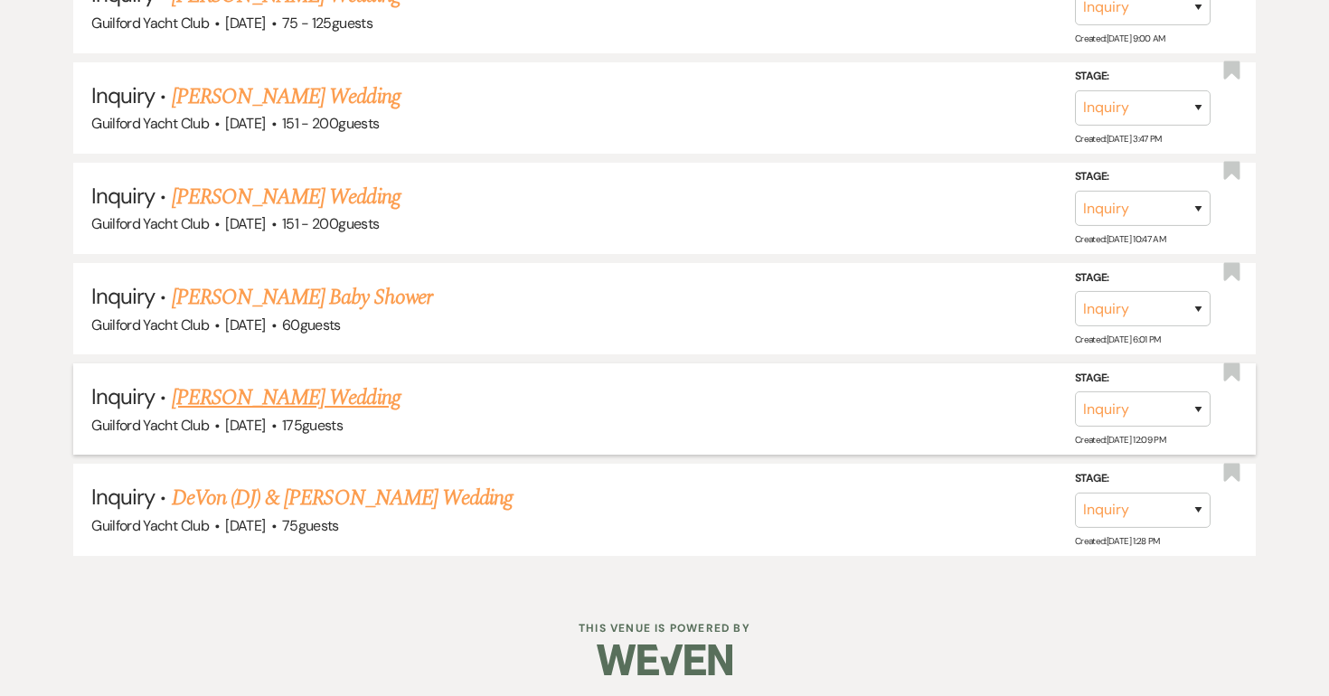
click at [260, 382] on link "Carm Lombardo's Wedding" at bounding box center [286, 398] width 229 height 33
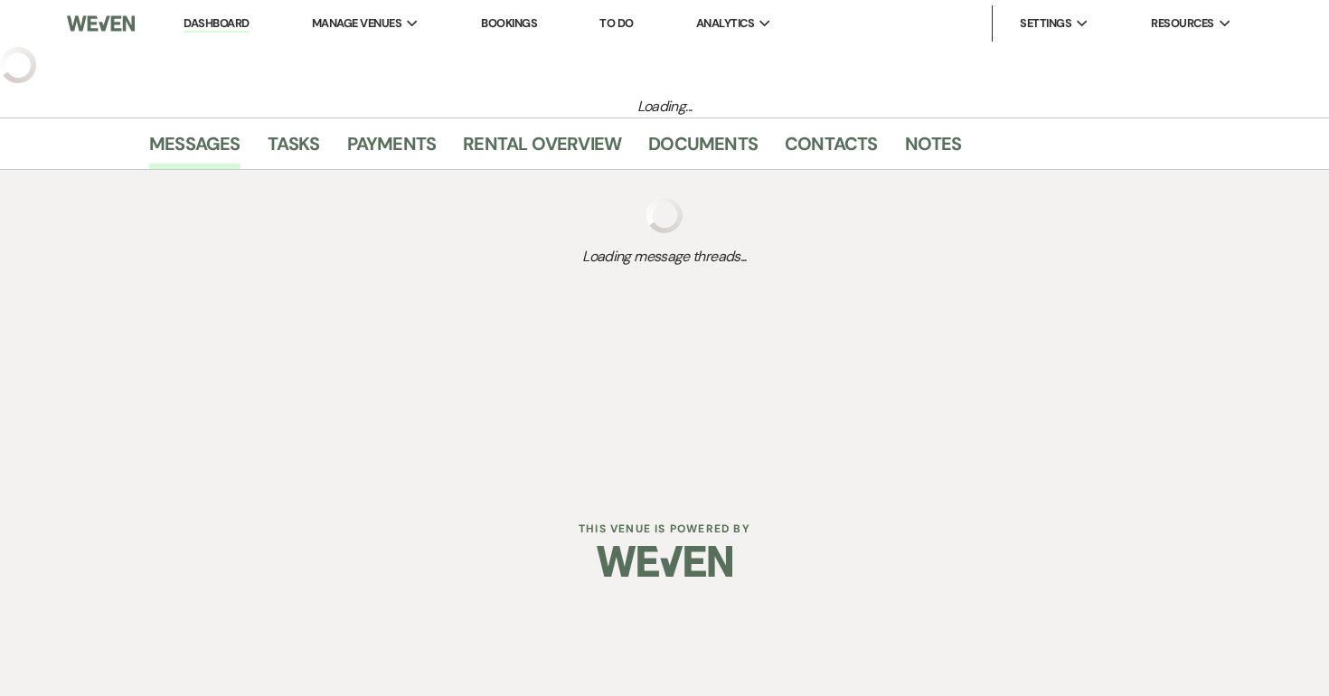
select select "3"
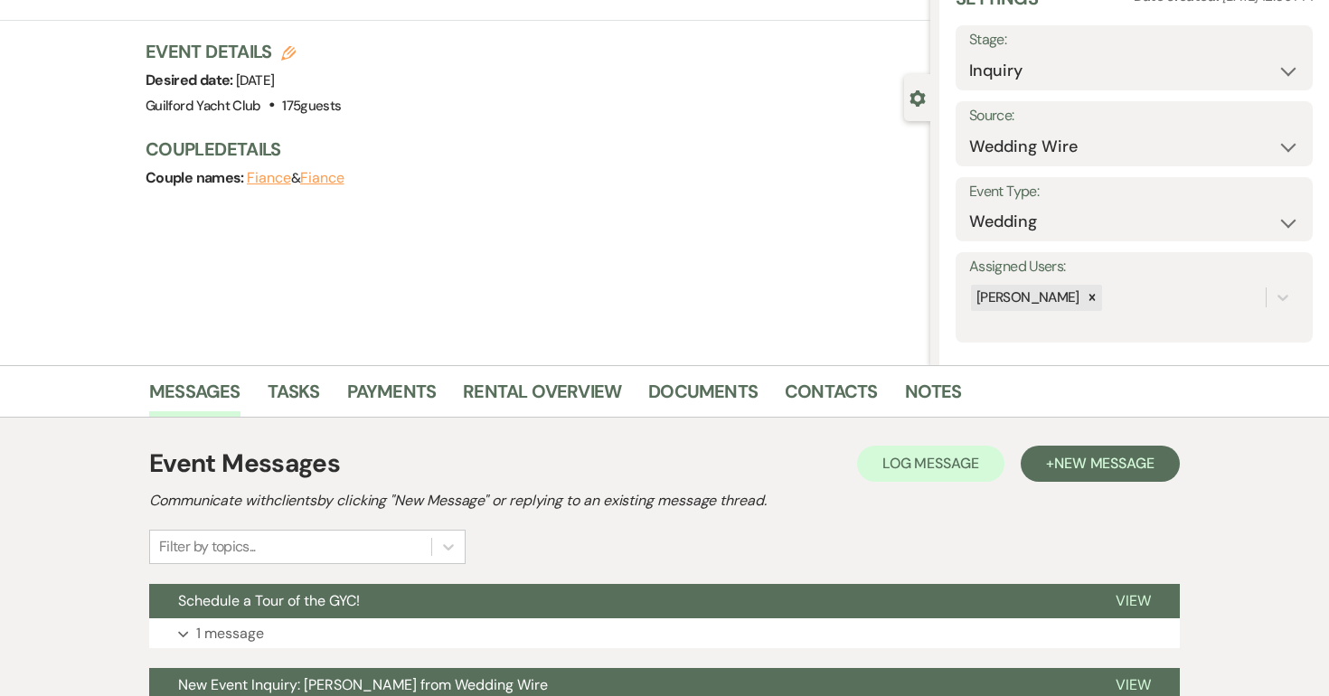
scroll to position [269, 0]
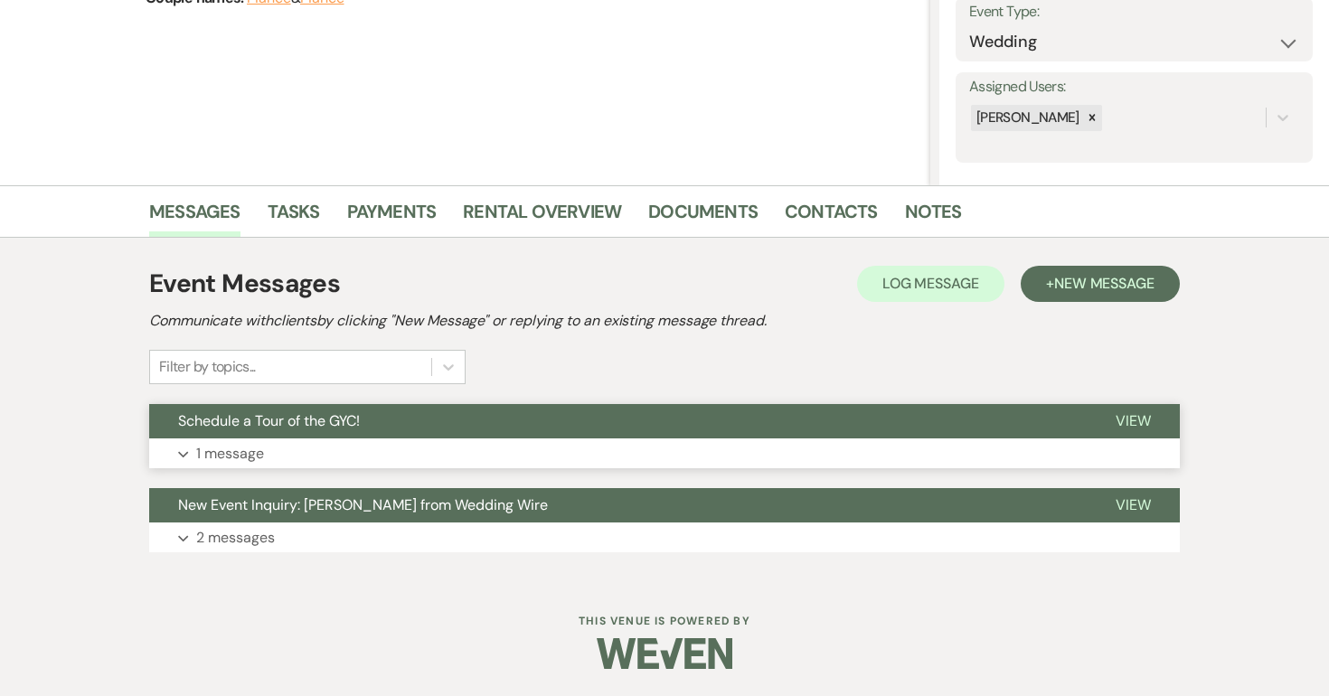
click at [1131, 417] on span "View" at bounding box center [1133, 420] width 35 height 19
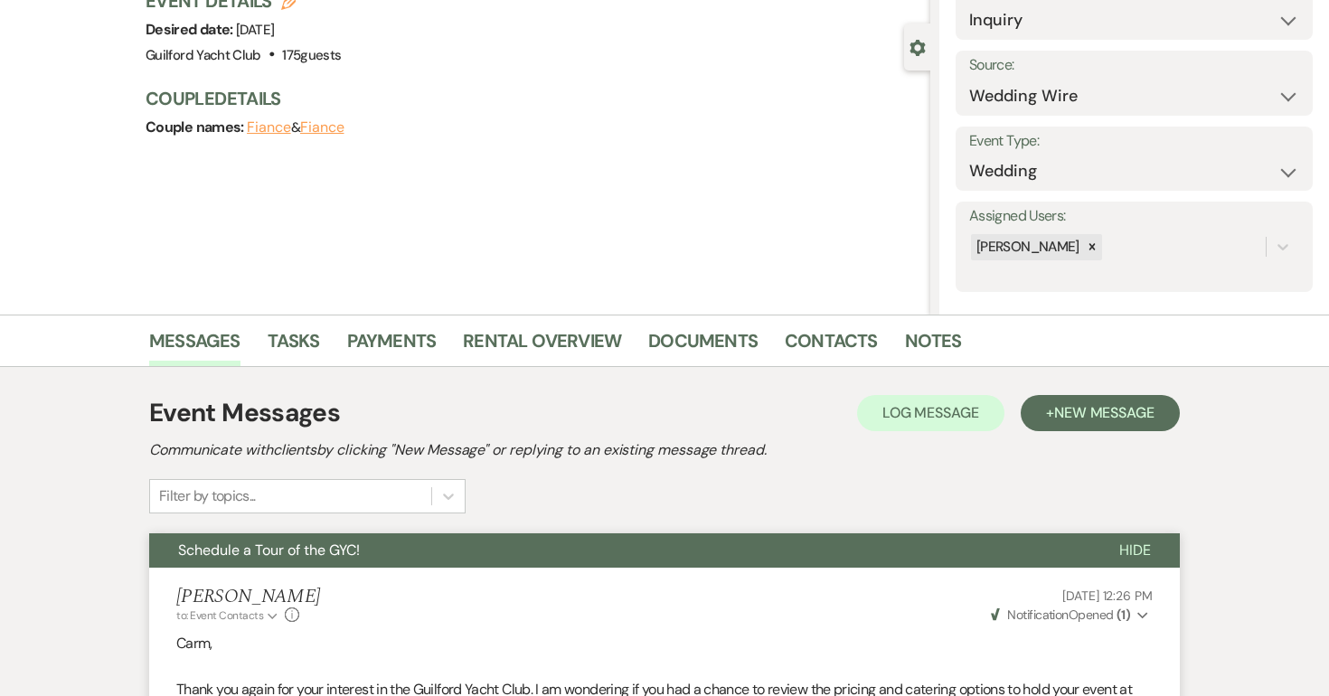
scroll to position [0, 0]
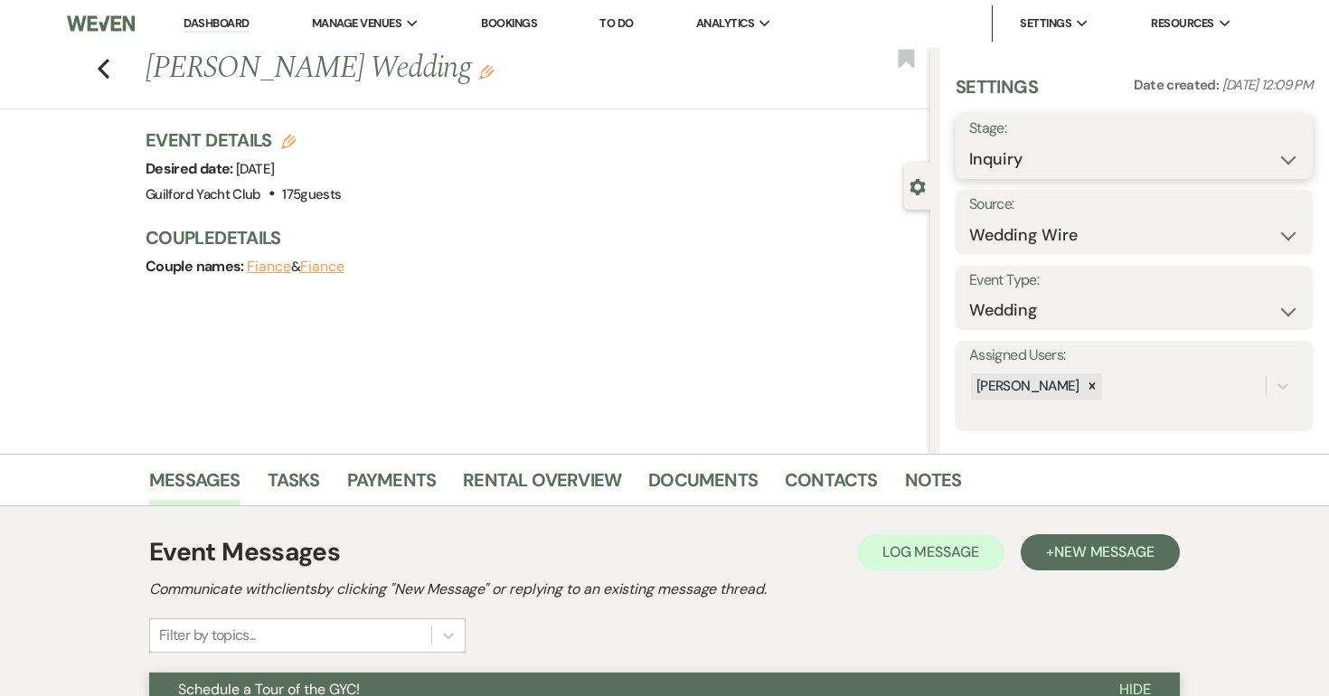
click at [1081, 168] on select "Inquiry Follow Up Tour Requested Tour Confirmed Toured Proposal Sent Booked Lost" at bounding box center [1134, 159] width 330 height 35
select select "8"
click at [969, 142] on select "Inquiry Follow Up Tour Requested Tour Confirmed Toured Proposal Sent Booked Lost" at bounding box center [1134, 159] width 330 height 35
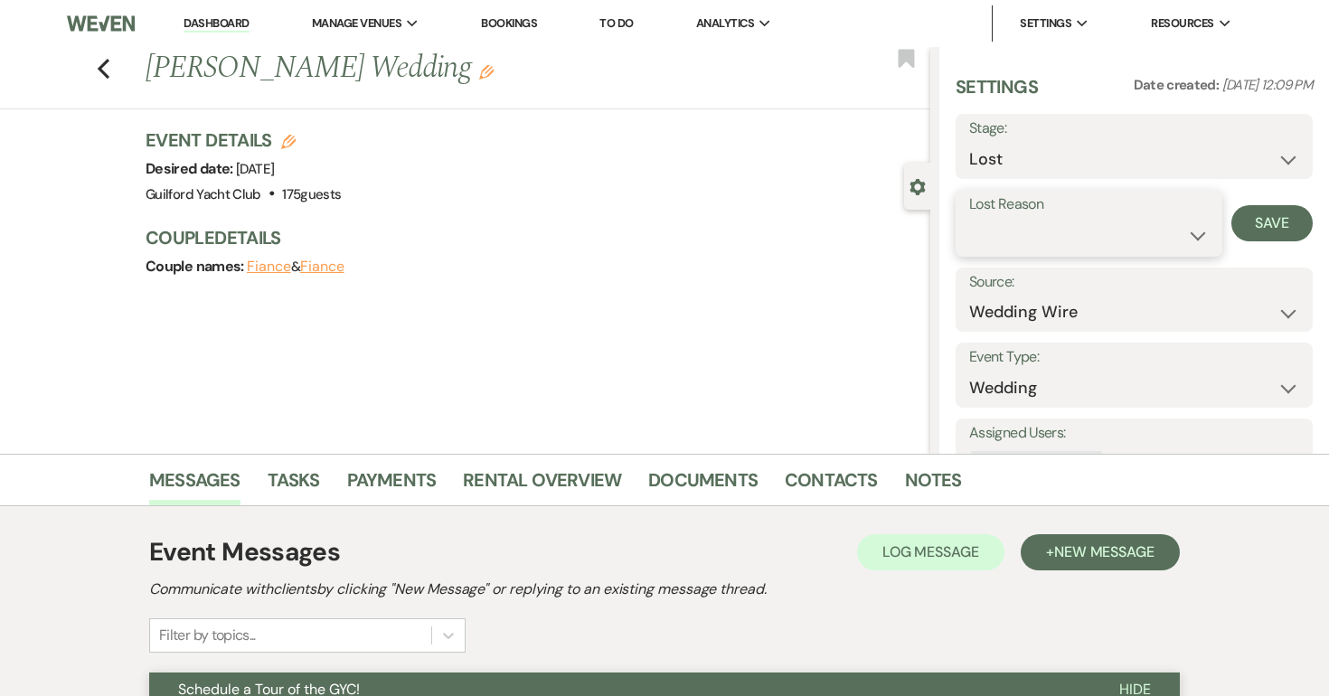
click at [1013, 222] on select "Booked Elsewhere Budget Date Unavailable No Response Not a Good Match Capacity …" at bounding box center [1089, 235] width 240 height 35
select select "5"
click at [969, 218] on select "Booked Elsewhere Budget Date Unavailable No Response Not a Good Match Capacity …" at bounding box center [1089, 235] width 240 height 35
click at [1279, 231] on button "Save" at bounding box center [1272, 223] width 81 height 36
click at [107, 66] on icon "Previous" at bounding box center [104, 69] width 14 height 22
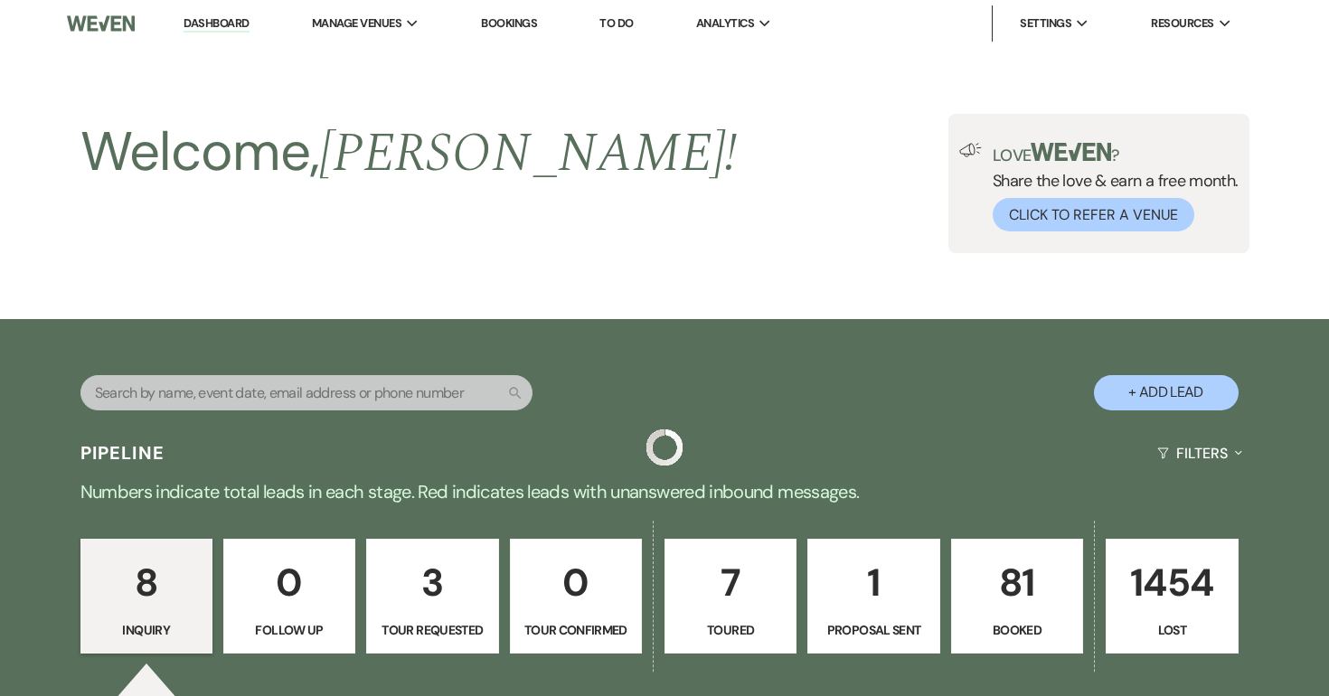
scroll to position [1059, 0]
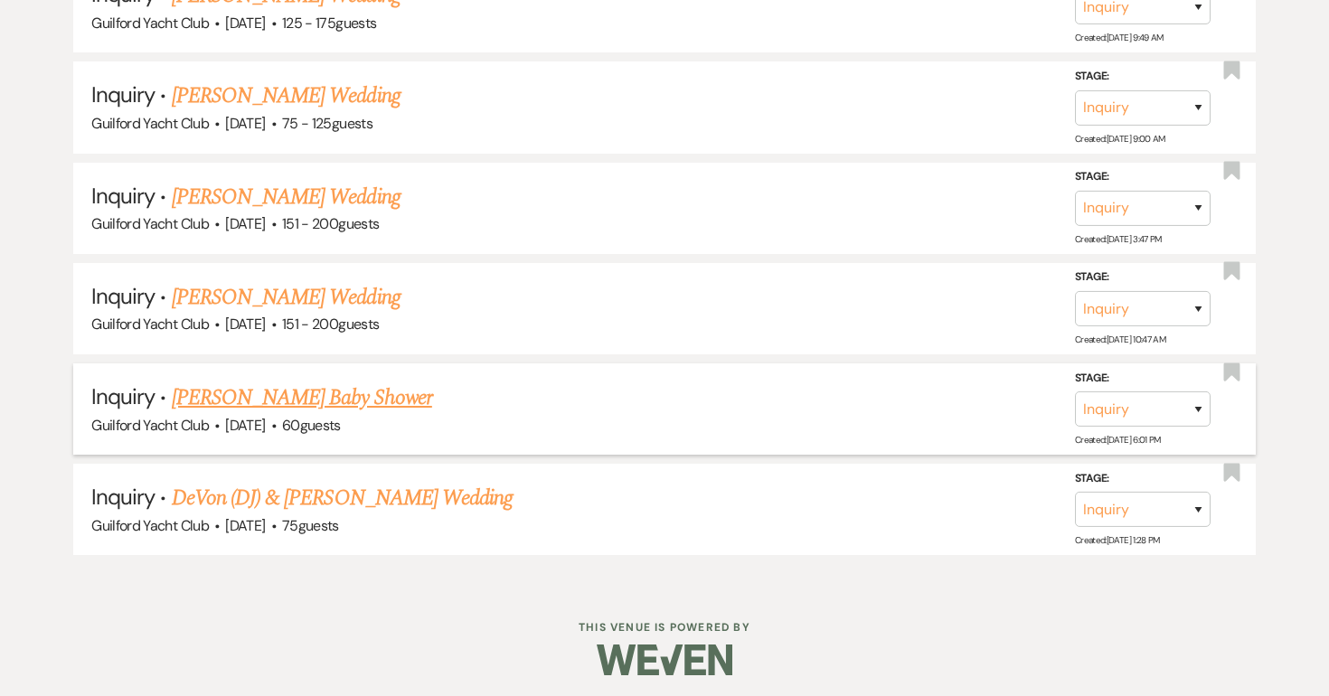
click at [255, 392] on link "Loren Sterman's Baby Shower" at bounding box center [302, 398] width 260 height 33
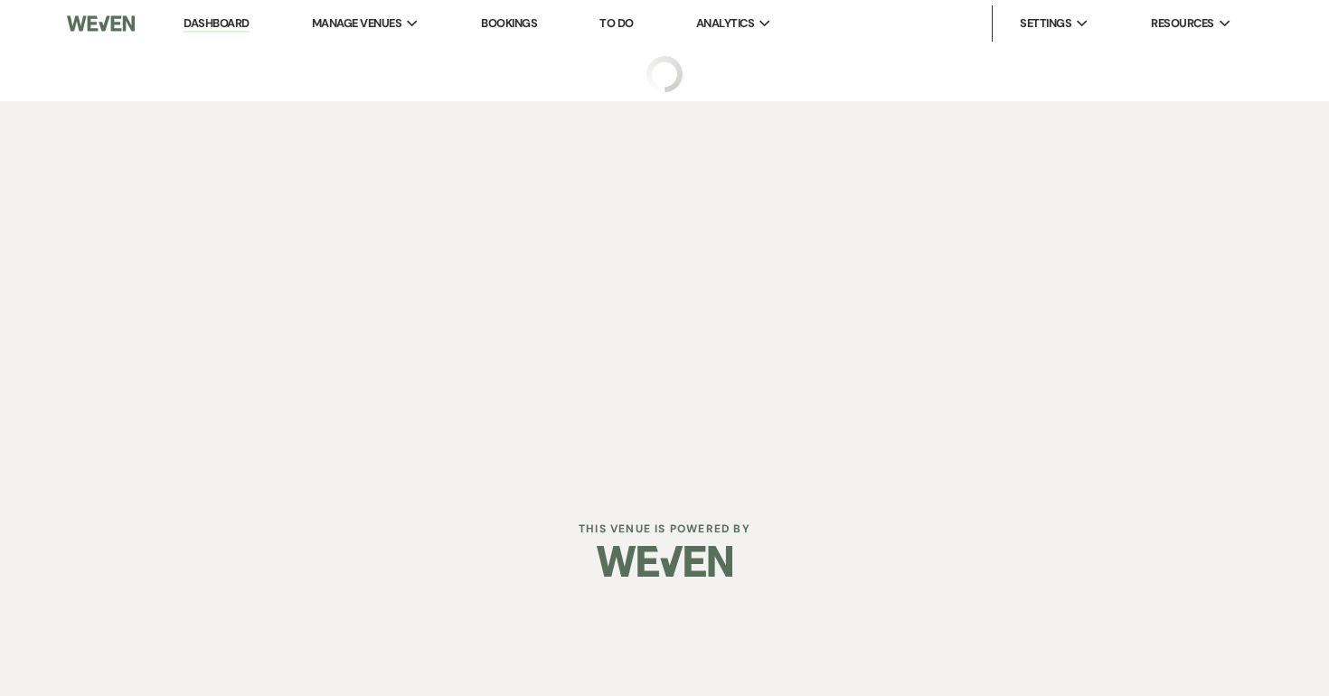
select select "5"
select select "3"
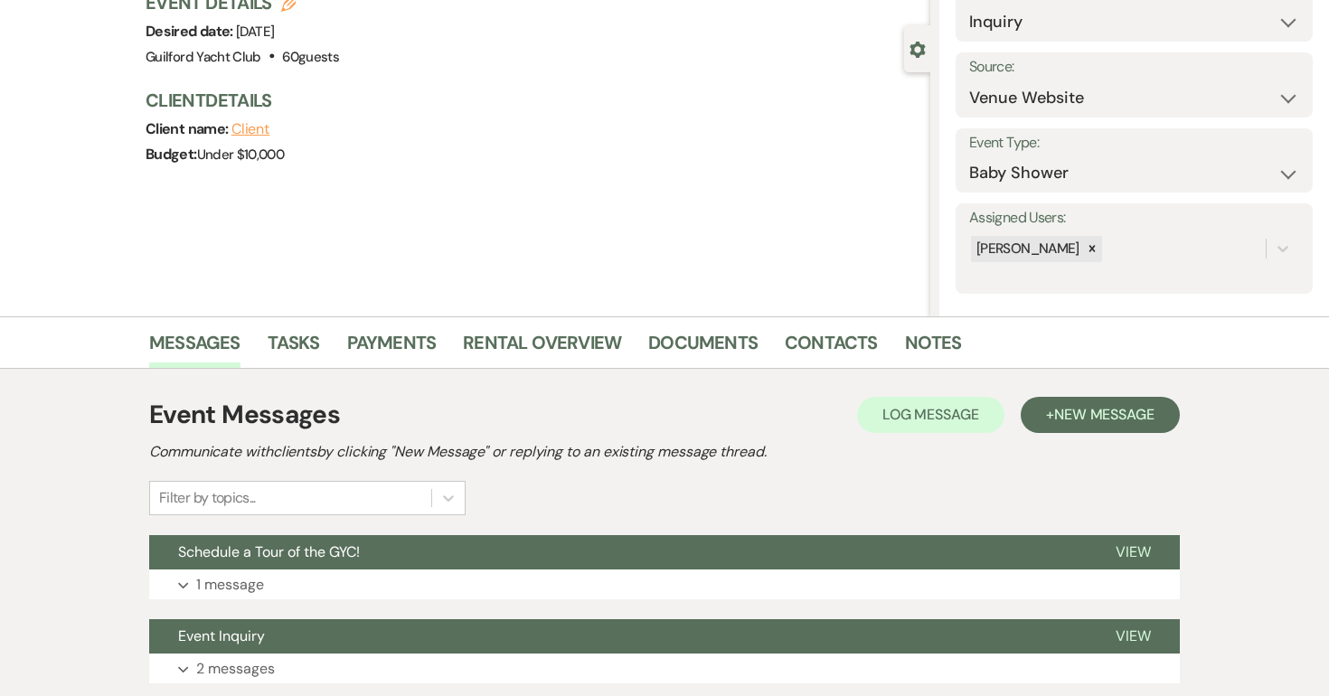
scroll to position [269, 0]
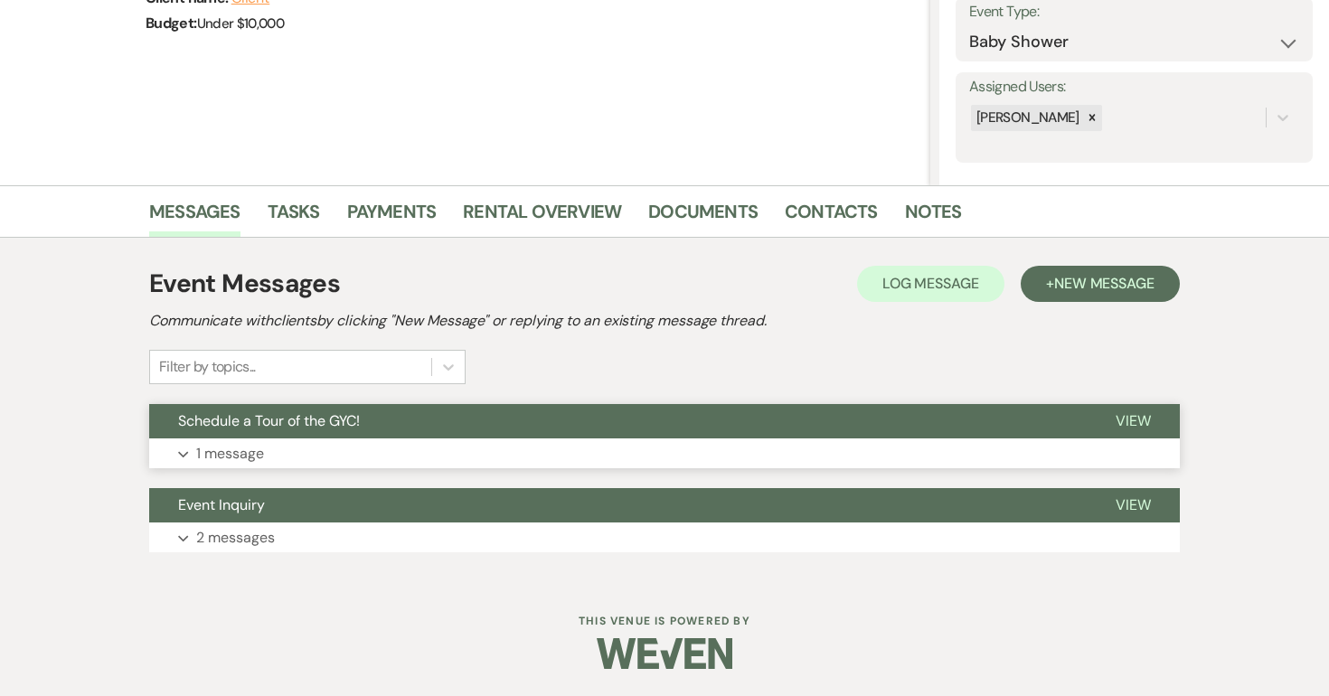
click at [1138, 412] on span "View" at bounding box center [1133, 420] width 35 height 19
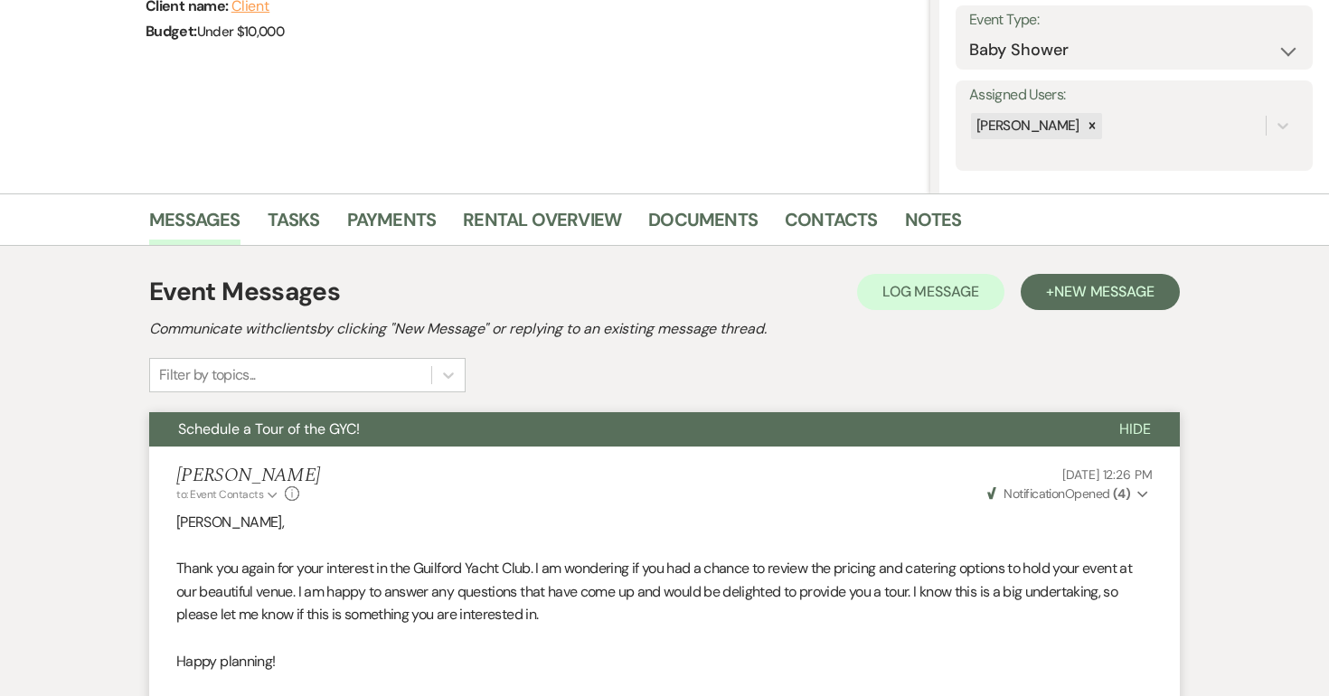
scroll to position [0, 0]
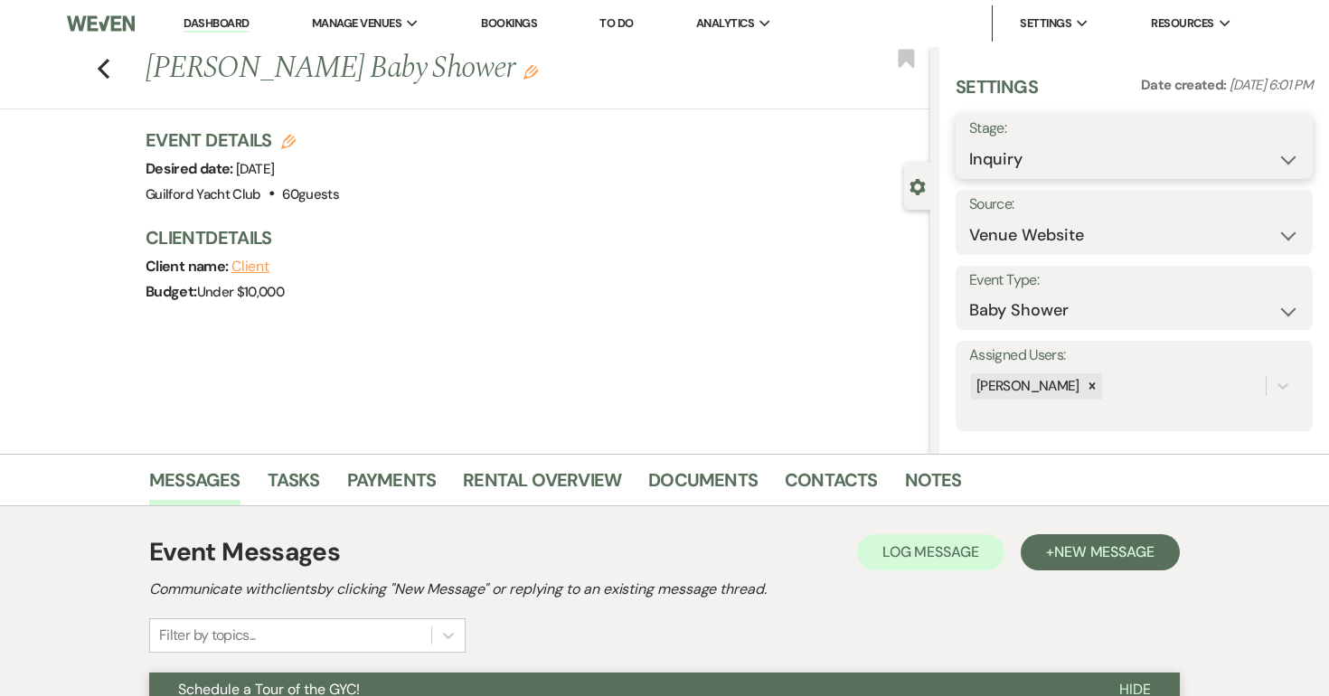
click at [1040, 157] on select "Inquiry Follow Up Tour Requested Tour Confirmed Toured Proposal Sent Booked Lost" at bounding box center [1134, 159] width 330 height 35
select select "8"
click at [969, 142] on select "Inquiry Follow Up Tour Requested Tour Confirmed Toured Proposal Sent Booked Lost" at bounding box center [1134, 159] width 330 height 35
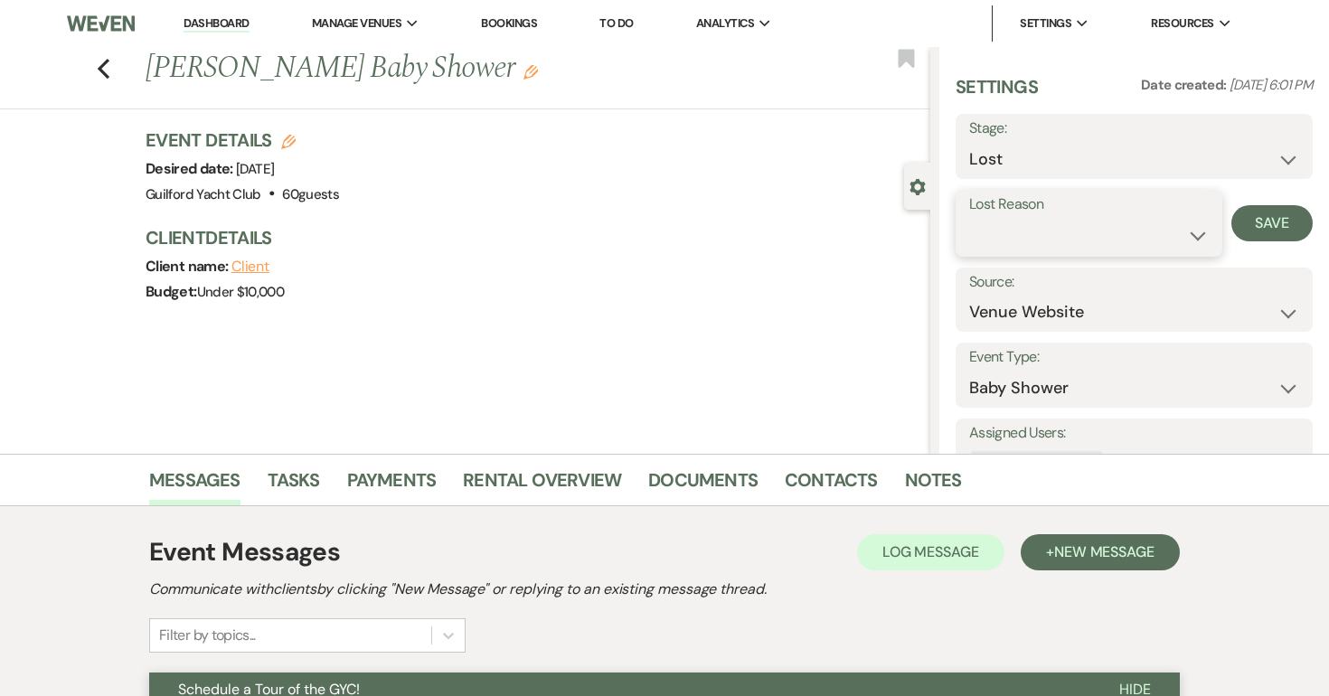
click at [1031, 226] on select "Booked Elsewhere Budget Date Unavailable No Response Not a Good Match Capacity …" at bounding box center [1089, 235] width 240 height 35
select select "5"
click at [969, 218] on select "Booked Elsewhere Budget Date Unavailable No Response Not a Good Match Capacity …" at bounding box center [1089, 235] width 240 height 35
click at [1268, 222] on button "Save" at bounding box center [1272, 223] width 81 height 36
click at [105, 61] on icon "Previous" at bounding box center [104, 69] width 14 height 22
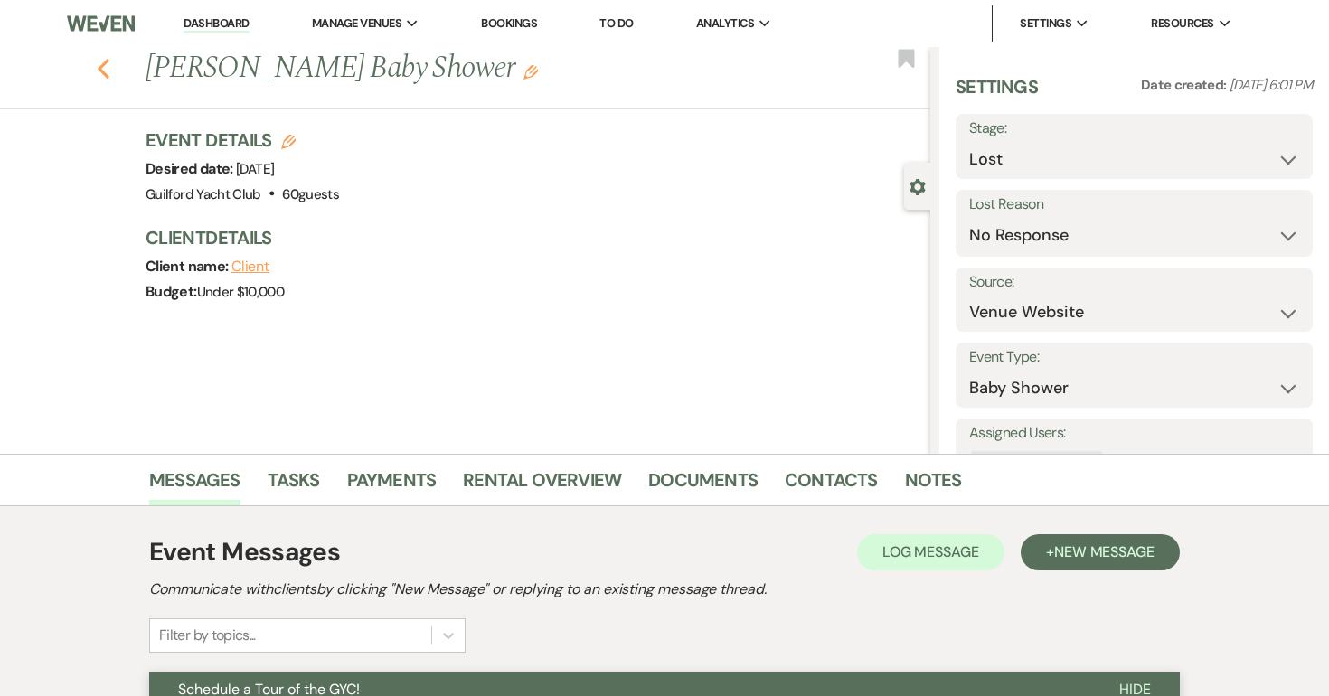
select select "8"
select select "5"
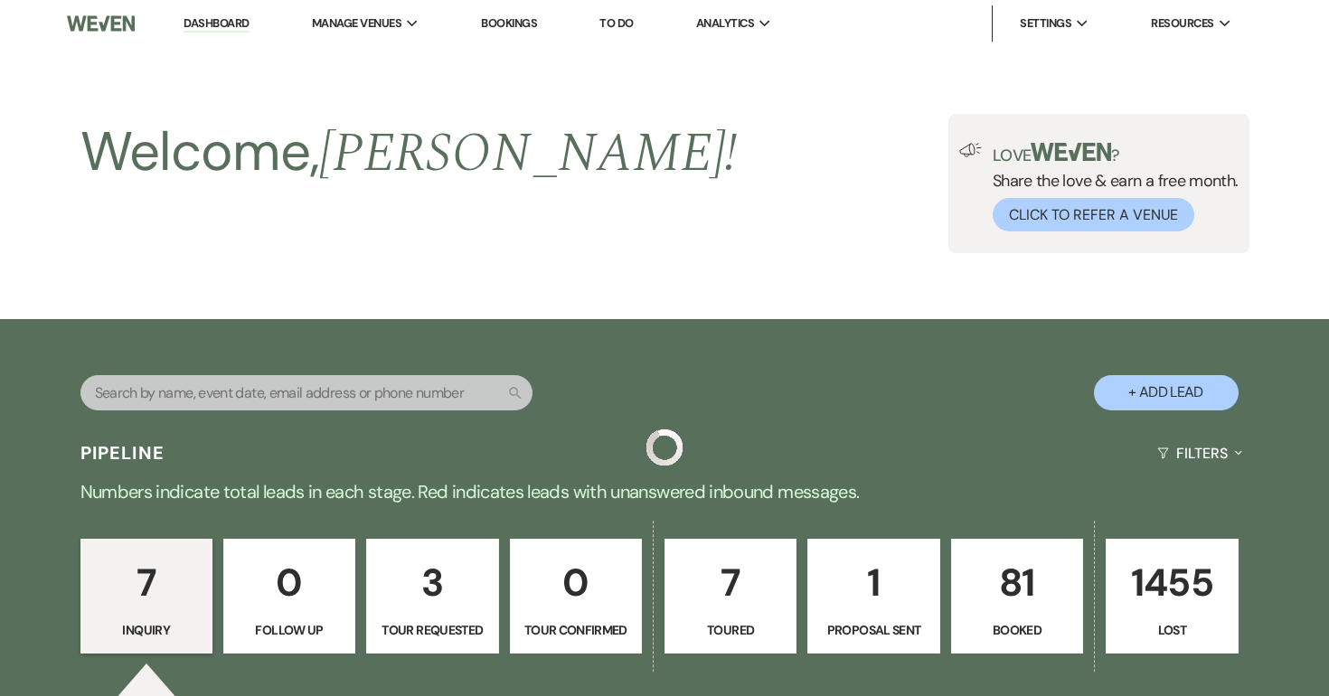
scroll to position [959, 0]
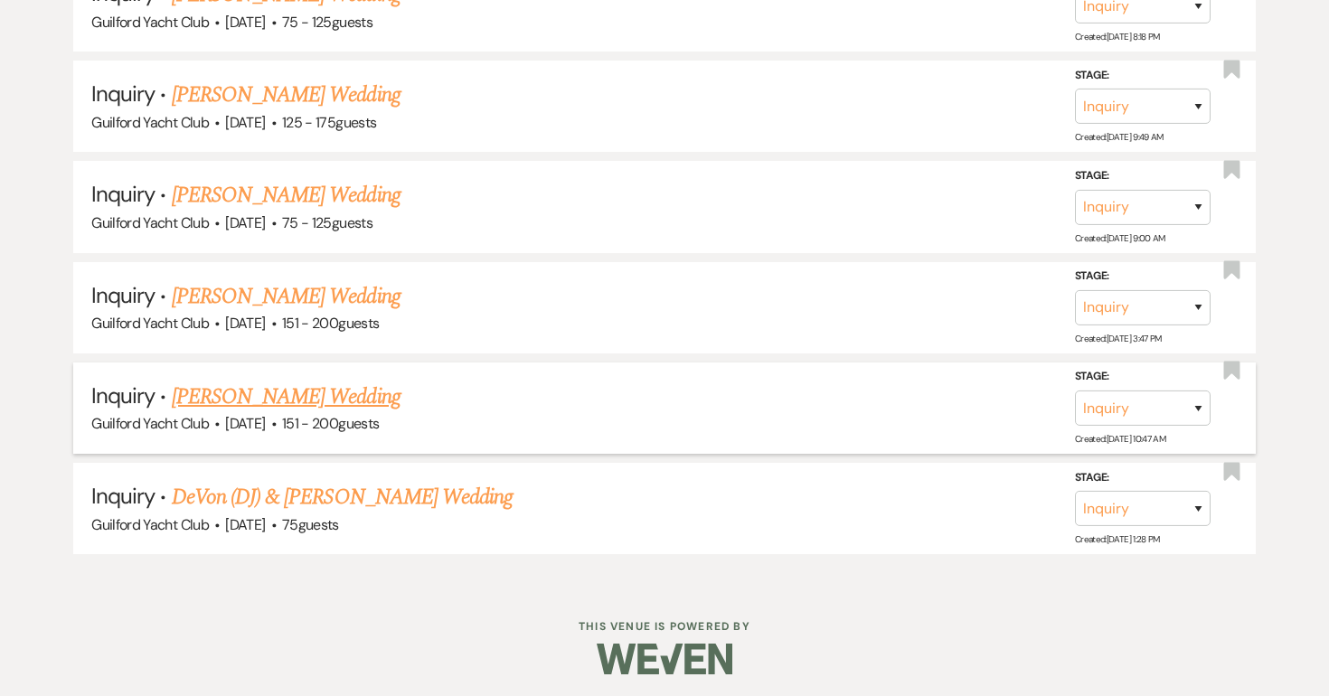
click at [273, 391] on link "Krista Duff's Wedding" at bounding box center [286, 397] width 229 height 33
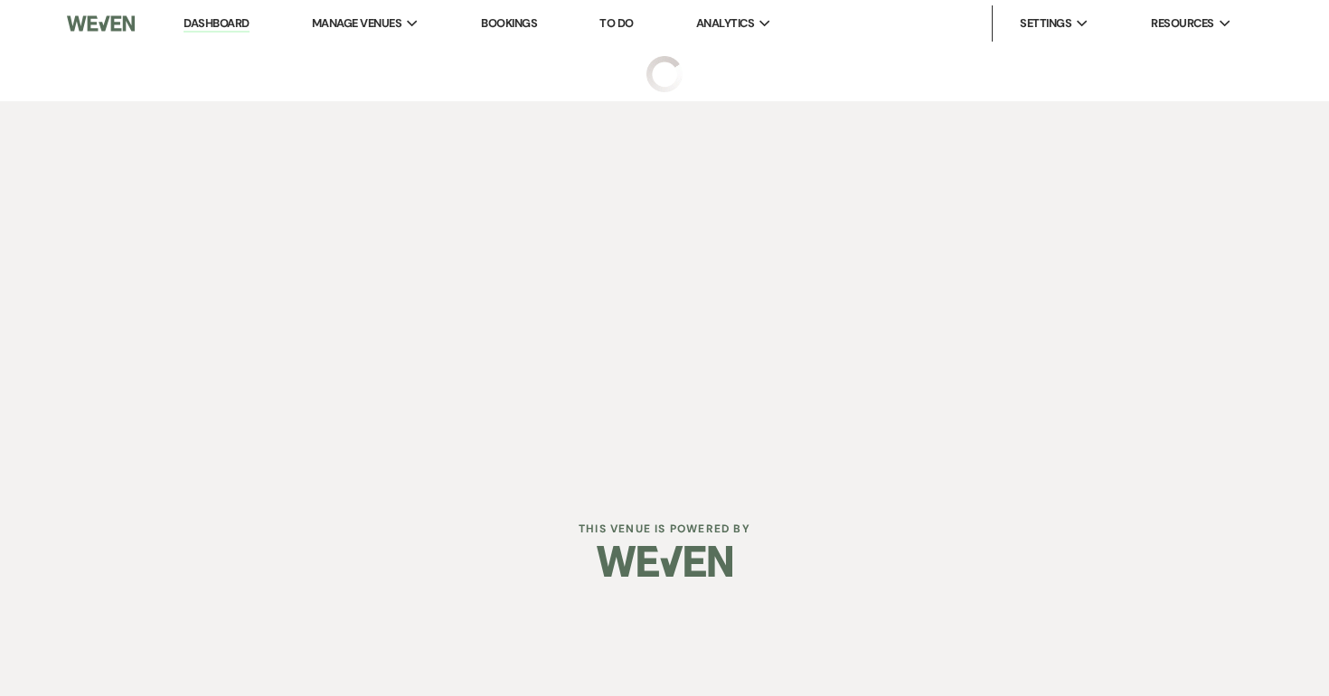
select select "2"
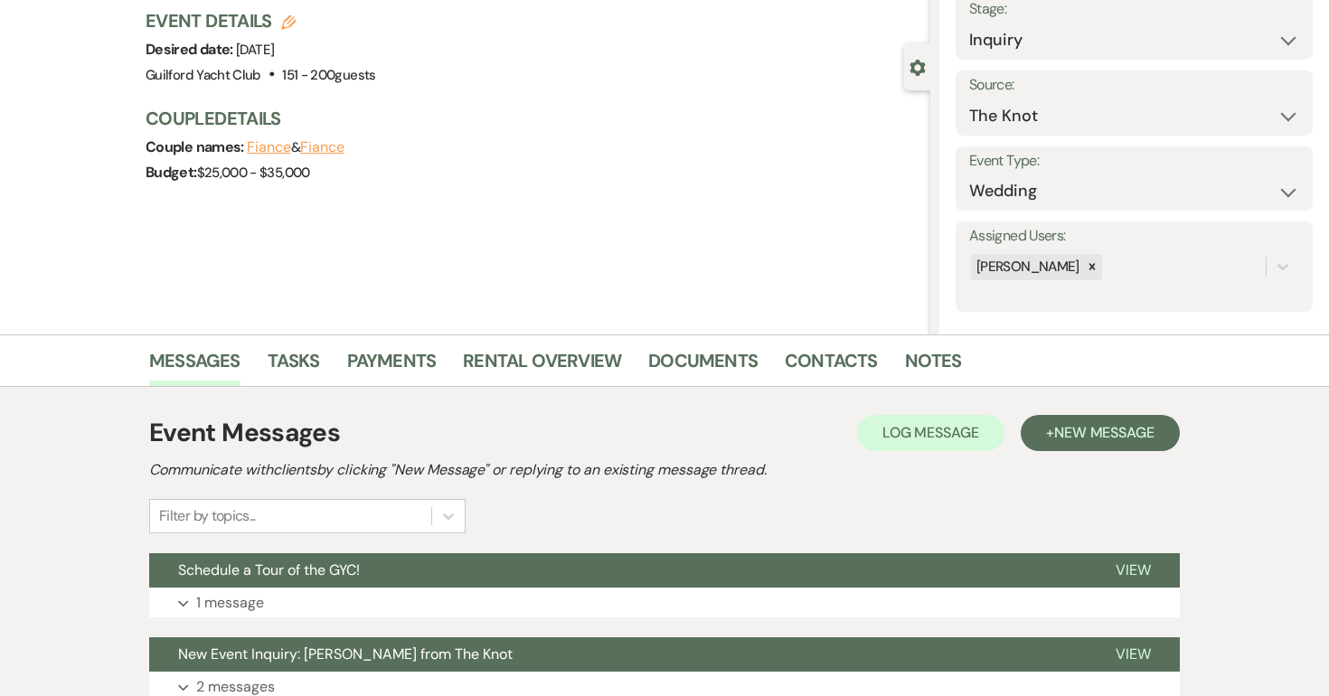
scroll to position [269, 0]
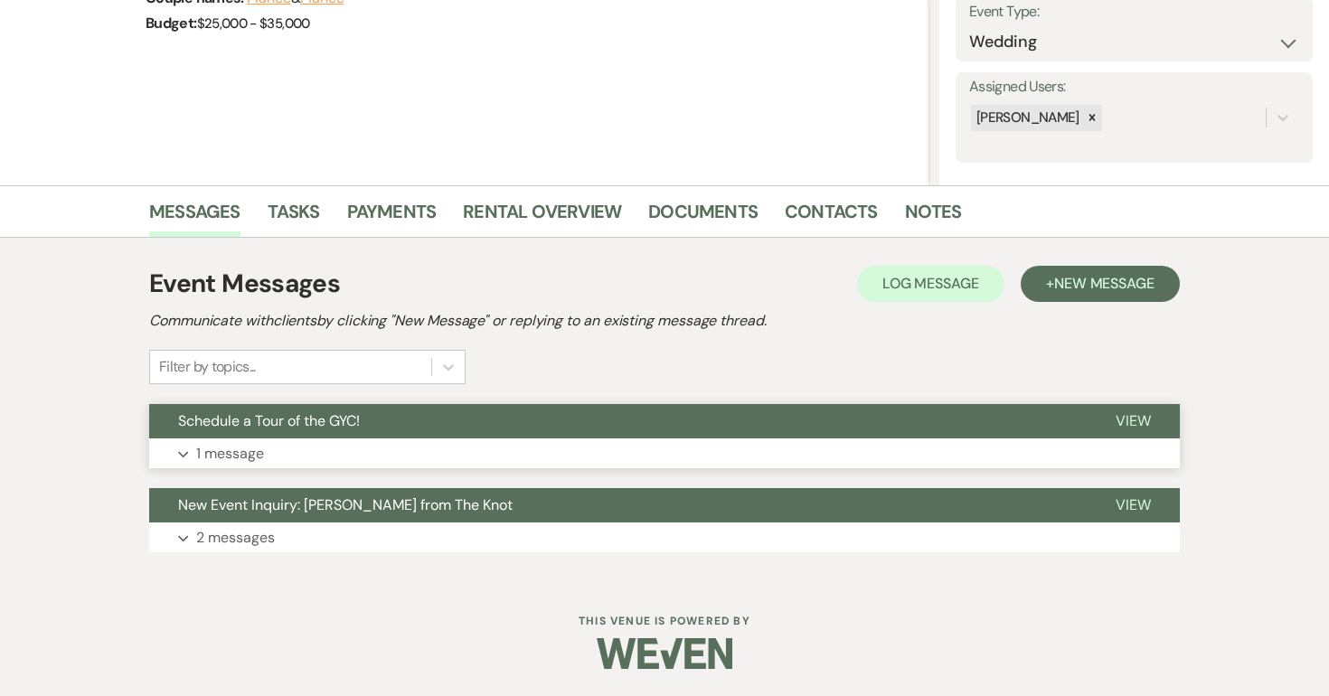
click at [1133, 415] on span "View" at bounding box center [1133, 420] width 35 height 19
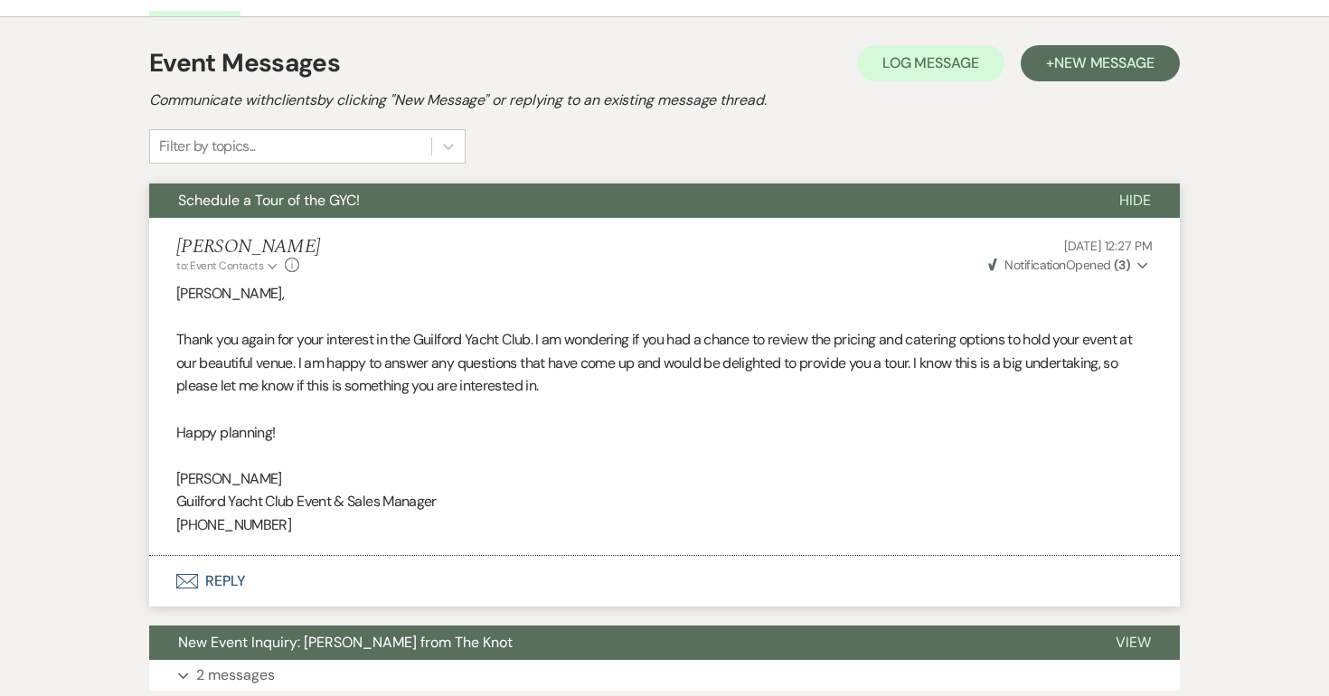
scroll to position [627, 0]
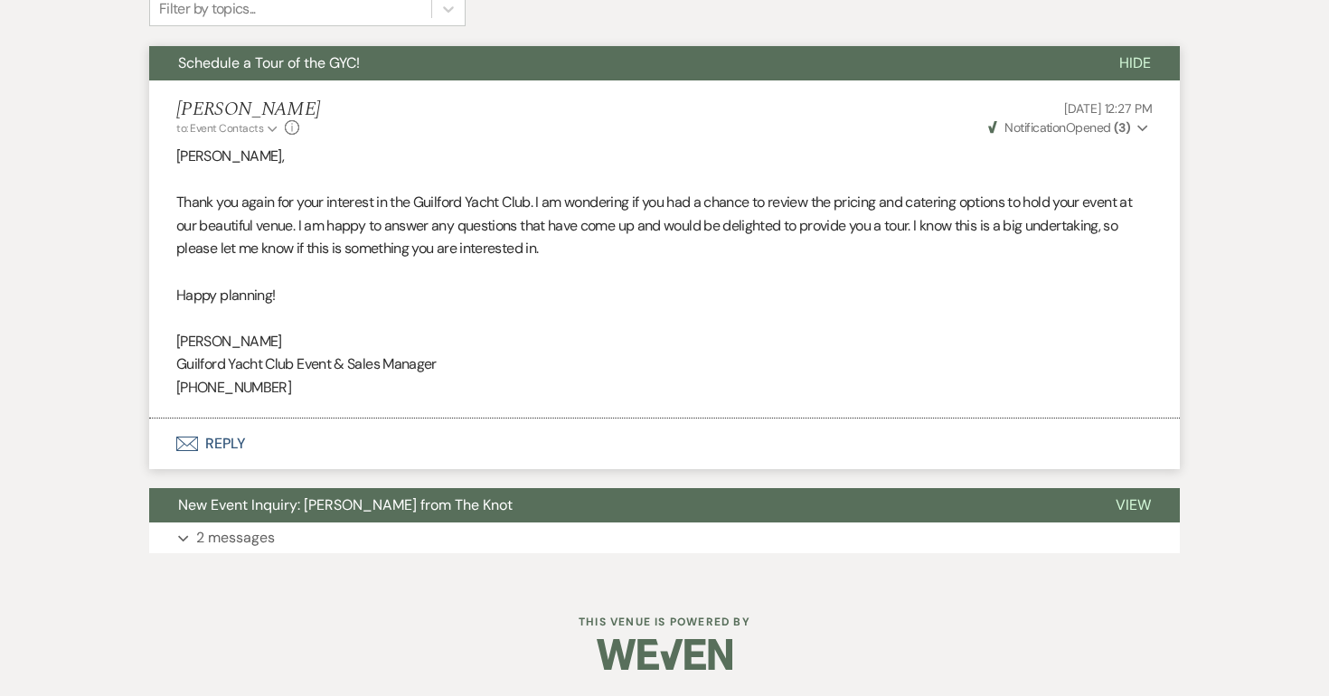
click at [242, 447] on button "Envelope Reply" at bounding box center [664, 444] width 1031 height 51
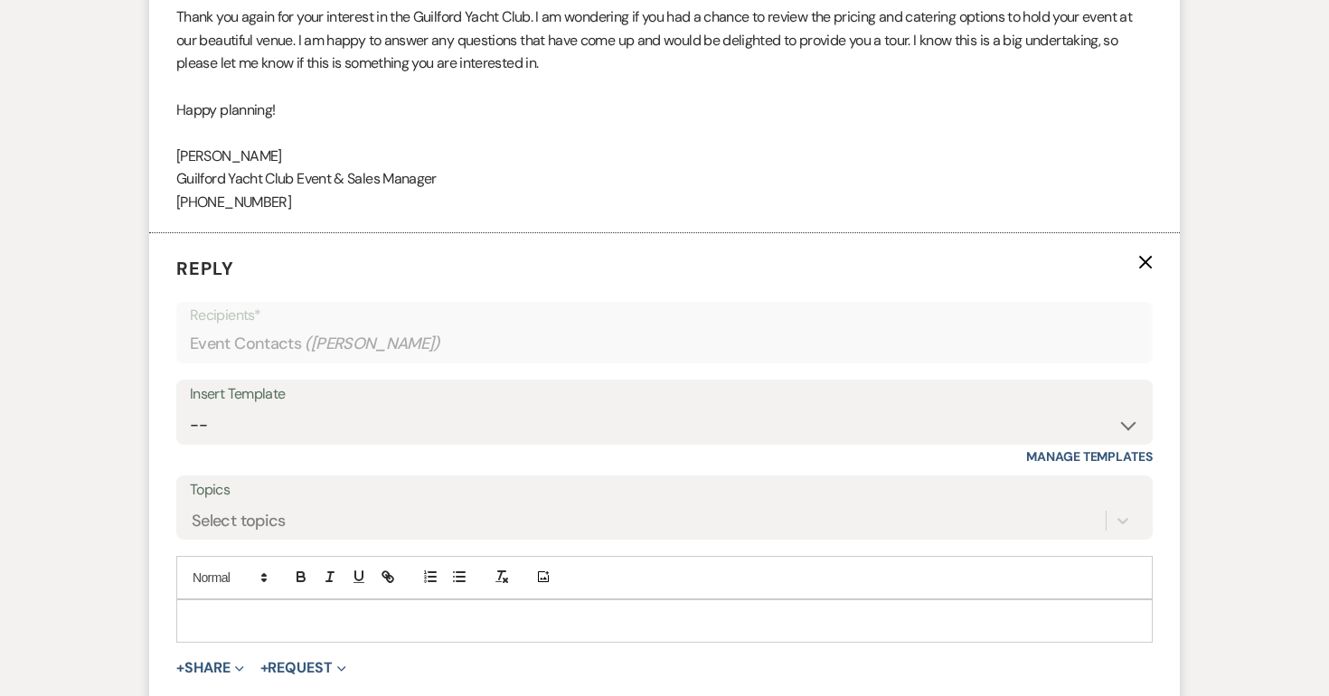
scroll to position [1015, 0]
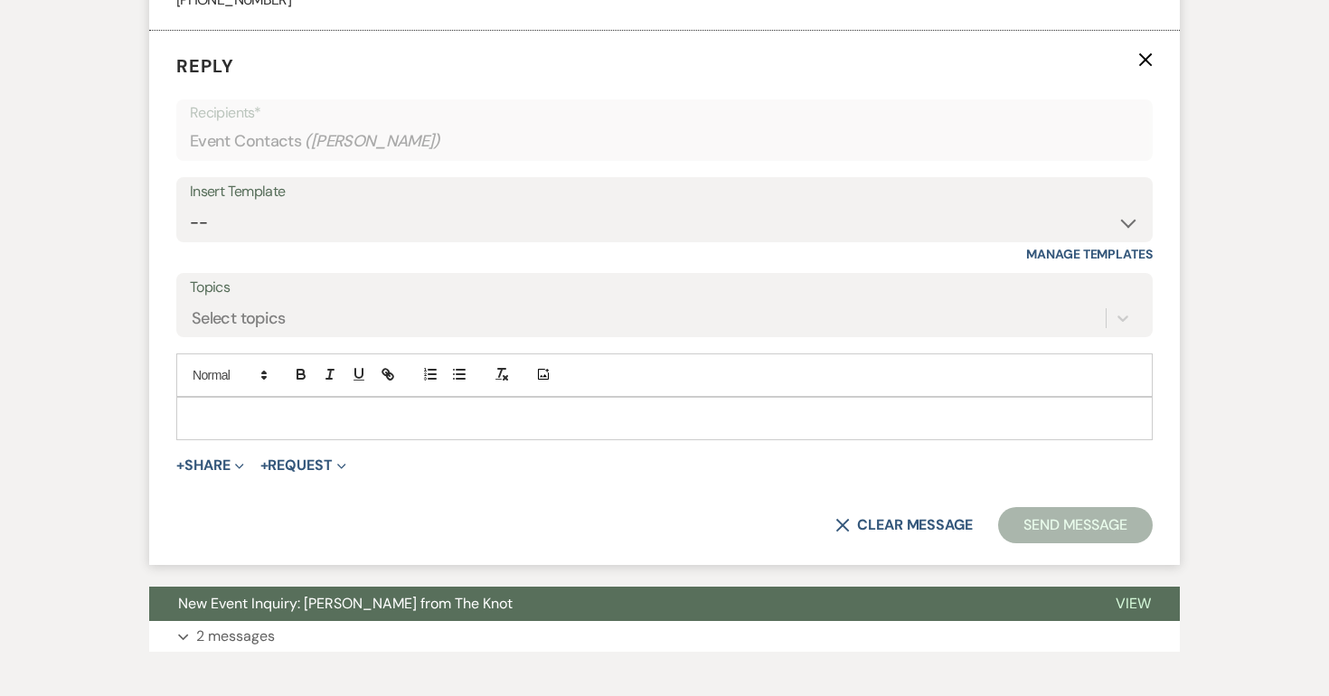
click at [286, 412] on p at bounding box center [665, 419] width 948 height 20
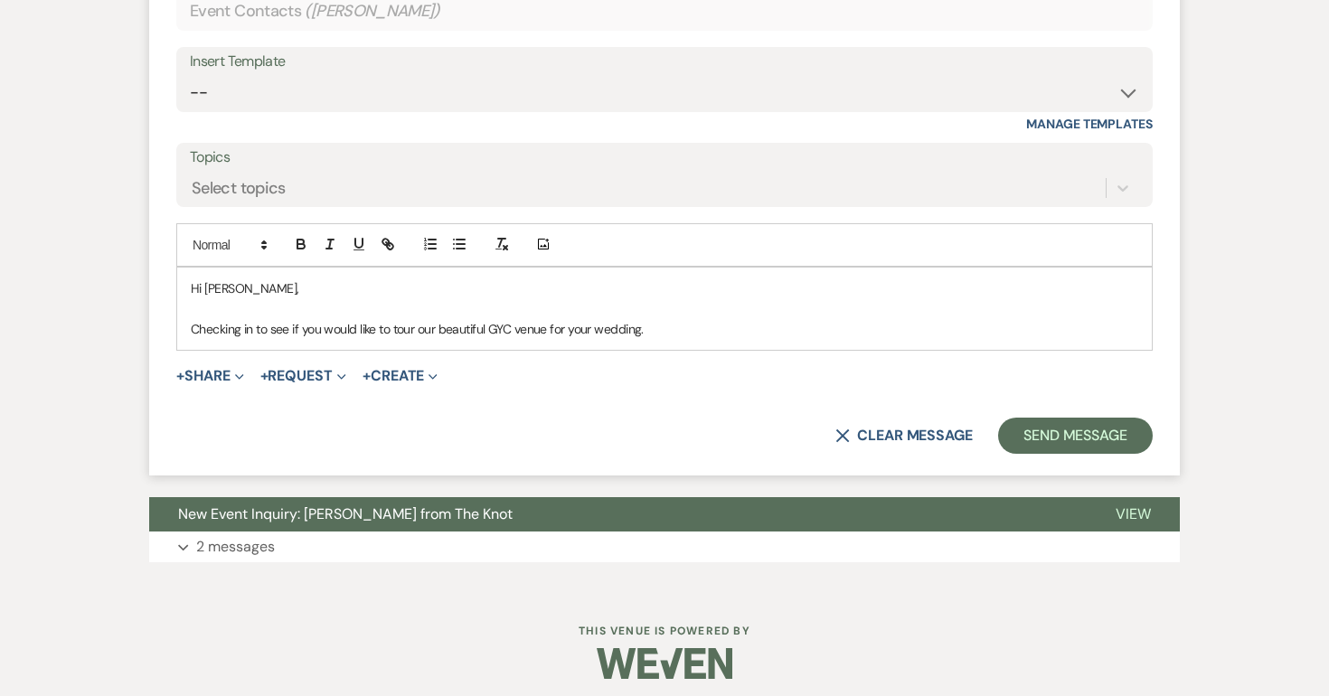
scroll to position [1154, 0]
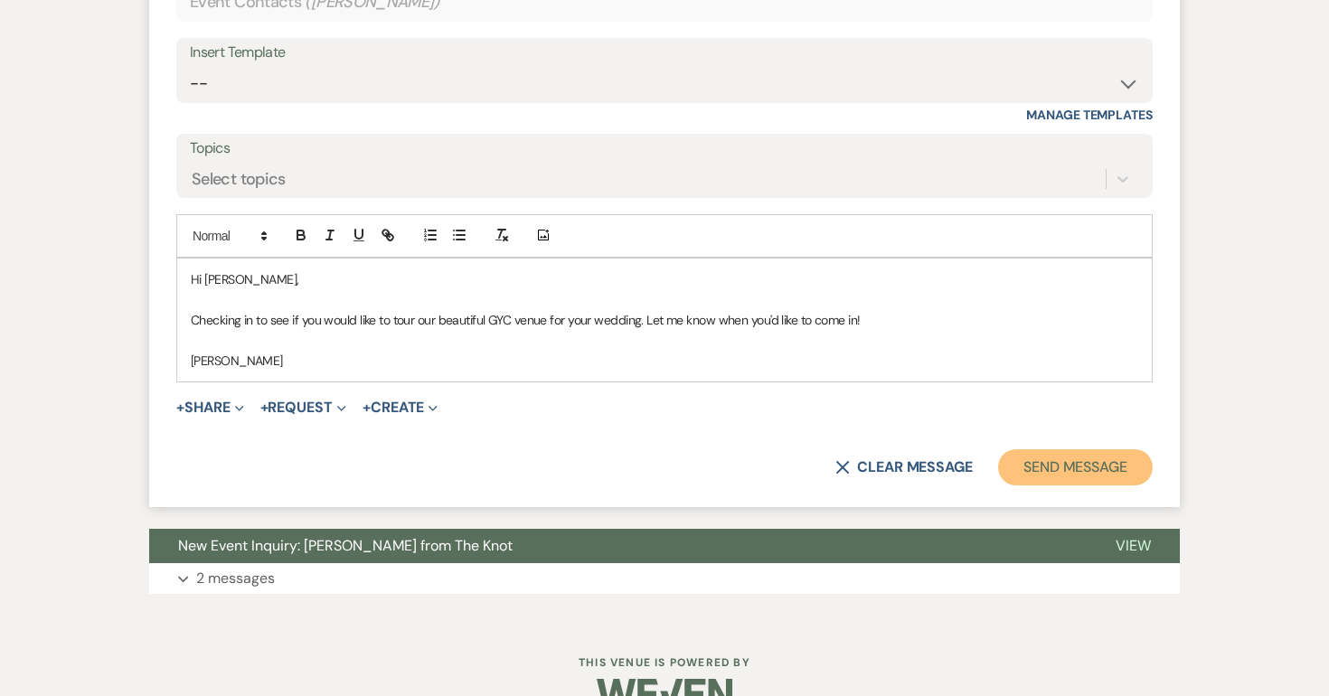
click at [1100, 467] on button "Send Message" at bounding box center [1075, 467] width 155 height 36
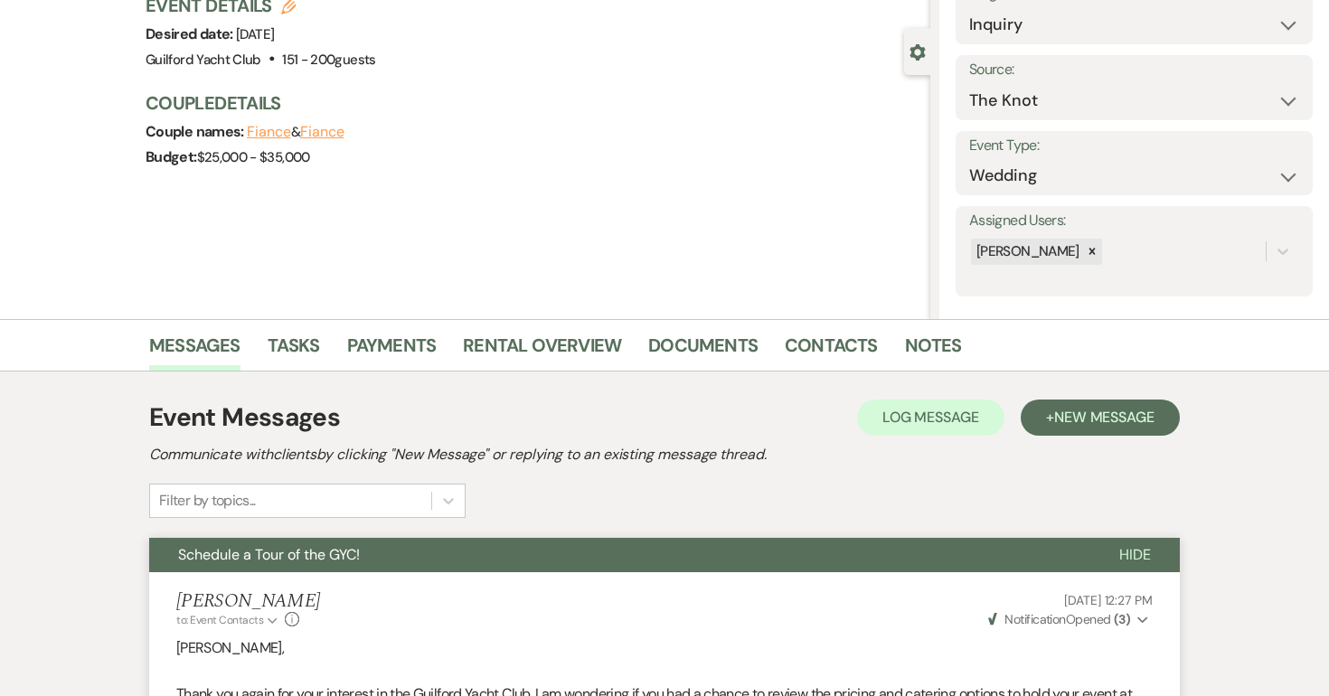
scroll to position [0, 0]
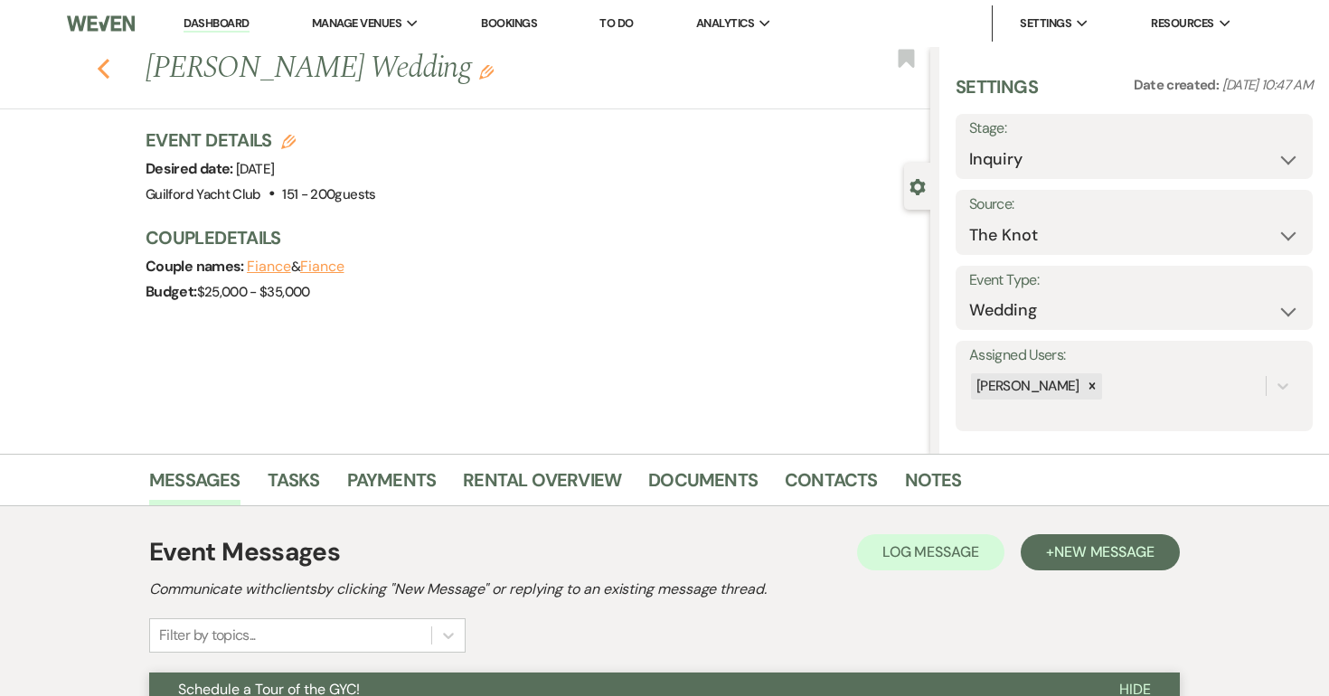
click at [103, 64] on use "button" at bounding box center [104, 69] width 12 height 20
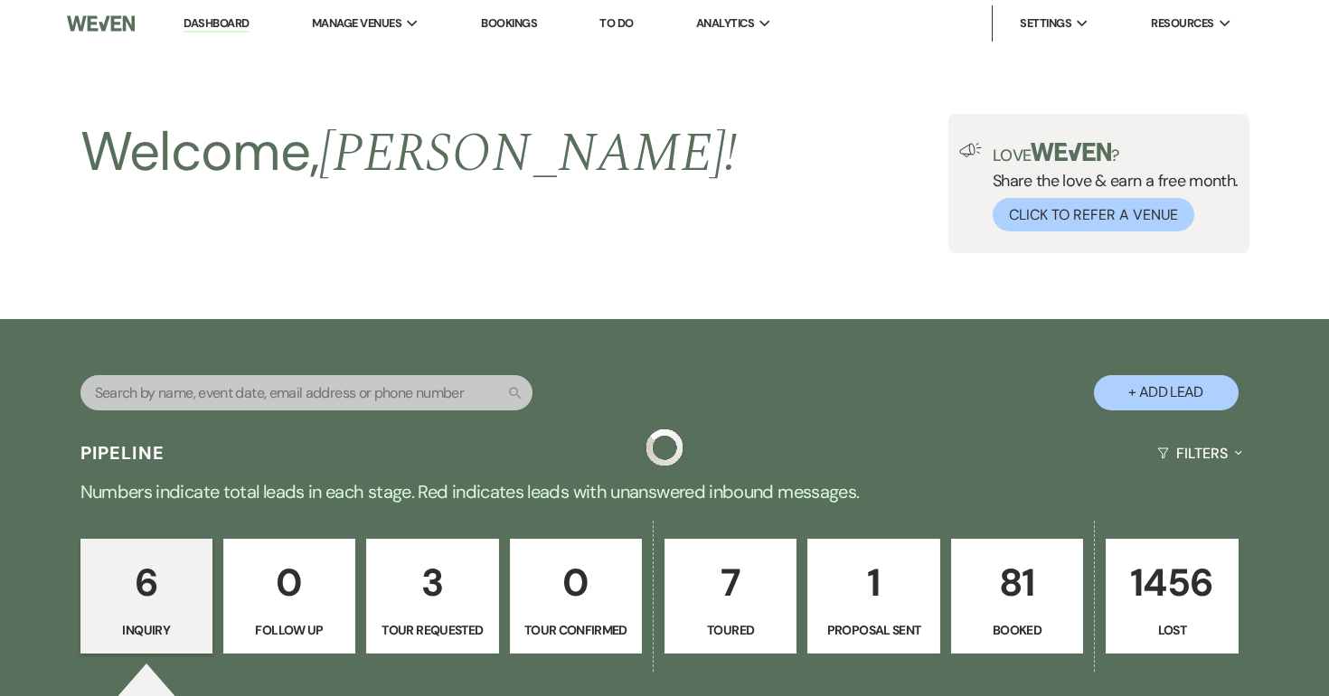
scroll to position [959, 0]
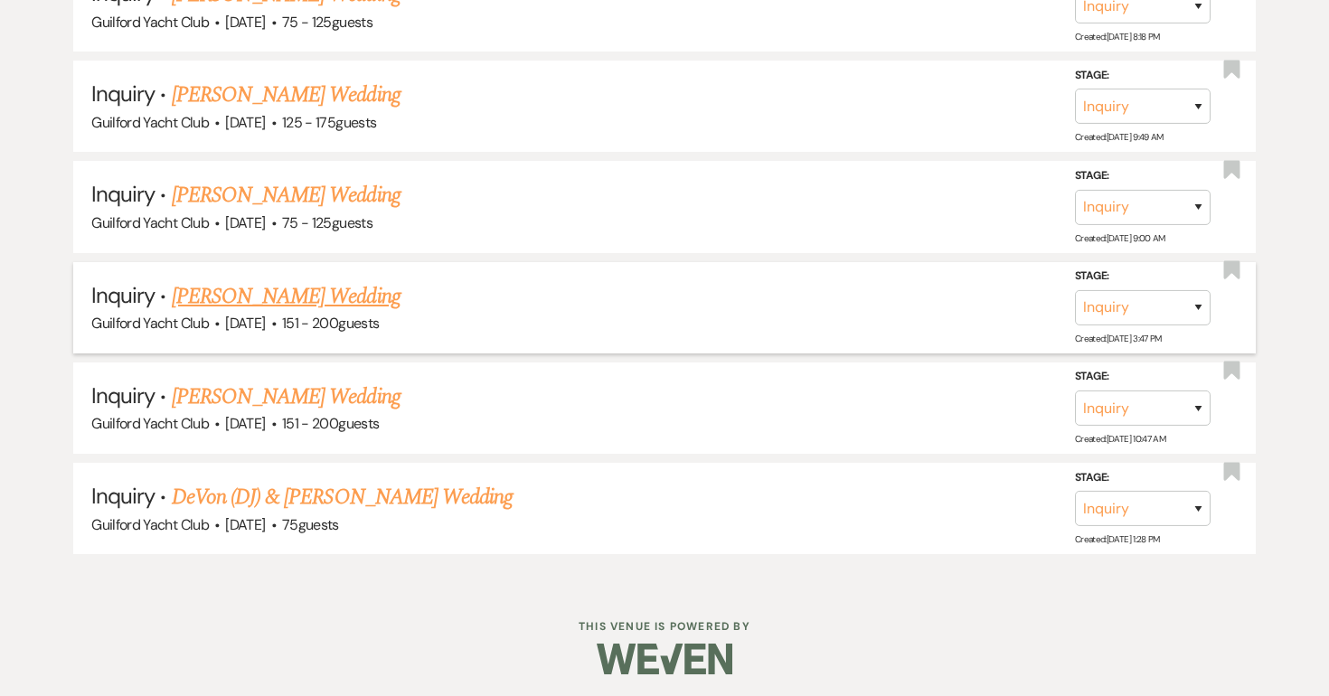
click at [246, 290] on link "AnnElise Brookins's Wedding" at bounding box center [286, 296] width 229 height 33
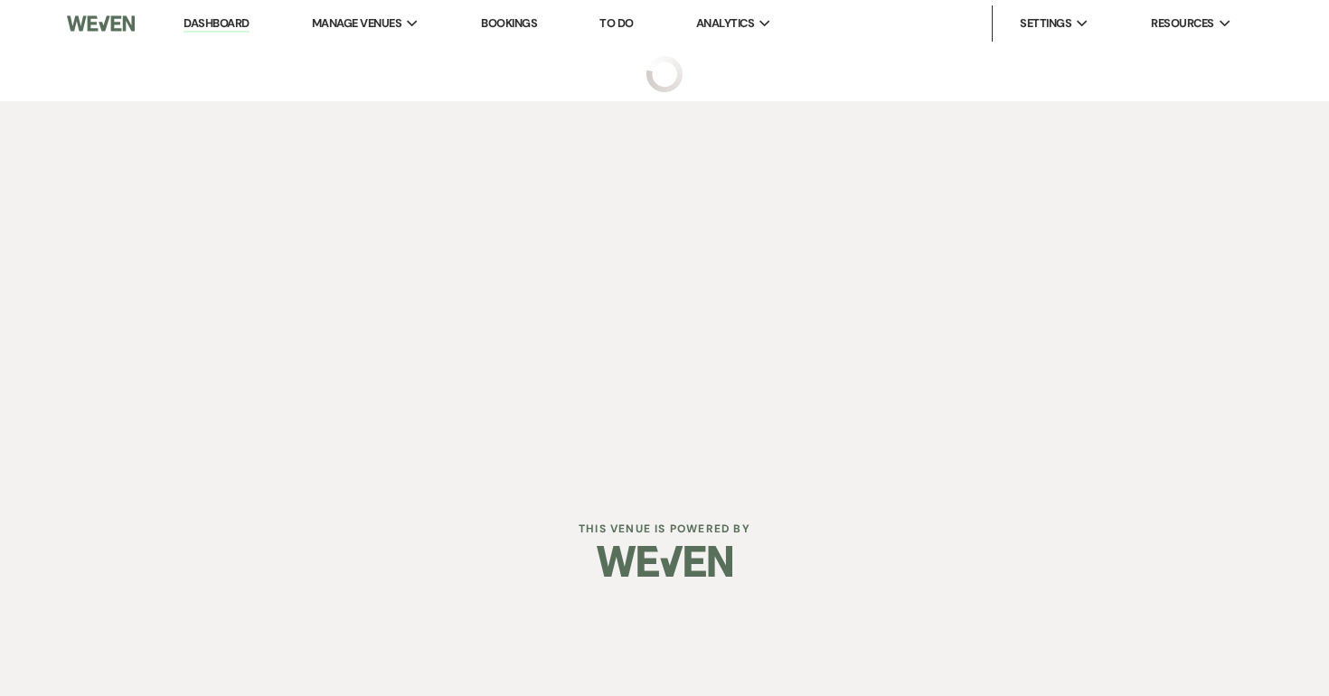
select select "2"
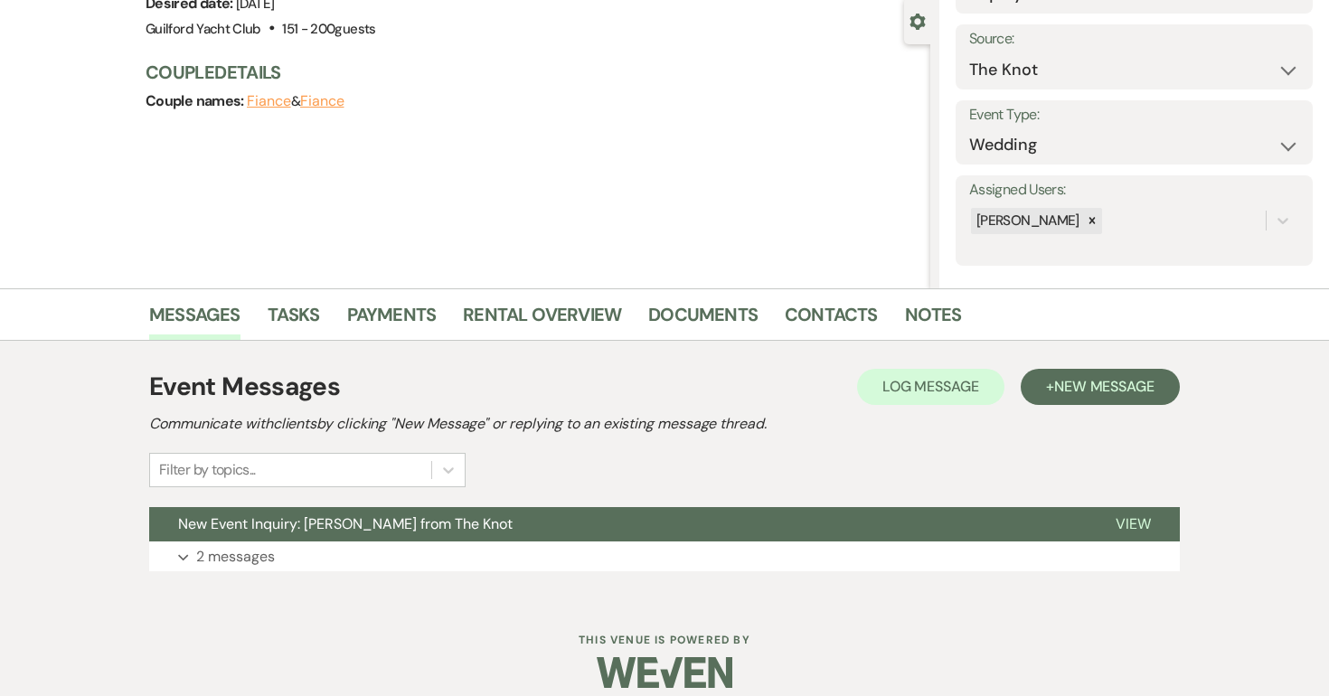
scroll to position [184, 0]
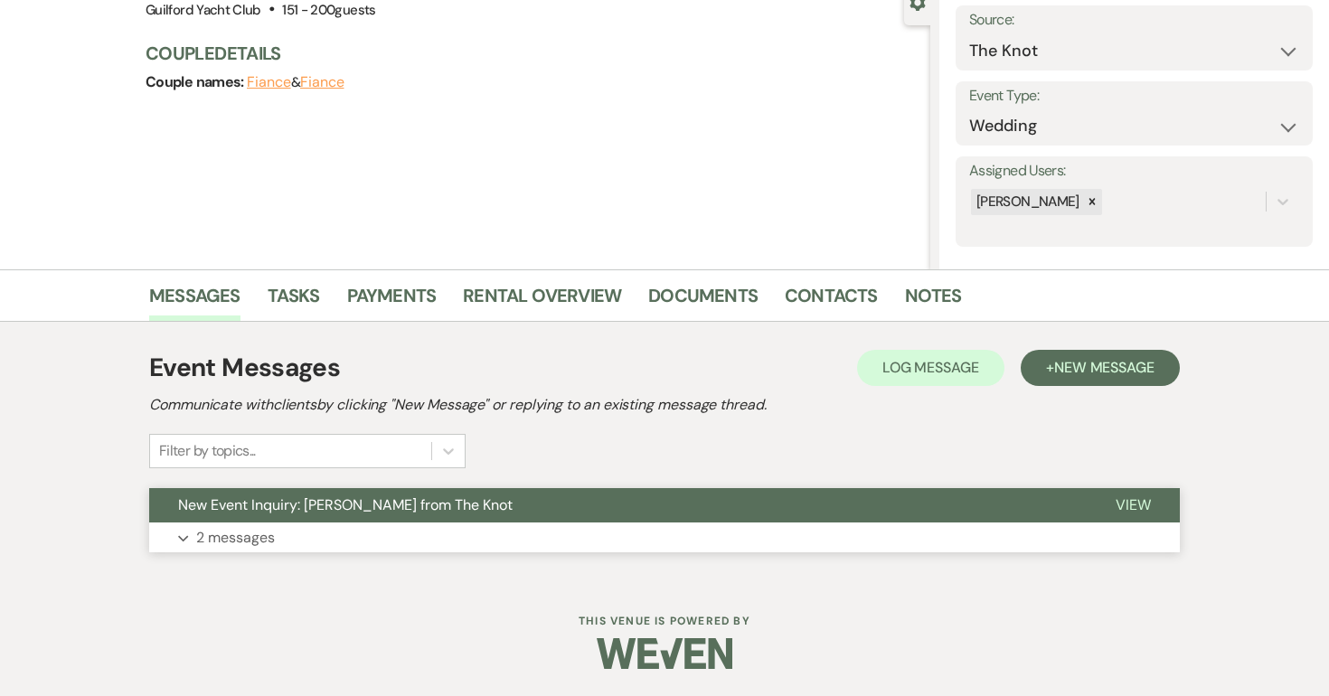
click at [1126, 497] on span "View" at bounding box center [1133, 505] width 35 height 19
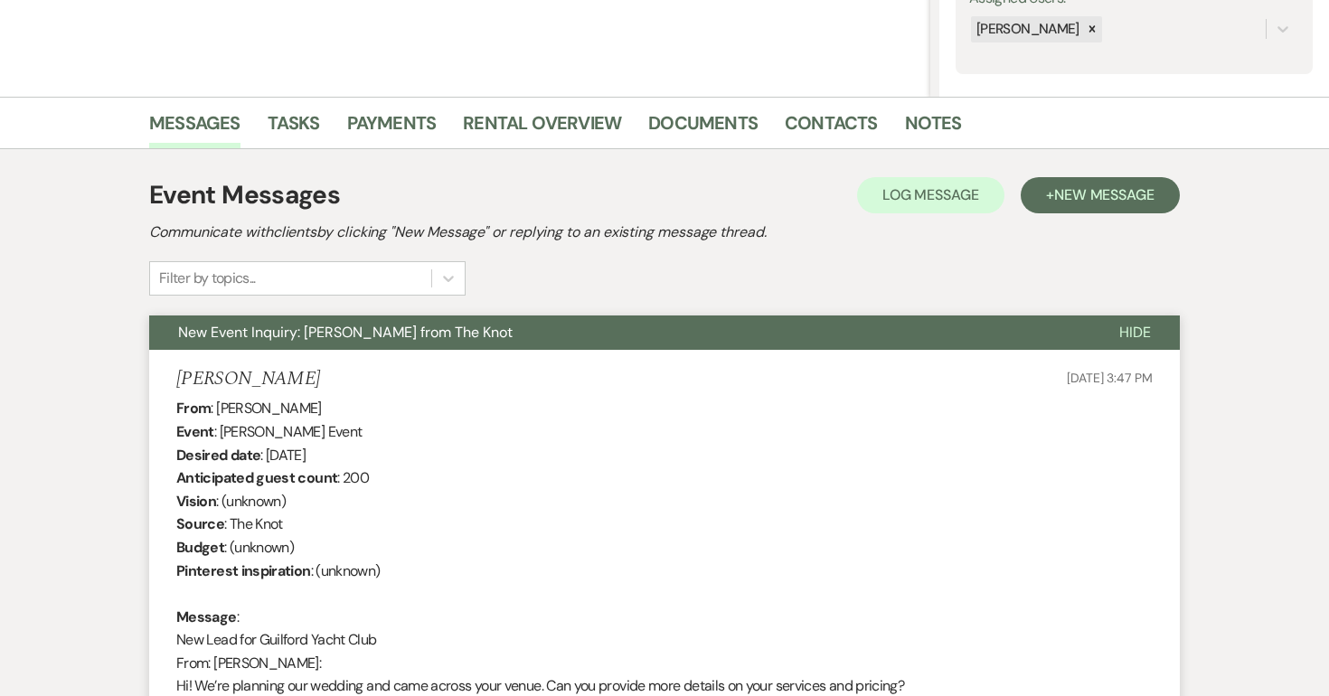
scroll to position [0, 0]
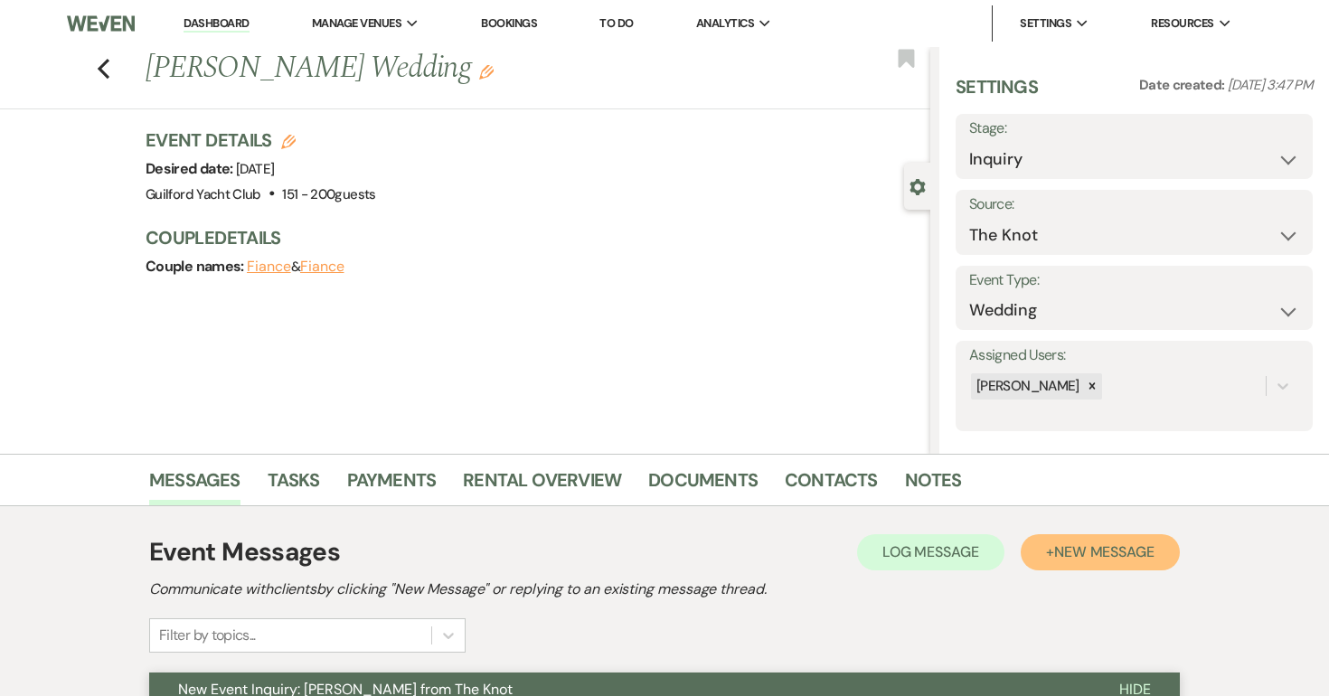
click at [1121, 570] on button "+ New Message" at bounding box center [1100, 552] width 159 height 36
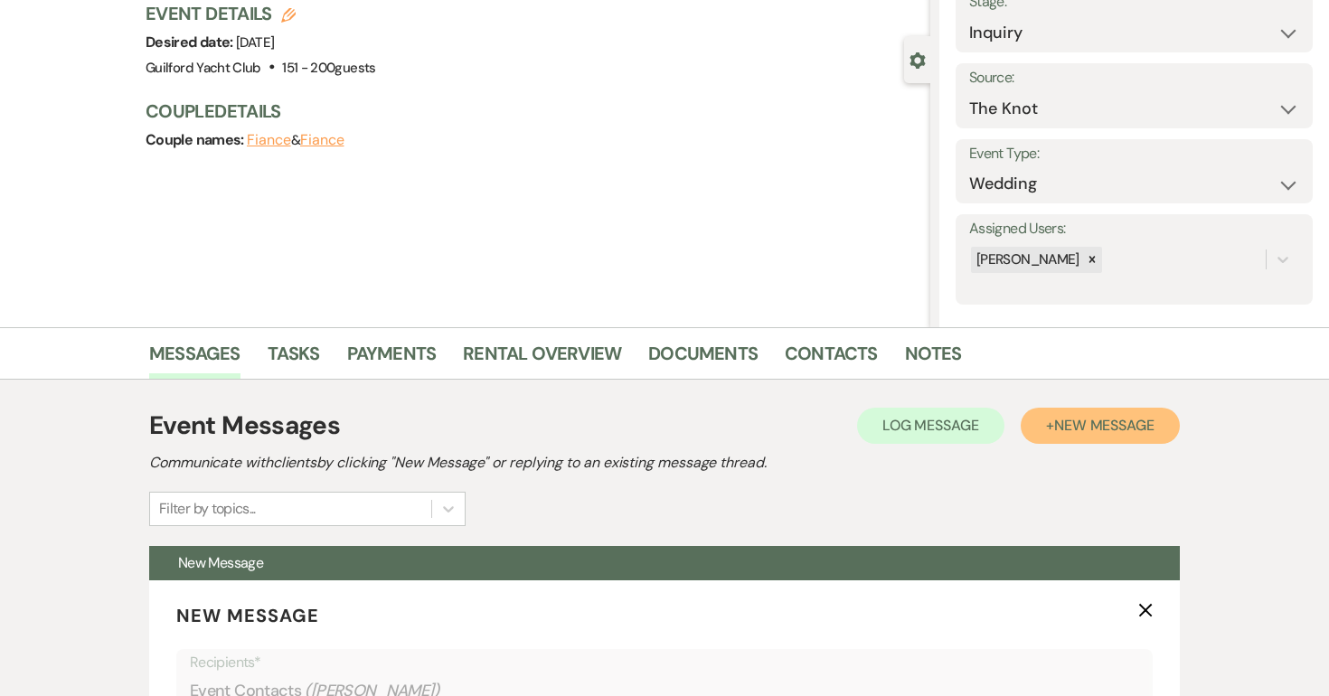
scroll to position [551, 0]
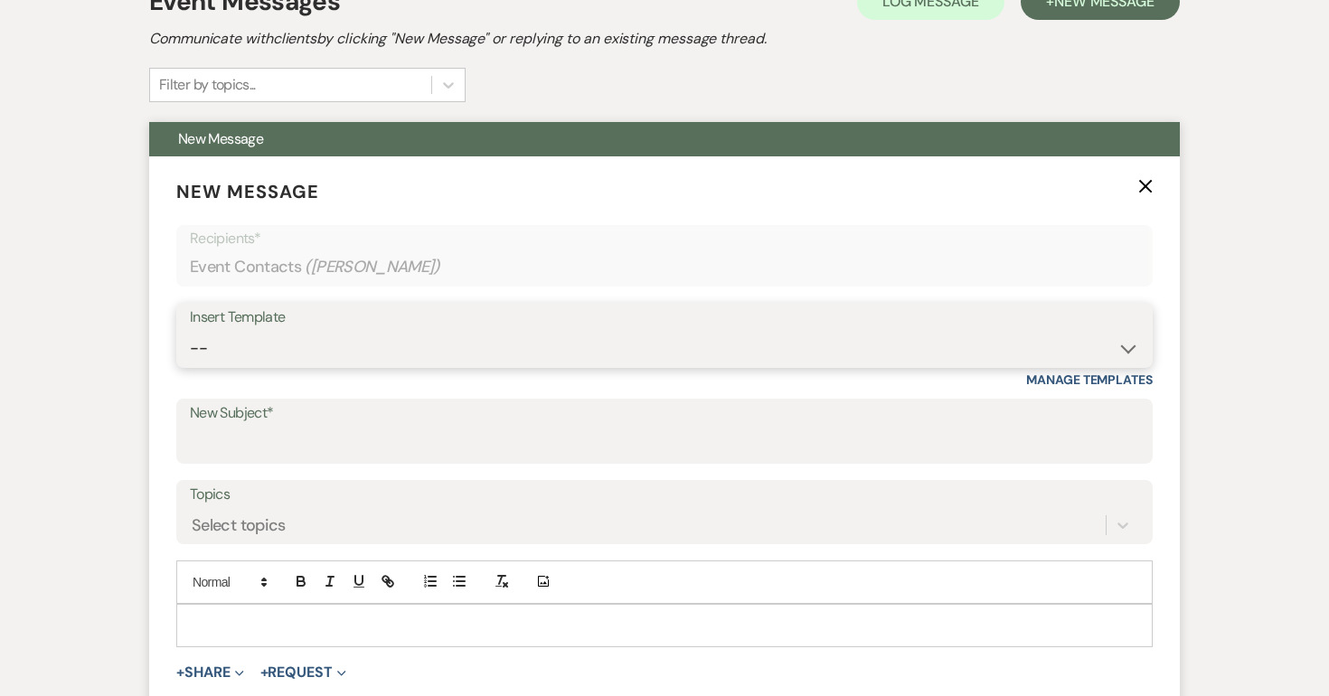
click at [449, 360] on select "-- Weven Planning Portal Introduction (Booked Events) Initial Inquiry Response …" at bounding box center [664, 348] width 949 height 35
select select "2058"
click at [190, 331] on select "-- Weven Planning Portal Introduction (Booked Events) Initial Inquiry Response …" at bounding box center [664, 348] width 949 height 35
type input "Thank you for touring the Guilford Yacht Club"
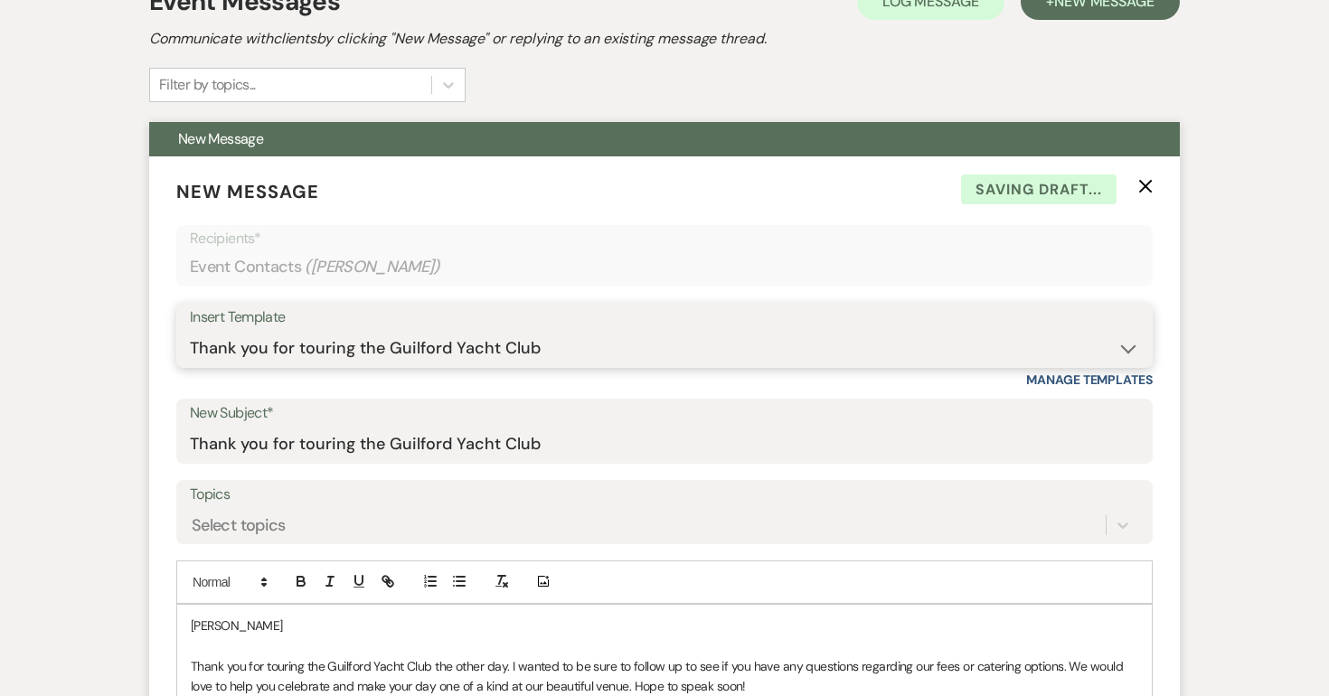
click at [354, 340] on select "-- Weven Planning Portal Introduction (Booked Events) Initial Inquiry Response …" at bounding box center [664, 348] width 949 height 35
select select "2059"
click at [190, 331] on select "-- Weven Planning Portal Introduction (Booked Events) Initial Inquiry Response …" at bounding box center [664, 348] width 949 height 35
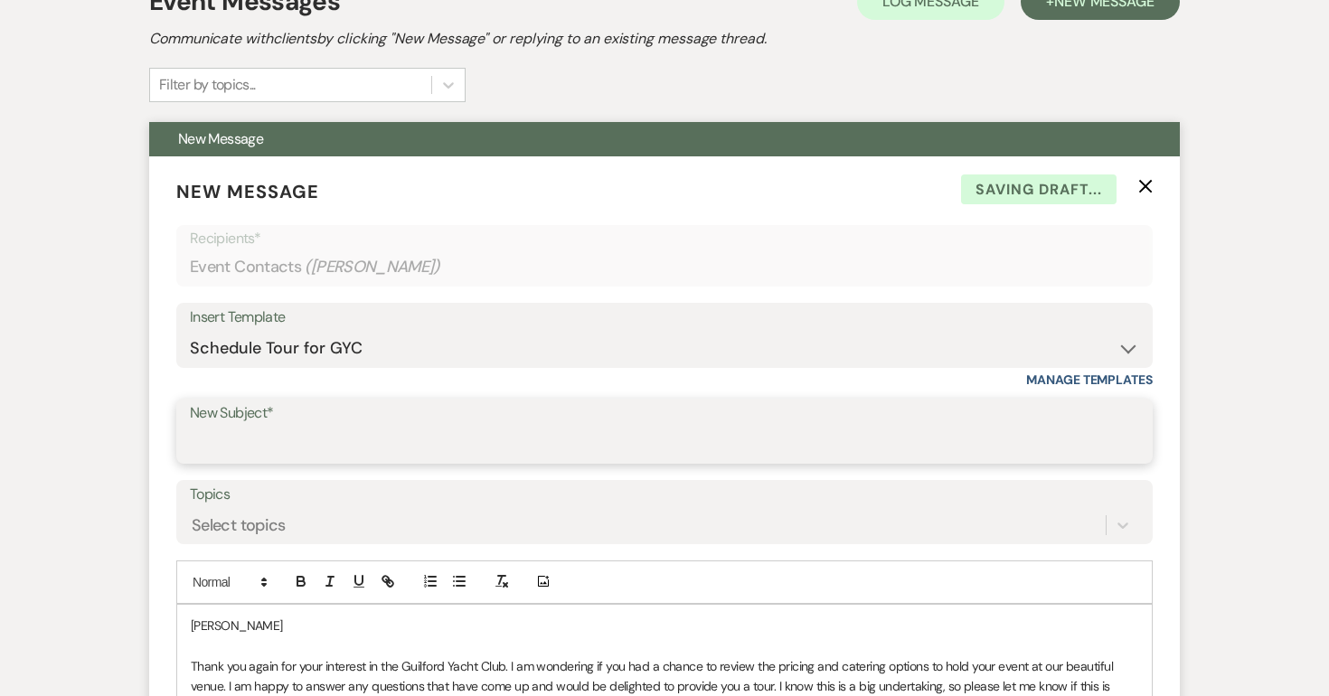
click at [289, 449] on input "New Subject*" at bounding box center [664, 444] width 949 height 35
type input "Schedule a tour at the GYC!"
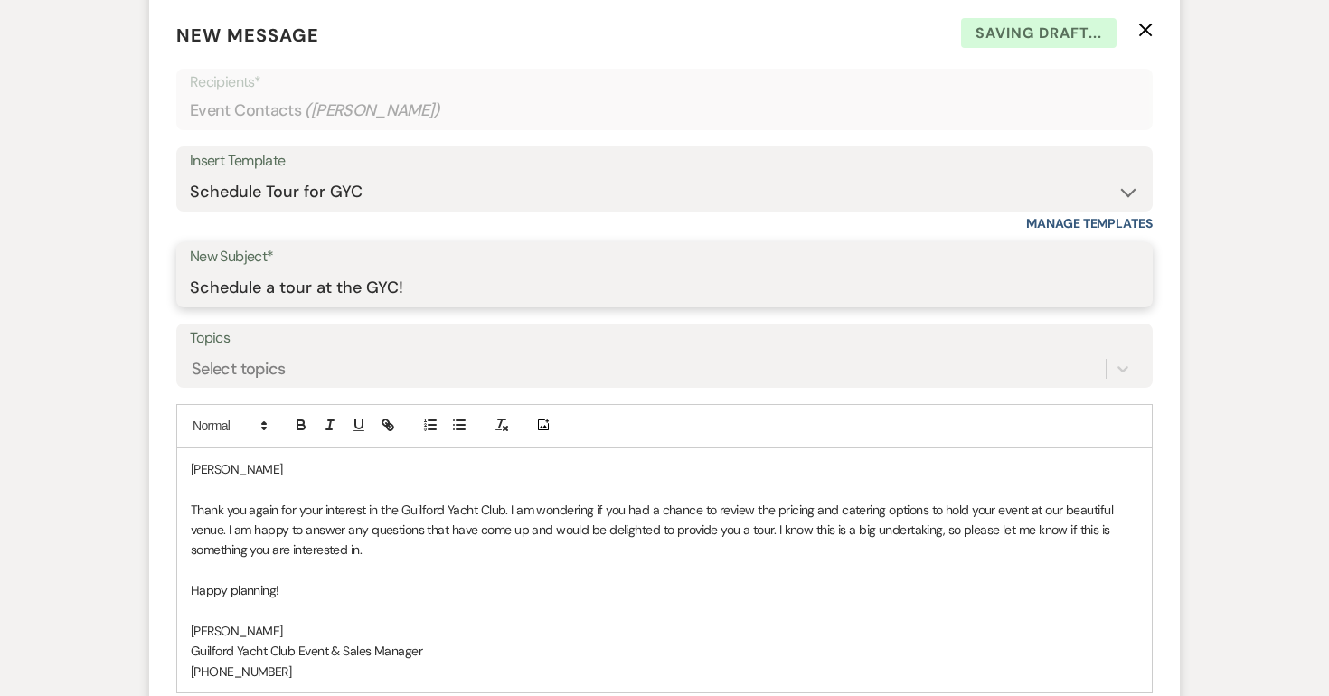
scroll to position [742, 0]
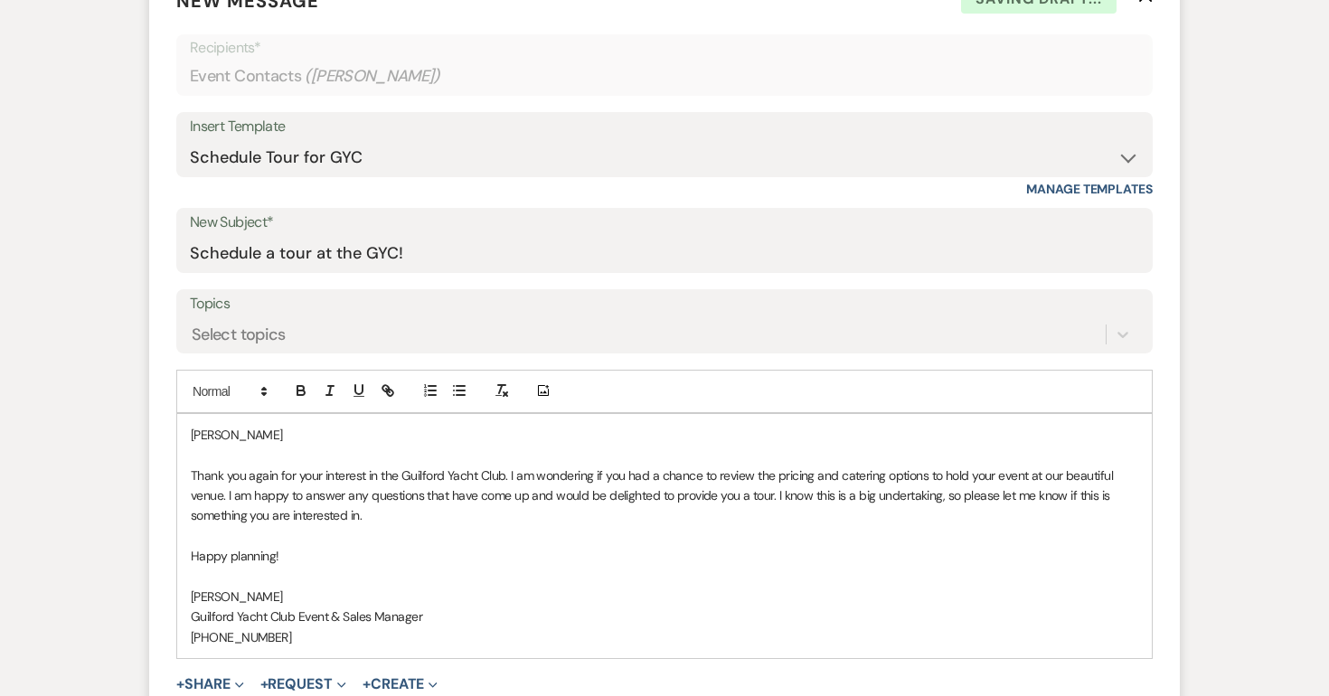
click at [278, 428] on p "AnnElise" at bounding box center [665, 435] width 948 height 20
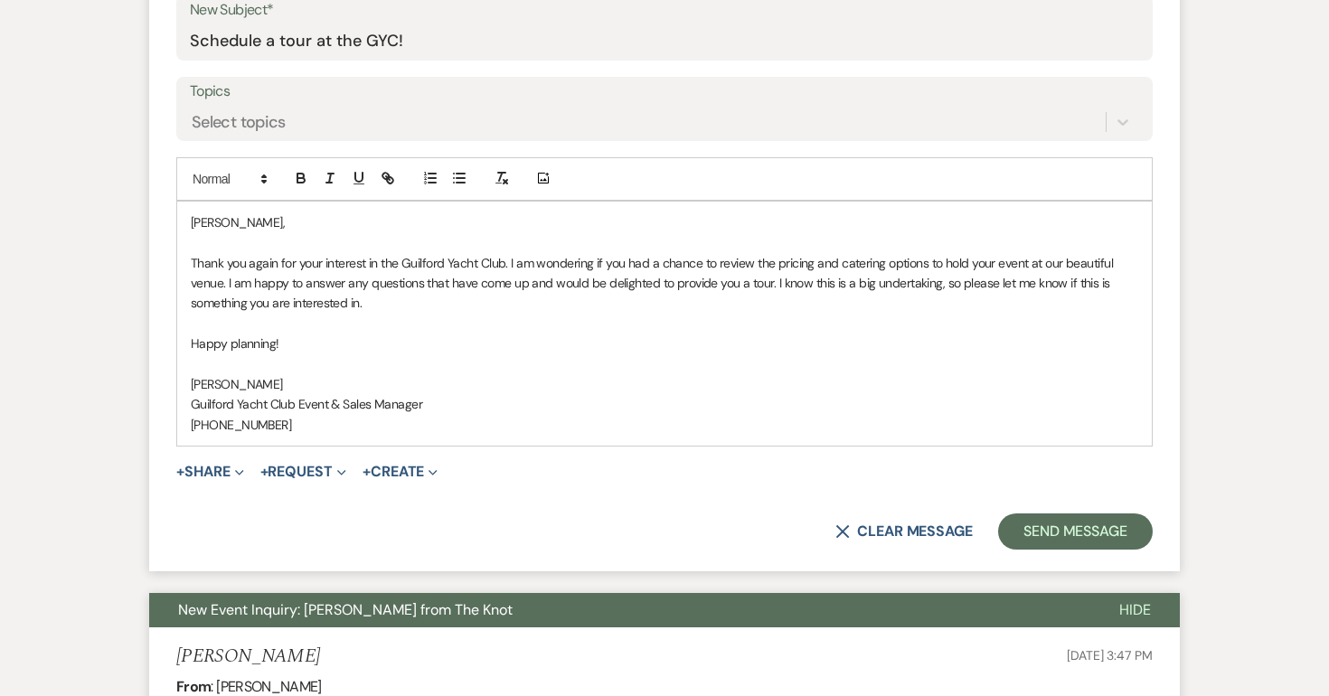
scroll to position [956, 0]
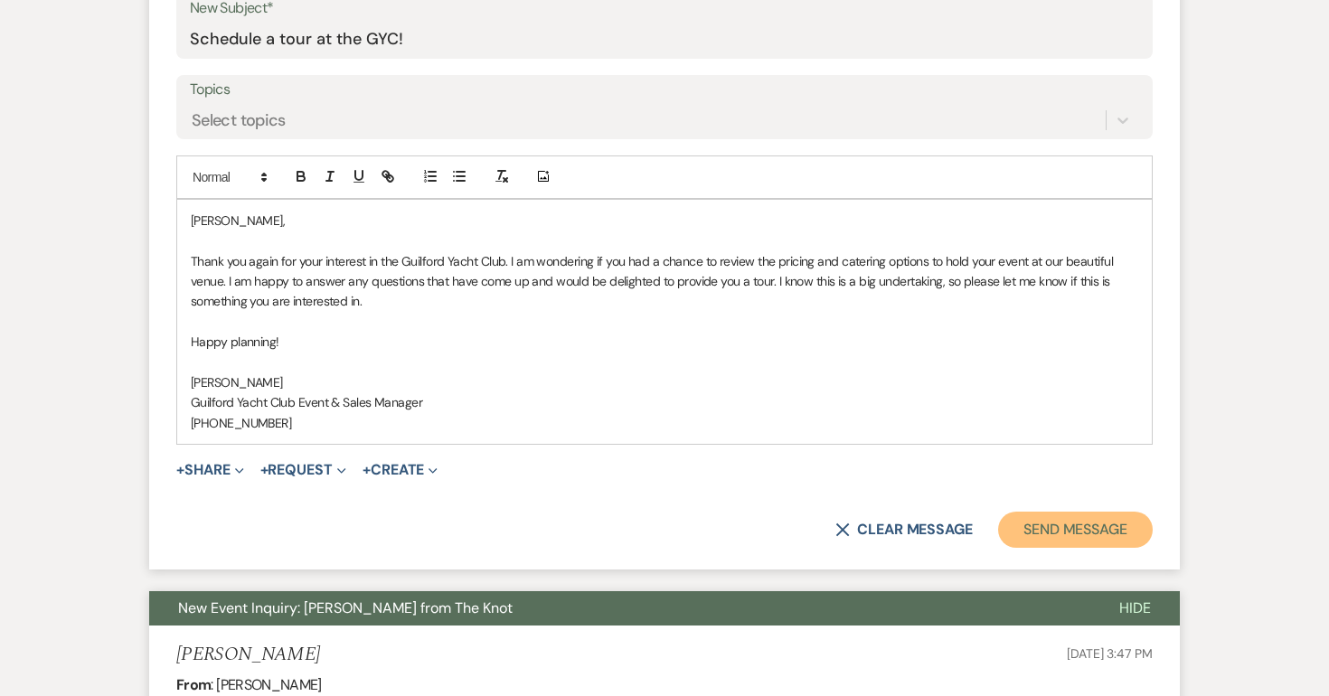
click at [1051, 536] on button "Send Message" at bounding box center [1075, 530] width 155 height 36
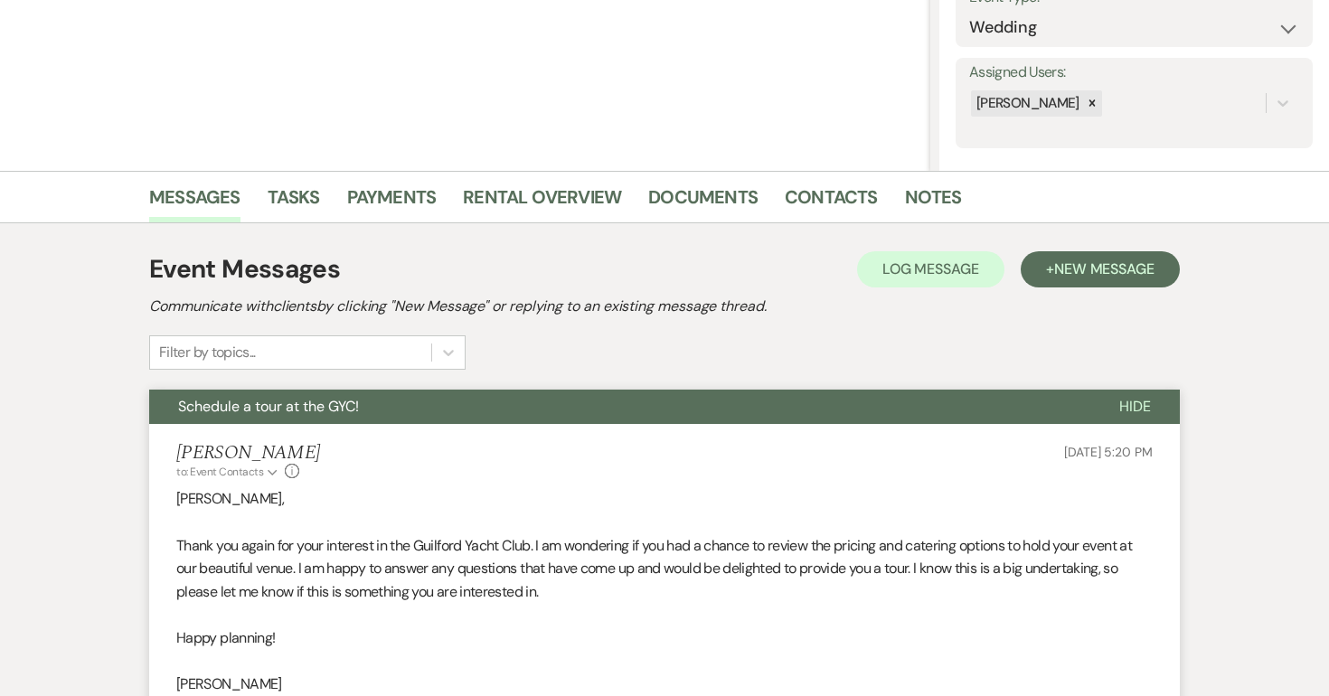
scroll to position [0, 0]
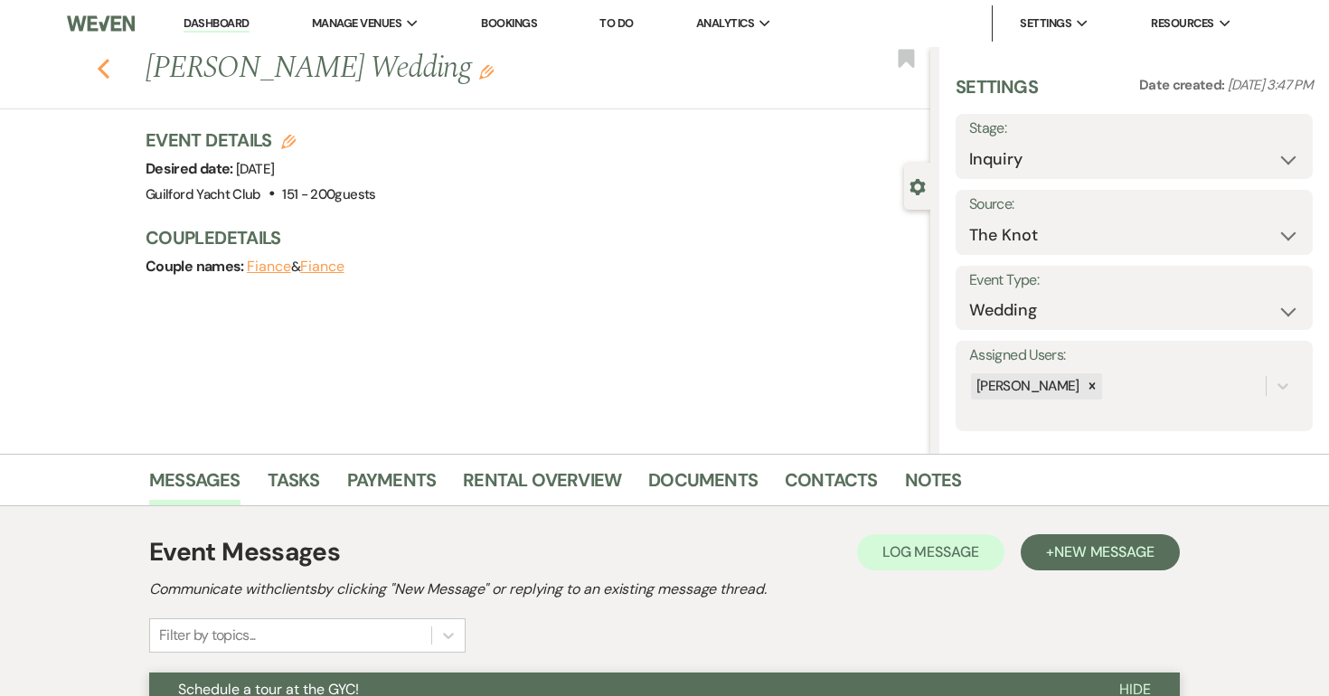
click at [101, 65] on use "button" at bounding box center [104, 69] width 12 height 20
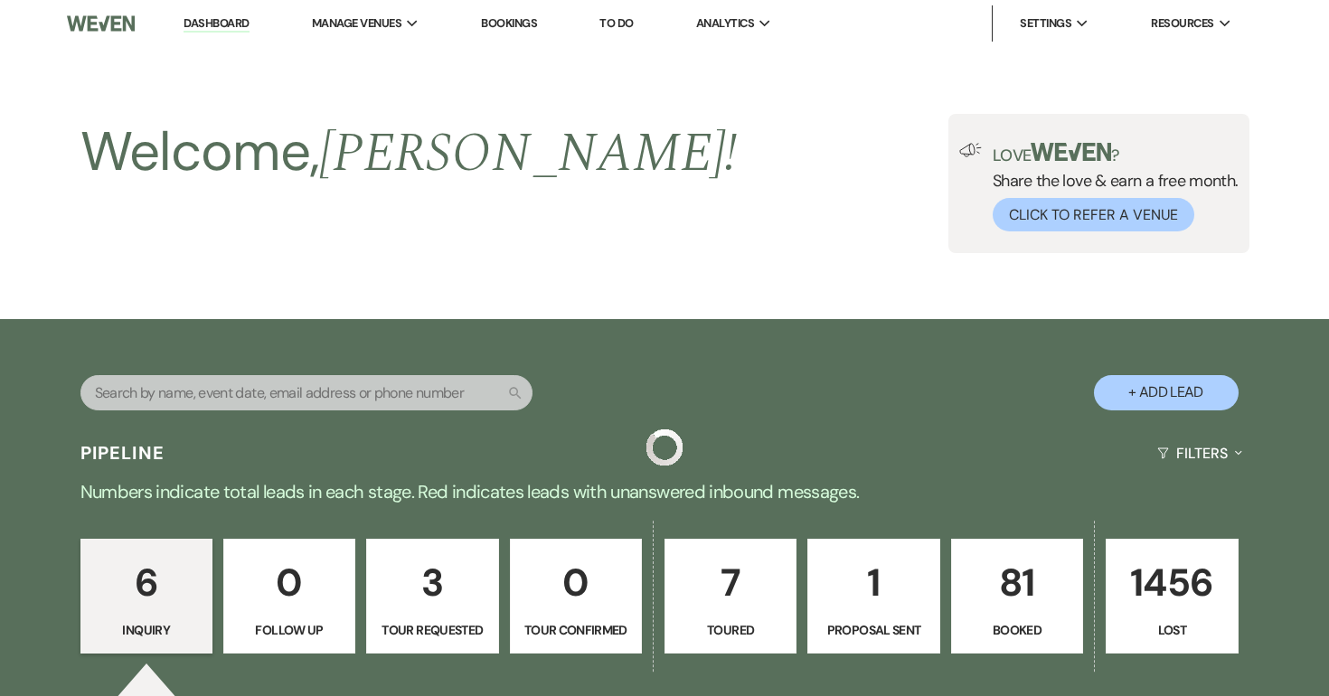
scroll to position [959, 0]
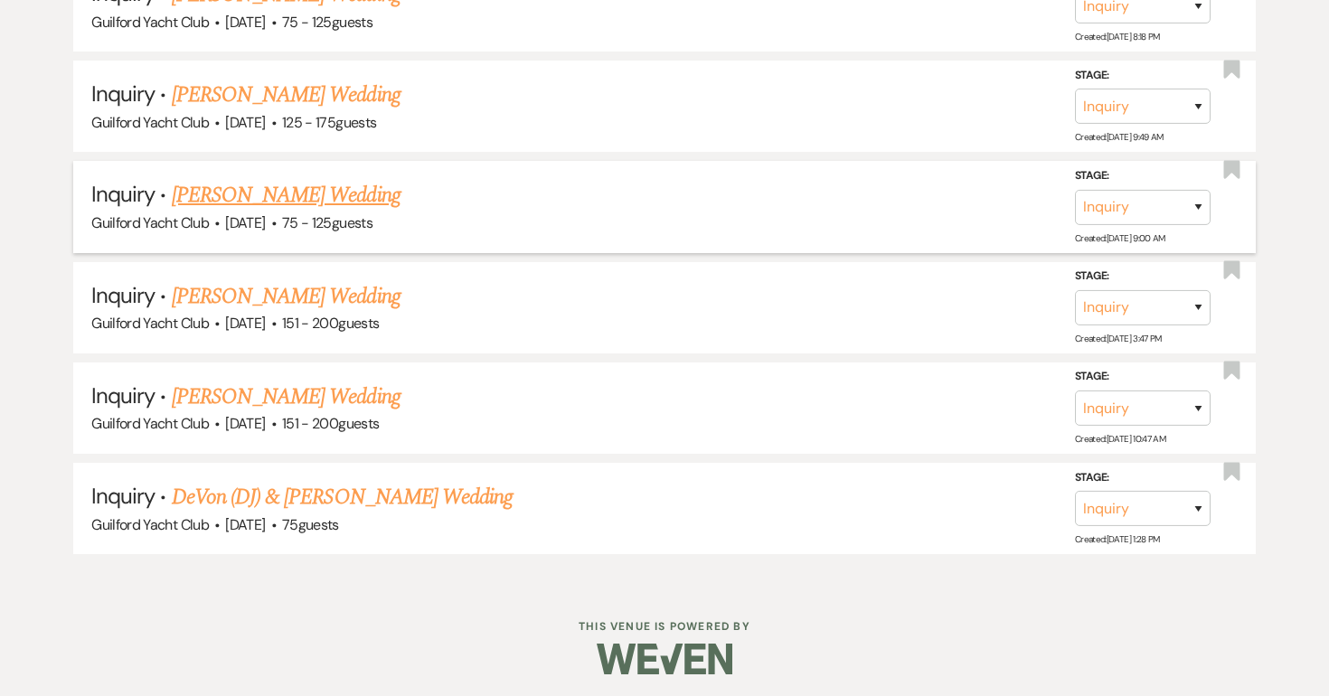
click at [270, 185] on link "Mevlida Osmanovic's Wedding" at bounding box center [286, 195] width 229 height 33
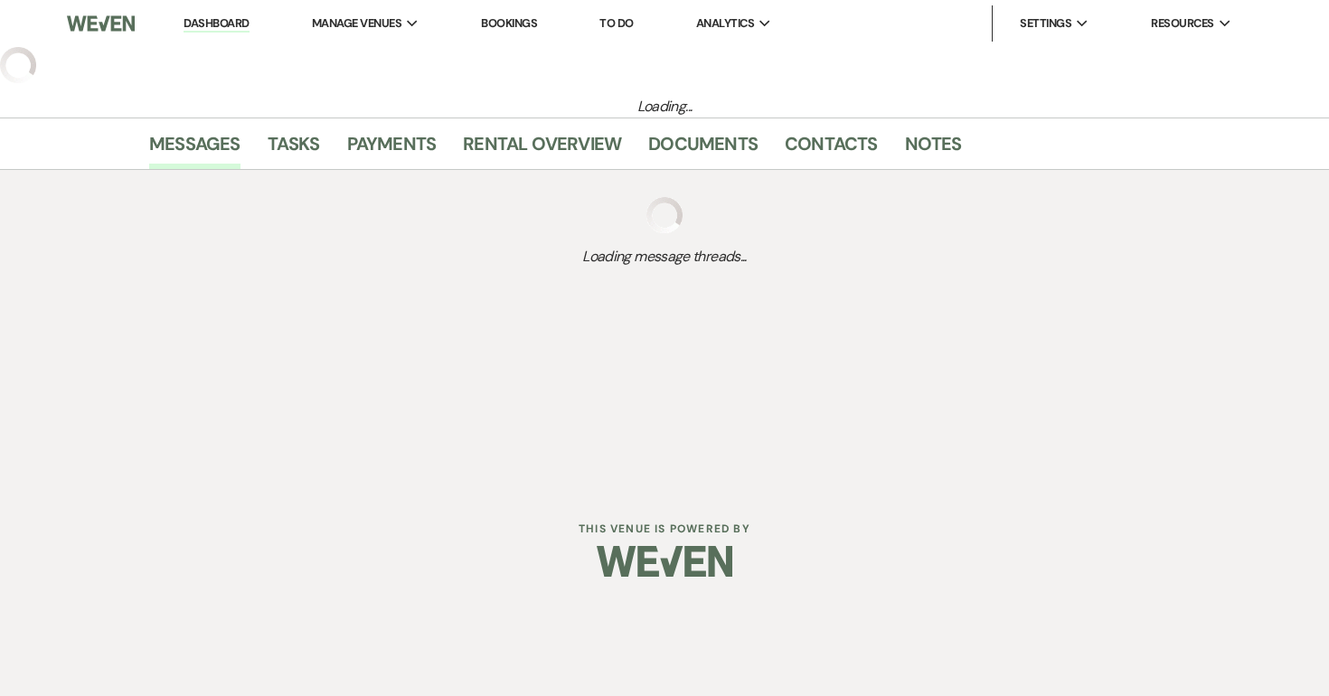
select select "3"
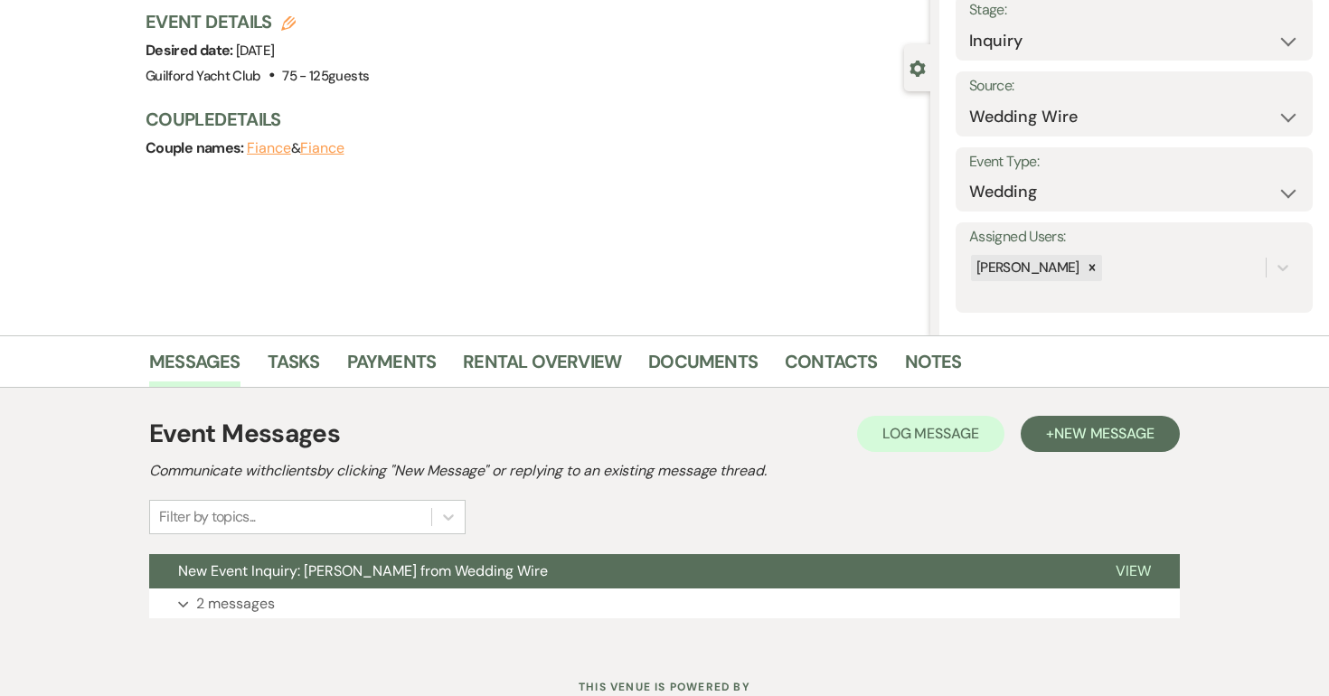
scroll to position [184, 0]
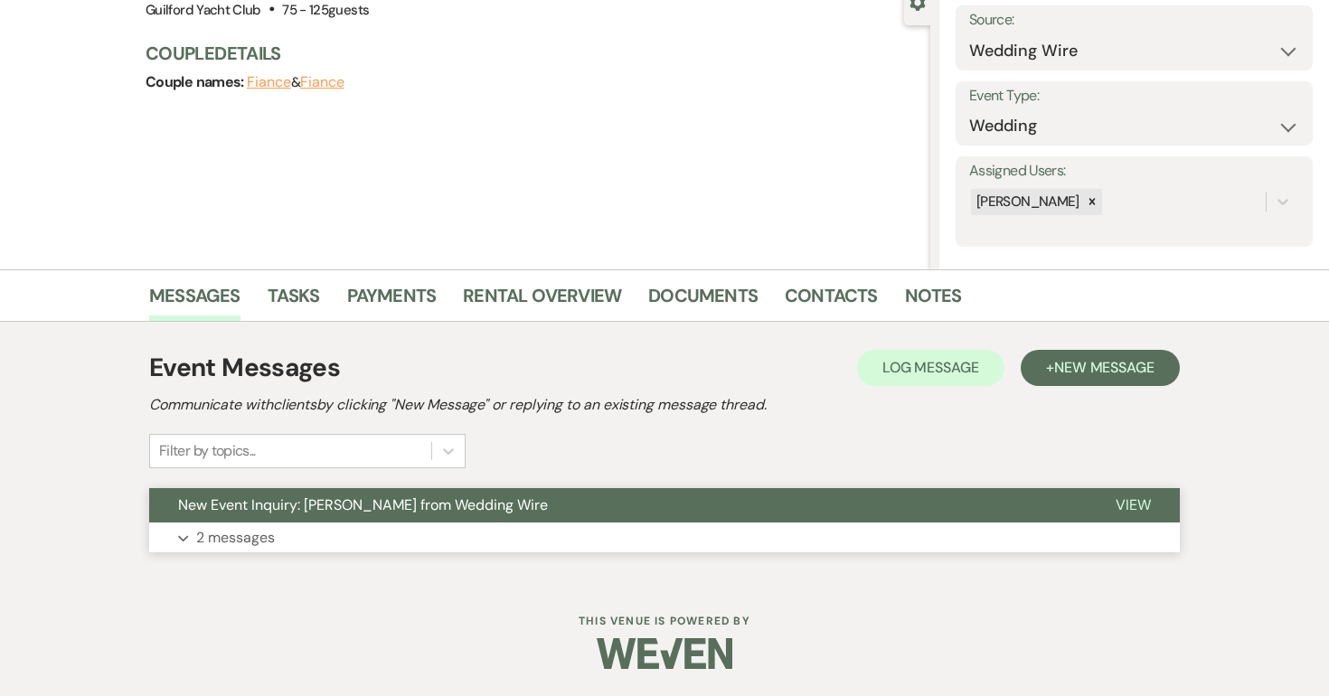
click at [1139, 503] on span "View" at bounding box center [1133, 505] width 35 height 19
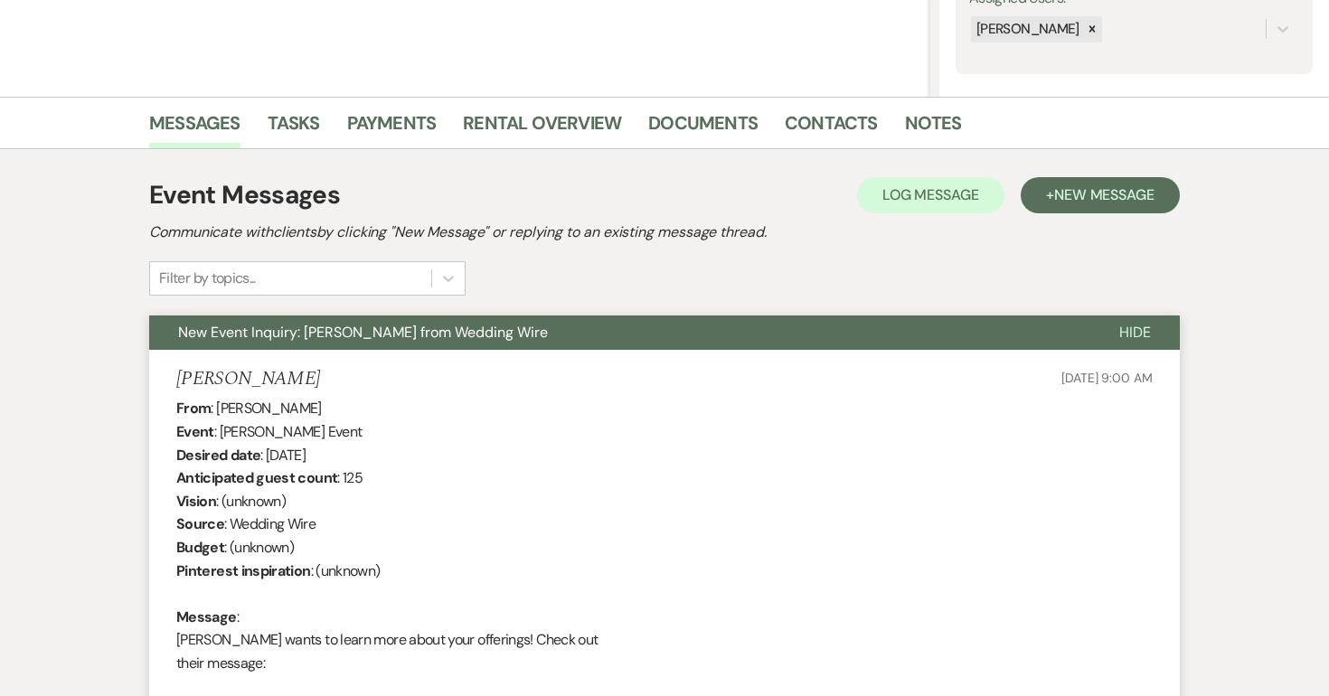
scroll to position [63, 0]
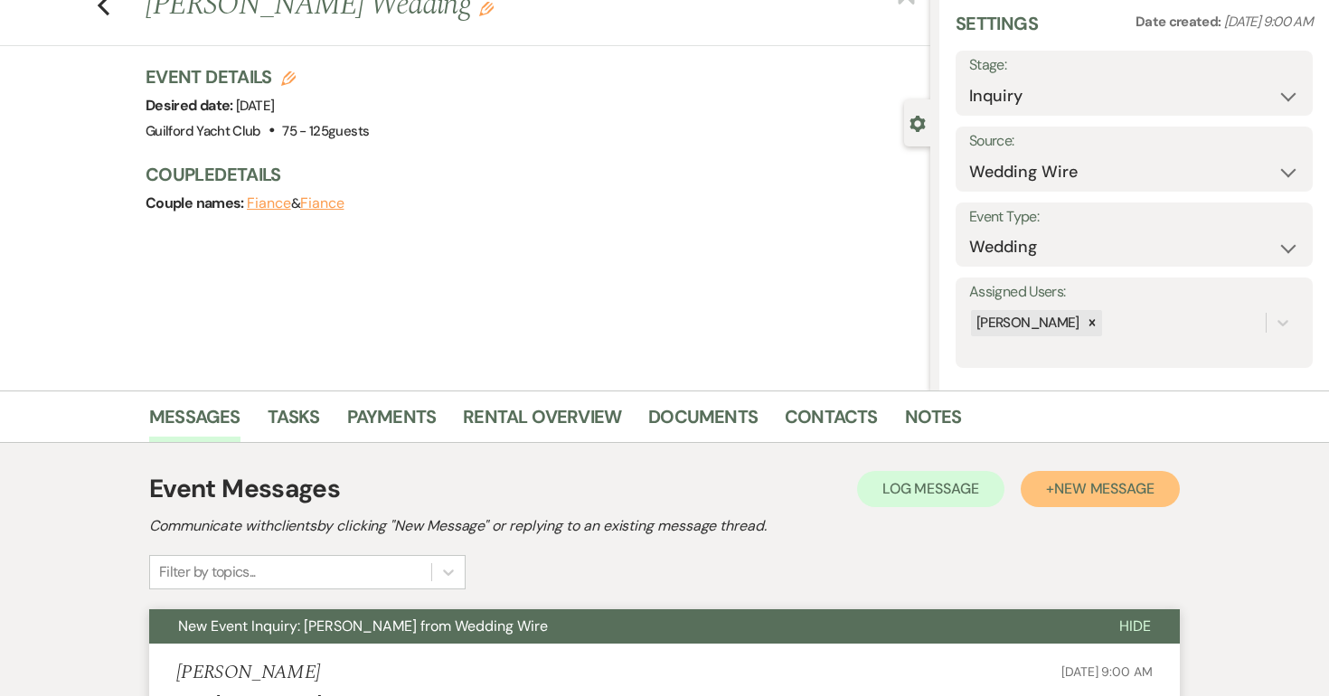
click at [1104, 476] on button "+ New Message" at bounding box center [1100, 489] width 159 height 36
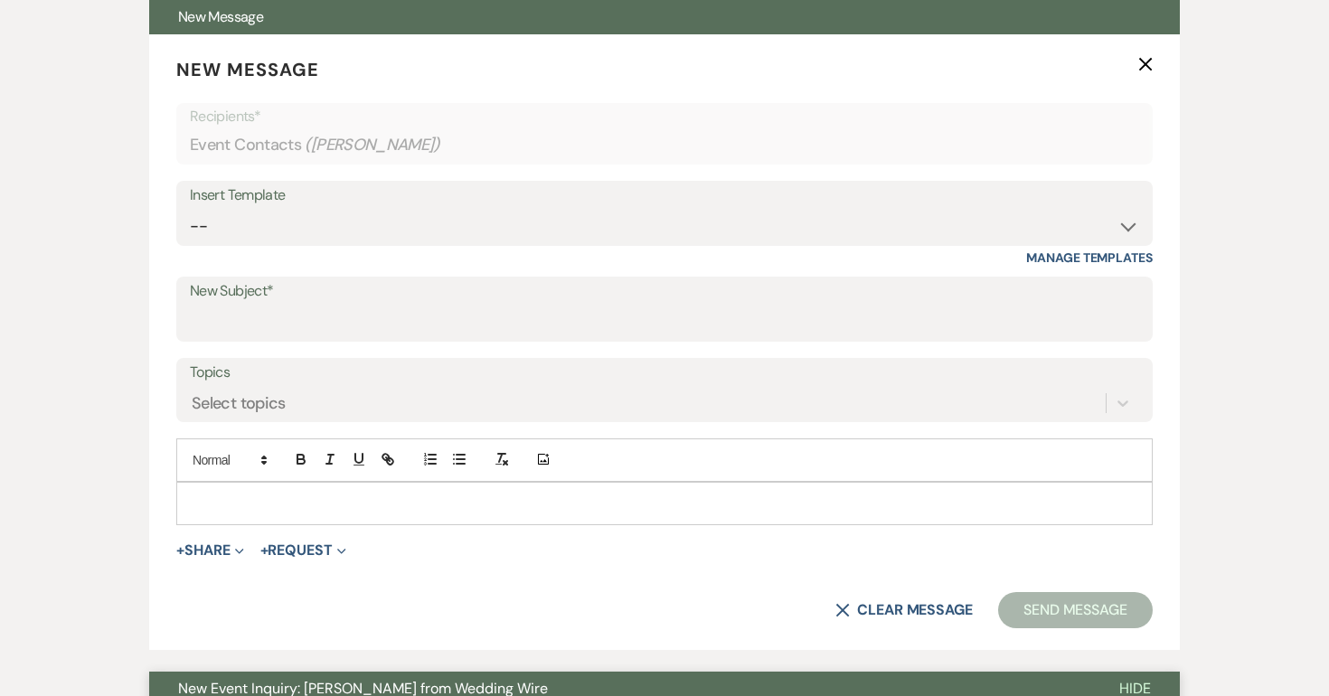
scroll to position [776, 0]
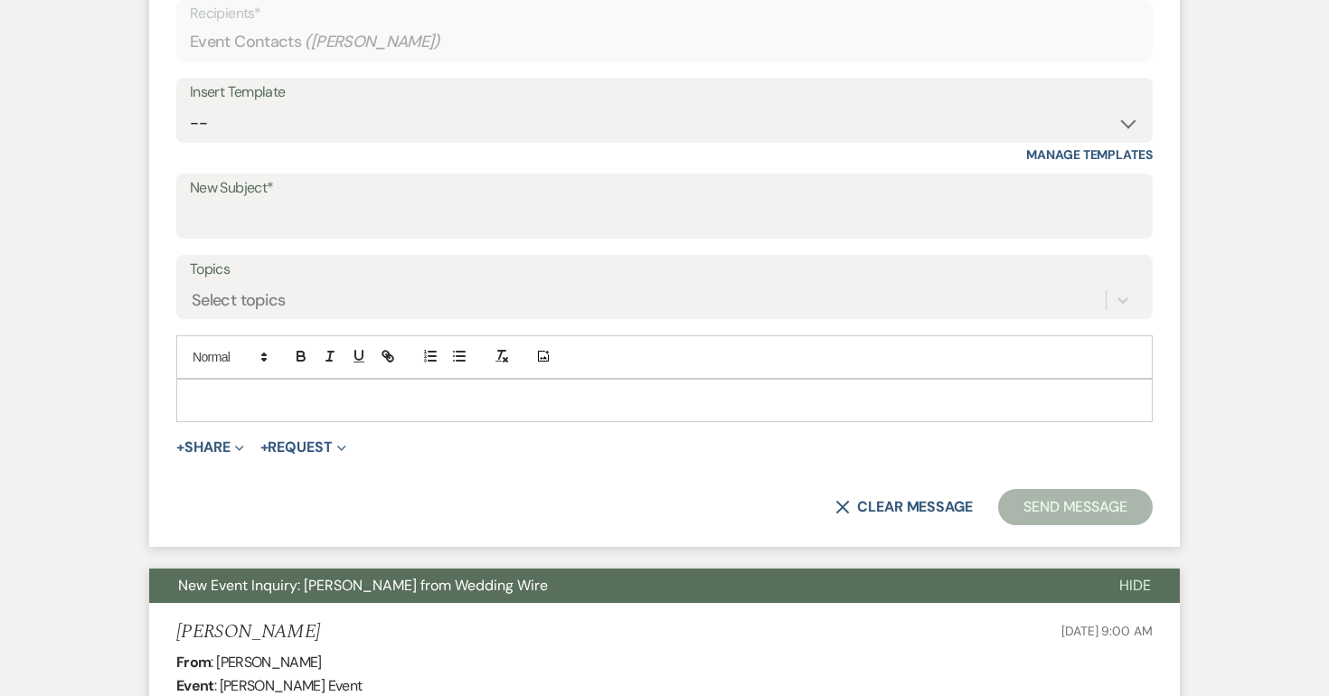
click at [305, 100] on div "Insert Template" at bounding box center [664, 93] width 949 height 26
click at [300, 124] on select "-- Weven Planning Portal Introduction (Booked Events) Initial Inquiry Response …" at bounding box center [664, 123] width 949 height 35
select select "2059"
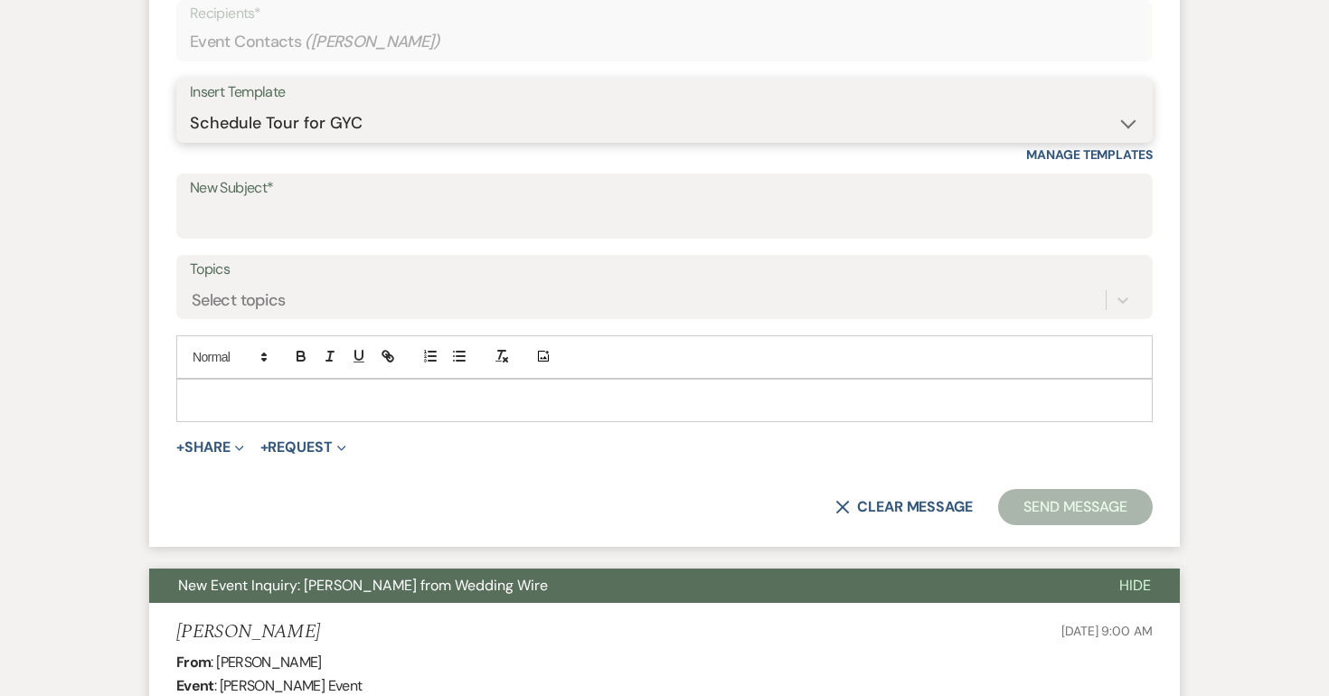
click at [190, 106] on select "-- Weven Planning Portal Introduction (Booked Events) Initial Inquiry Response …" at bounding box center [664, 123] width 949 height 35
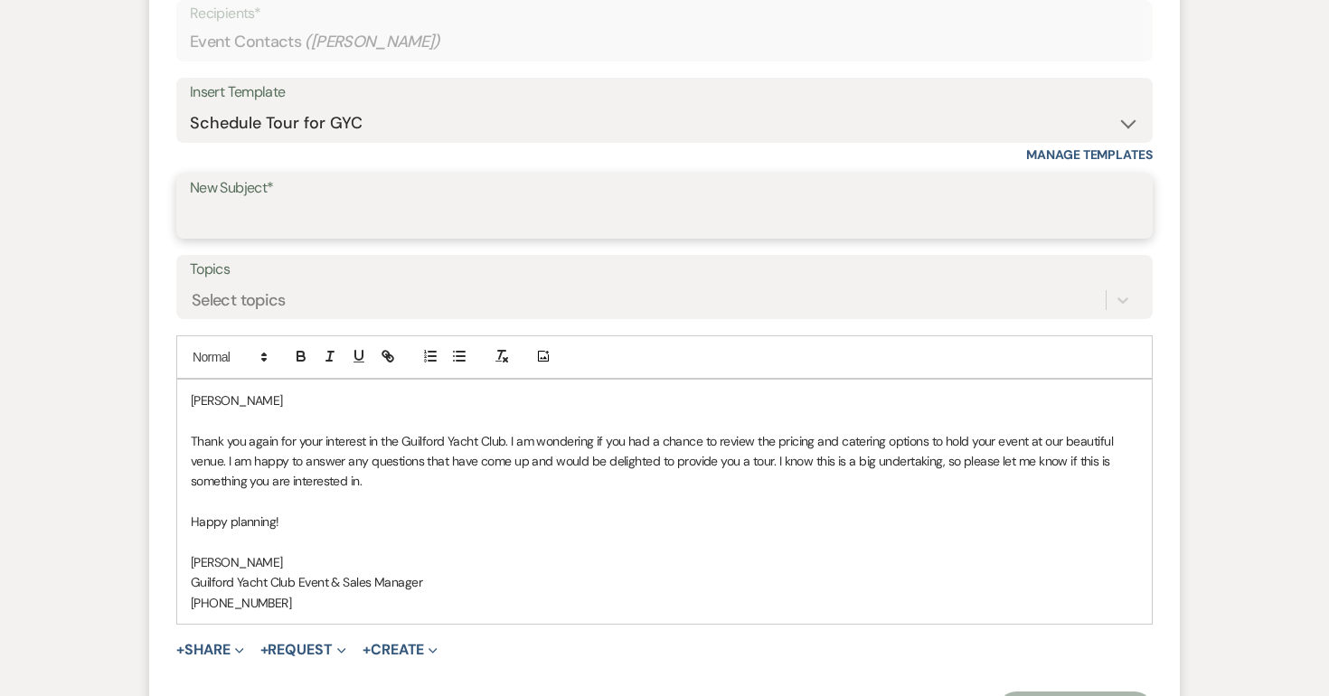
click at [279, 211] on input "New Subject*" at bounding box center [664, 219] width 949 height 35
type input "Schedule a tour at the GYC!"
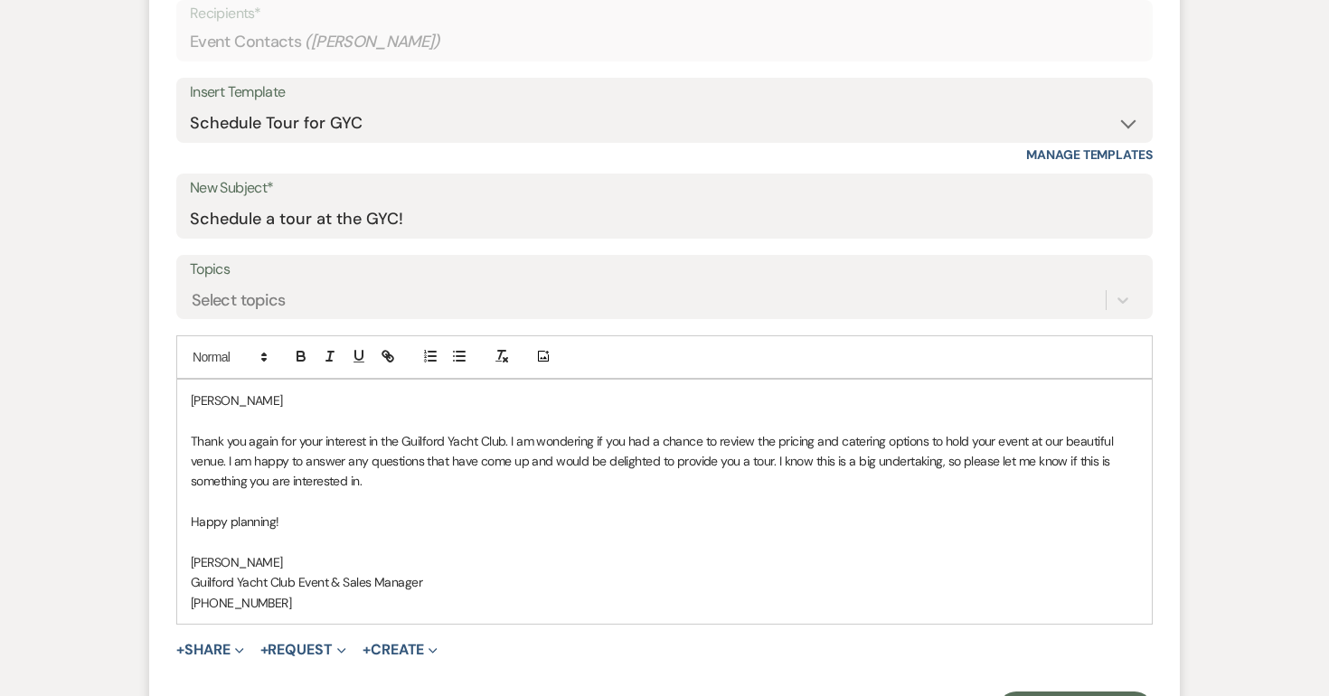
click at [287, 396] on p "Mevlida" at bounding box center [665, 401] width 948 height 20
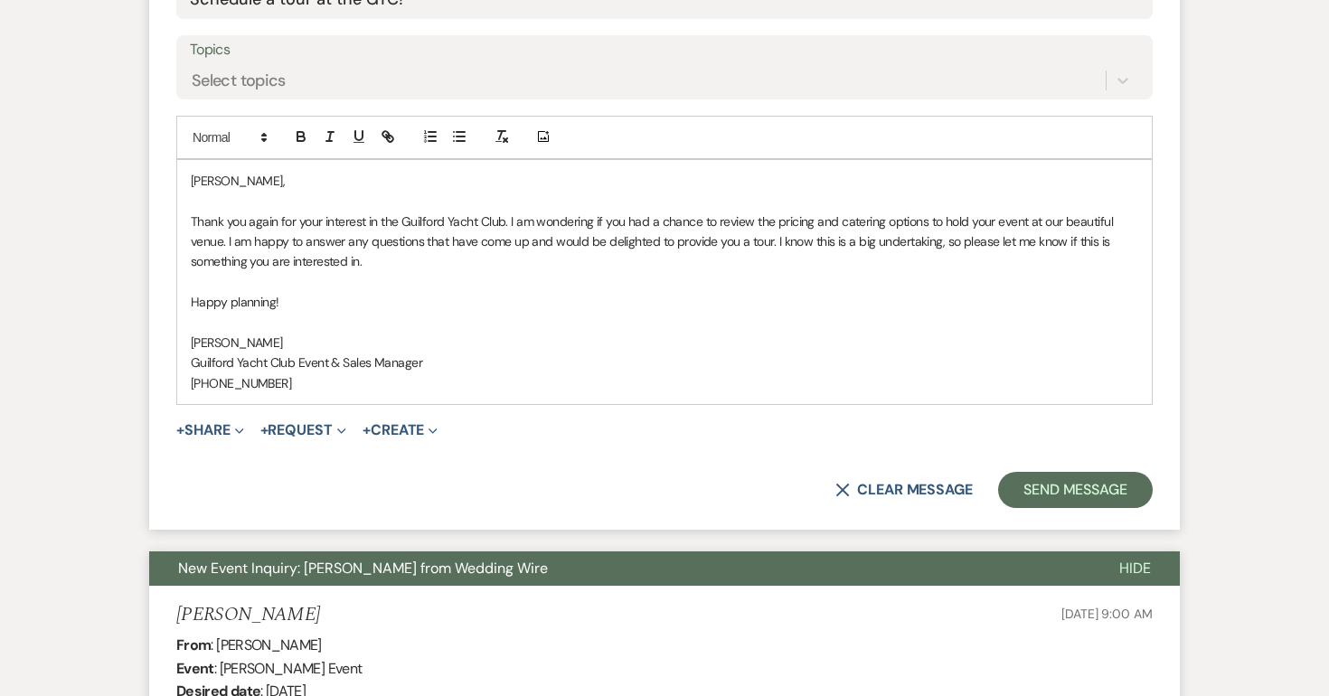
scroll to position [997, 0]
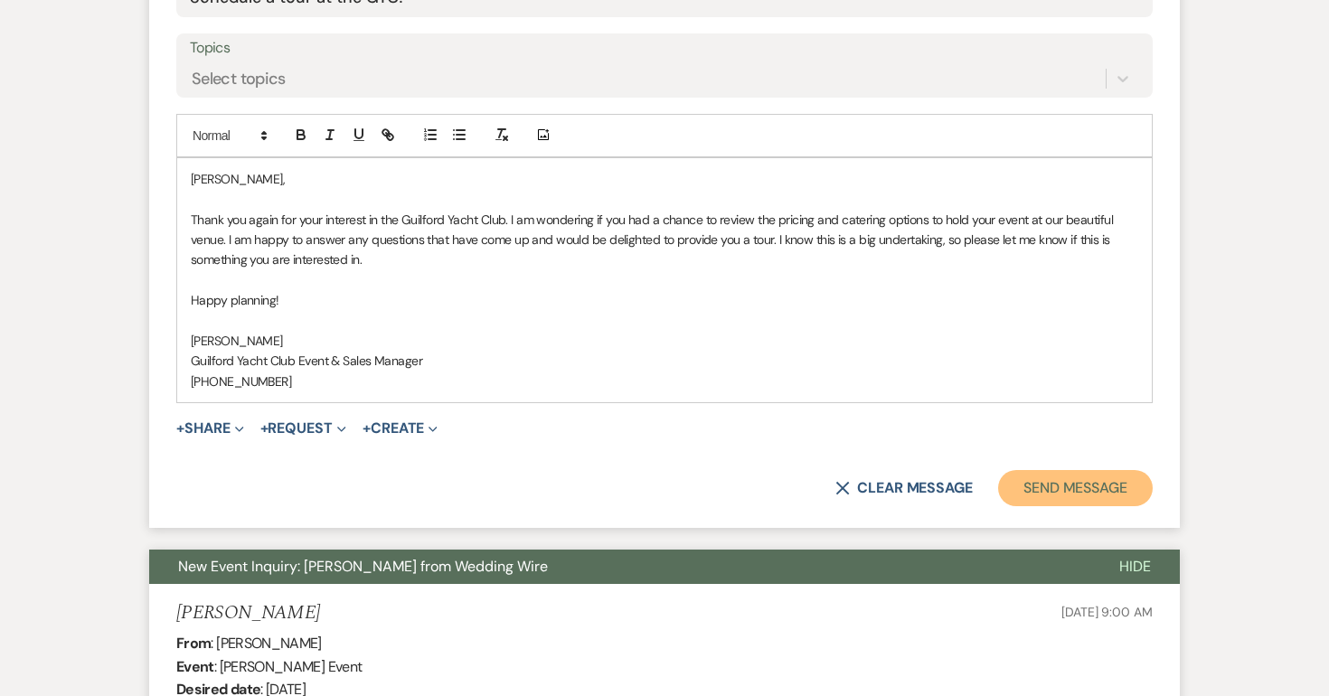
click at [1105, 492] on button "Send Message" at bounding box center [1075, 488] width 155 height 36
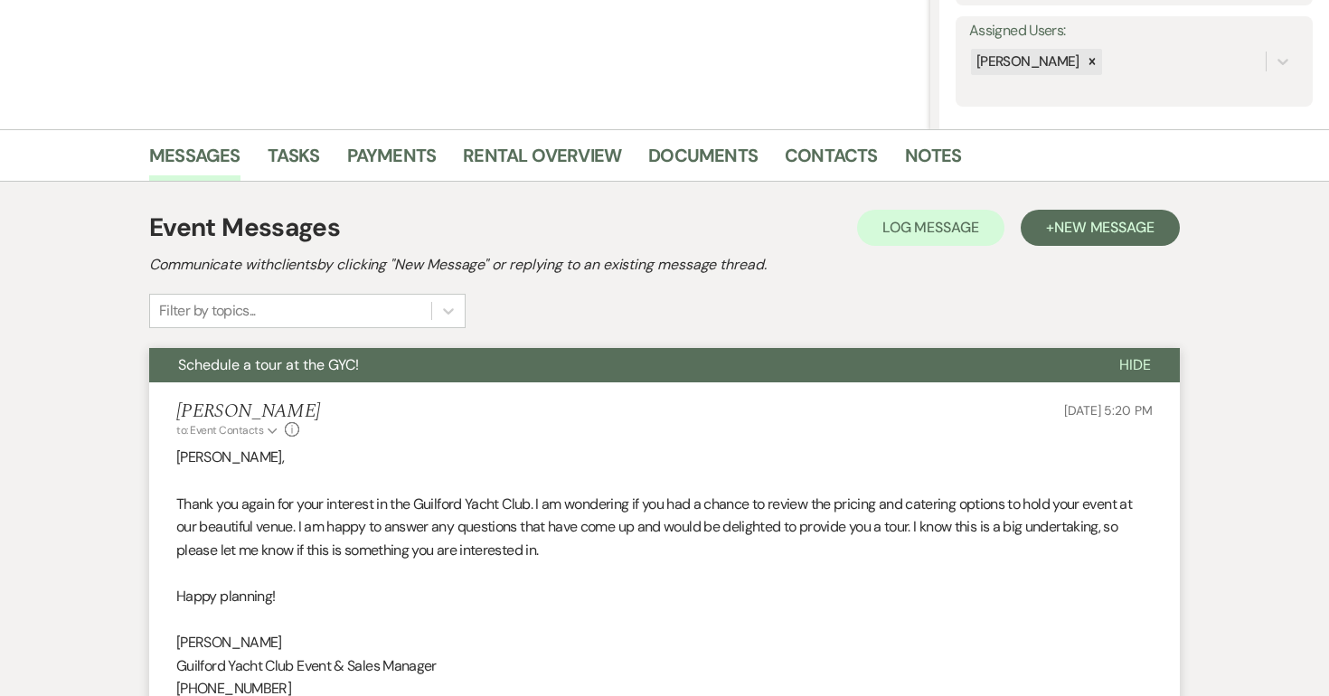
scroll to position [0, 0]
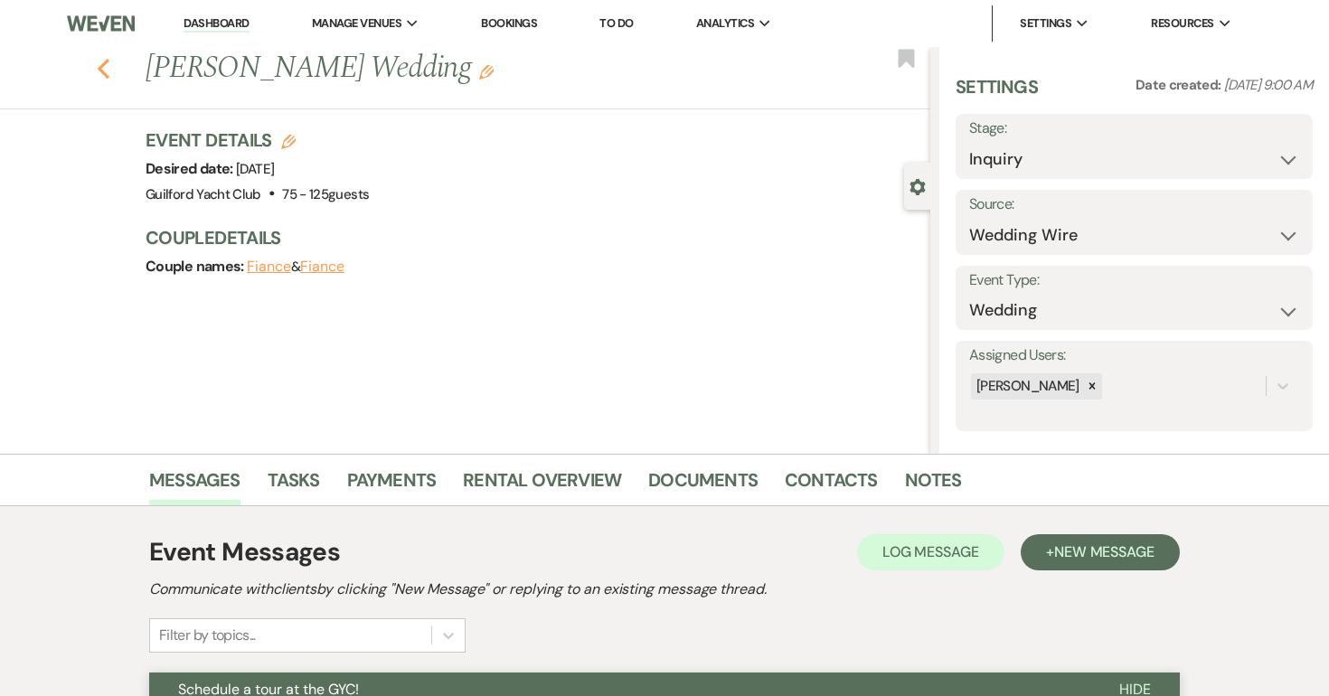
click at [105, 72] on use "button" at bounding box center [104, 69] width 12 height 20
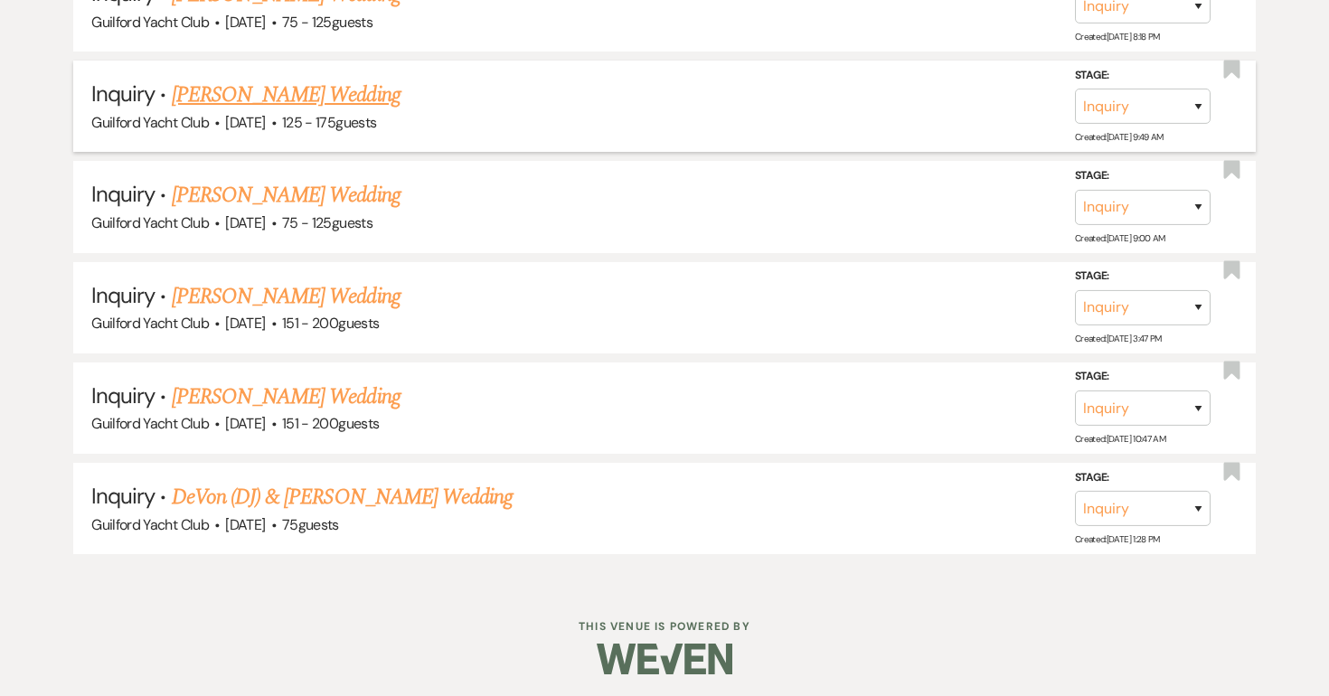
click at [223, 99] on link "Celia Jemas's Wedding" at bounding box center [286, 95] width 229 height 33
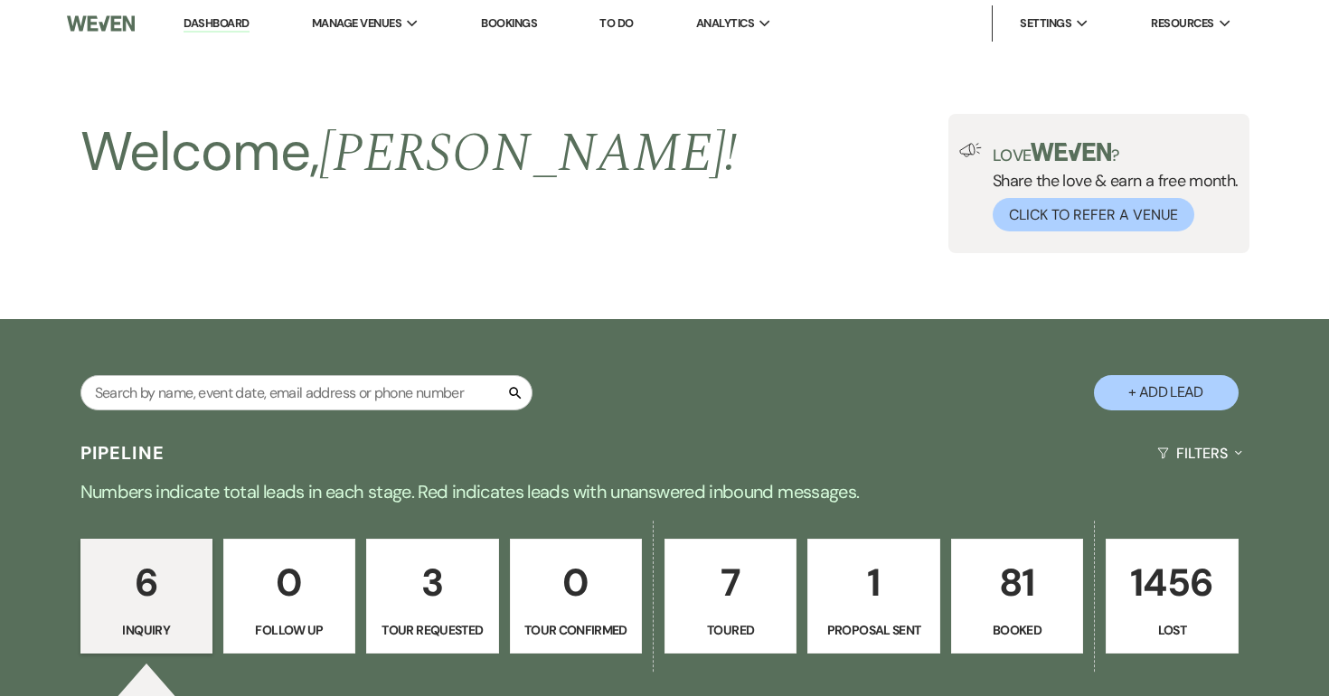
select select "3"
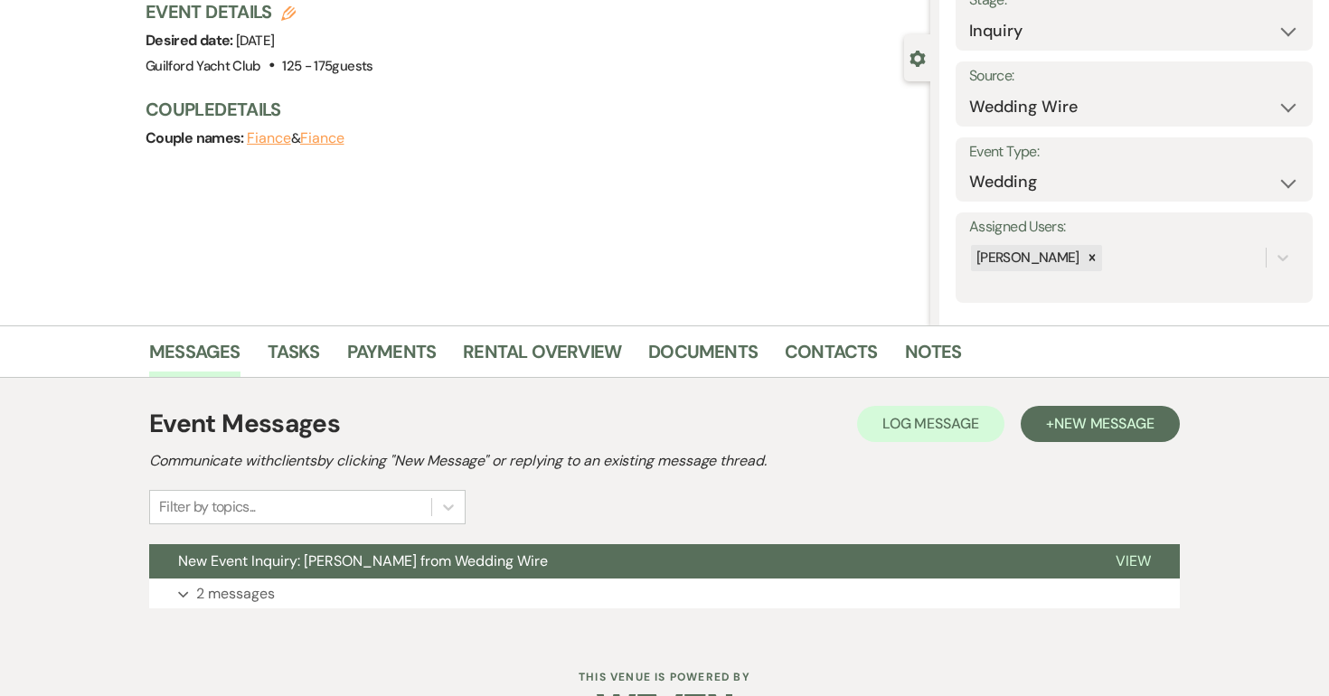
scroll to position [184, 0]
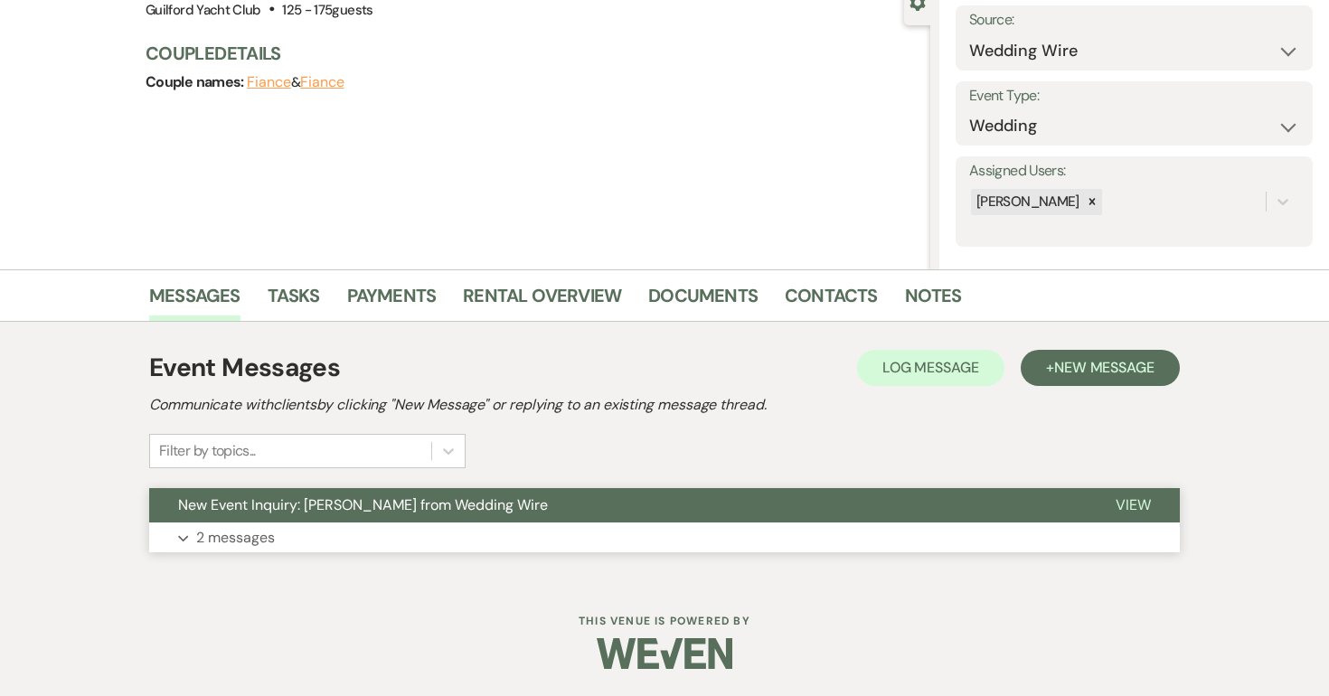
click at [1151, 505] on button "View" at bounding box center [1133, 505] width 93 height 34
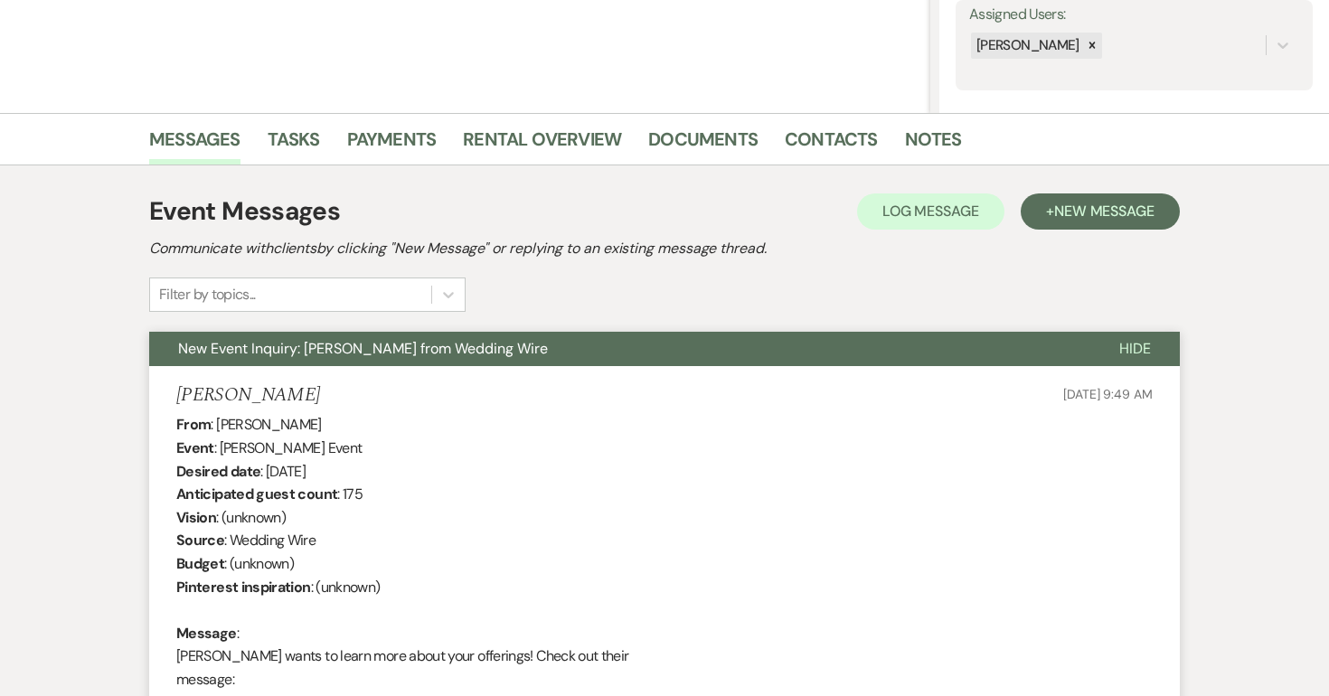
scroll to position [309, 0]
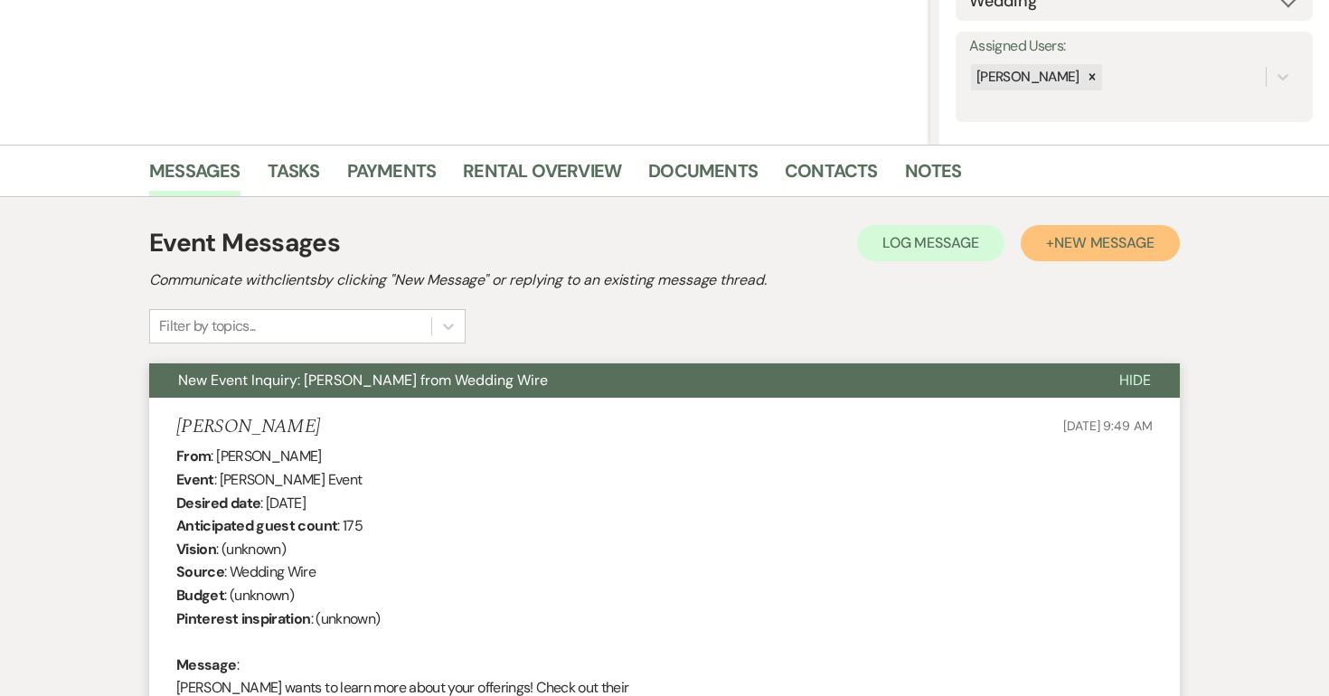
click at [1108, 248] on span "New Message" at bounding box center [1104, 242] width 100 height 19
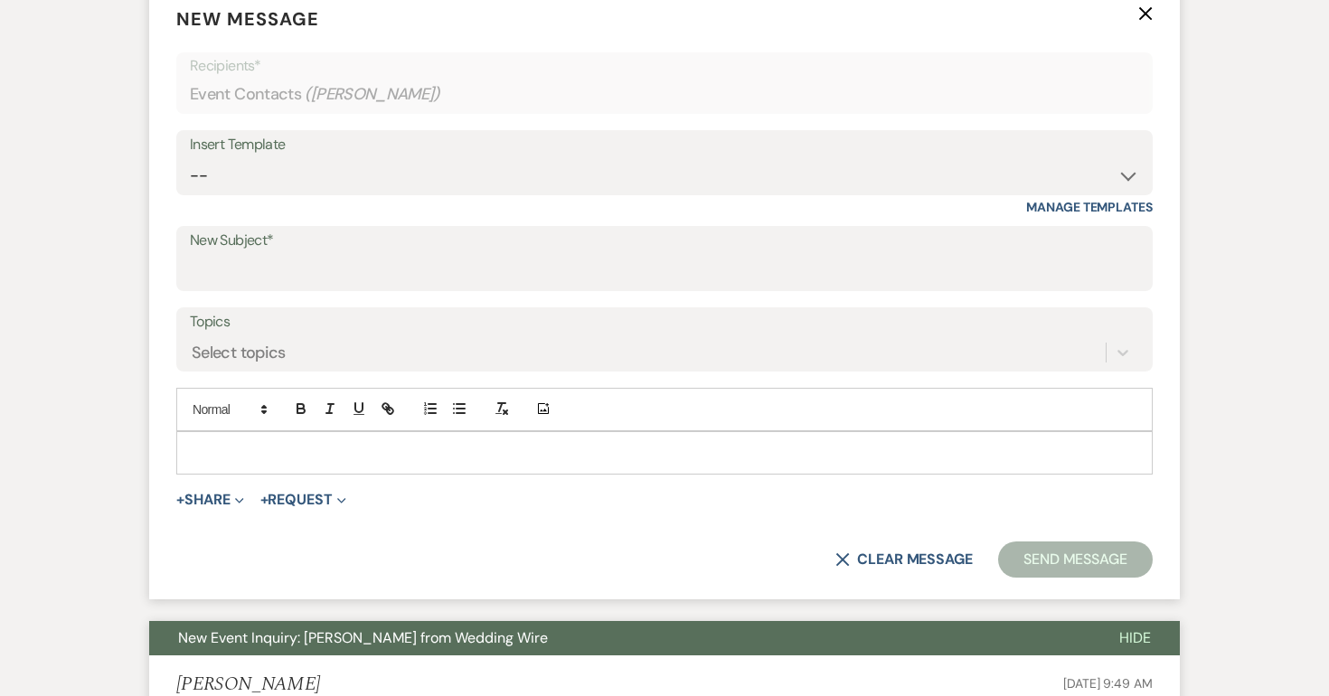
scroll to position [770, 0]
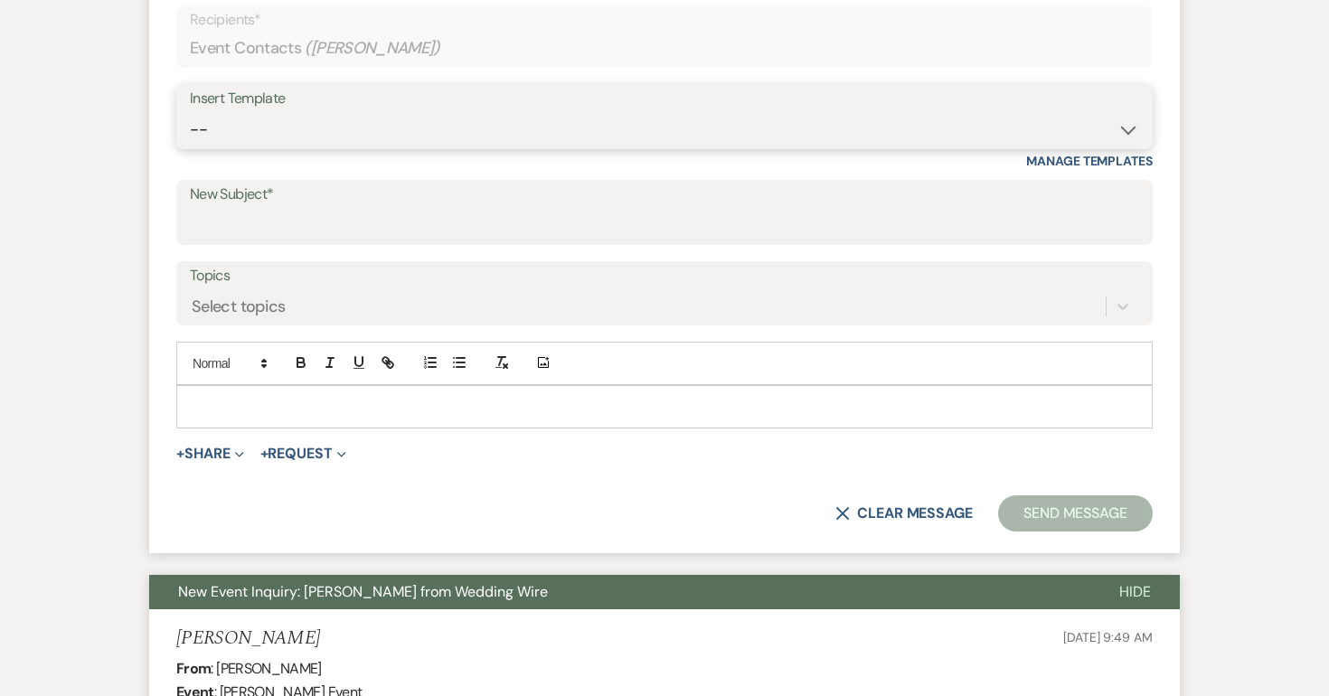
click at [208, 122] on select "-- Weven Planning Portal Introduction (Booked Events) Initial Inquiry Response …" at bounding box center [664, 129] width 949 height 35
select select "2059"
click at [190, 112] on select "-- Weven Planning Portal Introduction (Booked Events) Initial Inquiry Response …" at bounding box center [664, 129] width 949 height 35
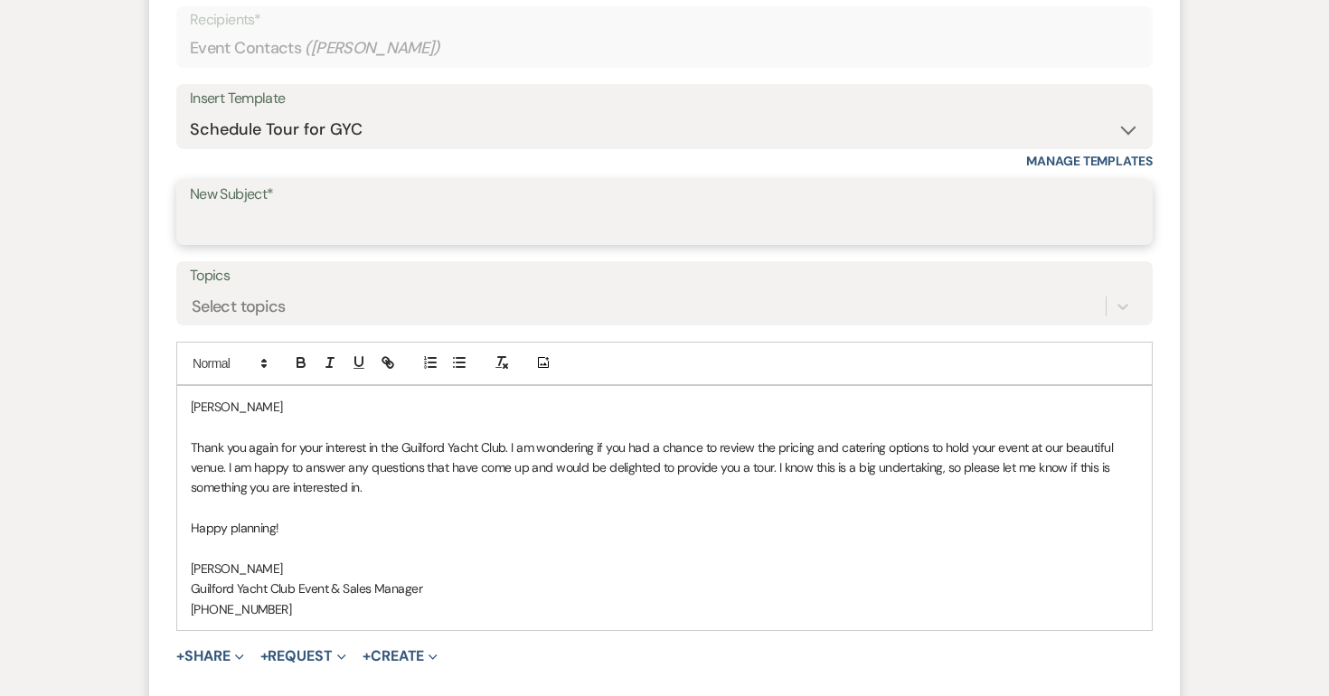
click at [253, 216] on input "New Subject*" at bounding box center [664, 225] width 949 height 35
type input "Schedule a tour at the GYC!"
click at [256, 402] on p "Celia" at bounding box center [665, 407] width 948 height 20
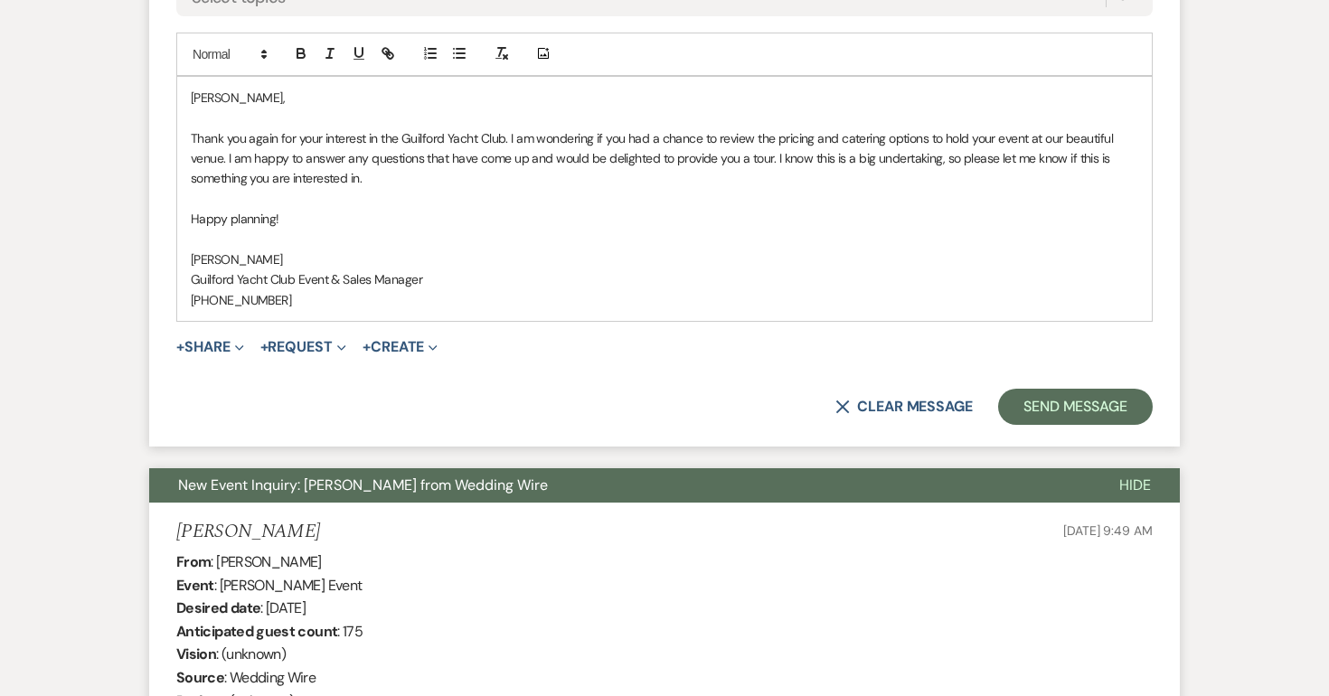
scroll to position [1081, 0]
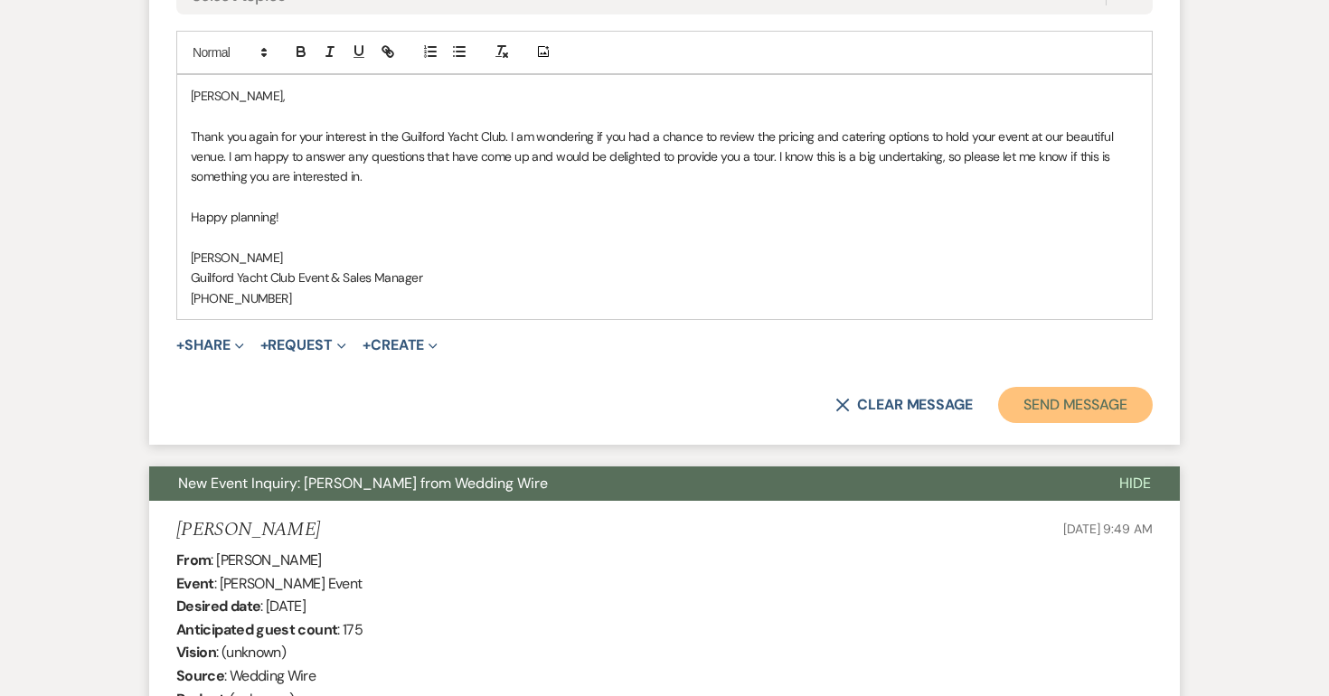
click at [1083, 402] on button "Send Message" at bounding box center [1075, 405] width 155 height 36
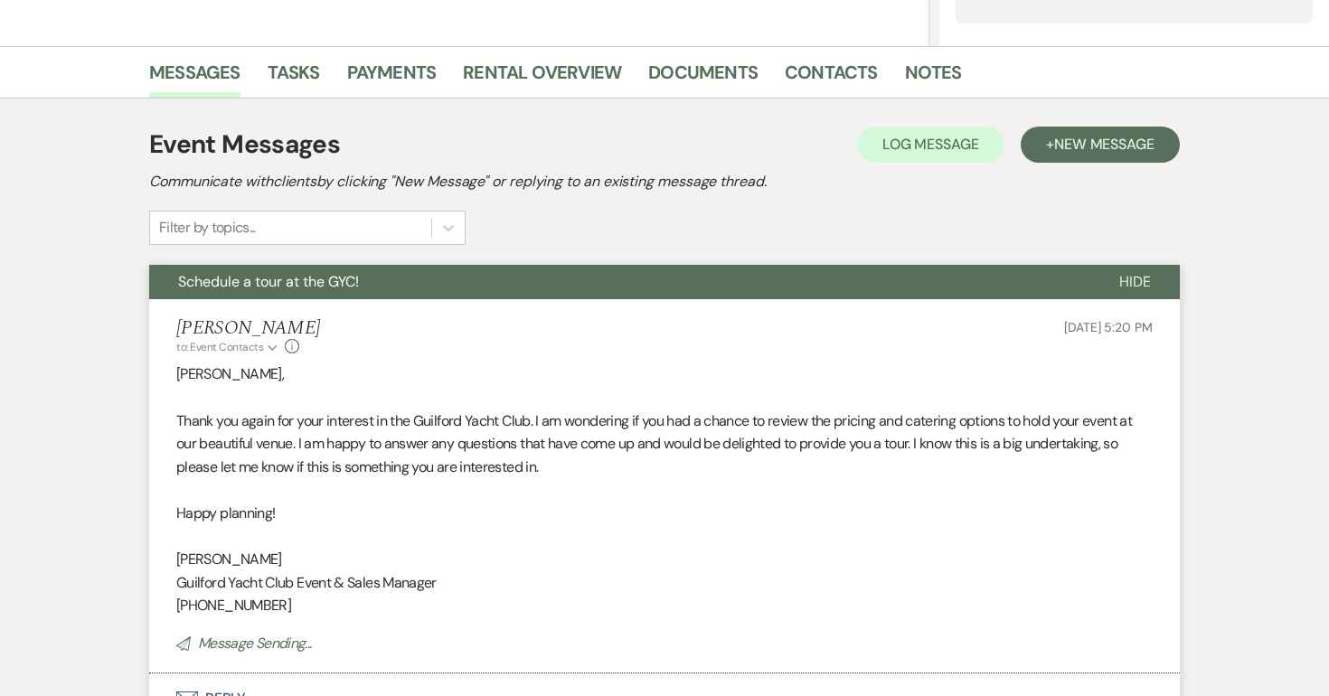
scroll to position [0, 0]
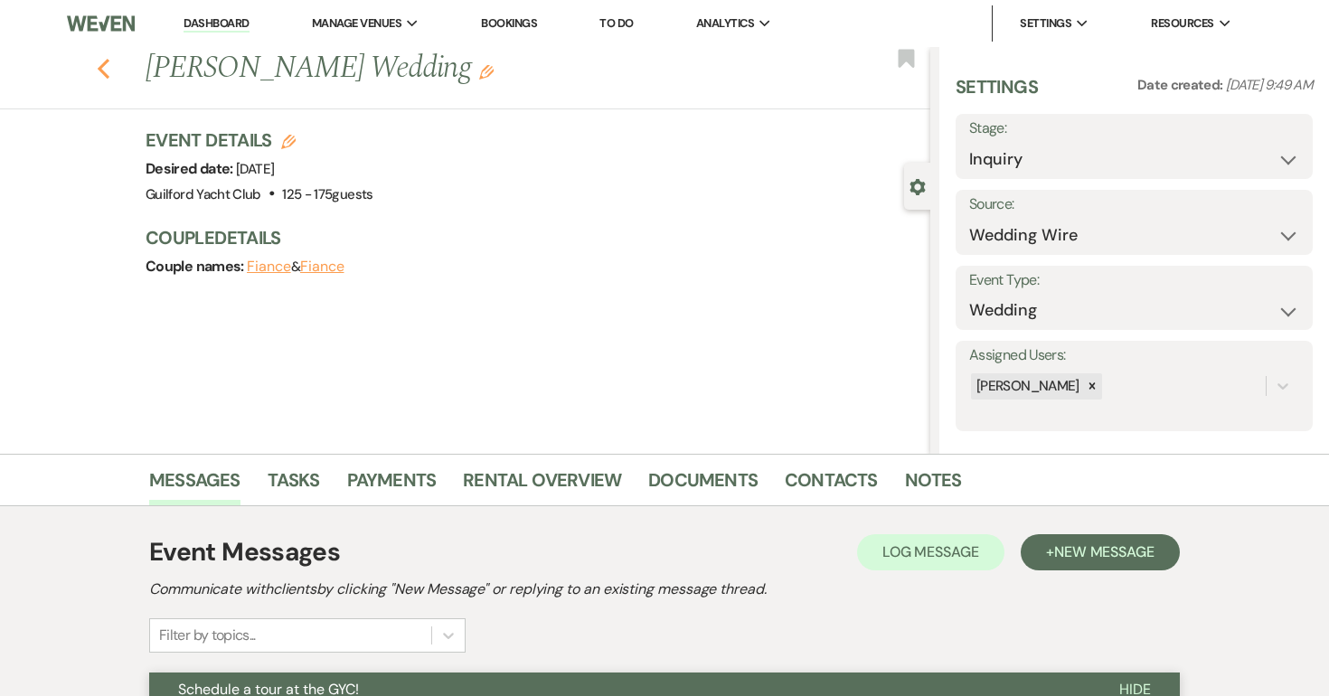
click at [109, 77] on use "button" at bounding box center [104, 69] width 12 height 20
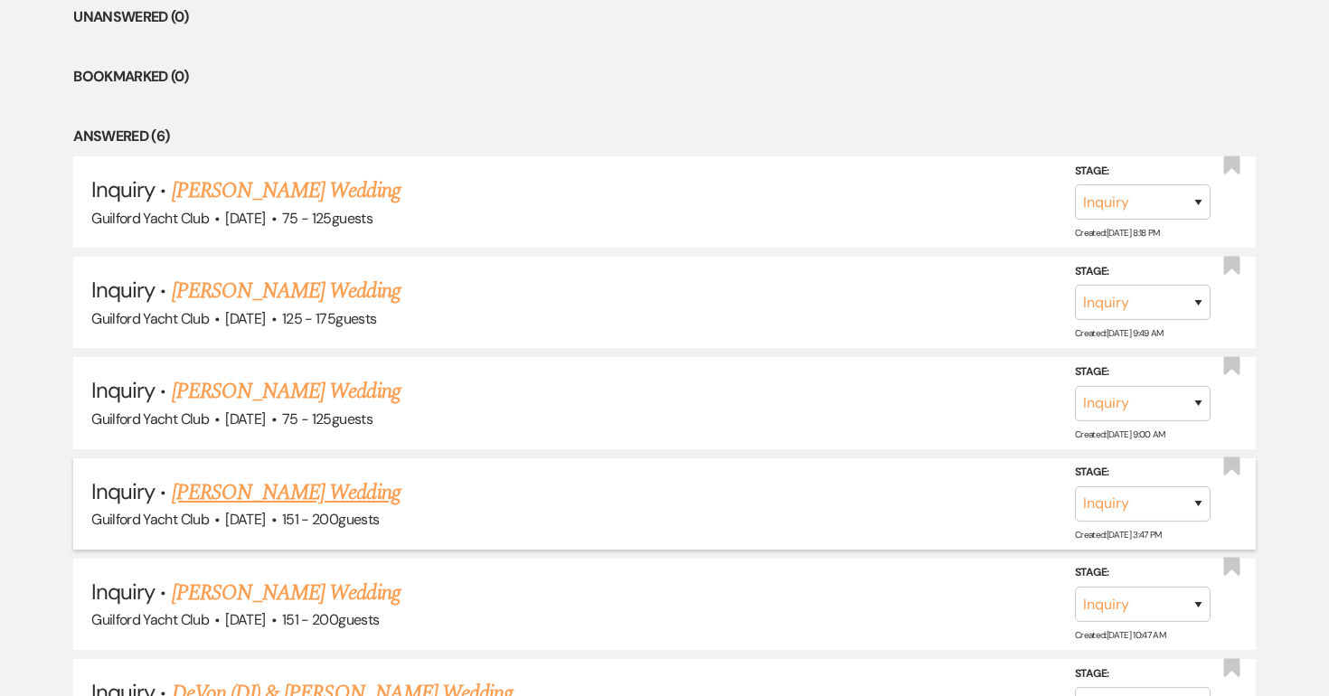
scroll to position [763, 0]
click at [235, 198] on link "Dwayne J. greene's Wedding" at bounding box center [286, 191] width 229 height 33
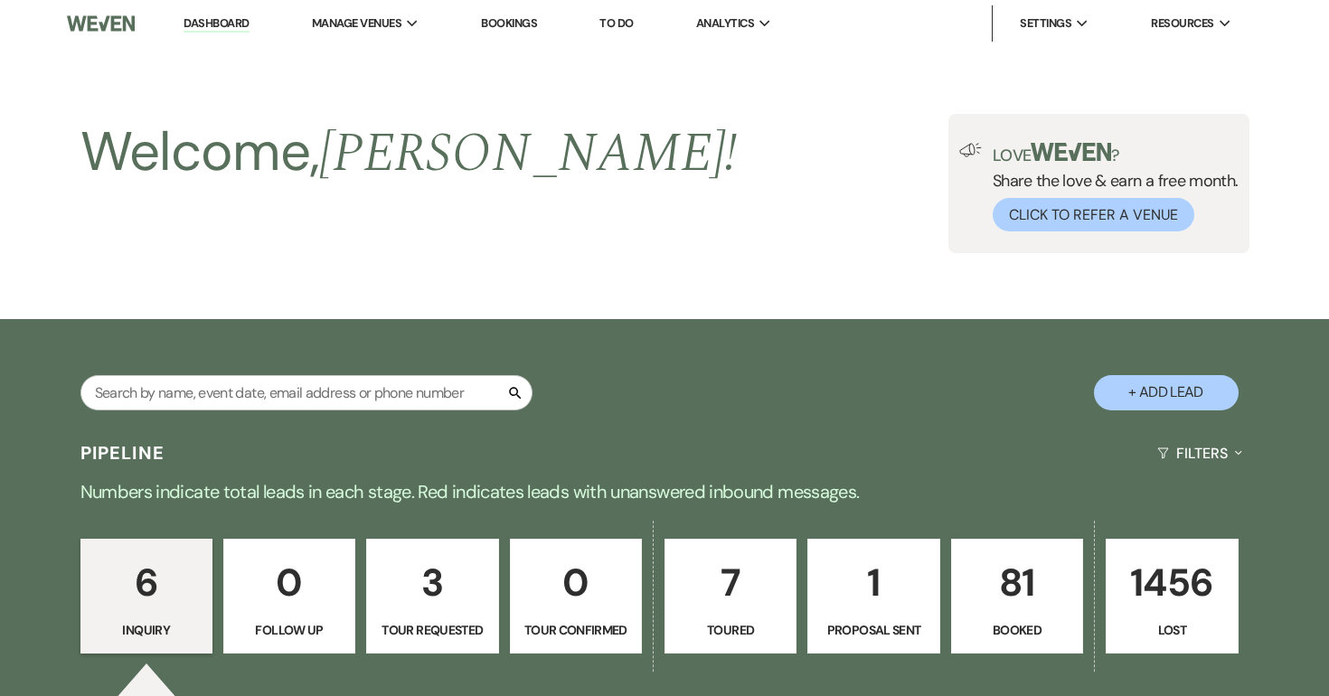
select select "3"
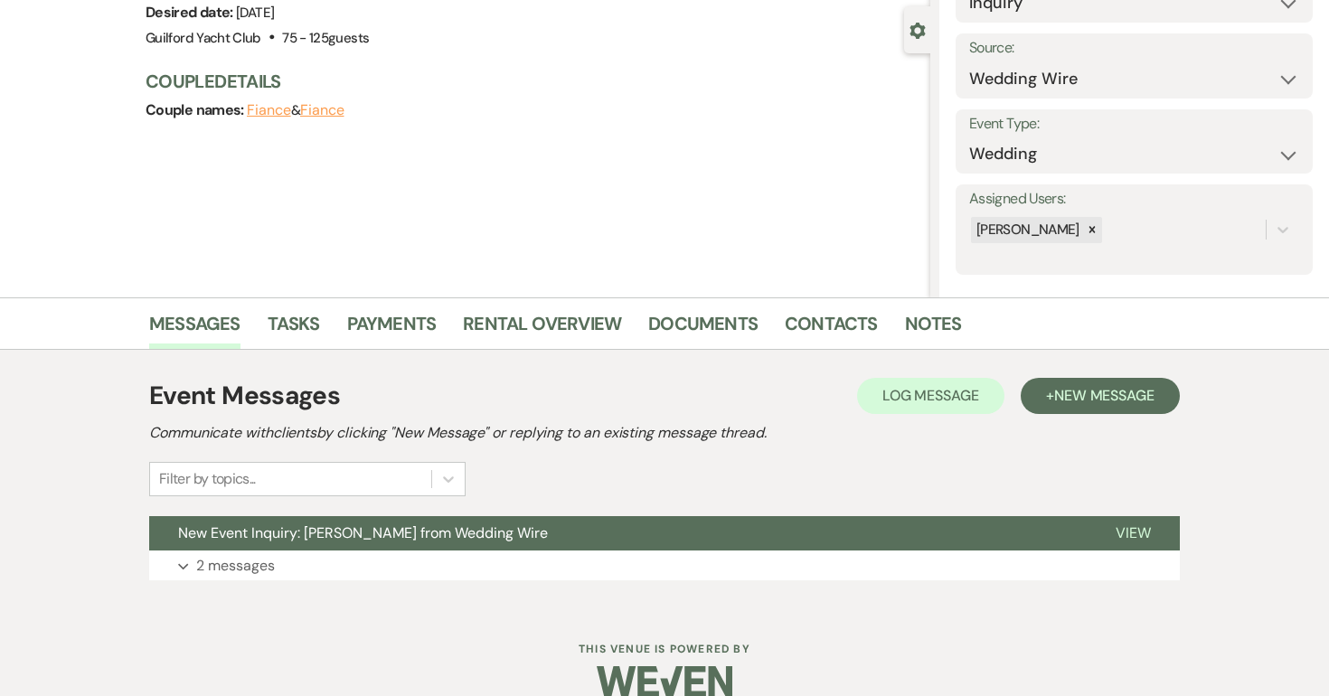
scroll to position [184, 0]
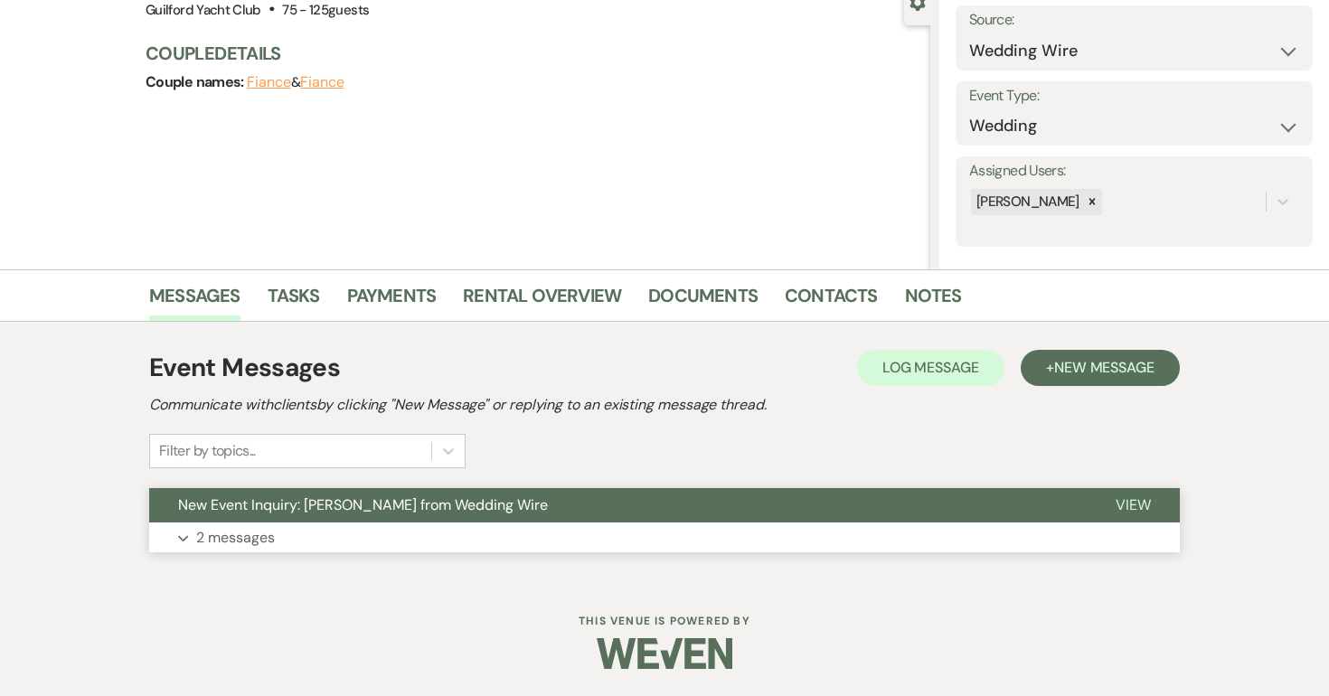
click at [1134, 510] on span "View" at bounding box center [1133, 505] width 35 height 19
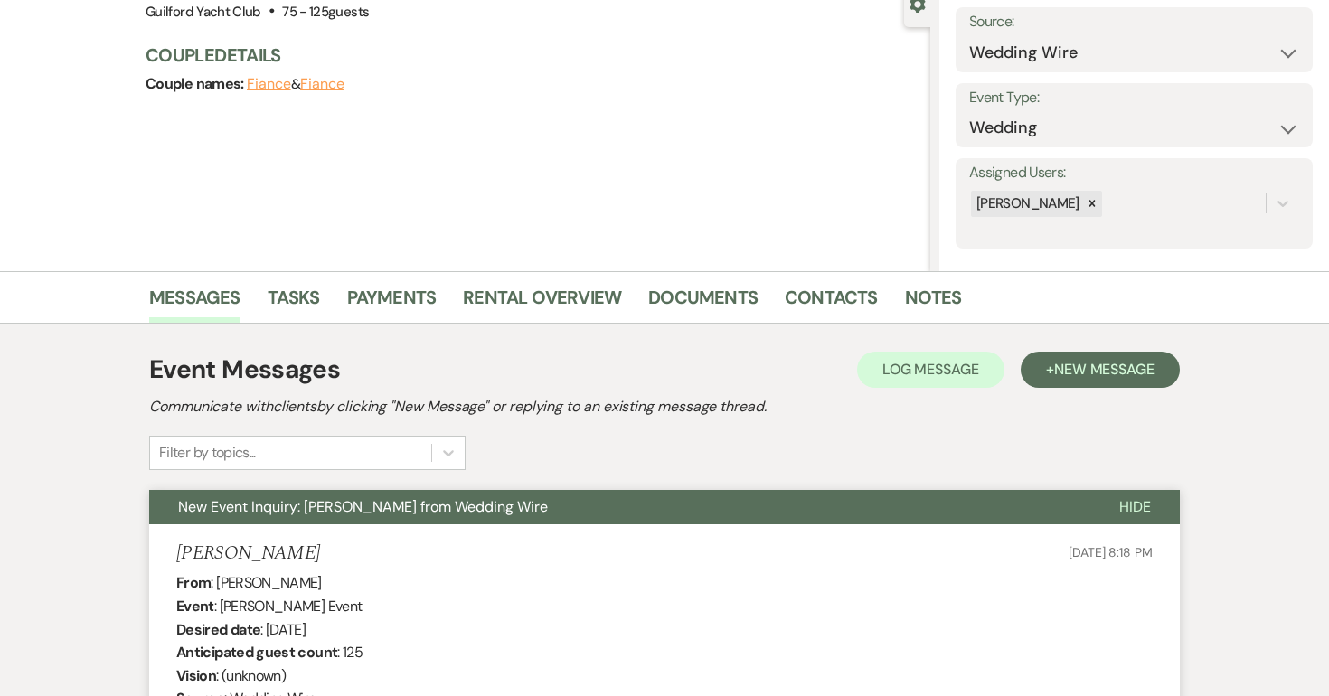
scroll to position [148, 0]
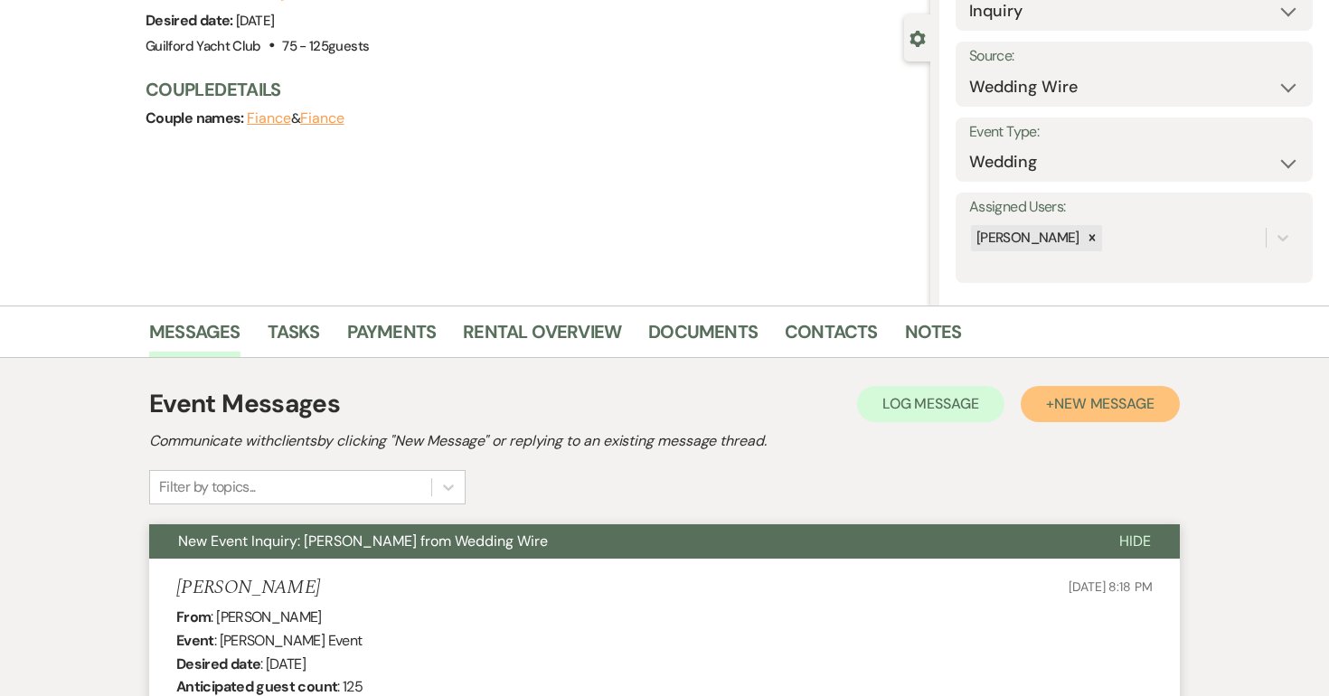
click at [1107, 406] on span "New Message" at bounding box center [1104, 403] width 100 height 19
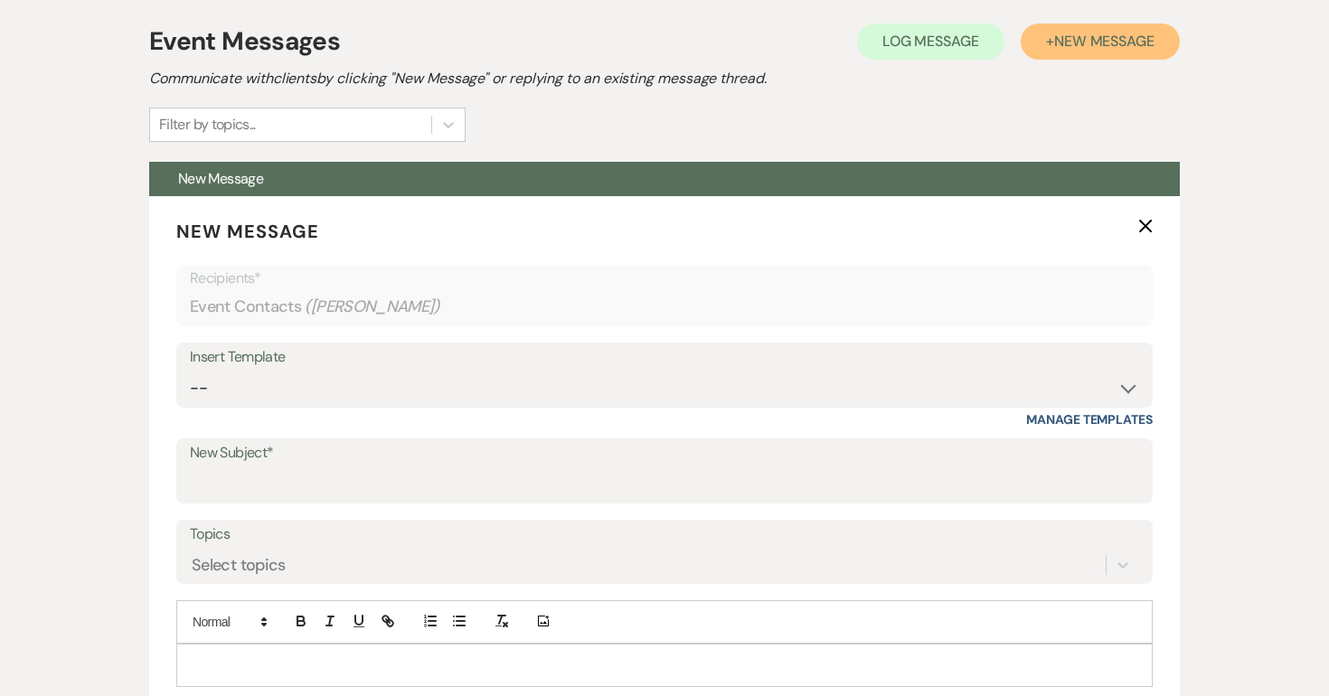
scroll to position [758, 0]
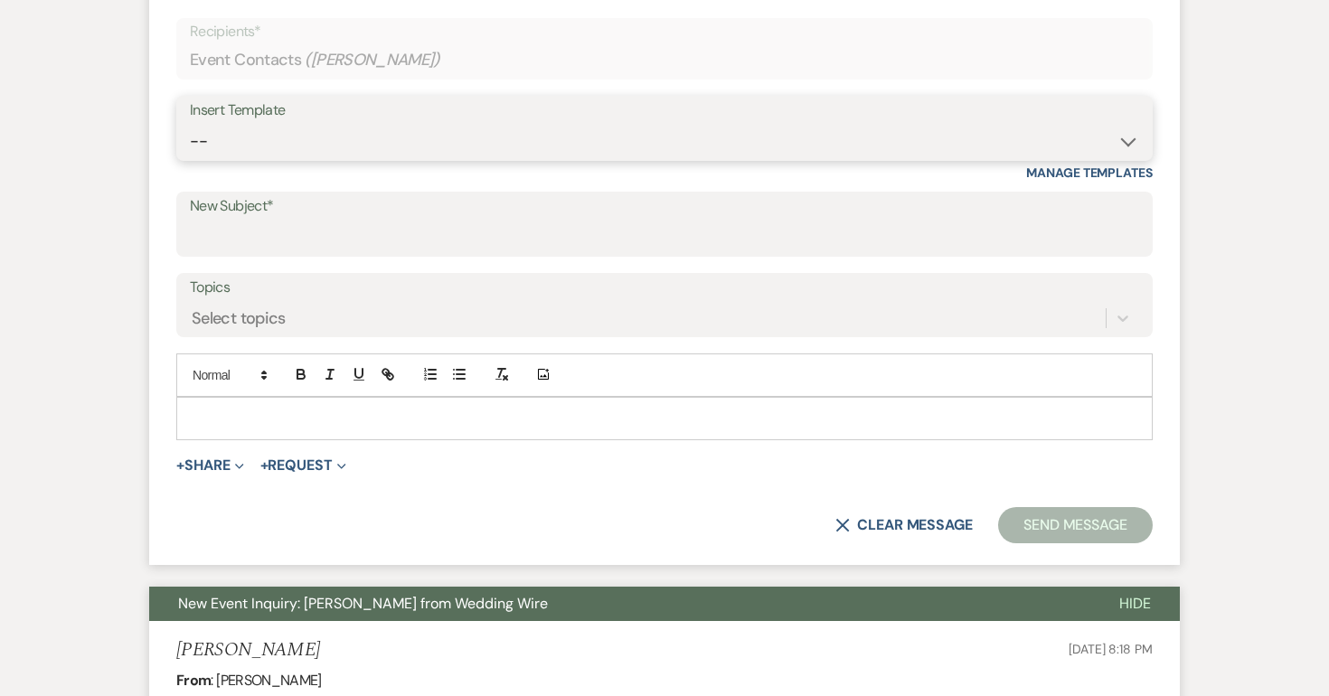
click at [213, 151] on select "-- Weven Planning Portal Introduction (Booked Events) Initial Inquiry Response …" at bounding box center [664, 141] width 949 height 35
select select "2059"
click at [190, 124] on select "-- Weven Planning Portal Introduction (Booked Events) Initial Inquiry Response …" at bounding box center [664, 141] width 949 height 35
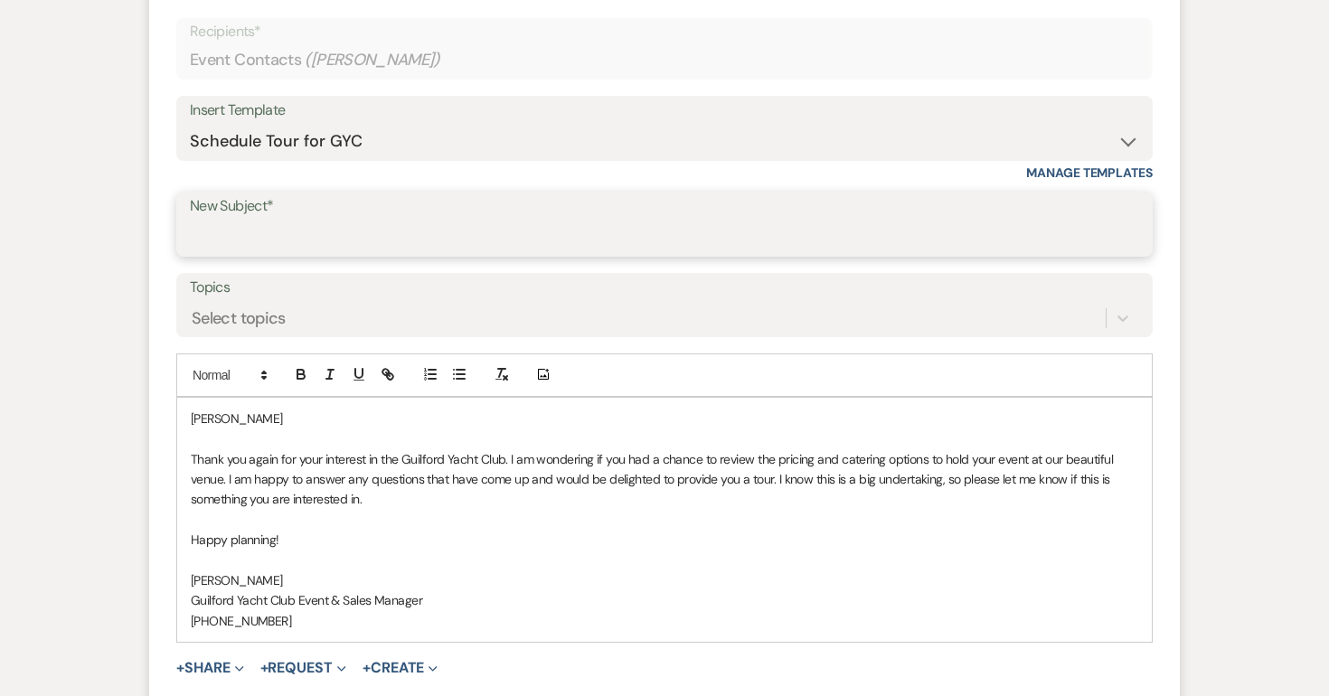
click at [235, 238] on input "New Subject*" at bounding box center [664, 237] width 949 height 35
type input "Schedule a tour at the GYC!"
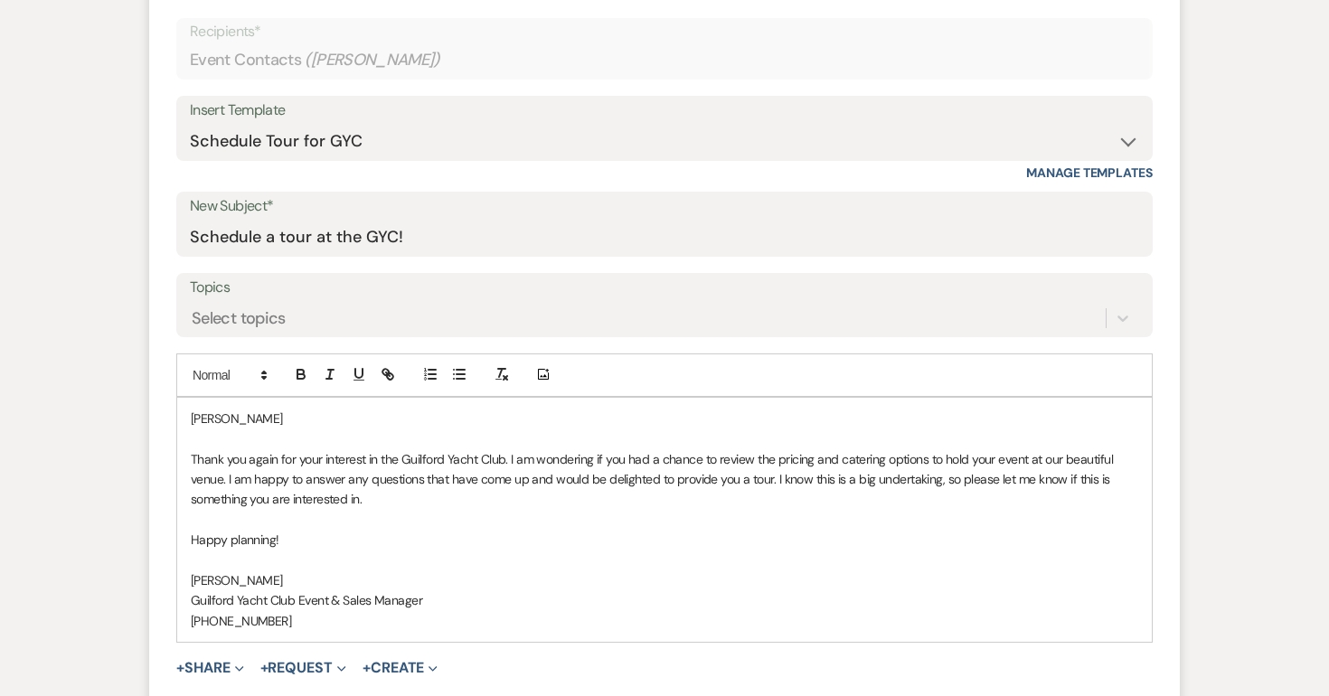
click at [288, 417] on p "Dwayne" at bounding box center [665, 419] width 948 height 20
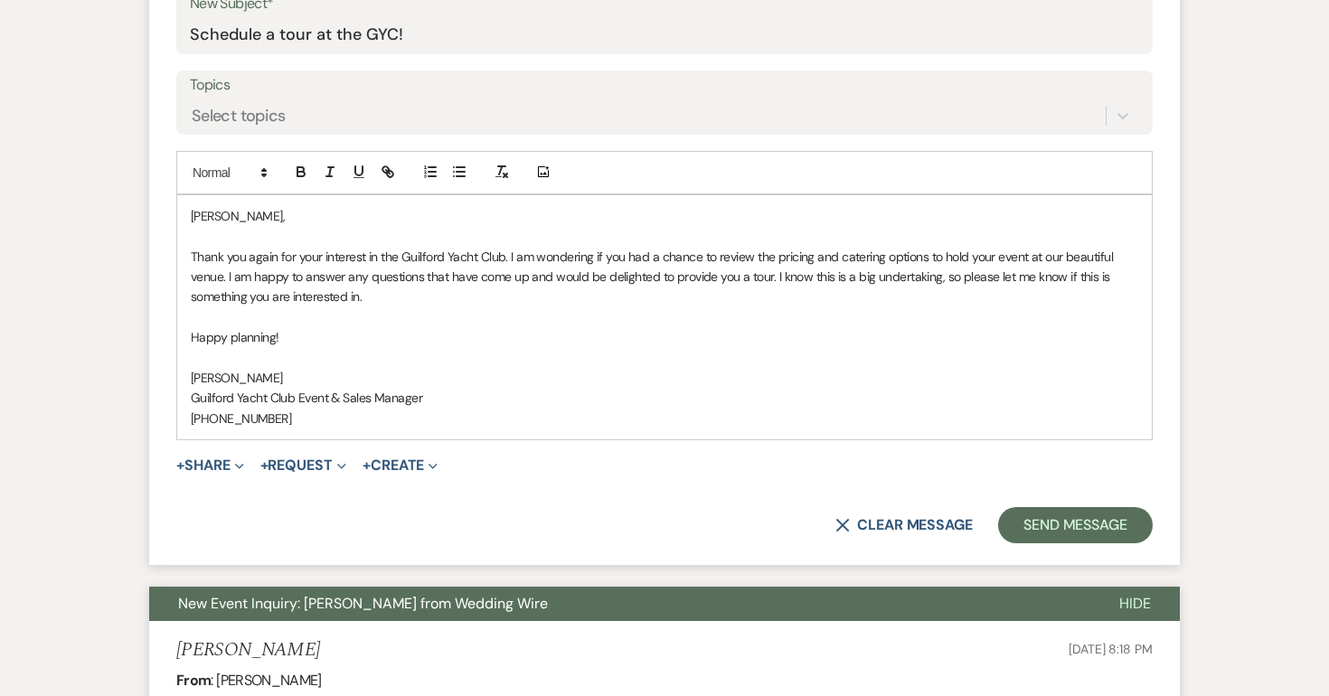
scroll to position [1008, 0]
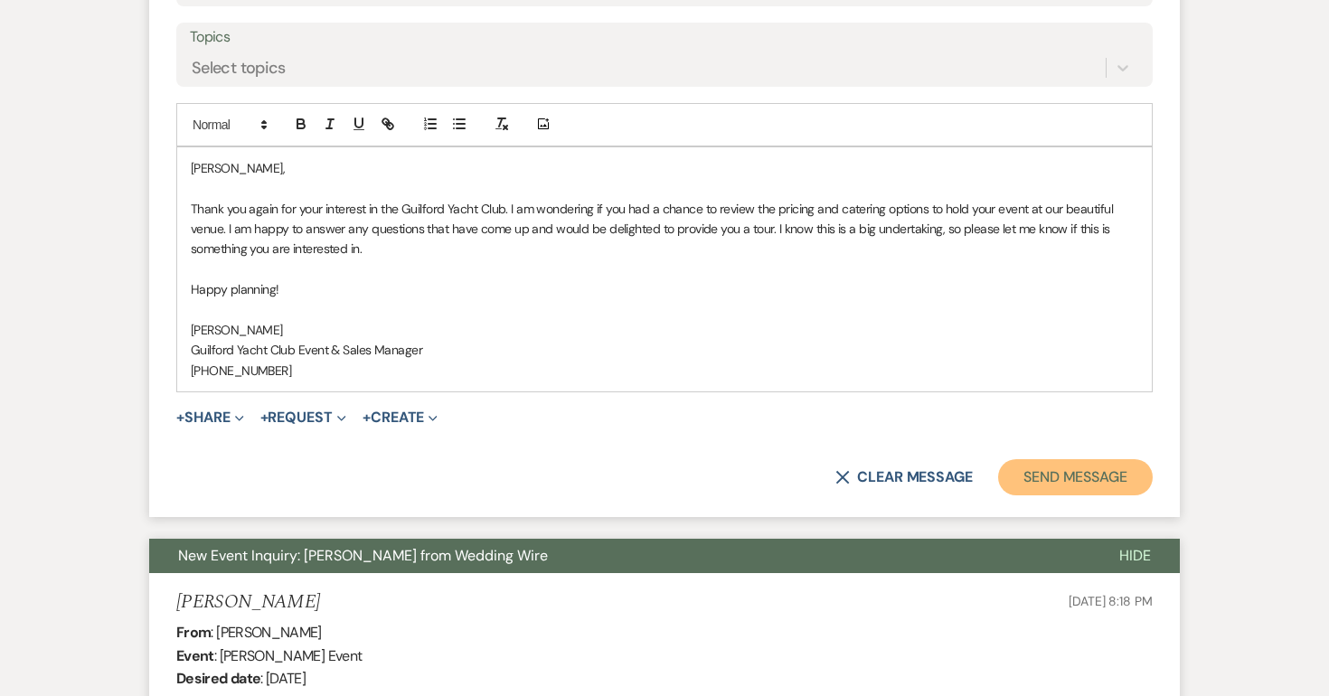
click at [1056, 491] on button "Send Message" at bounding box center [1075, 477] width 155 height 36
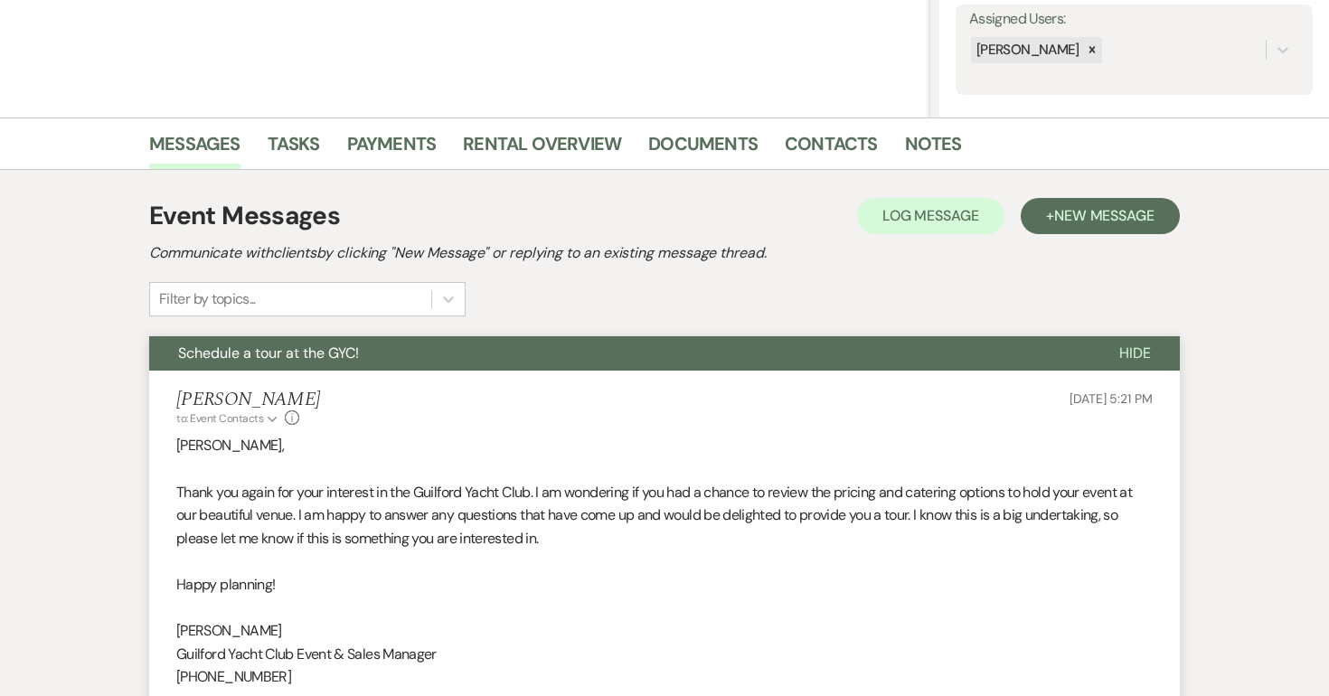
scroll to position [0, 0]
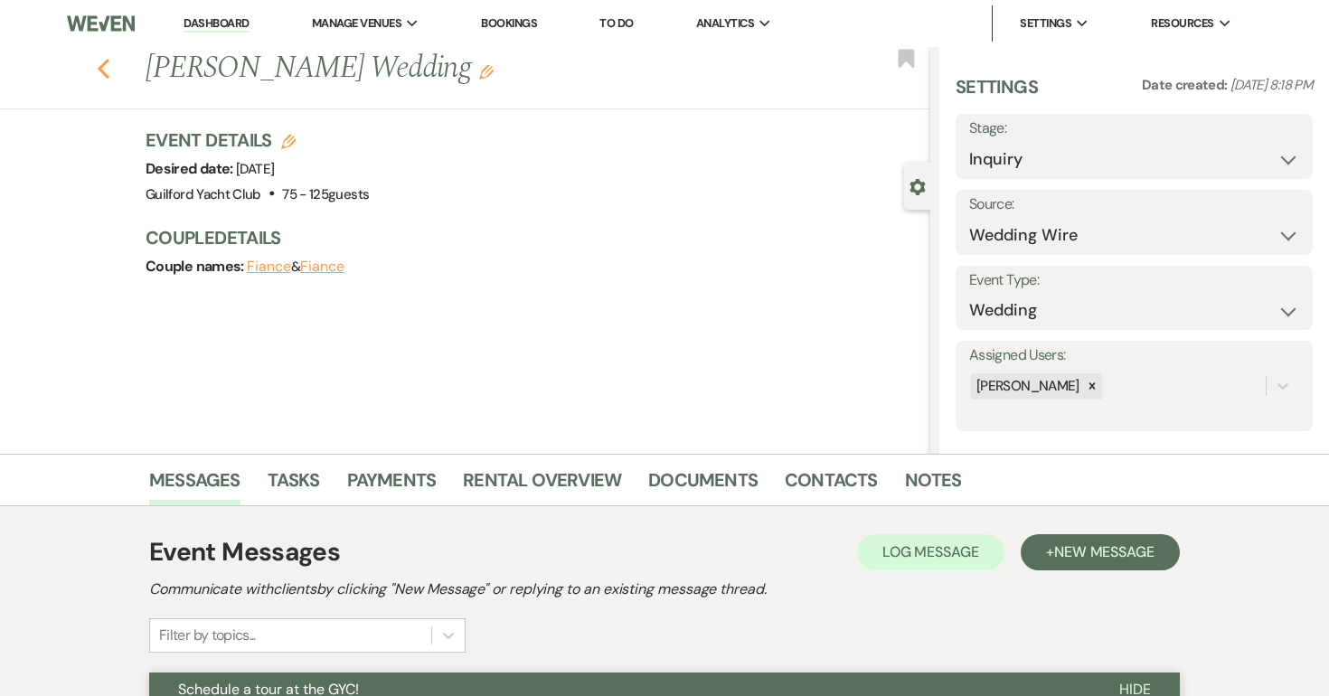
click at [104, 63] on use "button" at bounding box center [104, 69] width 12 height 20
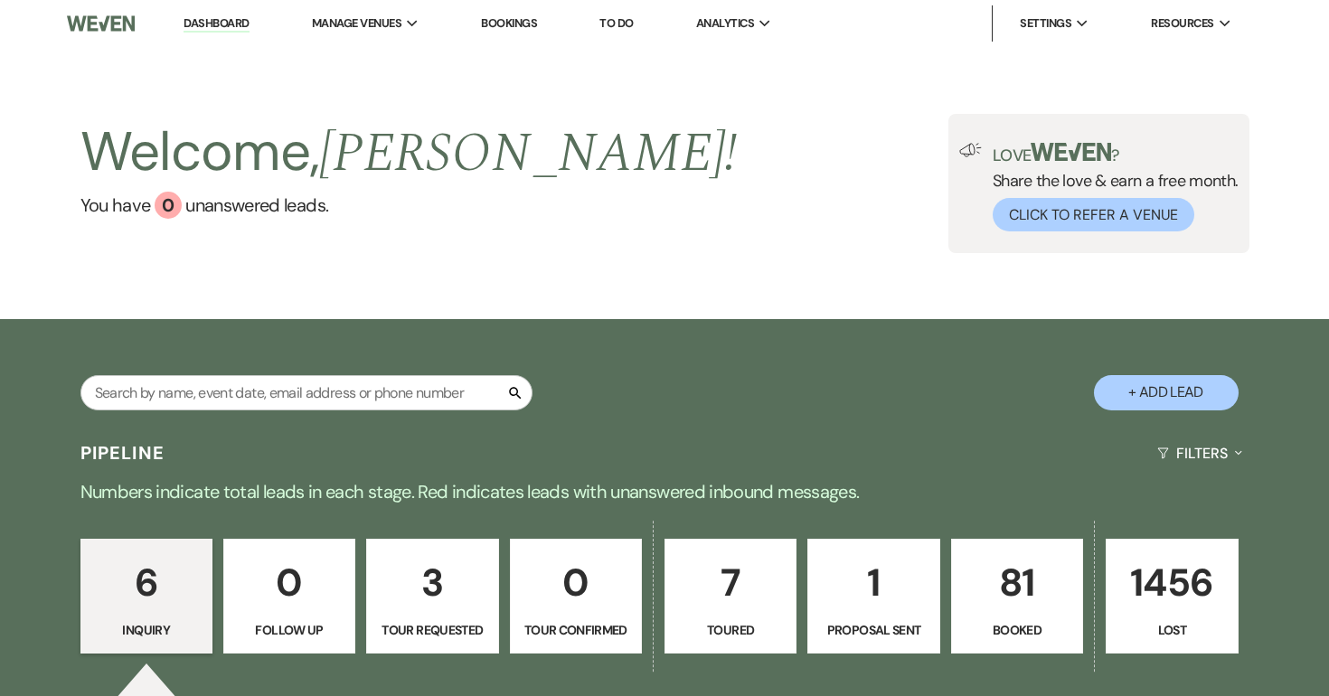
click at [747, 609] on p "7" at bounding box center [730, 583] width 109 height 61
select select "5"
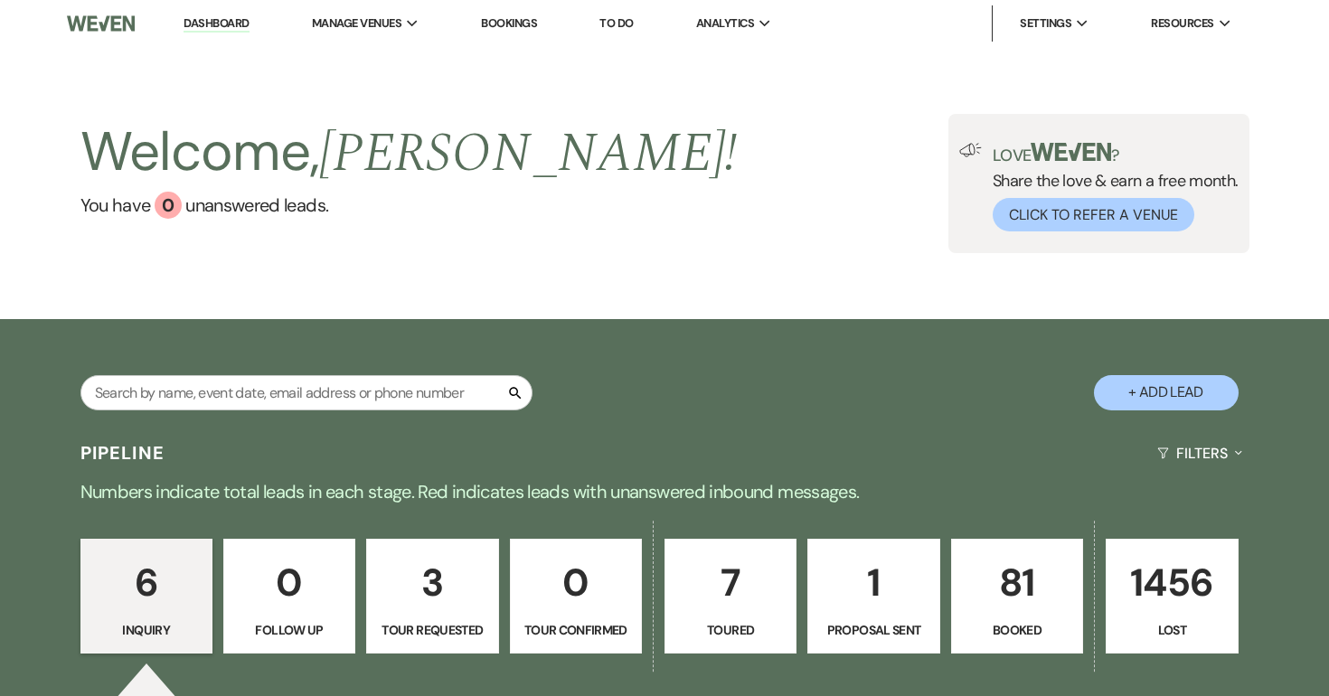
select select "5"
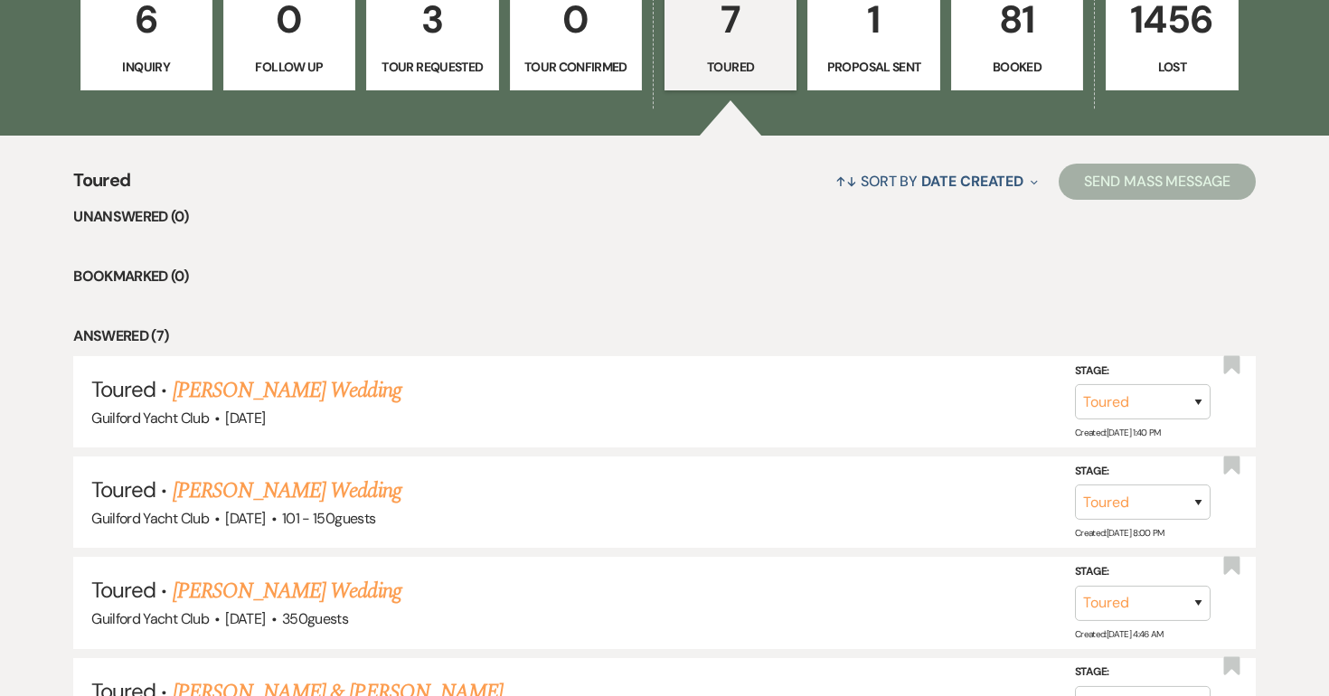
scroll to position [691, 0]
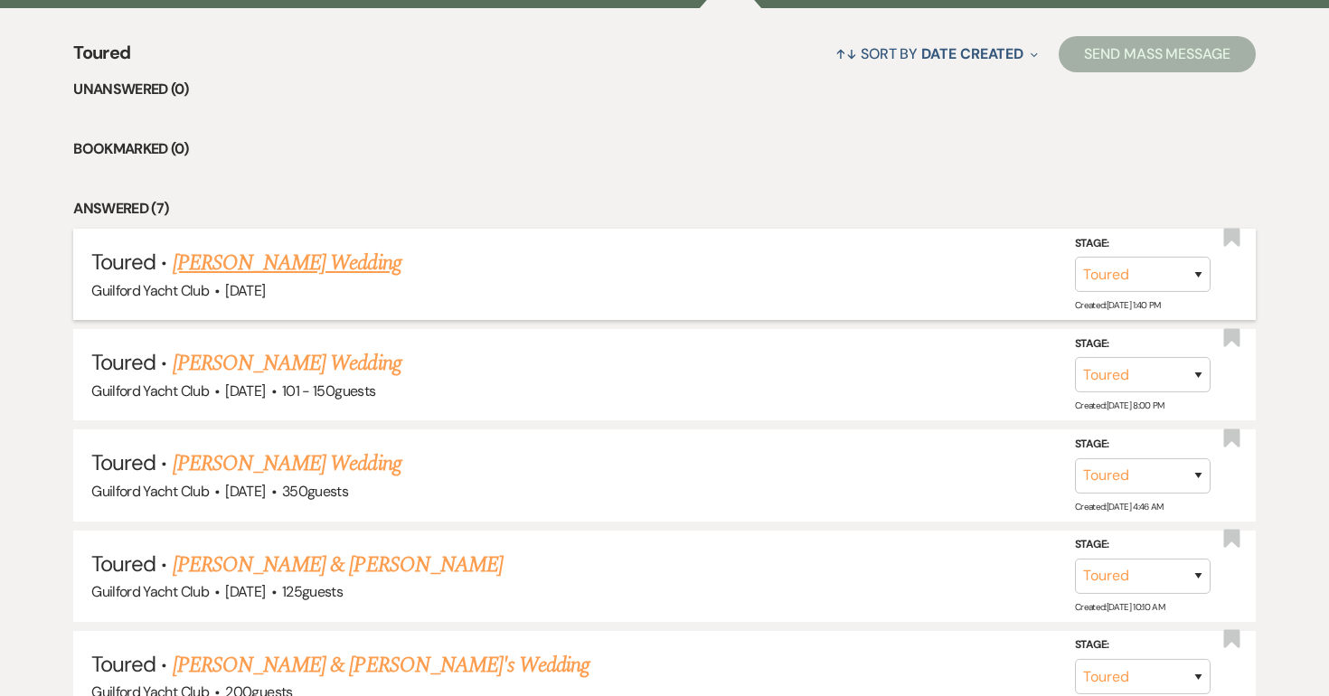
click at [280, 269] on link "Adrianna Richter's Wedding" at bounding box center [287, 263] width 229 height 33
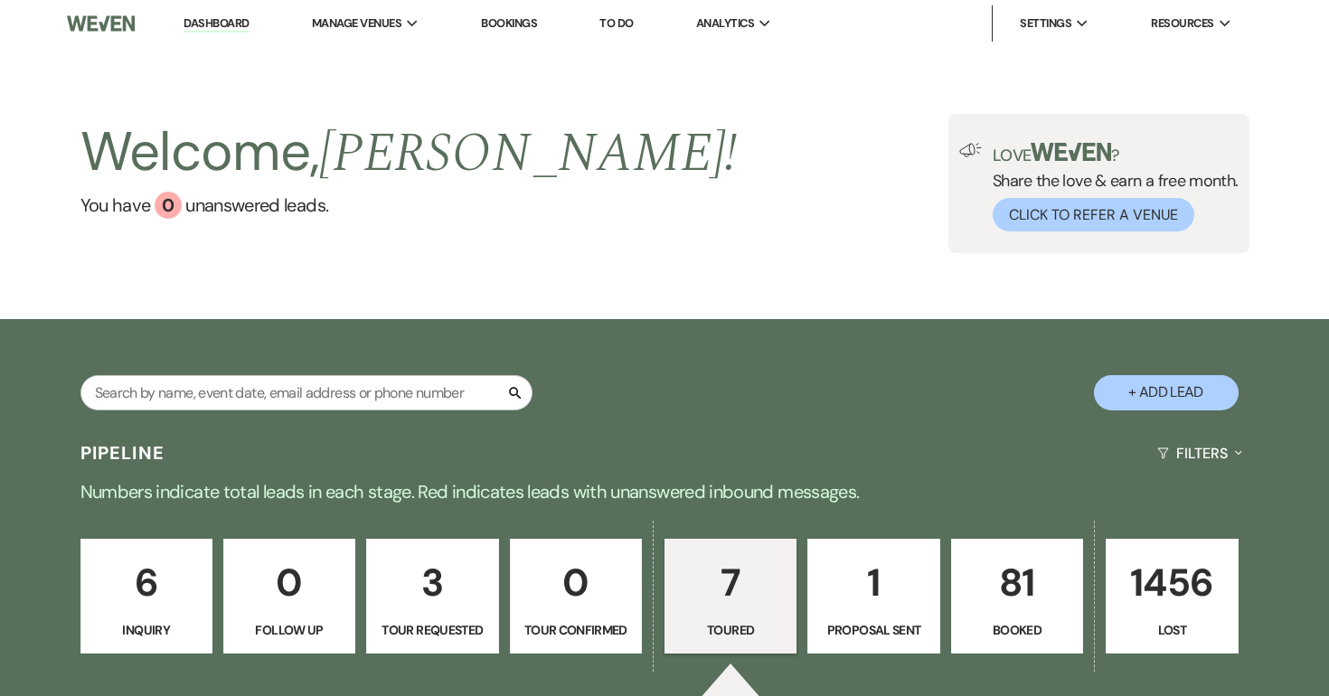
select select "5"
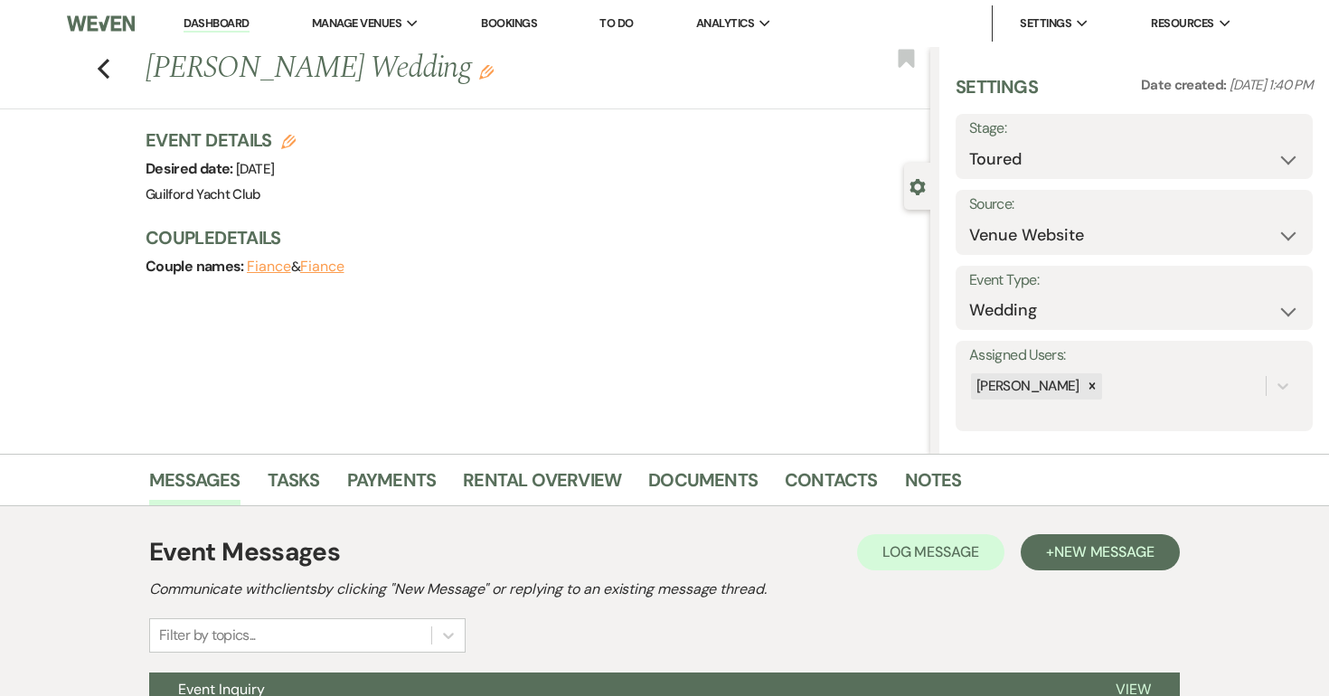
scroll to position [269, 0]
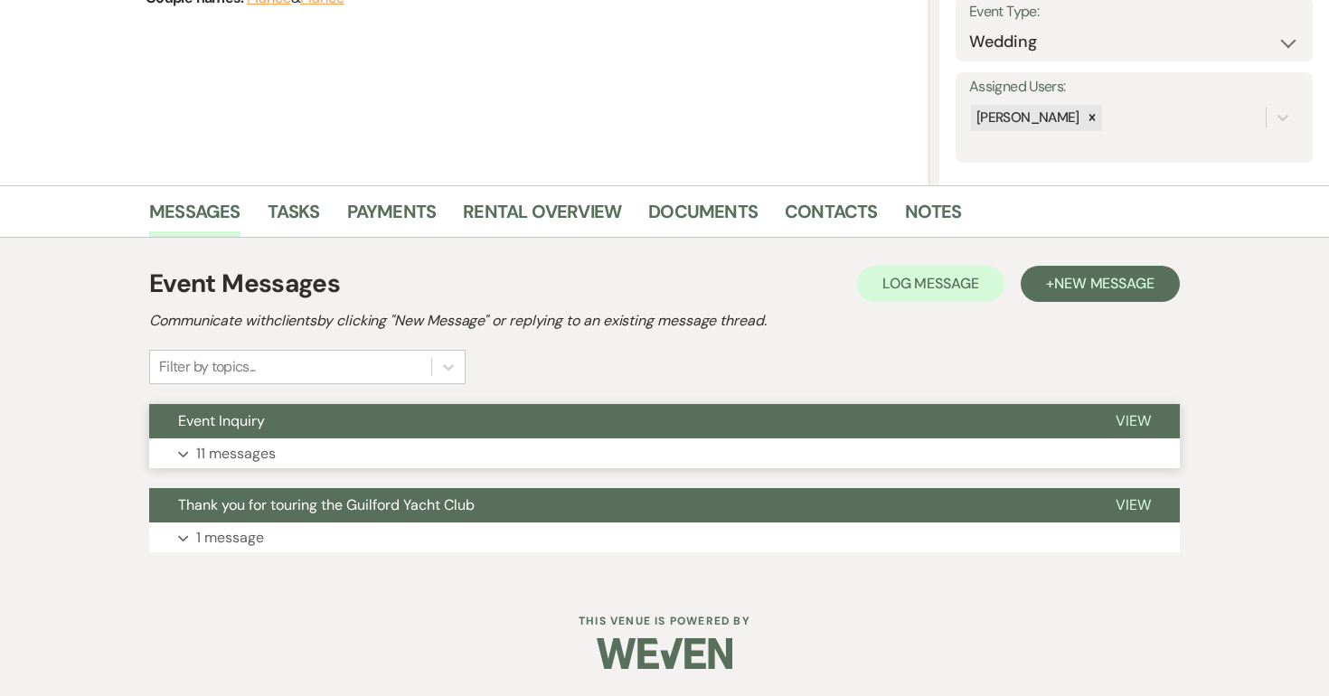
click at [1140, 420] on span "View" at bounding box center [1133, 420] width 35 height 19
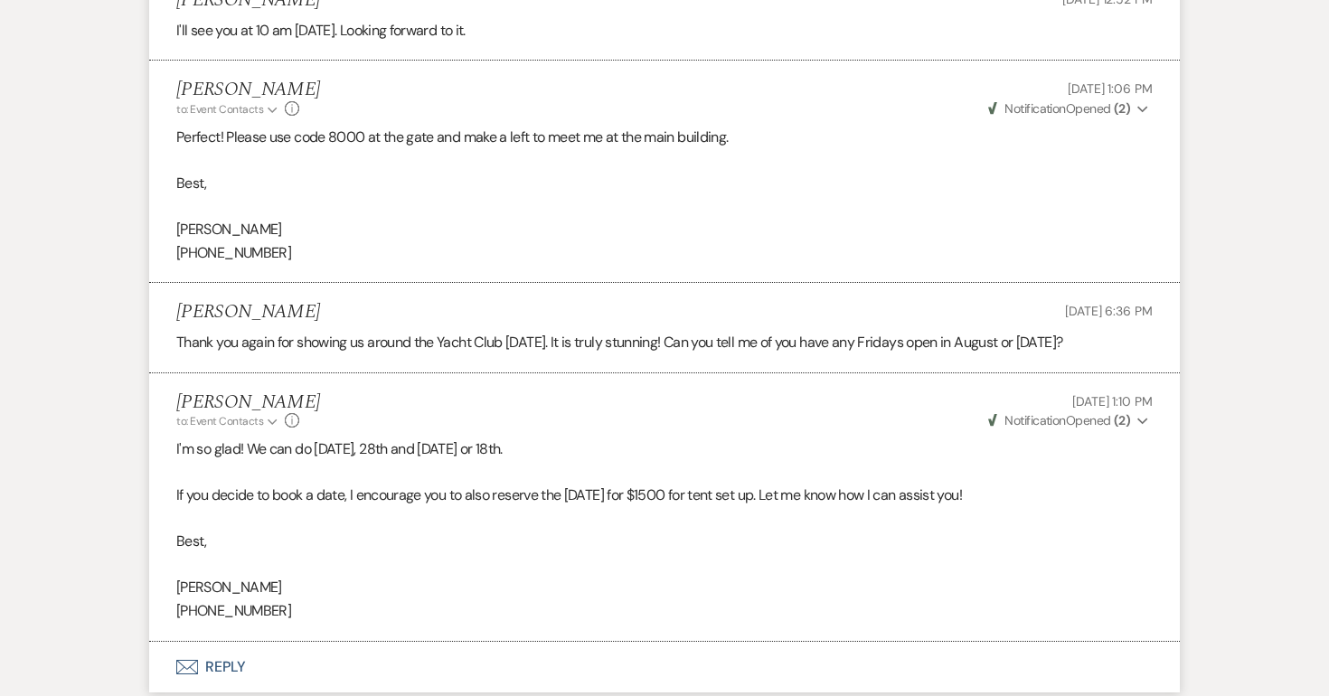
scroll to position [3474, 0]
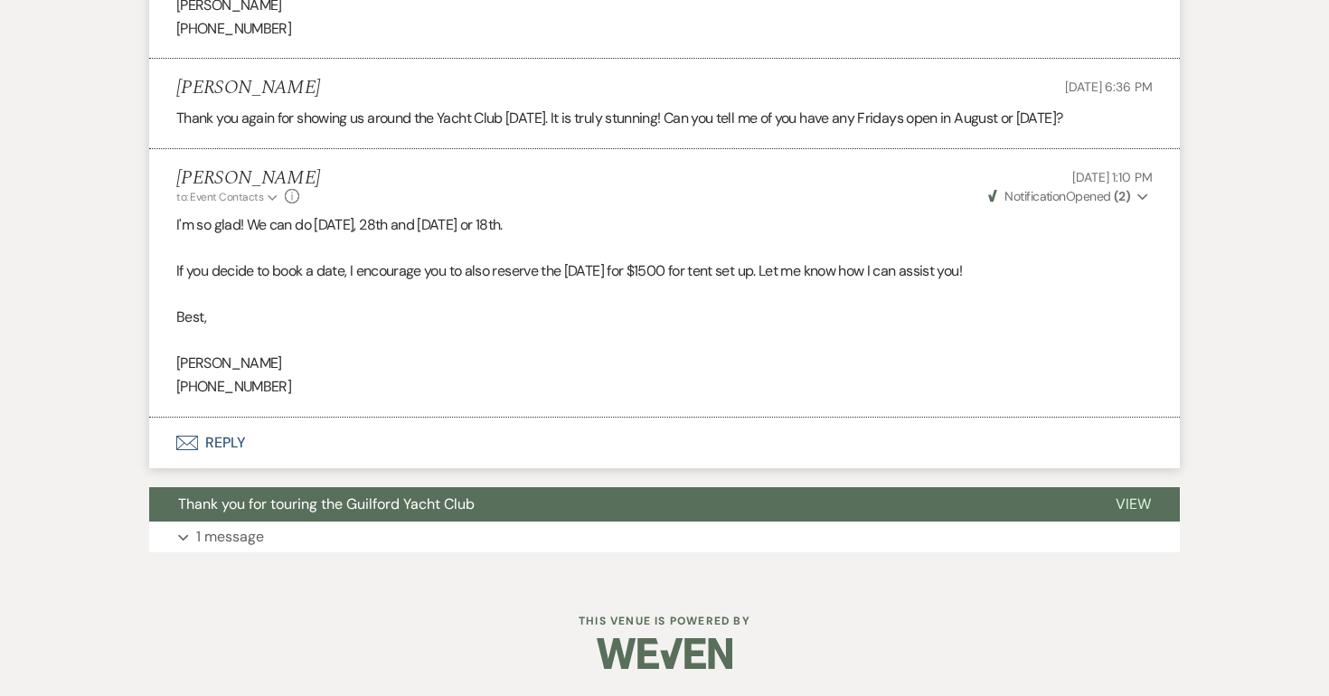
click at [220, 441] on button "Envelope Reply" at bounding box center [664, 443] width 1031 height 51
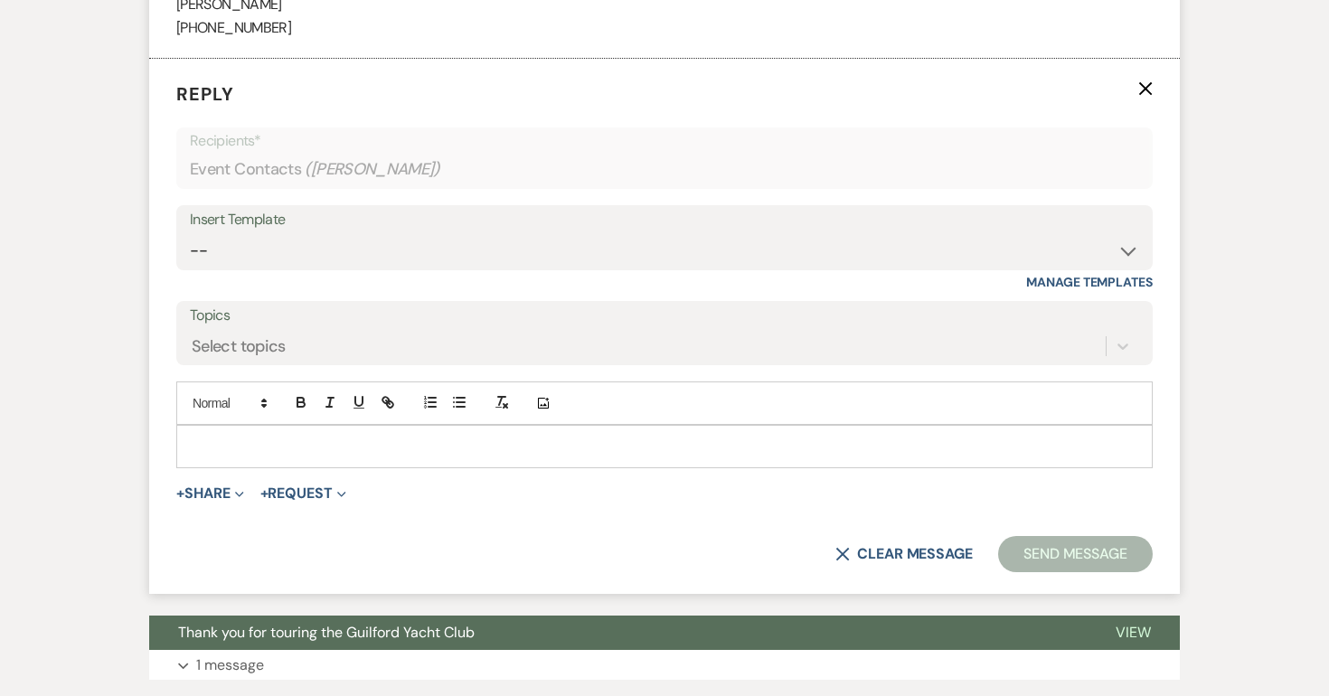
scroll to position [3812, 0]
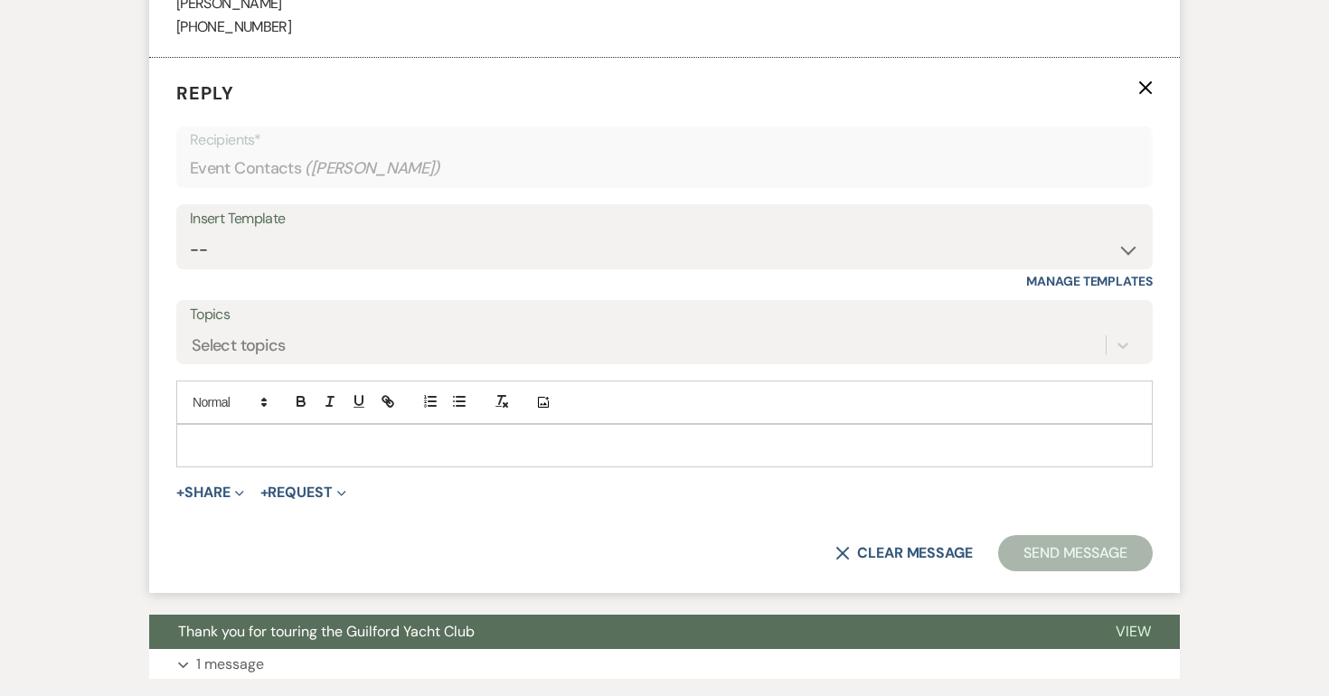
click at [219, 456] on p at bounding box center [665, 446] width 948 height 20
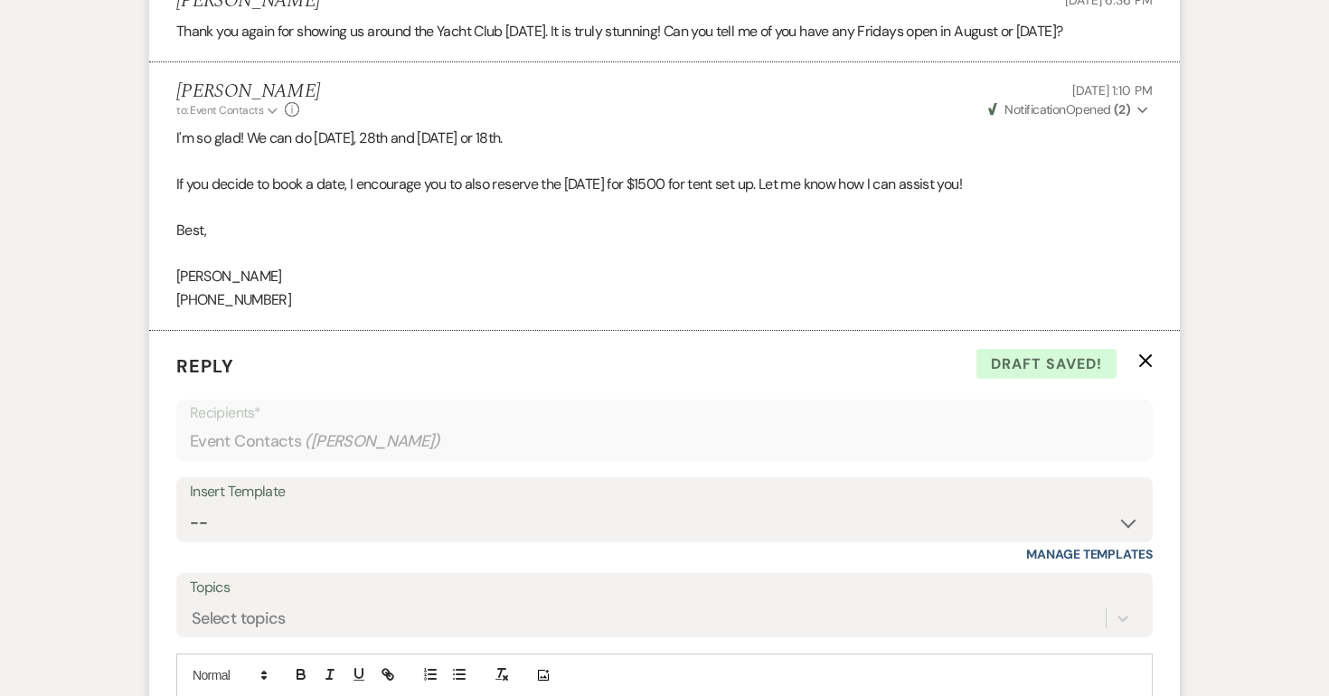
scroll to position [3961, 0]
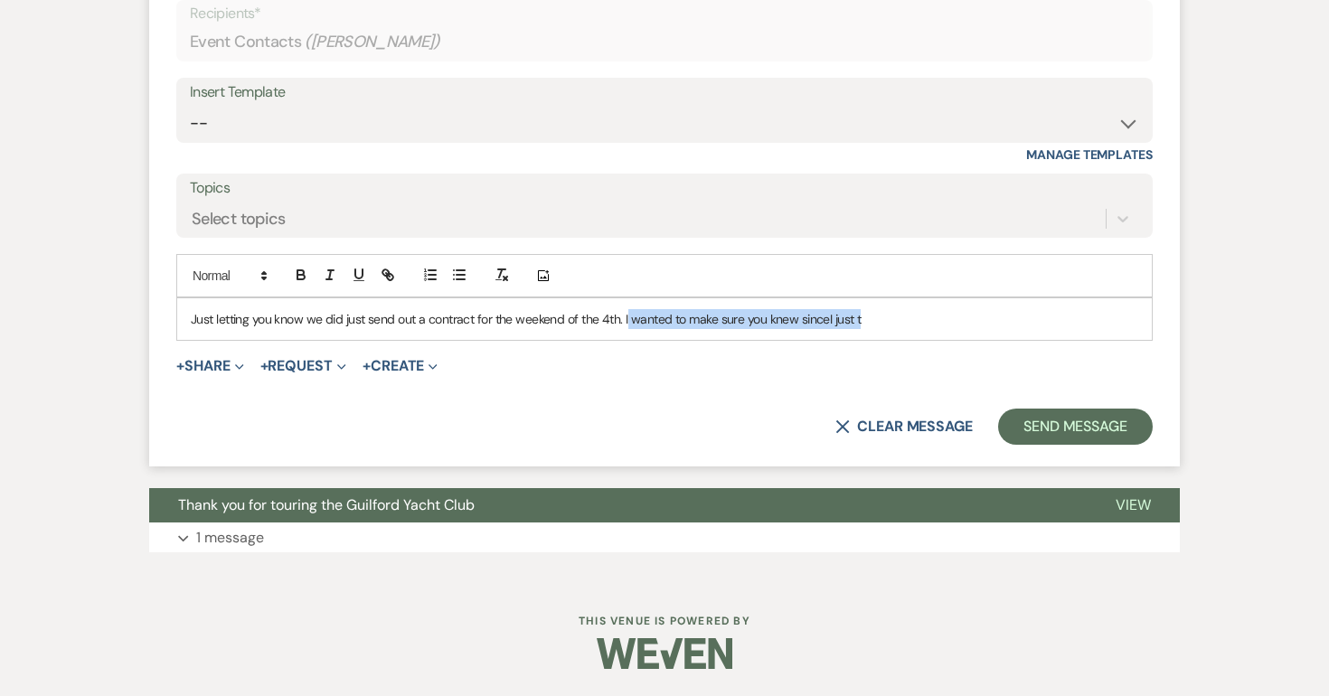
drag, startPoint x: 626, startPoint y: 319, endPoint x: 848, endPoint y: 345, distance: 223.9
click at [848, 345] on form "Reply X Draft saved! Recipients* Event Contacts ( Adrianna Richter ) Insert Tem…" at bounding box center [664, 198] width 1031 height 535
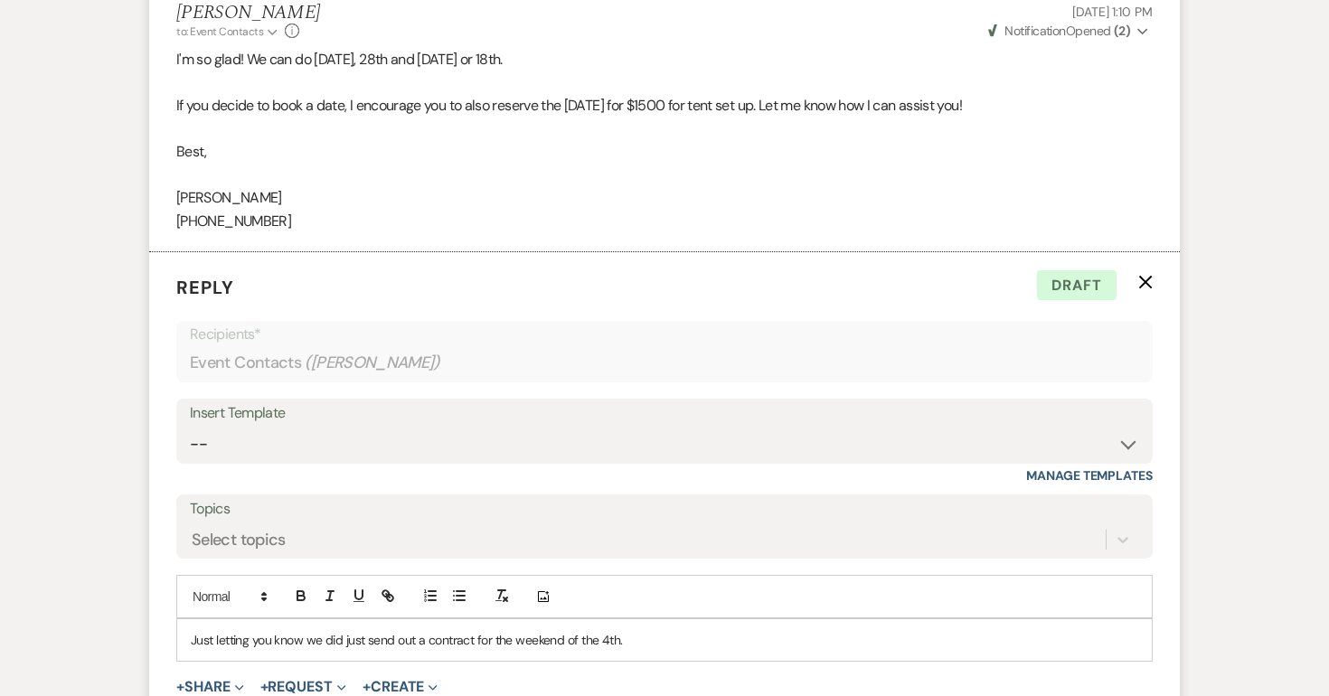
scroll to position [3831, 0]
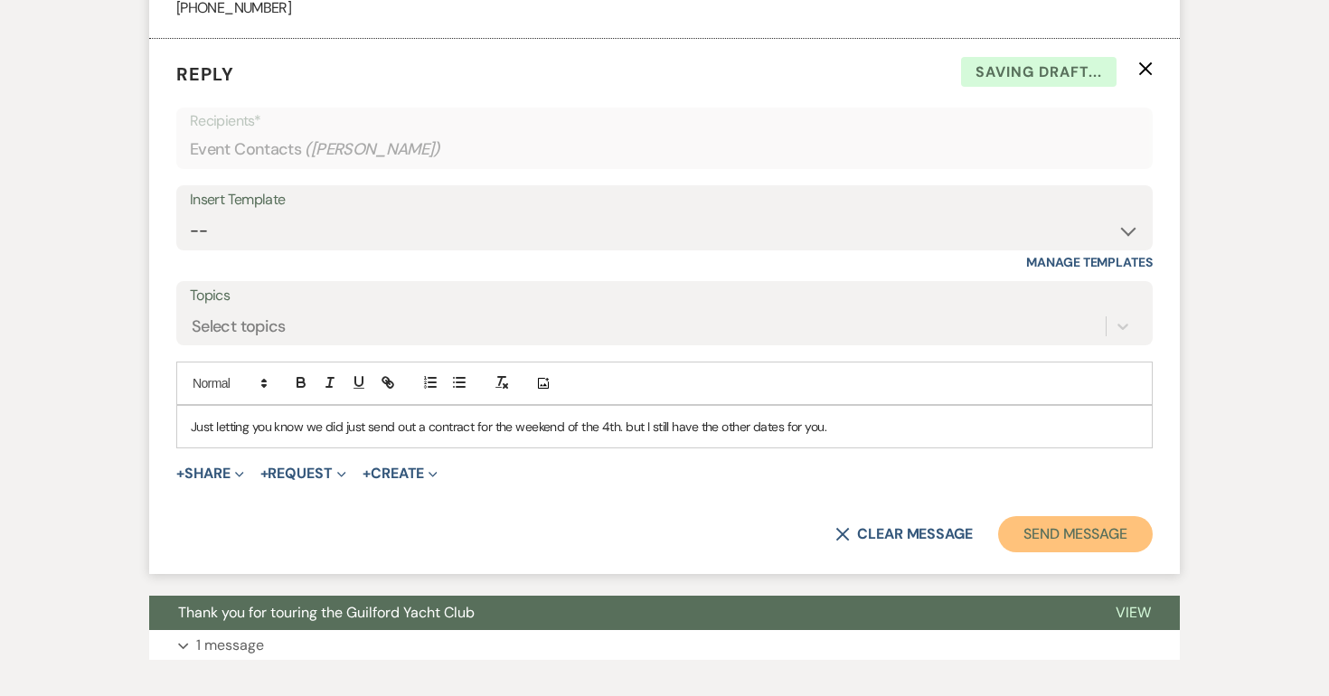
click at [1101, 549] on button "Send Message" at bounding box center [1075, 534] width 155 height 36
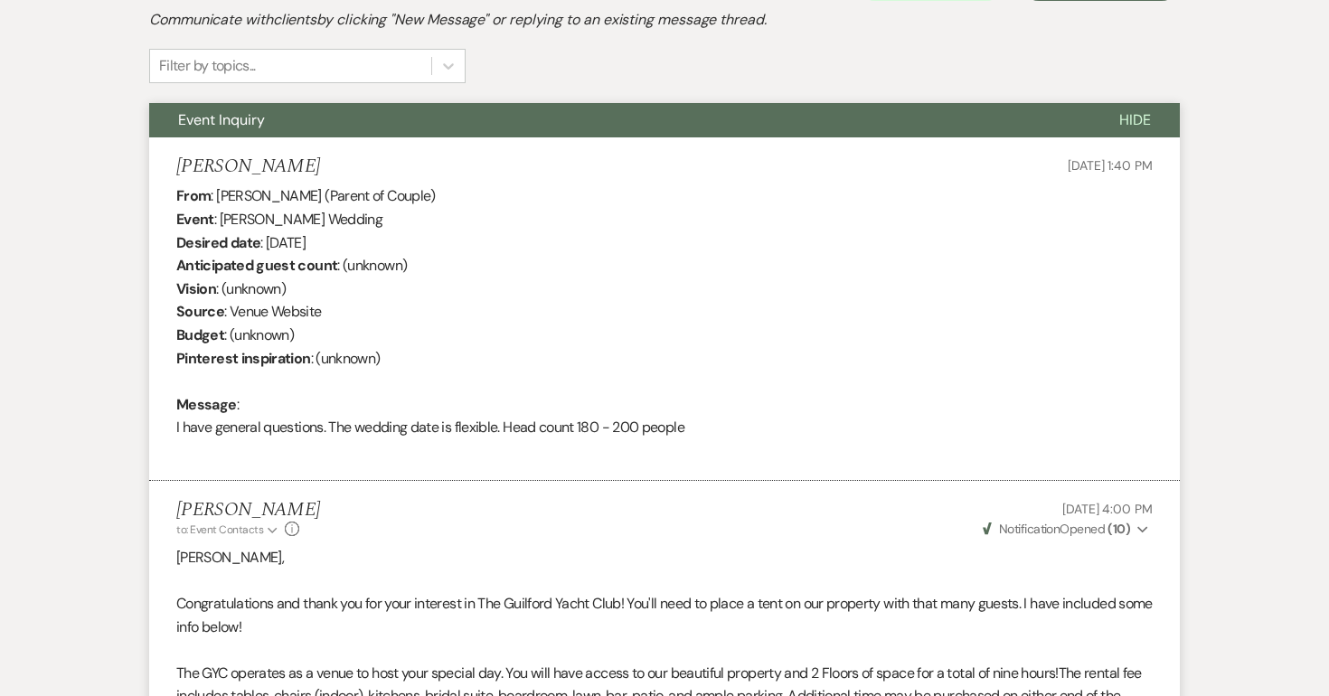
scroll to position [0, 0]
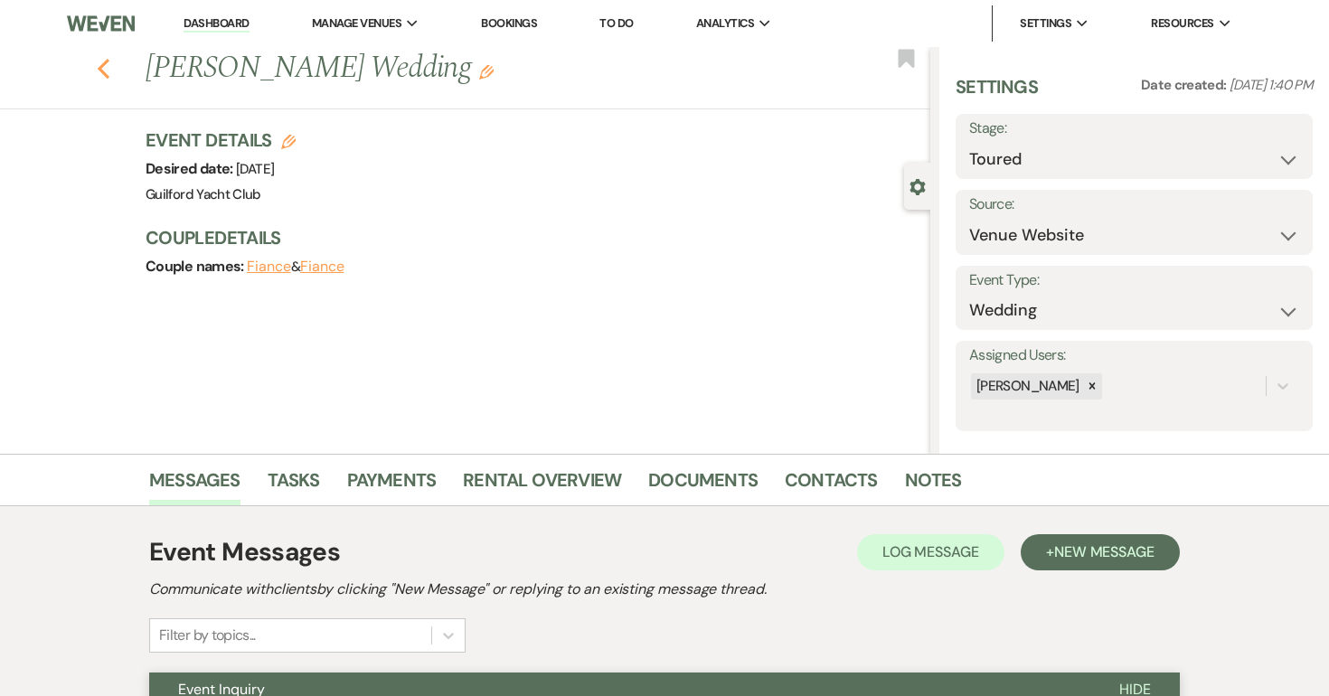
click at [102, 67] on use "button" at bounding box center [104, 69] width 12 height 20
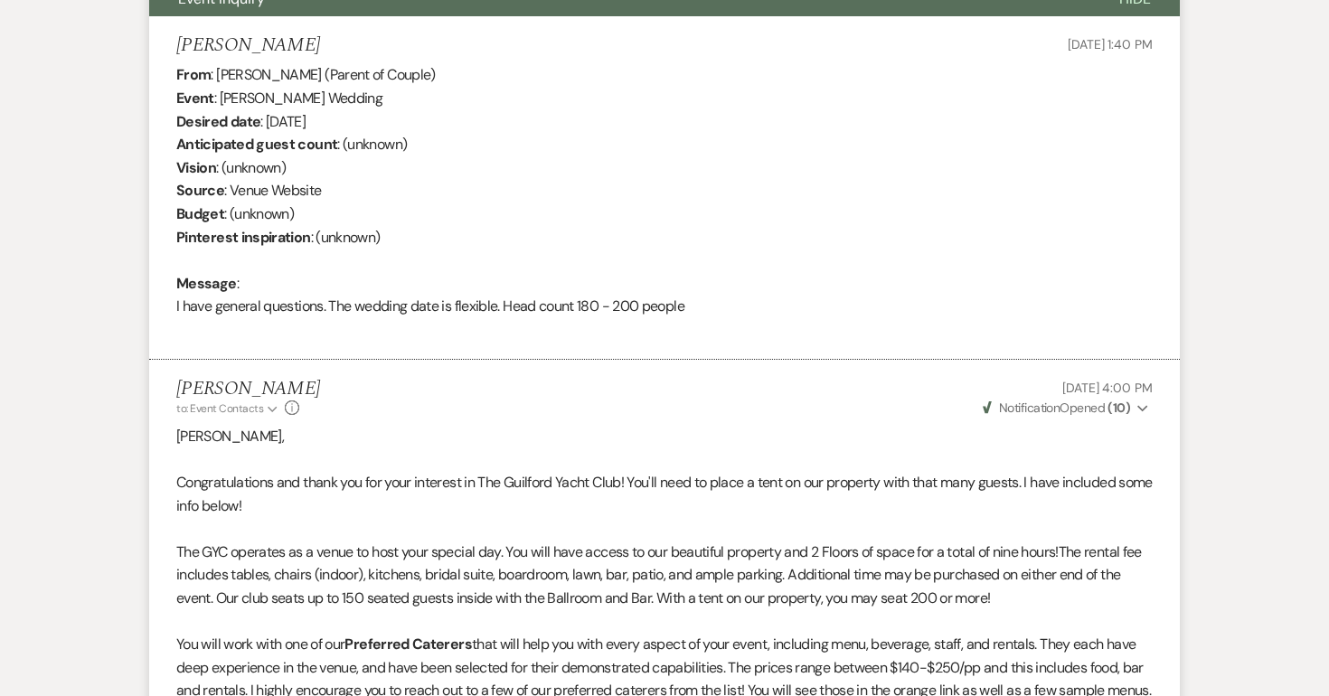
select select "5"
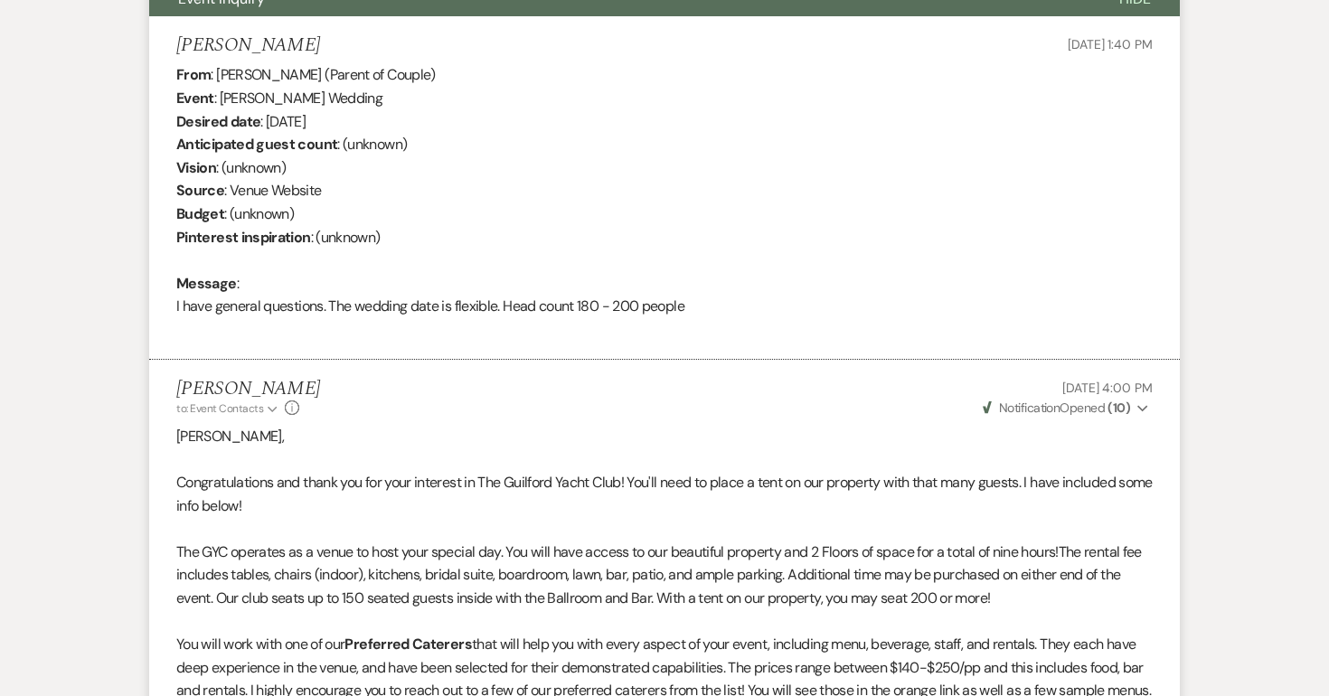
select select "5"
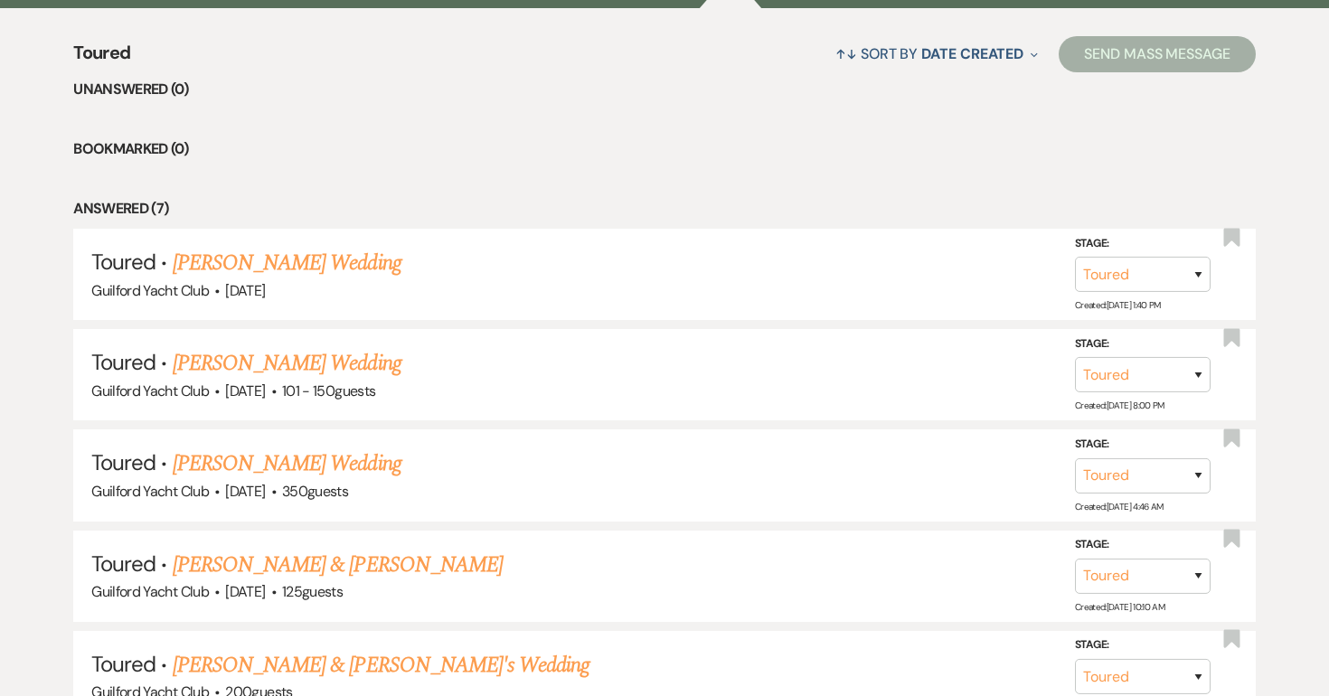
scroll to position [434, 0]
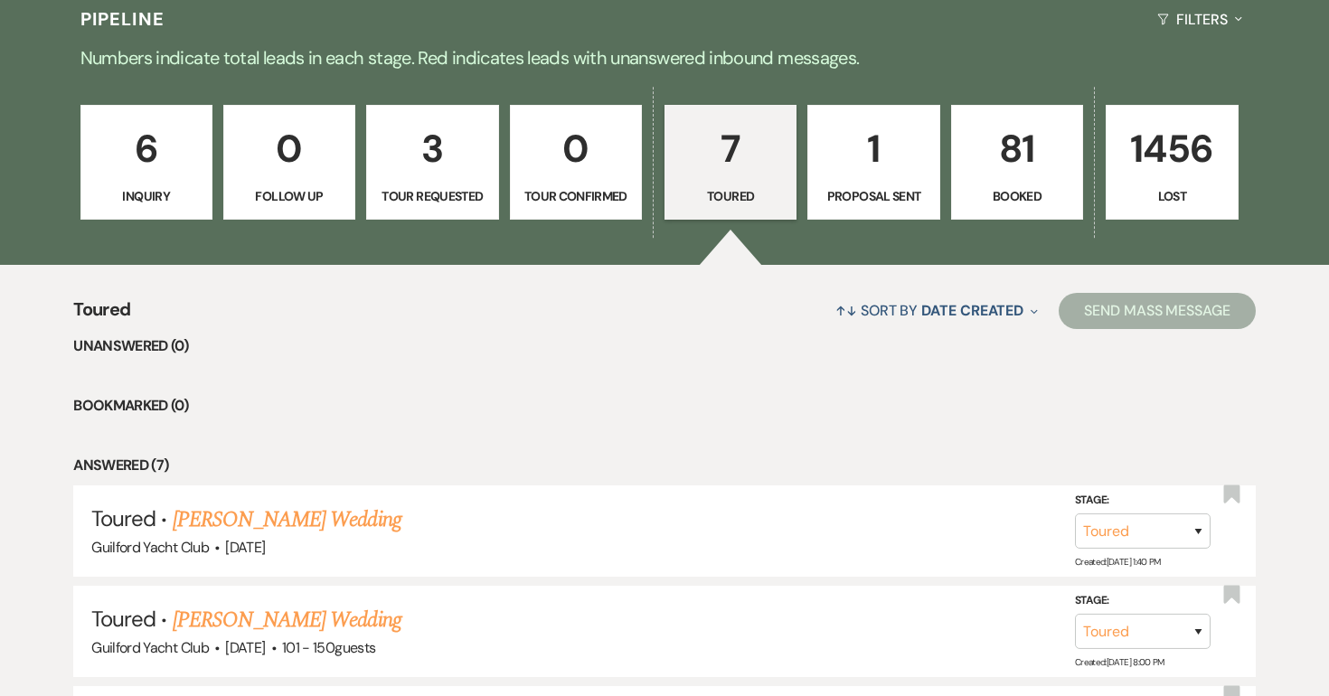
click at [902, 193] on p "Proposal Sent" at bounding box center [873, 196] width 109 height 20
select select "6"
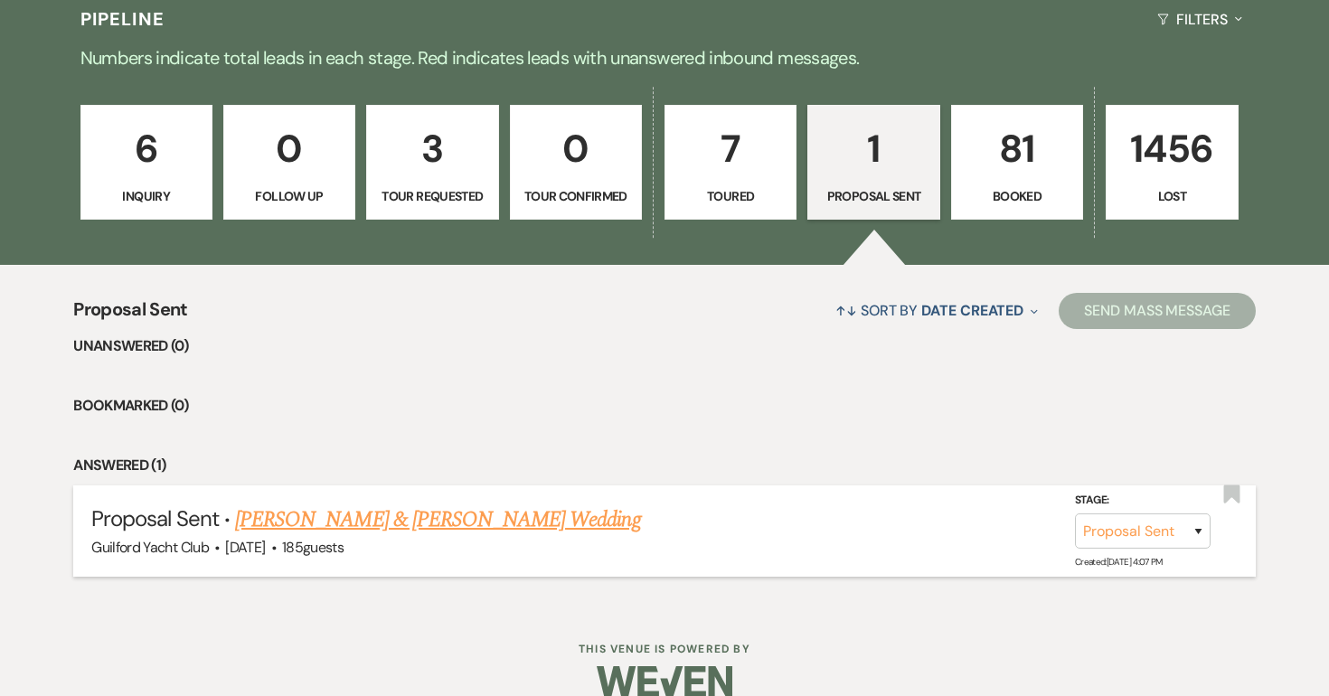
click at [420, 524] on link "[PERSON_NAME] & [PERSON_NAME] Wedding" at bounding box center [437, 520] width 405 height 33
select select "6"
select select "5"
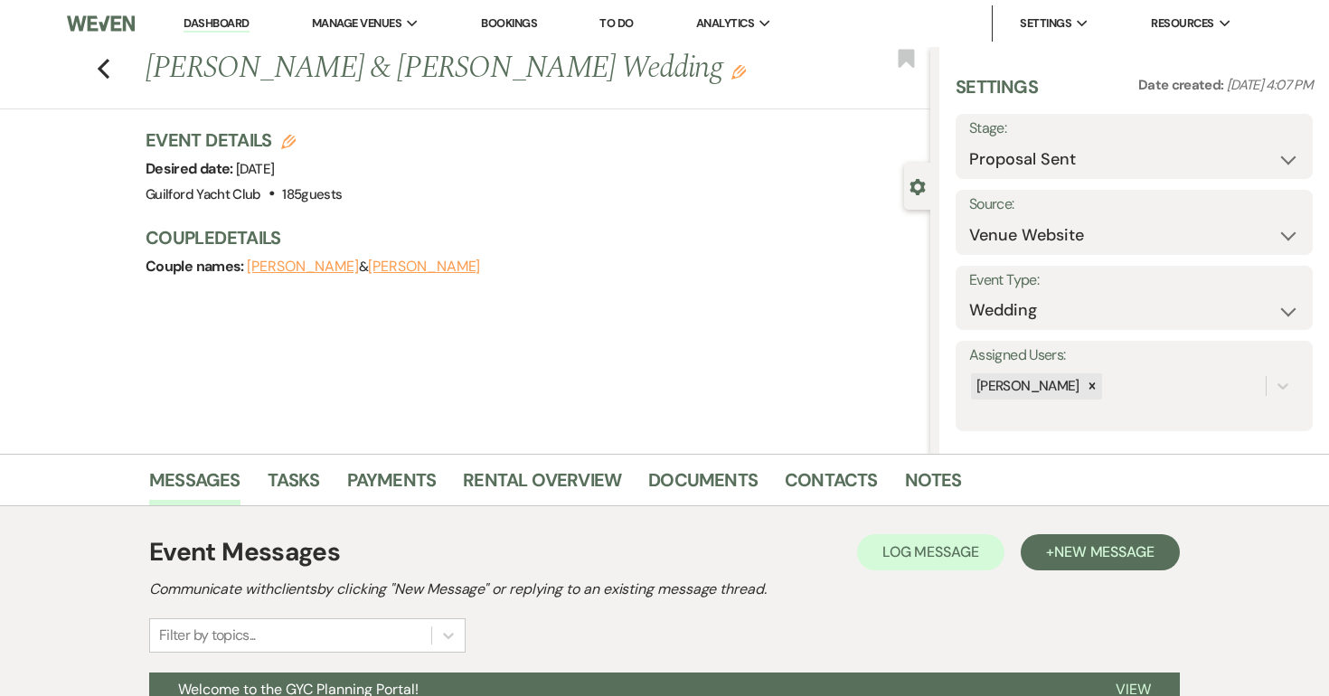
scroll to position [437, 0]
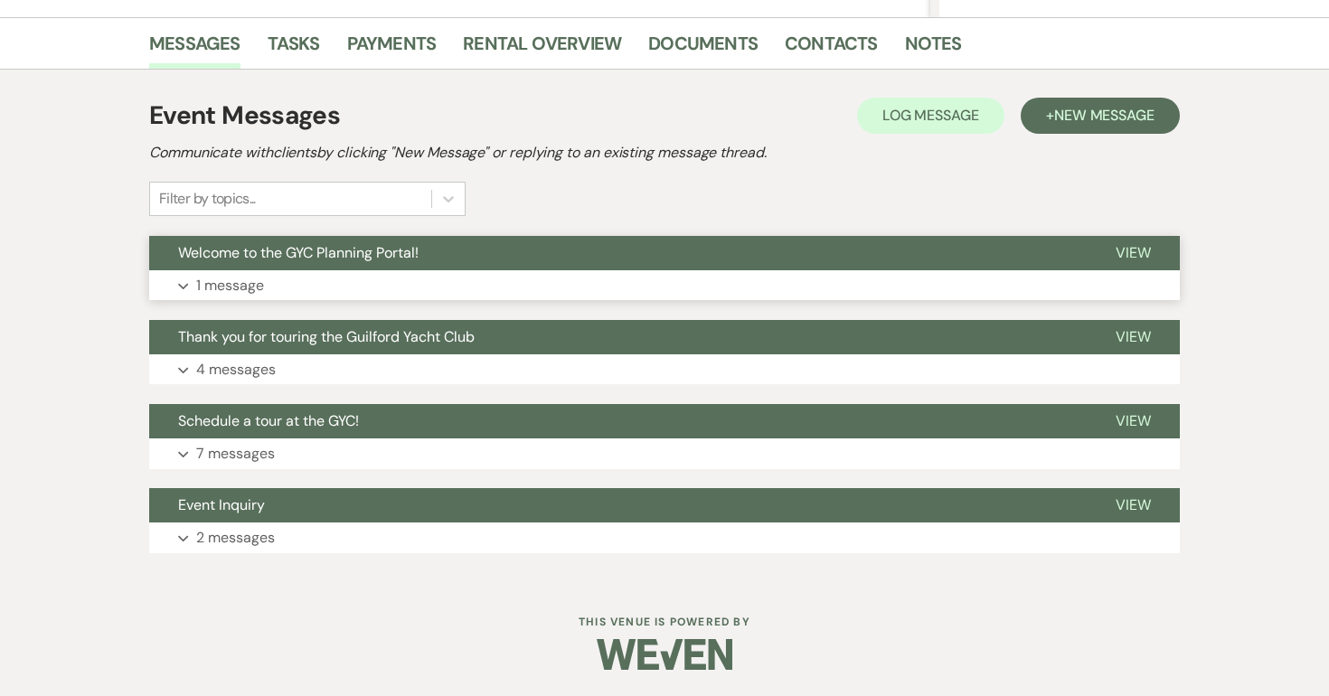
click at [1136, 245] on span "View" at bounding box center [1133, 252] width 35 height 19
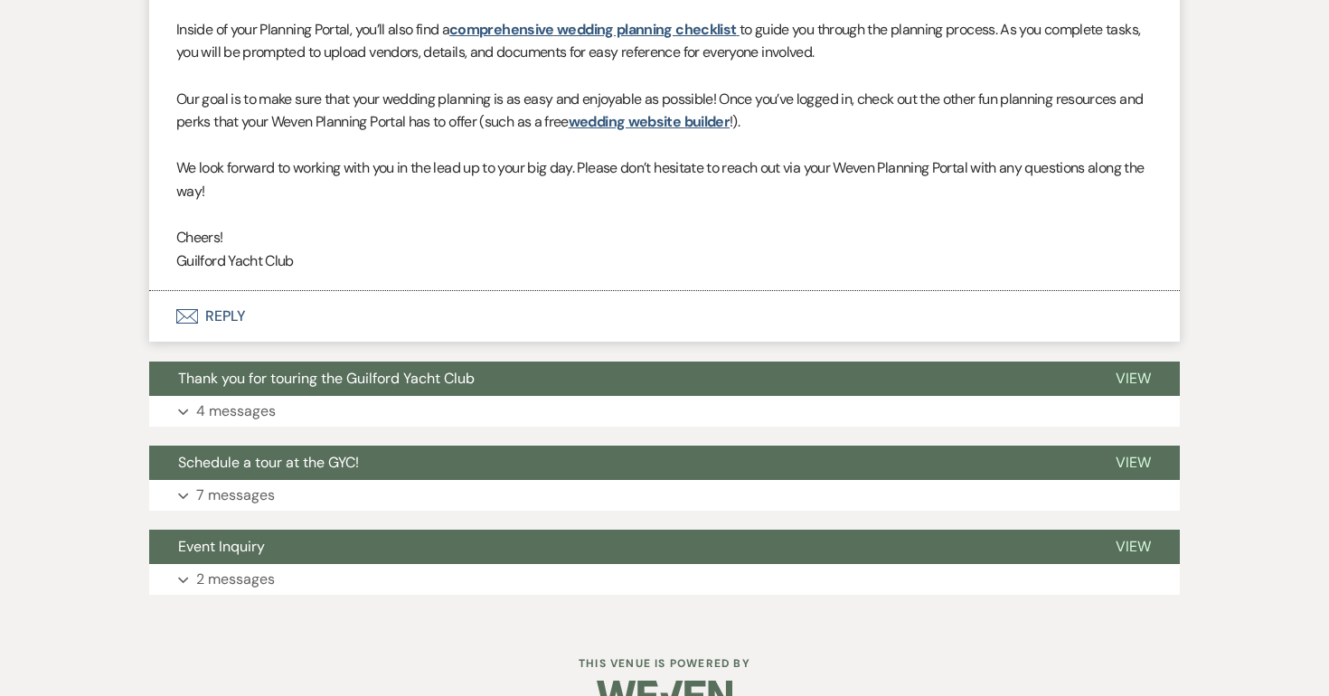
scroll to position [1050, 0]
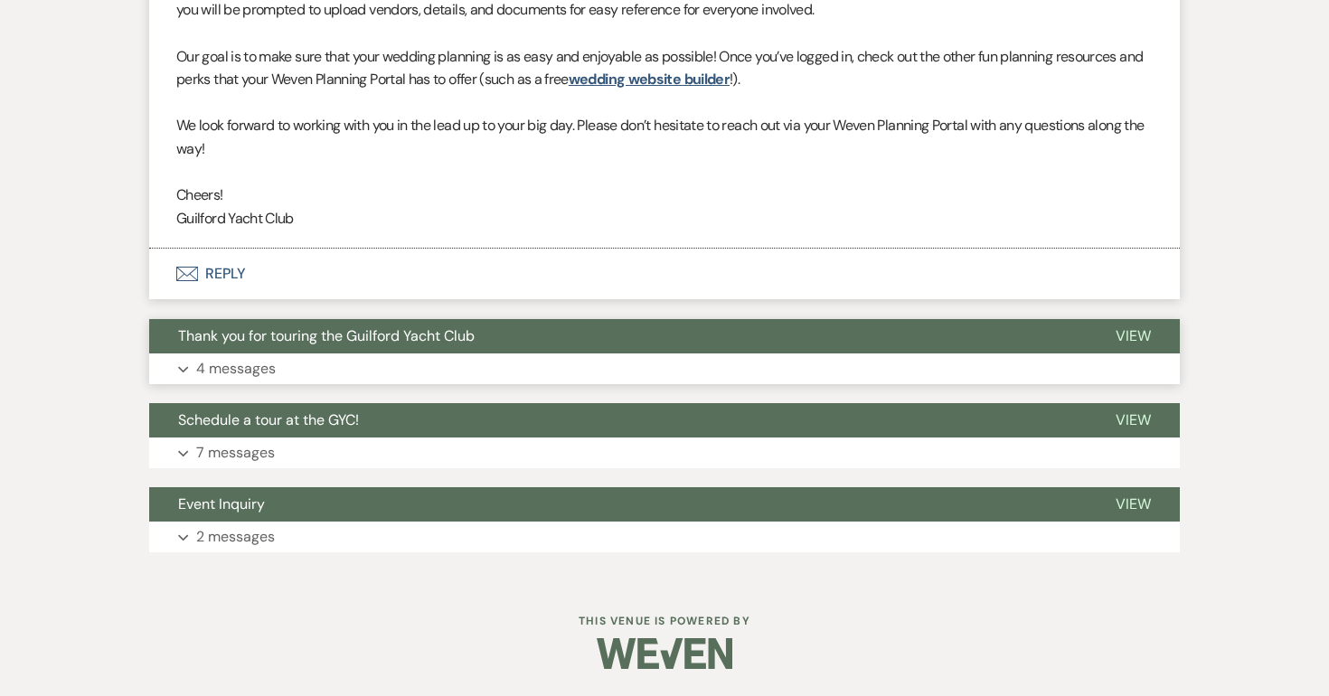
click at [1135, 336] on span "View" at bounding box center [1133, 335] width 35 height 19
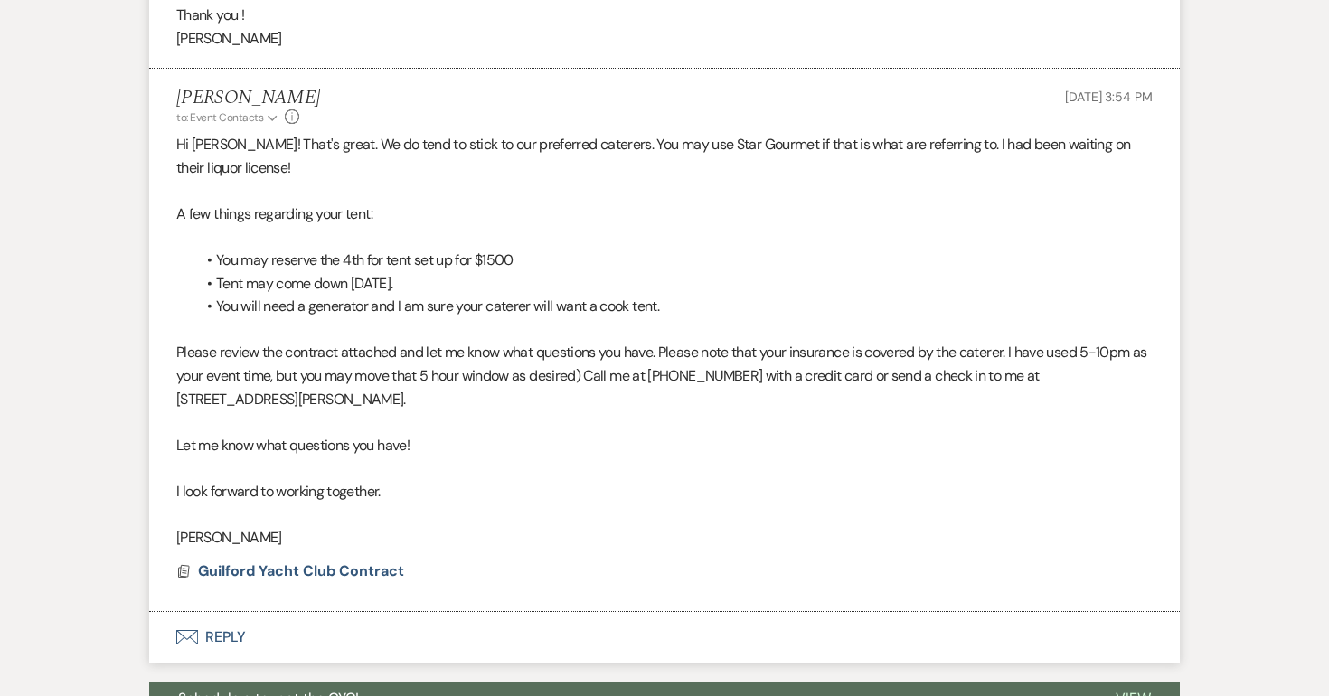
scroll to position [2480, 0]
click at [1044, 456] on p at bounding box center [664, 468] width 977 height 24
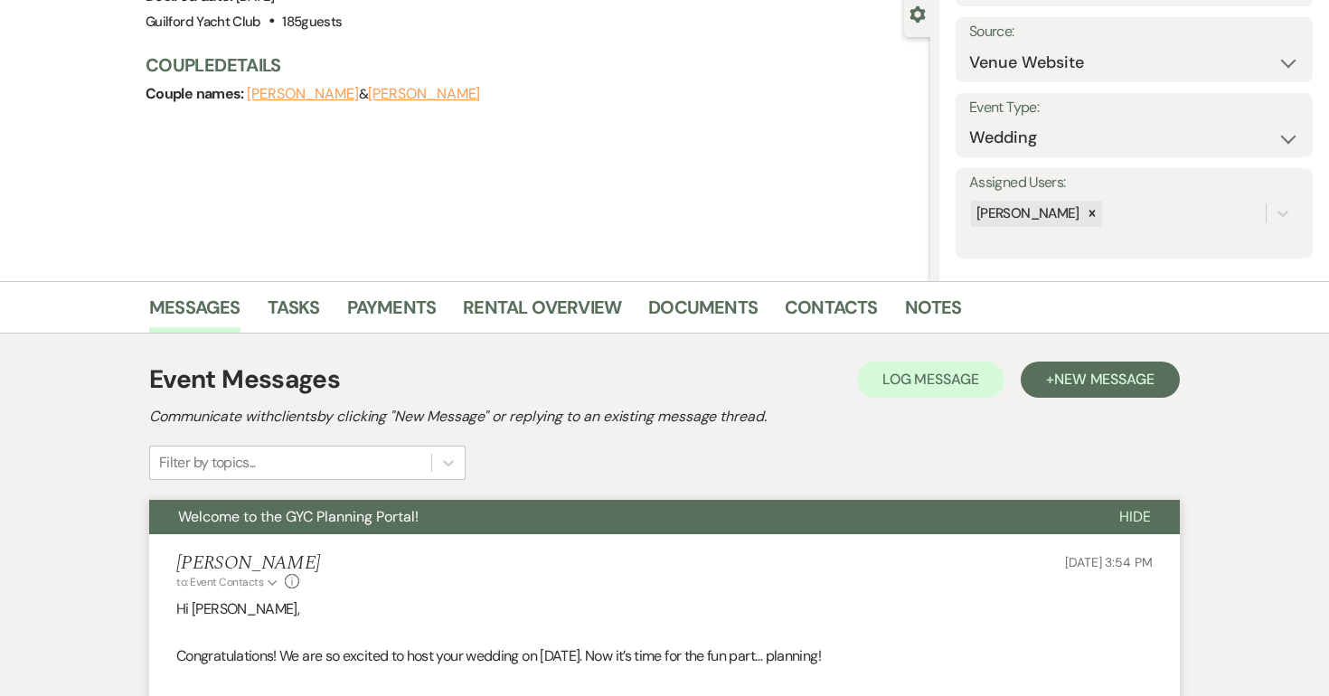
scroll to position [0, 0]
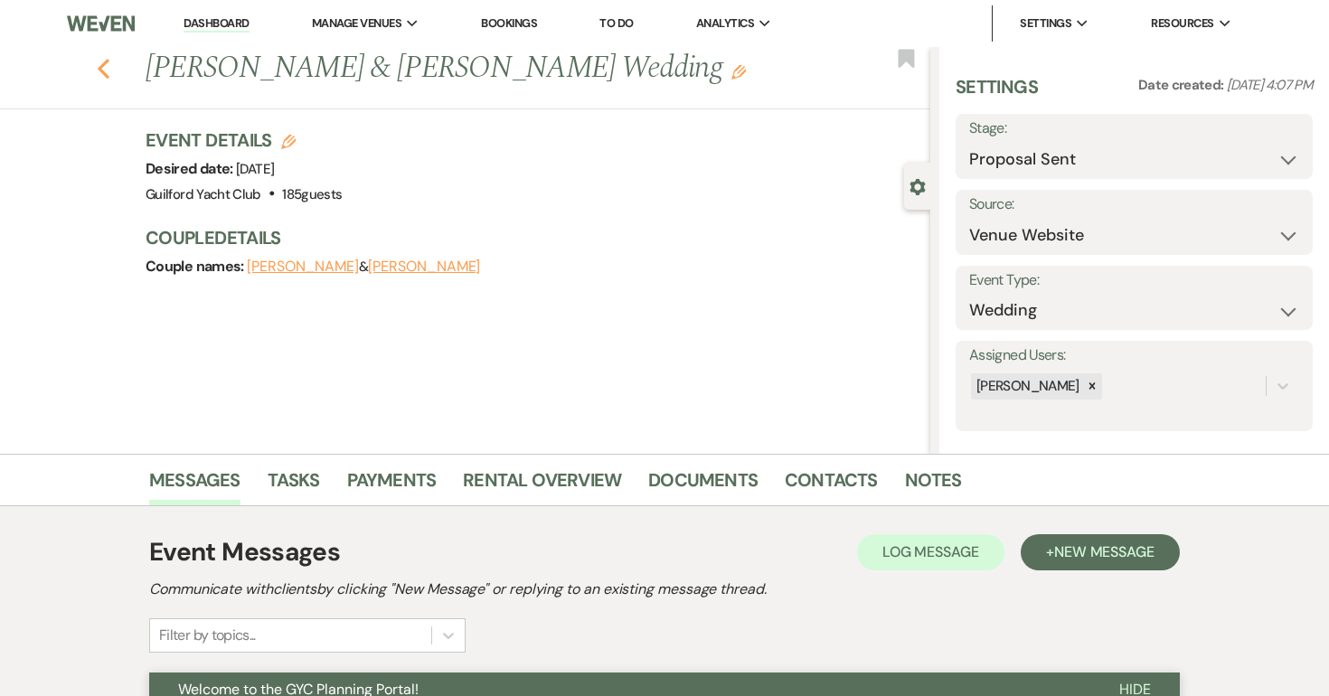
click at [100, 62] on icon "Previous" at bounding box center [104, 69] width 14 height 22
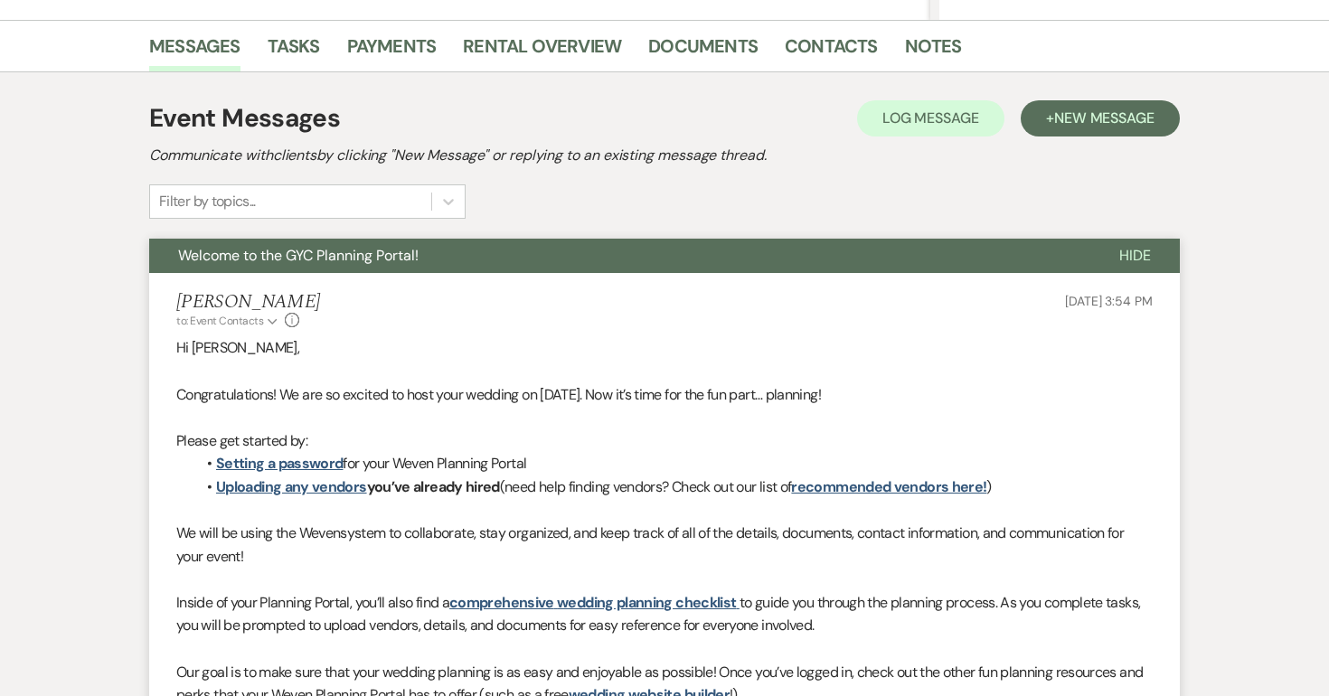
select select "6"
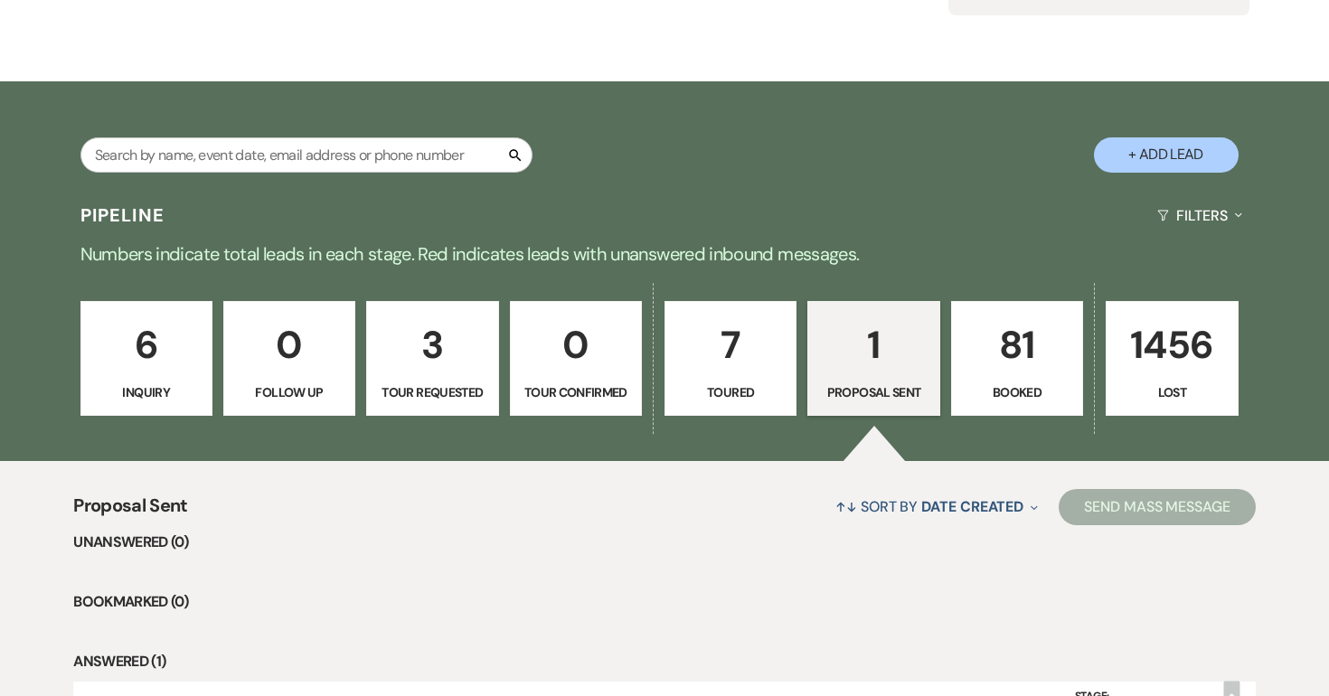
scroll to position [0, 0]
